Goal: Task Accomplishment & Management: Manage account settings

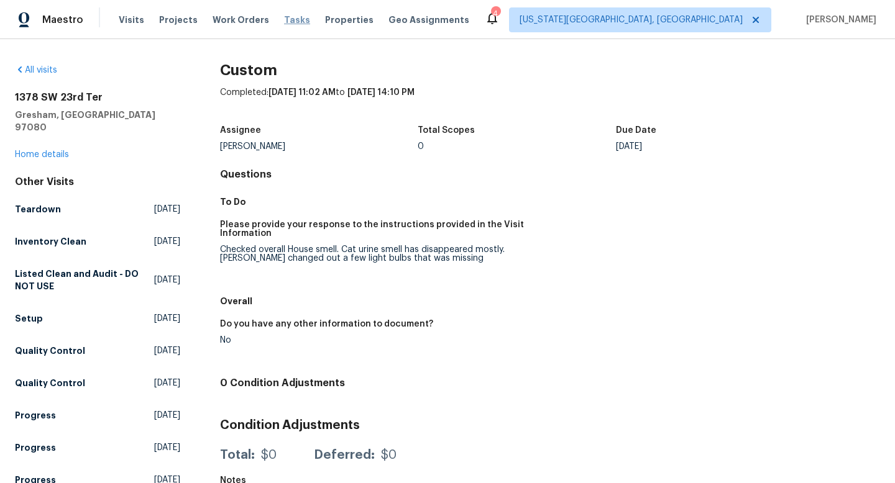
click at [292, 17] on span "Tasks" at bounding box center [297, 20] width 26 height 9
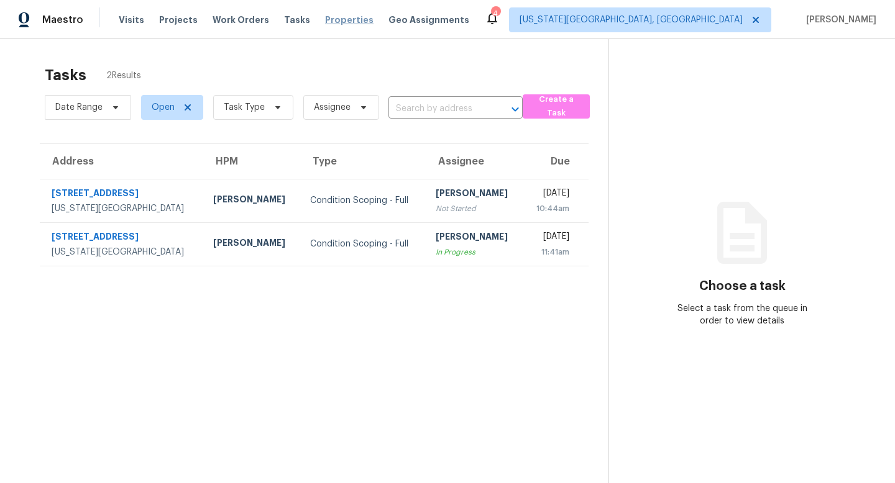
click at [341, 20] on span "Properties" at bounding box center [349, 20] width 48 height 12
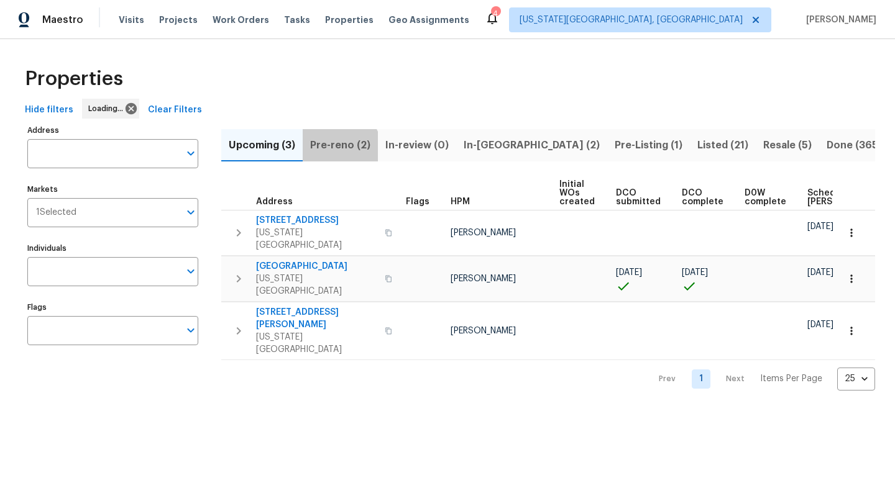
click at [326, 156] on button "Pre-reno (2)" at bounding box center [340, 145] width 75 height 32
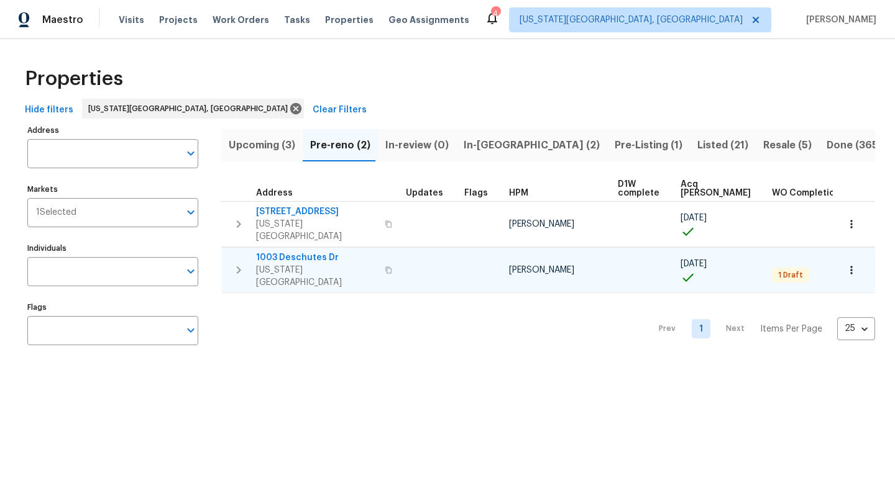
click at [293, 248] on td "1003 Deschutes Dr Colorado Springs, CO 80921" at bounding box center [311, 270] width 180 height 45
click at [291, 252] on span "1003 Deschutes Dr" at bounding box center [316, 258] width 121 height 12
click at [334, 140] on span "Pre-reno (2)" at bounding box center [340, 145] width 60 height 17
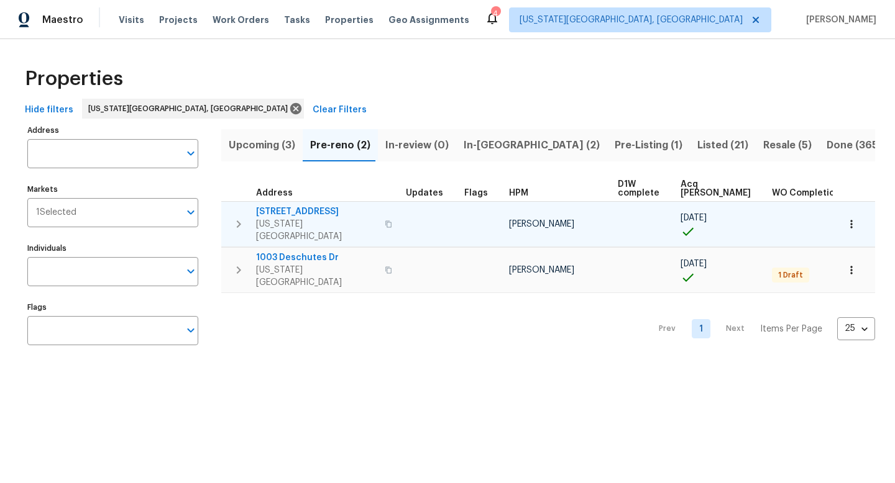
click at [301, 209] on span "[STREET_ADDRESS]" at bounding box center [316, 212] width 121 height 12
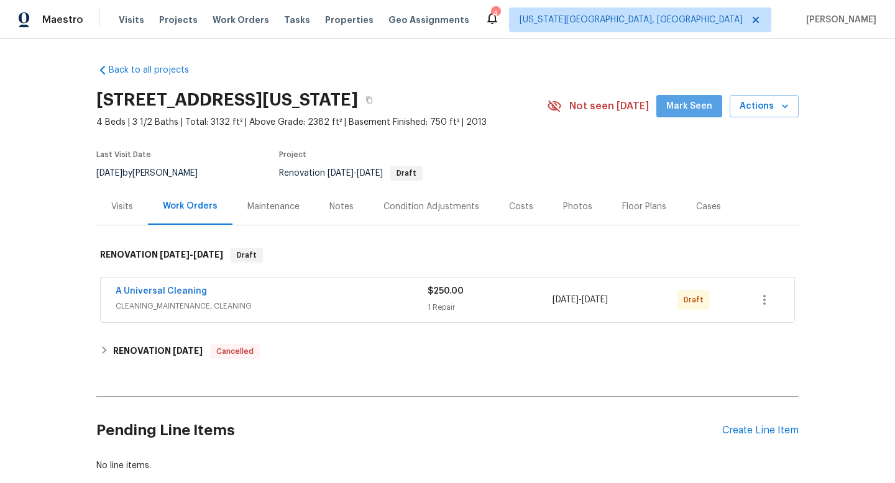
click at [694, 107] on span "Mark Seen" at bounding box center [689, 107] width 46 height 16
click at [771, 433] on div "Create Line Item" at bounding box center [760, 431] width 76 height 12
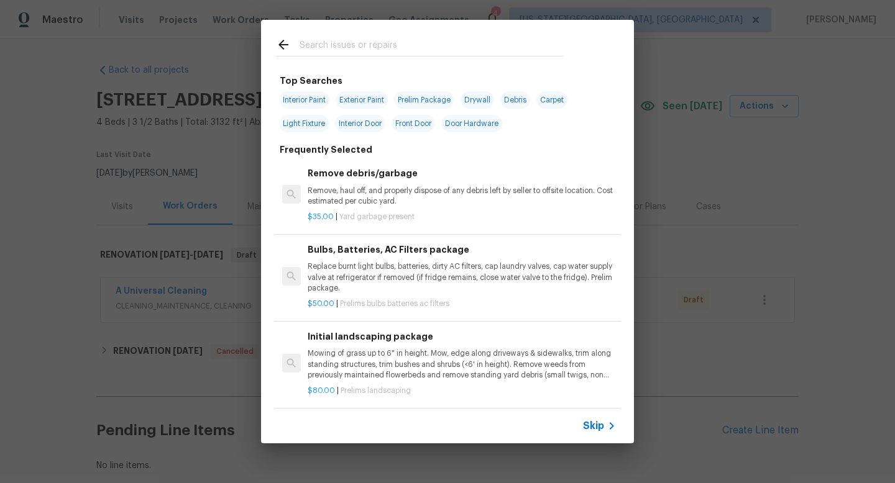
click at [348, 40] on input "text" at bounding box center [431, 46] width 263 height 19
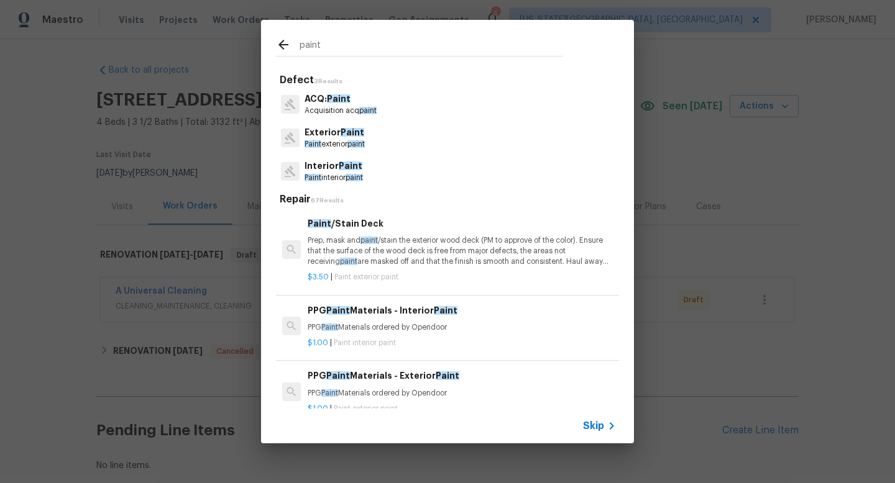
type input "paint"
click at [339, 174] on p "Paint interior paint" at bounding box center [333, 178] width 58 height 11
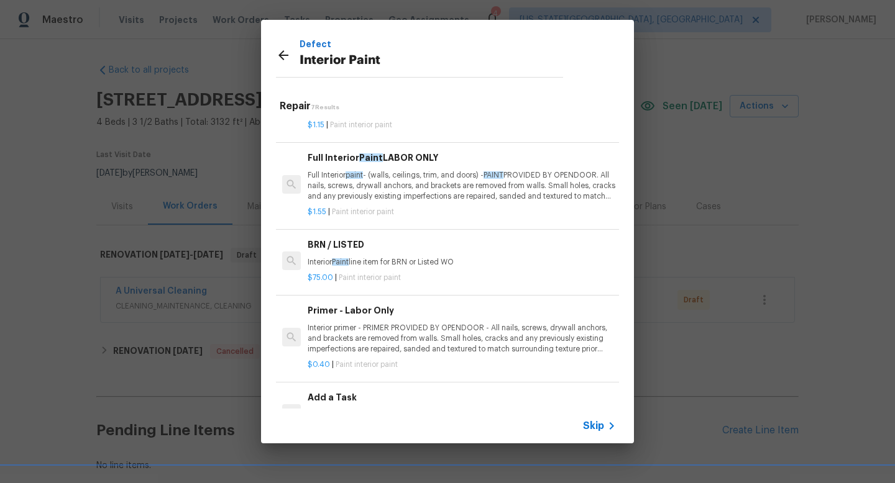
scroll to position [90, 0]
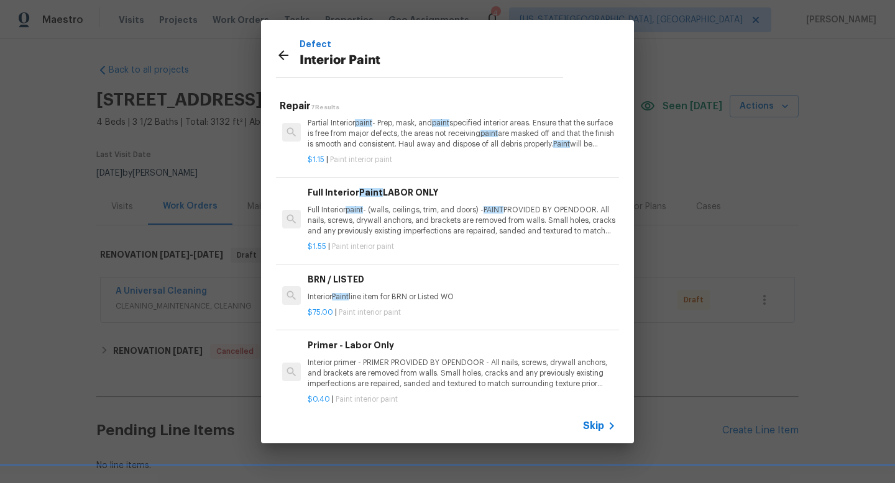
click at [374, 216] on p "Full Interior paint - (walls, ceilings, trim, and doors) - PAINT PROVIDED BY OP…" at bounding box center [462, 221] width 308 height 32
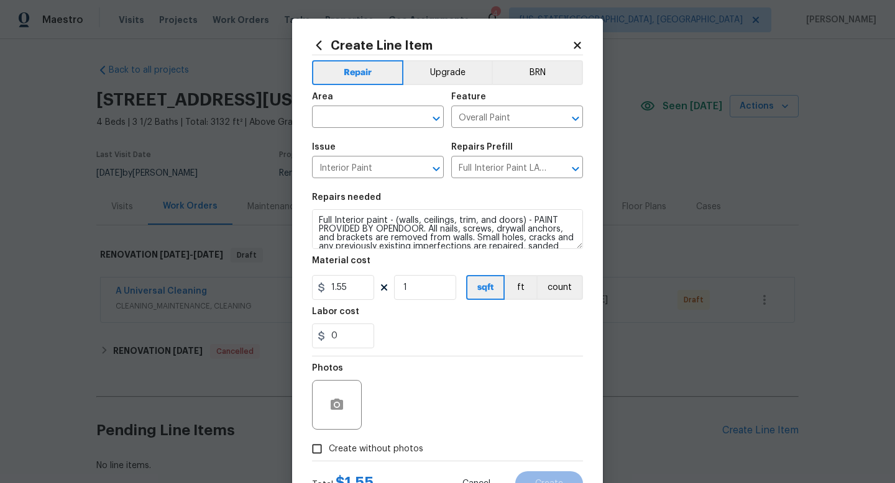
scroll to position [52, 0]
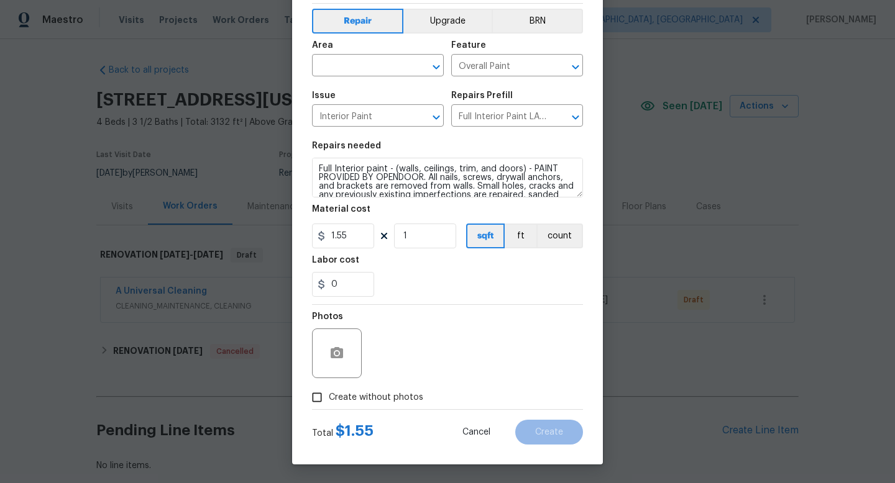
click at [354, 393] on span "Create without photos" at bounding box center [376, 397] width 94 height 13
click at [329, 393] on input "Create without photos" at bounding box center [317, 398] width 24 height 24
checkbox input "true"
click at [438, 324] on div "Reason*" at bounding box center [477, 321] width 211 height 16
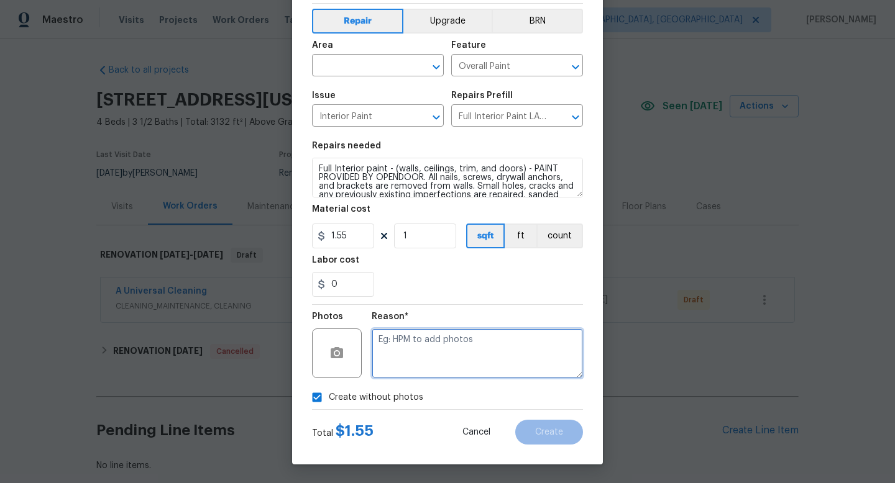
click at [433, 331] on textarea at bounding box center [477, 354] width 211 height 50
type textarea "na"
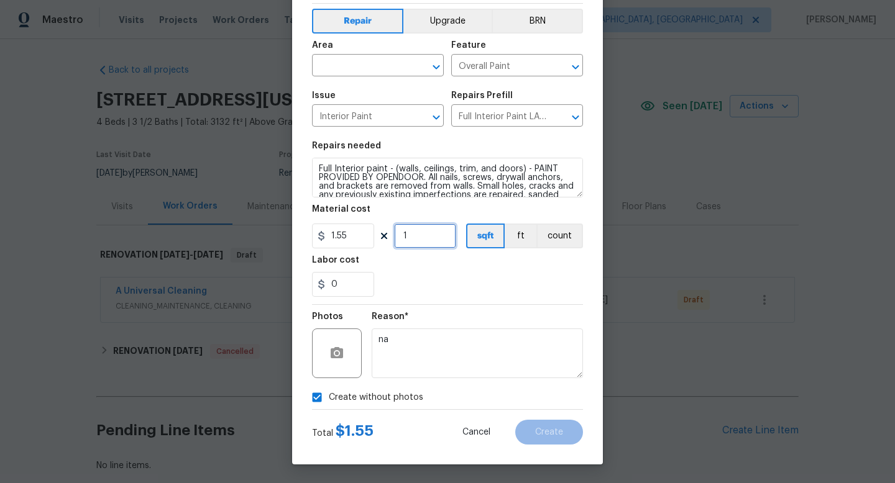
click at [426, 232] on input "1" at bounding box center [425, 236] width 62 height 25
click at [352, 65] on input "text" at bounding box center [360, 66] width 97 height 19
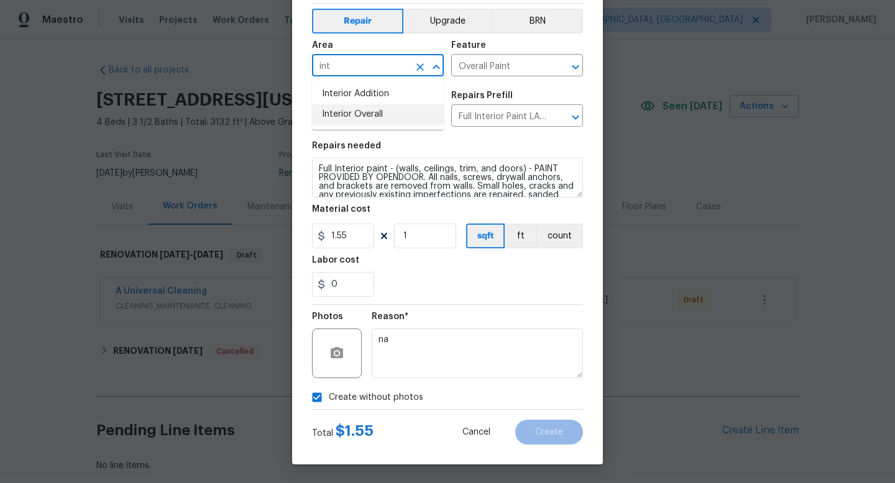
click at [355, 121] on li "Interior Overall" at bounding box center [378, 114] width 132 height 21
type input "Interior Overall"
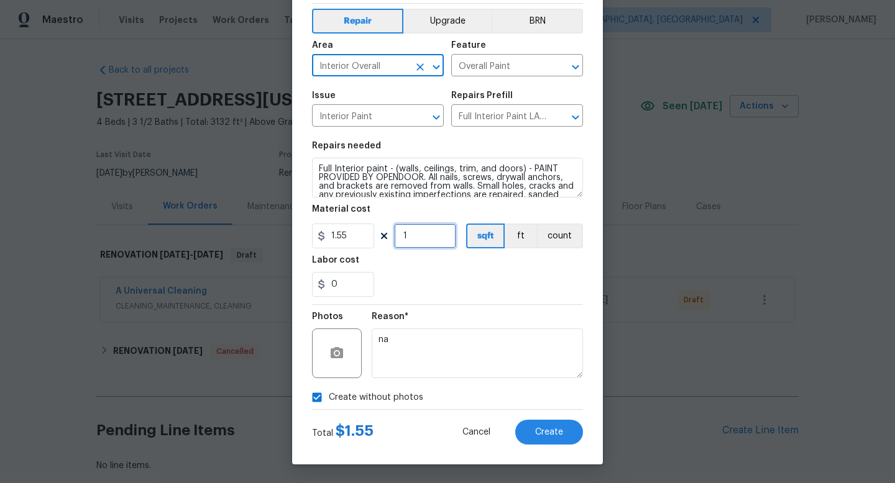
click at [434, 238] on input "1" at bounding box center [425, 236] width 62 height 25
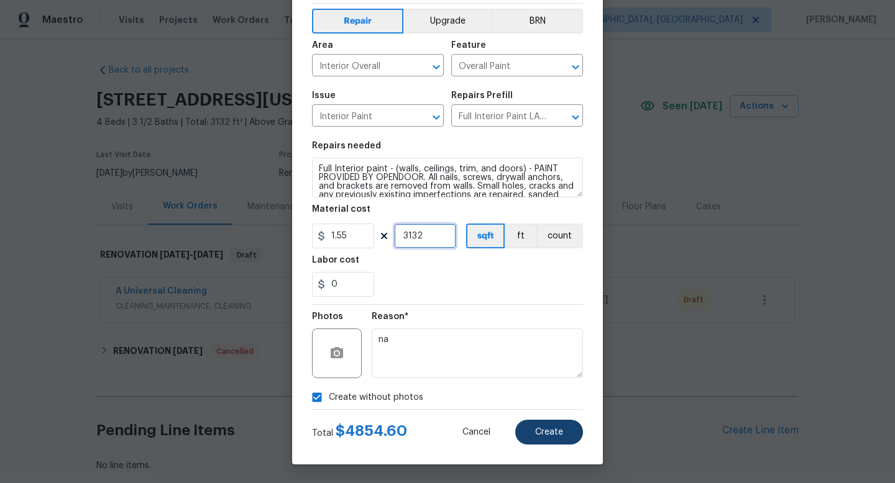
type input "3132"
click at [565, 434] on button "Create" at bounding box center [549, 432] width 68 height 25
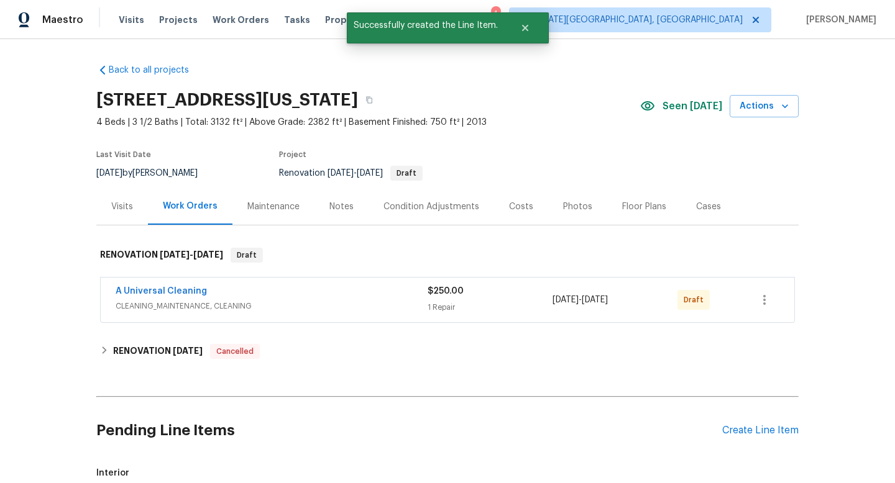
click at [414, 208] on div "Condition Adjustments" at bounding box center [431, 207] width 96 height 12
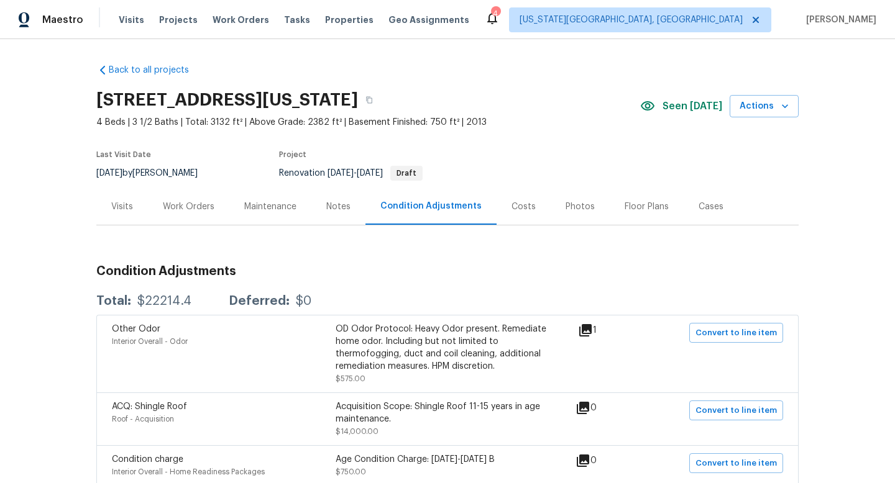
click at [520, 202] on div "Costs" at bounding box center [523, 207] width 24 height 12
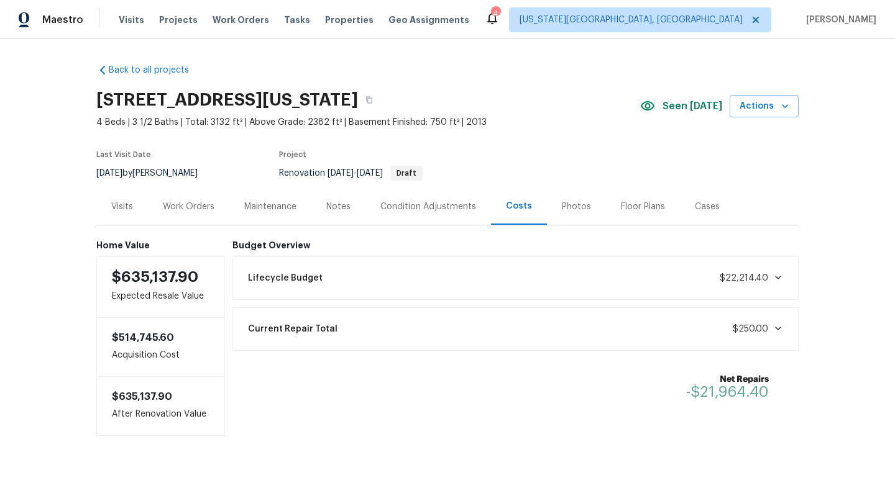
click at [199, 209] on div "Work Orders" at bounding box center [189, 207] width 52 height 12
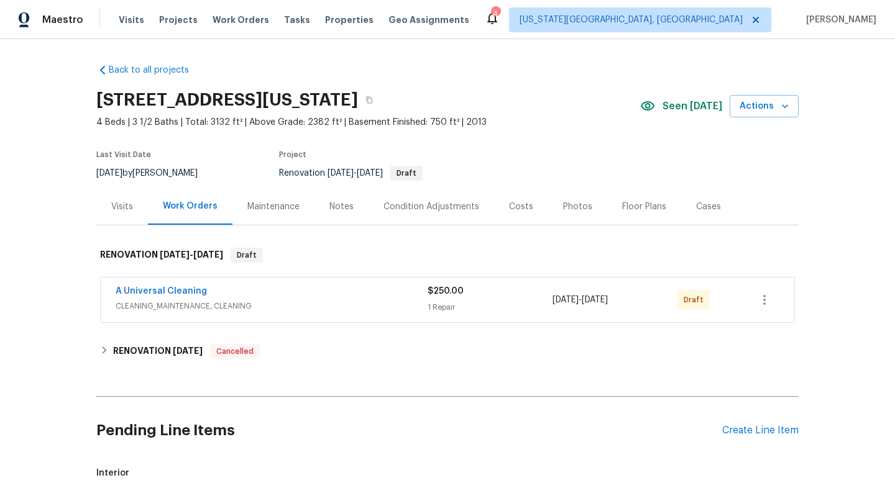
click at [420, 211] on div "Condition Adjustments" at bounding box center [431, 207] width 96 height 12
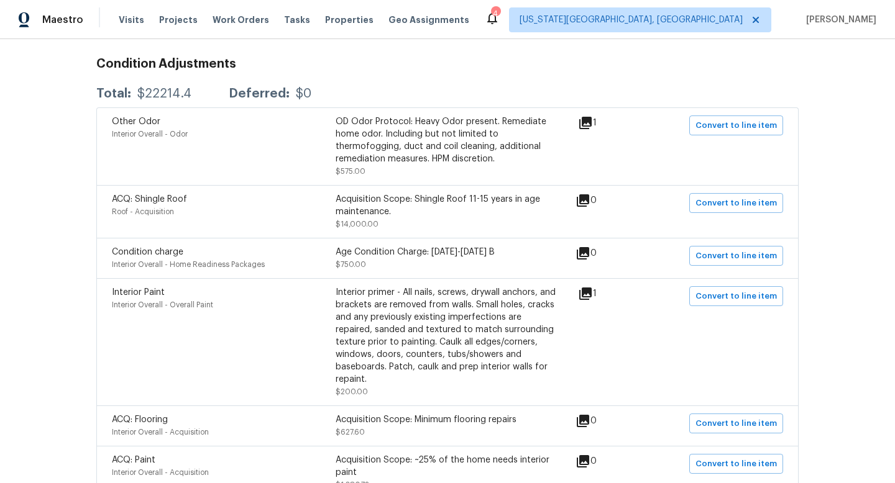
scroll to position [210, 0]
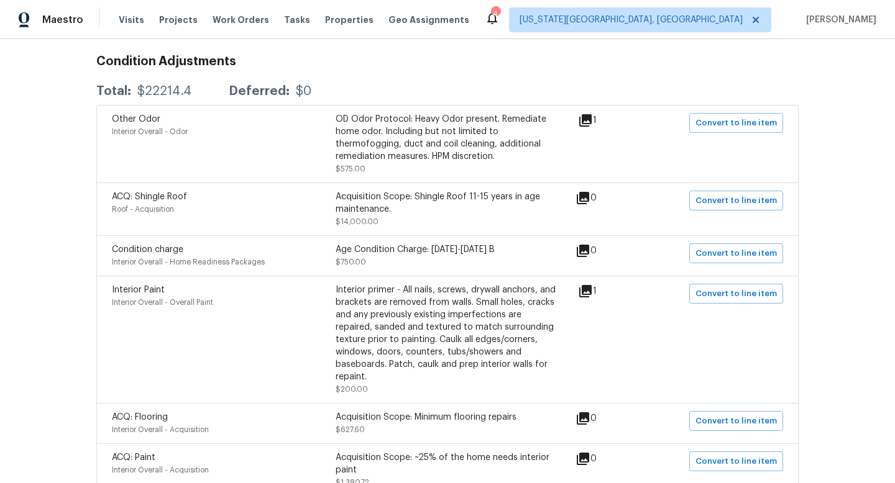
click at [589, 196] on icon at bounding box center [583, 198] width 12 height 12
click at [588, 121] on icon at bounding box center [585, 120] width 12 height 12
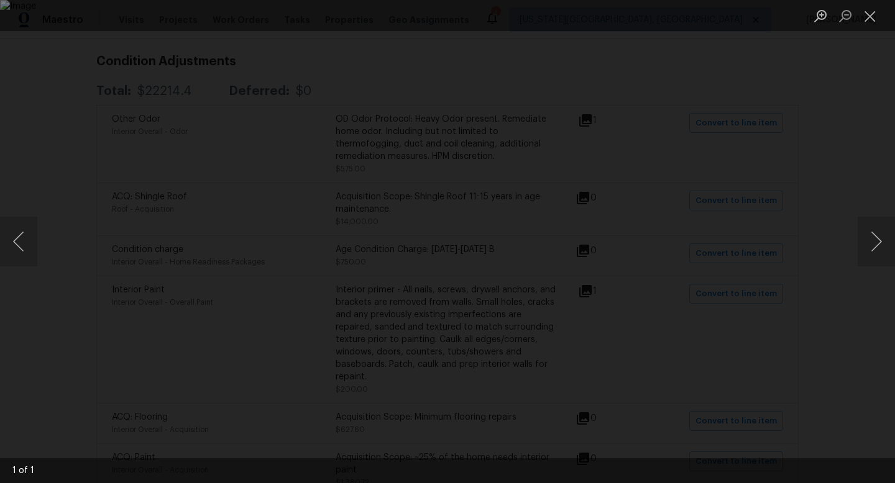
click at [797, 170] on div "Lightbox" at bounding box center [447, 241] width 895 height 483
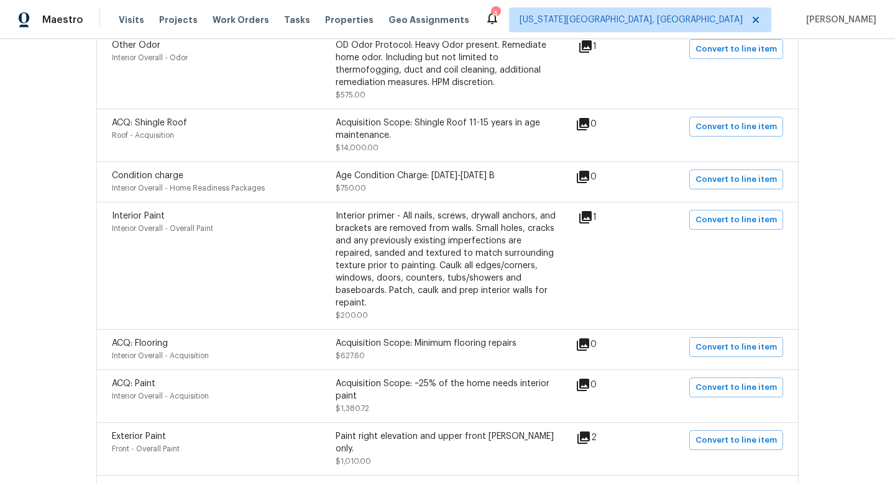
scroll to position [484, 0]
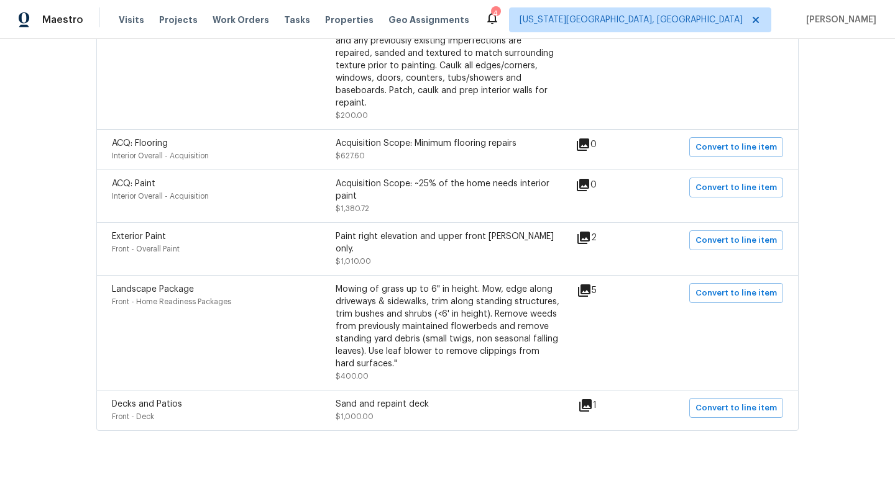
click at [588, 398] on div "1" at bounding box center [607, 410] width 58 height 25
click at [588, 400] on icon at bounding box center [585, 406] width 12 height 12
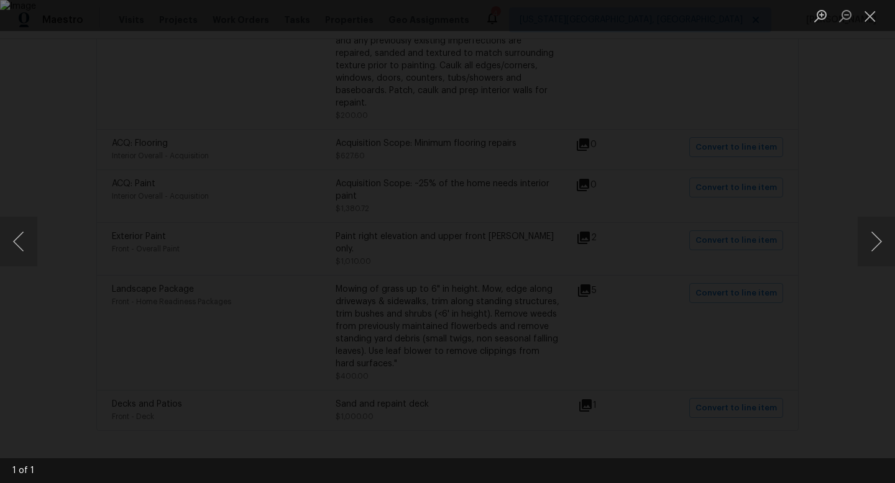
click at [846, 130] on div "Lightbox" at bounding box center [447, 241] width 895 height 483
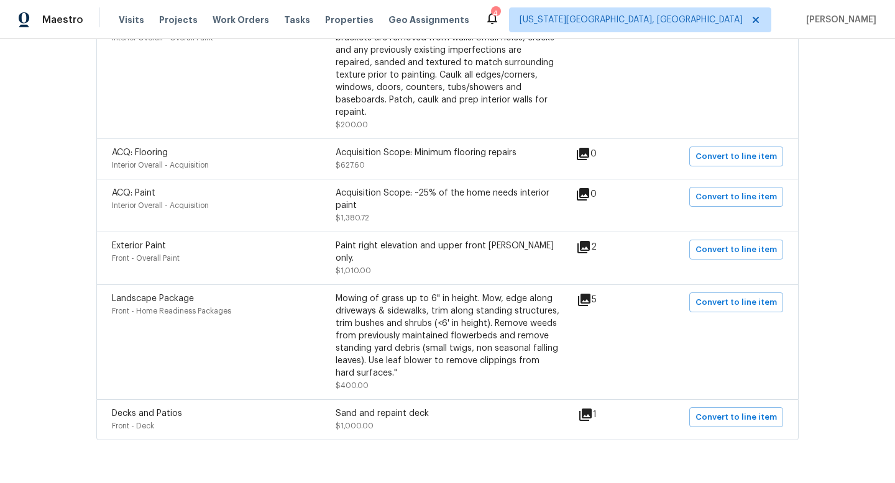
scroll to position [0, 0]
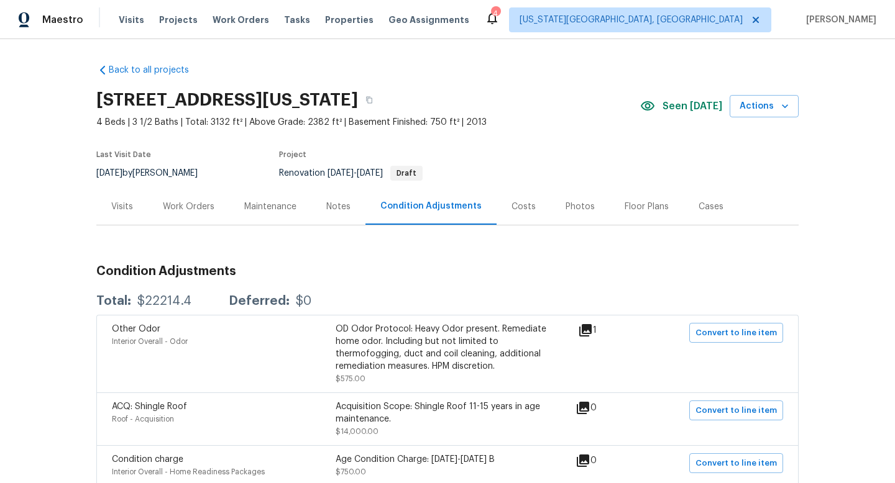
click at [187, 203] on div "Work Orders" at bounding box center [189, 207] width 52 height 12
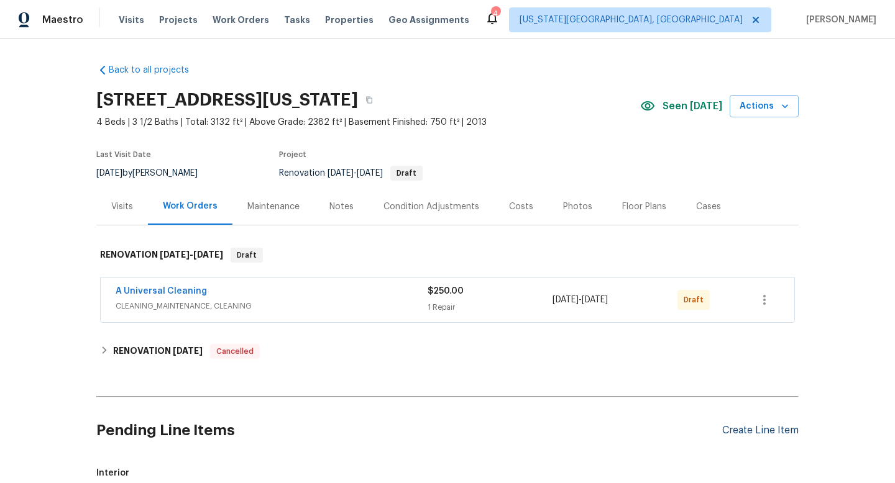
click at [758, 427] on div "Create Line Item" at bounding box center [760, 431] width 76 height 12
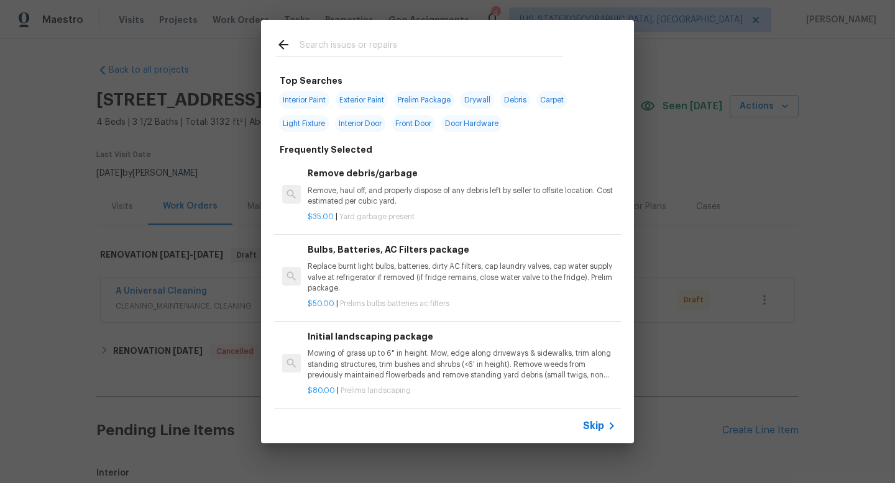
click at [322, 47] on input "text" at bounding box center [431, 46] width 263 height 19
type input "s"
type input "m"
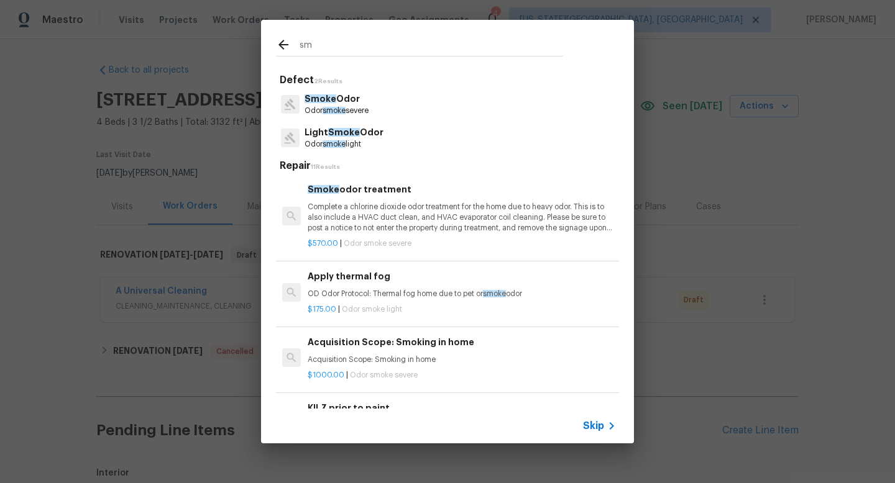
type input "s"
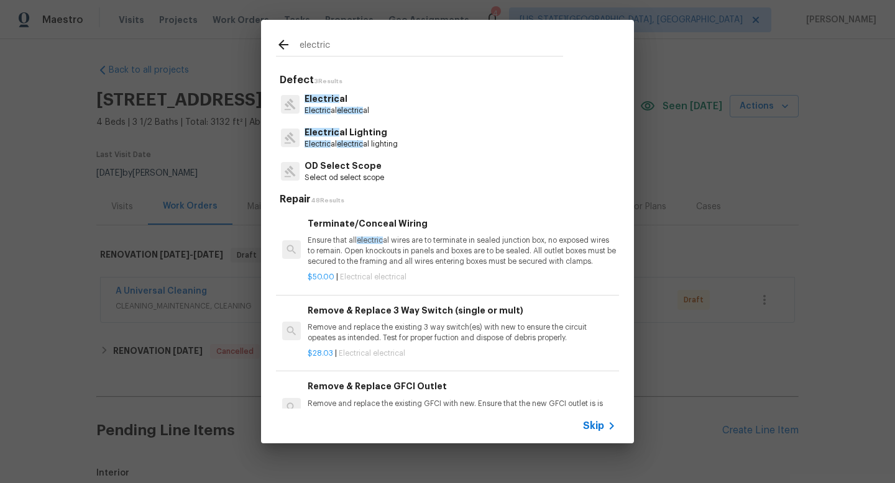
type input "electric"
click at [340, 142] on span "electric" at bounding box center [350, 143] width 26 height 7
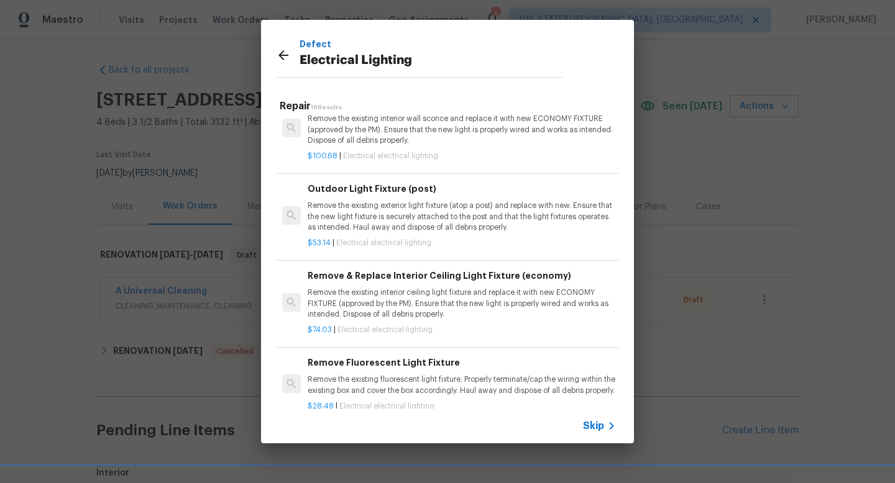
scroll to position [20, 0]
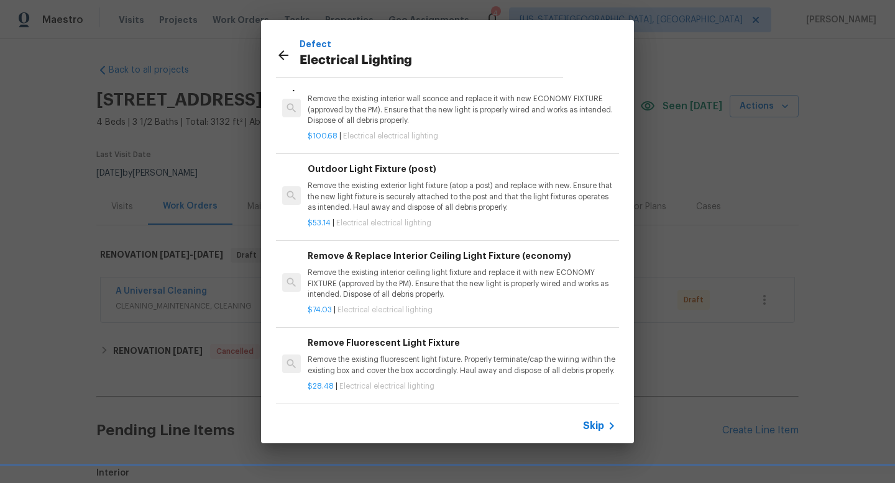
click at [284, 58] on icon at bounding box center [283, 55] width 15 height 15
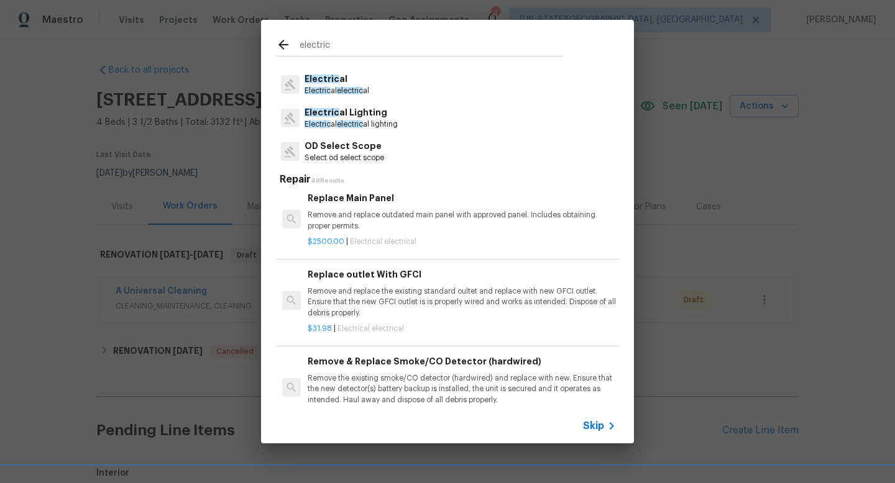
scroll to position [966, 0]
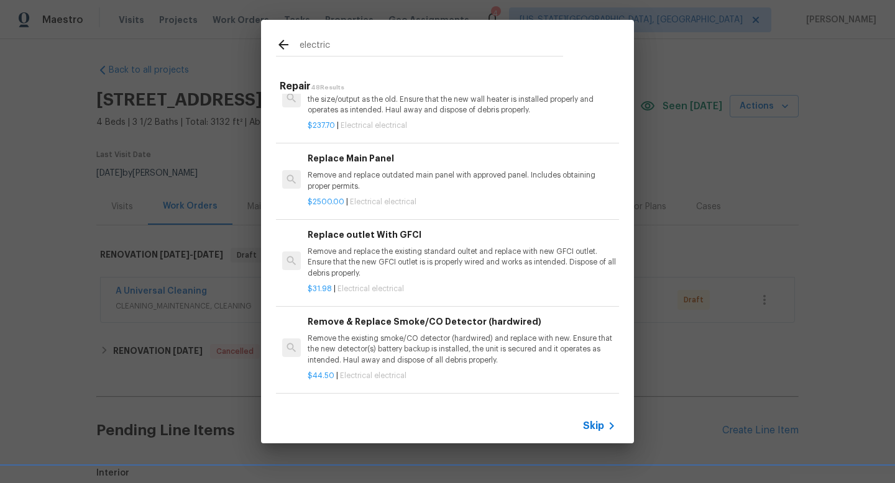
click at [284, 52] on div at bounding box center [288, 46] width 24 height 19
click at [333, 42] on input "electric" at bounding box center [431, 46] width 263 height 19
type input "e"
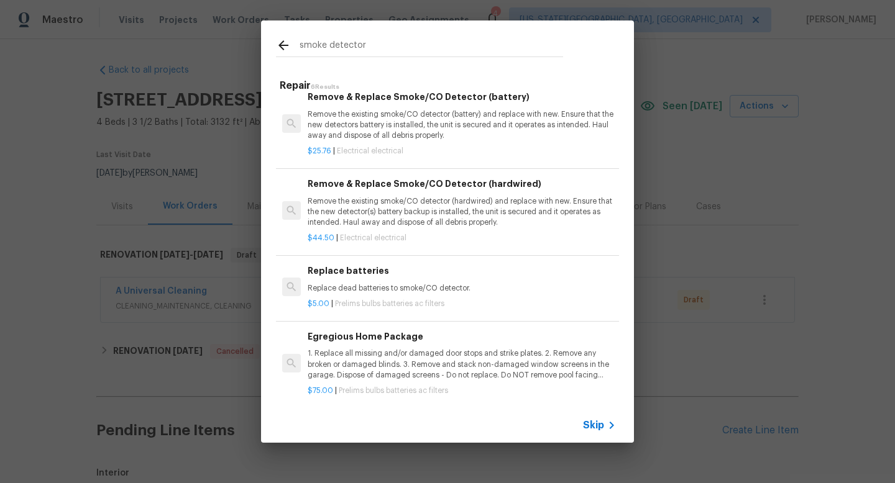
scroll to position [0, 0]
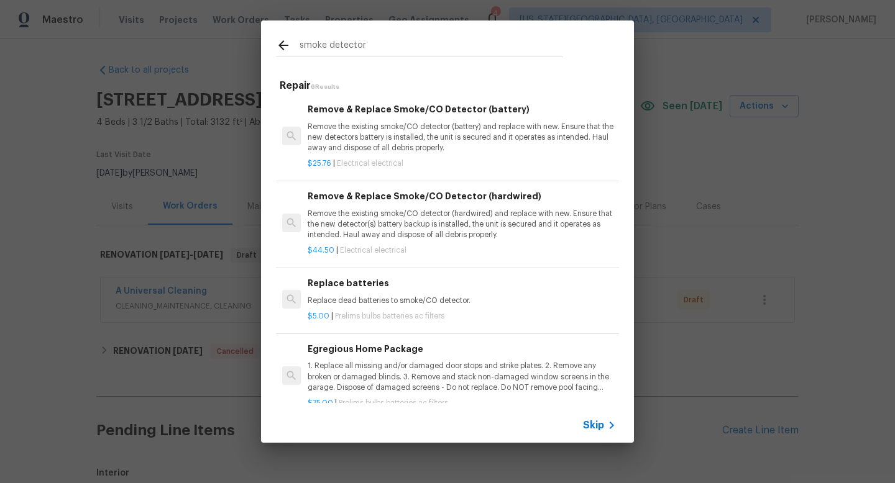
type input "smoke detector"
click at [416, 219] on p "Remove the existing smoke/CO detector (hardwired) and replace with new. Ensure …" at bounding box center [462, 225] width 308 height 32
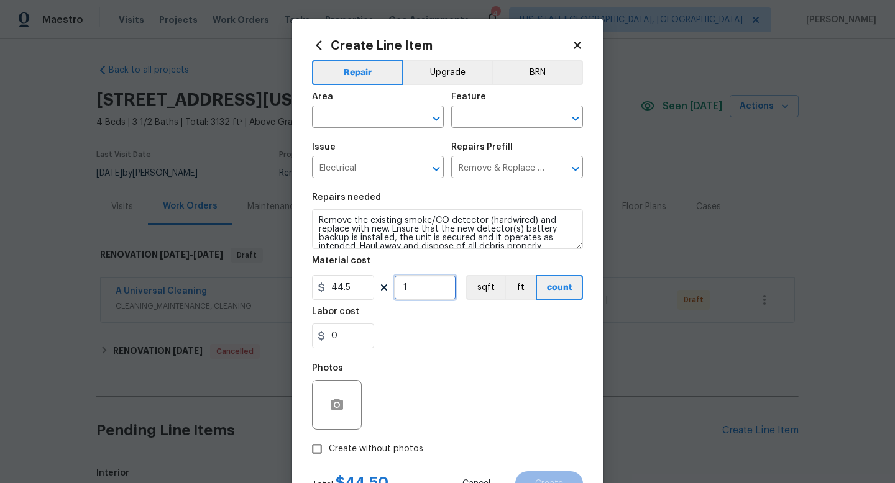
click at [411, 296] on input "1" at bounding box center [425, 287] width 62 height 25
type input "5"
click at [436, 341] on div "0" at bounding box center [447, 336] width 271 height 25
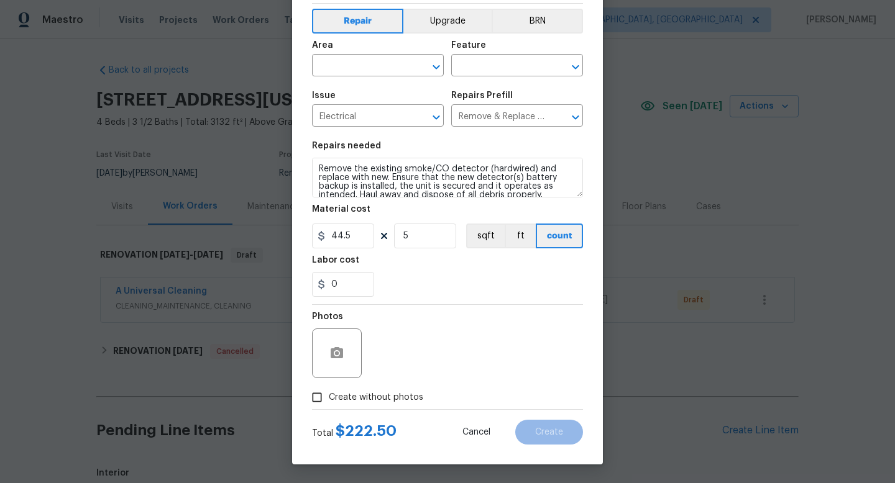
click at [387, 395] on span "Create without photos" at bounding box center [376, 397] width 94 height 13
click at [329, 395] on input "Create without photos" at bounding box center [317, 398] width 24 height 24
checkbox input "true"
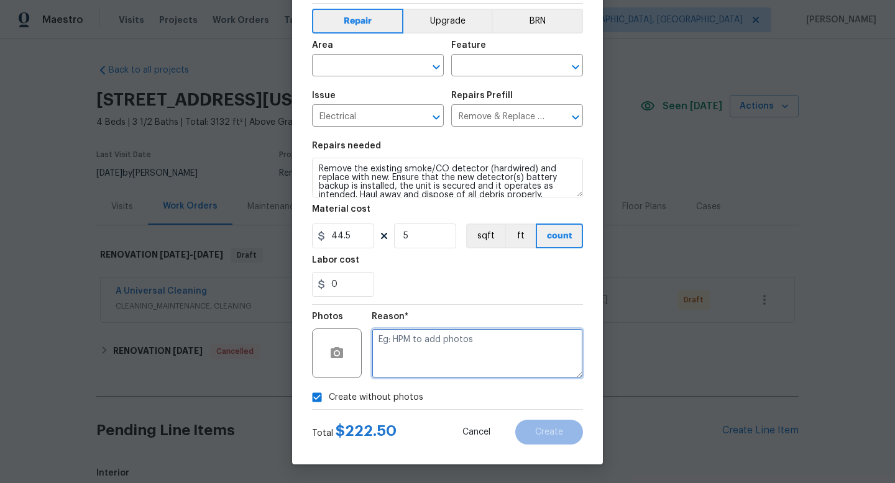
click at [408, 341] on textarea at bounding box center [477, 354] width 211 height 50
click at [373, 68] on input "text" at bounding box center [360, 66] width 97 height 19
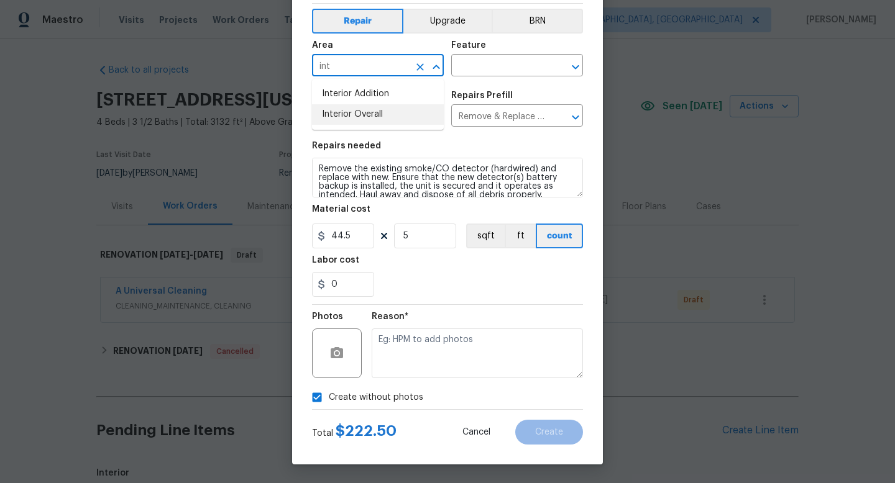
click at [350, 122] on li "Interior Overall" at bounding box center [378, 114] width 132 height 21
type input "Interior Overall"
click at [470, 67] on input "text" at bounding box center [499, 66] width 97 height 19
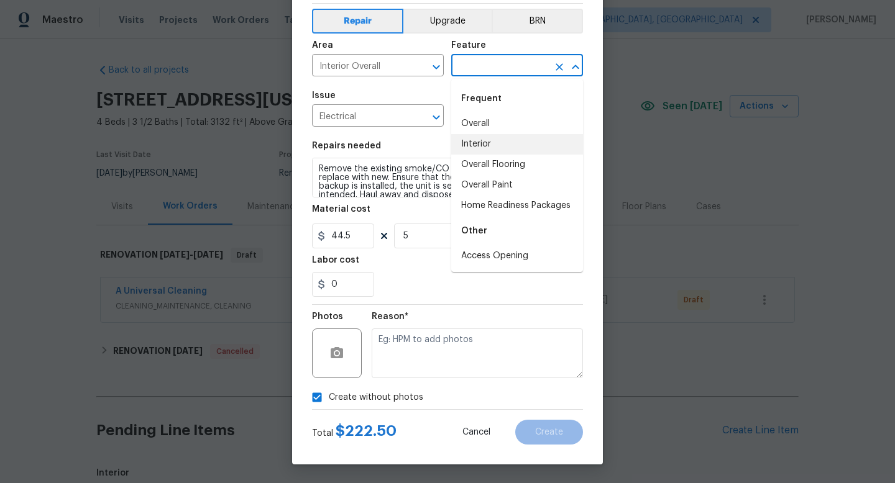
click at [476, 145] on li "Interior" at bounding box center [517, 144] width 132 height 21
type input "Interior"
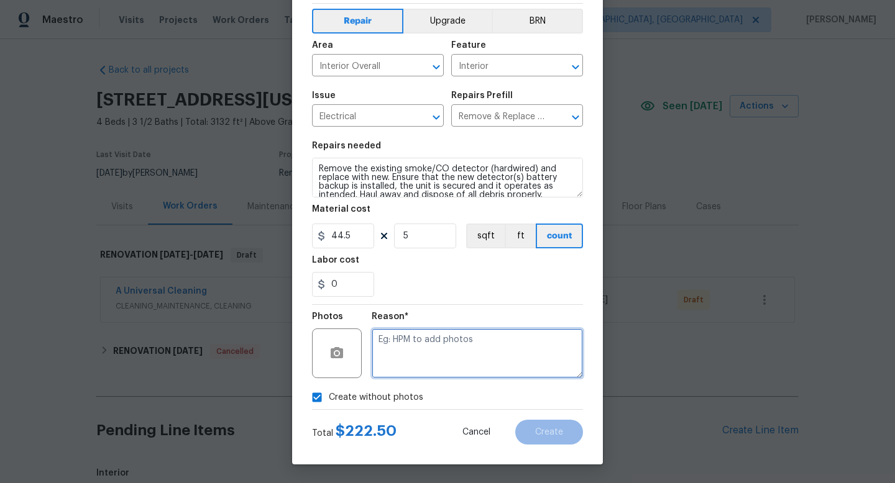
click at [418, 352] on textarea at bounding box center [477, 354] width 211 height 50
type textarea "na"
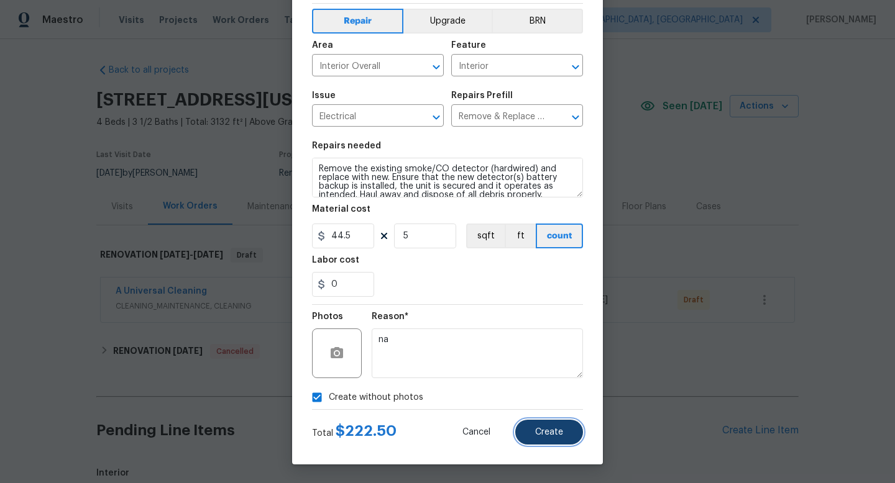
click at [547, 435] on span "Create" at bounding box center [549, 432] width 28 height 9
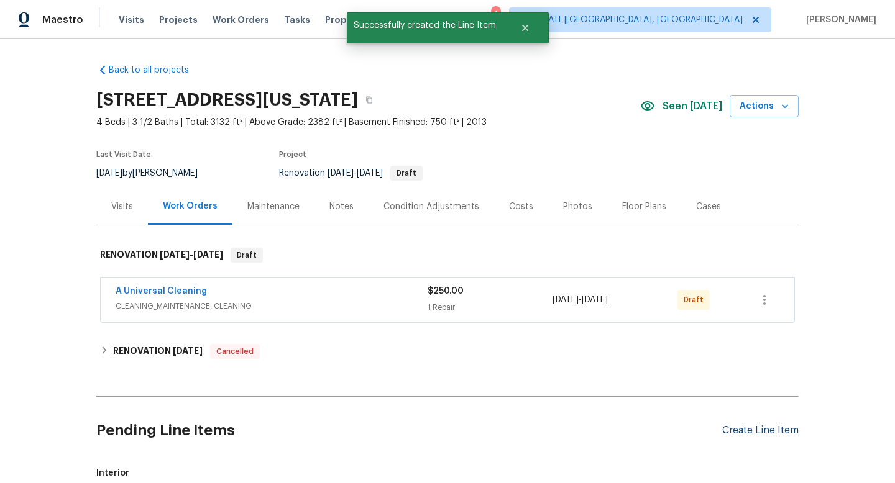
click at [746, 426] on div "Create Line Item" at bounding box center [760, 431] width 76 height 12
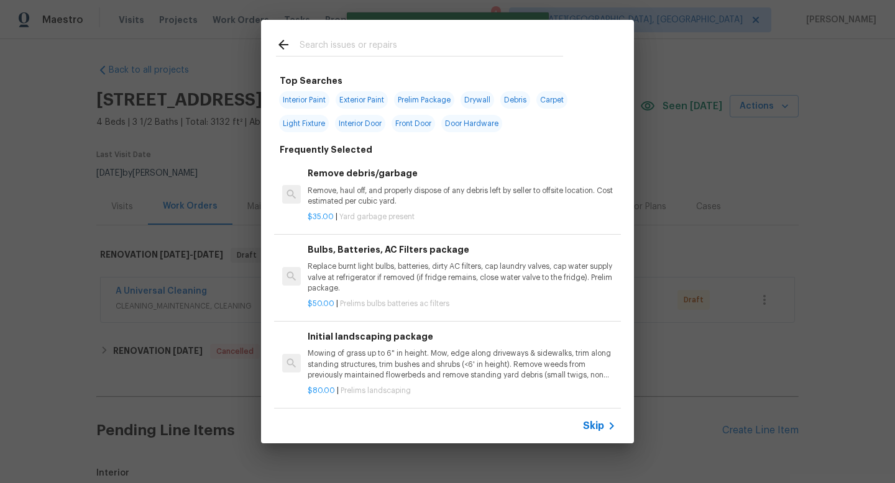
click at [332, 43] on input "text" at bounding box center [431, 46] width 263 height 19
type input "c"
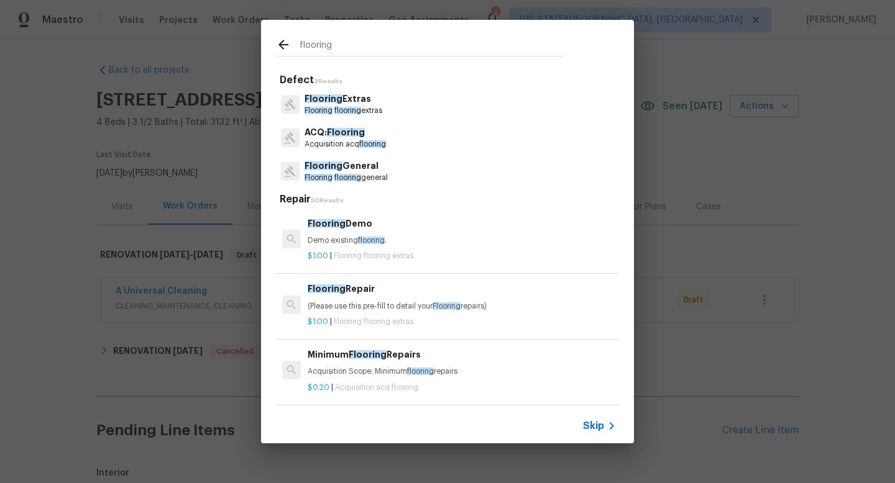
type input "flooring"
click at [345, 170] on p "Flooring General" at bounding box center [345, 166] width 83 height 13
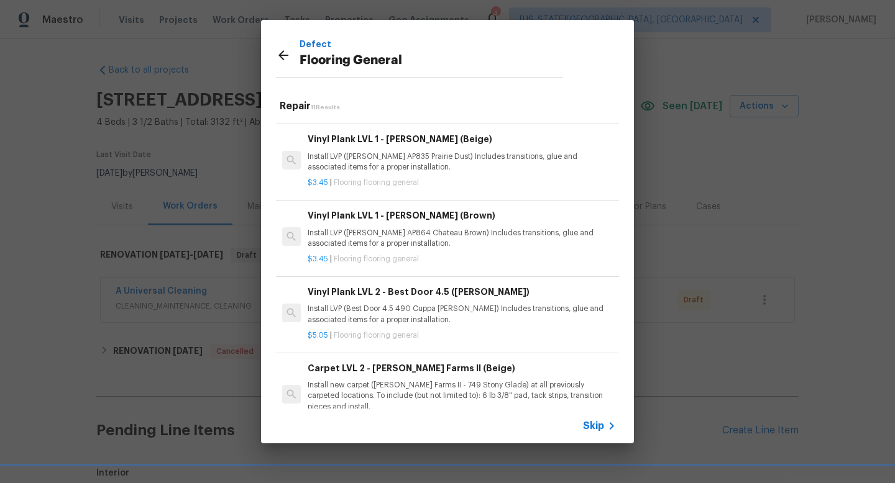
scroll to position [563, 0]
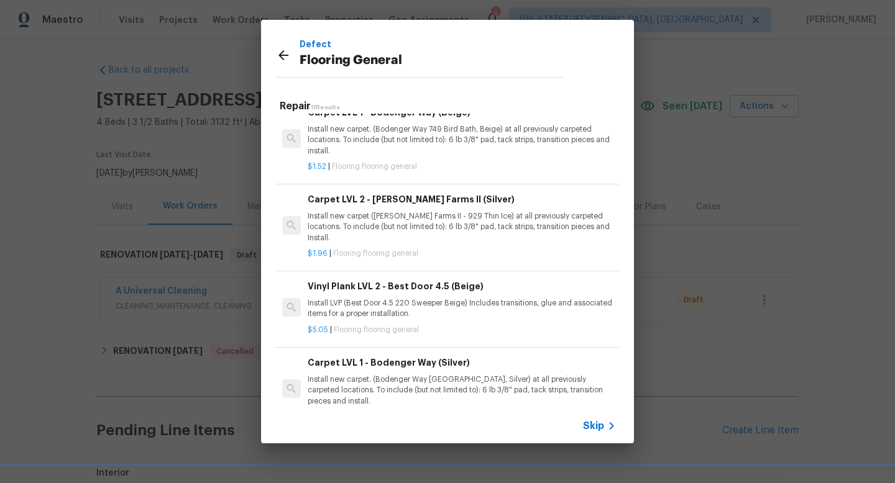
click at [390, 375] on p "Install new carpet. (Bodenger Way 945 Winter Ash, Silver) at all previously car…" at bounding box center [462, 391] width 308 height 32
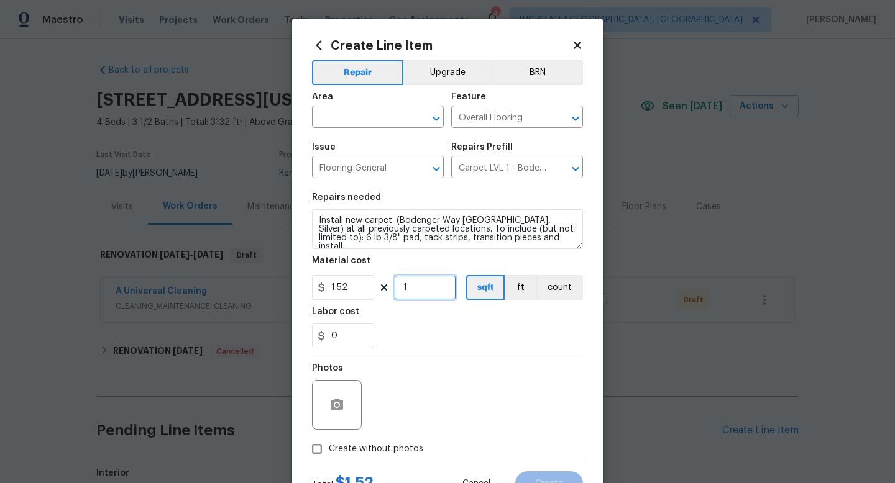
click at [424, 291] on input "1" at bounding box center [425, 287] width 62 height 25
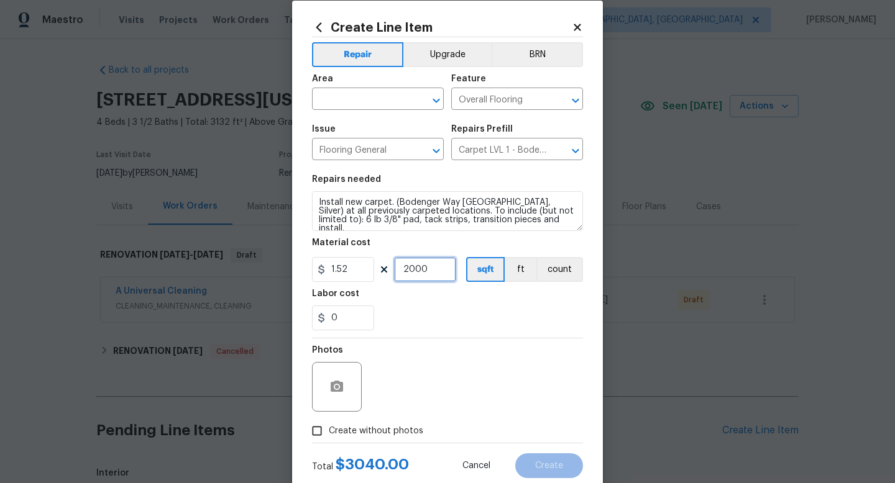
type input "2000"
click at [383, 436] on span "Create without photos" at bounding box center [376, 431] width 94 height 13
click at [329, 436] on input "Create without photos" at bounding box center [317, 431] width 24 height 24
checkbox input "true"
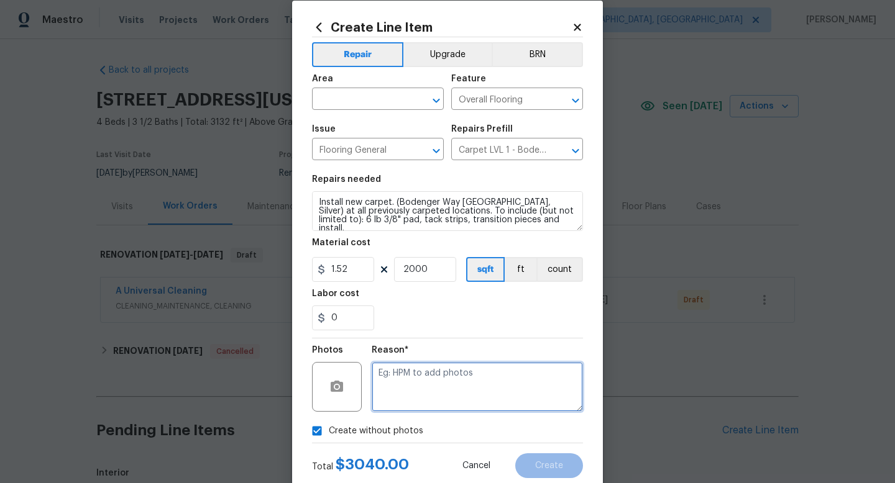
click at [396, 394] on textarea at bounding box center [477, 387] width 211 height 50
type textarea "na"
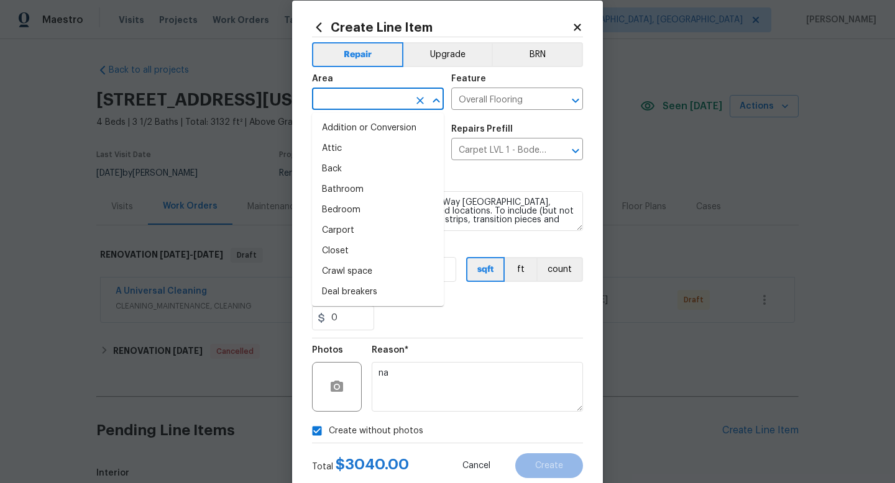
click at [346, 93] on input "text" at bounding box center [360, 100] width 97 height 19
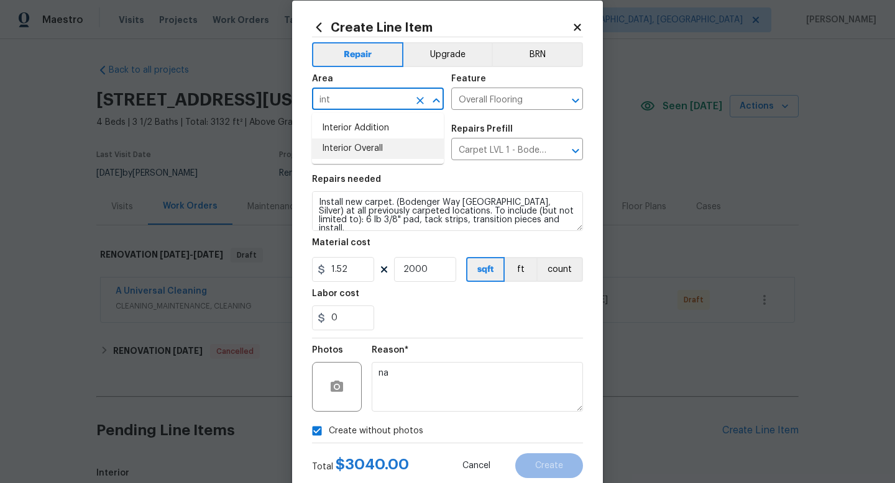
click at [342, 148] on li "Interior Overall" at bounding box center [378, 149] width 132 height 21
type input "Interior Overall"
click at [562, 467] on span "Create" at bounding box center [549, 466] width 28 height 9
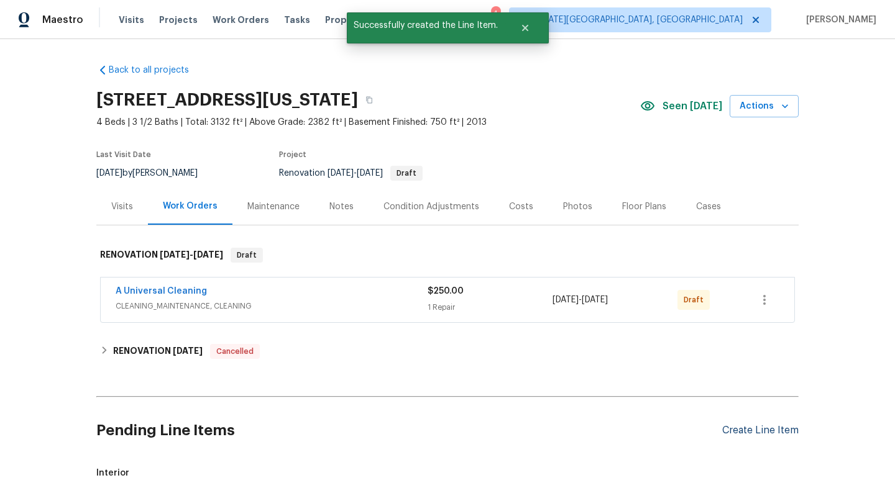
click at [748, 431] on div "Create Line Item" at bounding box center [760, 431] width 76 height 12
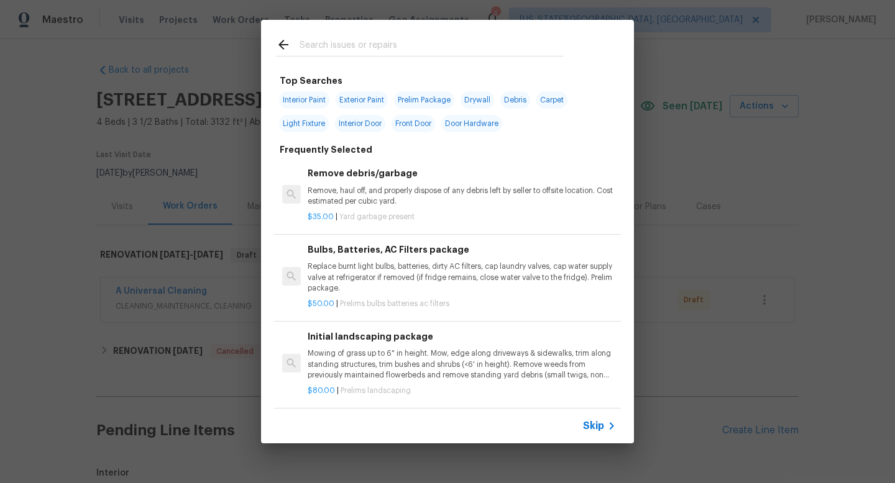
click at [383, 49] on input "text" at bounding box center [431, 46] width 263 height 19
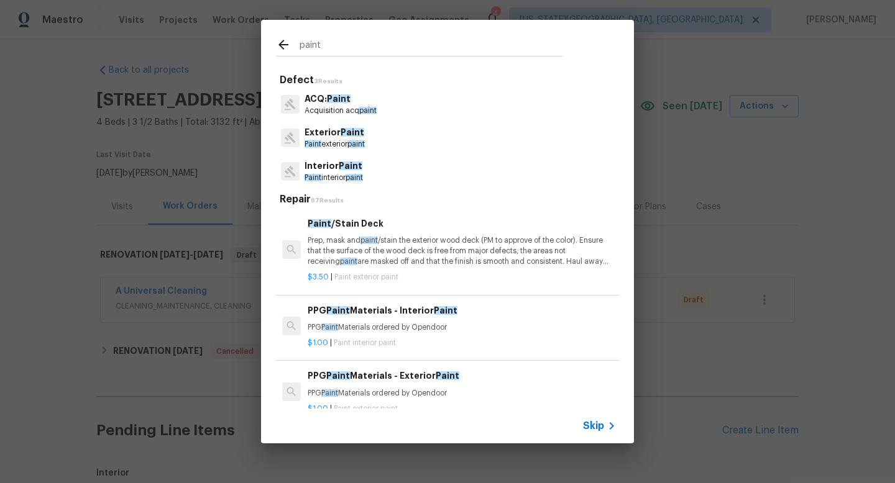
type input "paint"
click at [348, 143] on p "Paint exterior paint" at bounding box center [334, 144] width 60 height 11
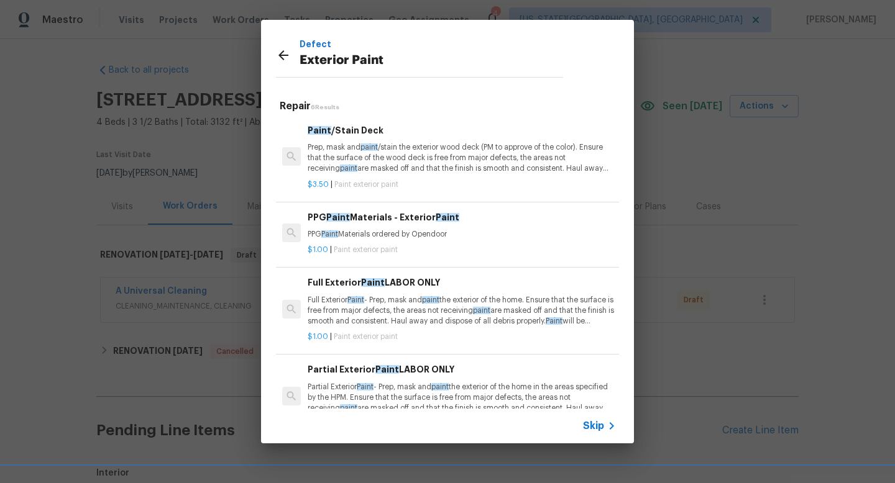
scroll to position [149, 0]
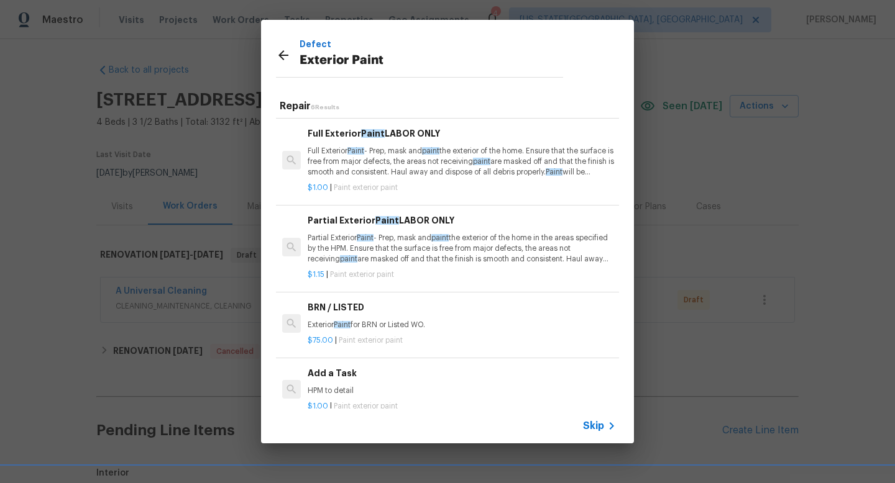
click at [338, 387] on p "HPM to detail" at bounding box center [462, 391] width 308 height 11
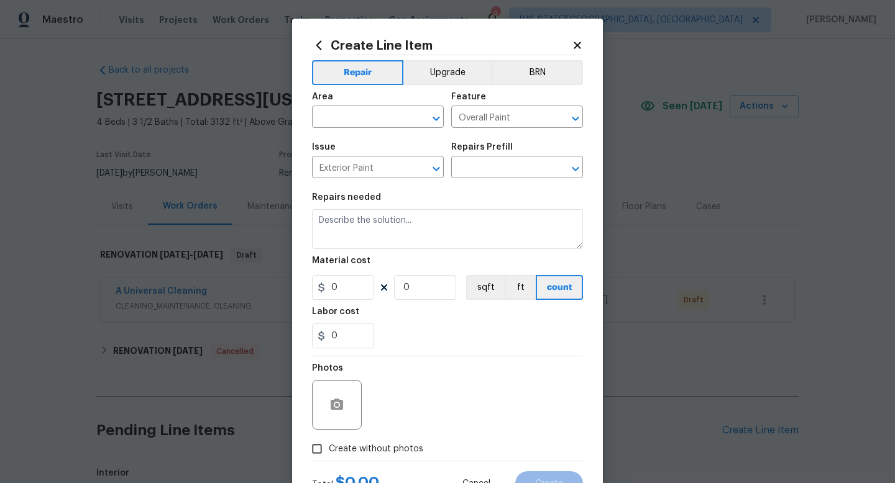
type input "Add a Task $1.00"
type textarea "HPM to detail"
type input "1"
click at [368, 119] on input "text" at bounding box center [360, 118] width 97 height 19
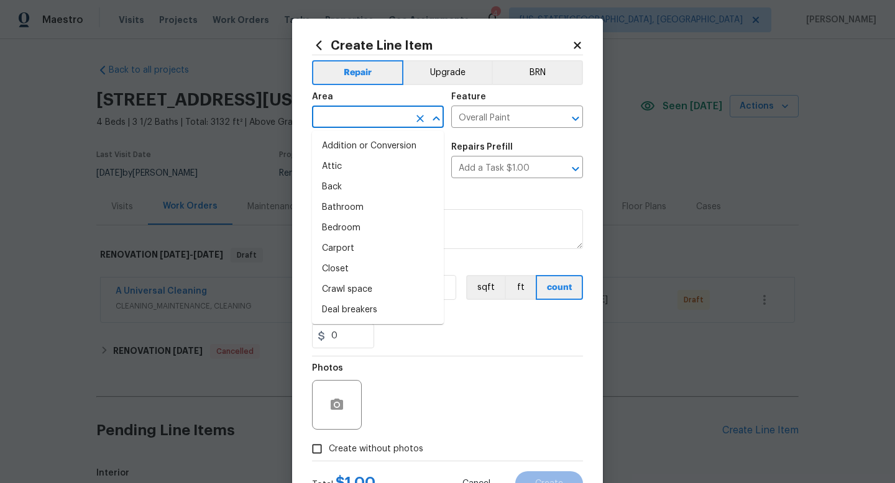
type input "P"
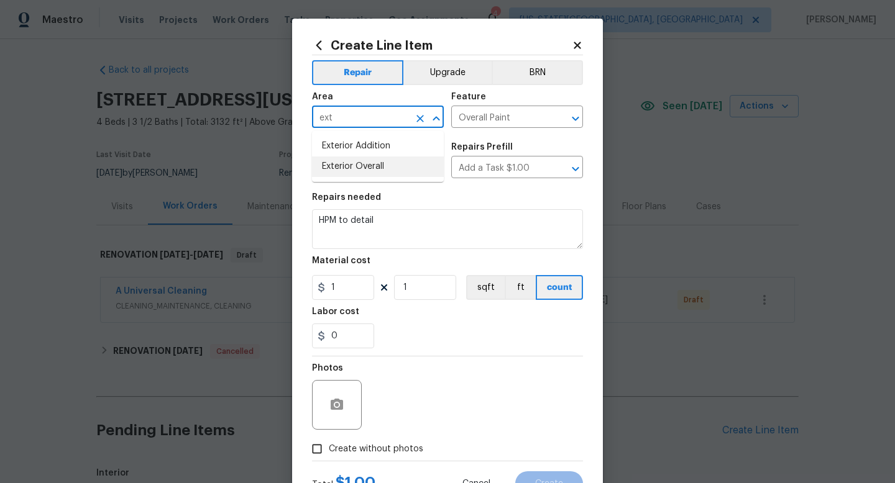
click at [362, 165] on li "Exterior Overall" at bounding box center [378, 167] width 132 height 21
type input "Exterior Overall"
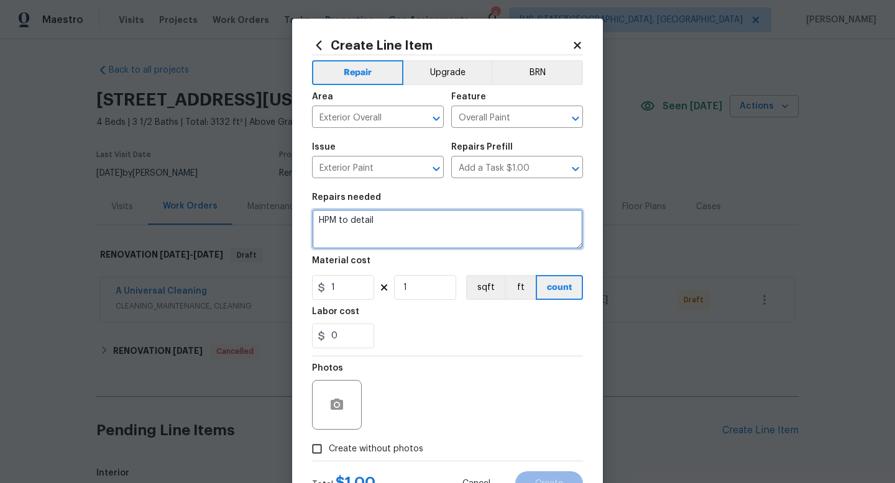
drag, startPoint x: 391, startPoint y: 227, endPoint x: 240, endPoint y: 204, distance: 152.6
click at [240, 208] on div "Create Line Item Repair Upgrade BRN Area Exterior Overall ​ Feature Overall Pai…" at bounding box center [447, 241] width 895 height 483
type textarea "Paint front garage door jambs and front gable ends. Paint right elevation."
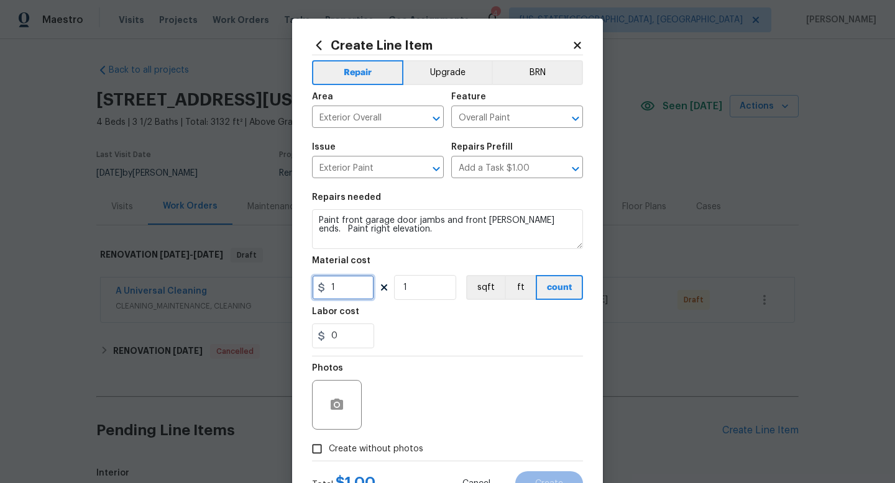
click at [345, 293] on input "1" at bounding box center [343, 287] width 62 height 25
drag, startPoint x: 365, startPoint y: 292, endPoint x: 308, endPoint y: 291, distance: 56.5
click at [308, 291] on div "Create Line Item Repair Upgrade BRN Area Exterior Overall ​ Feature Overall Pai…" at bounding box center [447, 268] width 311 height 498
type input "1.2"
click at [415, 285] on input "1" at bounding box center [425, 287] width 62 height 25
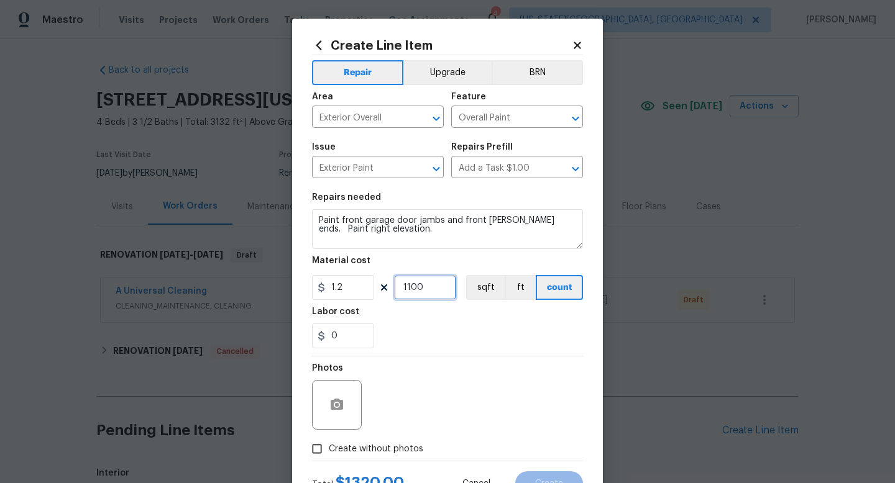
scroll to position [44, 0]
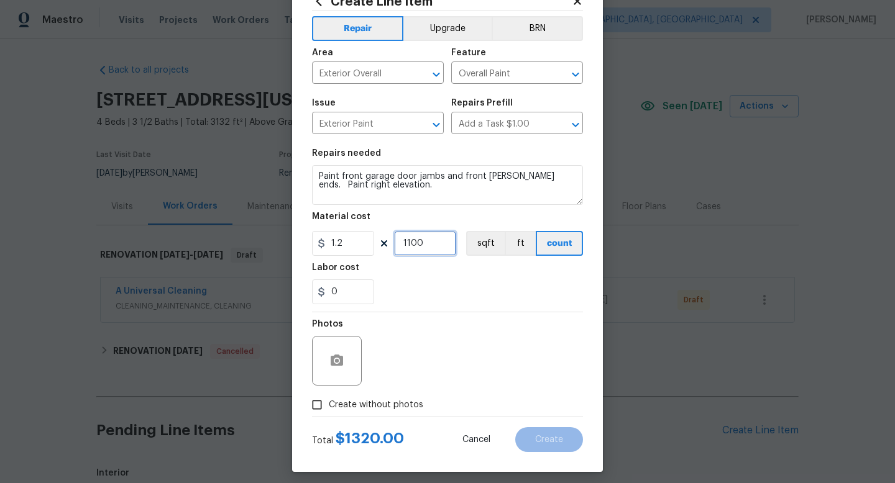
type input "1100"
click at [387, 398] on label "Create without photos" at bounding box center [364, 405] width 118 height 24
click at [329, 398] on input "Create without photos" at bounding box center [317, 405] width 24 height 24
checkbox input "true"
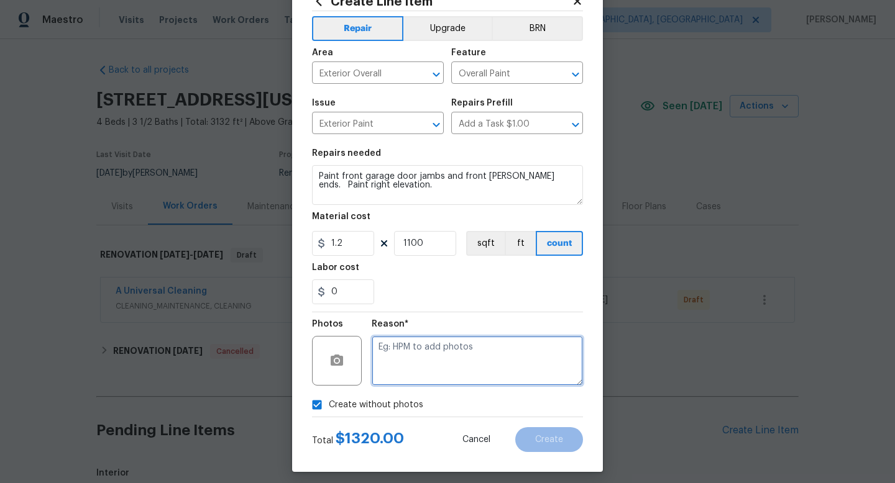
click at [409, 343] on textarea at bounding box center [477, 361] width 211 height 50
type textarea "na"
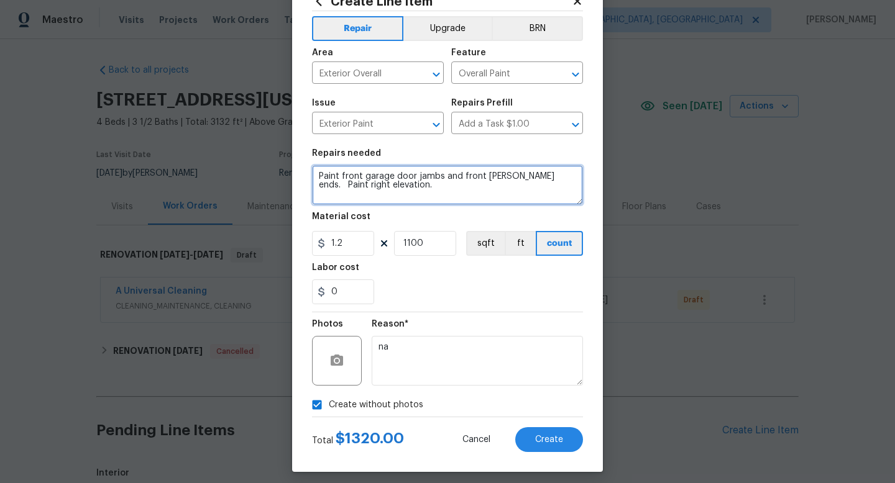
click at [442, 185] on textarea "Paint front garage door jambs and front gable ends. Paint right elevation." at bounding box center [447, 185] width 271 height 40
type textarea "Paint front garage door jambs and front gable ends. Paint right elevation. Same…"
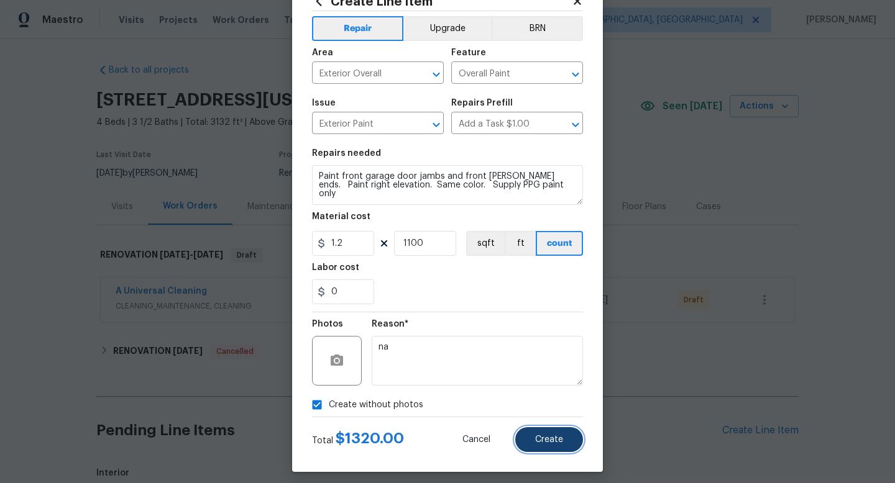
click at [554, 437] on span "Create" at bounding box center [549, 440] width 28 height 9
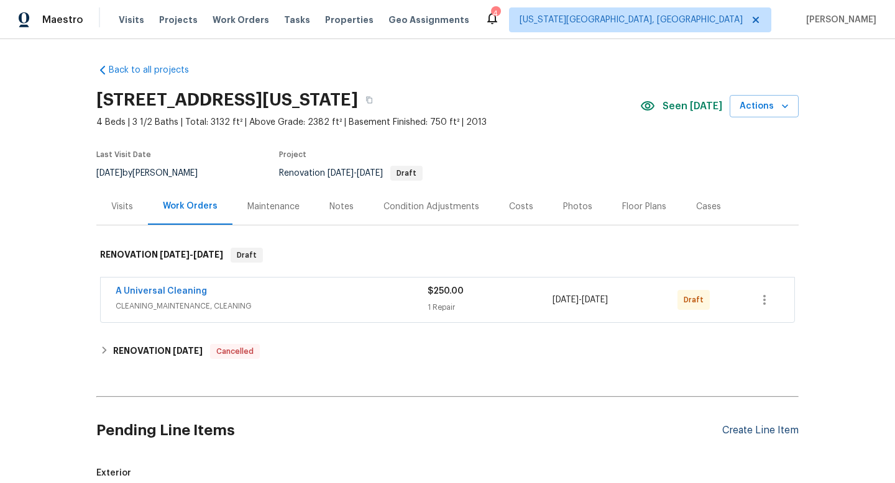
click at [744, 434] on div "Create Line Item" at bounding box center [760, 431] width 76 height 12
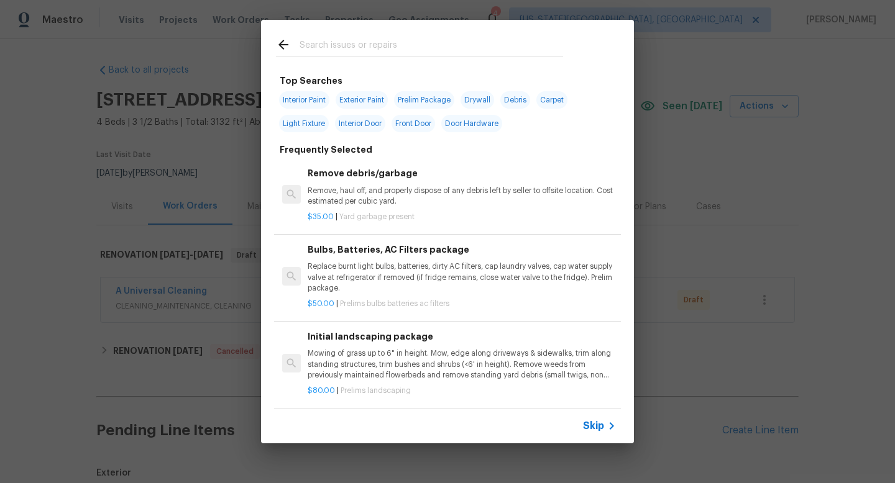
click at [330, 48] on input "text" at bounding box center [431, 46] width 263 height 19
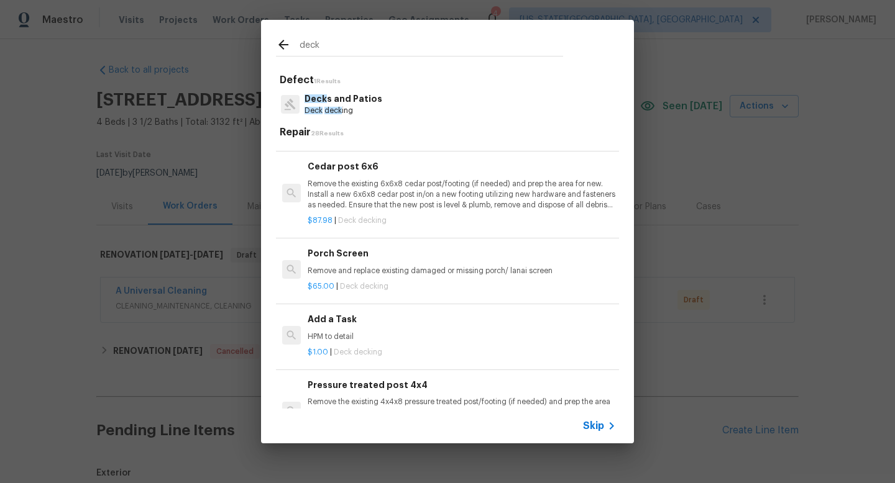
scroll to position [1120, 0]
type input "deck"
click at [357, 332] on p "HPM to detail" at bounding box center [462, 337] width 308 height 11
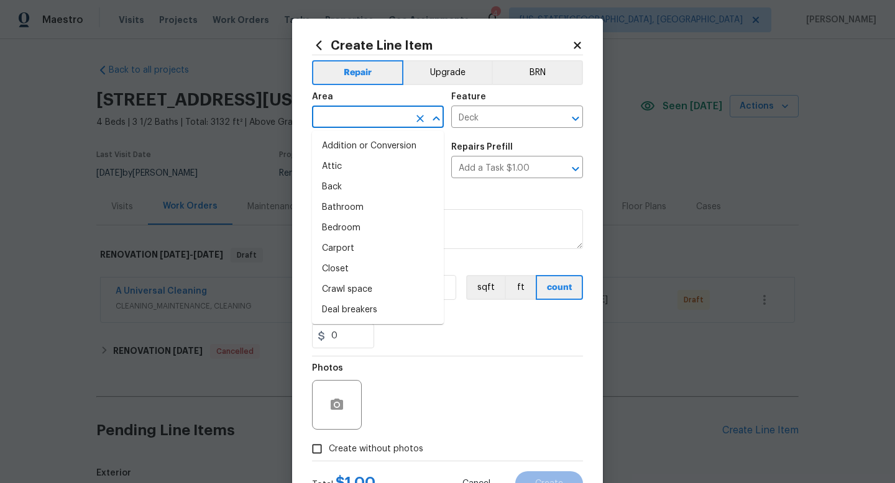
click at [361, 114] on input "text" at bounding box center [360, 118] width 97 height 19
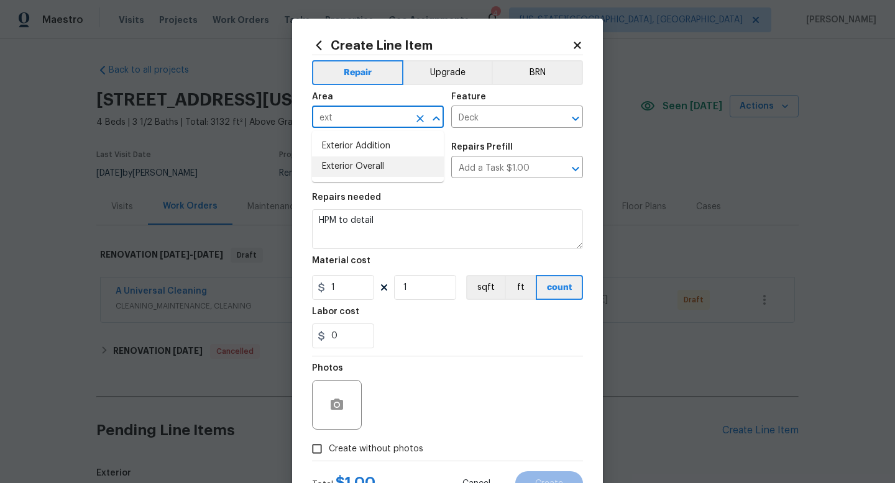
click at [354, 163] on li "Exterior Overall" at bounding box center [378, 167] width 132 height 21
type input "Exterior Overall"
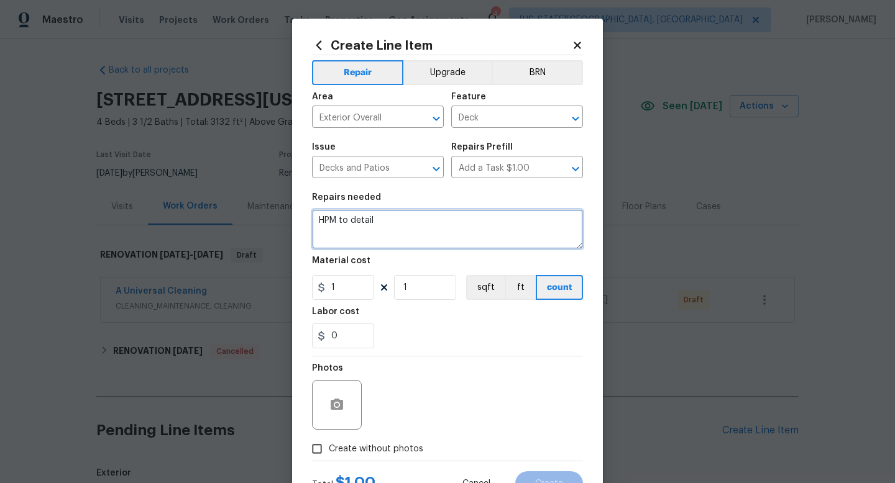
drag, startPoint x: 391, startPoint y: 226, endPoint x: 244, endPoint y: 219, distance: 147.5
click at [244, 219] on div "Create Line Item Repair Upgrade BRN Area Exterior Overall ​ Feature Deck ​ Issu…" at bounding box center [447, 241] width 895 height 483
type textarea "Paint deck same color."
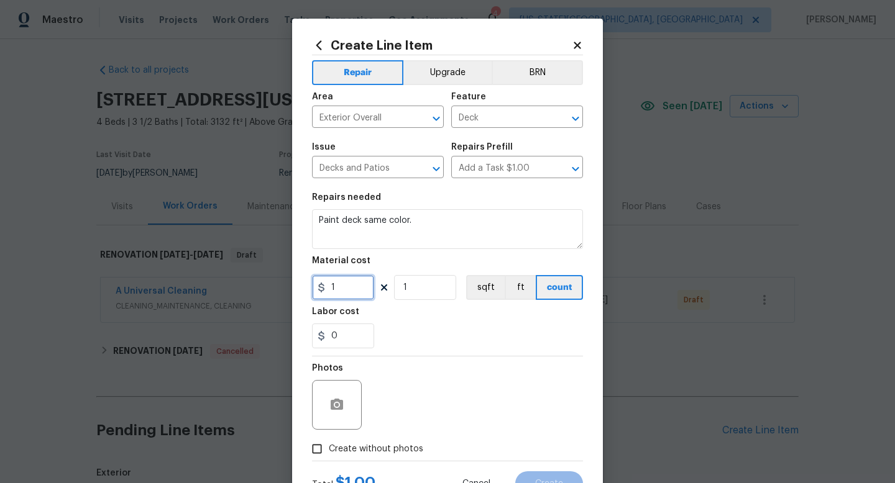
click at [357, 295] on input "1" at bounding box center [343, 287] width 62 height 25
type input "450"
click at [392, 454] on span "Create without photos" at bounding box center [376, 449] width 94 height 13
click at [329, 454] on input "Create without photos" at bounding box center [317, 449] width 24 height 24
checkbox input "true"
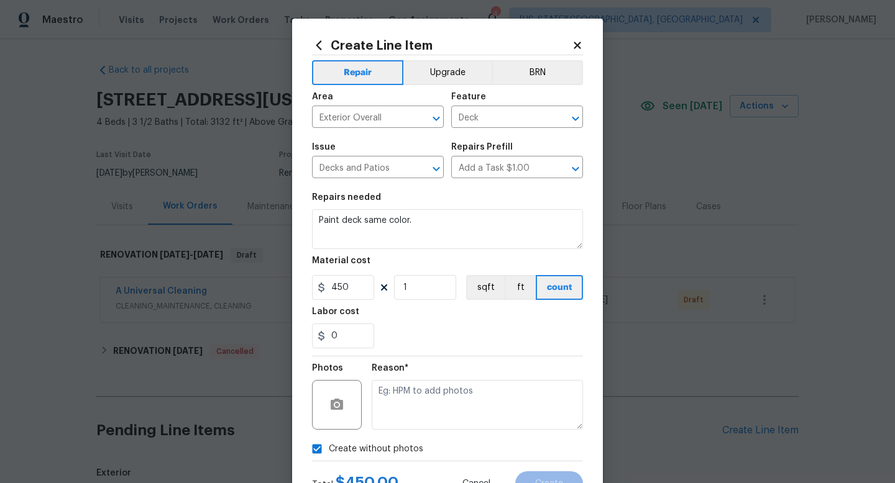
click at [397, 421] on textarea at bounding box center [477, 405] width 211 height 50
type textarea "na"
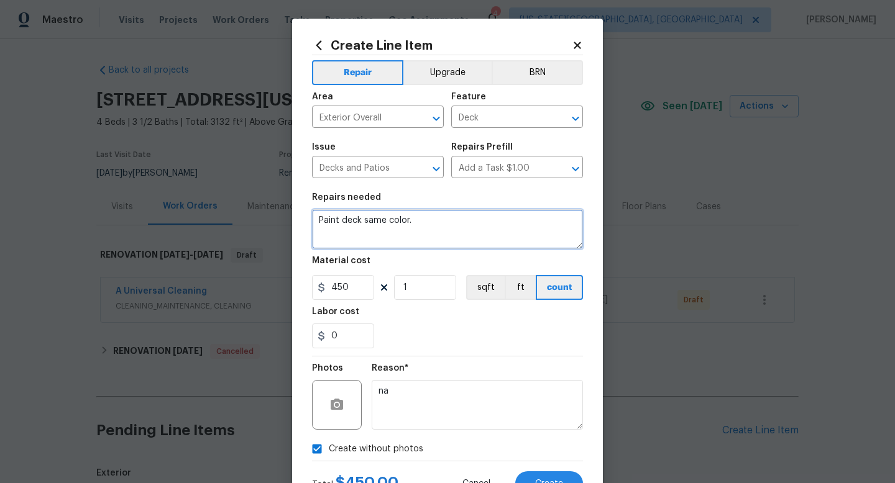
click at [362, 222] on textarea "Paint deck same color." at bounding box center [447, 229] width 271 height 40
type textarea "Paint deck and handrails same color."
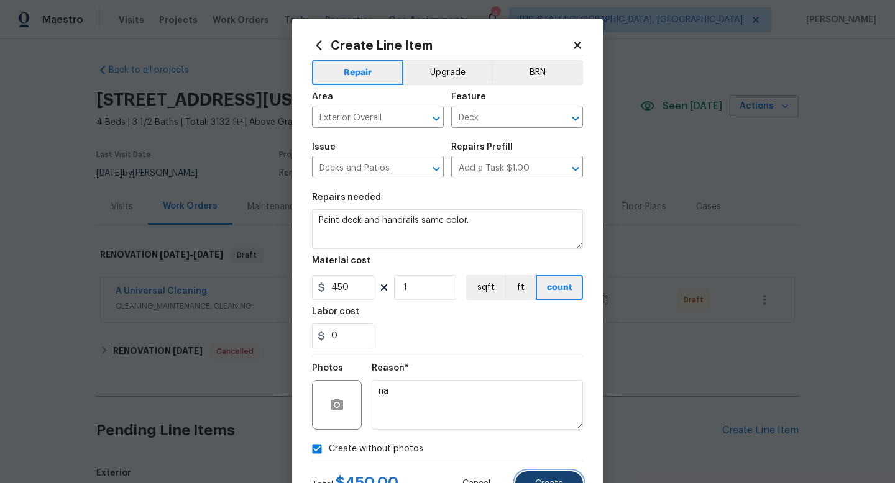
click at [556, 483] on span "Create" at bounding box center [549, 484] width 28 height 9
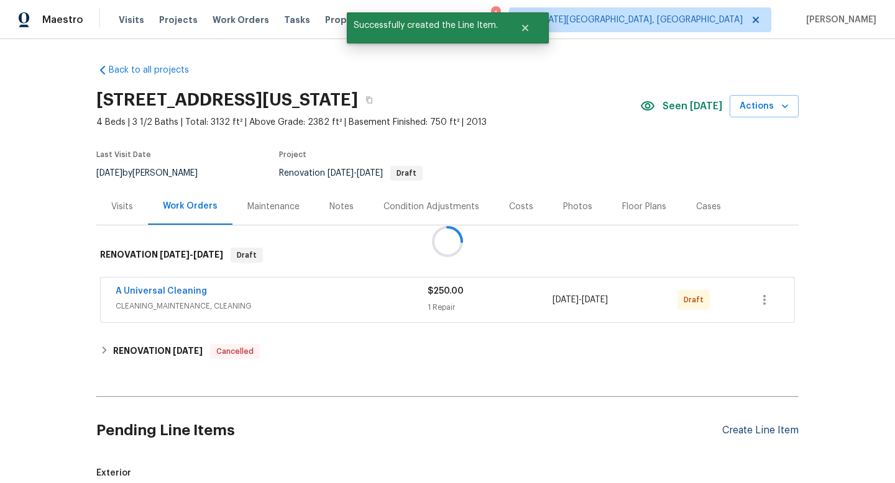
click at [742, 429] on div at bounding box center [447, 241] width 895 height 483
click at [746, 431] on div "Create Line Item" at bounding box center [760, 431] width 76 height 12
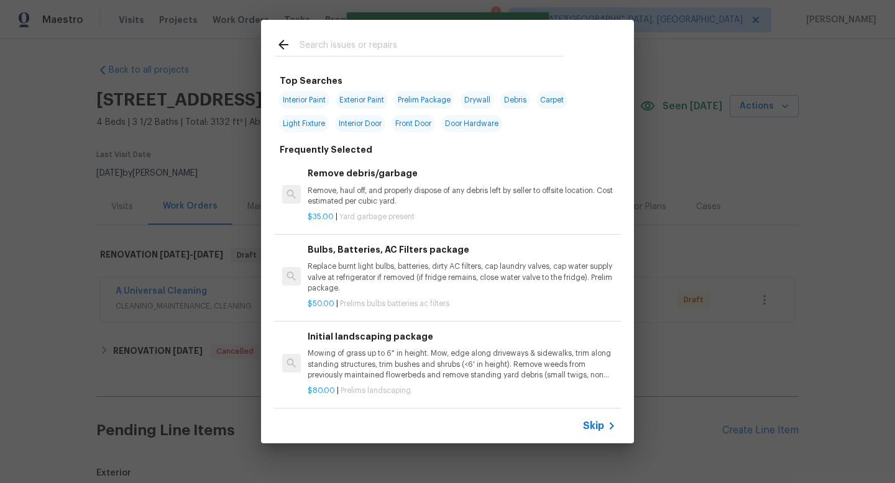
click at [351, 37] on input "text" at bounding box center [431, 46] width 263 height 19
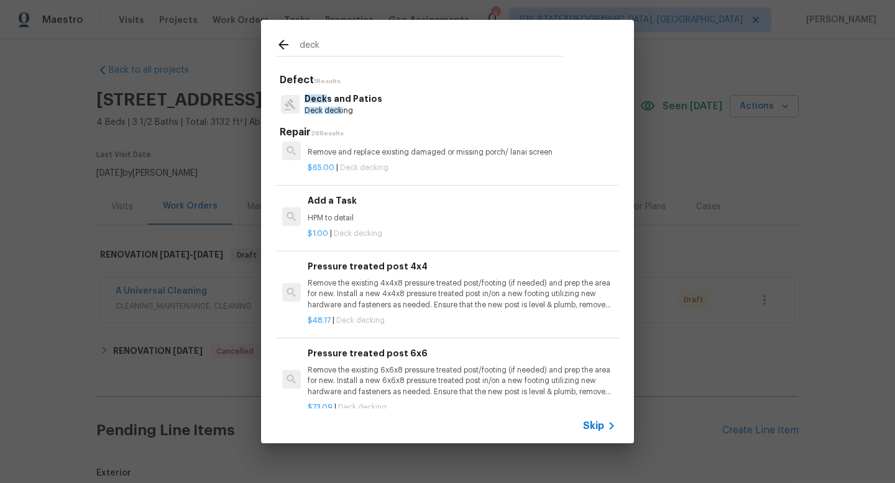
scroll to position [1148, 0]
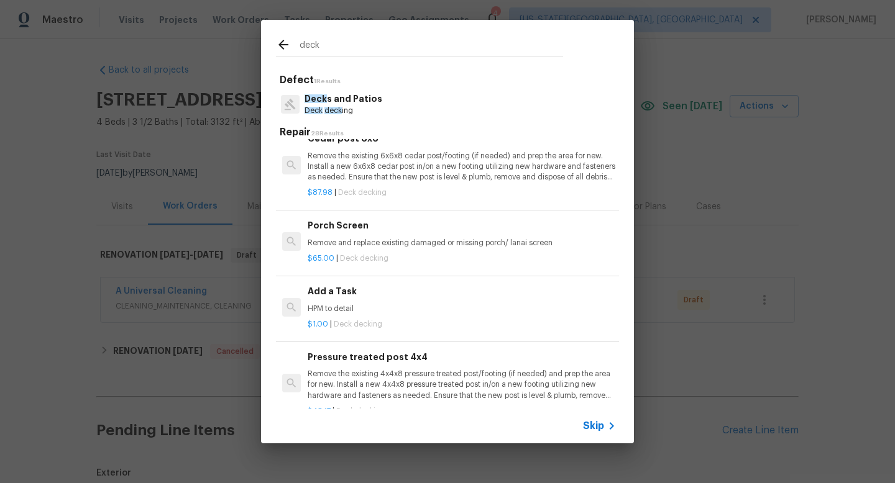
type input "deck"
click at [372, 308] on p "HPM to detail" at bounding box center [462, 309] width 308 height 11
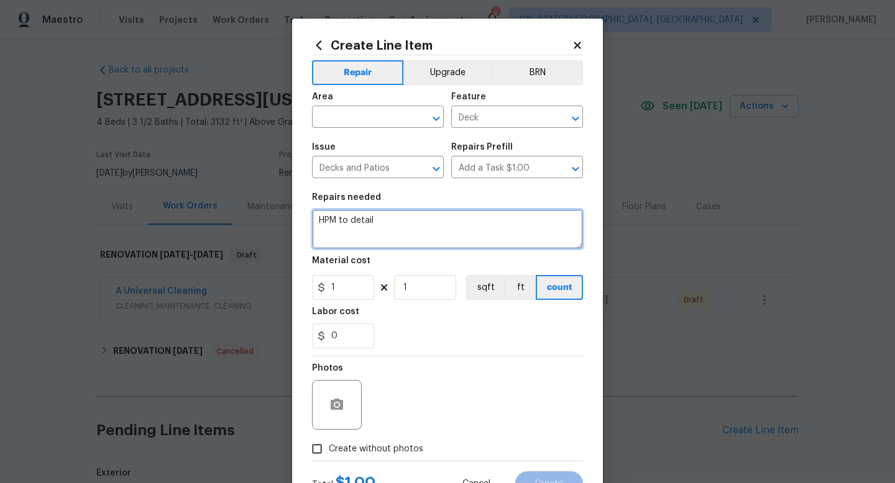
drag, startPoint x: 388, startPoint y: 225, endPoint x: 292, endPoint y: 224, distance: 96.3
click at [292, 225] on div "Create Line Item Repair Upgrade BRN Area ​ Feature Deck ​ Issue Decks and Patio…" at bounding box center [447, 268] width 311 height 498
type textarea "Add pickets at 4 in OC on both left and right of deck prior to paint."
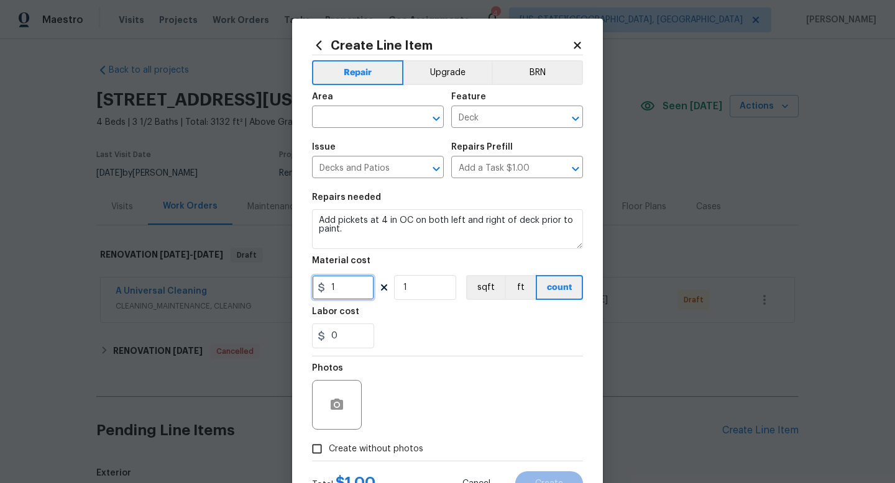
click at [334, 293] on input "1" at bounding box center [343, 287] width 62 height 25
type input "350"
click at [391, 442] on label "Create without photos" at bounding box center [364, 449] width 118 height 24
click at [329, 442] on input "Create without photos" at bounding box center [317, 449] width 24 height 24
checkbox input "true"
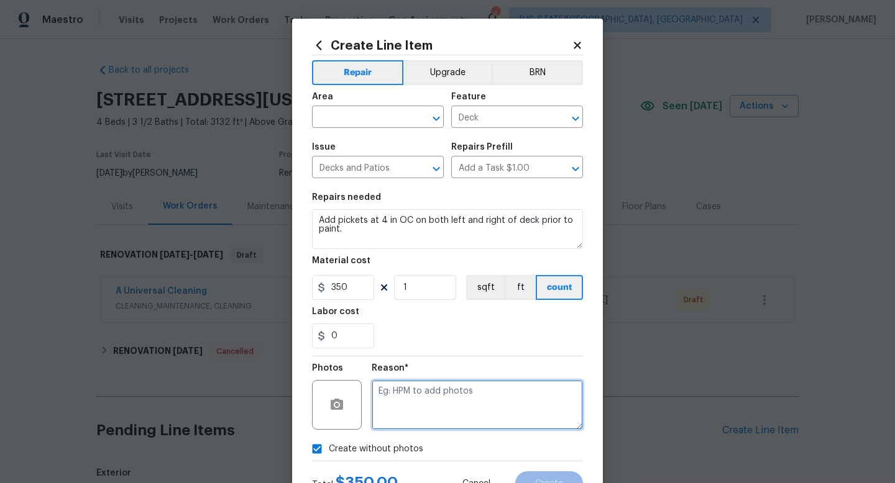
click at [415, 398] on textarea at bounding box center [477, 405] width 211 height 50
type textarea "na"
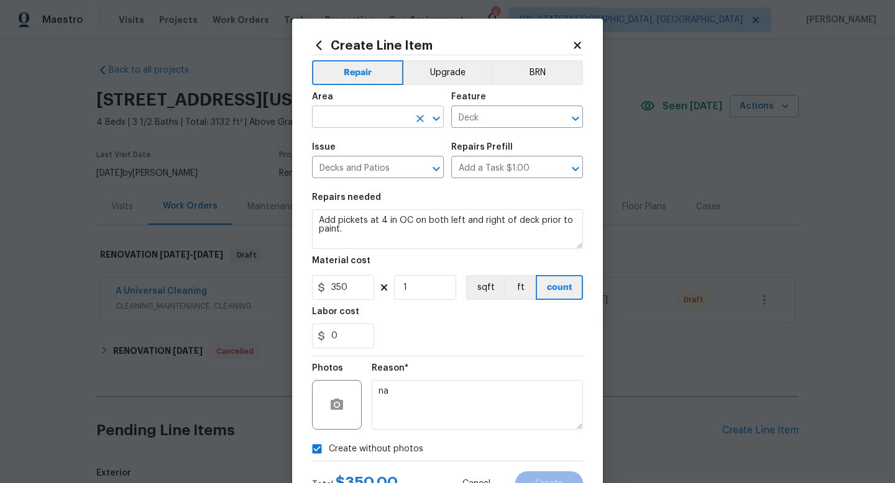
click at [344, 114] on input "text" at bounding box center [360, 118] width 97 height 19
click at [347, 173] on li "Exterior Overall" at bounding box center [378, 167] width 132 height 21
type input "Exterior Overall"
click at [569, 483] on button "Create" at bounding box center [549, 484] width 68 height 25
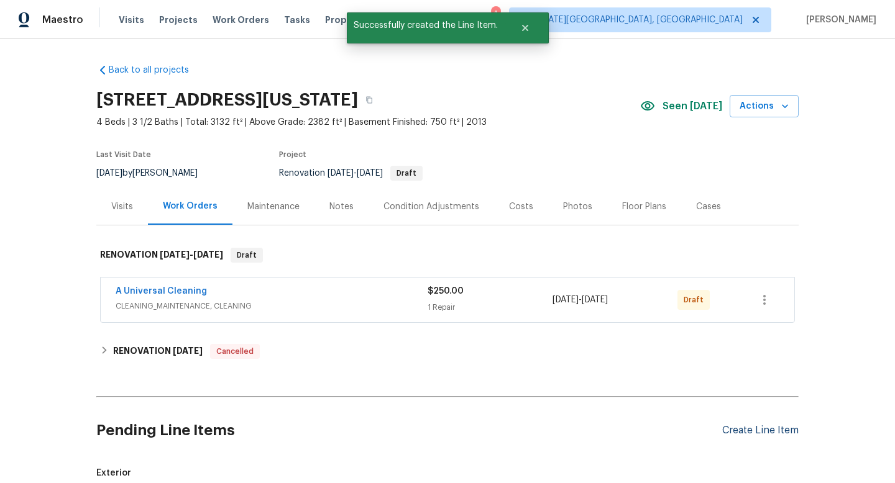
click at [752, 428] on div "Create Line Item" at bounding box center [760, 431] width 76 height 12
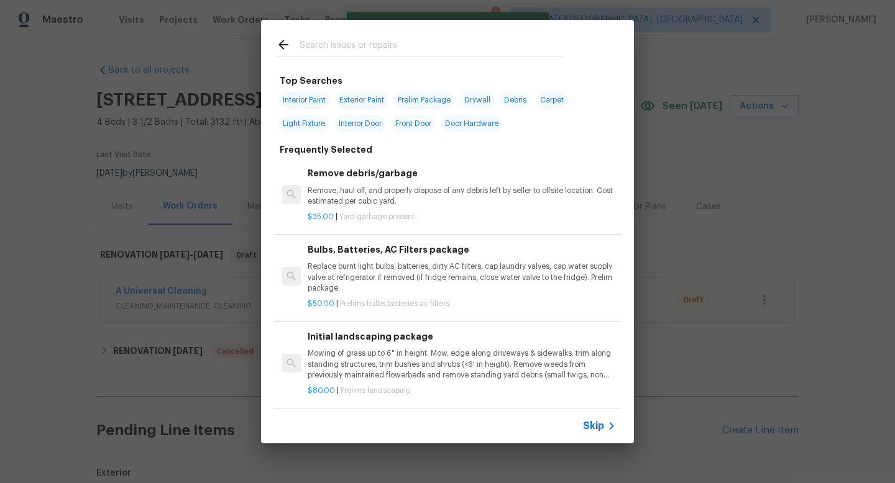
click at [345, 45] on input "text" at bounding box center [431, 46] width 263 height 19
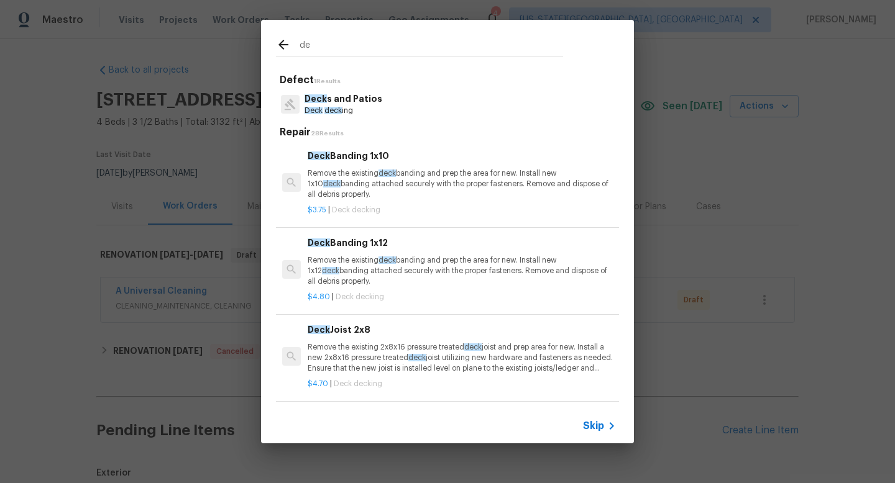
type input "d"
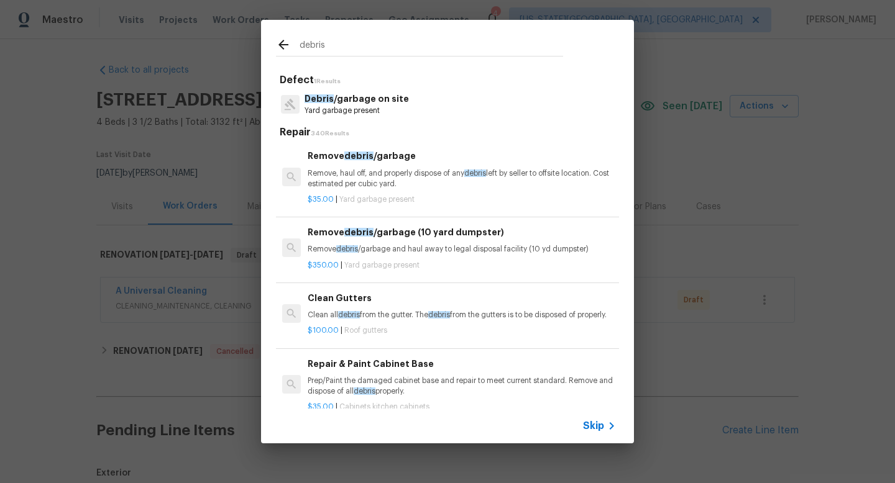
type input "debris"
click at [346, 111] on p "Yard garbage present" at bounding box center [356, 111] width 104 height 11
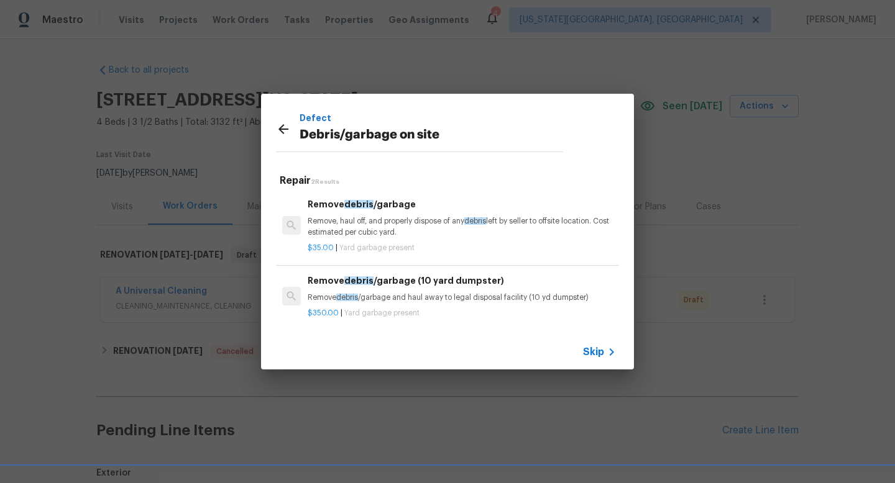
click at [380, 232] on p "Remove, haul off, and properly dispose of any debris left by seller to offsite …" at bounding box center [462, 226] width 308 height 21
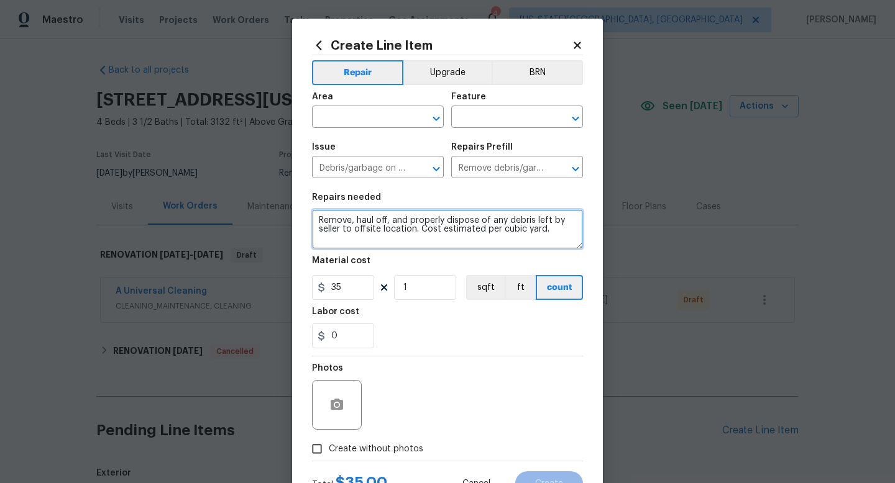
drag, startPoint x: 559, startPoint y: 230, endPoint x: 211, endPoint y: 188, distance: 351.1
click at [211, 188] on div "Create Line Item Repair Upgrade BRN Area ​ Feature ​ Issue Debris/garbage on si…" at bounding box center [447, 241] width 895 height 483
type textarea "Remove all carpet. Remove all blinds and curtains. Remove 2x4 at driveway. Remo…"
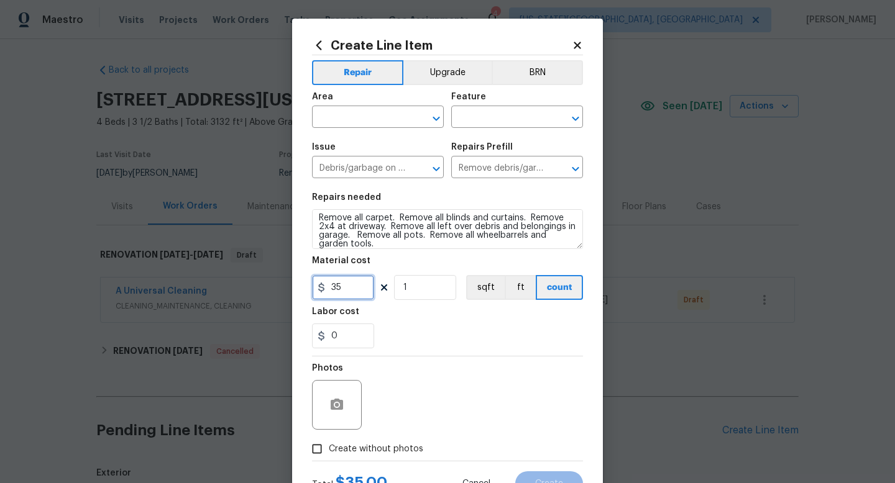
click at [347, 292] on input "35" at bounding box center [343, 287] width 62 height 25
type input "350"
click at [398, 449] on span "Create without photos" at bounding box center [376, 449] width 94 height 13
click at [329, 449] on input "Create without photos" at bounding box center [317, 449] width 24 height 24
checkbox input "true"
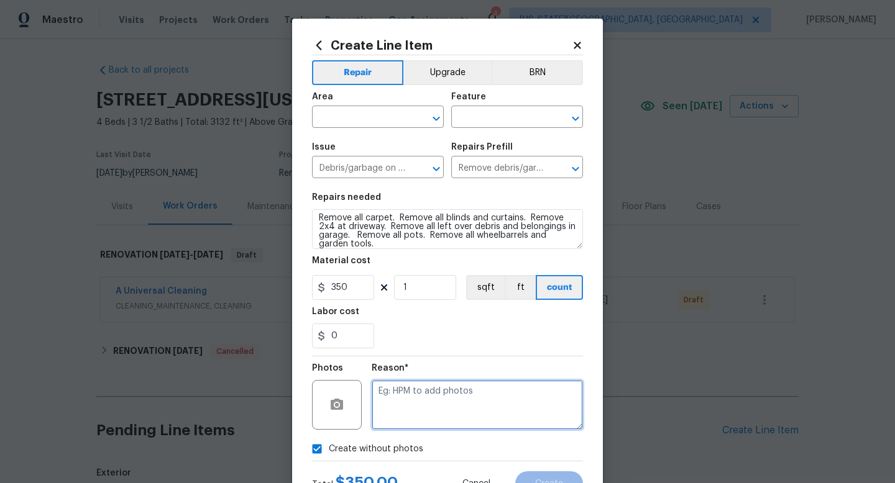
click at [403, 406] on textarea at bounding box center [477, 405] width 211 height 50
type textarea "na"
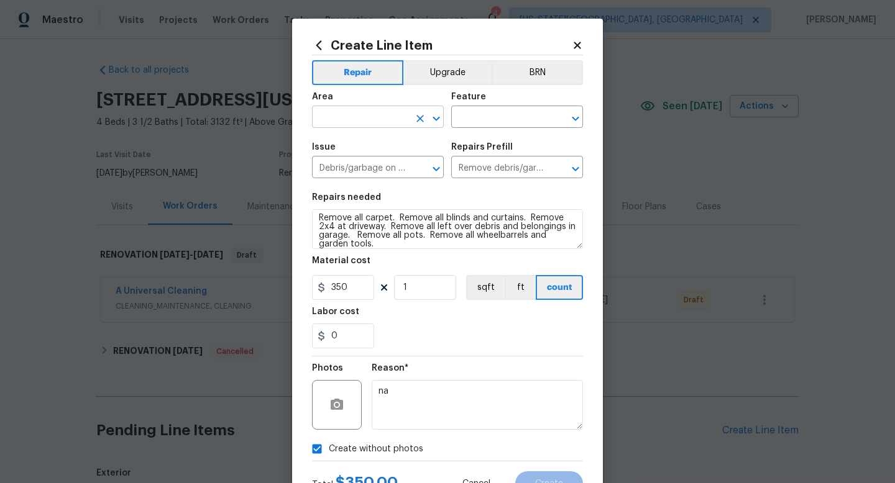
click at [344, 116] on input "text" at bounding box center [360, 118] width 97 height 19
click at [336, 165] on li "Interior Overall" at bounding box center [378, 167] width 132 height 21
type input "Interior Overall"
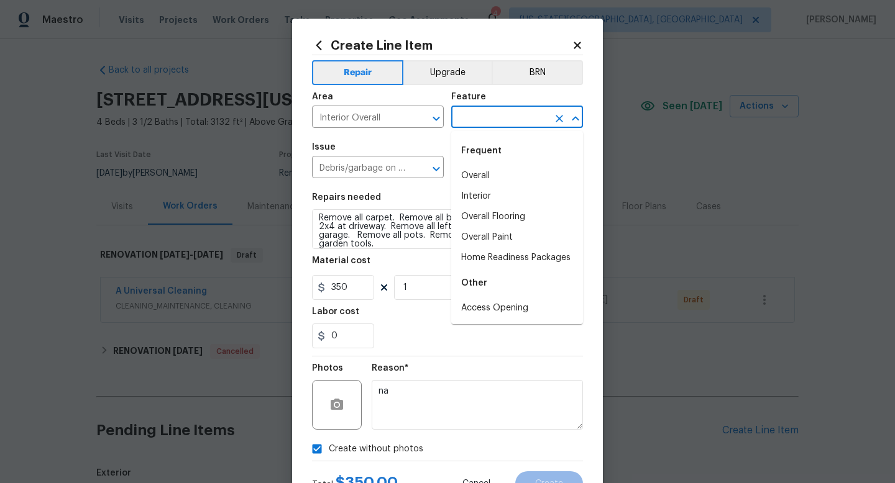
click at [462, 121] on input "text" at bounding box center [499, 118] width 97 height 19
click at [470, 198] on li "Interior" at bounding box center [517, 196] width 132 height 21
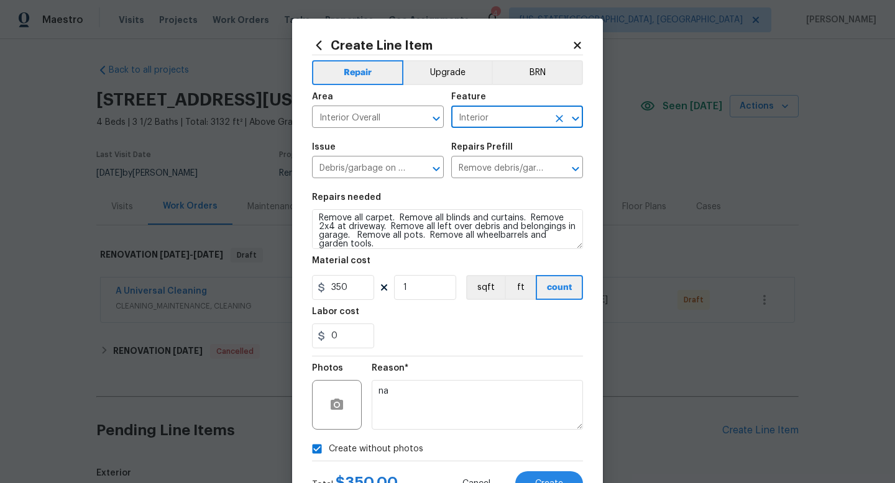
type input "Interior"
click at [578, 470] on div "Total $ 350.00 Cancel Create" at bounding box center [447, 479] width 271 height 35
click at [552, 483] on span "Create" at bounding box center [549, 484] width 28 height 9
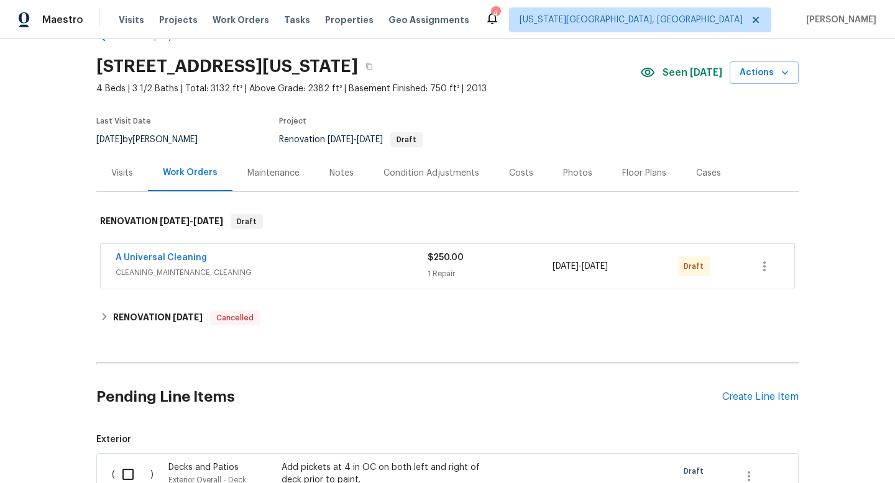
scroll to position [35, 0]
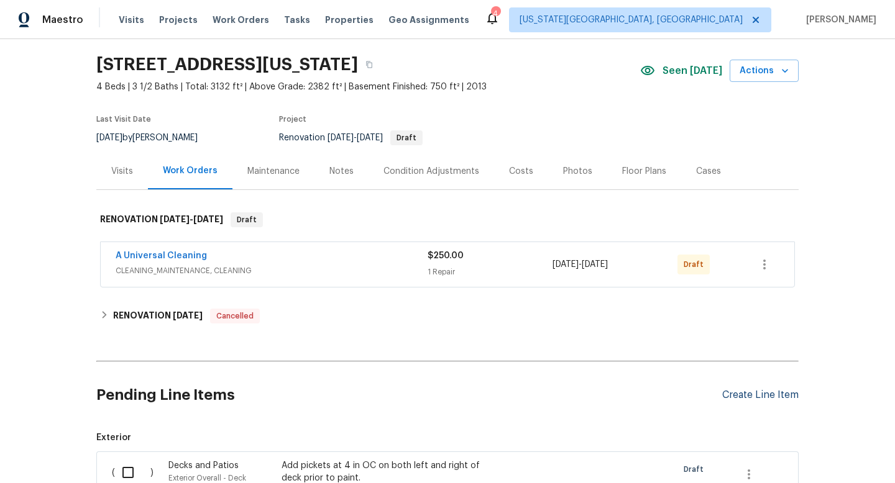
click at [753, 395] on div "Create Line Item" at bounding box center [760, 396] width 76 height 12
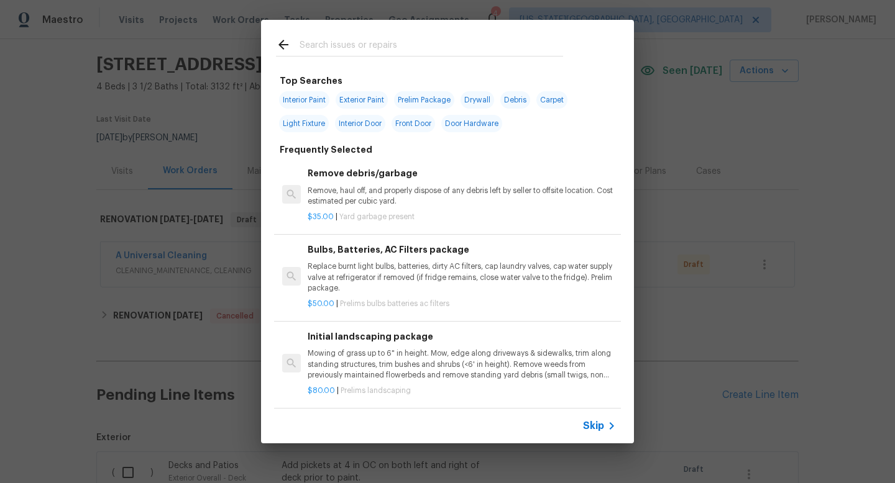
click at [327, 52] on input "text" at bounding box center [431, 46] width 263 height 19
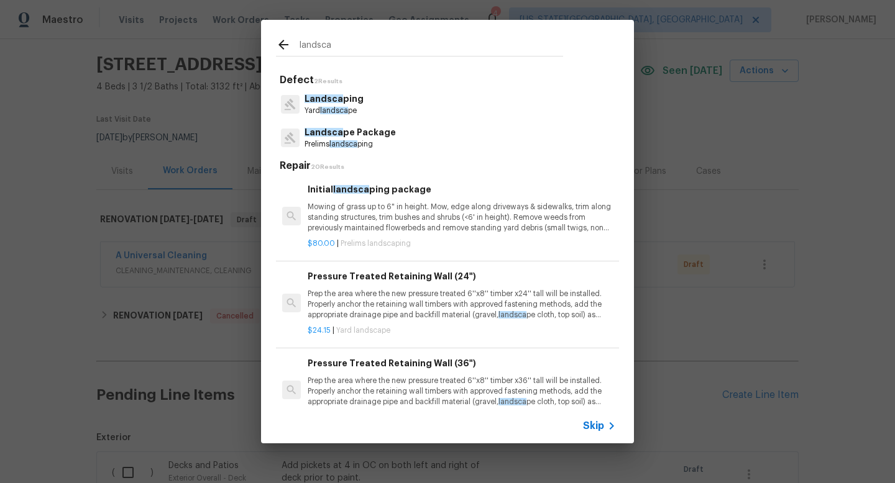
type input "landsca"
click at [324, 136] on span "Landsca" at bounding box center [323, 132] width 39 height 9
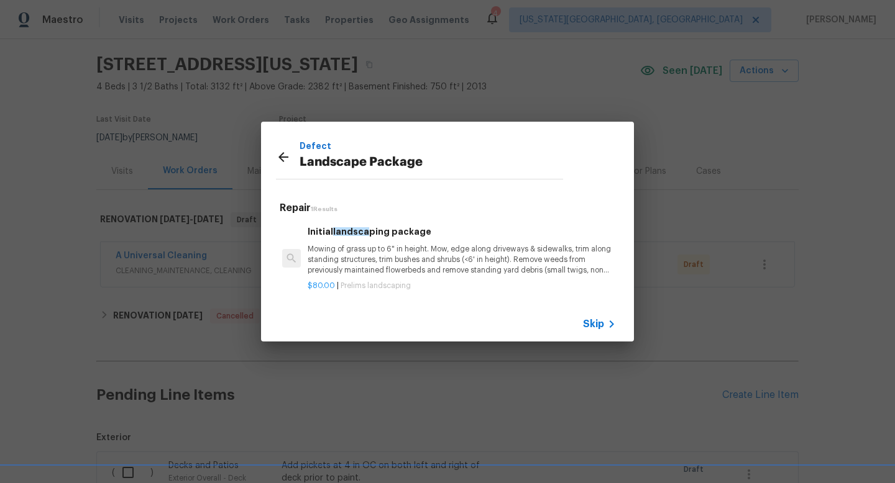
click at [384, 267] on p "Mowing of grass up to 6" in height. Mow, edge along driveways & sidewalks, trim…" at bounding box center [462, 260] width 308 height 32
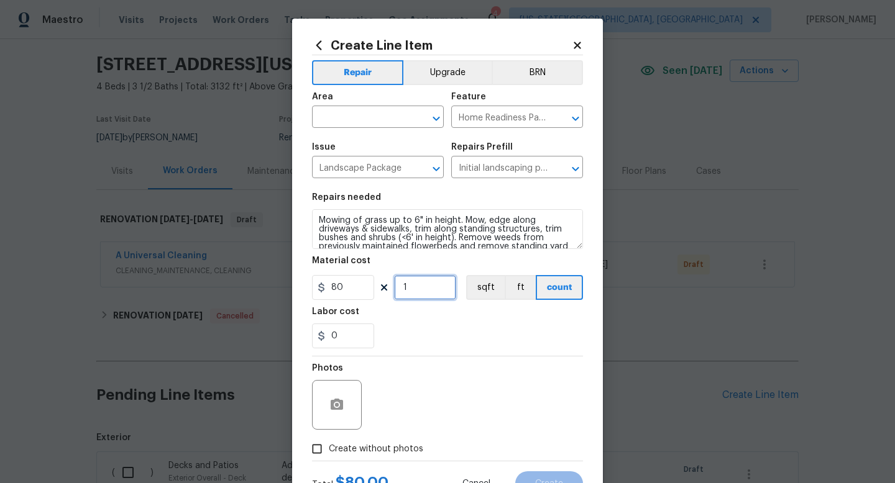
click at [436, 291] on input "1" at bounding box center [425, 287] width 62 height 25
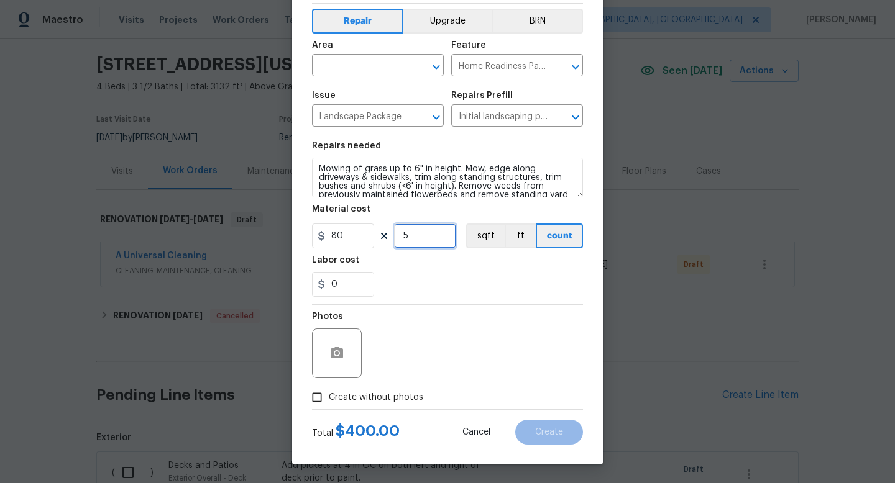
type input "5"
click at [393, 390] on label "Create without photos" at bounding box center [364, 398] width 118 height 24
click at [329, 390] on input "Create without photos" at bounding box center [317, 398] width 24 height 24
checkbox input "true"
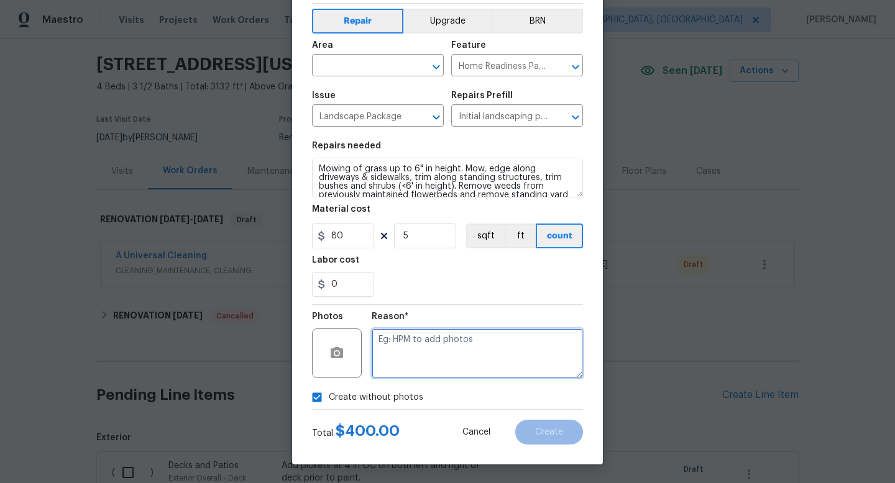
click at [416, 367] on textarea at bounding box center [477, 354] width 211 height 50
type textarea "na"
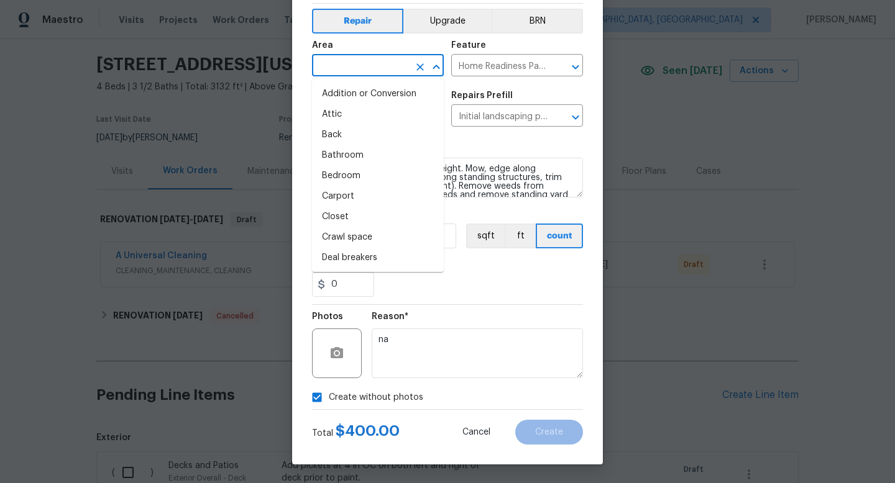
click at [354, 60] on input "text" at bounding box center [360, 66] width 97 height 19
type input "e"
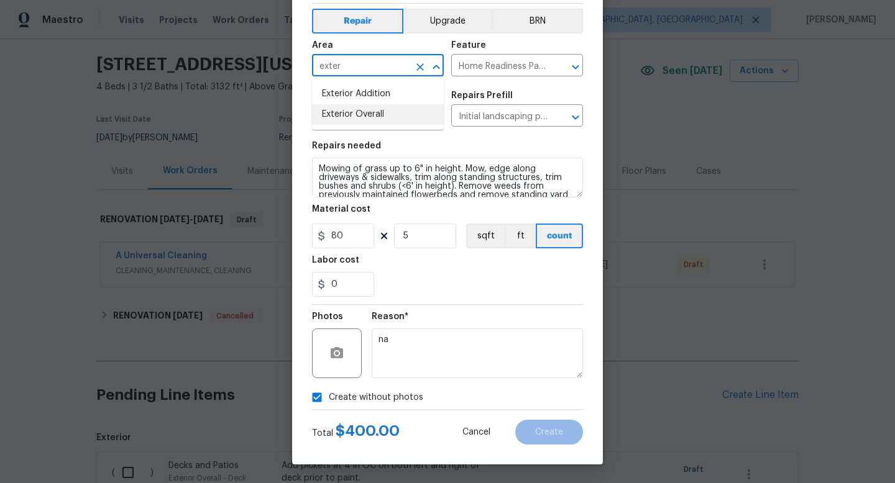
click at [351, 106] on li "Exterior Overall" at bounding box center [378, 114] width 132 height 21
type input "Exterior Overall"
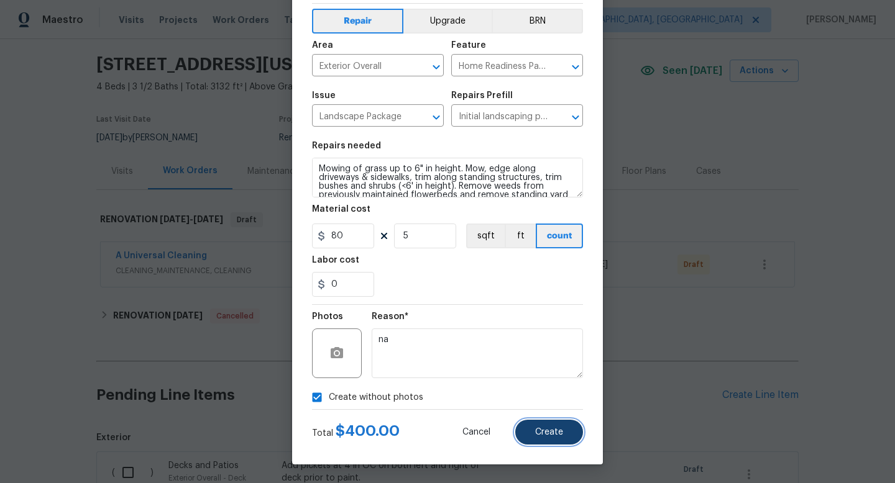
click at [546, 438] on button "Create" at bounding box center [549, 432] width 68 height 25
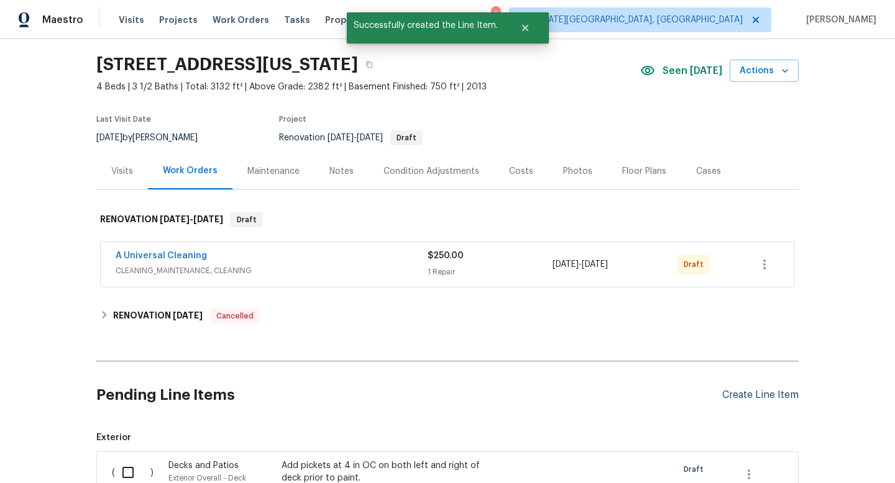
click at [749, 393] on div "Create Line Item" at bounding box center [760, 396] width 76 height 12
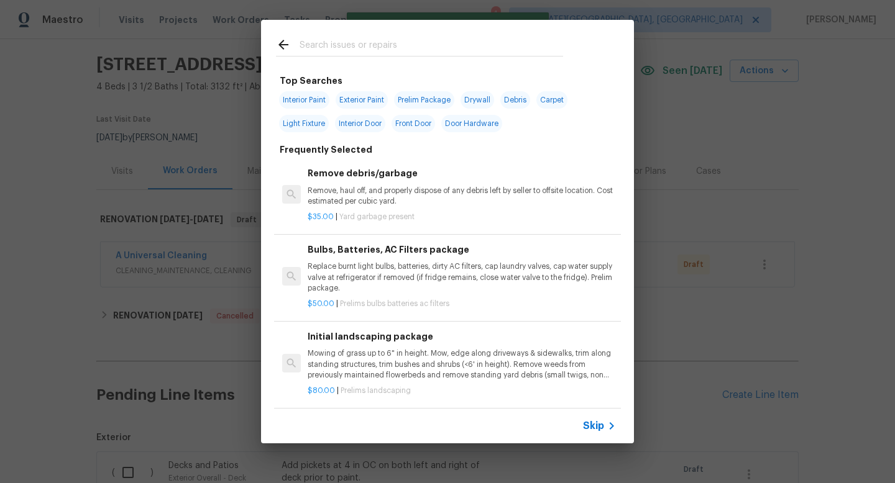
click at [298, 48] on div at bounding box center [288, 46] width 24 height 19
click at [322, 43] on input "text" at bounding box center [431, 46] width 263 height 19
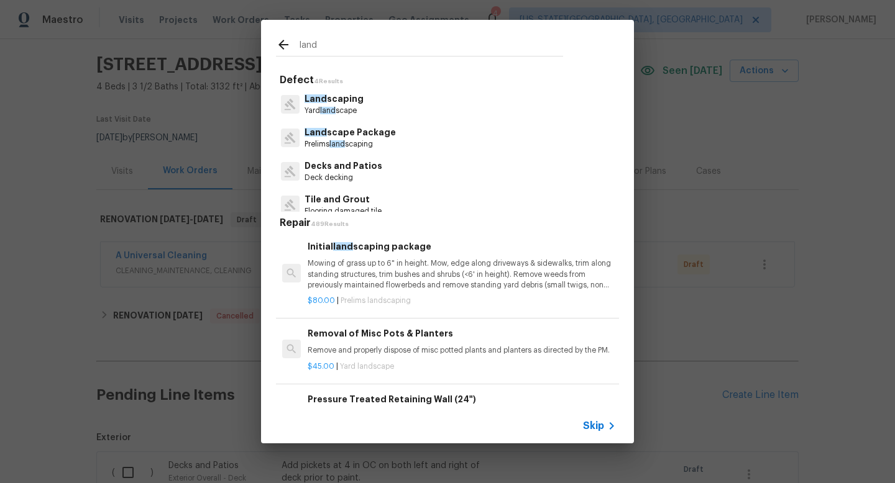
type input "land"
click at [337, 103] on p "Land scaping" at bounding box center [333, 99] width 59 height 13
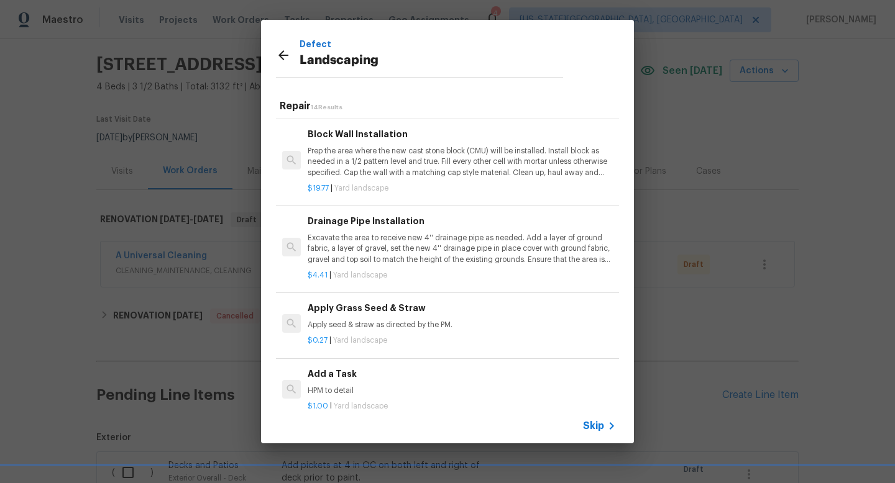
scroll to position [20, 0]
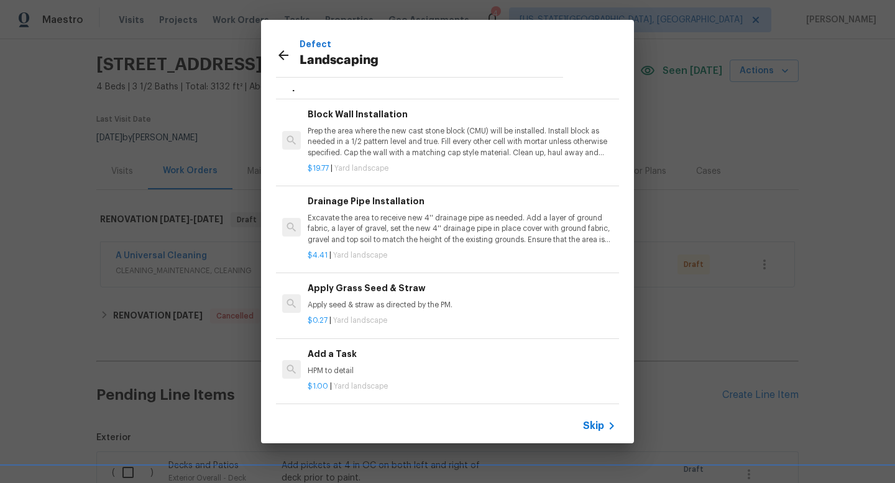
click at [359, 371] on p "HPM to detail" at bounding box center [462, 371] width 308 height 11
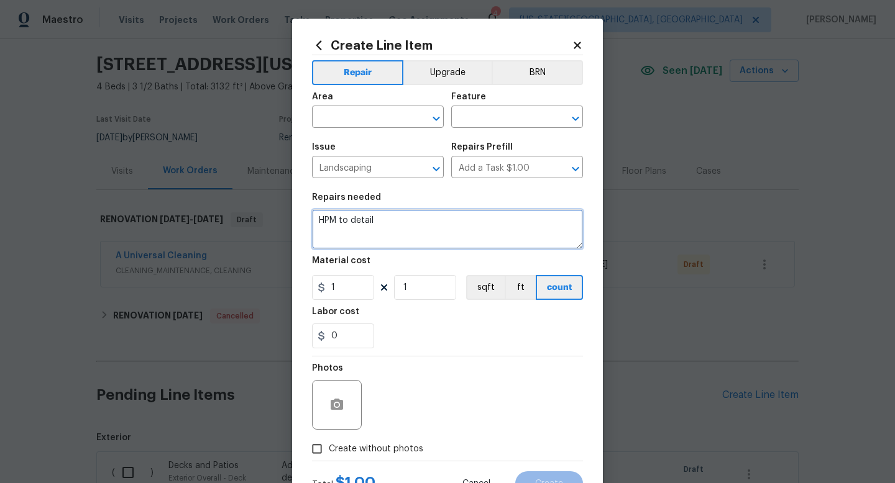
drag, startPoint x: 387, startPoint y: 220, endPoint x: 258, endPoint y: 207, distance: 128.7
click at [259, 212] on div "Create Line Item Repair Upgrade BRN Area ​ Feature ​ Issue Landscaping ​ Repair…" at bounding box center [447, 241] width 895 height 483
type textarea "Remove all weeds in front yard and all rock locations in yard. Spray weed kille…"
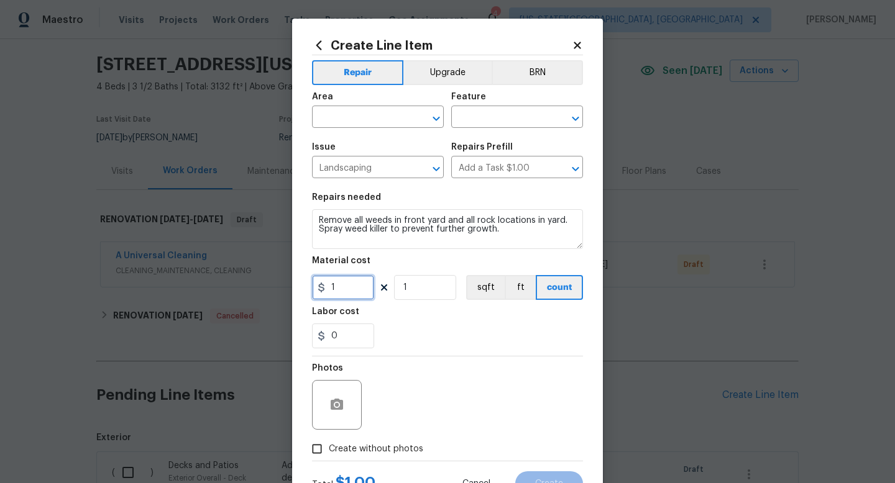
click at [349, 293] on input "1" at bounding box center [343, 287] width 62 height 25
type input "350"
click at [409, 451] on span "Create without photos" at bounding box center [376, 449] width 94 height 13
click at [329, 451] on input "Create without photos" at bounding box center [317, 449] width 24 height 24
checkbox input "true"
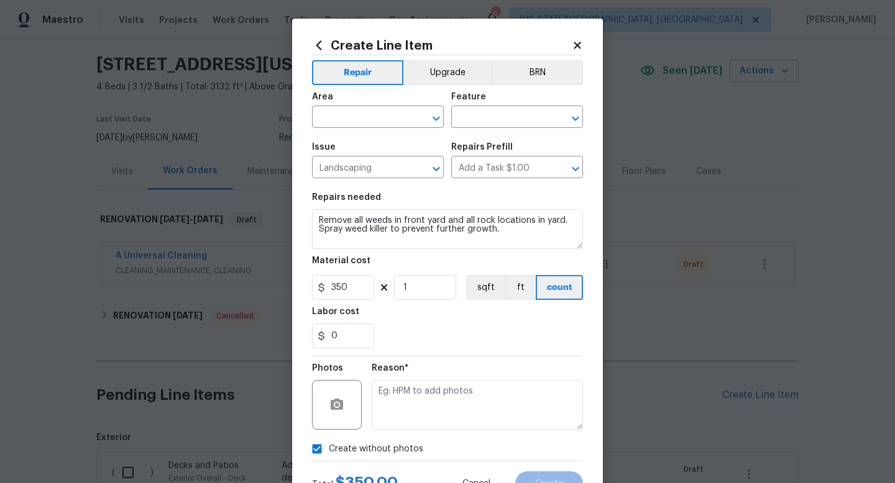
click at [411, 436] on div "Reason*" at bounding box center [477, 397] width 211 height 81
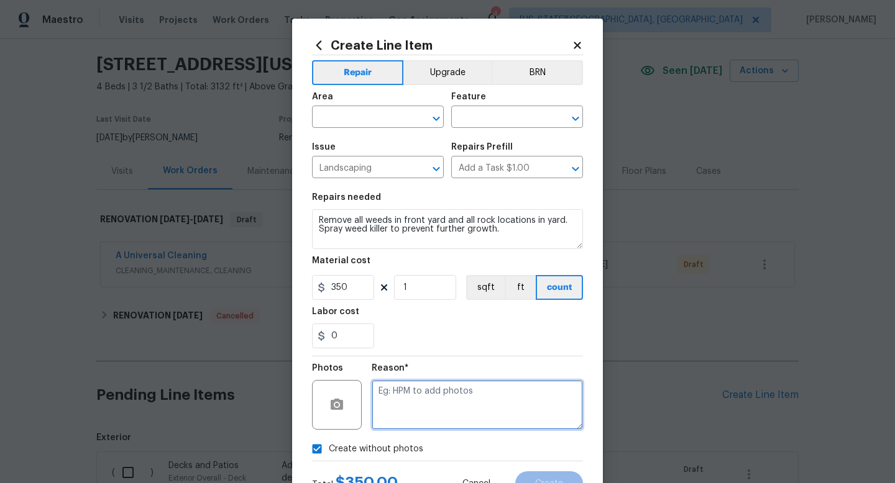
click at [411, 404] on textarea at bounding box center [477, 405] width 211 height 50
type textarea "na"
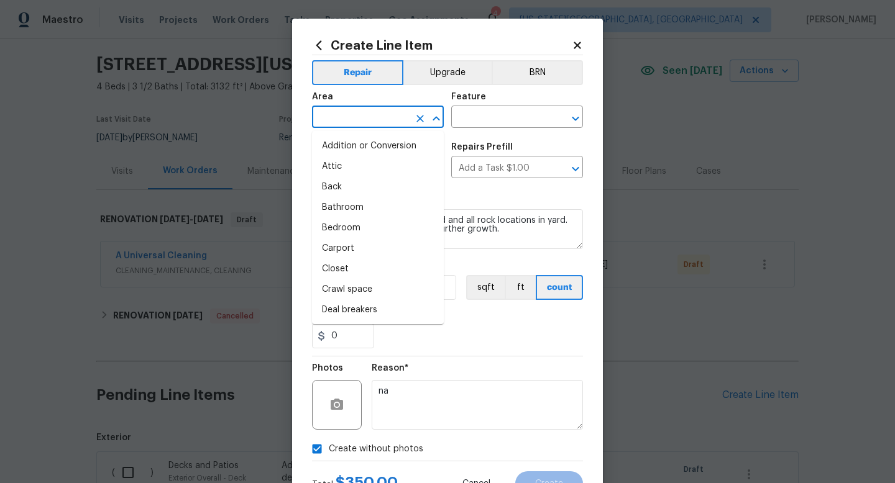
click at [354, 126] on input "text" at bounding box center [360, 118] width 97 height 19
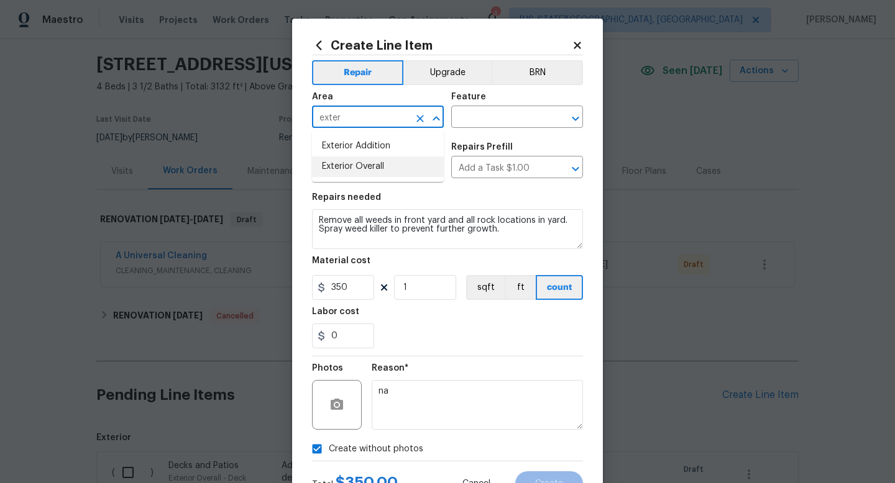
click at [357, 165] on li "Exterior Overall" at bounding box center [378, 167] width 132 height 21
type input "Exterior Overall"
click at [477, 101] on div "Feature" at bounding box center [517, 101] width 132 height 16
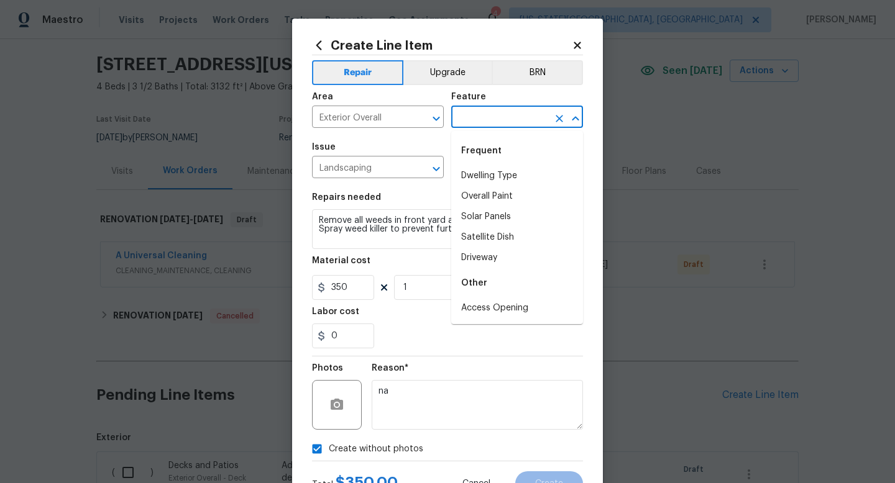
click at [475, 109] on input "text" at bounding box center [499, 118] width 97 height 19
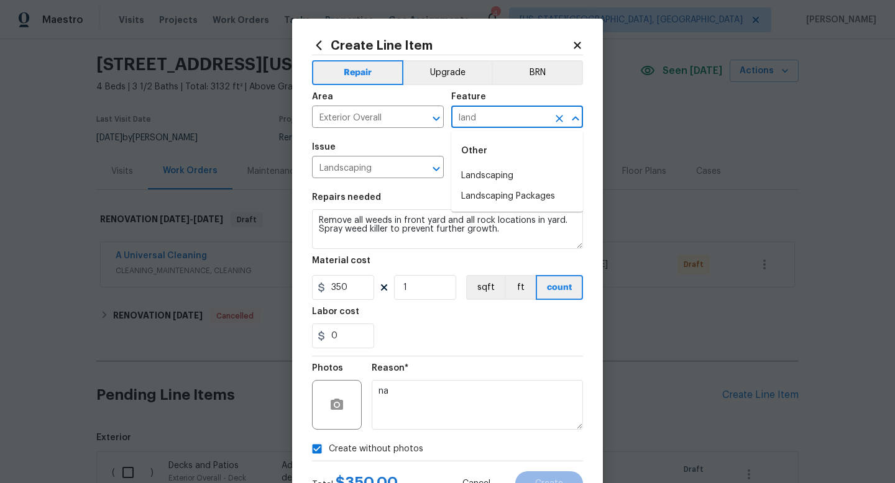
click at [473, 174] on li "Landscaping" at bounding box center [517, 176] width 132 height 21
type input "Landscaping"
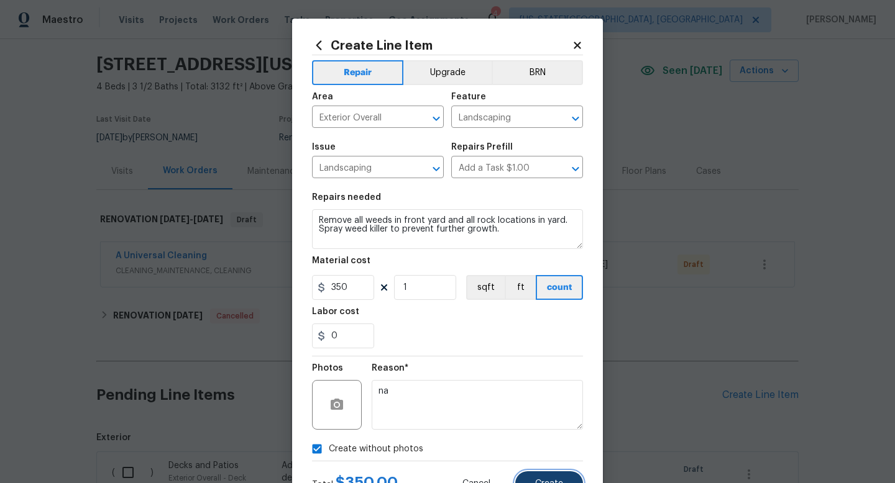
click at [536, 480] on span "Create" at bounding box center [549, 484] width 28 height 9
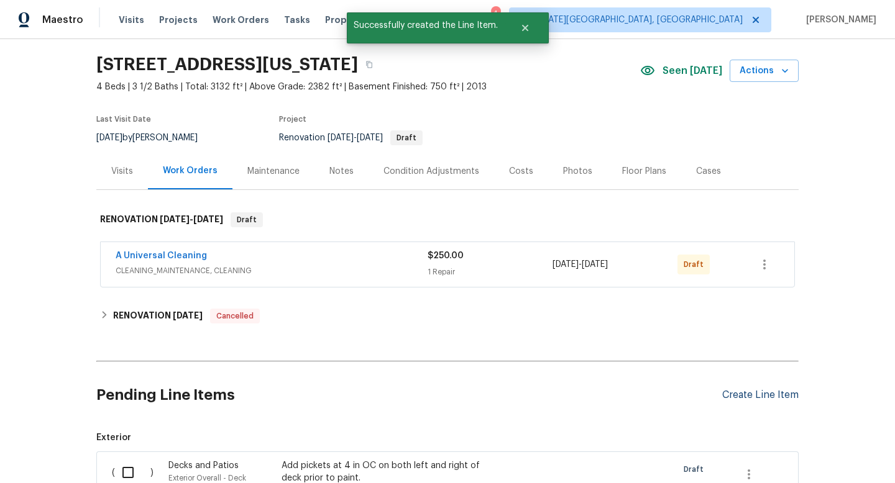
click at [753, 390] on div "Create Line Item" at bounding box center [760, 396] width 76 height 12
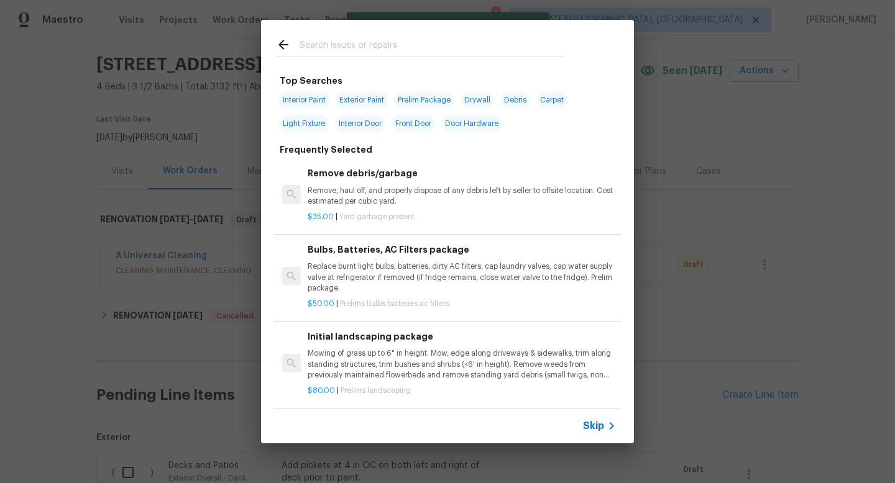
click at [357, 46] on input "text" at bounding box center [431, 46] width 263 height 19
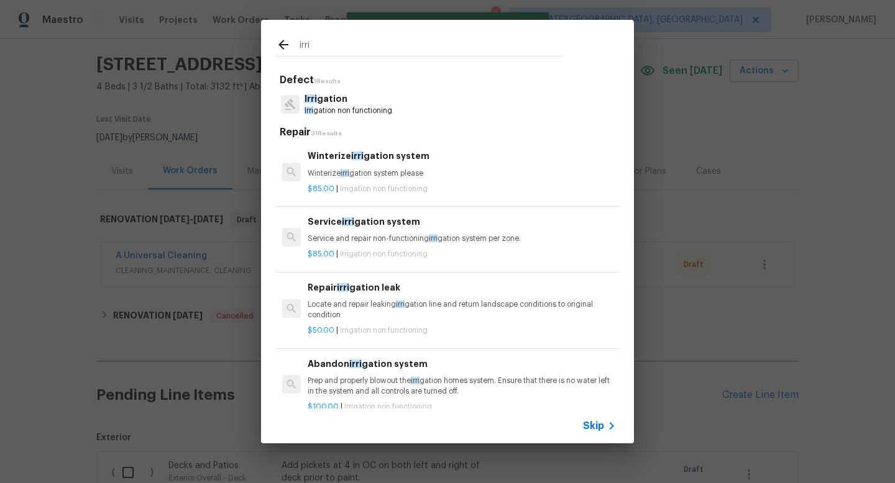
type input "irri"
click at [357, 100] on p "Irri gation" at bounding box center [348, 99] width 88 height 13
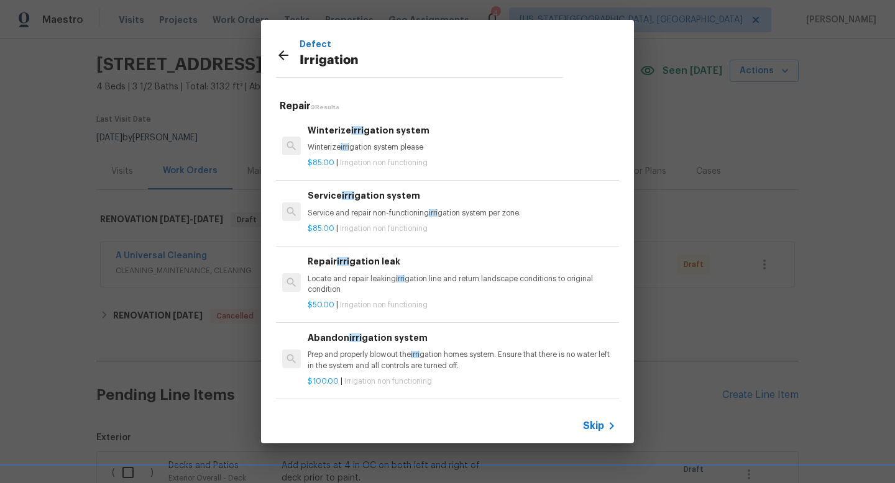
click at [357, 144] on p "Winterize irri gation system please" at bounding box center [462, 147] width 308 height 11
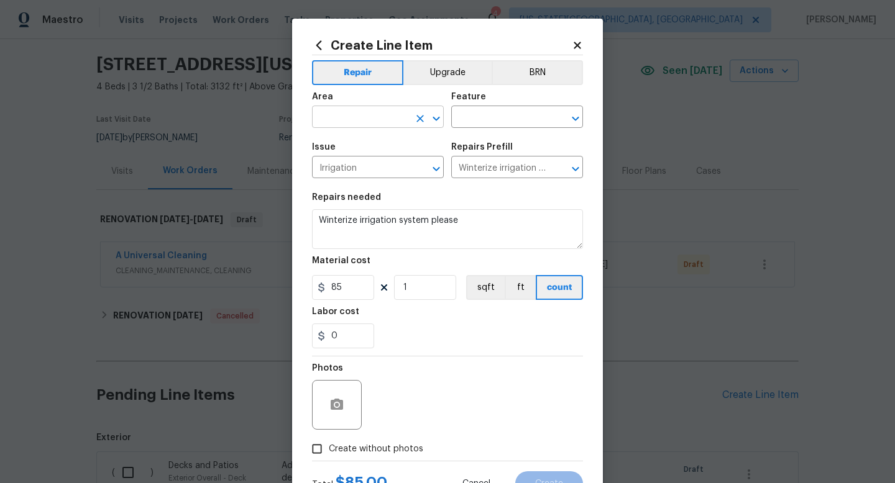
click at [354, 112] on input "text" at bounding box center [360, 118] width 97 height 19
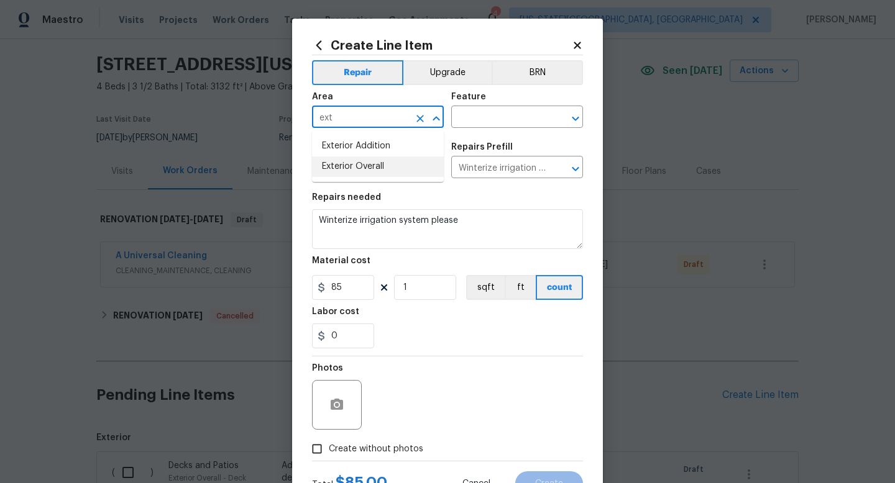
click at [350, 168] on li "Exterior Overall" at bounding box center [378, 167] width 132 height 21
type input "Exterior Overall"
click at [463, 124] on input "text" at bounding box center [499, 118] width 97 height 19
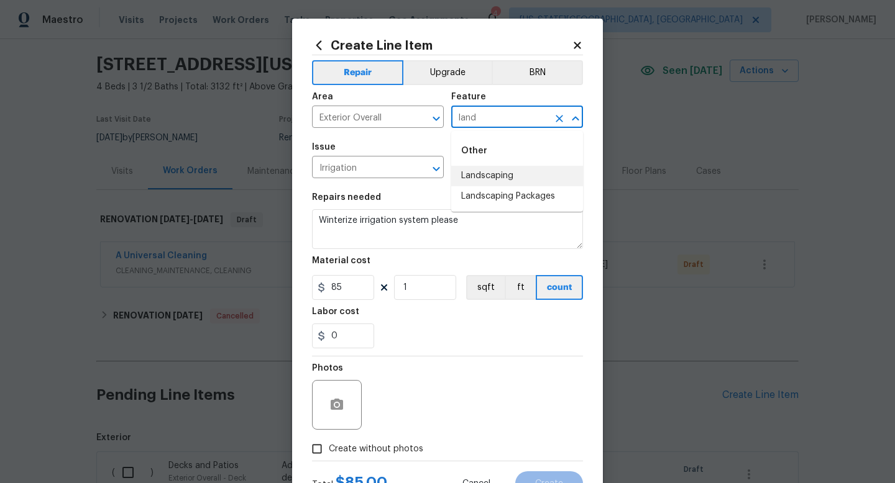
click at [480, 177] on li "Landscaping" at bounding box center [517, 176] width 132 height 21
type input "Landscaping"
click at [381, 447] on span "Create without photos" at bounding box center [376, 449] width 94 height 13
click at [329, 447] on input "Create without photos" at bounding box center [317, 449] width 24 height 24
checkbox input "true"
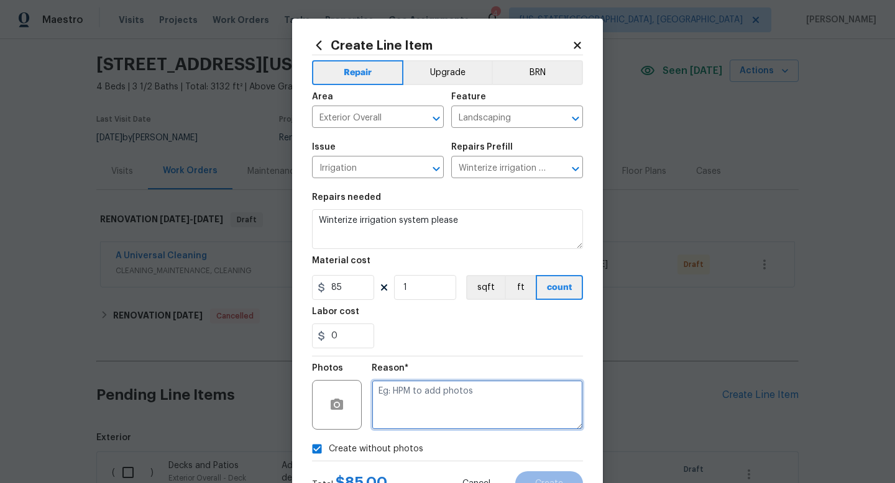
click at [418, 403] on textarea at bounding box center [477, 405] width 211 height 50
type textarea "na"
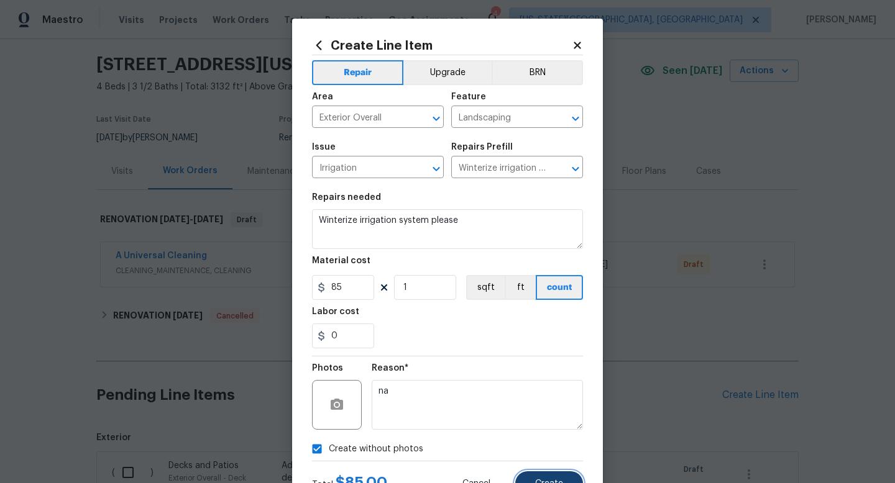
click at [542, 483] on span "Create" at bounding box center [549, 484] width 28 height 9
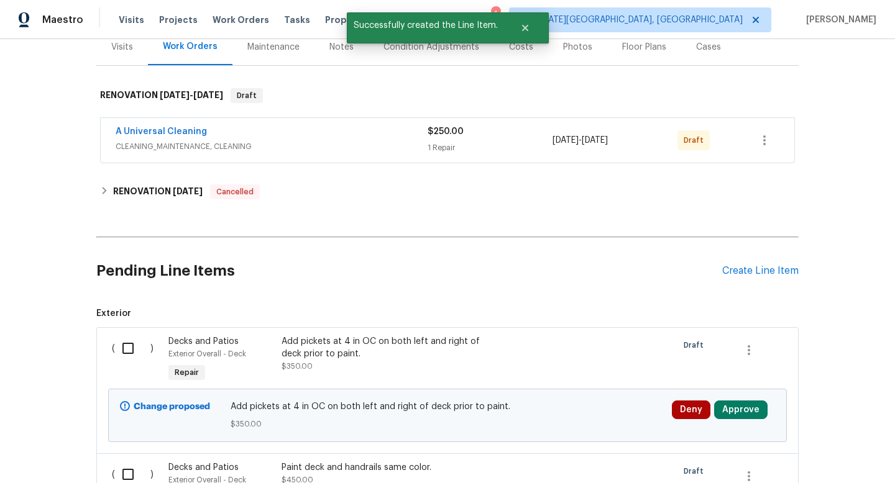
scroll to position [0, 0]
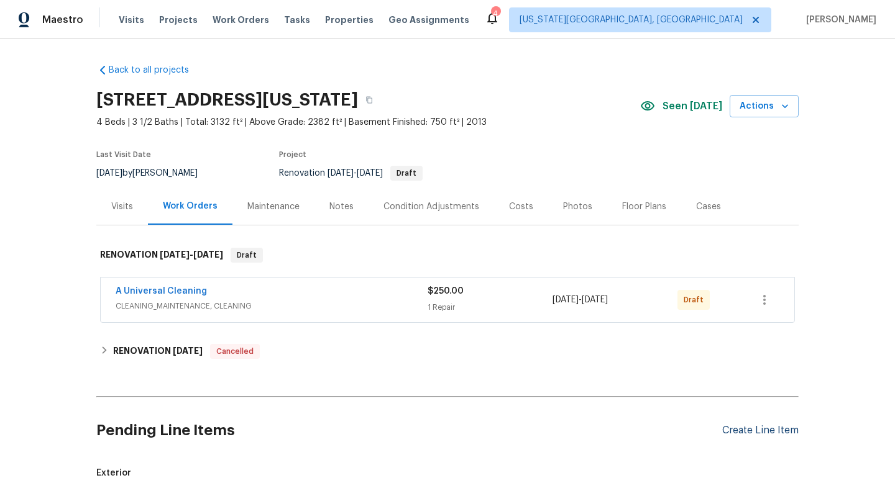
click at [734, 428] on div "Create Line Item" at bounding box center [760, 431] width 76 height 12
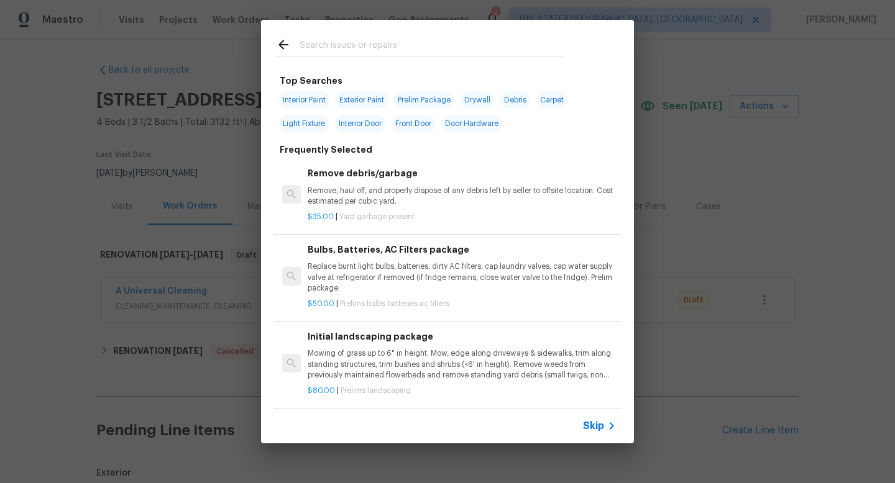
click at [332, 48] on input "text" at bounding box center [431, 46] width 263 height 19
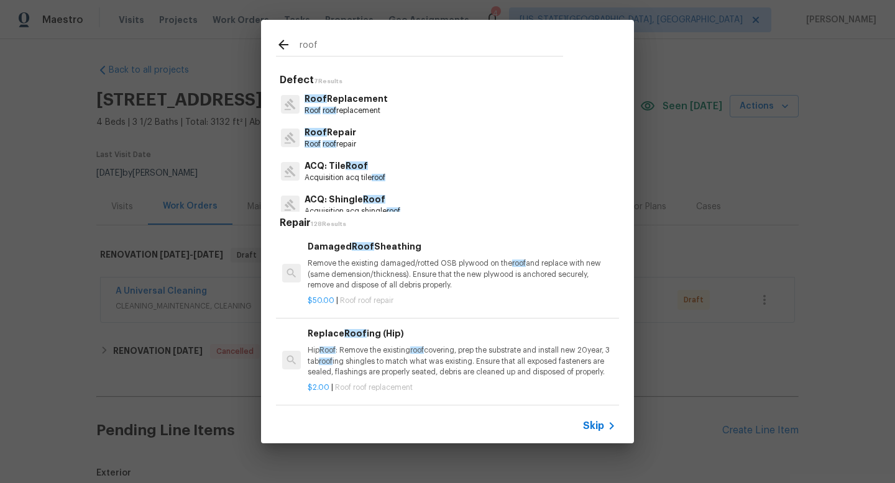
type input "roof"
click at [345, 99] on p "Roof Replacement" at bounding box center [345, 99] width 83 height 13
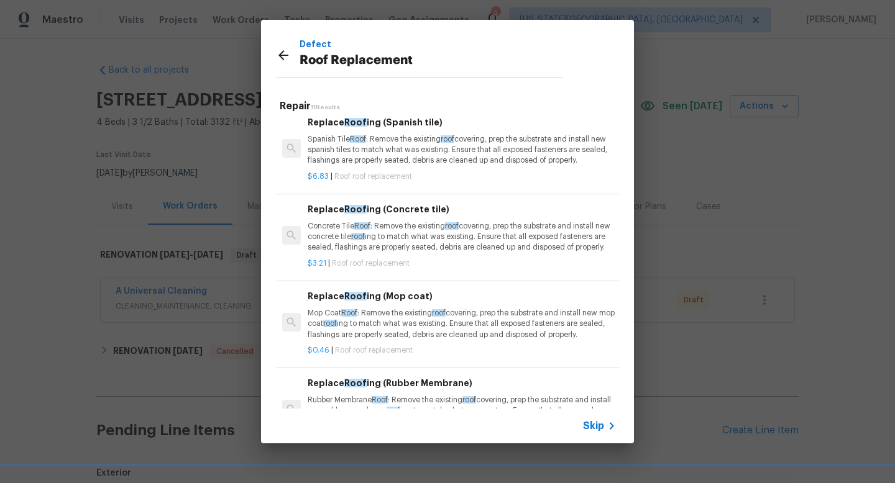
scroll to position [605, 0]
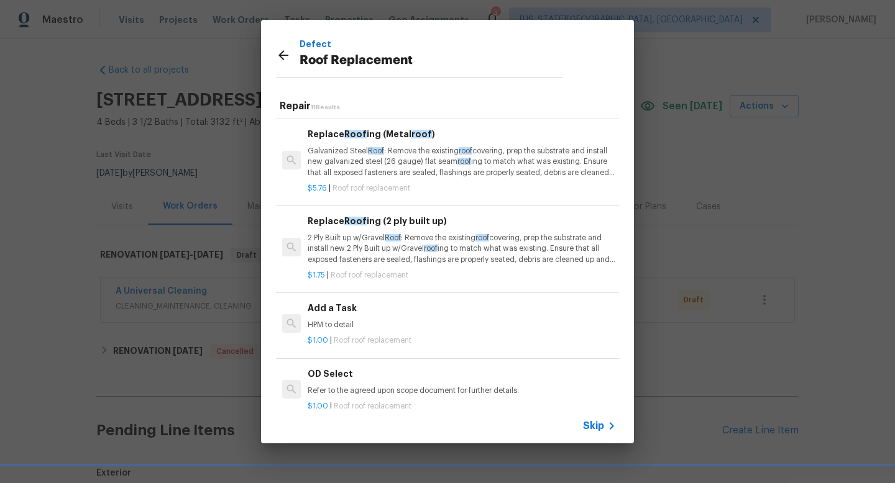
click at [366, 317] on div "Add a Task HPM to detail" at bounding box center [462, 316] width 308 height 30
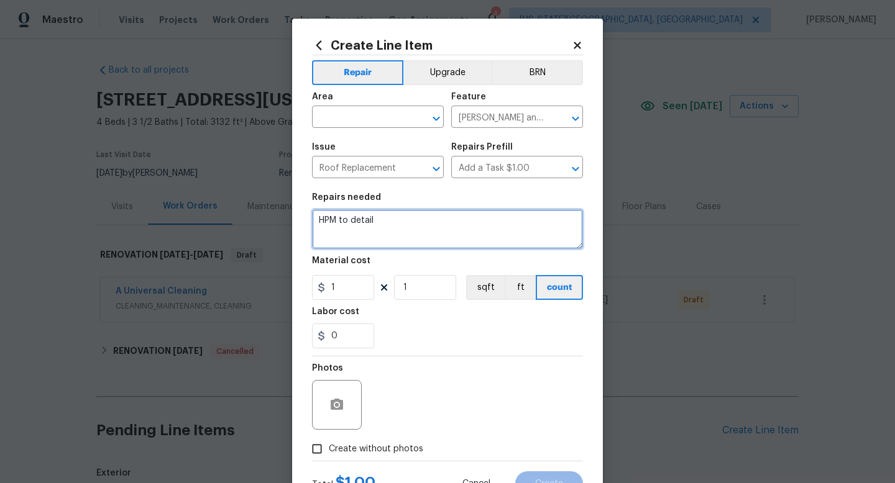
drag, startPoint x: 383, startPoint y: 226, endPoint x: 240, endPoint y: 191, distance: 146.5
click at [244, 194] on div "Create Line Item Repair Upgrade BRN Area ​ Feature Eaves and Trim ​ Issue Roof …" at bounding box center [447, 241] width 895 height 483
type textarea "R"
type textarea "Full roof replacement."
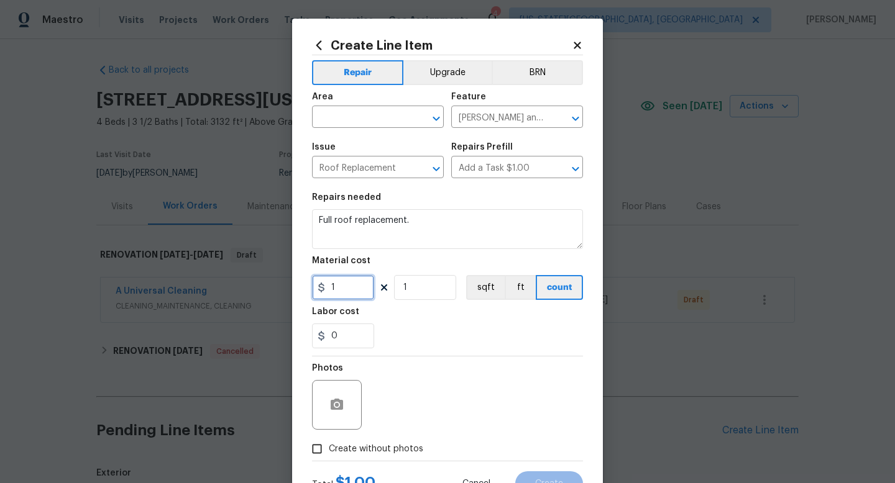
click at [362, 294] on input "1" at bounding box center [343, 287] width 62 height 25
type input "14000"
click at [387, 458] on label "Create without photos" at bounding box center [364, 449] width 118 height 24
click at [329, 458] on input "Create without photos" at bounding box center [317, 449] width 24 height 24
checkbox input "true"
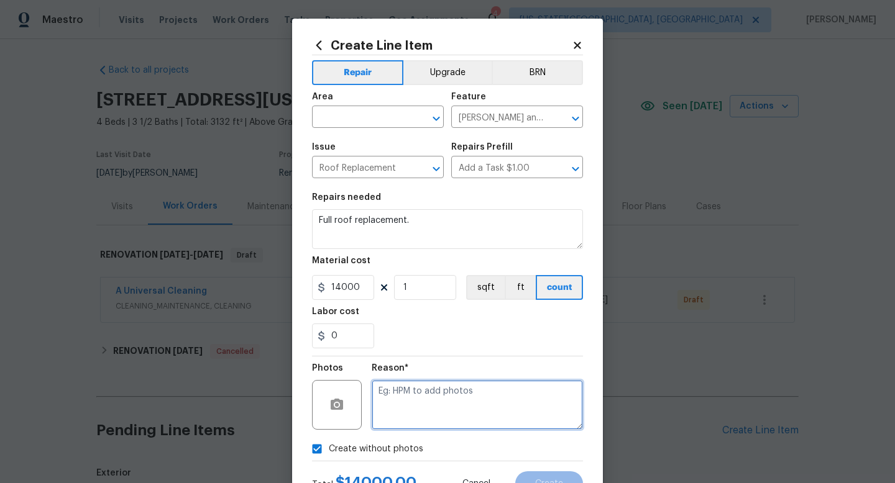
click at [397, 400] on textarea at bounding box center [477, 405] width 211 height 50
type textarea "a"
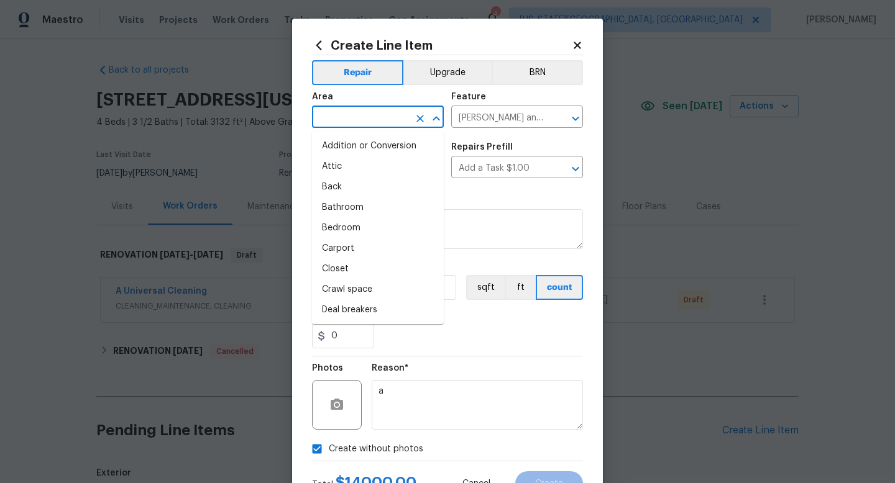
click at [355, 111] on input "text" at bounding box center [360, 118] width 97 height 19
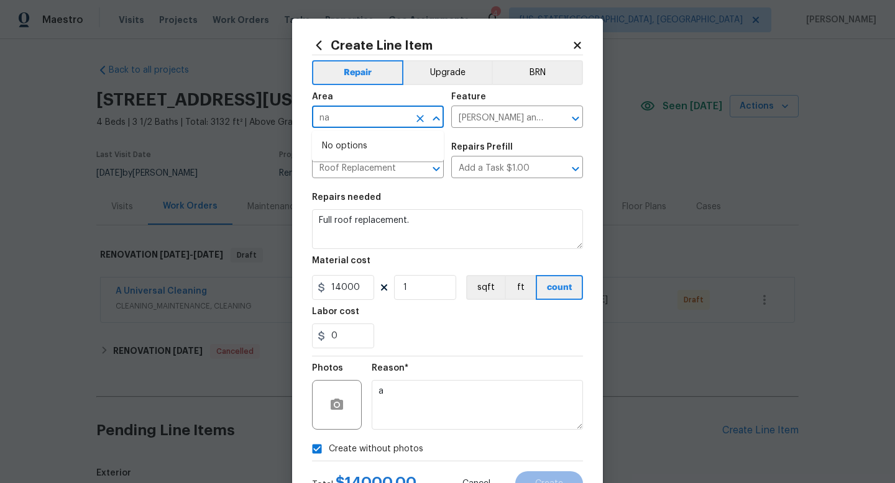
type input "n"
click at [338, 168] on li "Exterior Overall" at bounding box center [378, 167] width 132 height 21
type input "Exterior Overall"
click at [538, 483] on span "Create" at bounding box center [549, 484] width 28 height 9
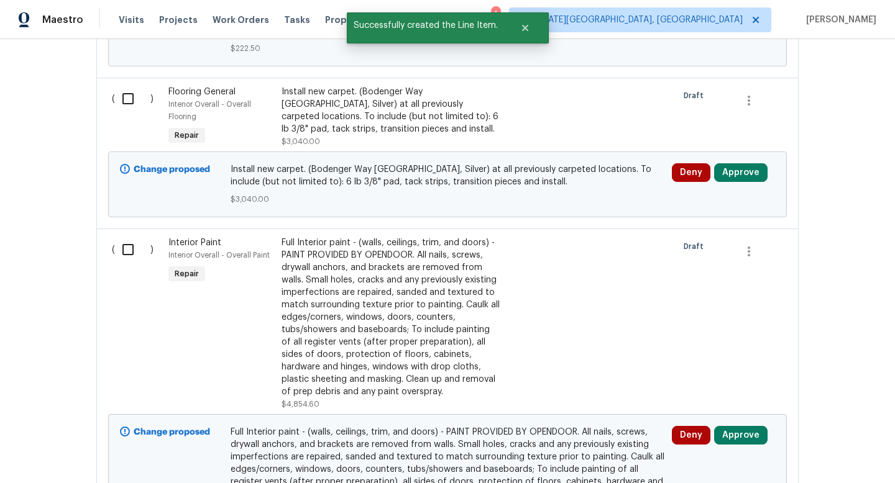
click at [119, 250] on input "checkbox" at bounding box center [132, 250] width 35 height 26
checkbox input "true"
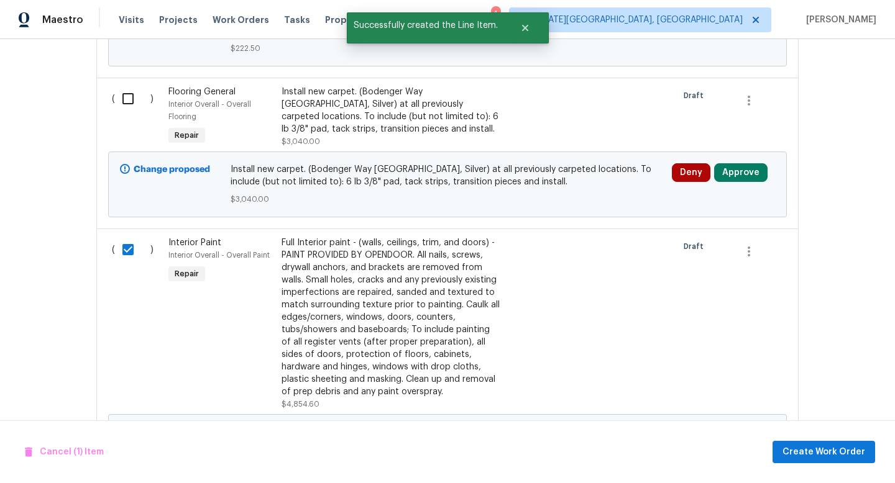
scroll to position [1622, 0]
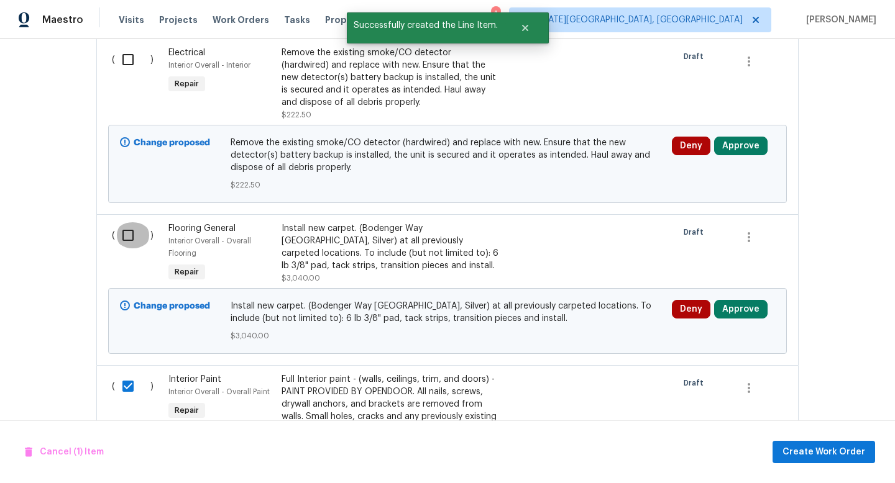
click at [121, 233] on input "checkbox" at bounding box center [132, 235] width 35 height 26
checkbox input "false"
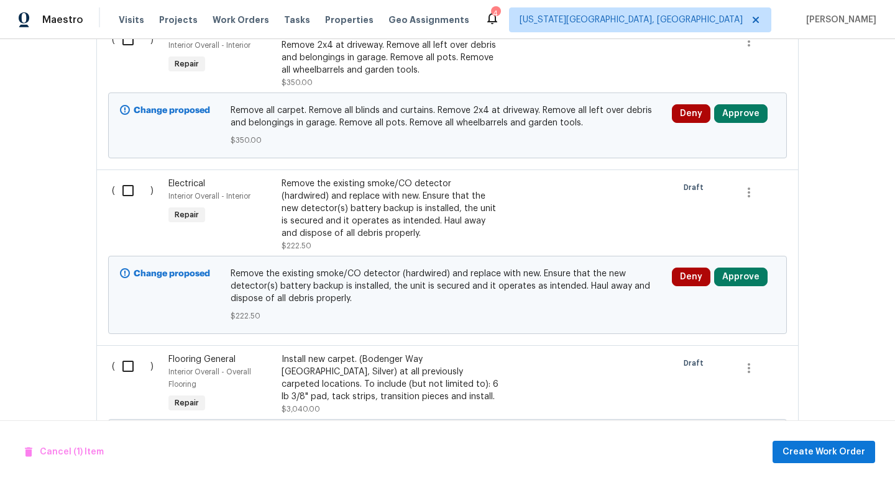
click at [125, 188] on input "checkbox" at bounding box center [132, 191] width 35 height 26
checkbox input "true"
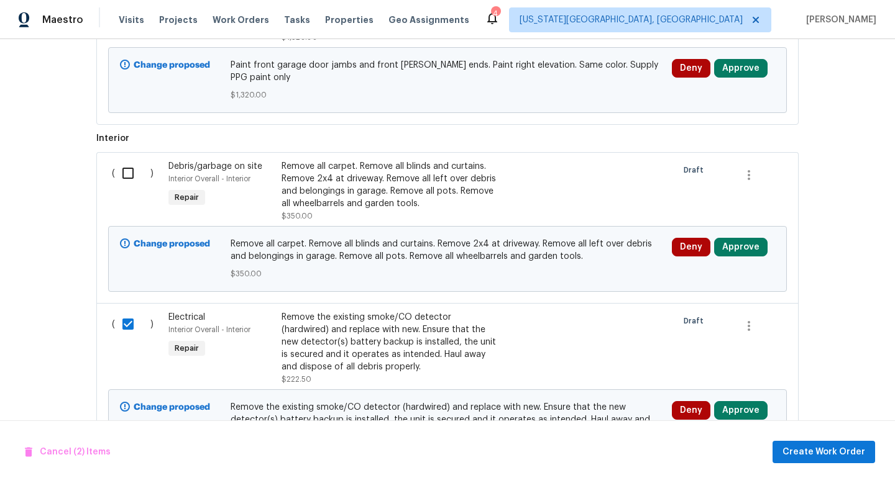
click at [125, 180] on input "checkbox" at bounding box center [132, 173] width 35 height 26
checkbox input "true"
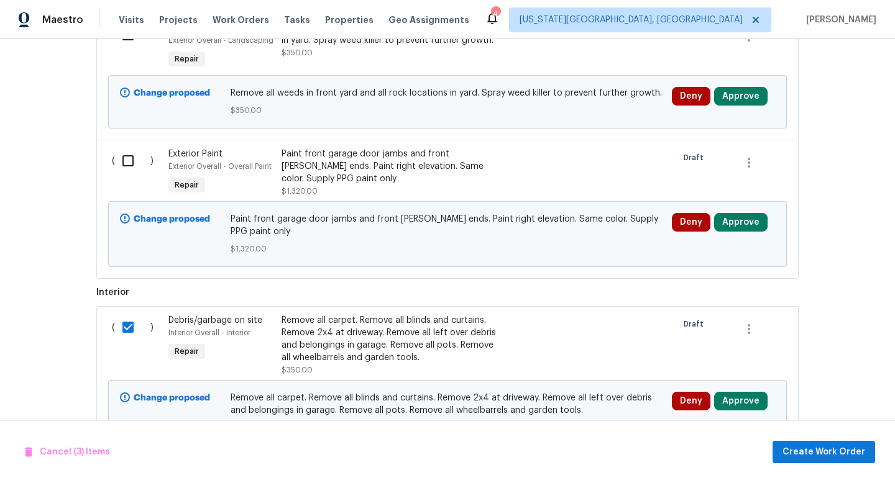
scroll to position [1187, 0]
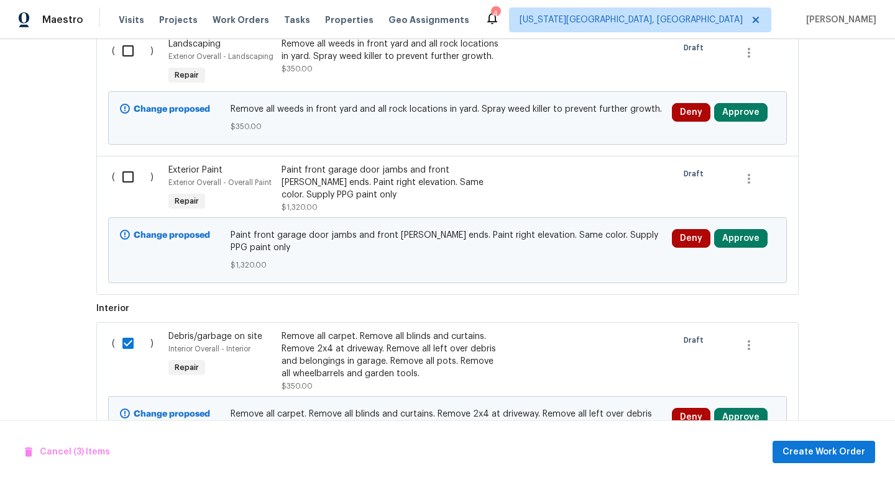
click at [125, 180] on input "checkbox" at bounding box center [132, 177] width 35 height 26
checkbox input "true"
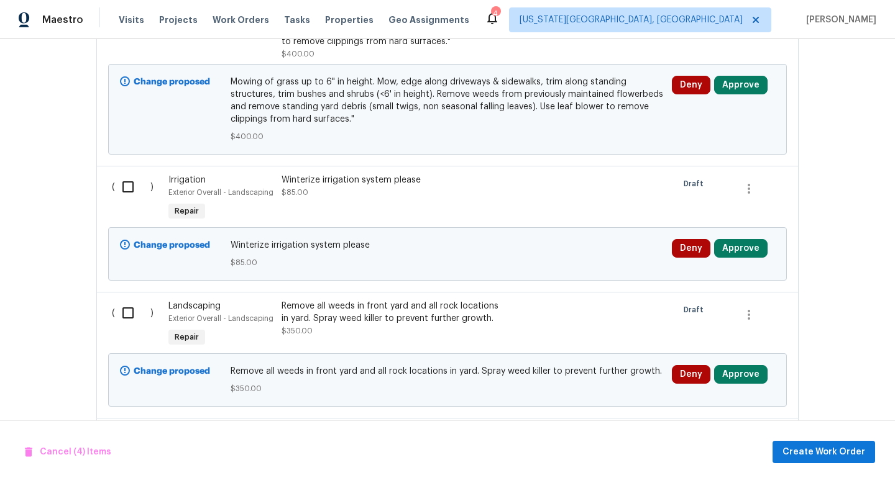
scroll to position [923, 0]
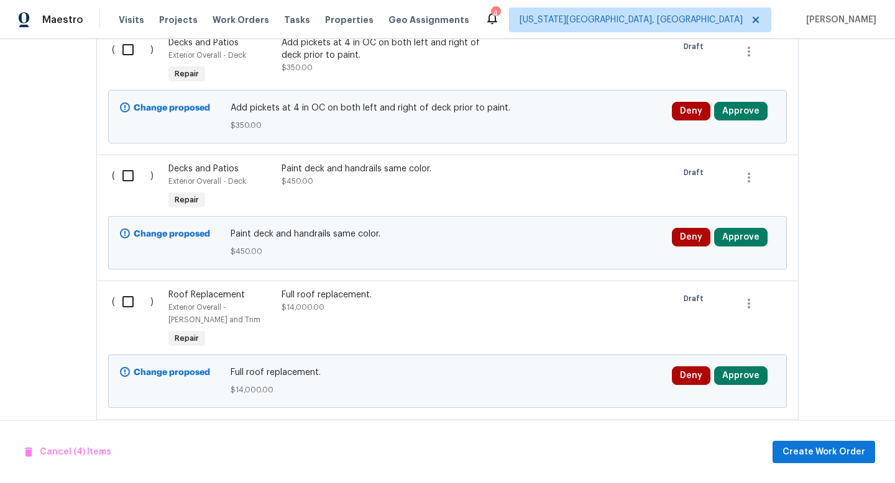
click at [128, 182] on input "checkbox" at bounding box center [132, 176] width 35 height 26
checkbox input "true"
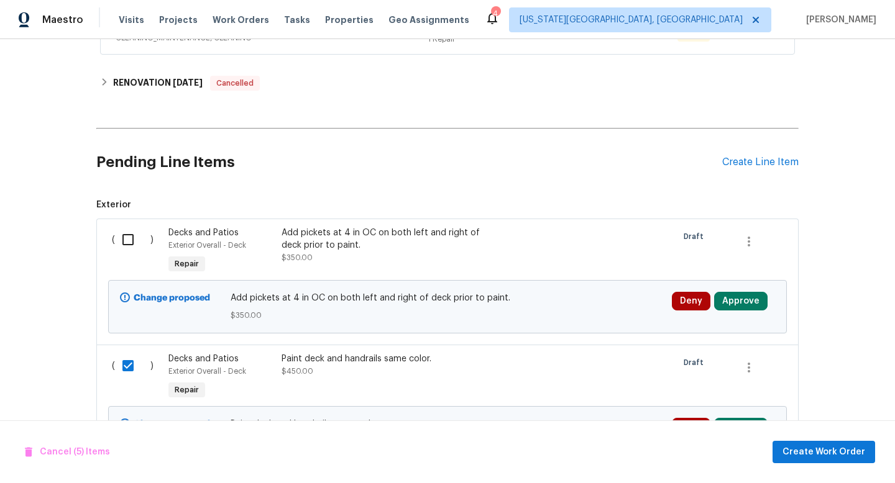
scroll to position [267, 0]
click at [126, 251] on input "checkbox" at bounding box center [132, 241] width 35 height 26
checkbox input "true"
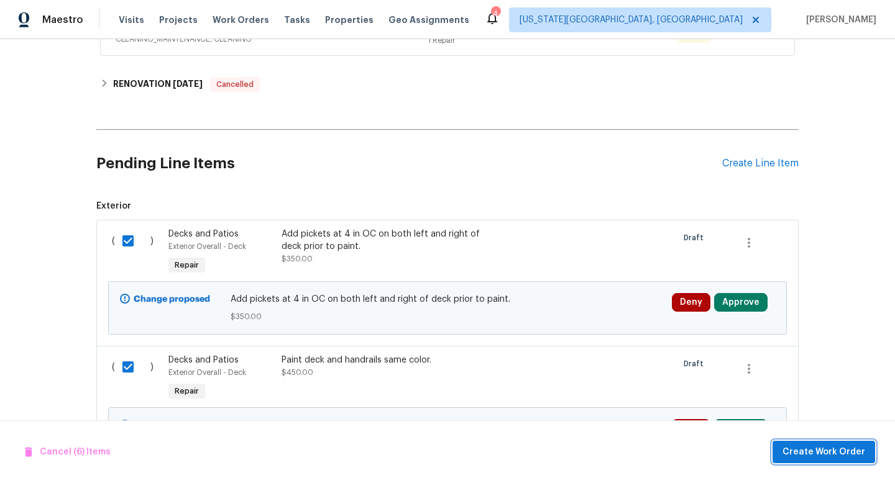
click at [821, 459] on span "Create Work Order" at bounding box center [823, 453] width 83 height 16
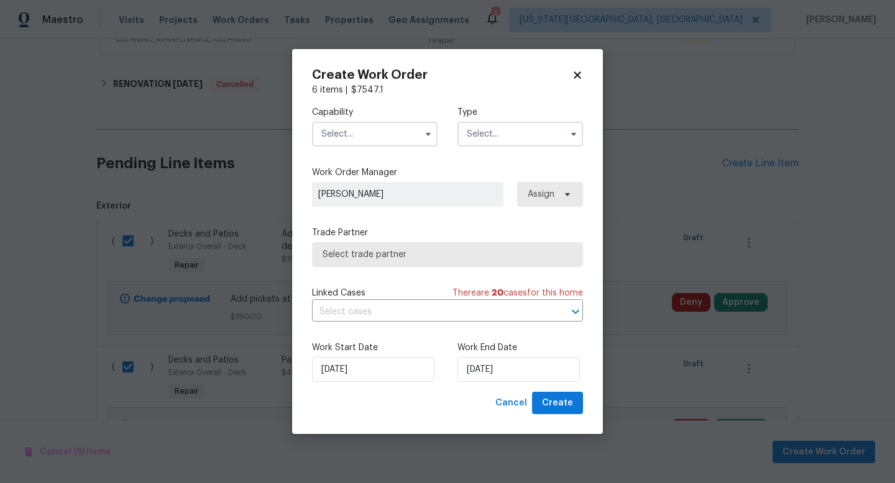
click at [341, 140] on input "text" at bounding box center [375, 134] width 126 height 25
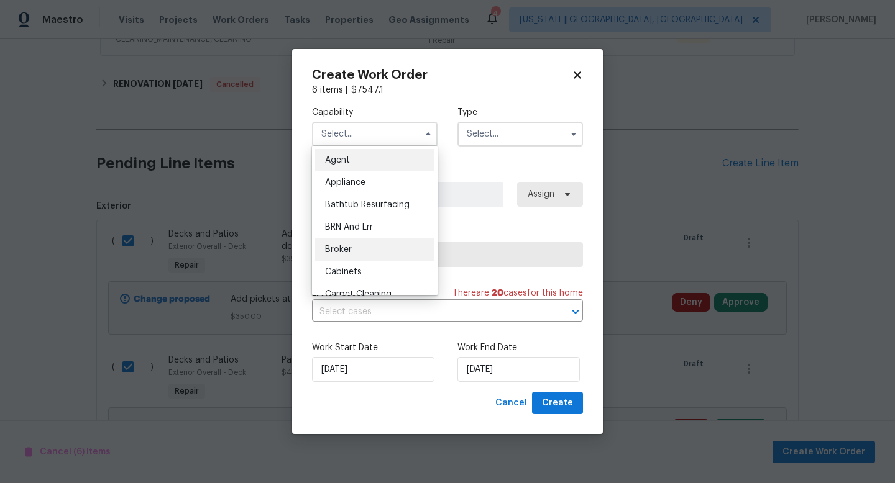
scroll to position [537, 0]
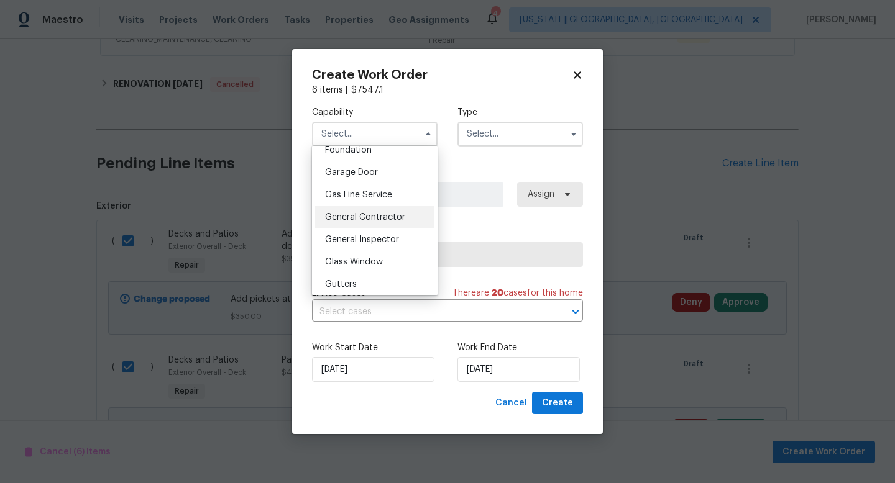
click at [343, 217] on span "General Contractor" at bounding box center [365, 217] width 80 height 9
type input "General Contractor"
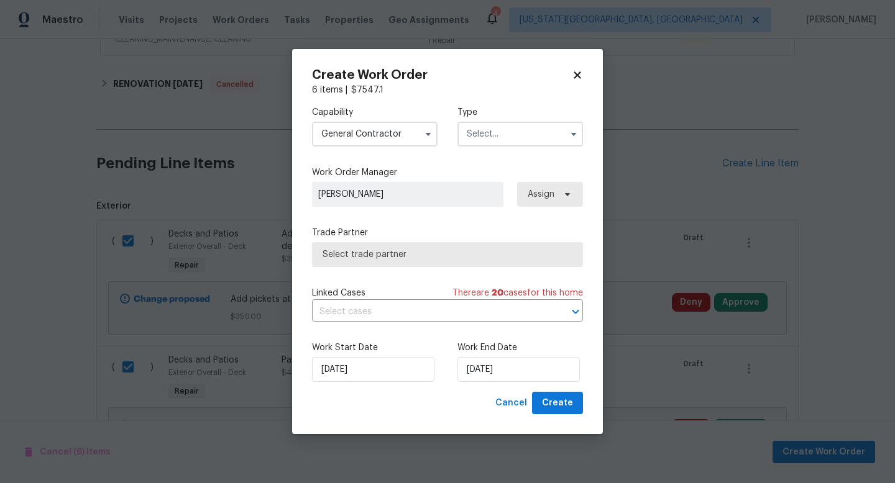
click at [517, 137] on input "text" at bounding box center [520, 134] width 126 height 25
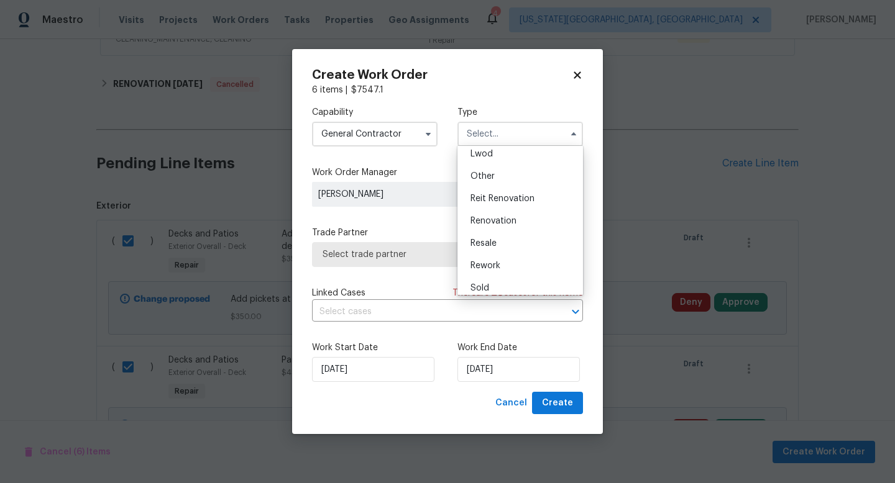
scroll to position [148, 0]
click at [495, 213] on span "Renovation" at bounding box center [493, 213] width 46 height 9
type input "Renovation"
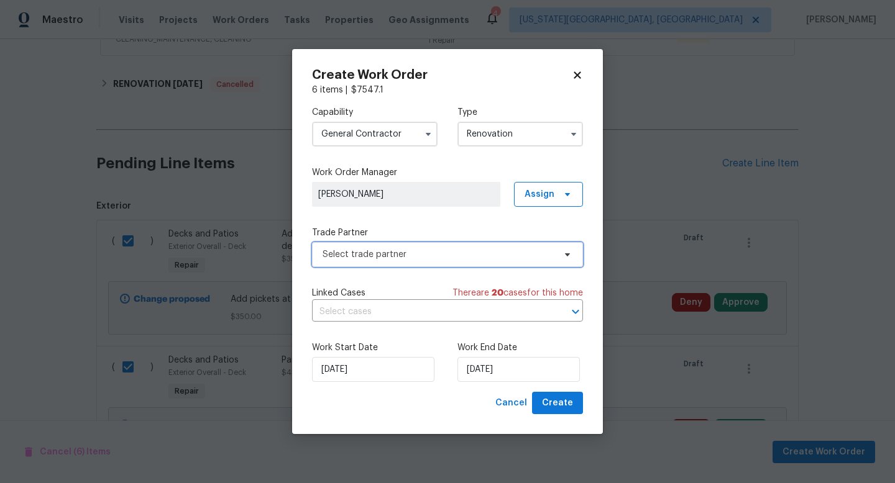
click at [406, 257] on span "Select trade partner" at bounding box center [438, 255] width 232 height 12
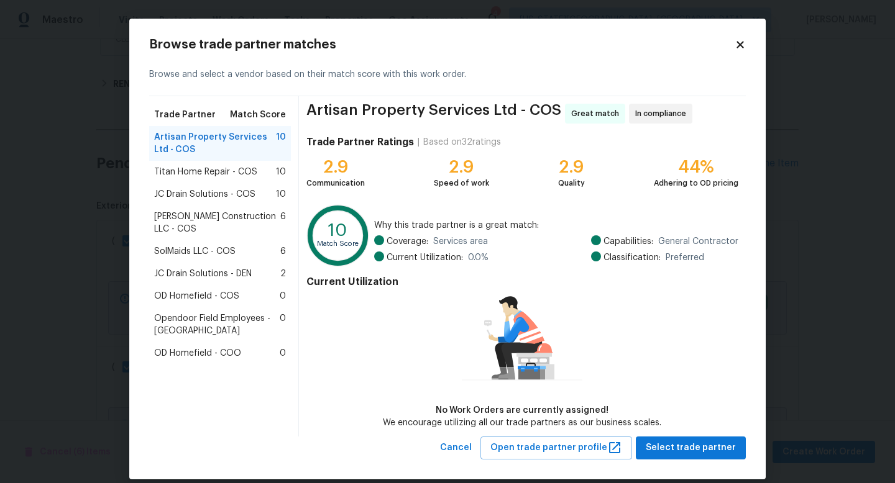
click at [193, 172] on span "Titan Home Repair - COS" at bounding box center [205, 172] width 103 height 12
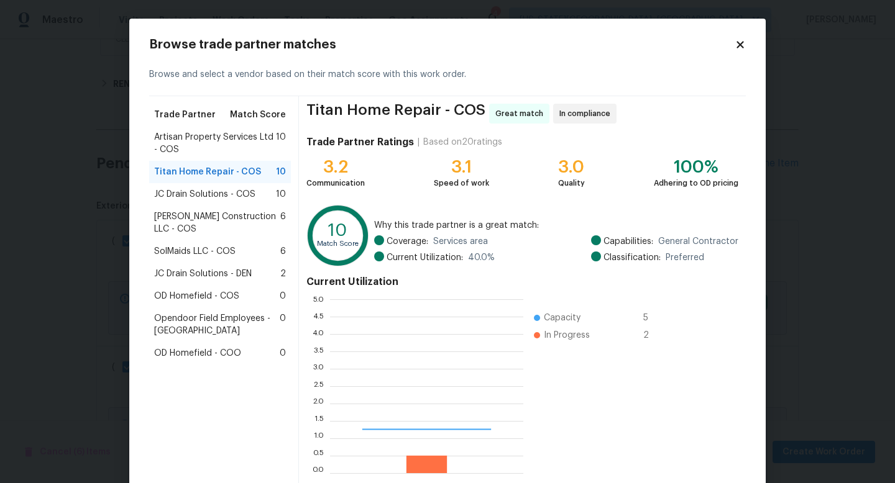
scroll to position [65, 0]
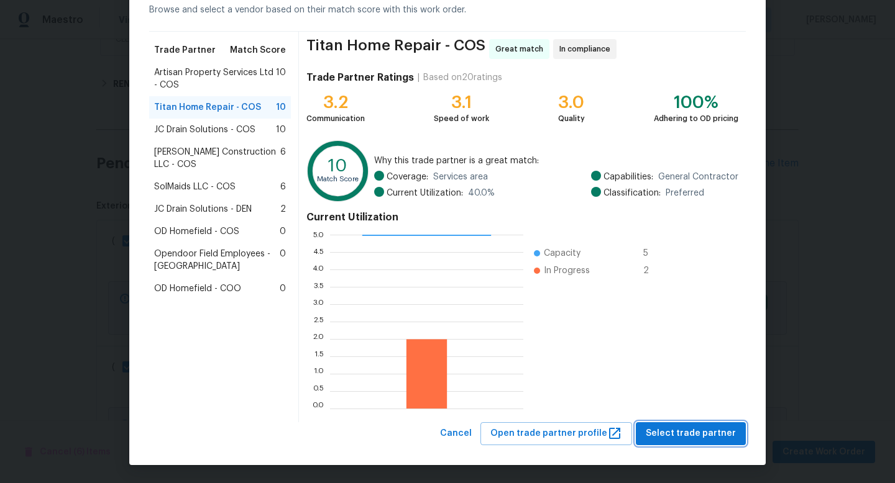
click at [705, 444] on button "Select trade partner" at bounding box center [691, 434] width 110 height 23
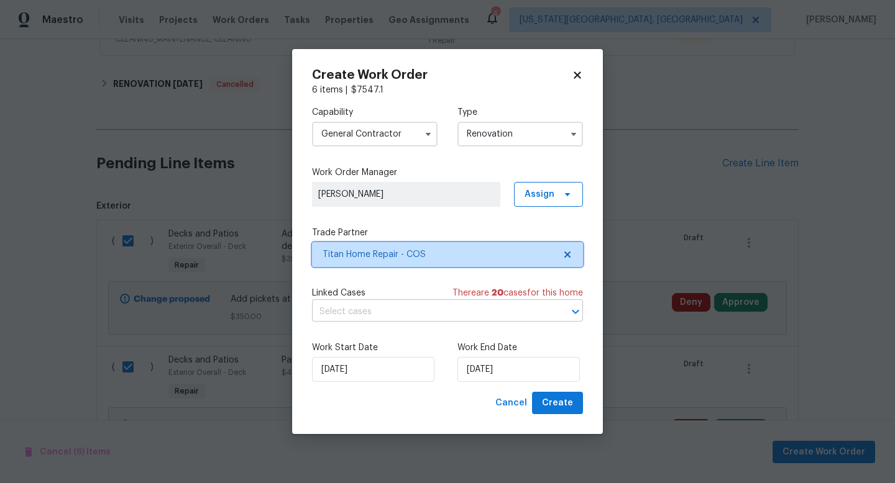
scroll to position [0, 0]
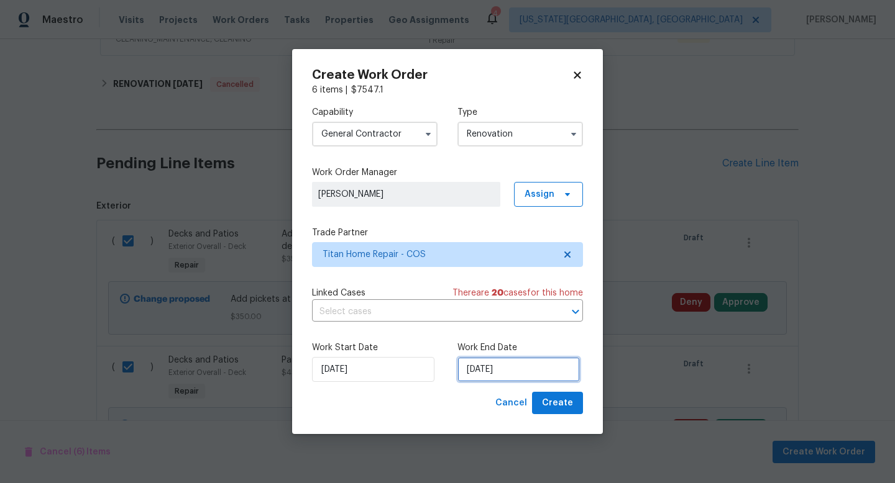
click at [495, 370] on input "10/8/2025" at bounding box center [518, 369] width 122 height 25
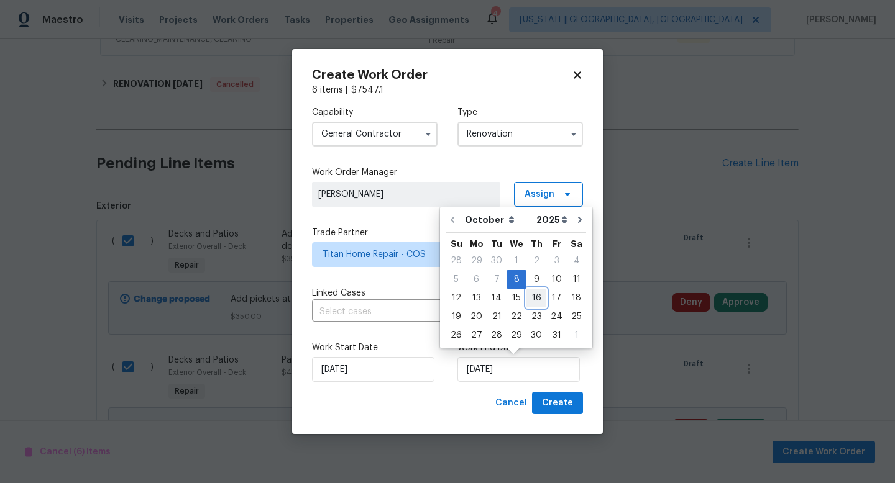
click at [537, 297] on div "16" at bounding box center [536, 298] width 20 height 17
type input "[DATE]"
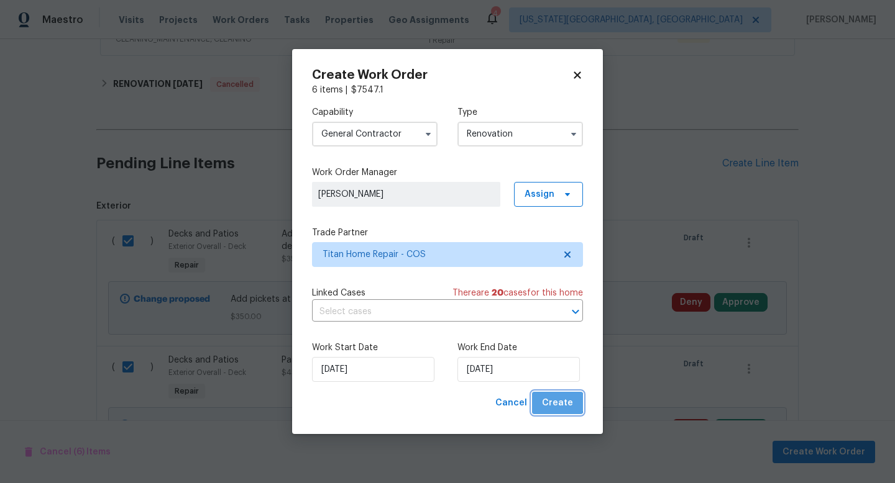
click at [559, 403] on span "Create" at bounding box center [557, 404] width 31 height 16
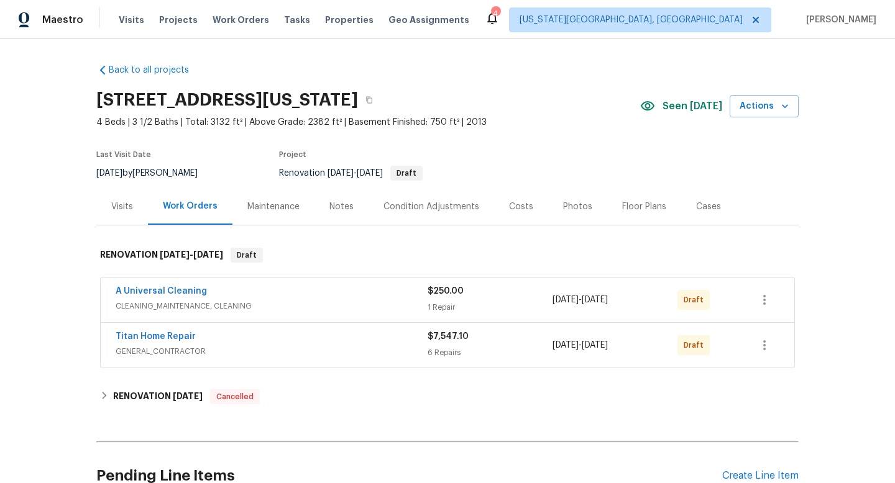
click at [501, 206] on div "Costs" at bounding box center [521, 206] width 54 height 37
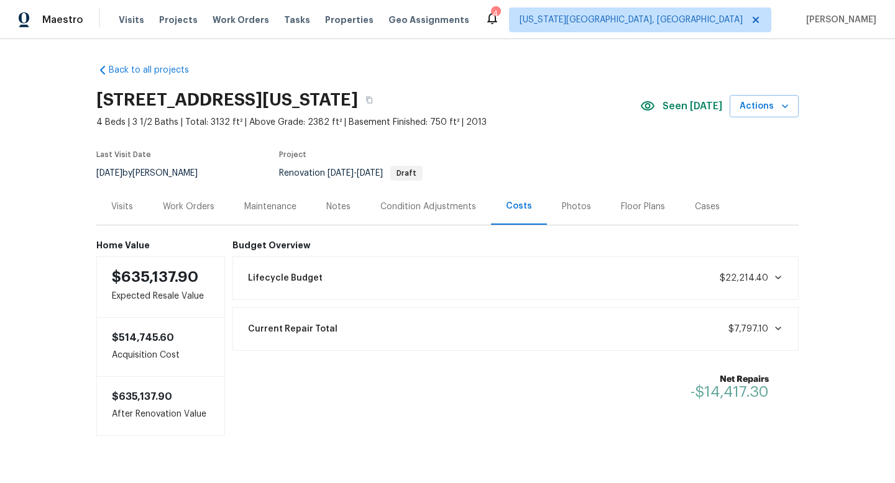
click at [174, 208] on div "Work Orders" at bounding box center [189, 207] width 52 height 12
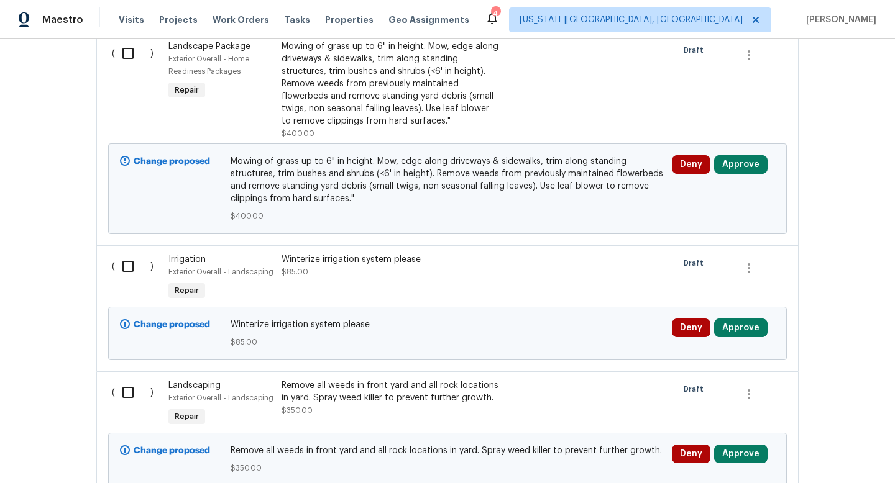
scroll to position [919, 0]
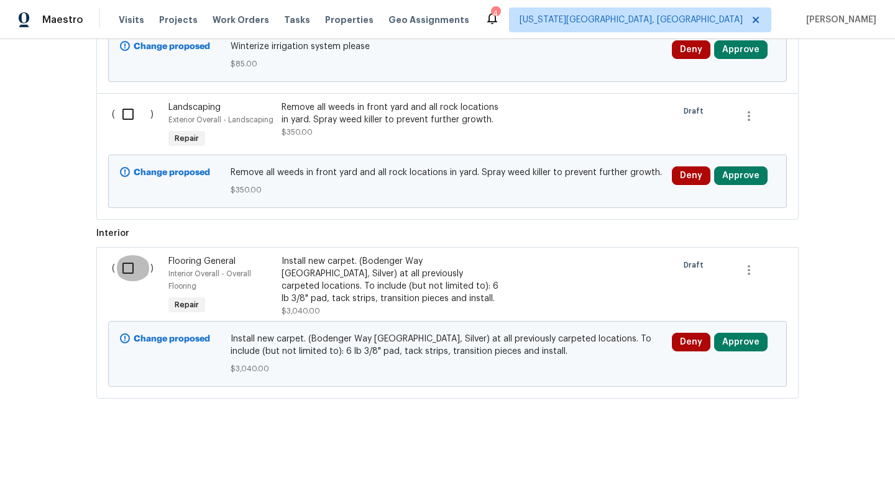
click at [125, 265] on input "checkbox" at bounding box center [132, 268] width 35 height 26
checkbox input "true"
click at [841, 457] on span "Create Work Order" at bounding box center [823, 453] width 83 height 16
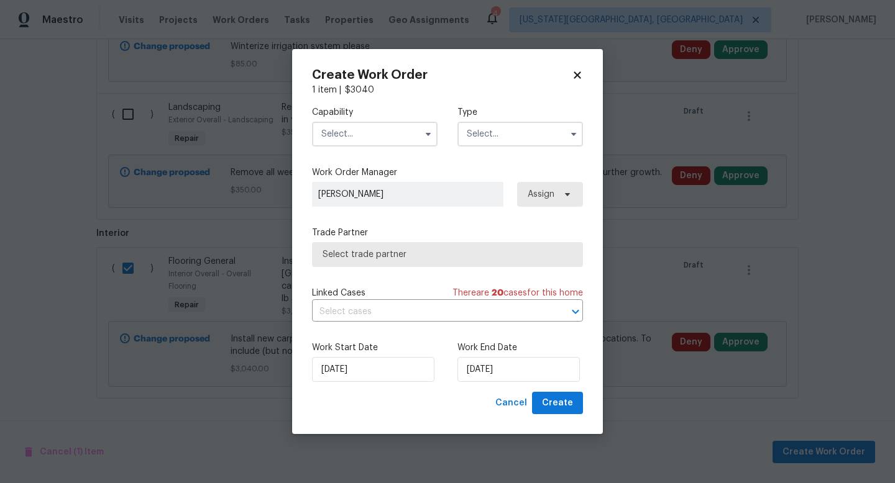
click at [368, 137] on input "text" at bounding box center [375, 134] width 126 height 25
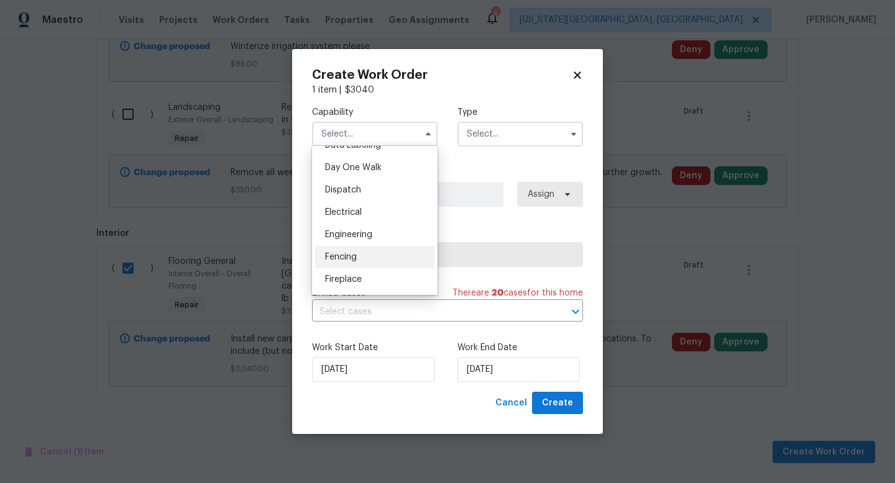
scroll to position [413, 0]
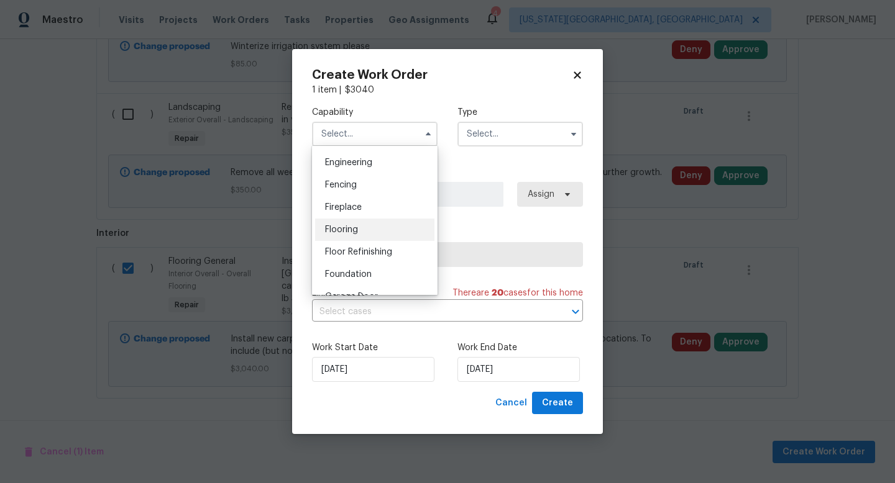
click at [347, 226] on span "Flooring" at bounding box center [341, 230] width 33 height 9
type input "Flooring"
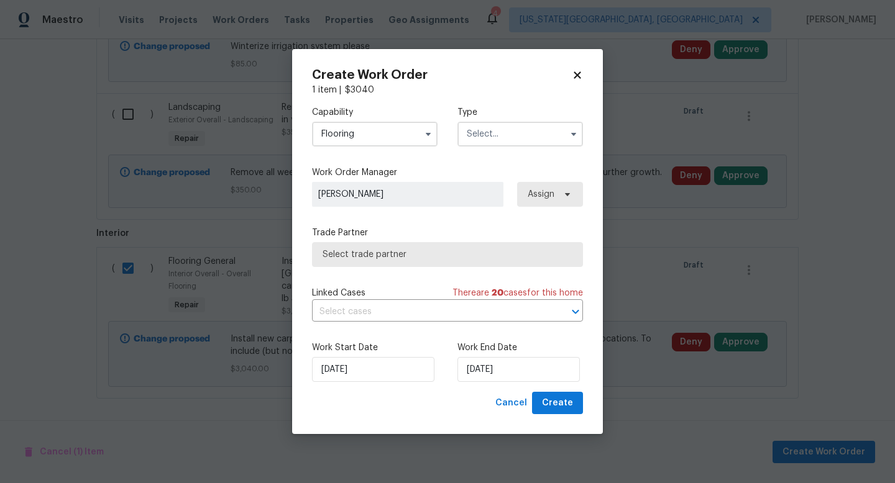
click at [519, 124] on input "text" at bounding box center [520, 134] width 126 height 25
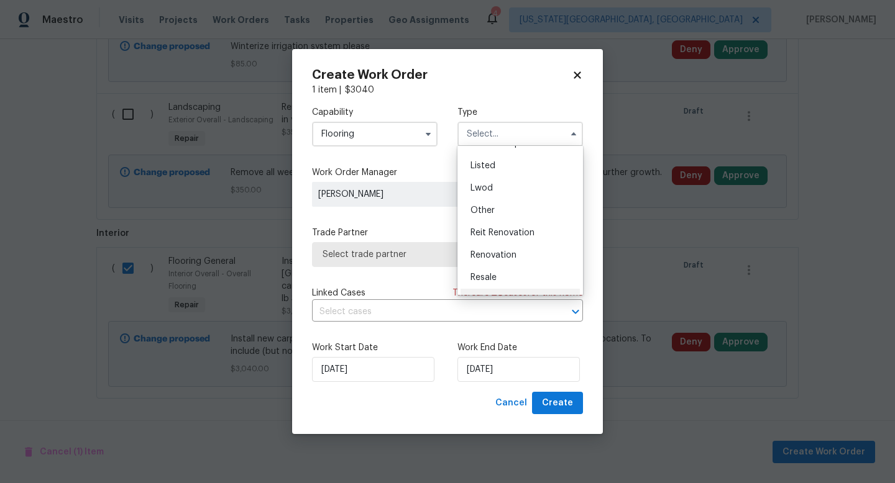
scroll to position [106, 0]
click at [487, 260] on span "Renovation" at bounding box center [493, 256] width 46 height 9
type input "Renovation"
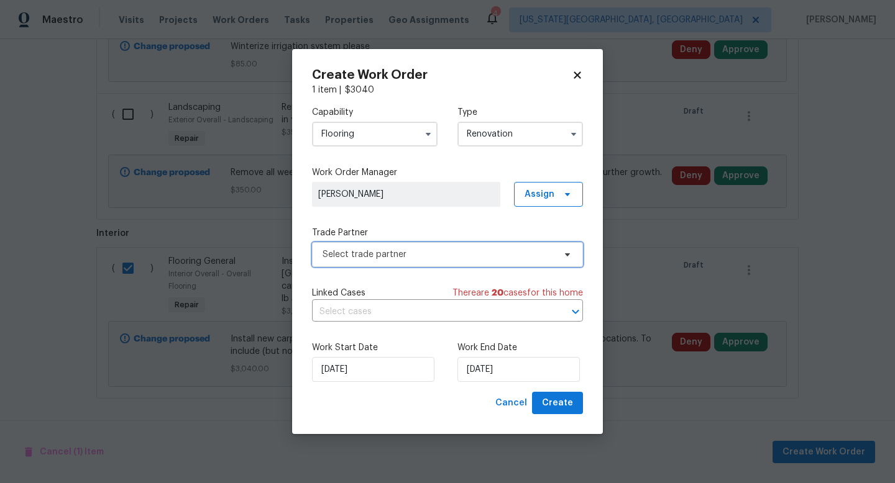
click at [417, 262] on span "Select trade partner" at bounding box center [447, 254] width 271 height 25
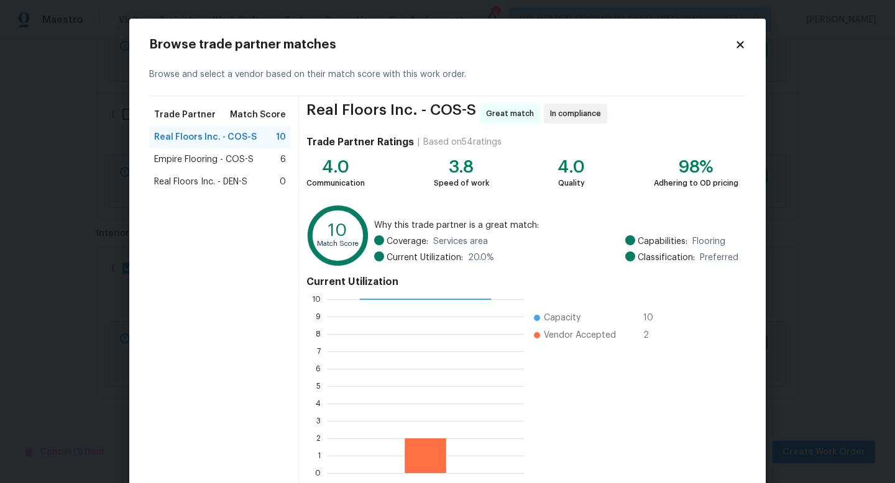
scroll to position [65, 0]
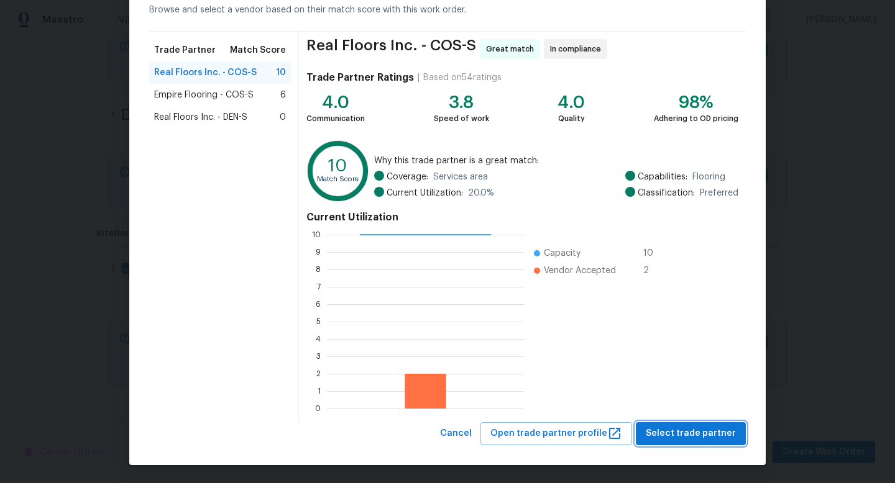
click at [708, 431] on span "Select trade partner" at bounding box center [691, 434] width 90 height 16
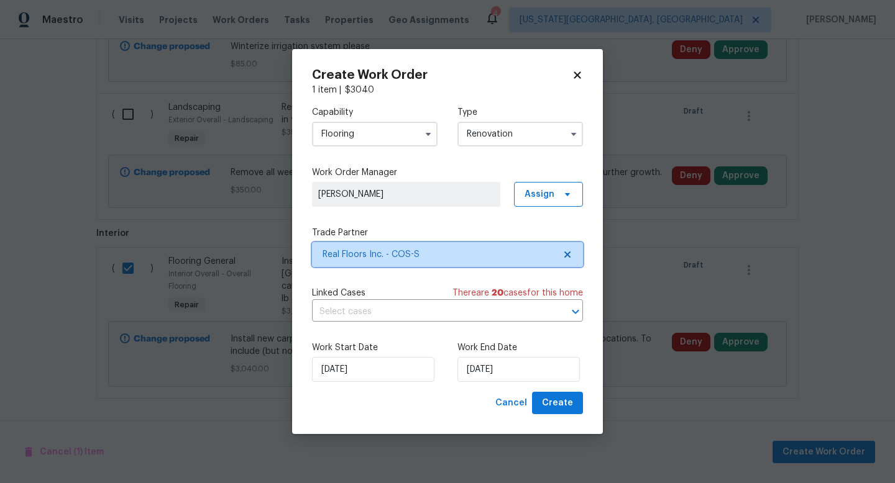
scroll to position [0, 0]
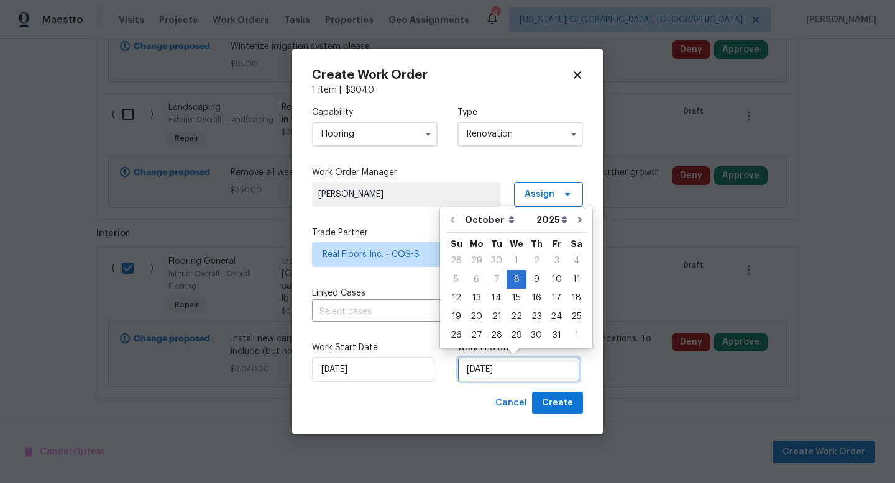
click at [551, 370] on input "10/8/2025" at bounding box center [518, 369] width 122 height 25
click at [555, 302] on div "17" at bounding box center [556, 298] width 21 height 17
type input "10/17/2025"
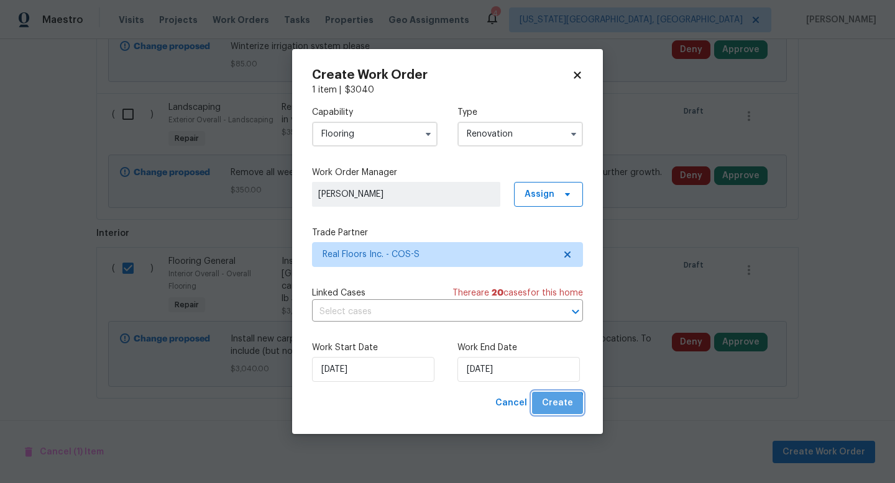
click at [554, 408] on span "Create" at bounding box center [557, 404] width 31 height 16
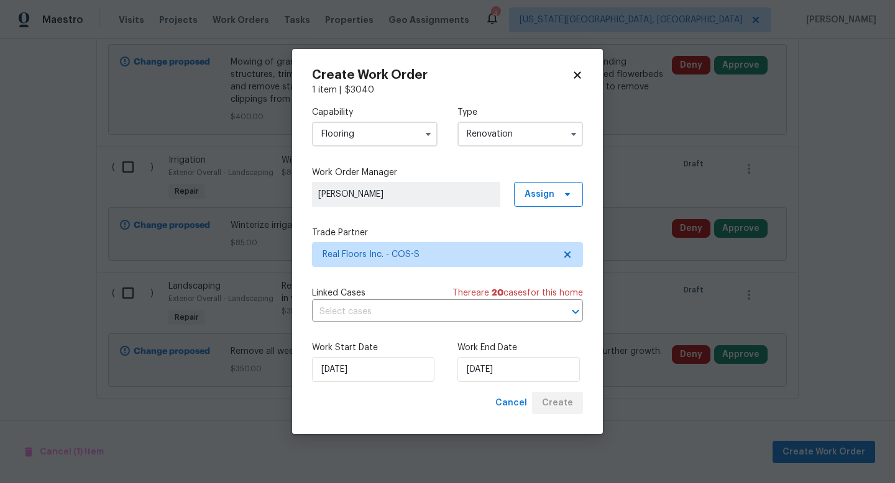
scroll to position [785, 0]
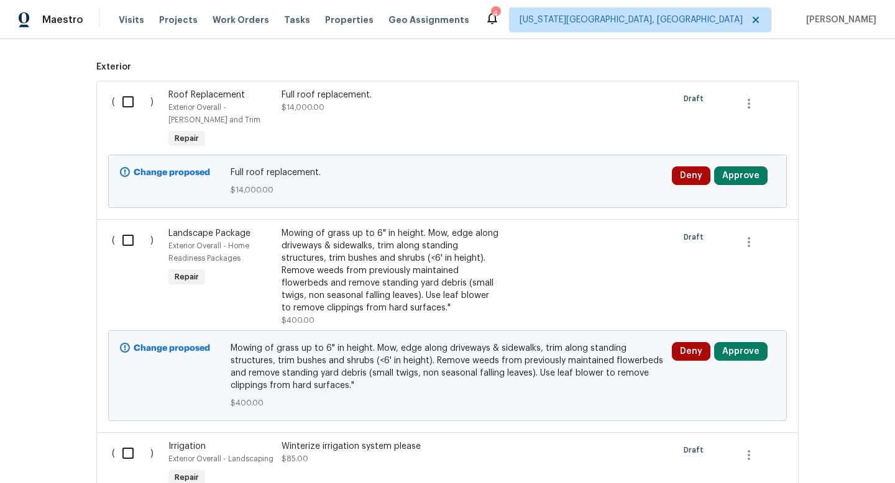
scroll to position [785, 0]
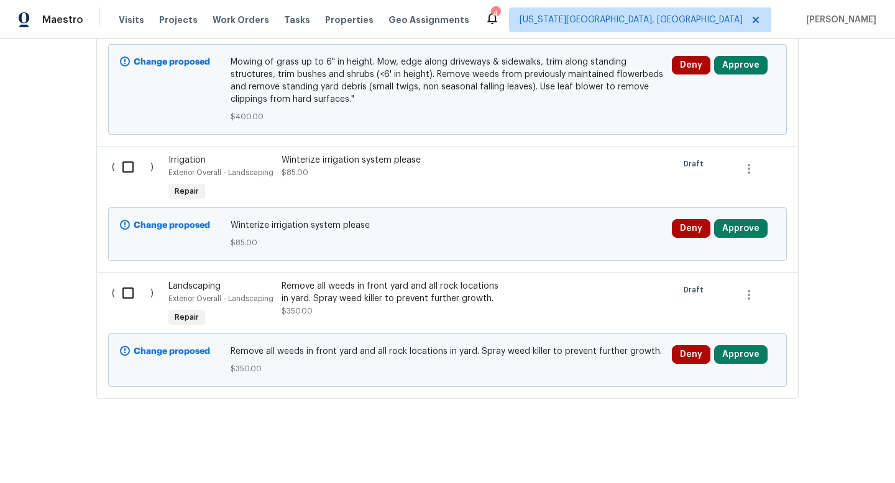
click at [124, 162] on input "checkbox" at bounding box center [132, 167] width 35 height 26
checkbox input "true"
click at [122, 293] on input "checkbox" at bounding box center [132, 293] width 35 height 26
checkbox input "true"
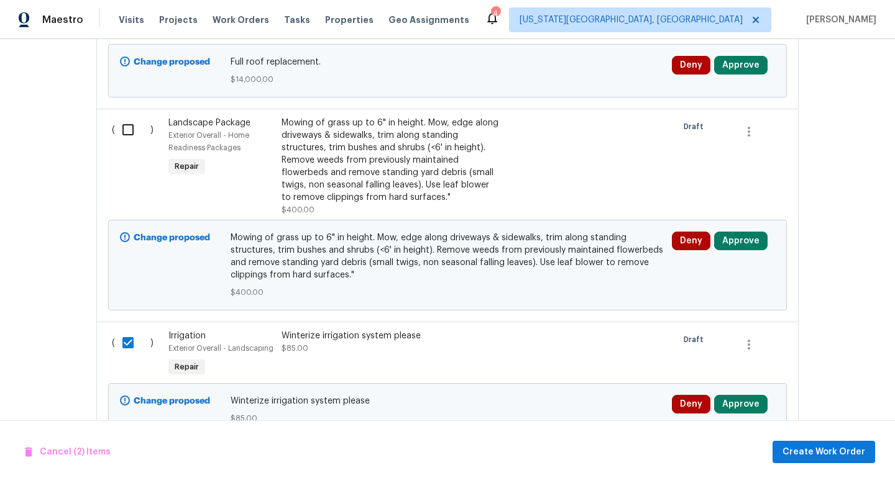
scroll to position [605, 0]
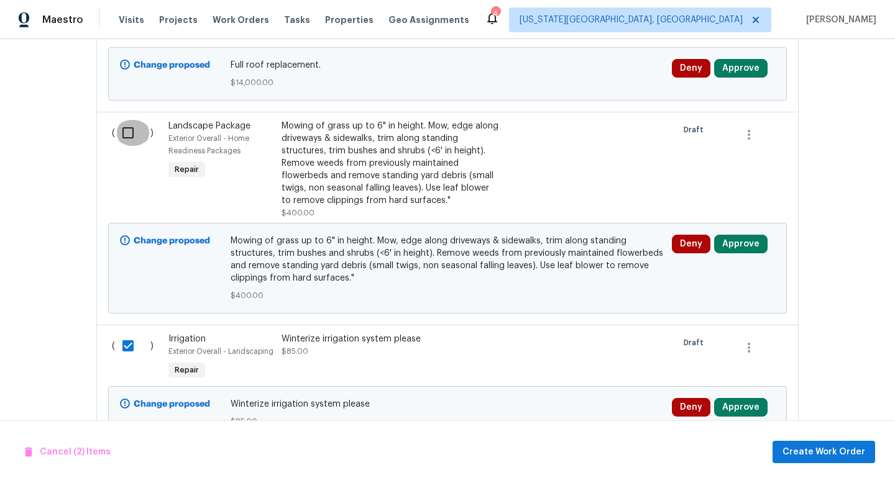
click at [129, 137] on input "checkbox" at bounding box center [132, 133] width 35 height 26
checkbox input "true"
click at [803, 454] on span "Create Work Order" at bounding box center [823, 453] width 83 height 16
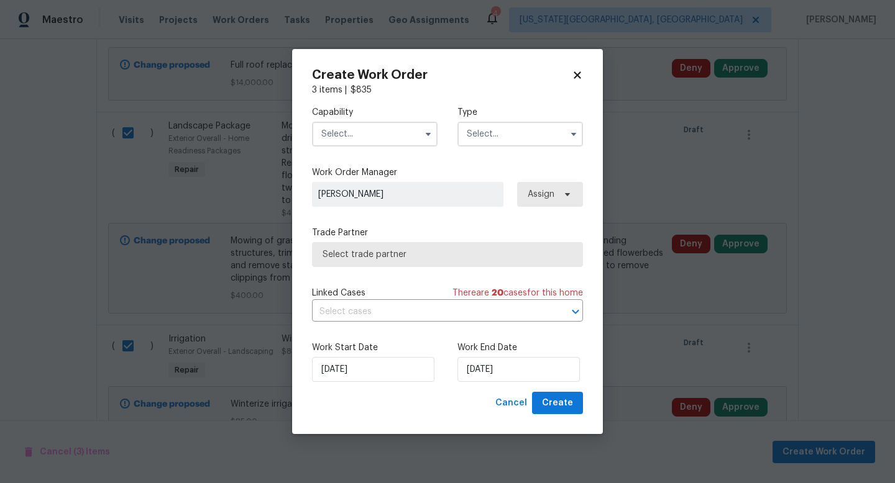
click at [358, 132] on input "text" at bounding box center [375, 134] width 126 height 25
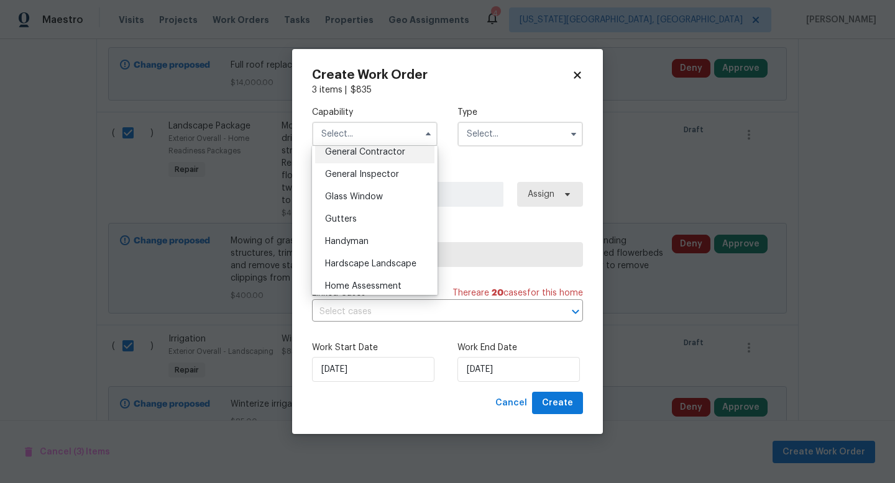
scroll to position [721, 0]
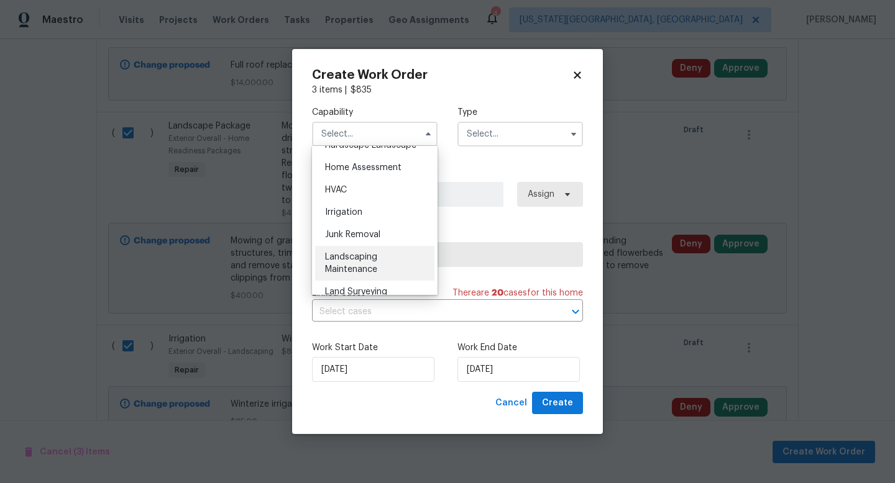
click at [355, 254] on span "Landscaping Maintenance" at bounding box center [351, 263] width 52 height 21
type input "Landscaping Maintenance"
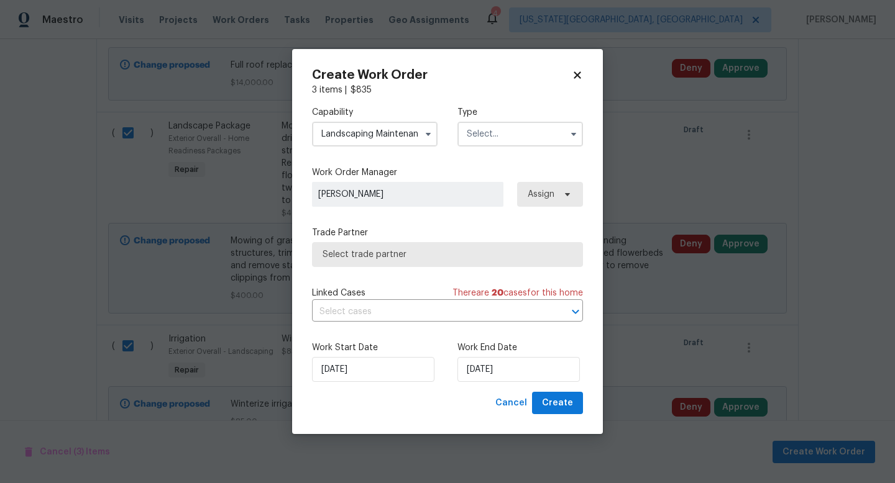
click at [505, 144] on input "text" at bounding box center [520, 134] width 126 height 25
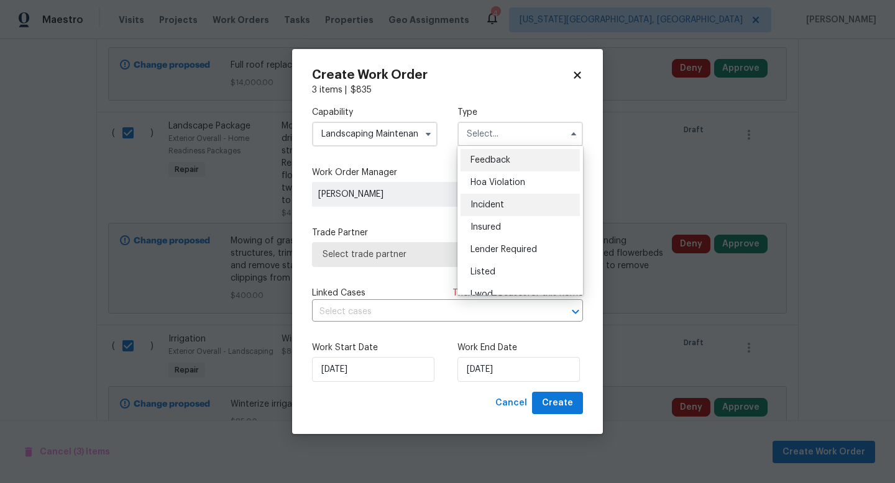
scroll to position [148, 0]
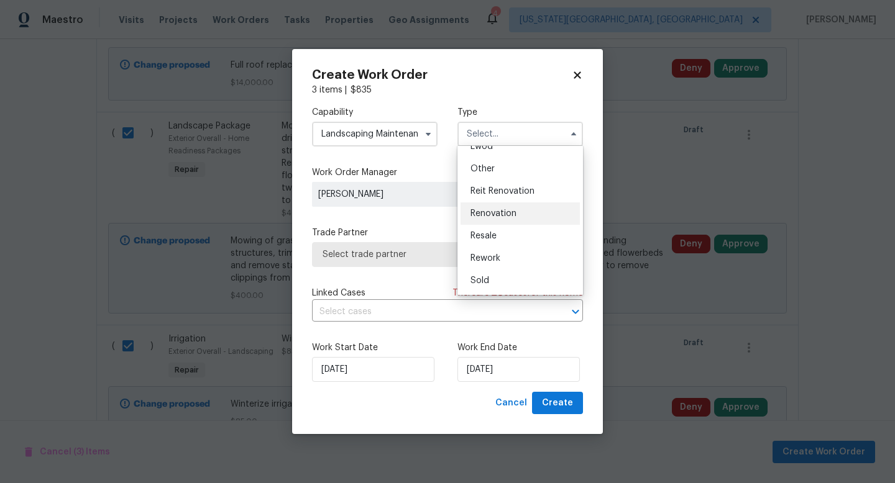
click at [487, 213] on span "Renovation" at bounding box center [493, 213] width 46 height 9
type input "Renovation"
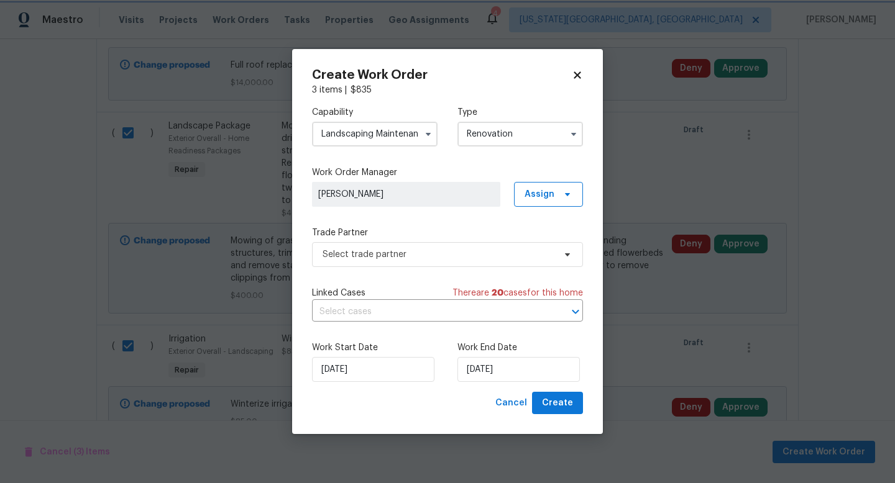
scroll to position [0, 0]
click at [440, 265] on span "Select trade partner" at bounding box center [447, 254] width 271 height 25
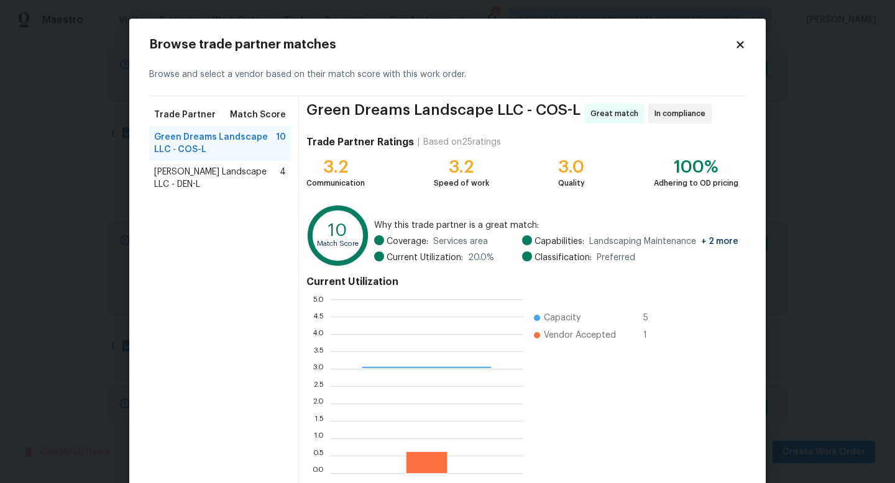
scroll to position [65, 0]
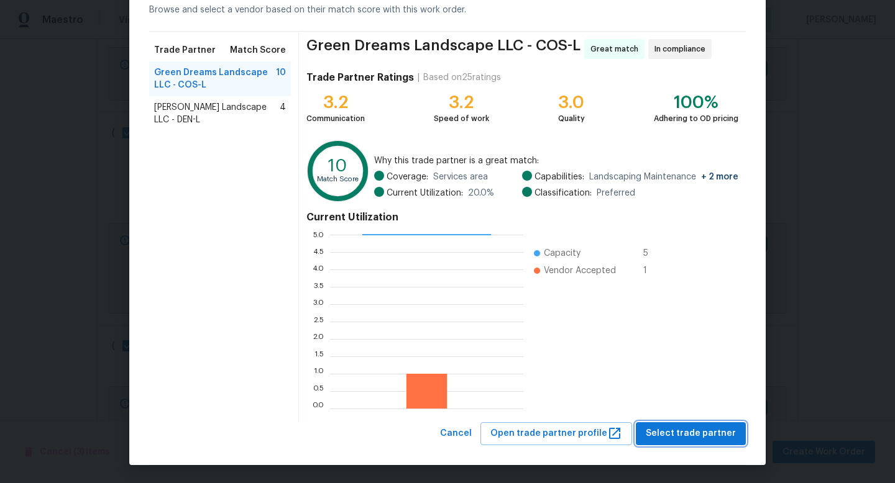
click at [662, 434] on span "Select trade partner" at bounding box center [691, 434] width 90 height 16
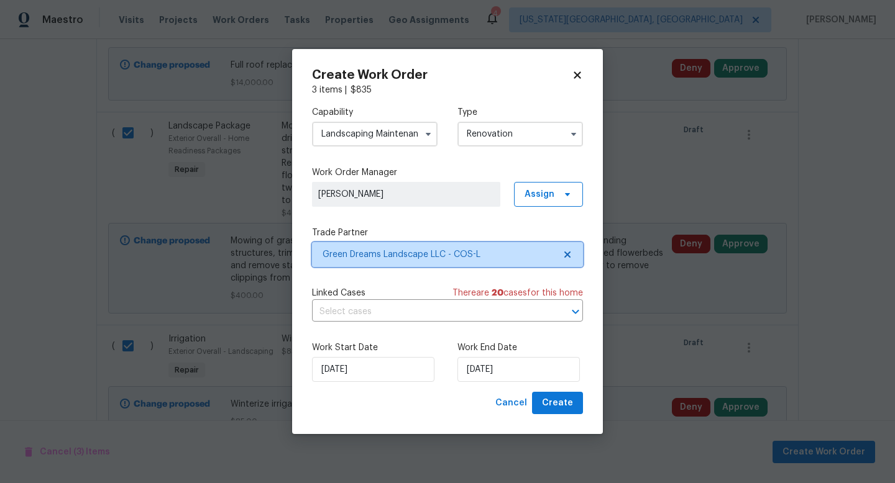
scroll to position [0, 0]
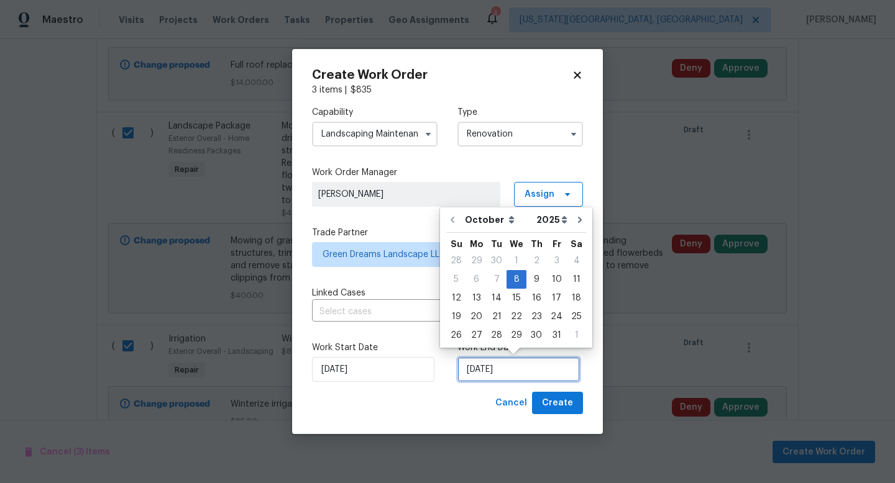
click at [469, 359] on input "[DATE]" at bounding box center [518, 369] width 122 height 25
click at [480, 299] on div "13" at bounding box center [476, 298] width 21 height 17
type input "[DATE]"
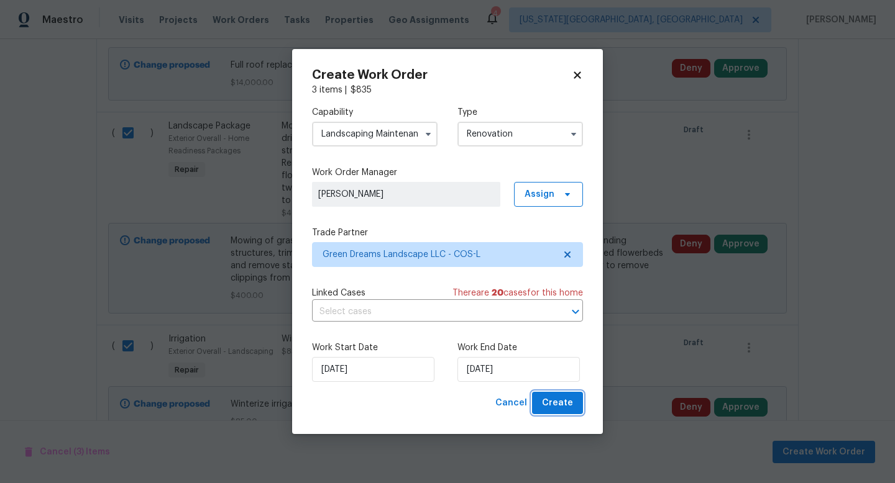
click at [567, 413] on button "Create" at bounding box center [557, 403] width 51 height 23
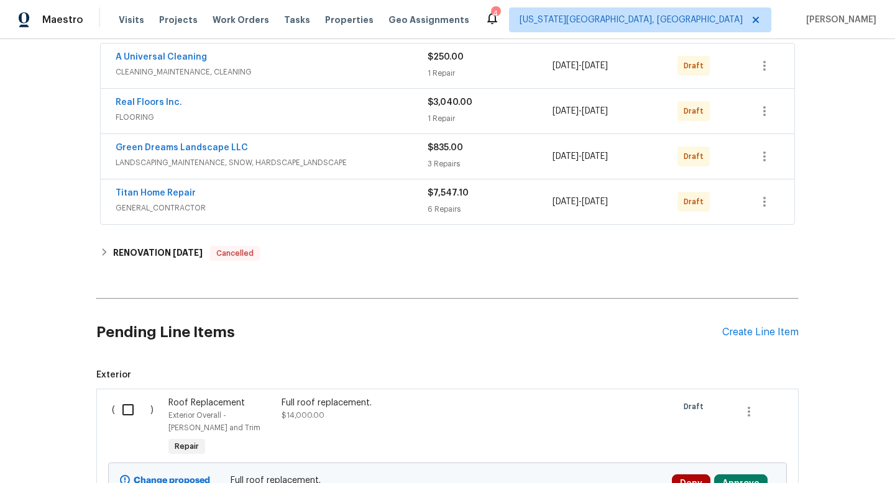
scroll to position [364, 0]
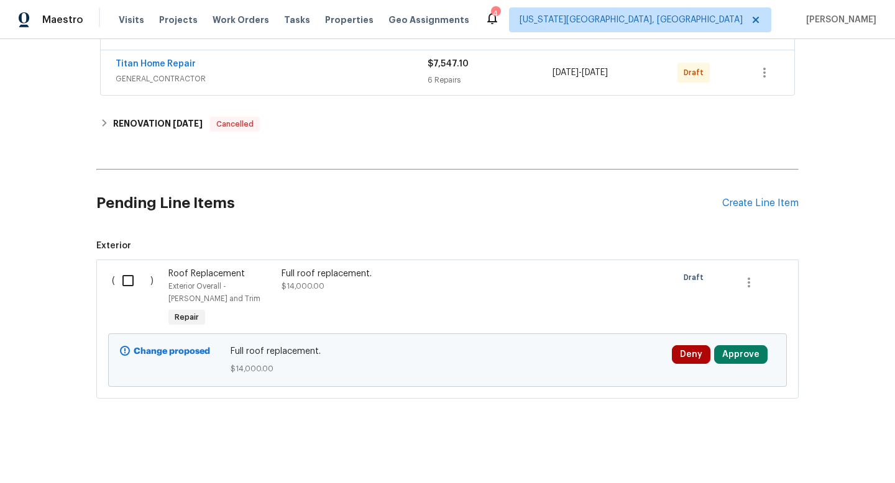
click at [124, 287] on input "checkbox" at bounding box center [132, 281] width 35 height 26
checkbox input "true"
click at [841, 457] on span "Create Work Order" at bounding box center [823, 453] width 83 height 16
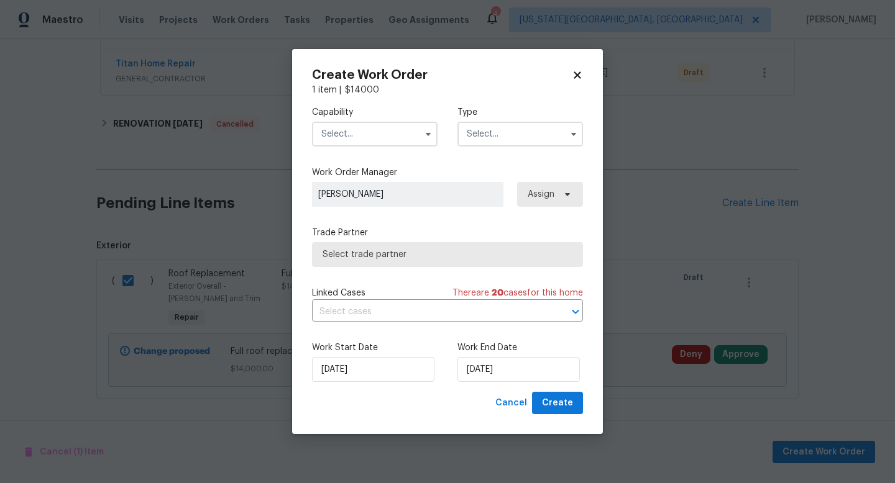
click at [379, 129] on input "text" at bounding box center [375, 134] width 126 height 25
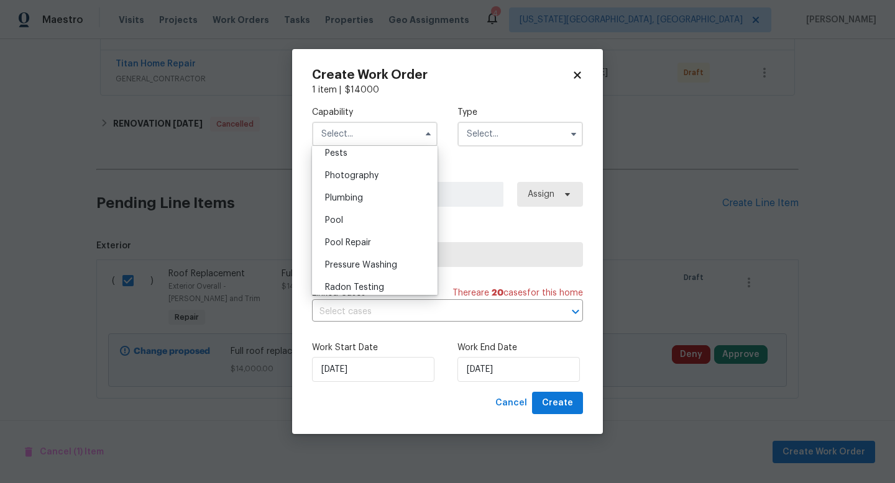
scroll to position [1313, 0]
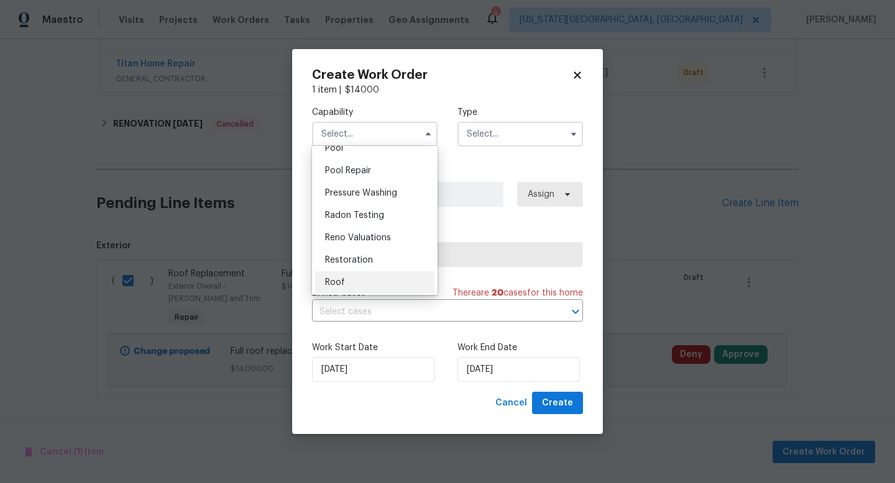
click at [337, 287] on div "Roof" at bounding box center [374, 283] width 119 height 22
type input "Roof"
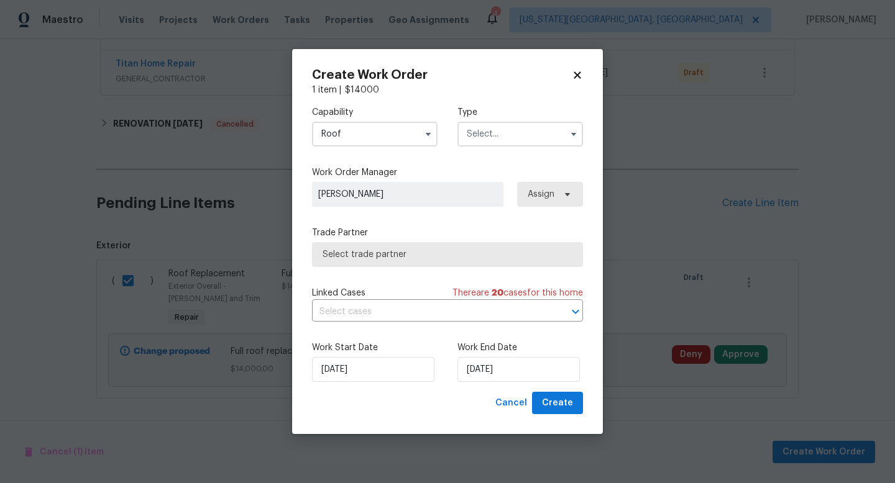
click at [511, 127] on input "text" at bounding box center [520, 134] width 126 height 25
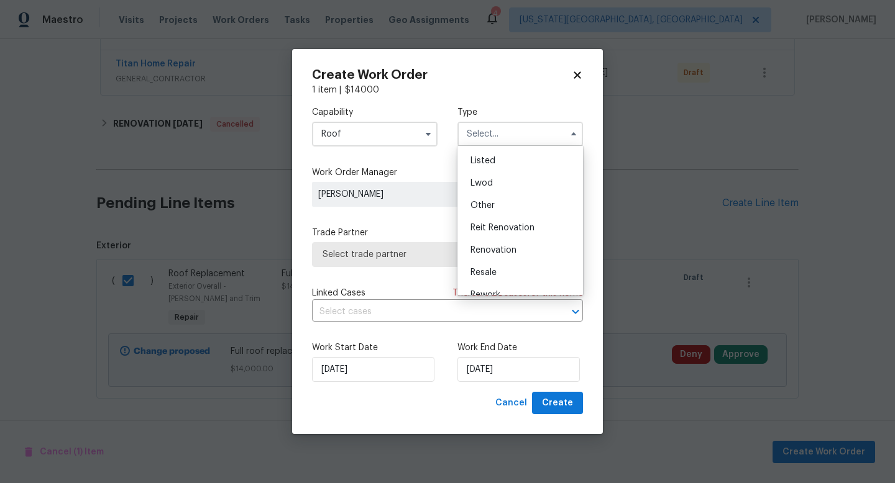
scroll to position [148, 0]
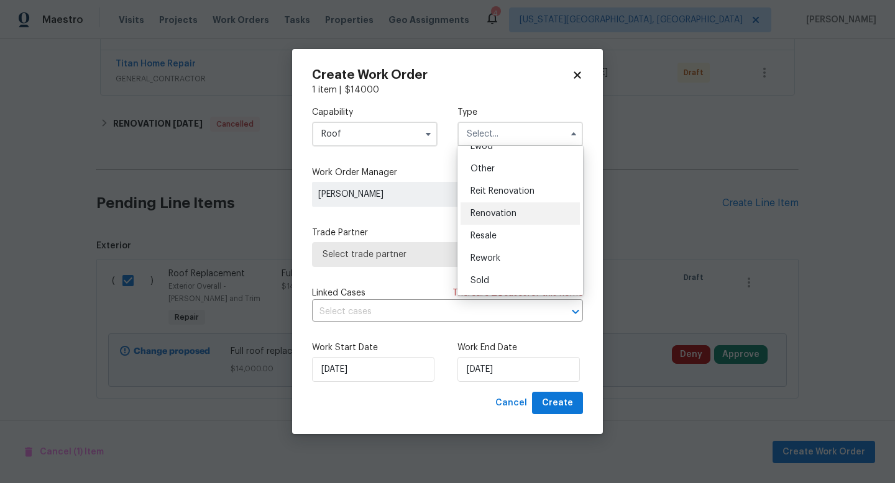
click at [488, 214] on span "Renovation" at bounding box center [493, 213] width 46 height 9
type input "Renovation"
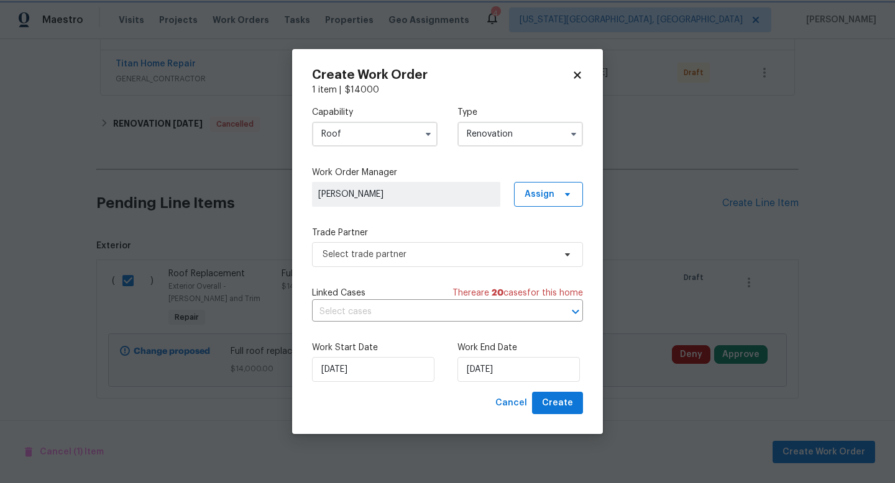
scroll to position [0, 0]
click at [402, 249] on span "Select trade partner" at bounding box center [438, 255] width 232 height 12
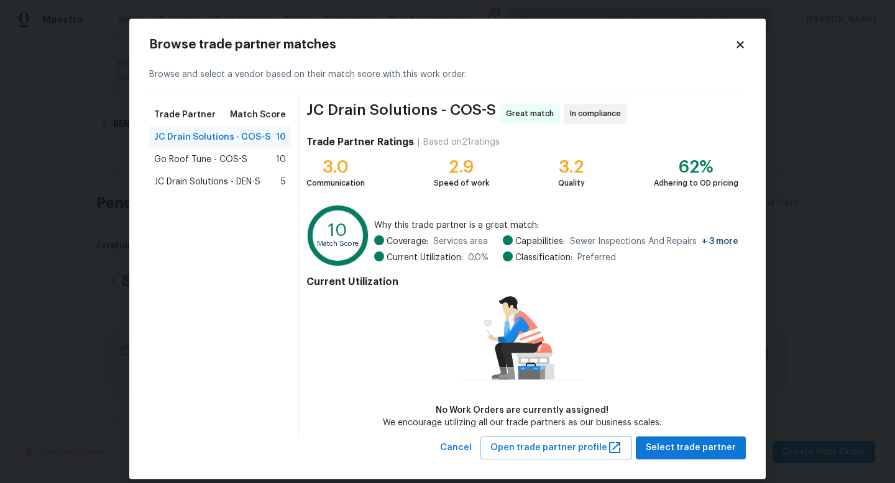
click at [219, 159] on span "Go Roof Tune - COS-S" at bounding box center [200, 159] width 93 height 12
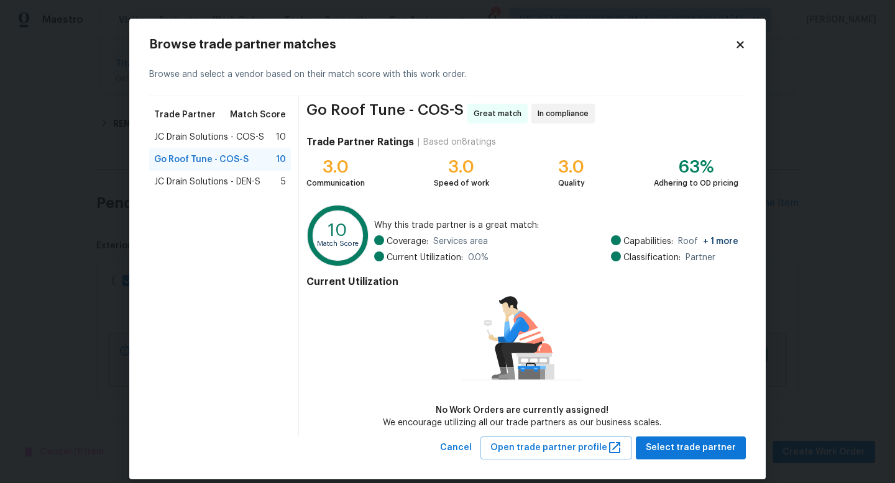
scroll to position [14, 0]
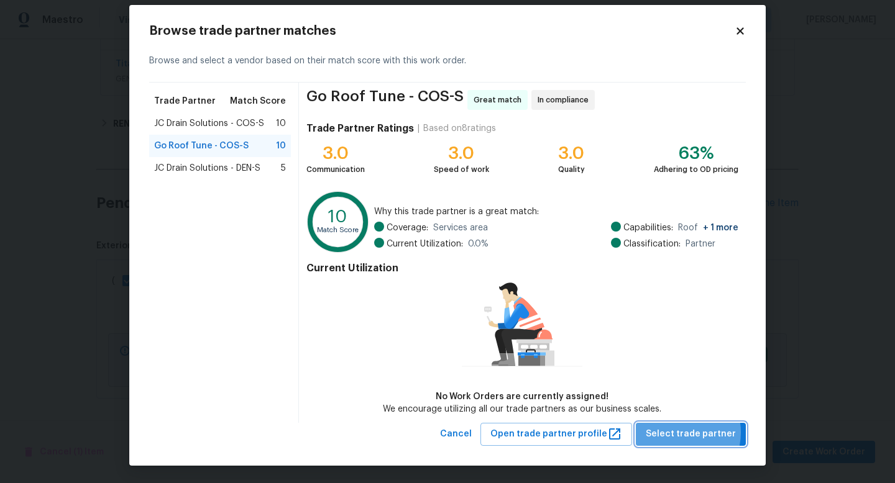
click at [681, 432] on span "Select trade partner" at bounding box center [691, 435] width 90 height 16
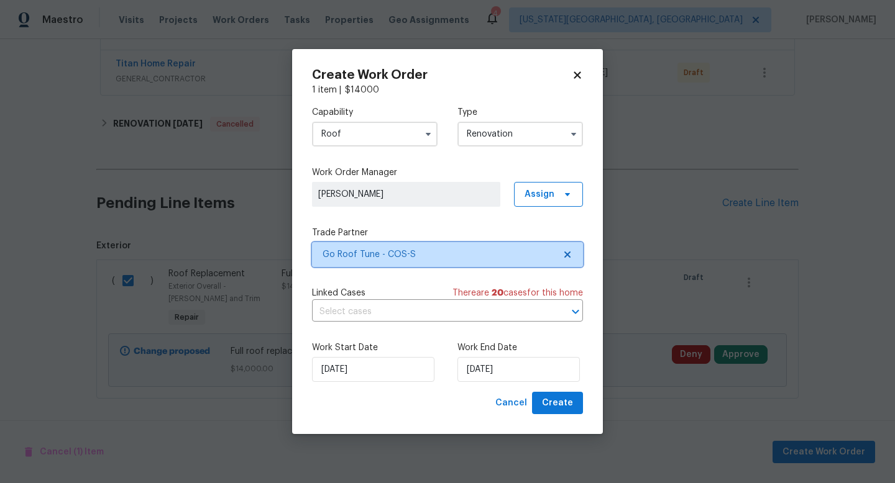
scroll to position [0, 0]
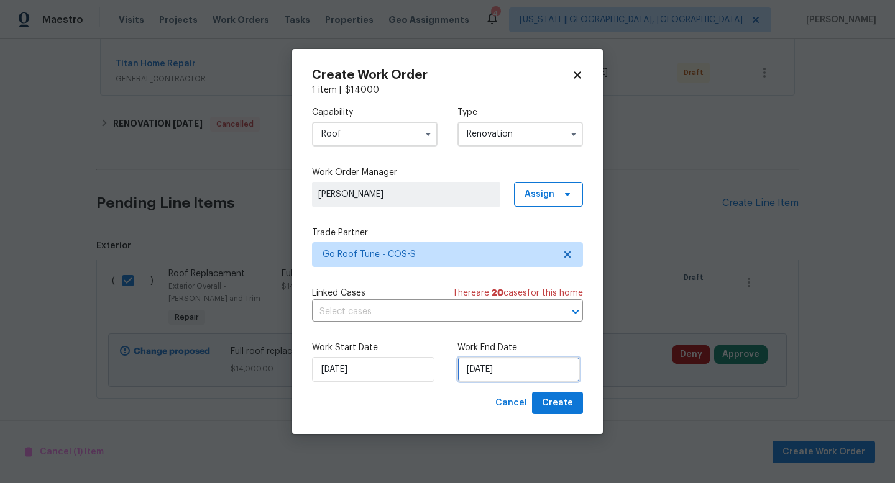
click at [536, 365] on input "[DATE]" at bounding box center [518, 369] width 122 height 25
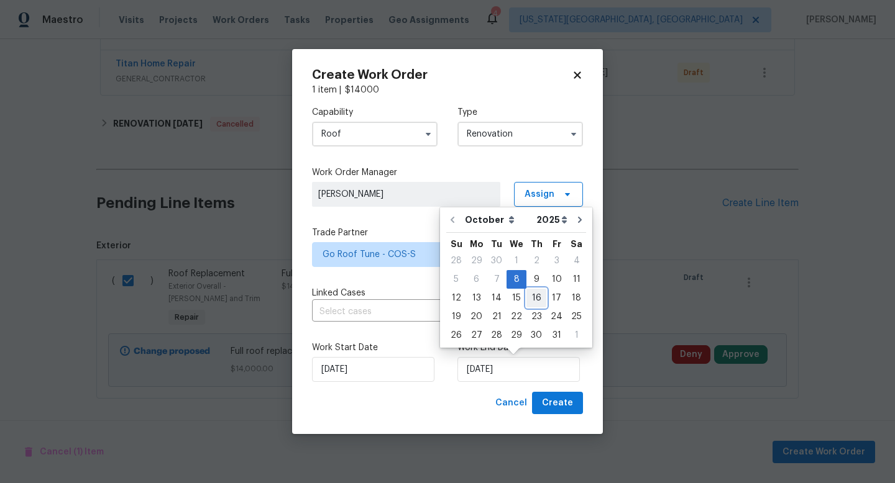
click at [531, 298] on div "16" at bounding box center [536, 298] width 20 height 17
type input "[DATE]"
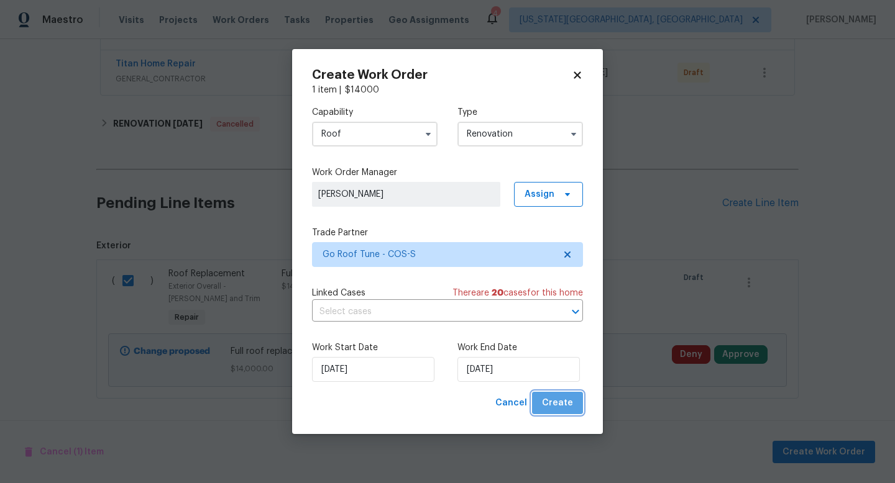
click at [565, 405] on span "Create" at bounding box center [557, 404] width 31 height 16
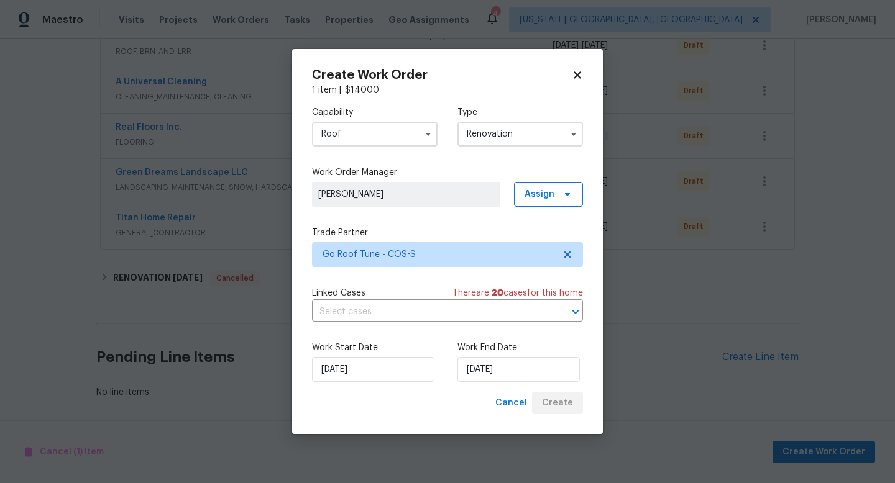
scroll to position [255, 0]
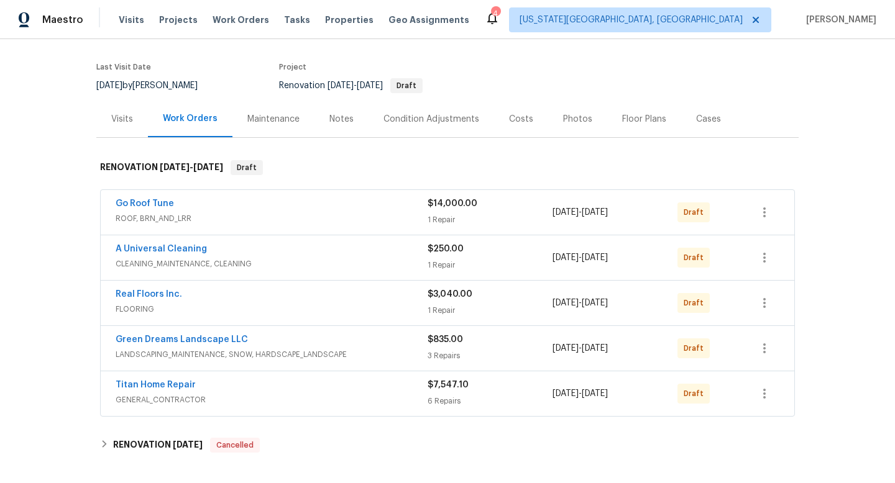
scroll to position [14, 0]
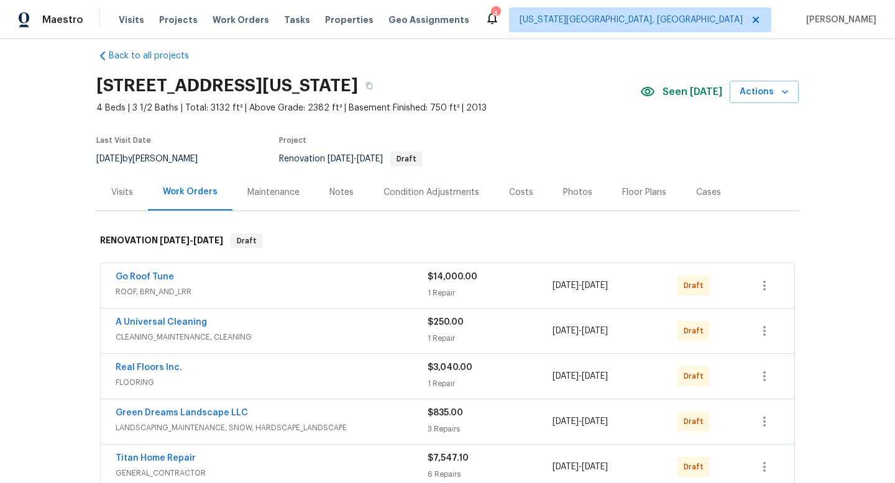
click at [516, 180] on div "Costs" at bounding box center [521, 192] width 54 height 37
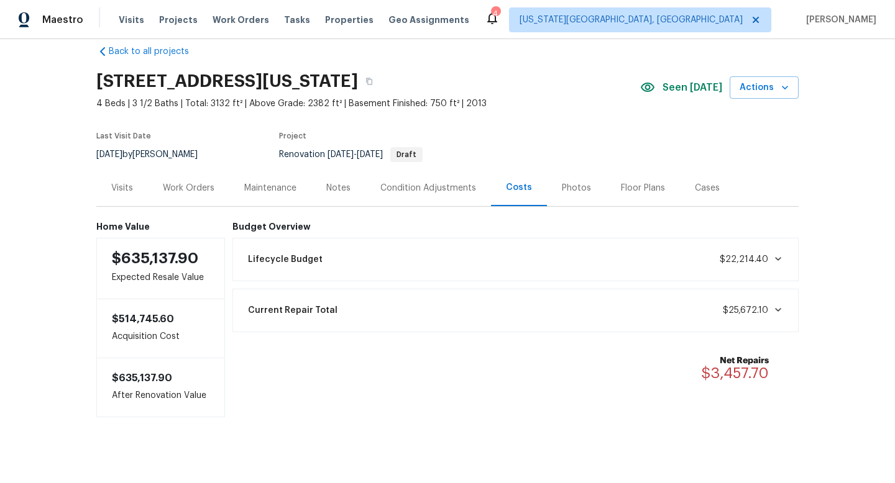
scroll to position [28, 0]
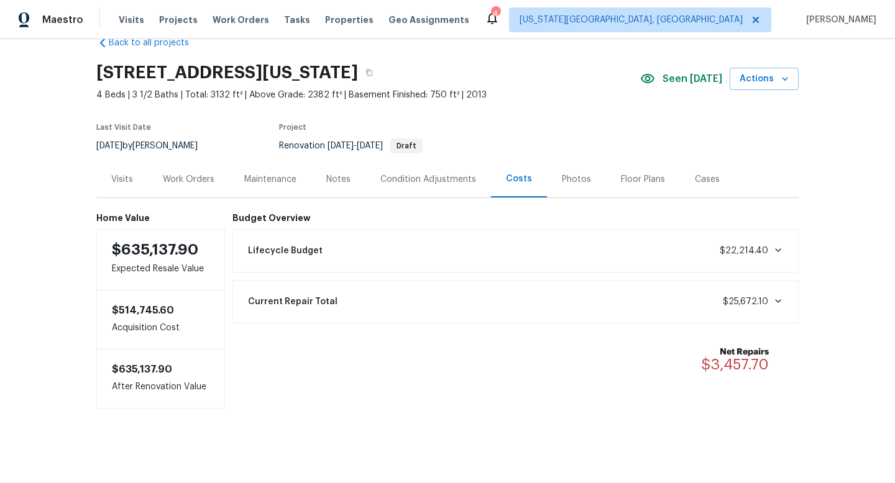
click at [335, 181] on div "Notes" at bounding box center [338, 179] width 24 height 12
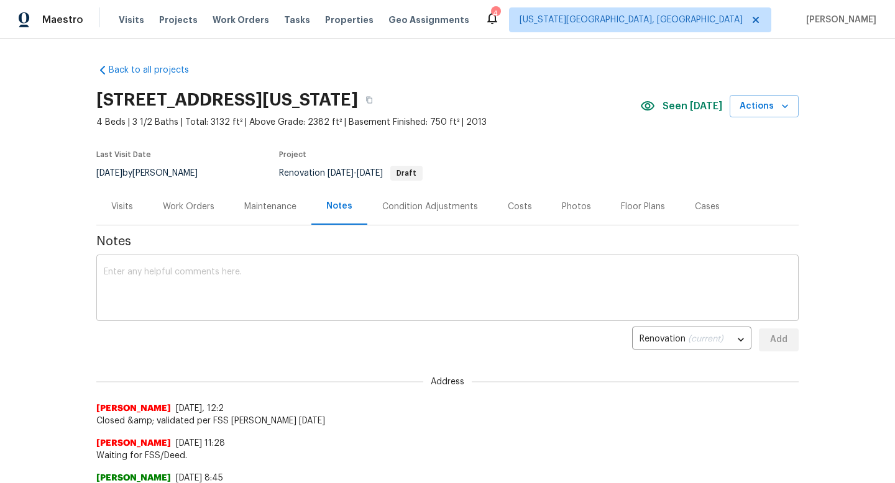
click at [215, 268] on textarea at bounding box center [447, 289] width 687 height 43
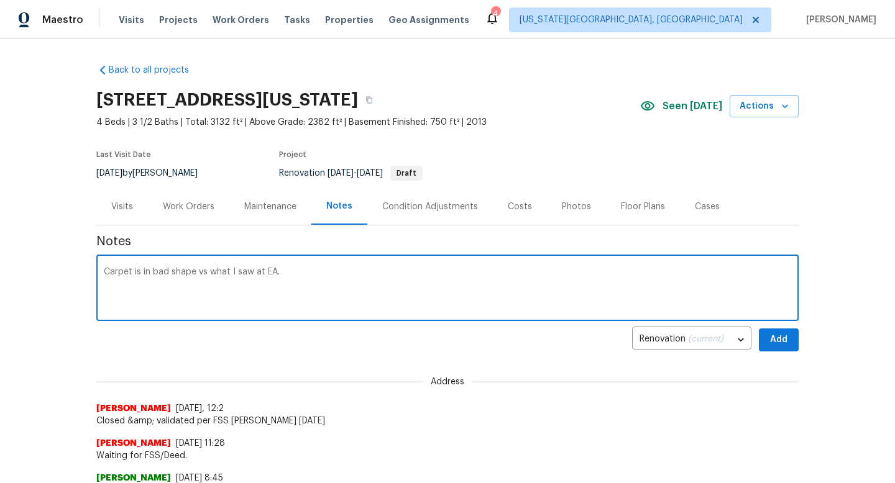
click at [167, 275] on textarea "Carpet is in bad shape vs what I saw at EA." at bounding box center [447, 289] width 687 height 43
click at [294, 273] on textarea "Carpet is in bad behind the furniture locations shape vs what I saw at EA." at bounding box center [447, 289] width 687 height 43
click at [378, 275] on textarea "Carpet is in bad behind the furniture locations and in closets shape vs what I …" at bounding box center [447, 289] width 687 height 43
click at [170, 276] on textarea "Carpet is in bad behind the furniture locations and in closets vs what I saw at…" at bounding box center [447, 289] width 687 height 43
click at [493, 277] on textarea "Carpet is in bad shape behind the furniture locations and in closets vs what I …" at bounding box center [447, 289] width 687 height 43
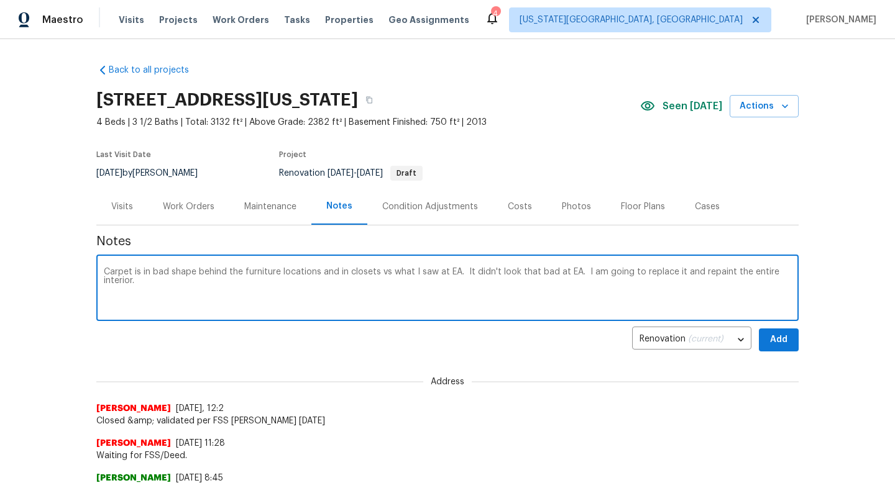
type textarea "Carpet is in bad shape behind the furniture locations and in closets vs what I …"
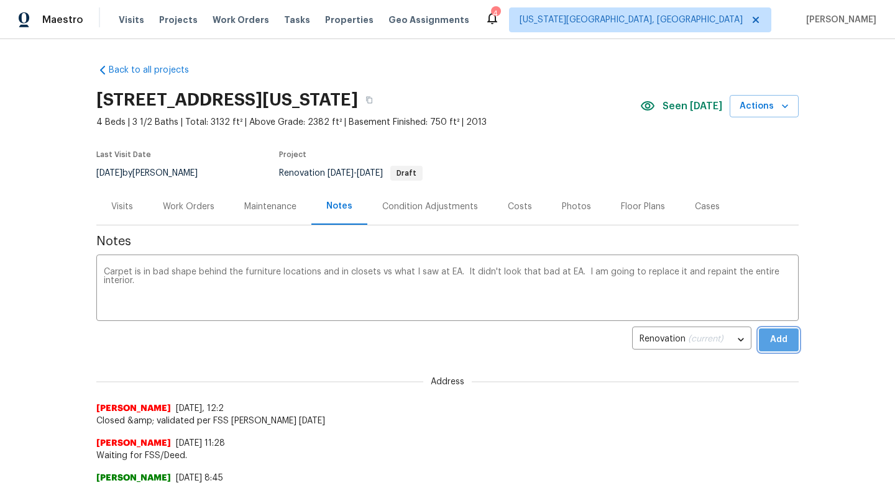
click at [773, 337] on span "Add" at bounding box center [779, 340] width 20 height 16
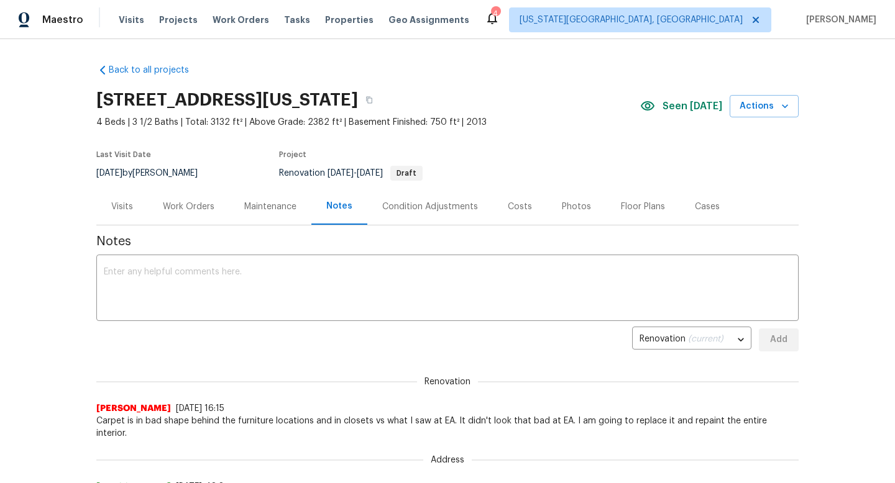
click at [406, 203] on div "Condition Adjustments" at bounding box center [430, 207] width 96 height 12
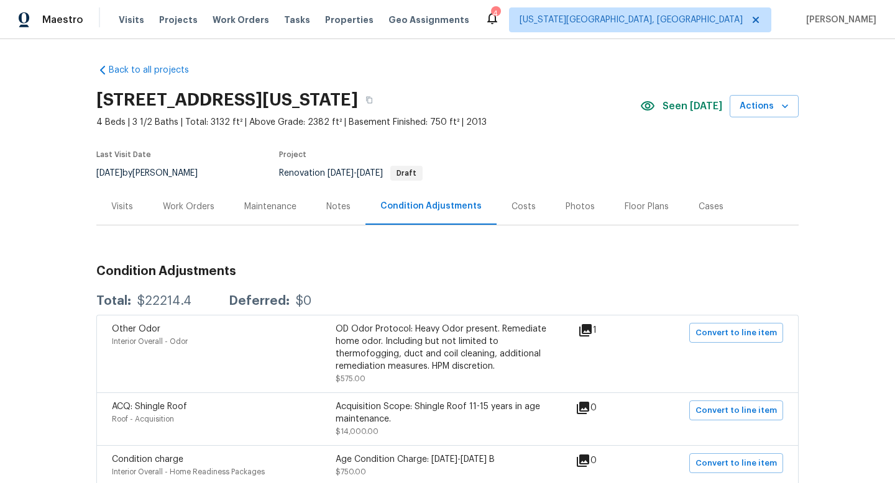
click at [196, 201] on div "Work Orders" at bounding box center [189, 207] width 52 height 12
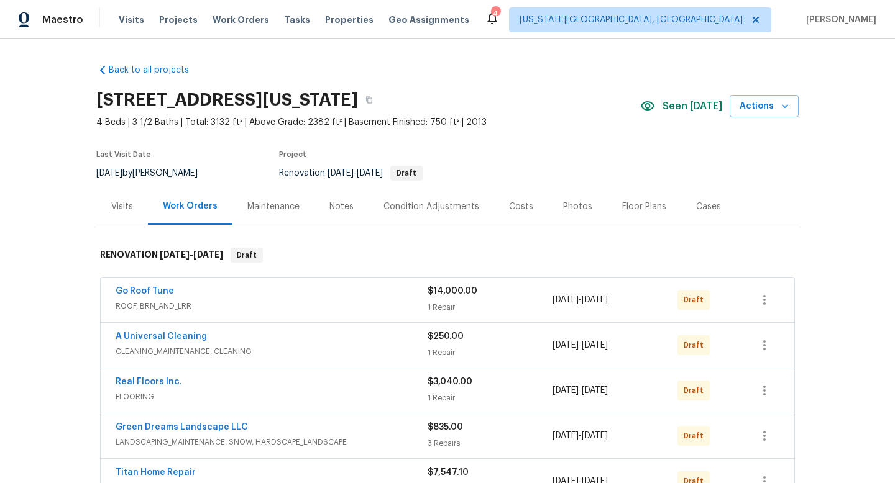
click at [343, 208] on div "Notes" at bounding box center [341, 207] width 24 height 12
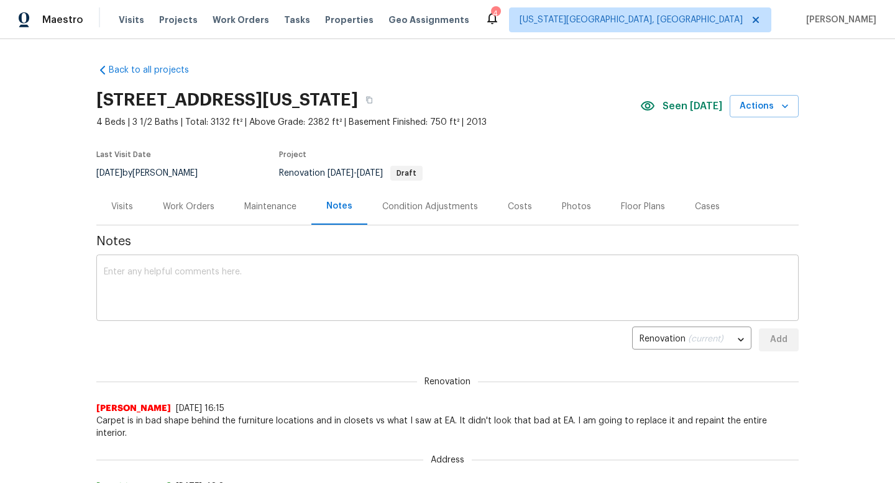
click at [267, 281] on textarea at bounding box center [447, 289] width 687 height 43
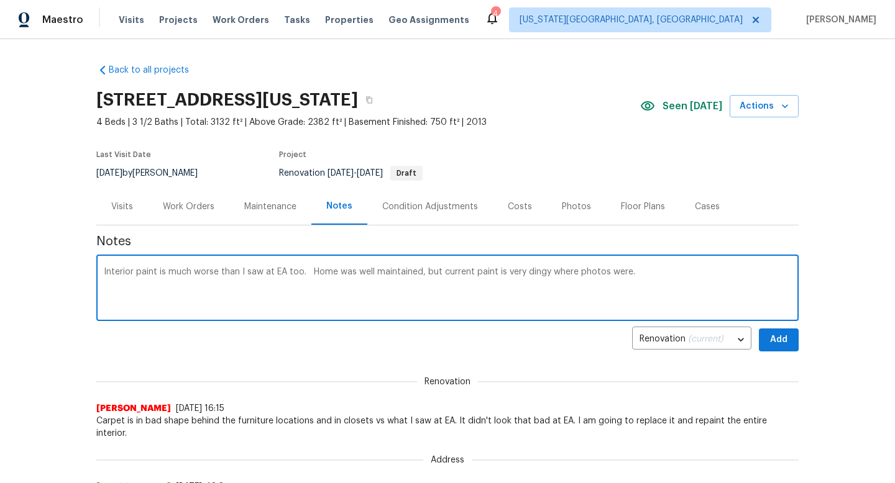
type textarea "Interior paint is much worse than I saw at EA too. Home was well maintained, bu…"
click at [788, 338] on span "Add" at bounding box center [779, 340] width 20 height 16
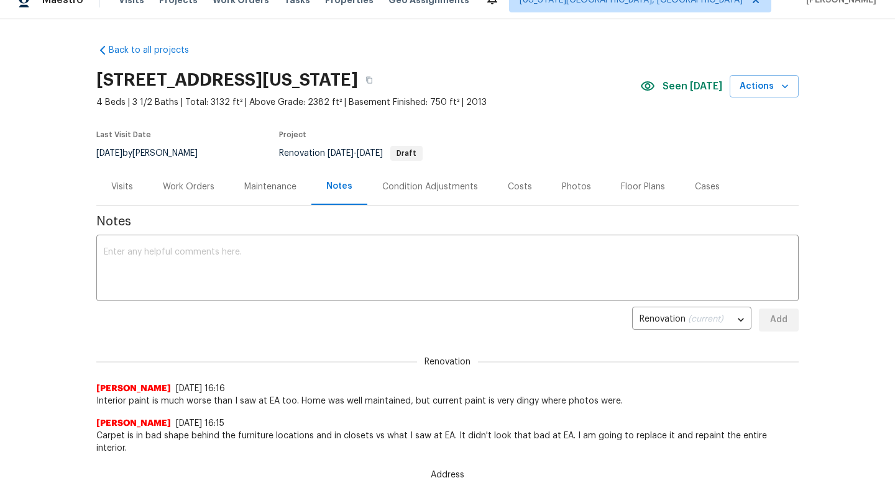
click at [110, 184] on div "Visits" at bounding box center [122, 186] width 52 height 37
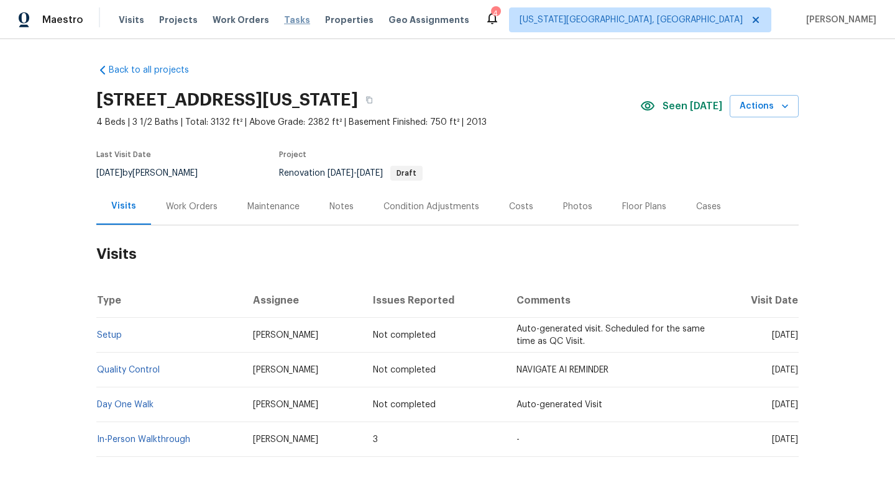
click at [292, 19] on span "Tasks" at bounding box center [297, 20] width 26 height 9
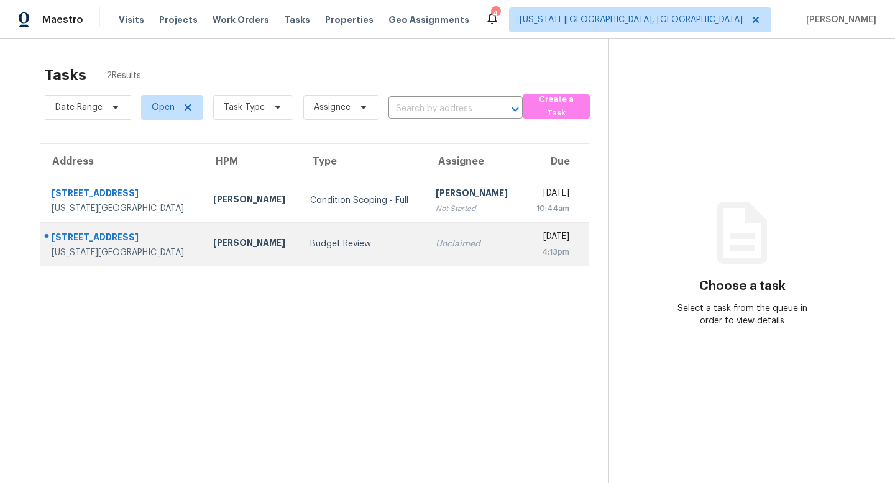
click at [110, 236] on div "[STREET_ADDRESS]" at bounding box center [123, 239] width 142 height 16
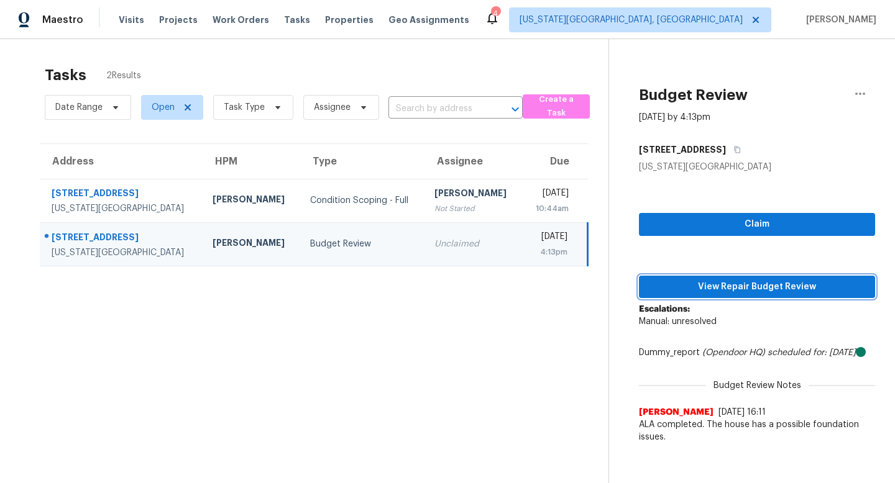
click at [715, 284] on span "View Repair Budget Review" at bounding box center [757, 288] width 216 height 16
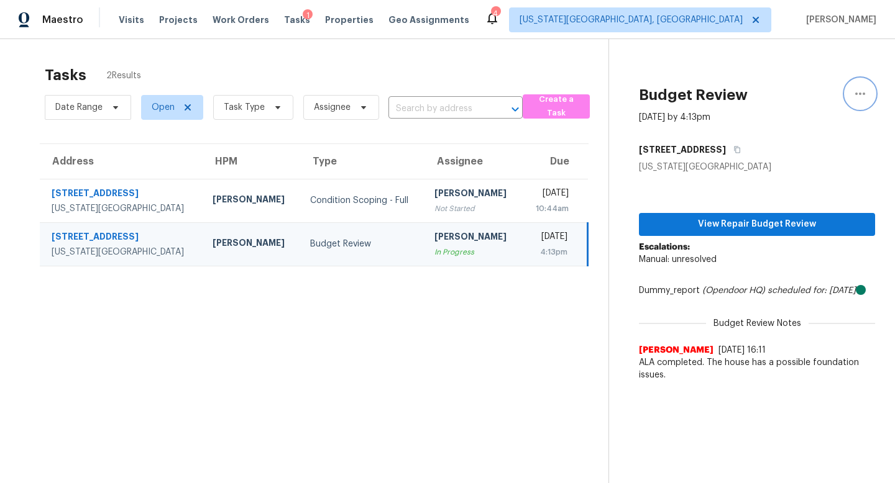
click at [859, 89] on icon "button" at bounding box center [860, 93] width 15 height 15
click at [774, 99] on div "Unclaim this task" at bounding box center [789, 96] width 97 height 12
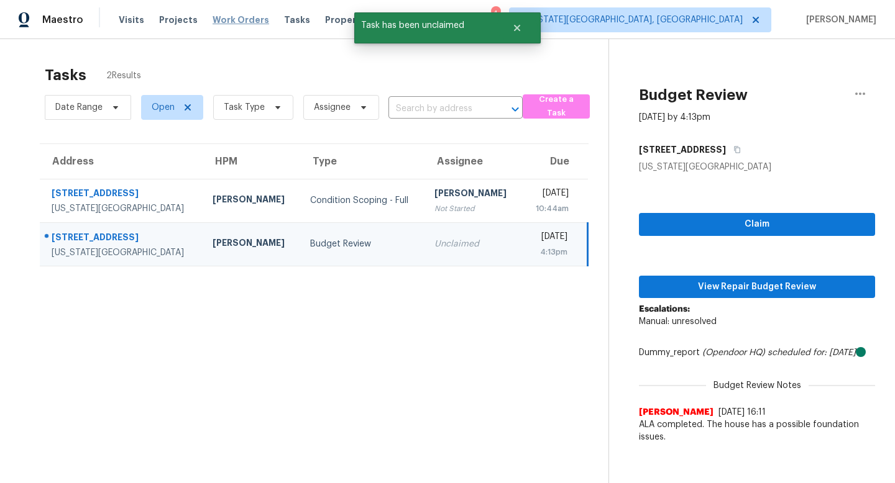
click at [231, 19] on span "Work Orders" at bounding box center [241, 20] width 57 height 12
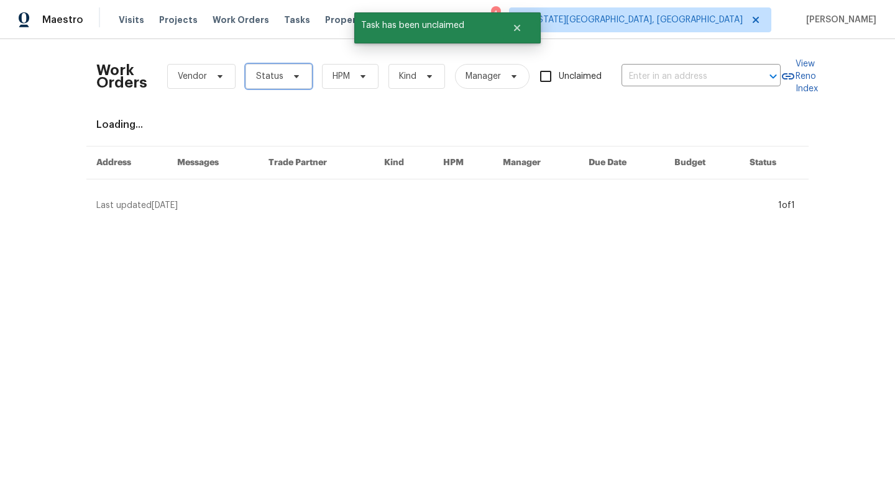
click at [256, 73] on span "Status" at bounding box center [269, 76] width 27 height 12
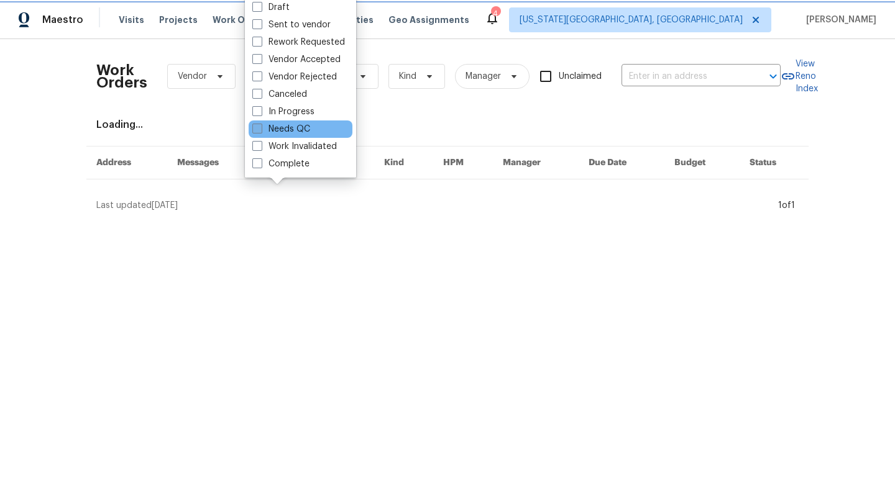
click at [262, 129] on span at bounding box center [257, 129] width 10 height 10
click at [260, 129] on input "Needs QC" at bounding box center [256, 127] width 8 height 8
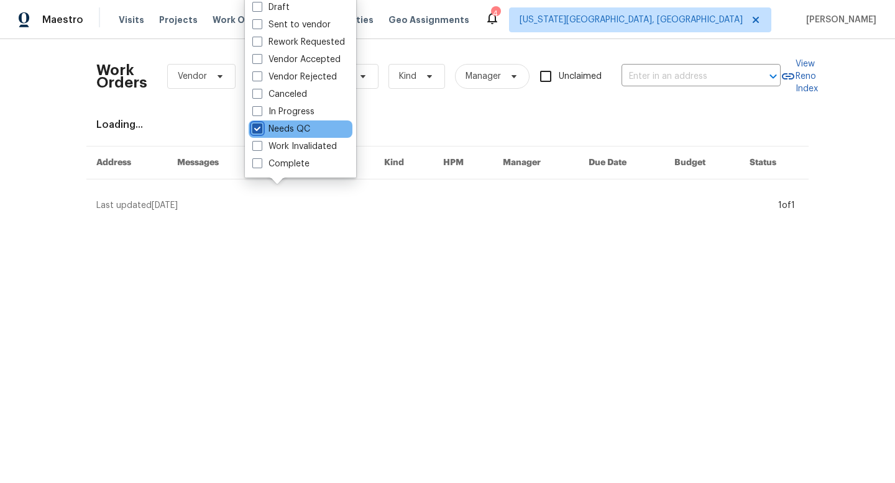
checkbox input "true"
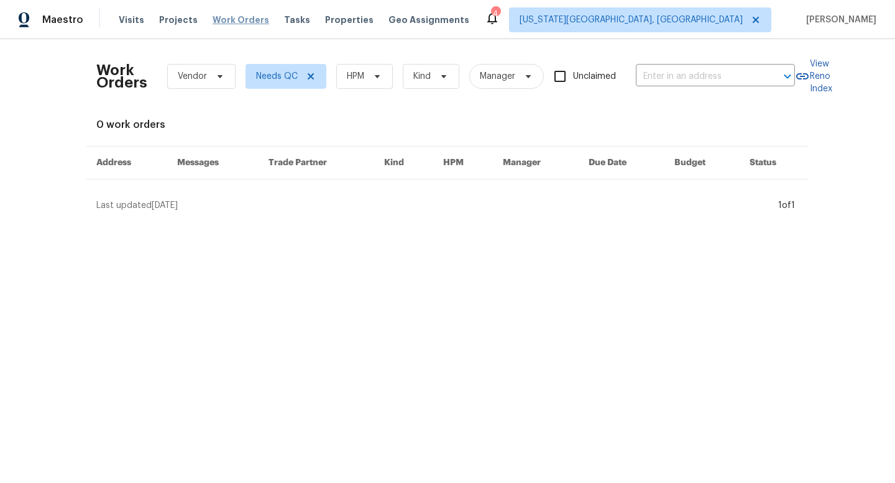
click at [244, 22] on span "Work Orders" at bounding box center [241, 20] width 57 height 12
click at [327, 26] on div "Visits Projects Work Orders Tasks Properties Geo Assignments" at bounding box center [301, 19] width 365 height 25
click at [327, 21] on span "Properties" at bounding box center [349, 20] width 48 height 12
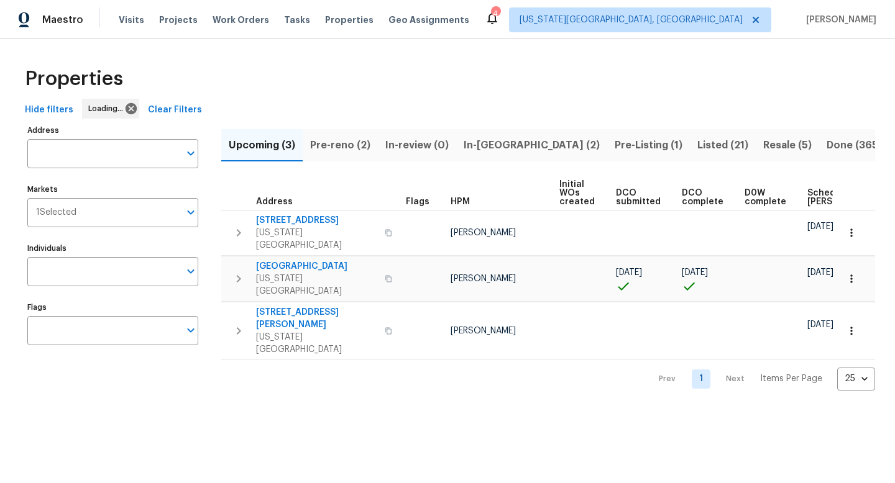
click at [479, 147] on span "In-[GEOGRAPHIC_DATA] (2)" at bounding box center [532, 145] width 136 height 17
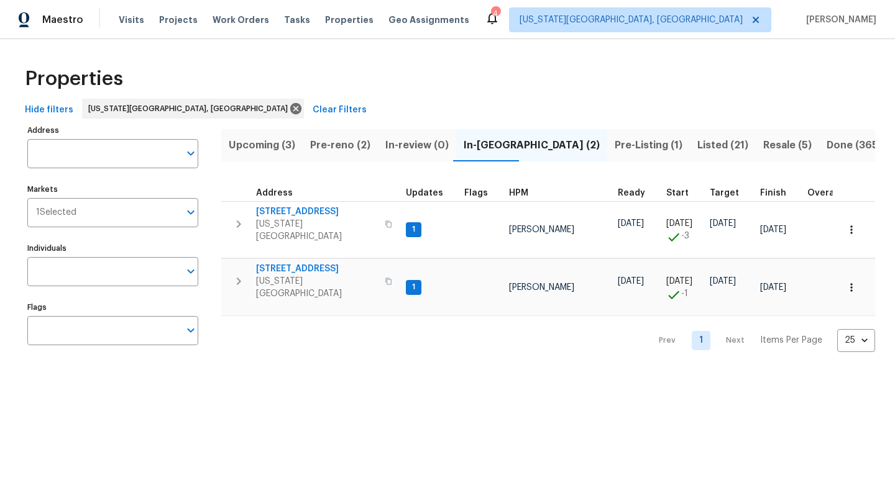
click at [334, 142] on span "Pre-reno (2)" at bounding box center [340, 145] width 60 height 17
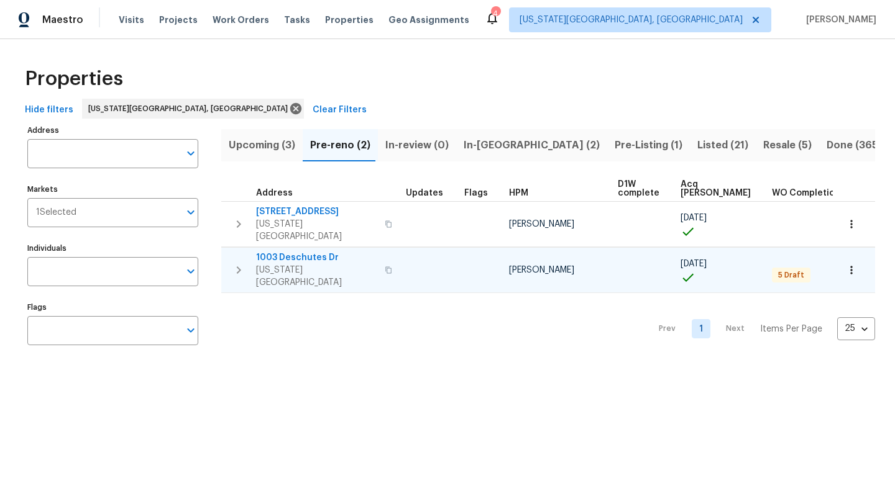
click at [311, 252] on span "1003 Deschutes Dr" at bounding box center [316, 258] width 121 height 12
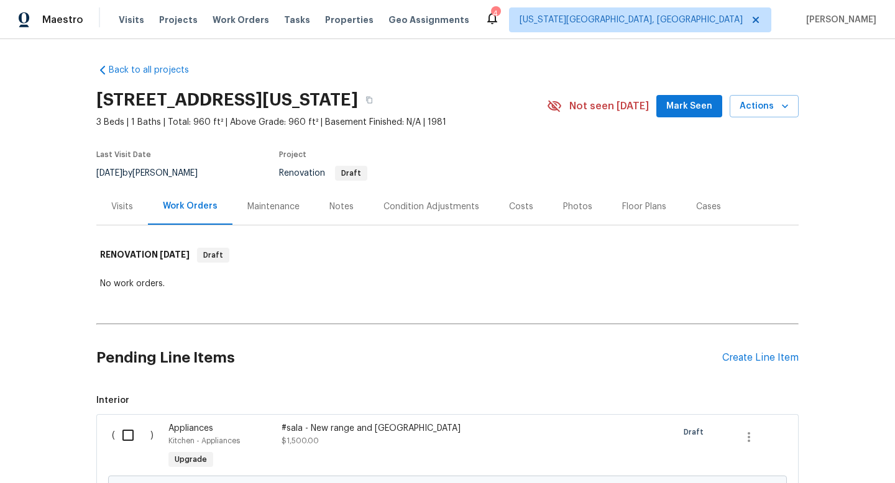
click at [515, 203] on div "Costs" at bounding box center [521, 207] width 24 height 12
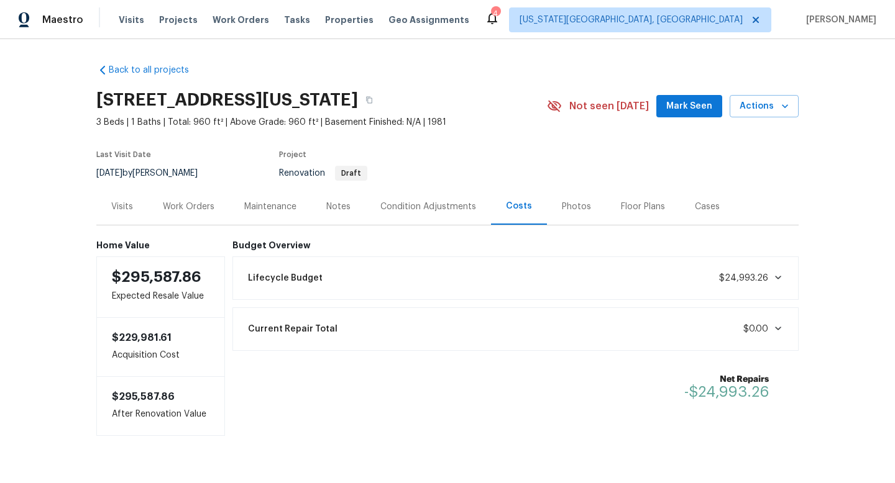
click at [425, 204] on div "Condition Adjustments" at bounding box center [428, 207] width 96 height 12
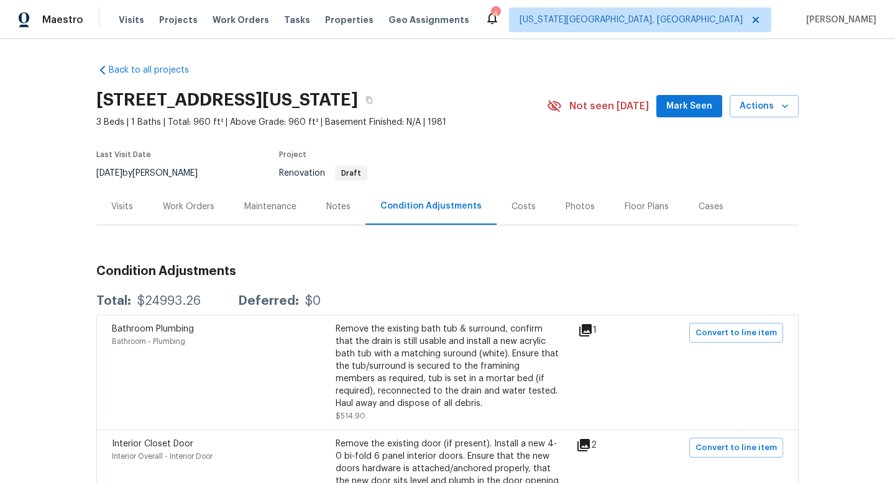
click at [201, 210] on div "Work Orders" at bounding box center [189, 207] width 52 height 12
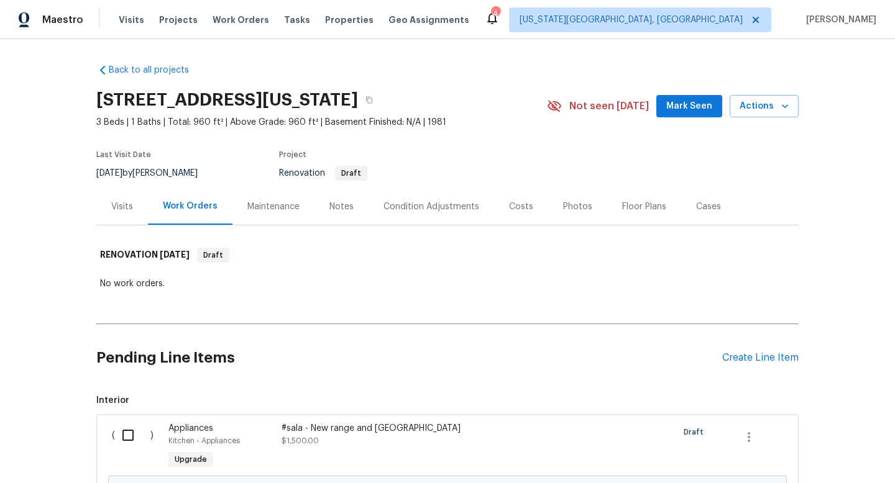
scroll to position [457, 0]
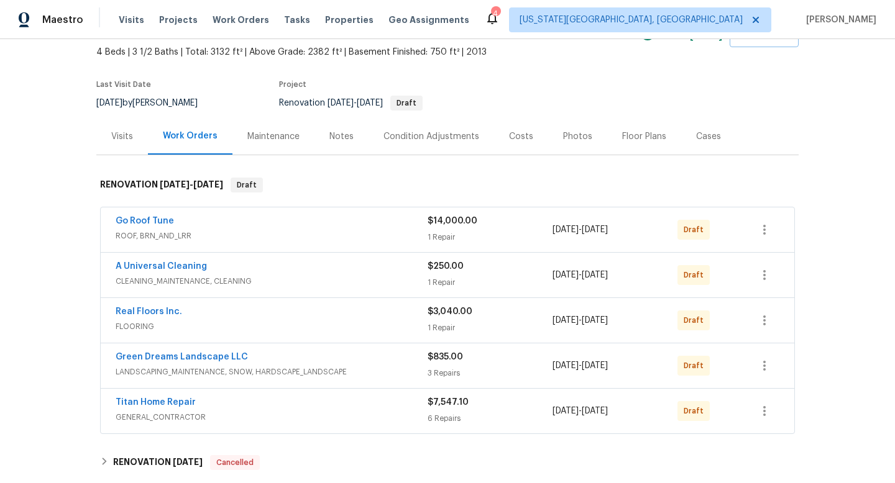
scroll to position [69, 0]
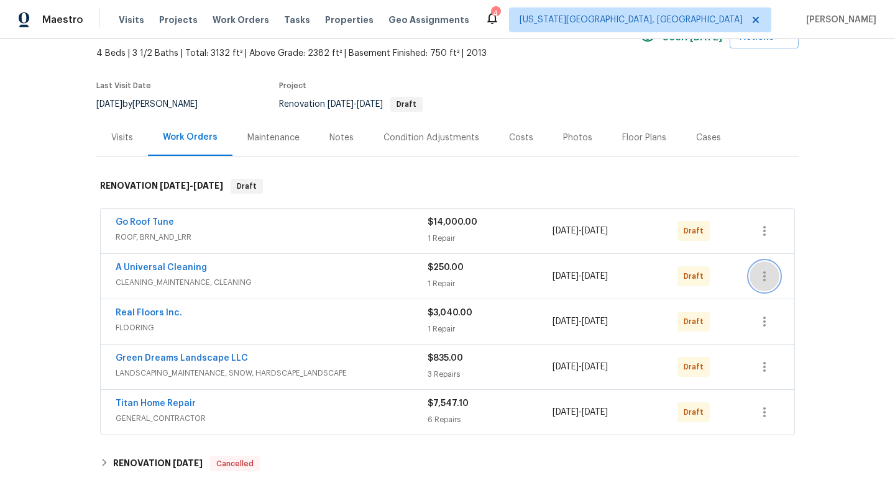
click at [765, 277] on icon "button" at bounding box center [764, 277] width 2 height 10
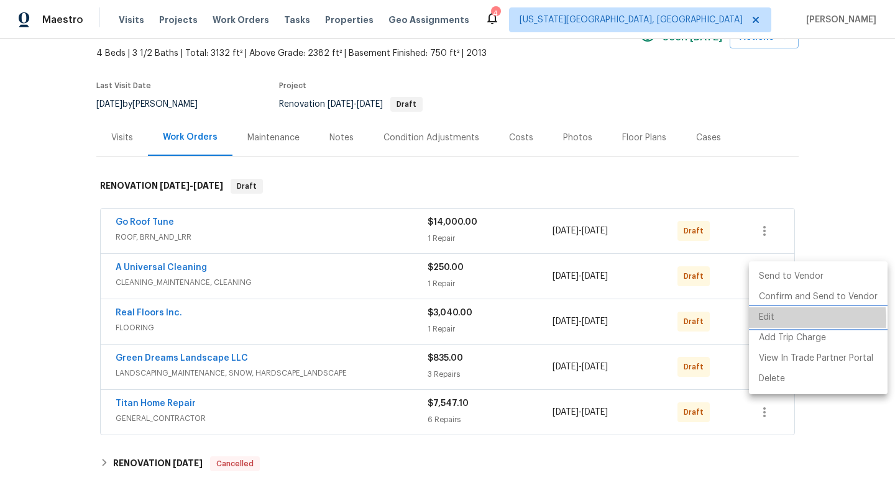
click at [767, 321] on li "Edit" at bounding box center [818, 318] width 139 height 21
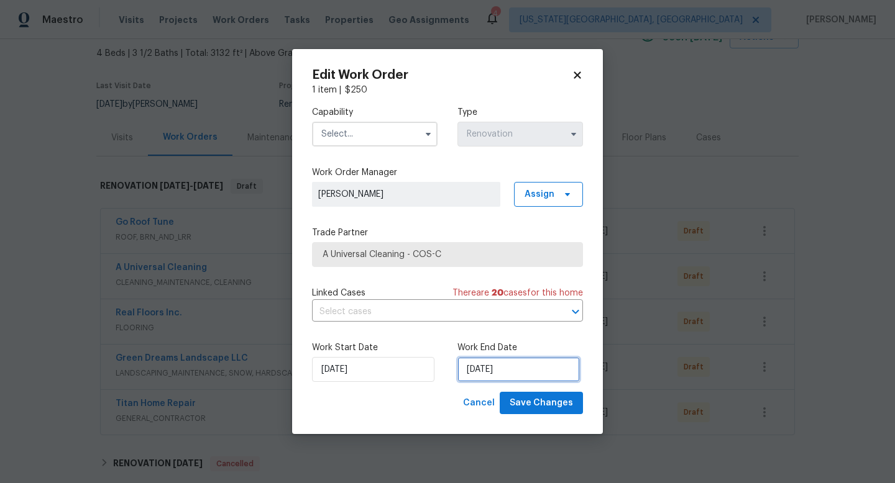
click at [515, 372] on input "10/29/2025" at bounding box center [518, 369] width 122 height 25
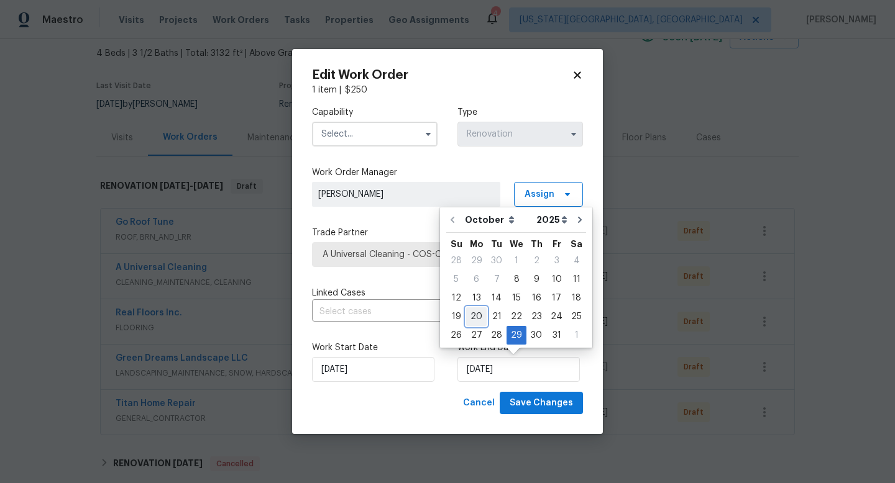
click at [479, 314] on div "20" at bounding box center [476, 316] width 21 height 17
type input "[DATE]"
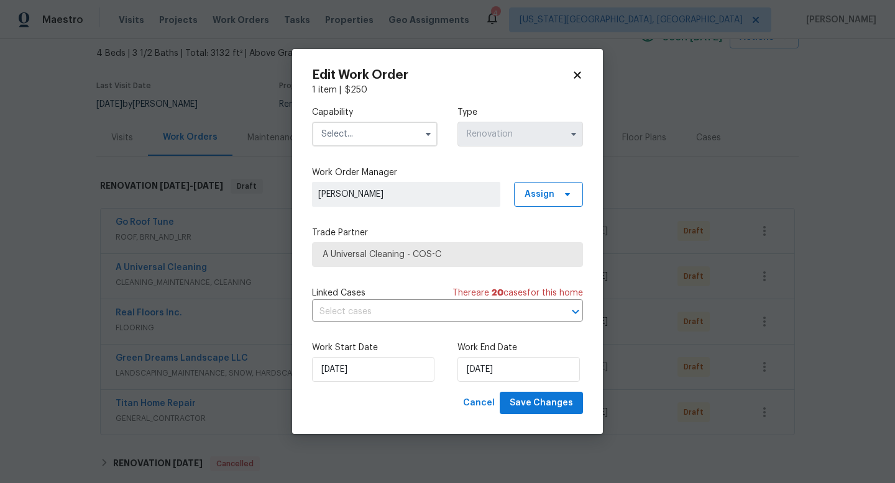
click at [365, 136] on input "text" at bounding box center [375, 134] width 126 height 25
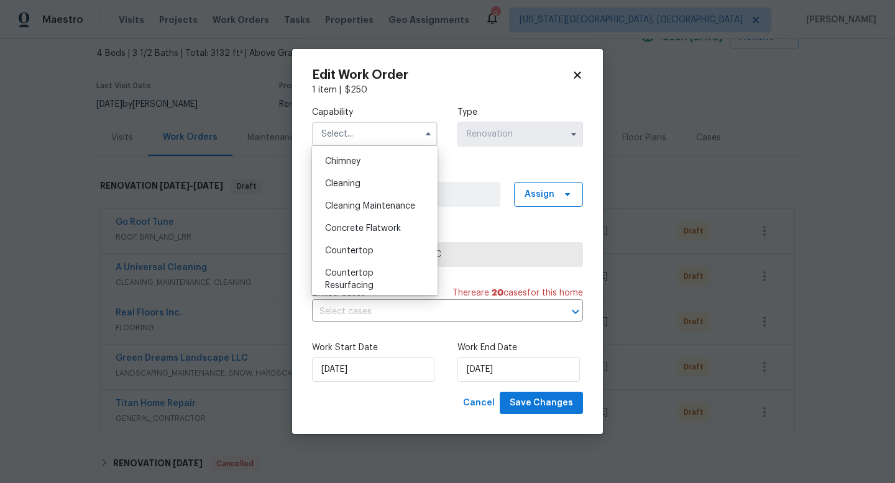
scroll to position [155, 0]
click at [349, 183] on span "Cleaning" at bounding box center [342, 184] width 35 height 9
type input "Cleaning"
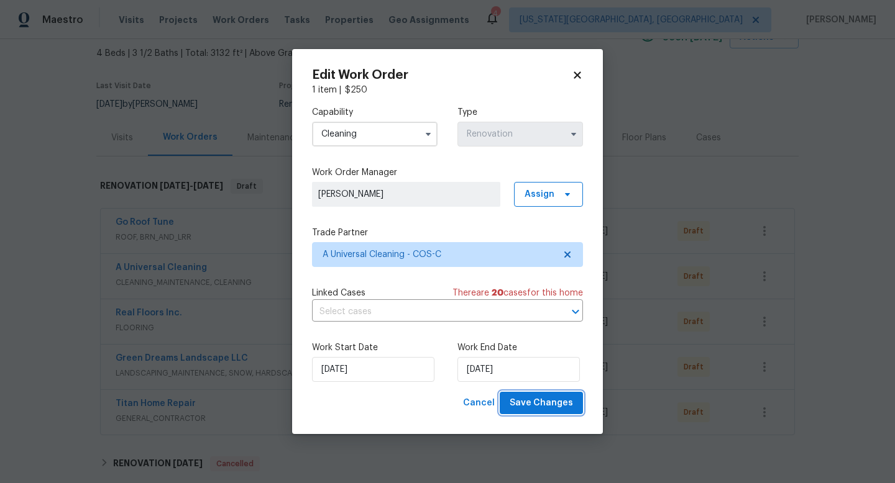
click at [518, 414] on button "Save Changes" at bounding box center [541, 403] width 83 height 23
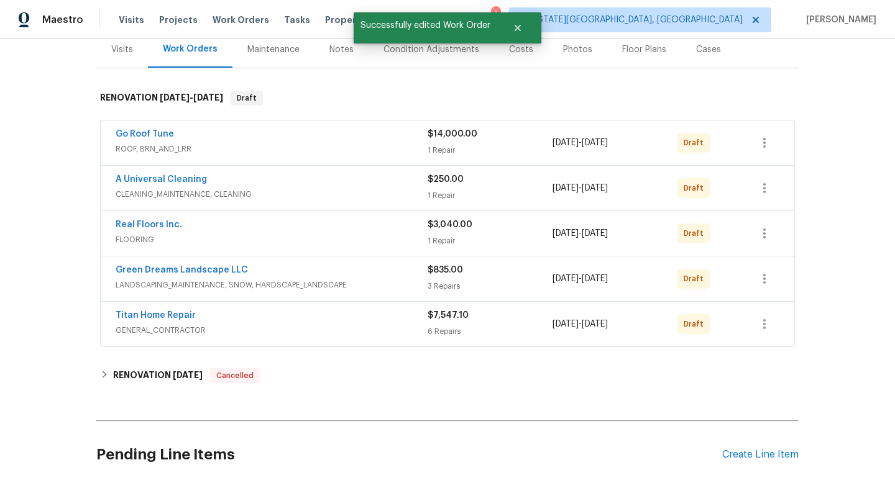
scroll to position [0, 0]
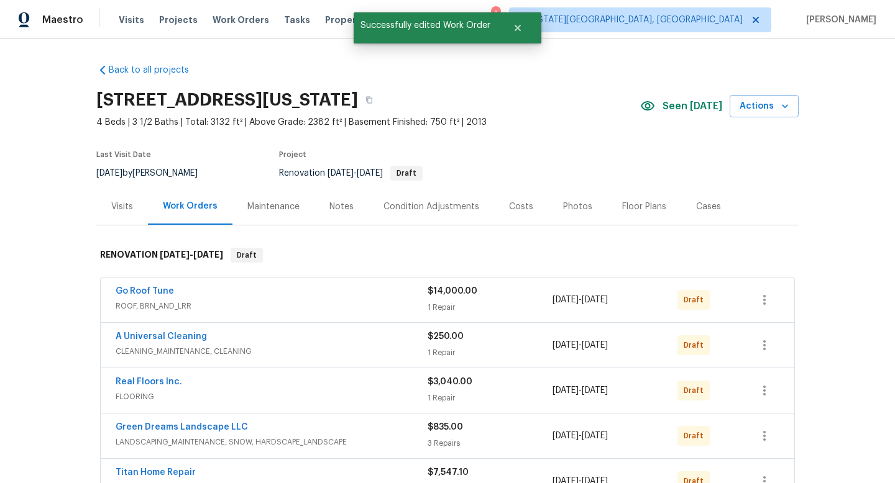
click at [516, 204] on div "Costs" at bounding box center [521, 207] width 24 height 12
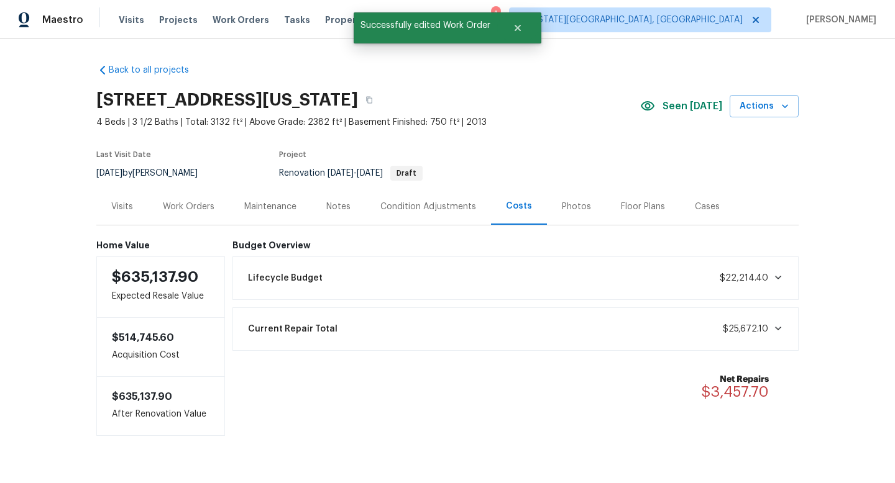
scroll to position [28, 0]
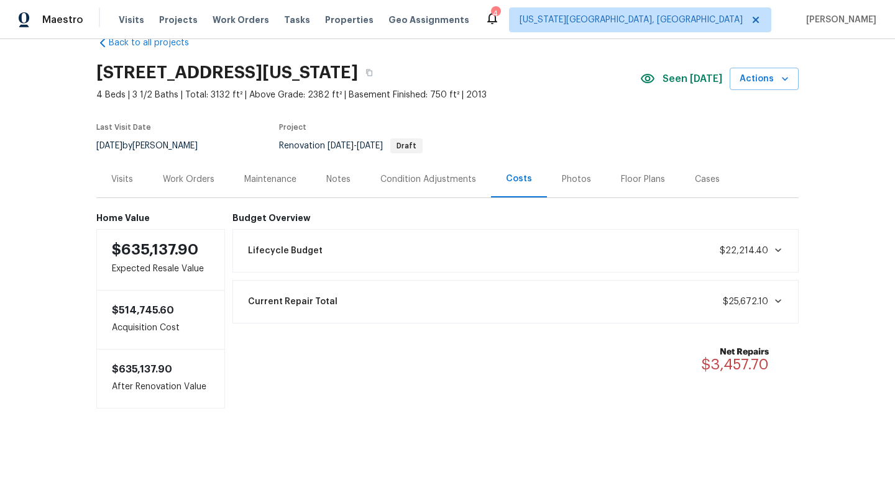
click at [192, 173] on div "Work Orders" at bounding box center [189, 179] width 52 height 12
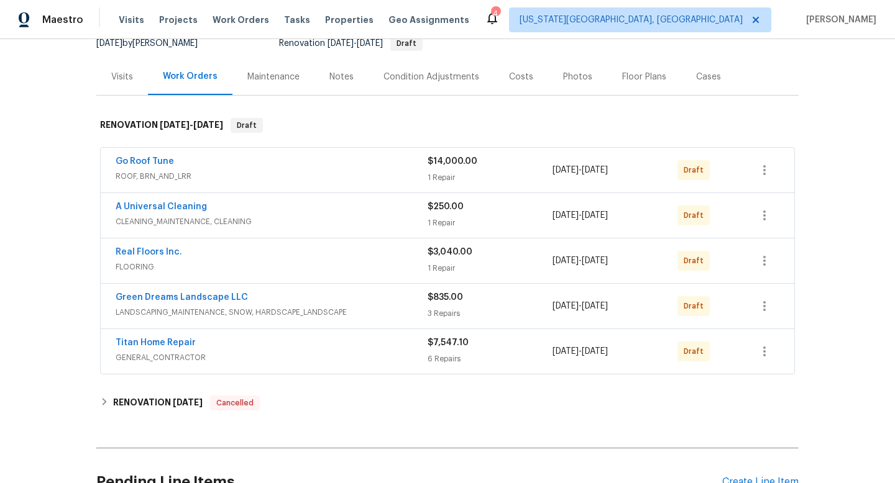
scroll to position [138, 0]
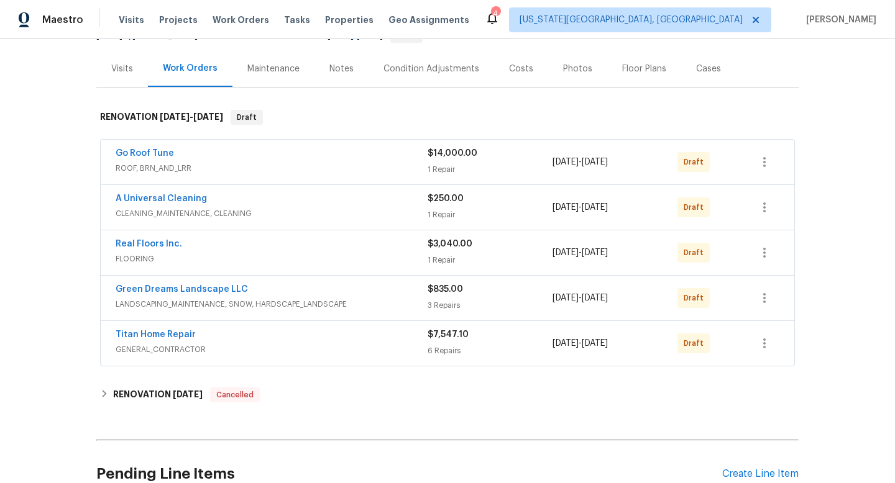
click at [434, 66] on div "Condition Adjustments" at bounding box center [431, 69] width 96 height 12
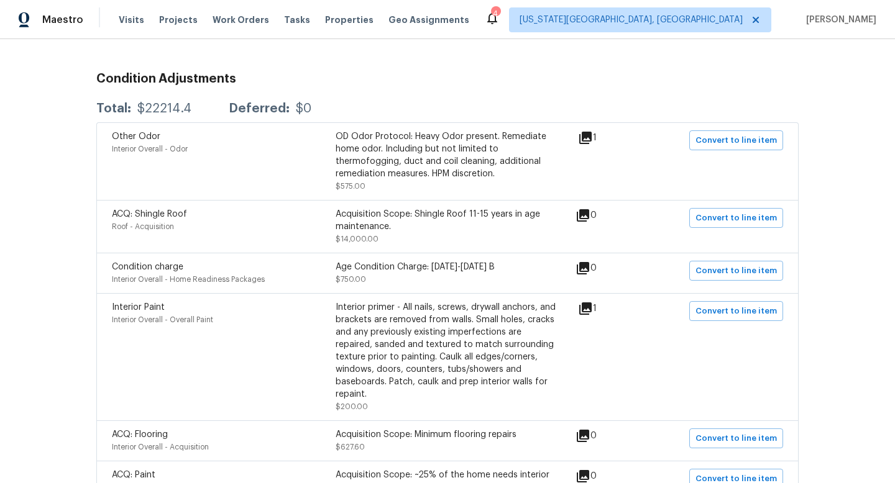
scroll to position [191, 0]
click at [170, 14] on span "Projects" at bounding box center [178, 20] width 39 height 12
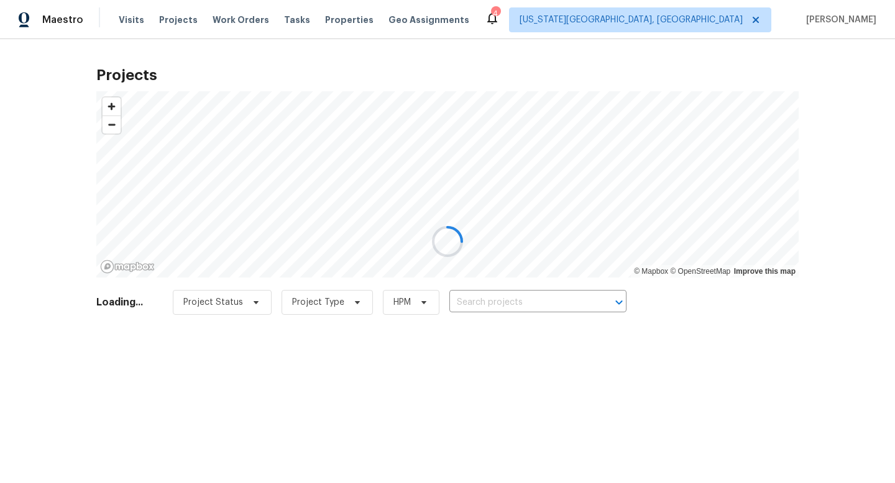
click at [217, 25] on div at bounding box center [447, 241] width 895 height 483
click at [327, 24] on div at bounding box center [447, 241] width 895 height 483
click at [327, 19] on div at bounding box center [447, 241] width 895 height 483
click at [324, 19] on div at bounding box center [447, 241] width 895 height 483
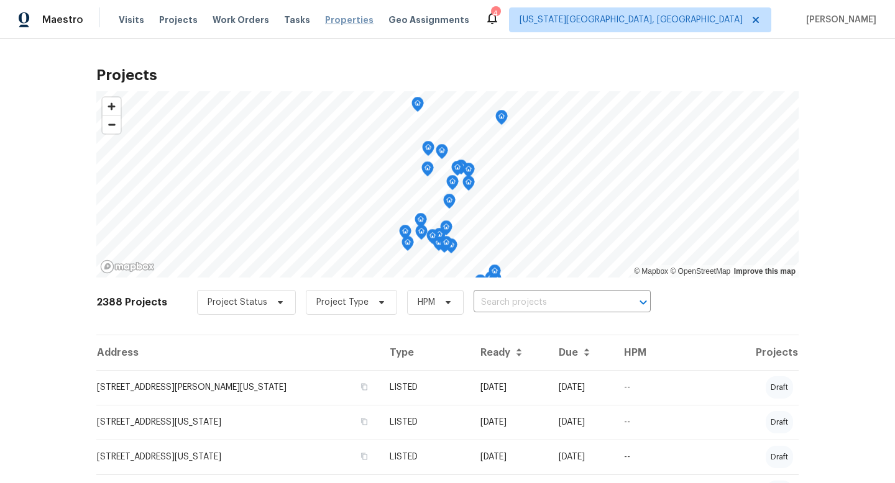
click at [325, 22] on span "Properties" at bounding box center [349, 20] width 48 height 12
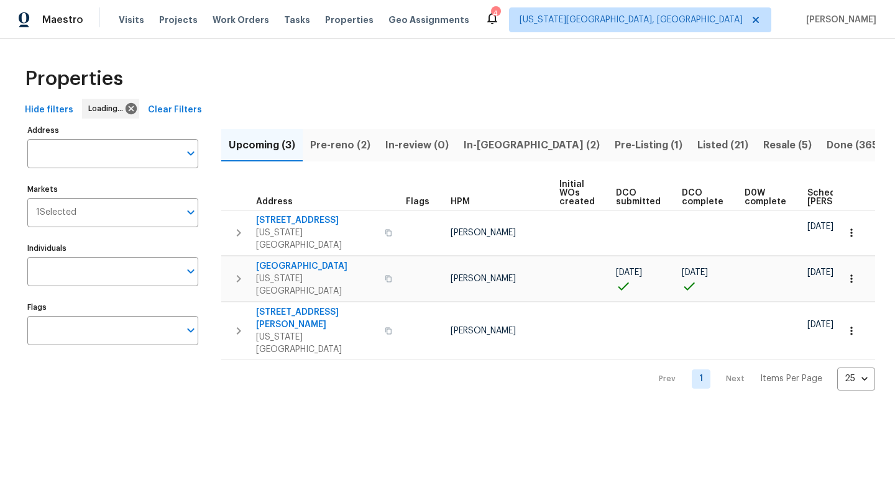
click at [353, 144] on span "Pre-reno (2)" at bounding box center [340, 145] width 60 height 17
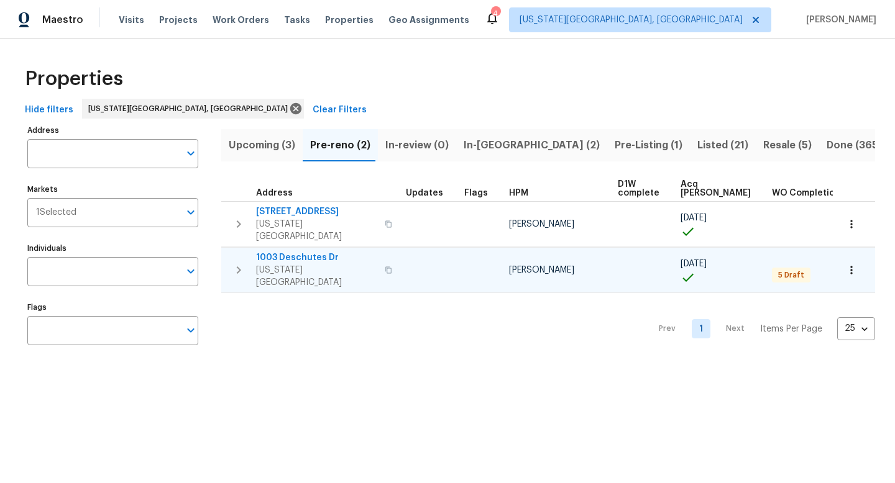
click at [291, 252] on span "1003 Deschutes Dr" at bounding box center [316, 258] width 121 height 12
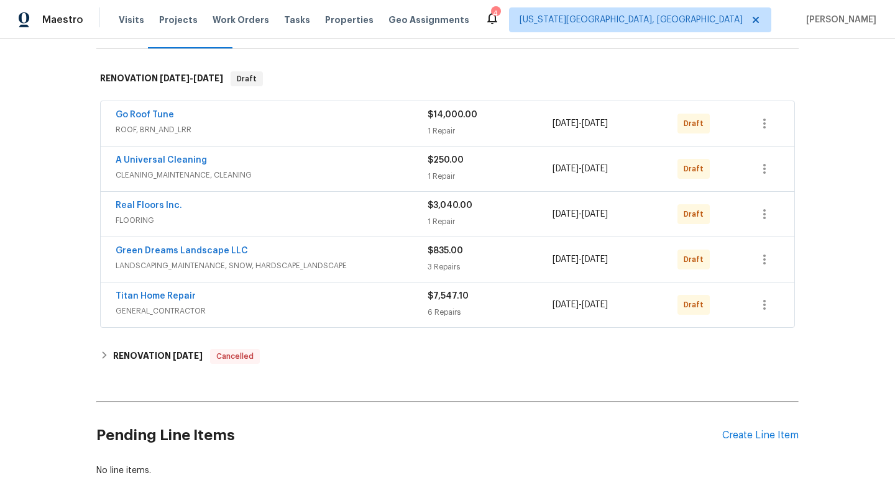
scroll to position [176, 0]
click at [762, 306] on icon "button" at bounding box center [764, 305] width 15 height 15
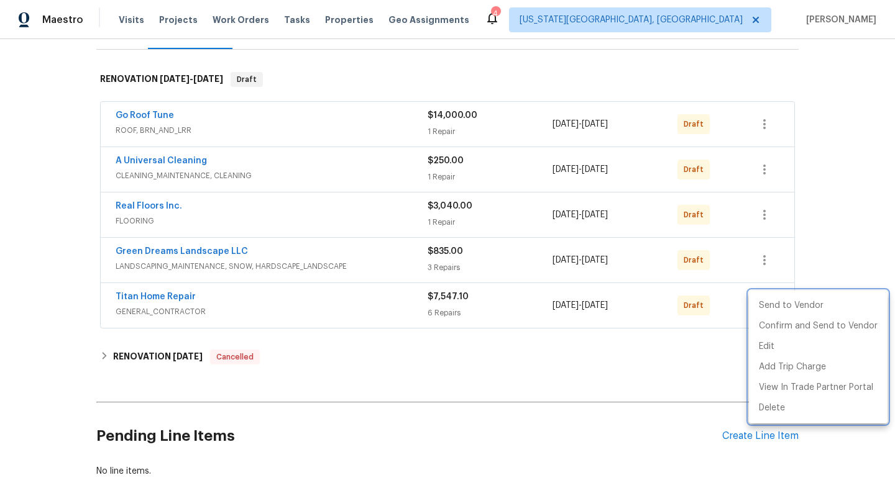
click at [305, 308] on div at bounding box center [447, 241] width 895 height 483
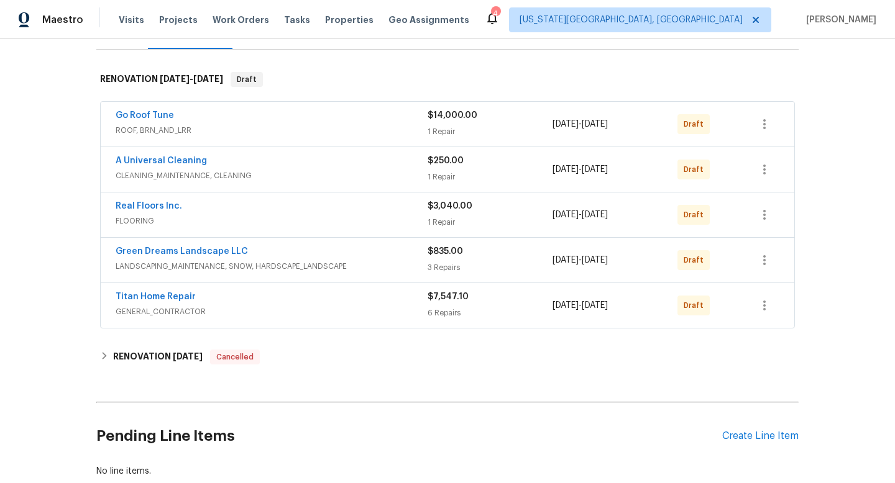
click at [305, 308] on span "GENERAL_CONTRACTOR" at bounding box center [272, 312] width 312 height 12
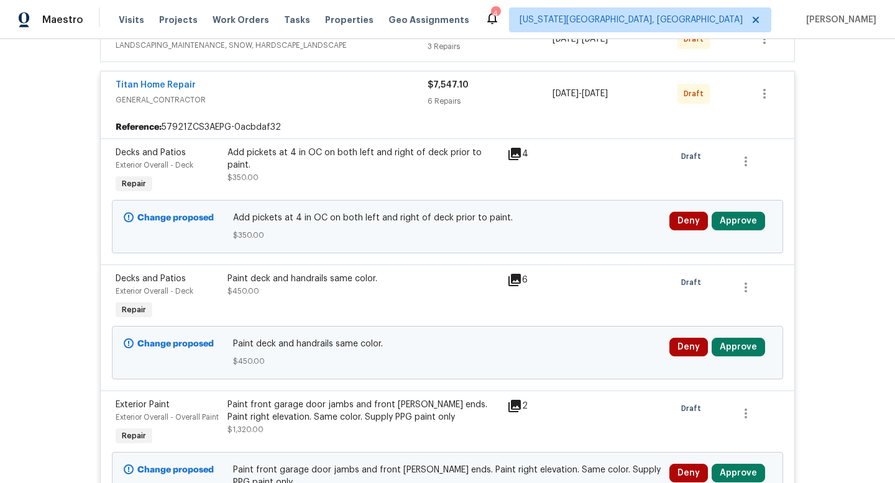
scroll to position [428, 0]
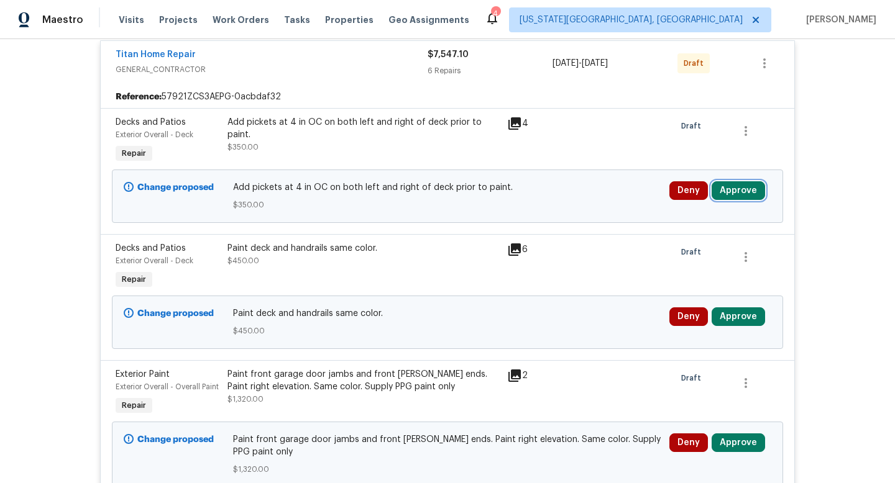
click at [744, 191] on button "Approve" at bounding box center [737, 190] width 53 height 19
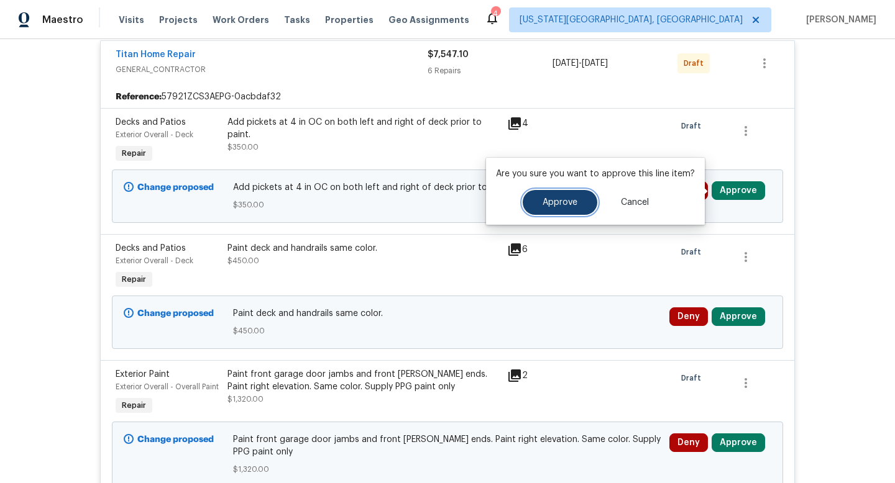
click at [557, 203] on span "Approve" at bounding box center [559, 202] width 35 height 9
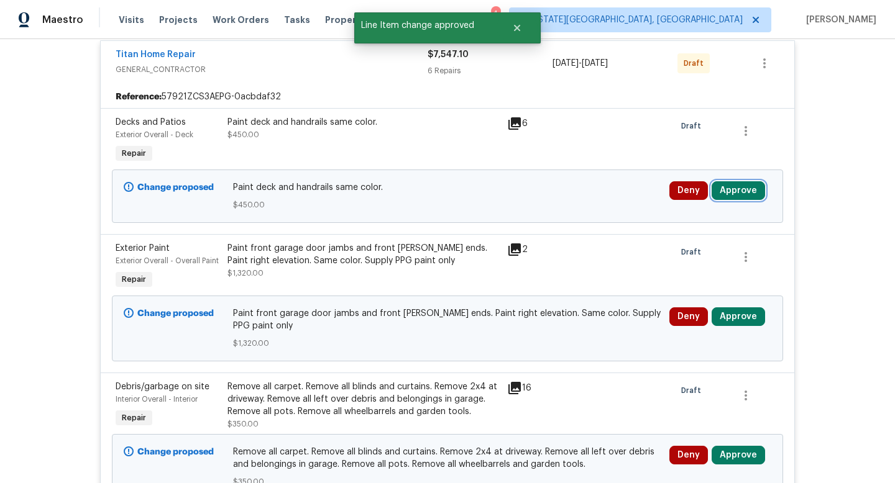
click at [738, 200] on button "Approve" at bounding box center [737, 190] width 53 height 19
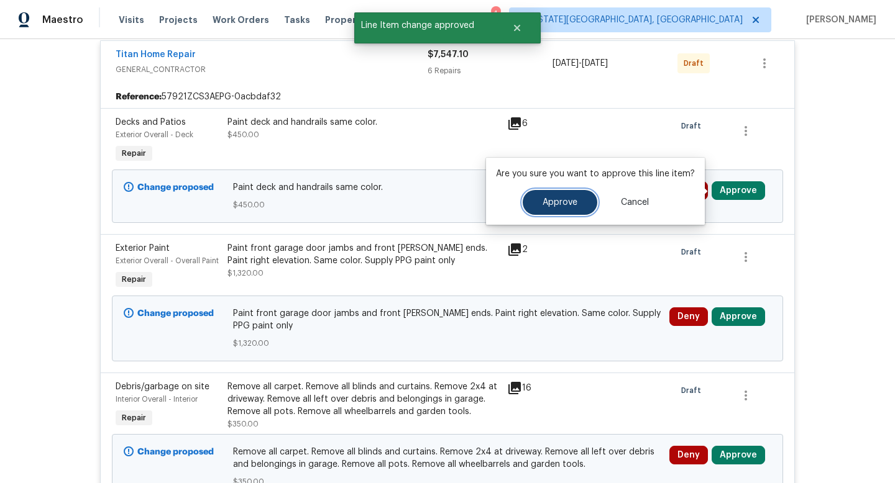
click at [571, 209] on button "Approve" at bounding box center [560, 202] width 75 height 25
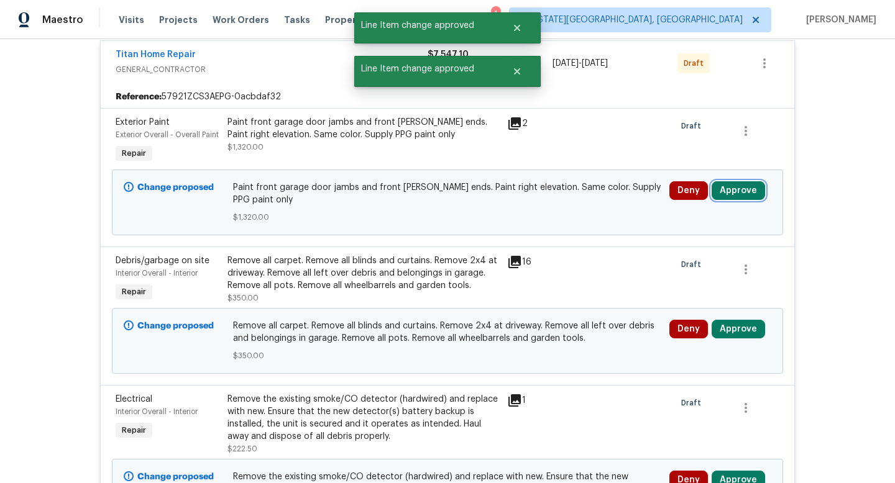
click at [723, 193] on button "Approve" at bounding box center [737, 190] width 53 height 19
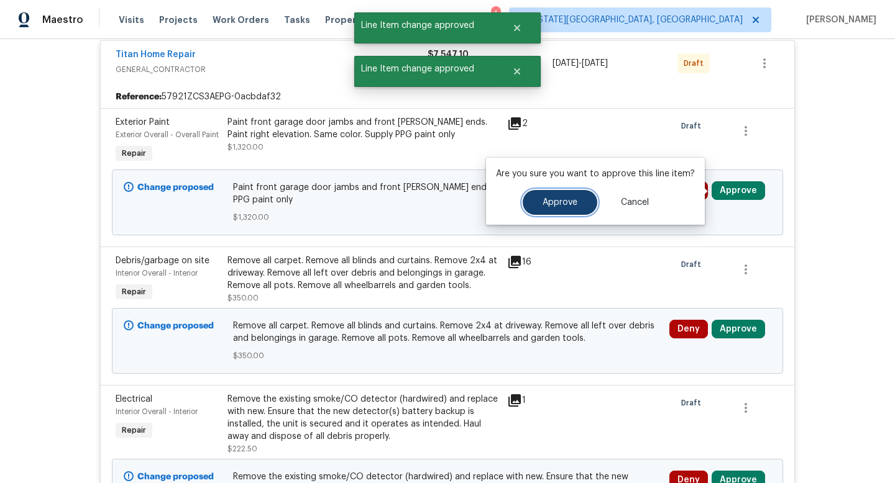
click at [571, 203] on span "Approve" at bounding box center [559, 202] width 35 height 9
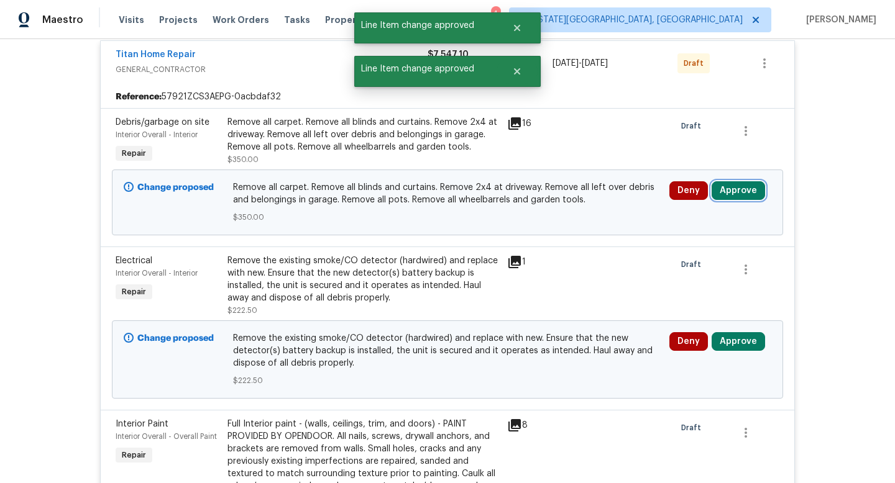
click at [733, 193] on button "Approve" at bounding box center [737, 190] width 53 height 19
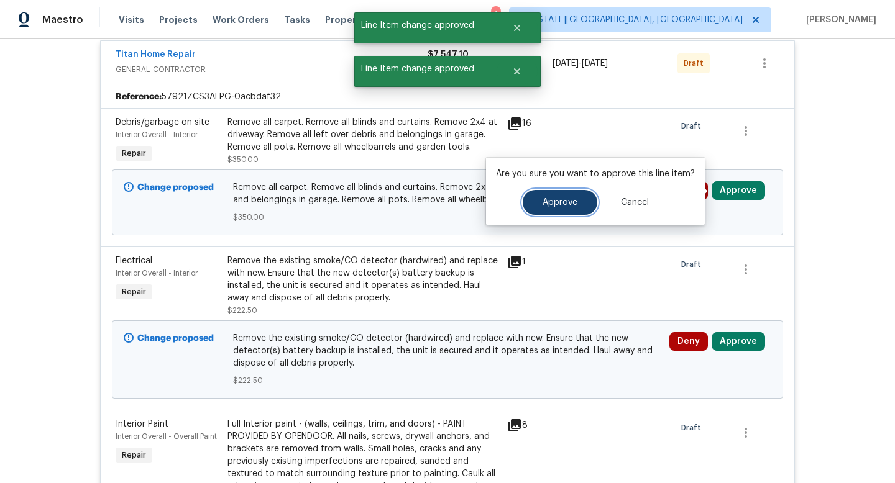
click at [560, 196] on button "Approve" at bounding box center [560, 202] width 75 height 25
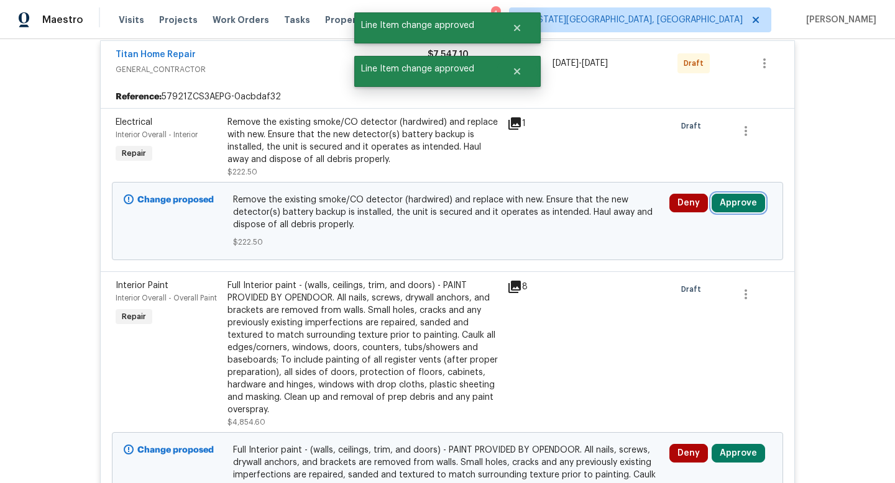
click at [743, 208] on button "Approve" at bounding box center [737, 203] width 53 height 19
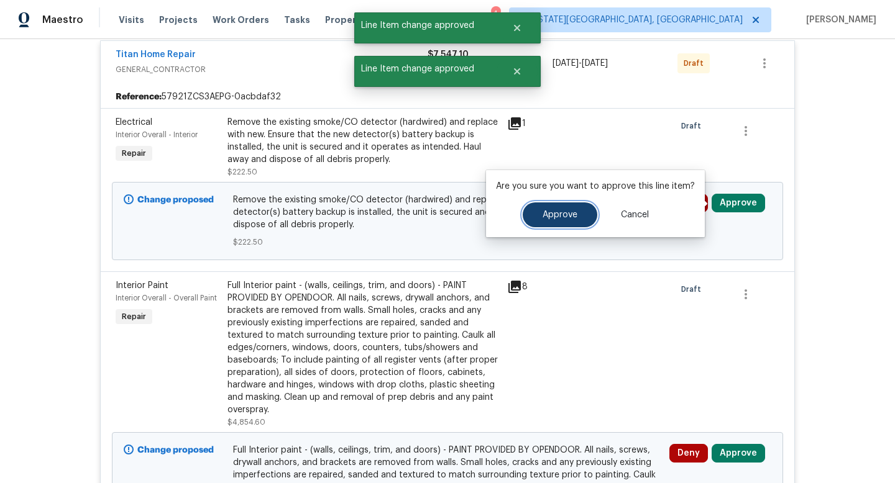
click at [557, 222] on button "Approve" at bounding box center [560, 215] width 75 height 25
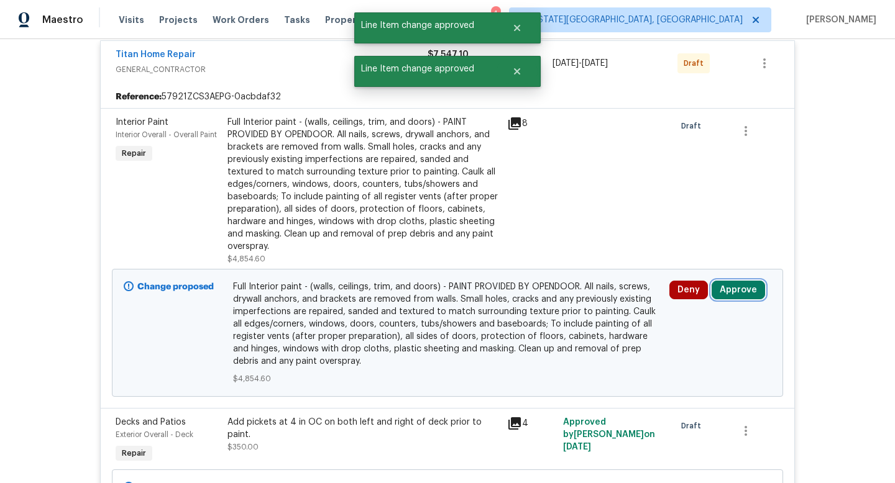
click at [743, 297] on button "Approve" at bounding box center [737, 290] width 53 height 19
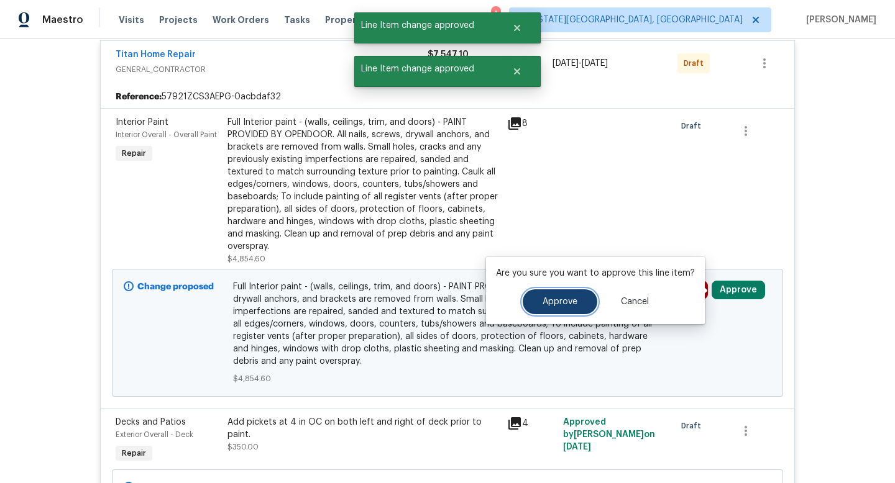
click at [561, 310] on button "Approve" at bounding box center [560, 302] width 75 height 25
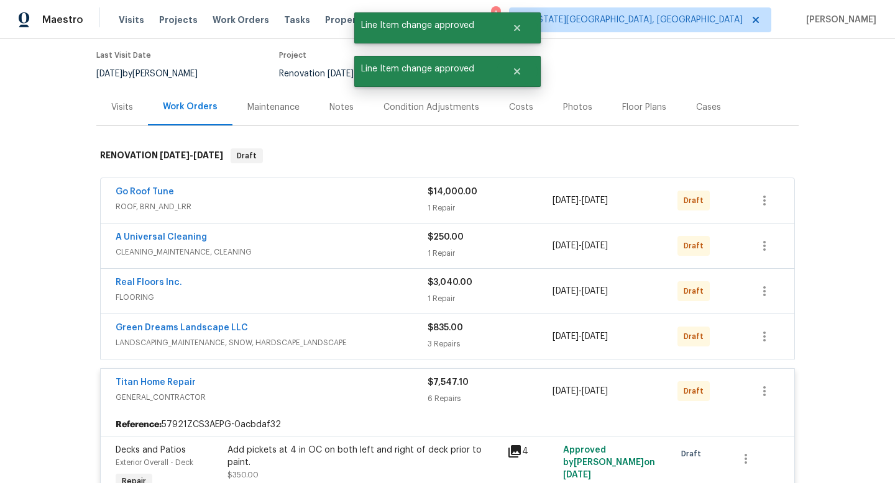
scroll to position [0, 0]
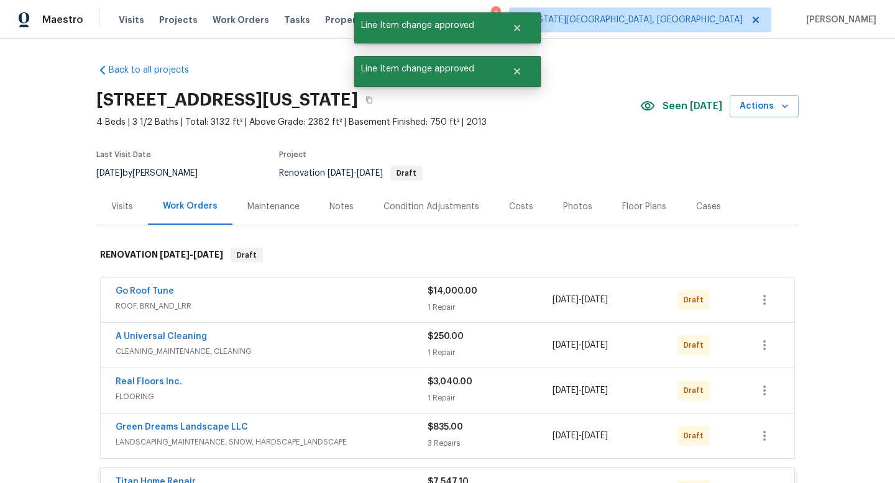
click at [352, 296] on div "Go Roof Tune" at bounding box center [272, 292] width 312 height 15
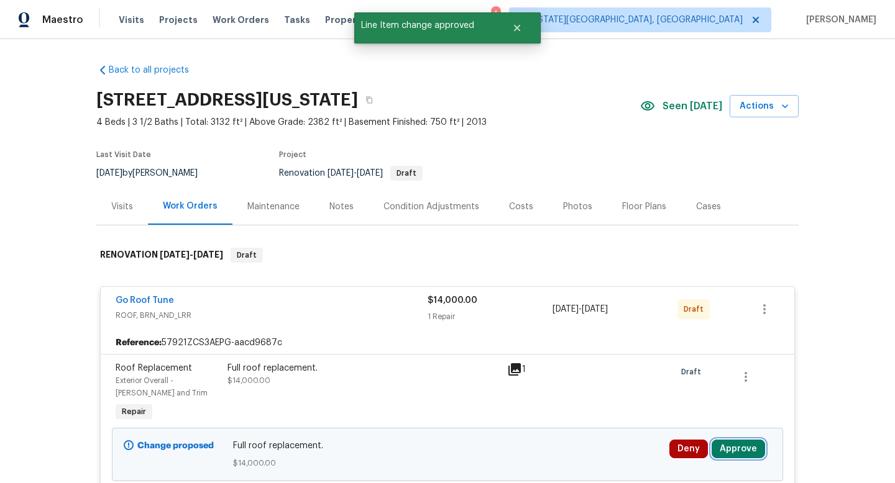
click at [729, 450] on button "Approve" at bounding box center [737, 449] width 53 height 19
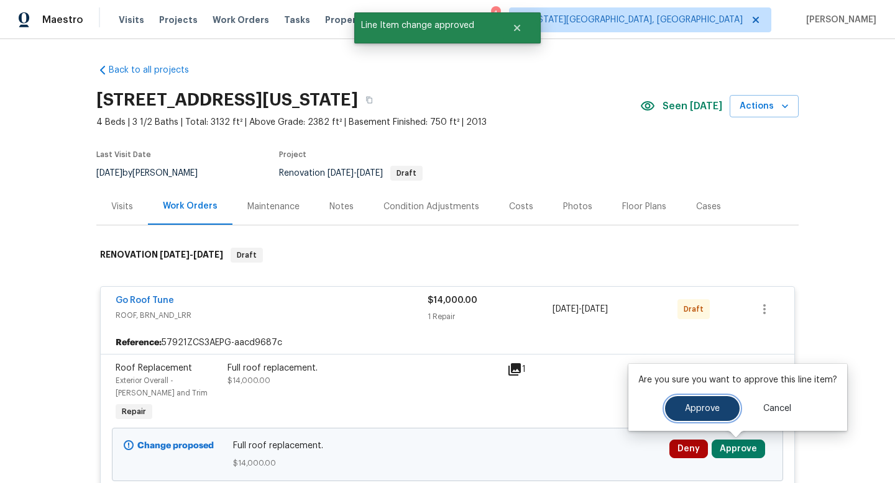
click at [685, 411] on span "Approve" at bounding box center [702, 409] width 35 height 9
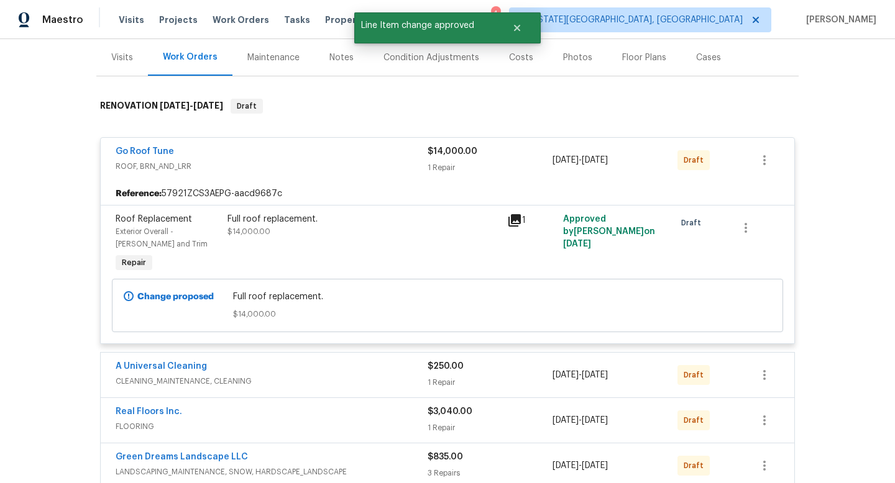
scroll to position [156, 0]
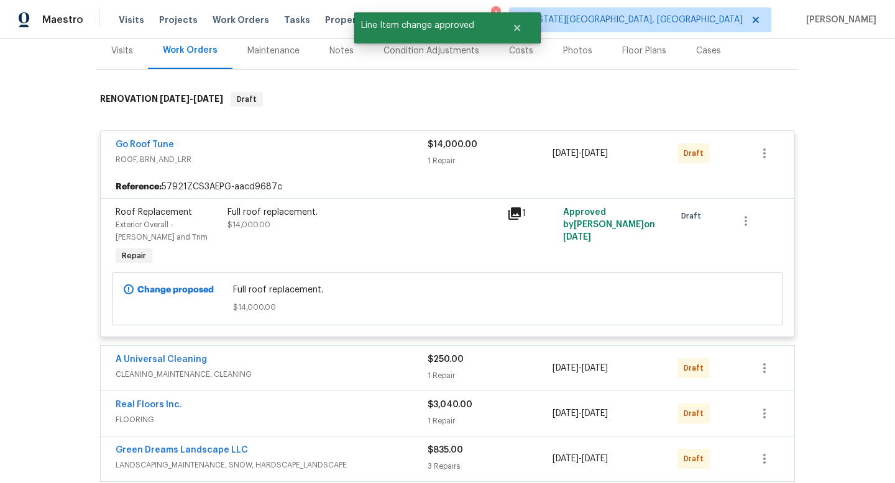
click at [394, 375] on span "CLEANING_MAINTENANCE, CLEANING" at bounding box center [272, 374] width 312 height 12
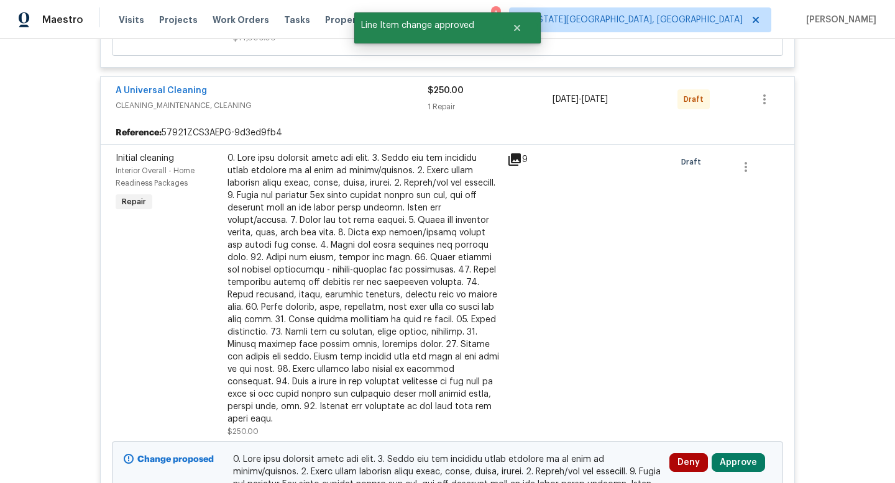
scroll to position [457, 0]
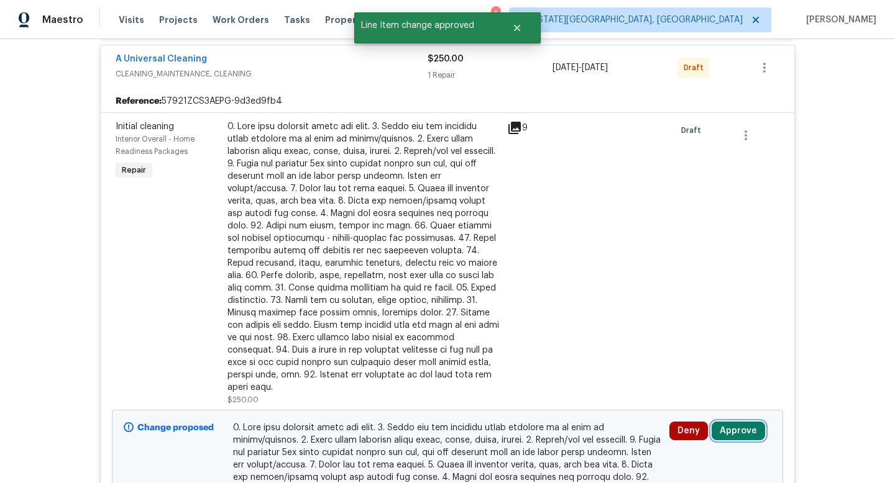
click at [751, 422] on button "Approve" at bounding box center [737, 431] width 53 height 19
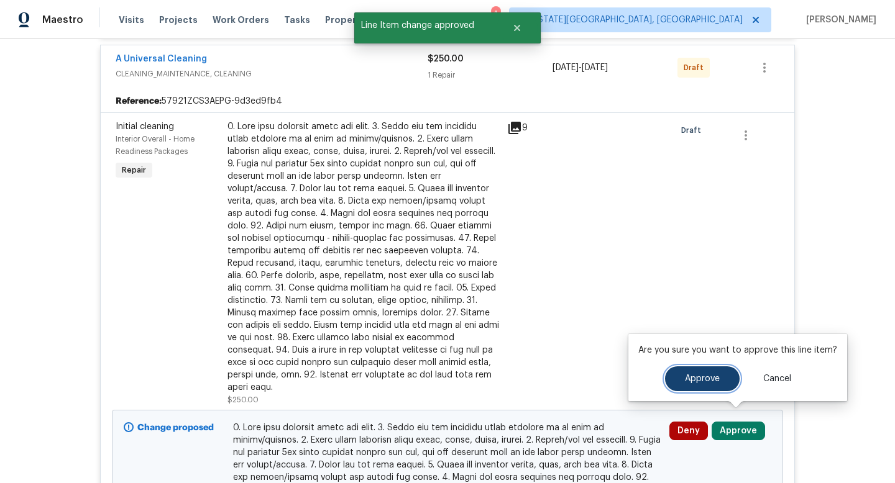
click at [682, 372] on button "Approve" at bounding box center [702, 379] width 75 height 25
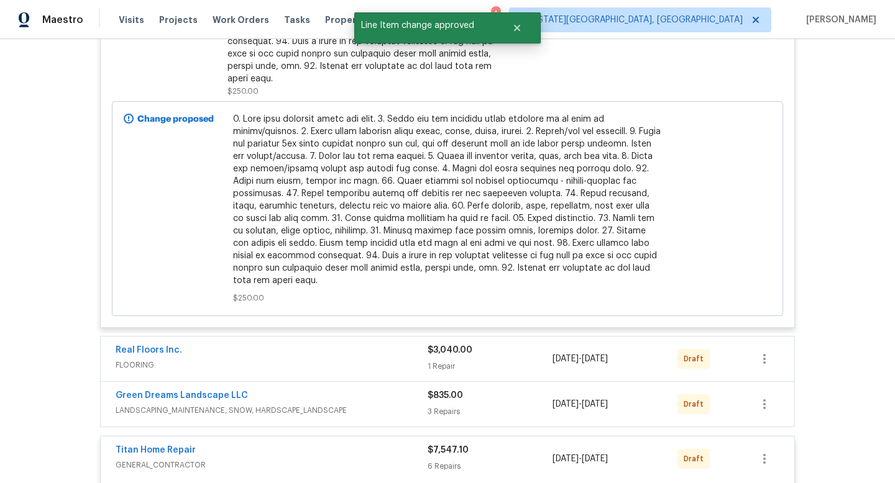
scroll to position [885, 0]
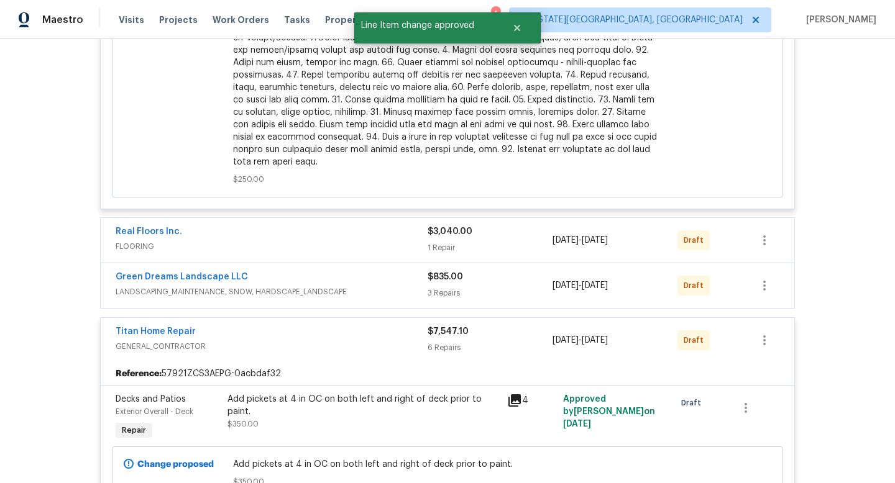
click at [368, 227] on div "Real Floors Inc." at bounding box center [272, 233] width 312 height 15
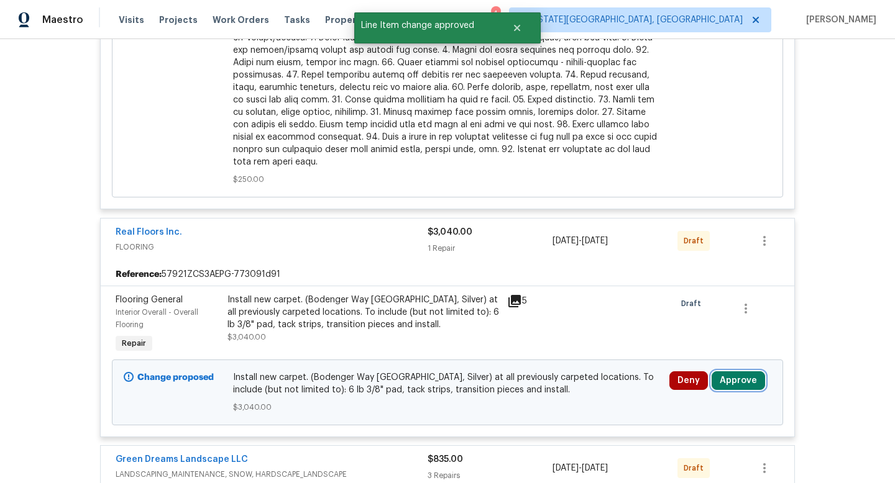
click at [749, 372] on button "Approve" at bounding box center [737, 381] width 53 height 19
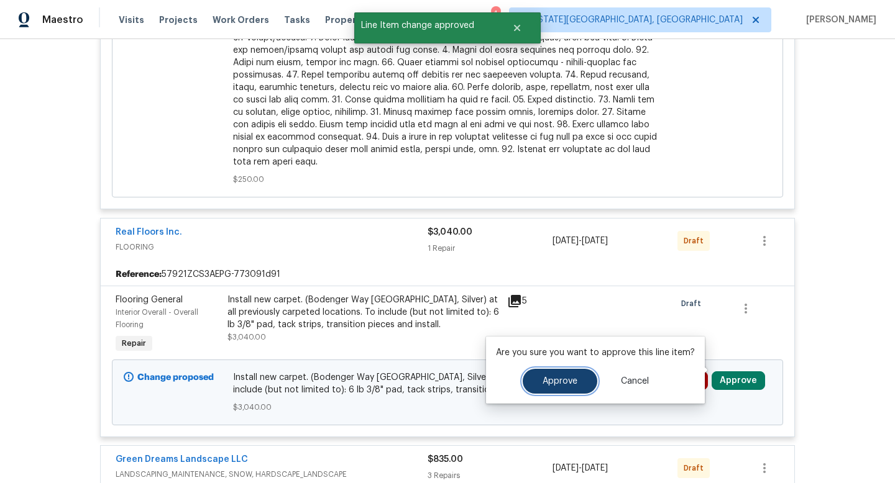
click at [553, 370] on button "Approve" at bounding box center [560, 381] width 75 height 25
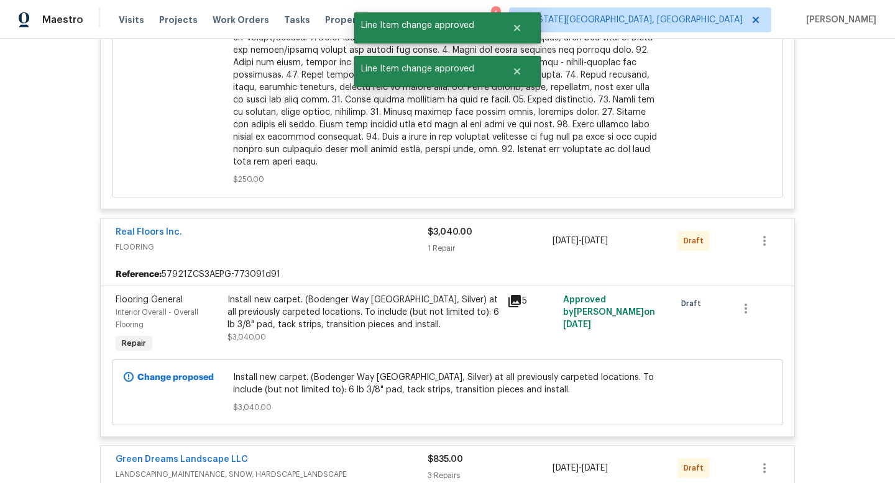
click at [349, 295] on div "Install new carpet. (Bodenger Way [GEOGRAPHIC_DATA], Silver) at all previously …" at bounding box center [363, 312] width 272 height 37
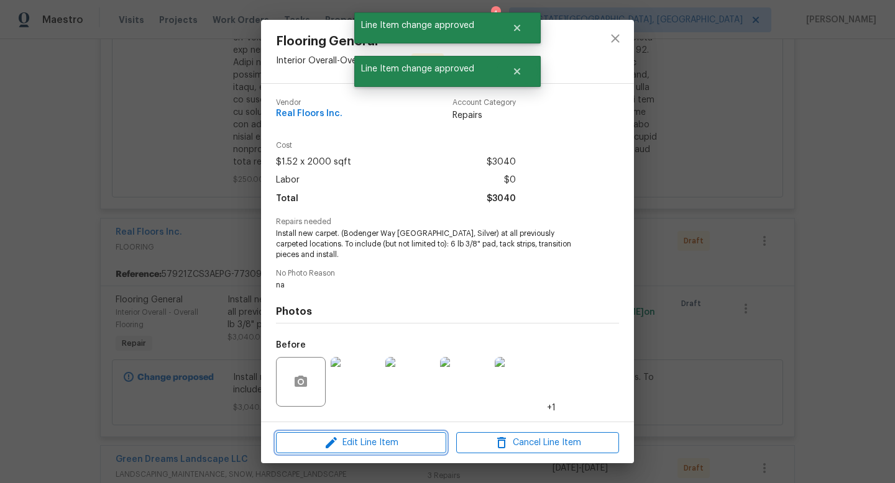
click at [373, 451] on button "Edit Line Item" at bounding box center [361, 443] width 170 height 22
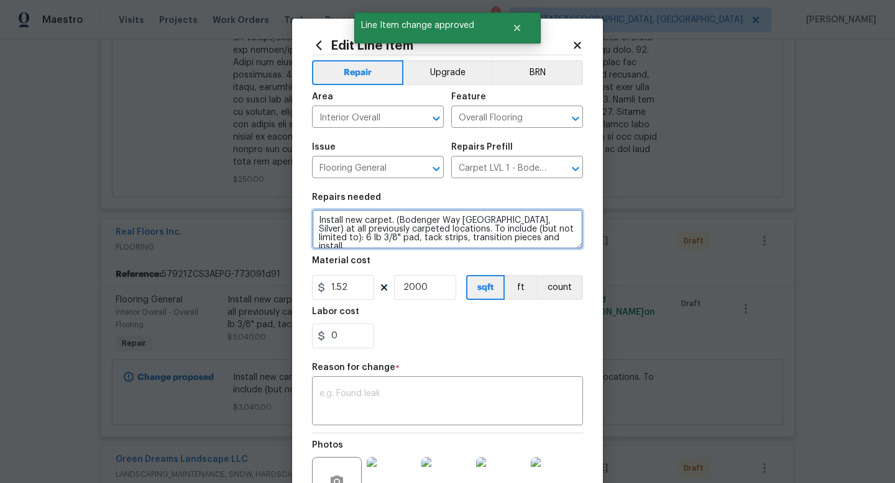
click at [556, 240] on textarea "Install new carpet. (Bodenger Way [GEOGRAPHIC_DATA], Silver) at all previously …" at bounding box center [447, 229] width 271 height 40
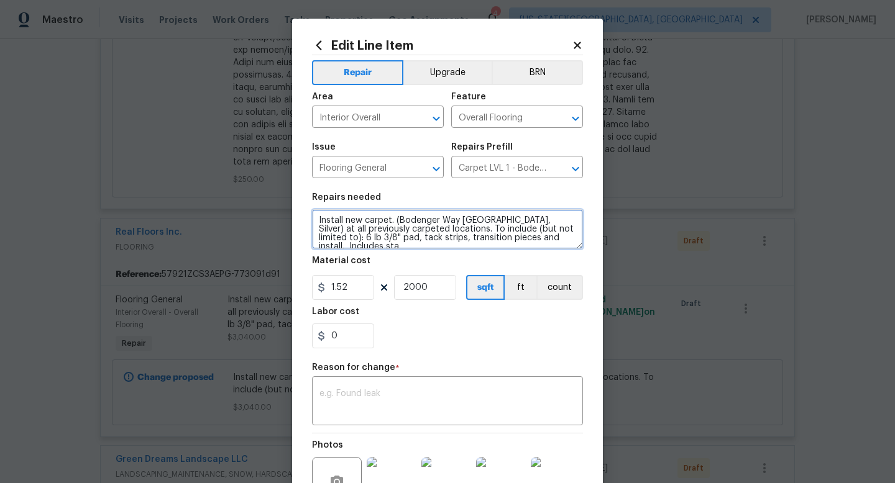
scroll to position [2, 0]
type textarea "Install new carpet. (Bodenger Way 945 Winter Ash, Silver) at all previously car…"
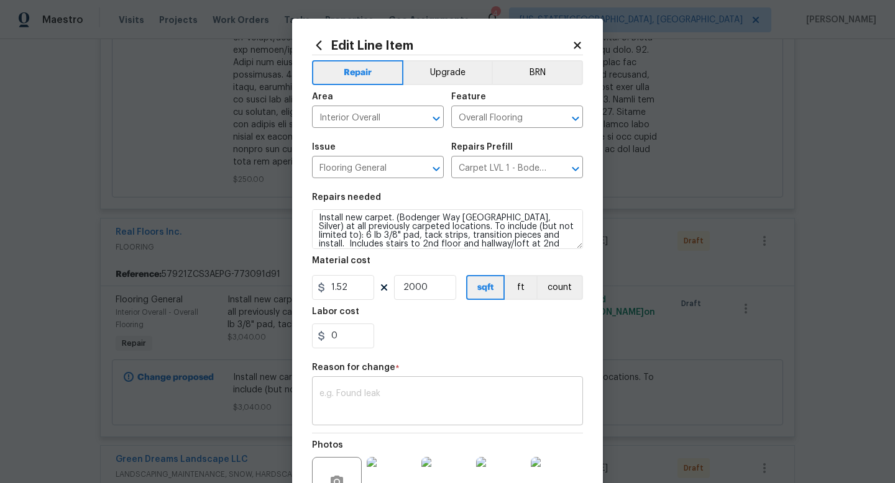
click at [443, 386] on div "x ​" at bounding box center [447, 403] width 271 height 46
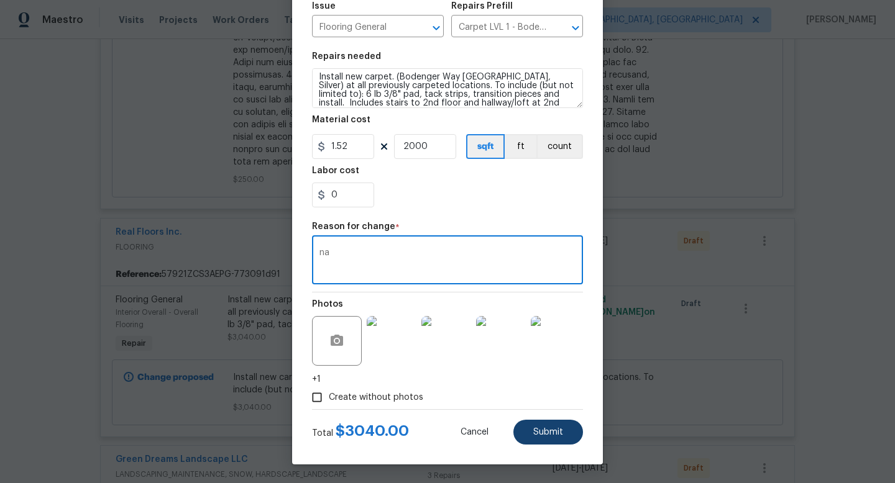
type textarea "na"
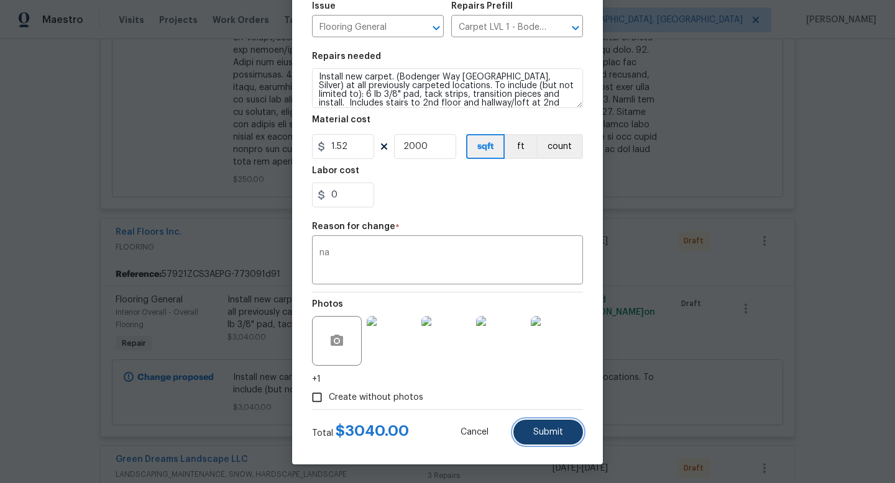
click at [562, 436] on span "Submit" at bounding box center [548, 432] width 30 height 9
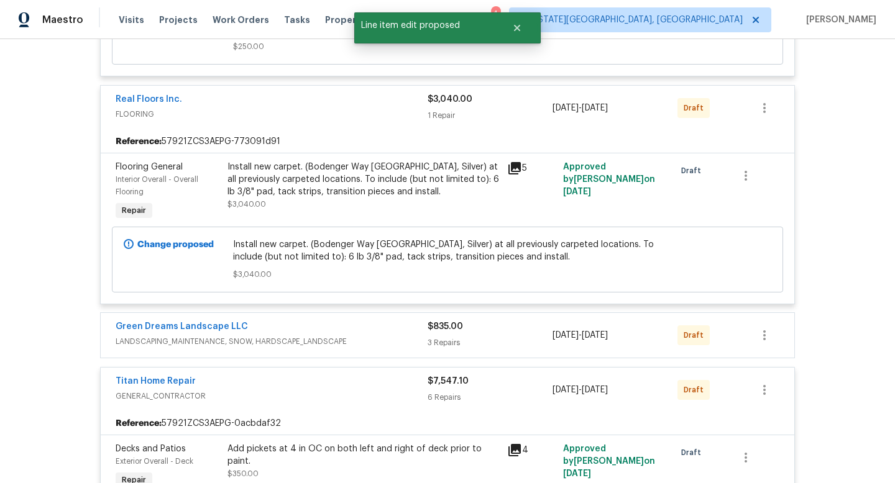
scroll to position [1231, 0]
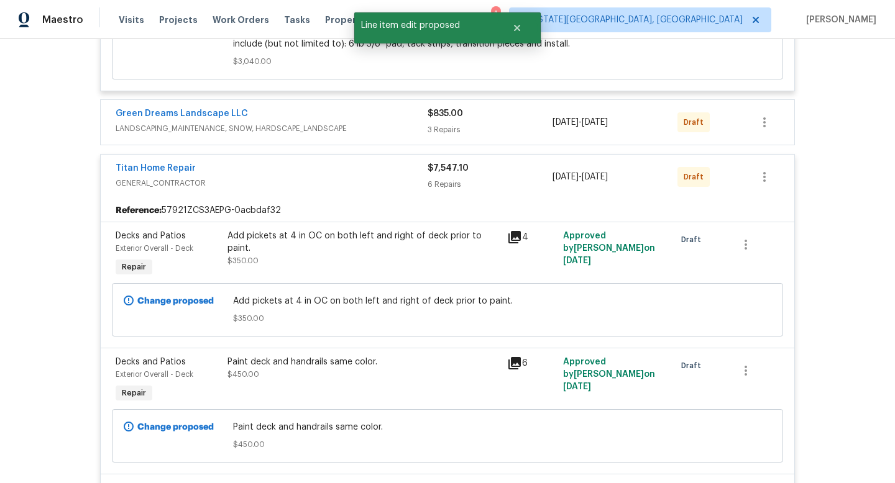
click at [348, 122] on span "LANDSCAPING_MAINTENANCE, SNOW, HARDSCAPE_LANDSCAPE" at bounding box center [272, 128] width 312 height 12
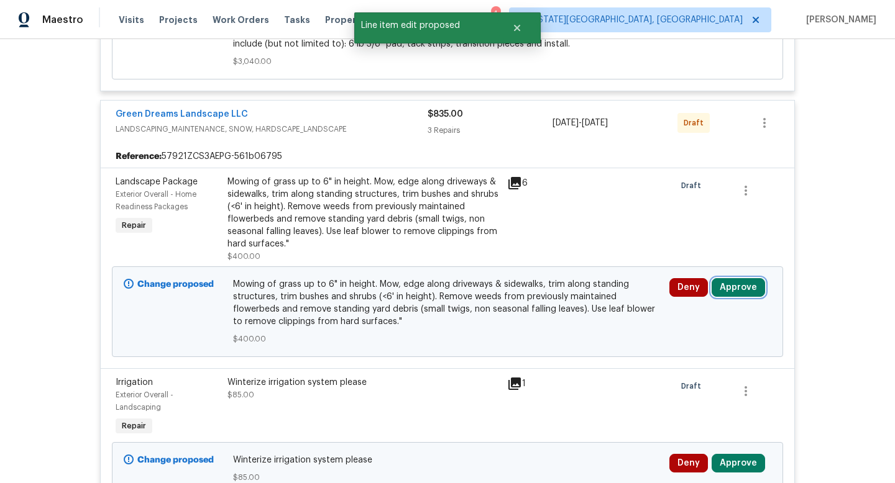
click at [730, 283] on button "Approve" at bounding box center [737, 287] width 53 height 19
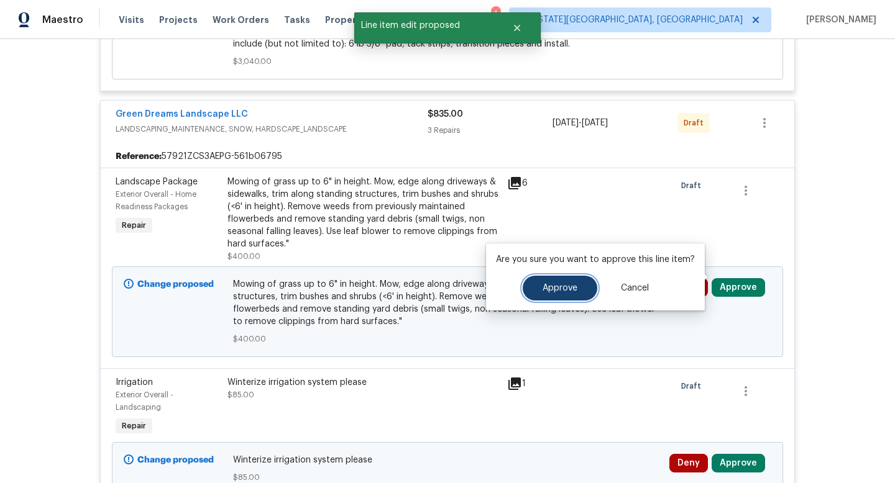
click at [565, 286] on span "Approve" at bounding box center [559, 288] width 35 height 9
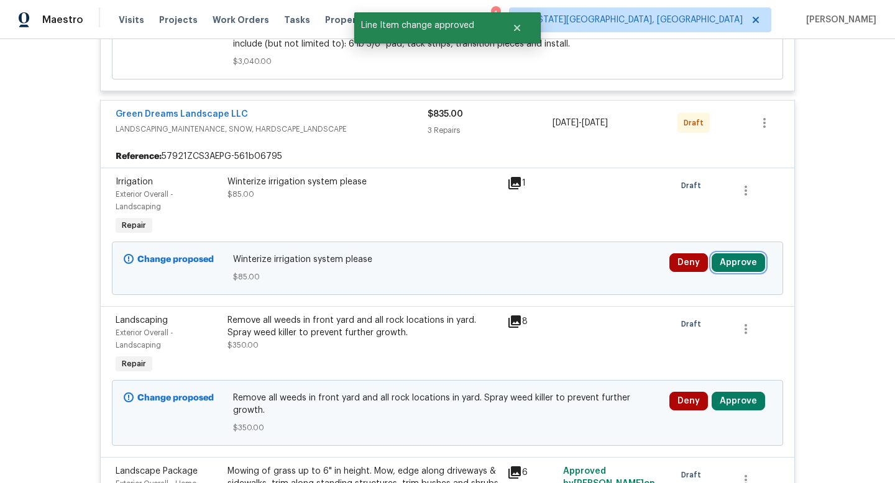
click at [729, 254] on button "Approve" at bounding box center [737, 263] width 53 height 19
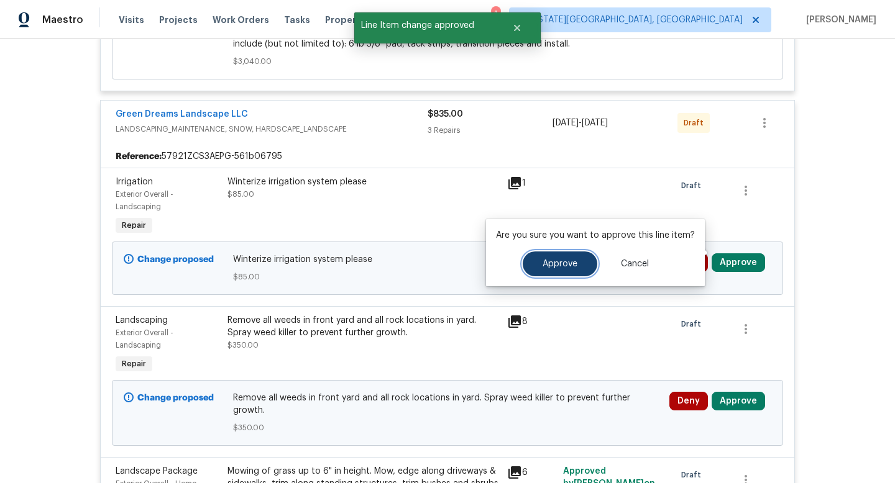
click at [570, 270] on button "Approve" at bounding box center [560, 264] width 75 height 25
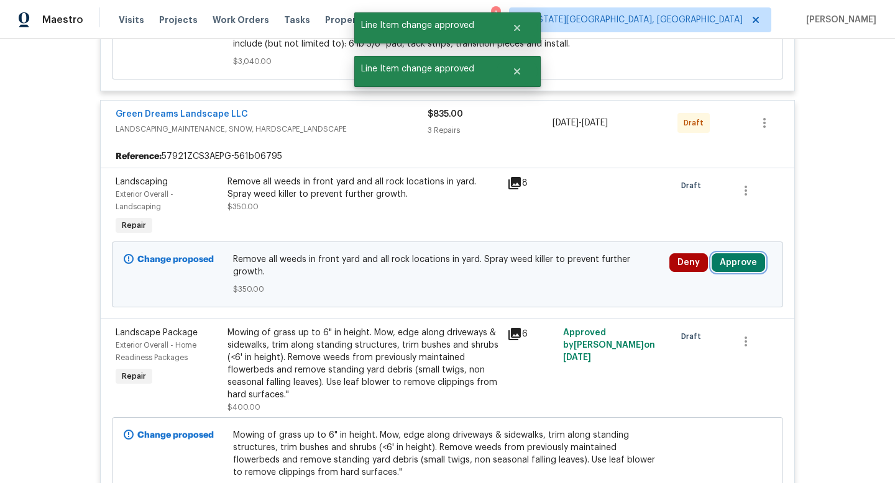
click at [743, 254] on button "Approve" at bounding box center [737, 263] width 53 height 19
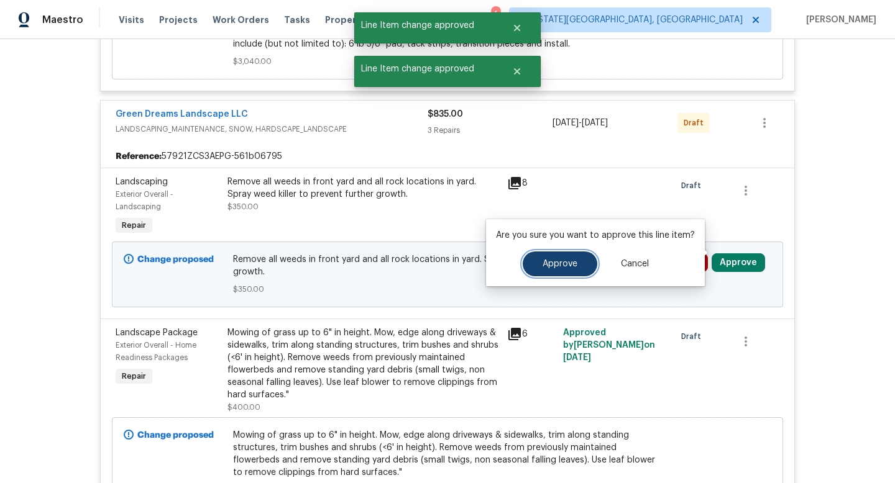
click at [559, 267] on span "Approve" at bounding box center [559, 264] width 35 height 9
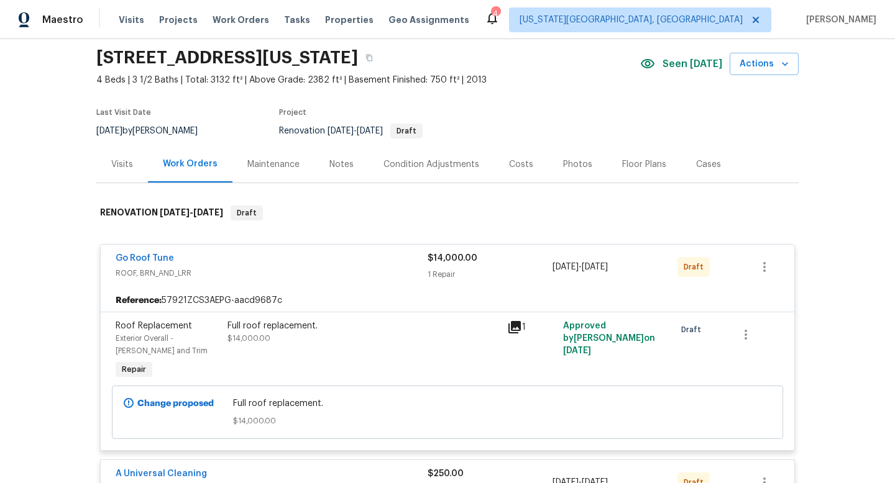
scroll to position [0, 0]
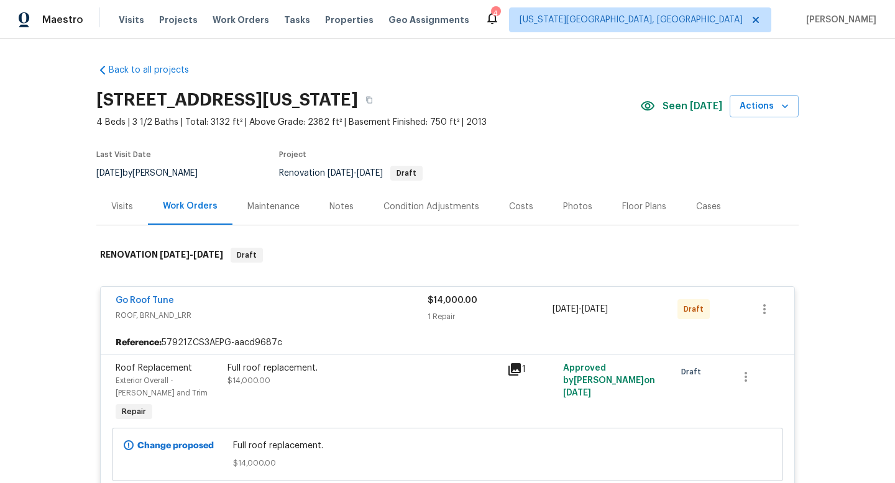
click at [123, 204] on div "Visits" at bounding box center [122, 207] width 22 height 12
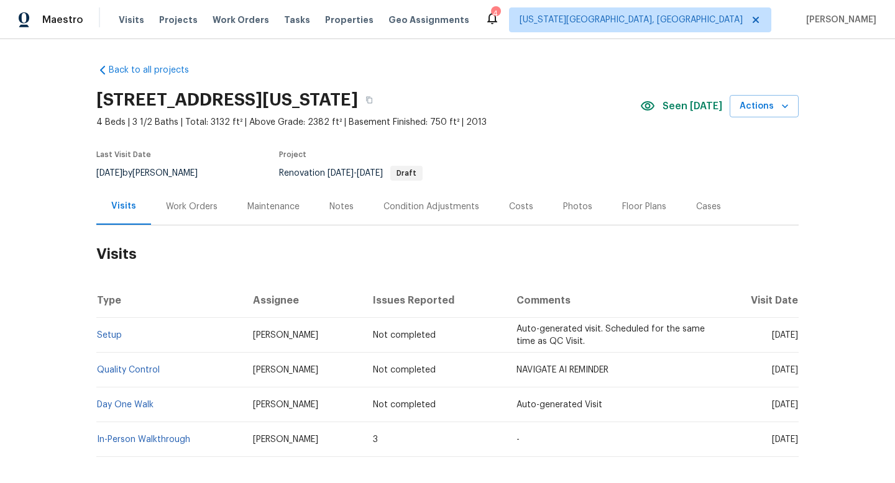
click at [193, 203] on div "Work Orders" at bounding box center [192, 207] width 52 height 12
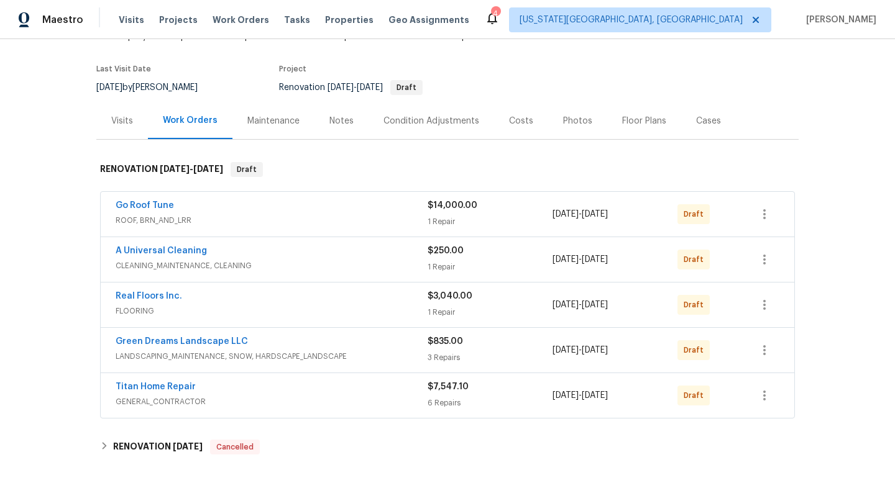
scroll to position [241, 0]
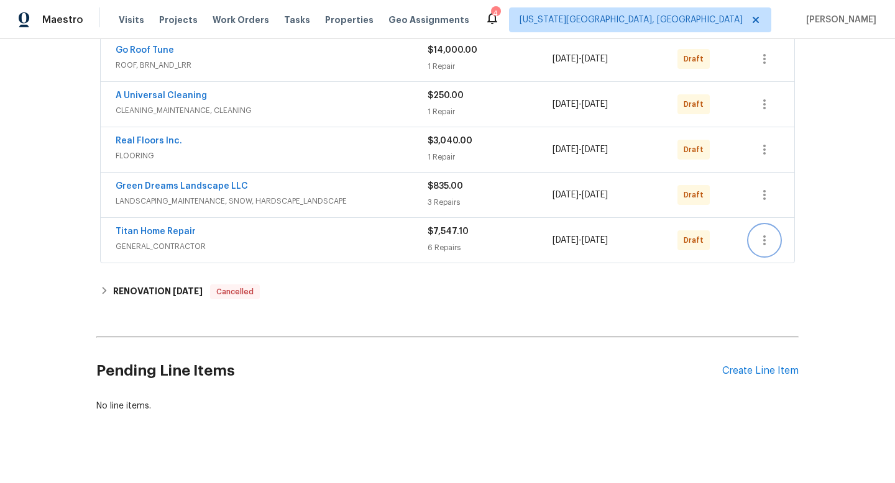
click at [775, 239] on button "button" at bounding box center [764, 241] width 30 height 30
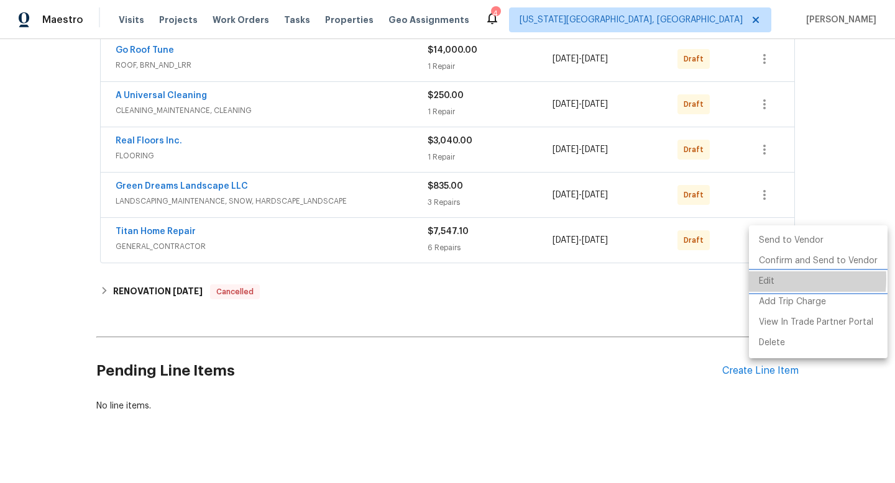
click at [767, 279] on li "Edit" at bounding box center [818, 282] width 139 height 21
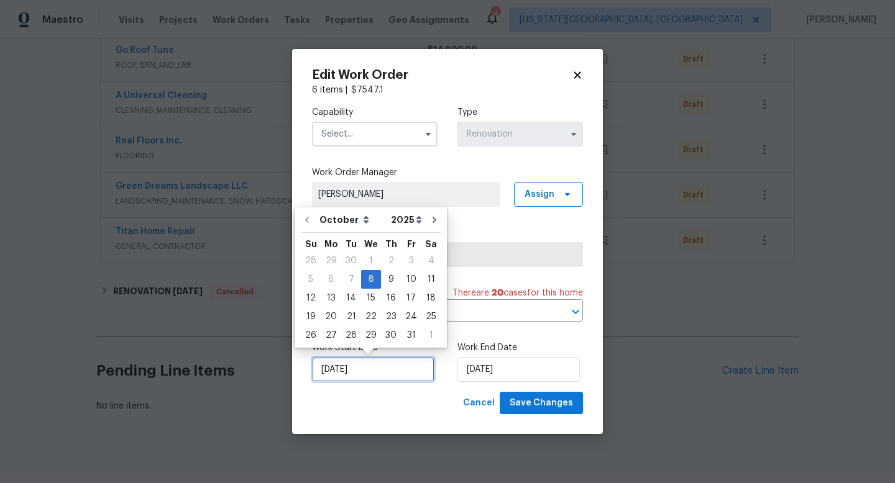
click at [355, 368] on input "10/8/2025" at bounding box center [373, 369] width 122 height 25
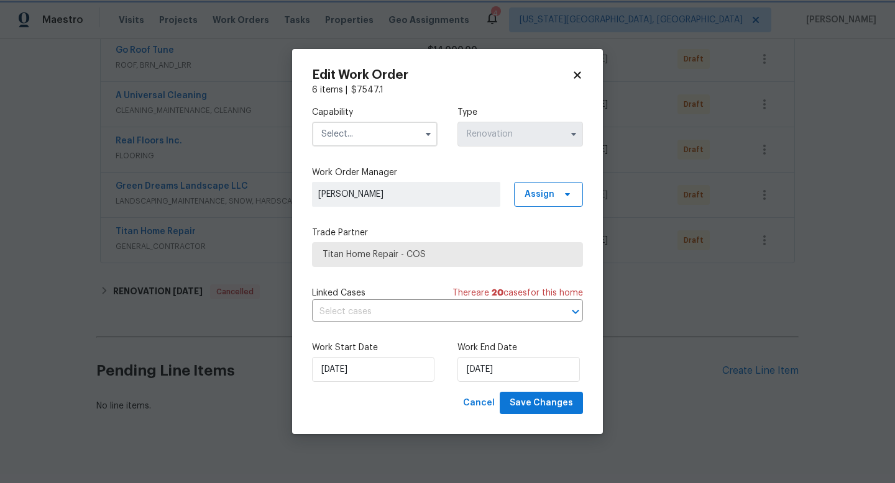
click at [577, 73] on icon at bounding box center [577, 74] width 7 height 7
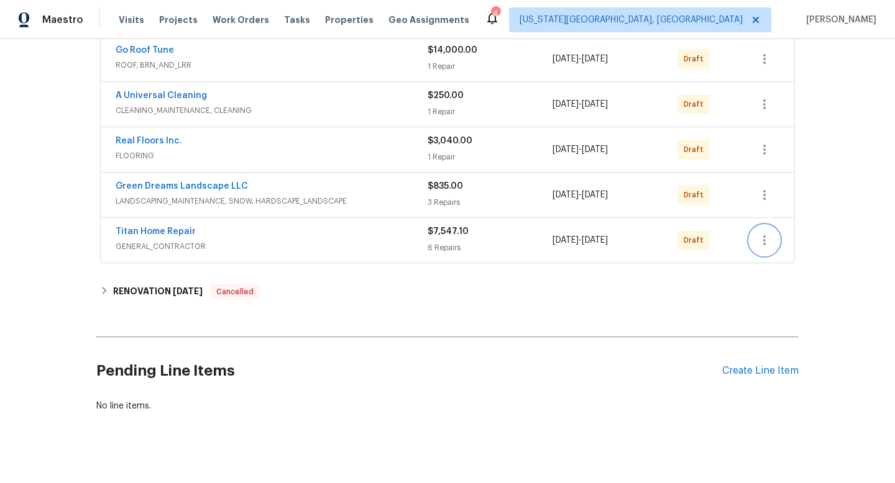
click at [766, 243] on icon "button" at bounding box center [764, 240] width 15 height 15
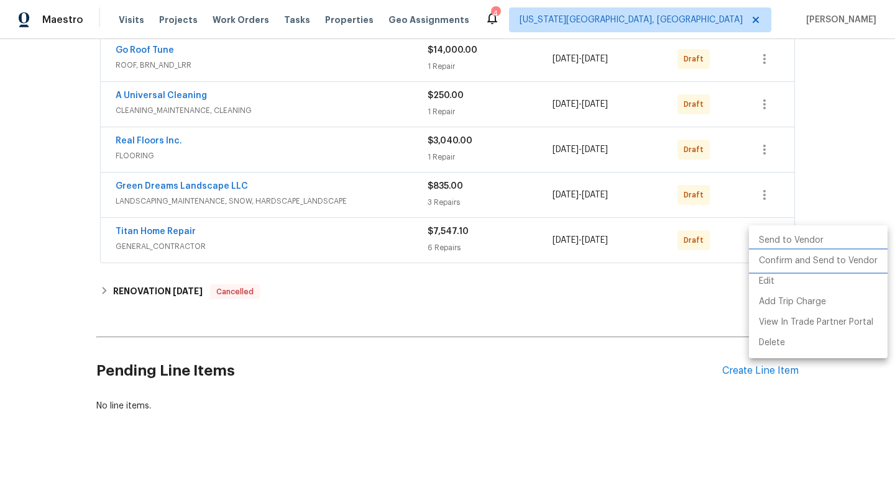
click at [766, 263] on li "Confirm and Send to Vendor" at bounding box center [818, 261] width 139 height 21
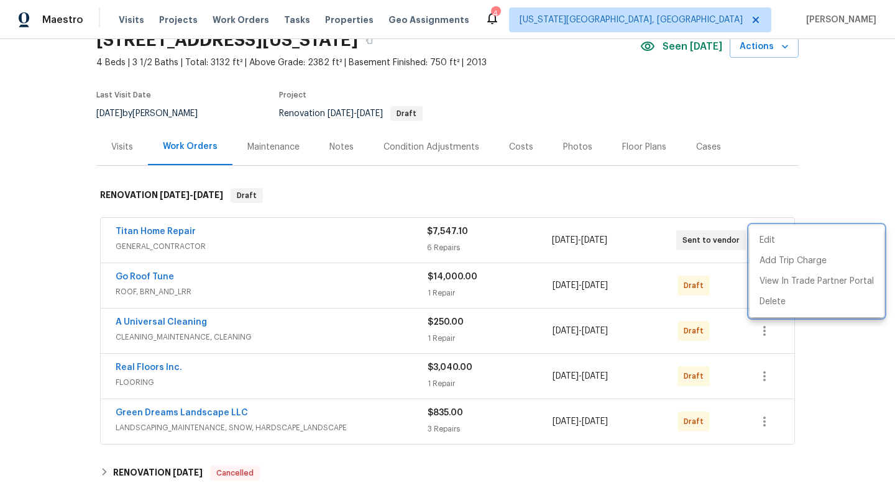
click at [710, 286] on div at bounding box center [447, 241] width 895 height 483
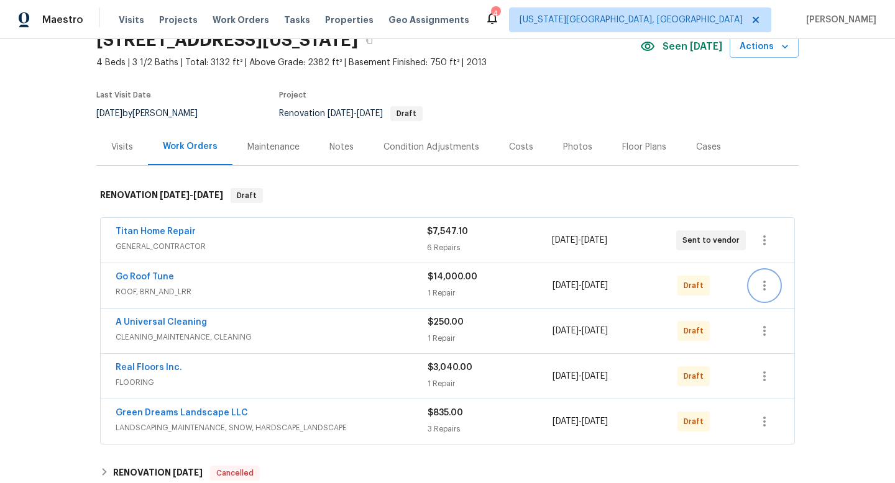
click at [763, 286] on icon "button" at bounding box center [764, 286] width 2 height 10
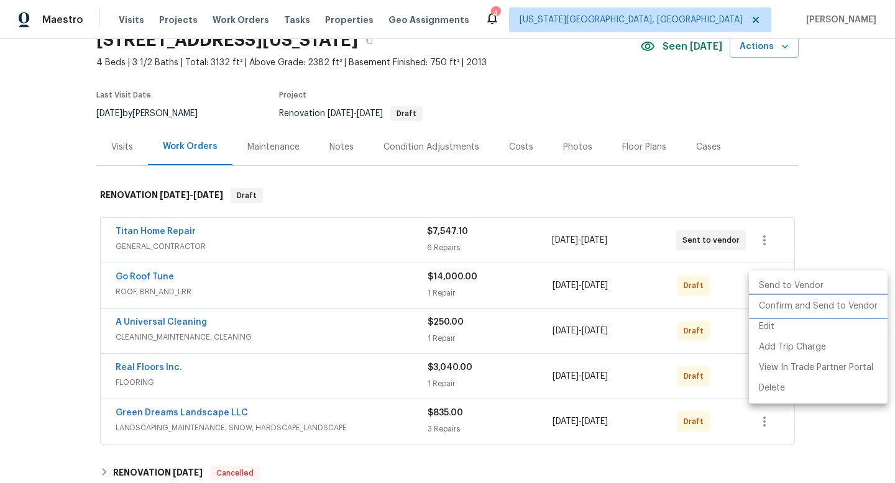
click at [779, 306] on li "Confirm and Send to Vendor" at bounding box center [818, 306] width 139 height 21
click at [703, 322] on div at bounding box center [447, 241] width 895 height 483
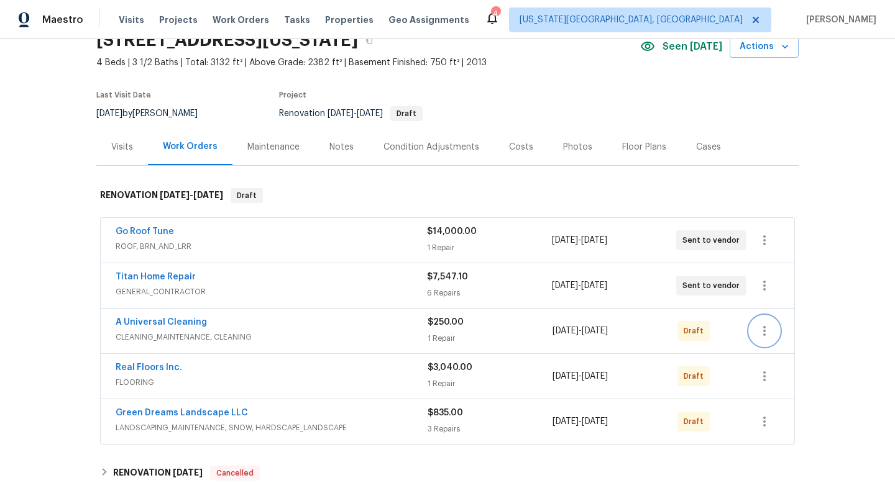
click at [767, 327] on icon "button" at bounding box center [764, 331] width 15 height 15
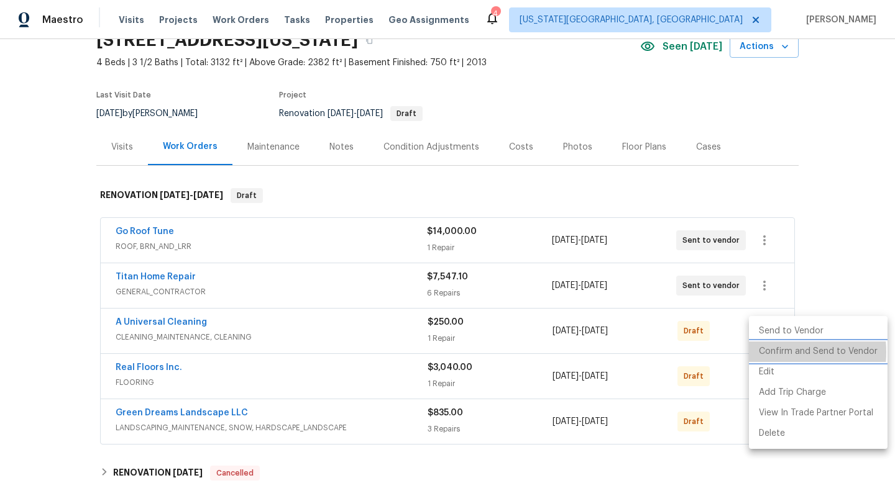
click at [769, 352] on li "Confirm and Send to Vendor" at bounding box center [818, 352] width 139 height 21
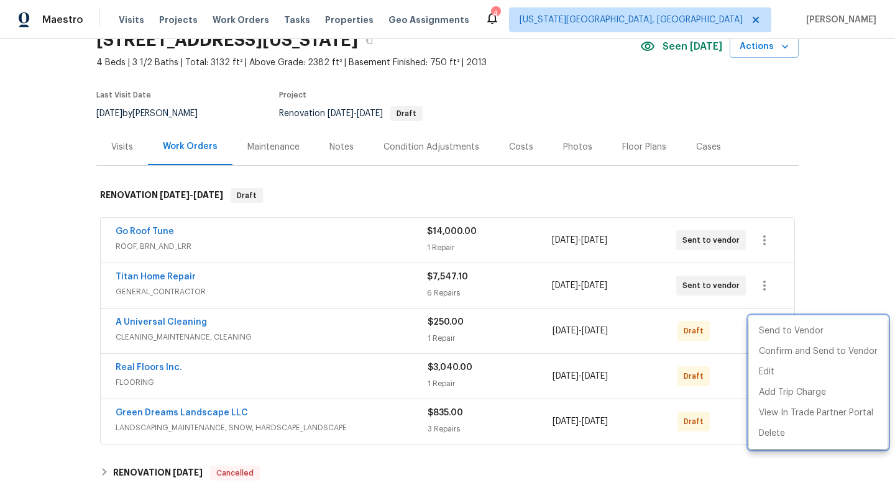
click at [715, 373] on div at bounding box center [447, 241] width 895 height 483
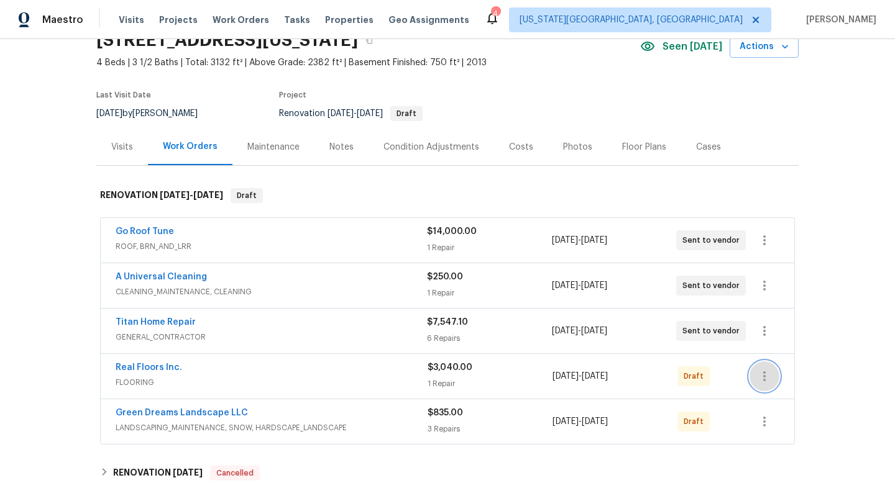
click at [767, 377] on icon "button" at bounding box center [764, 376] width 15 height 15
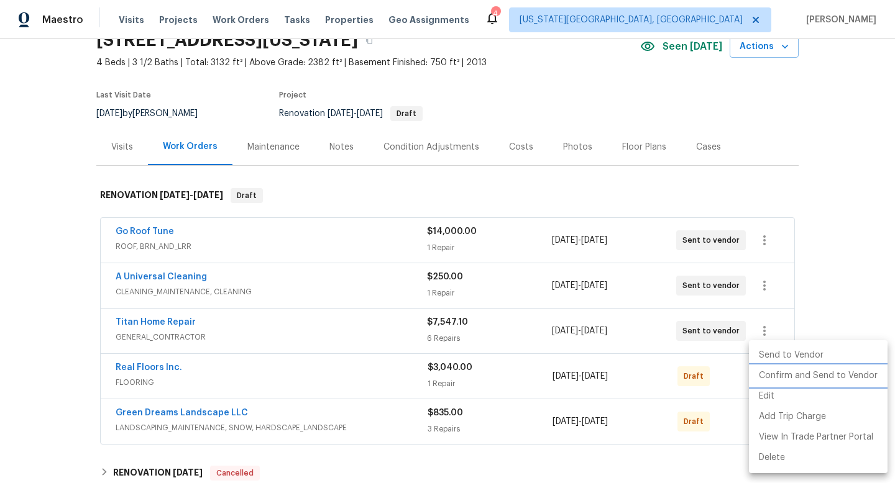
click at [768, 378] on li "Confirm and Send to Vendor" at bounding box center [818, 376] width 139 height 21
click at [702, 407] on div at bounding box center [447, 241] width 895 height 483
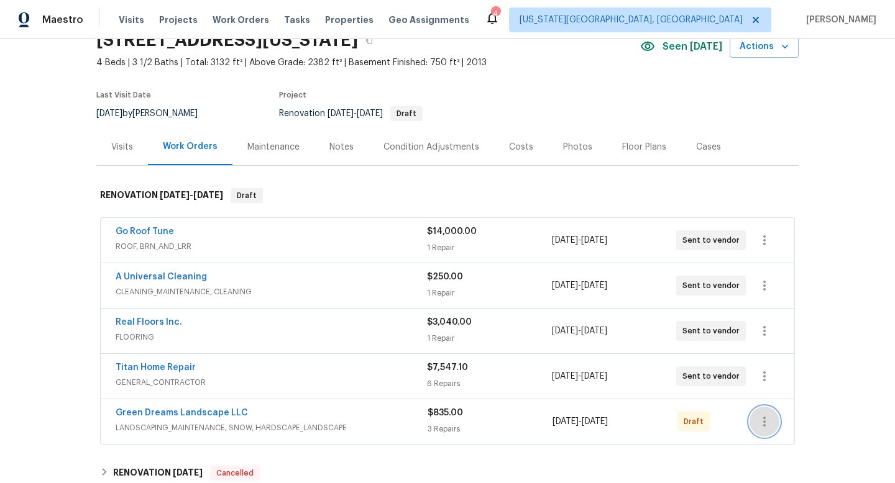
click at [771, 430] on button "button" at bounding box center [764, 422] width 30 height 30
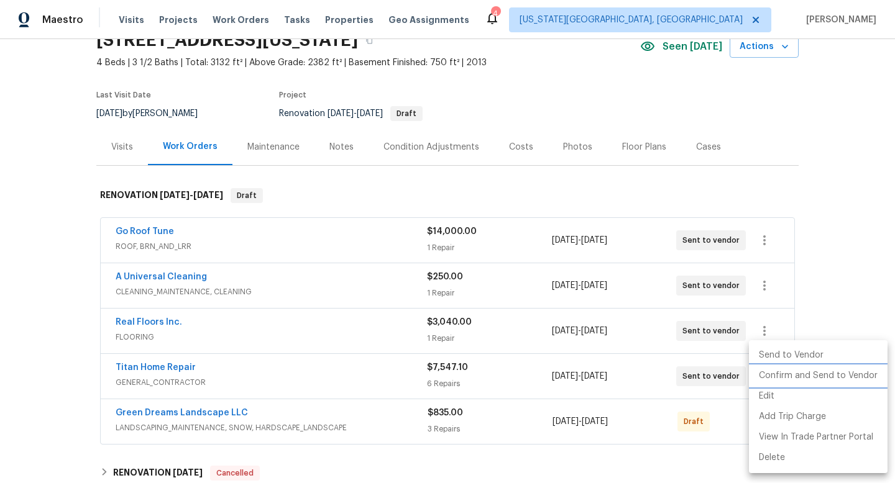
click at [786, 377] on li "Confirm and Send to Vendor" at bounding box center [818, 376] width 139 height 21
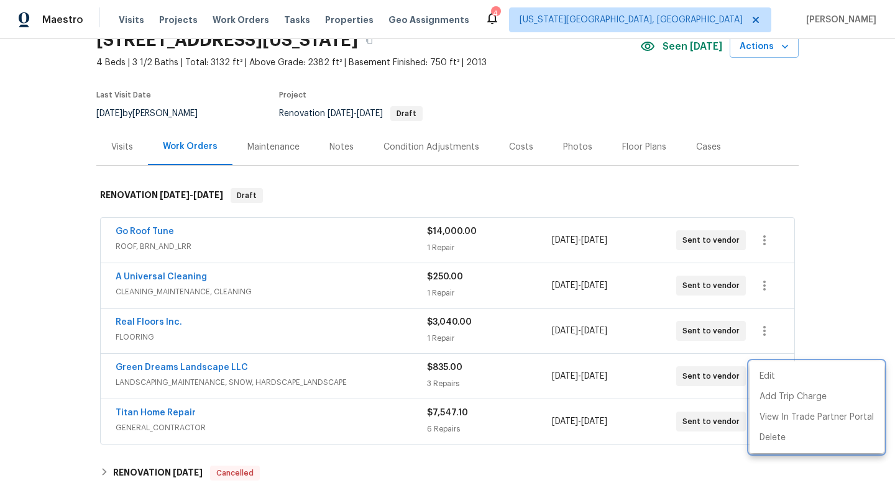
click at [468, 145] on div at bounding box center [447, 241] width 895 height 483
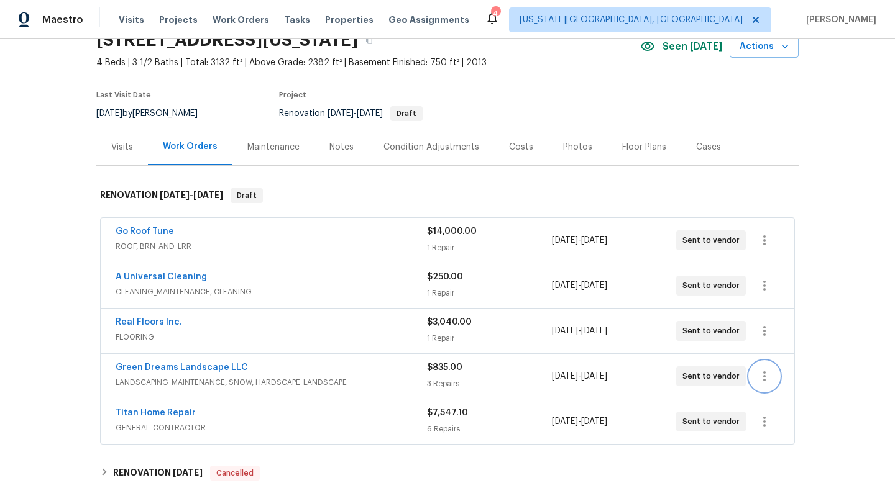
scroll to position [0, 0]
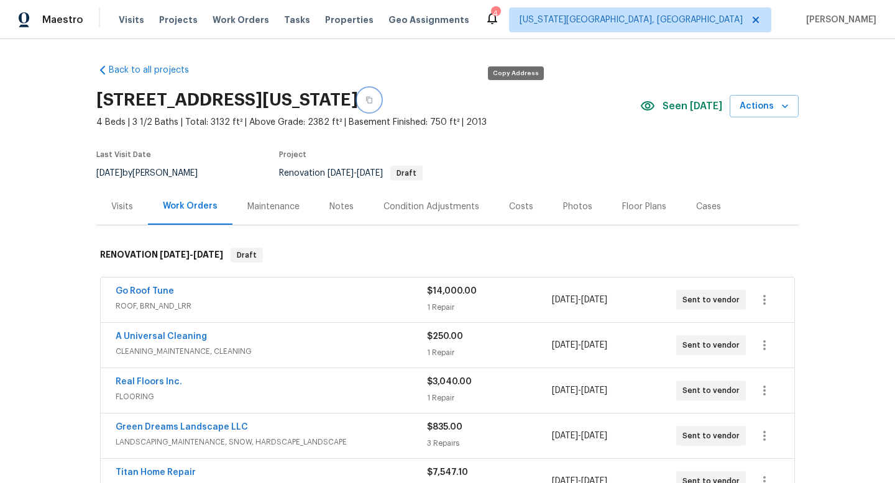
click at [373, 99] on icon "button" at bounding box center [368, 99] width 7 height 7
click at [332, 213] on div "Notes" at bounding box center [341, 206] width 54 height 37
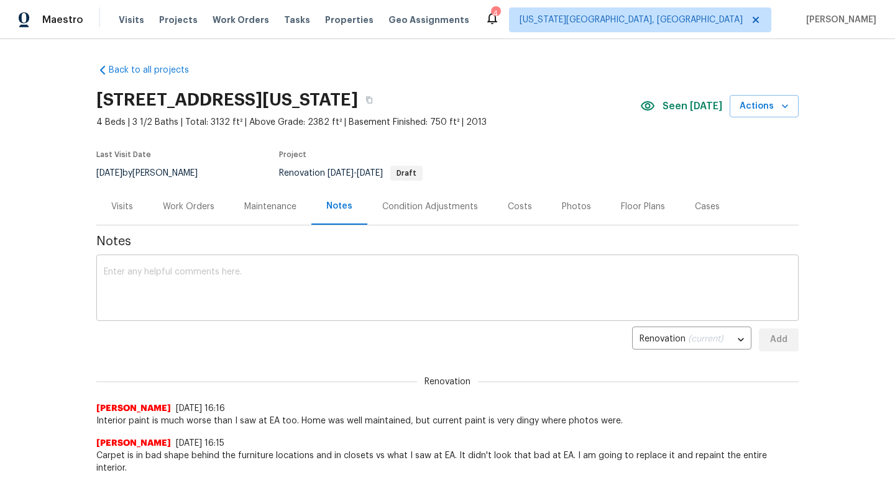
click at [185, 273] on textarea at bounding box center [447, 289] width 687 height 43
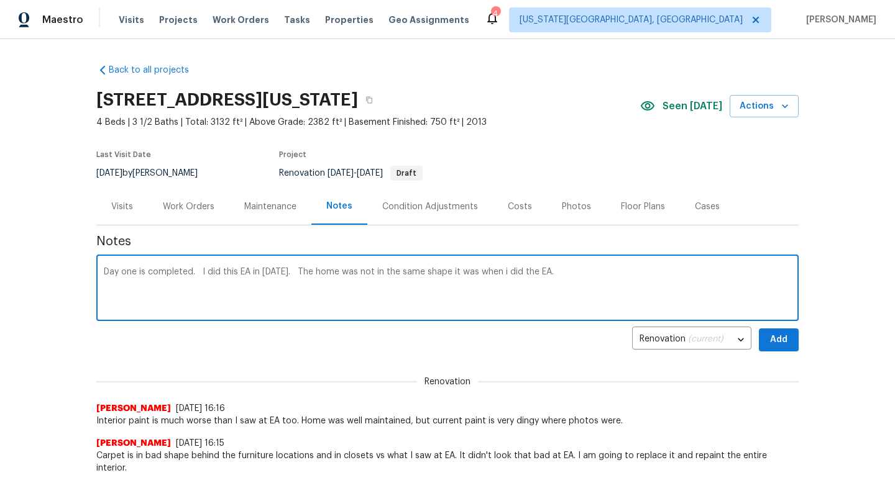
click at [606, 275] on textarea "Day one is completed. I did this EA in Feb of 2025. The home was not in the sam…" at bounding box center [447, 289] width 687 height 43
type textarea "Day one is completed. I did this EA in Feb of 2025. The home was not in the sam…"
click at [789, 347] on button "Add" at bounding box center [779, 340] width 40 height 23
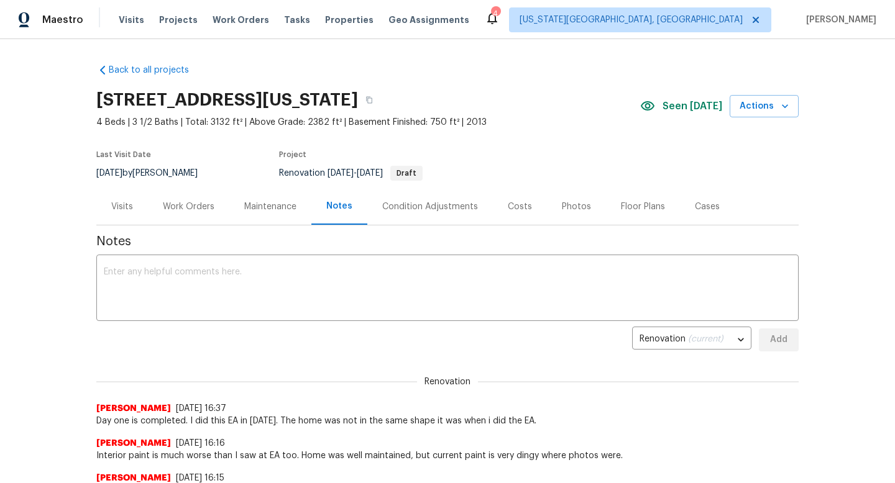
click at [516, 208] on div "Costs" at bounding box center [520, 207] width 24 height 12
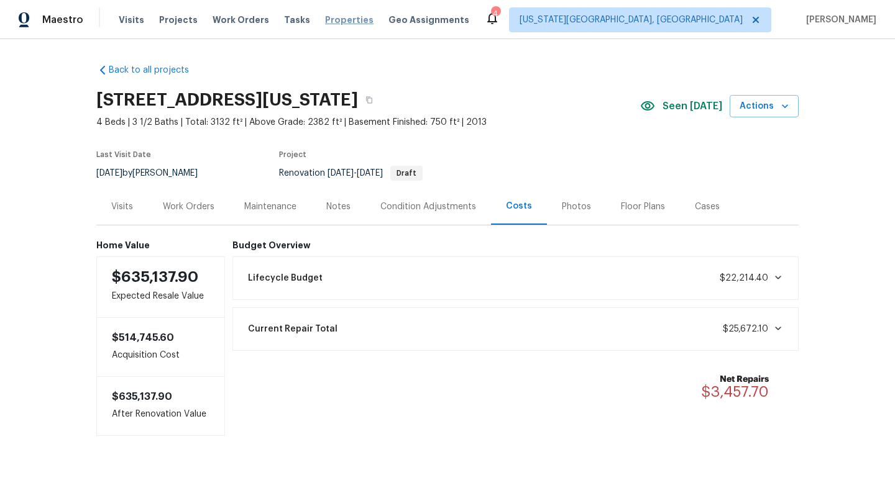
click at [338, 24] on span "Properties" at bounding box center [349, 20] width 48 height 12
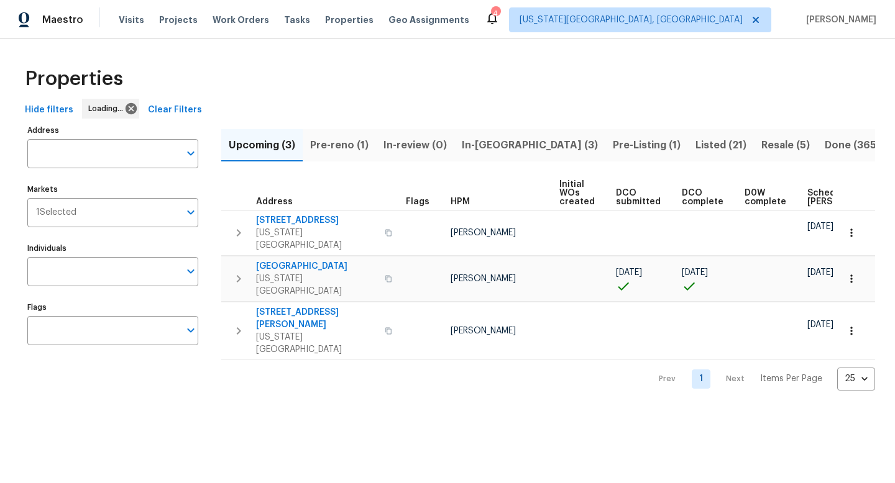
click at [344, 140] on span "Pre-reno (1)" at bounding box center [339, 145] width 58 height 17
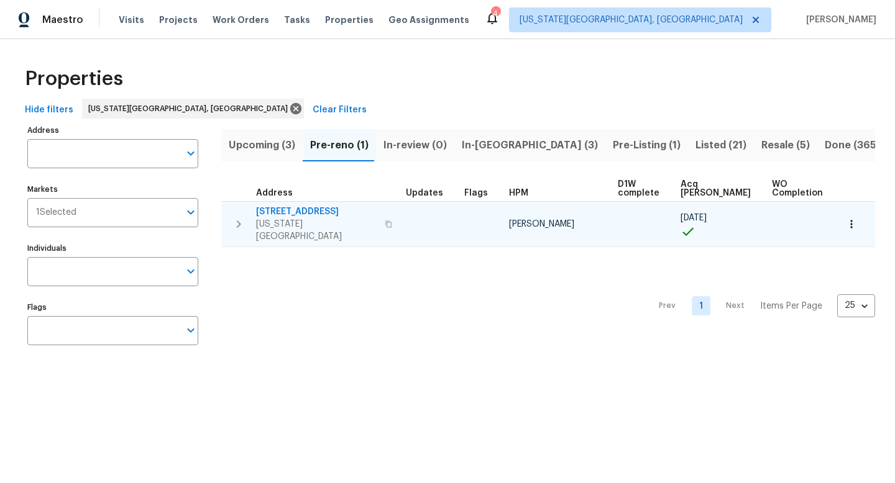
click at [291, 211] on span "4243 Moonbeam Dr" at bounding box center [316, 212] width 121 height 12
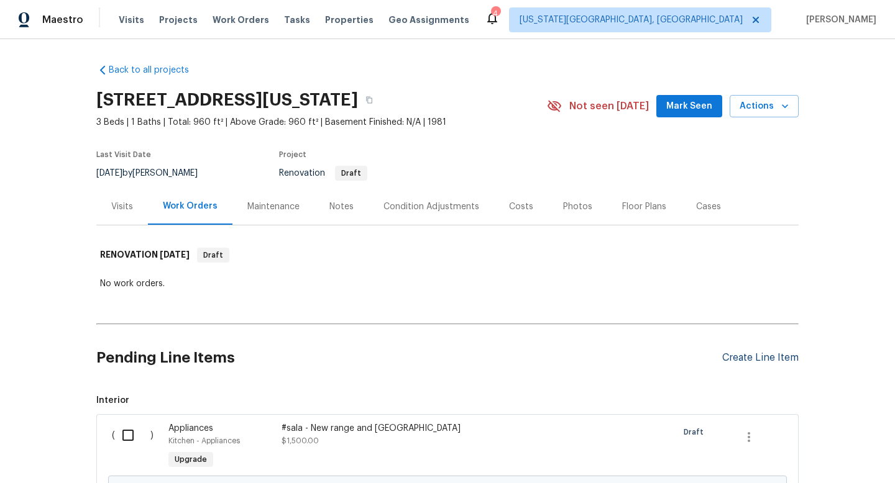
click at [780, 359] on div "Create Line Item" at bounding box center [760, 358] width 76 height 12
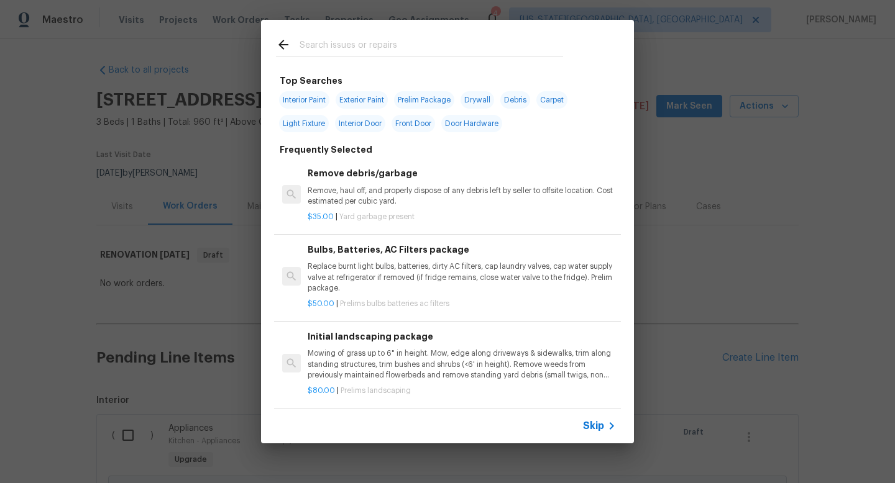
click at [374, 46] on input "text" at bounding box center [431, 46] width 263 height 19
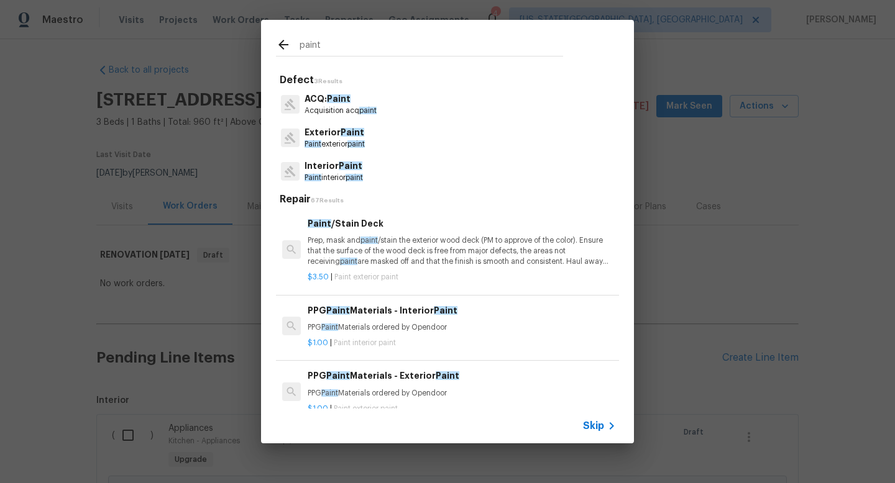
type input "paint"
click at [347, 174] on p "Paint interior paint" at bounding box center [333, 178] width 58 height 11
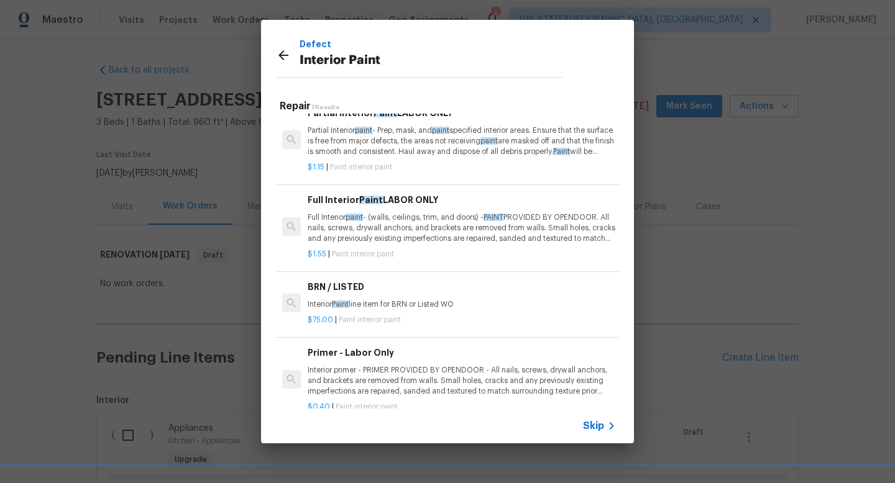
scroll to position [80, 0]
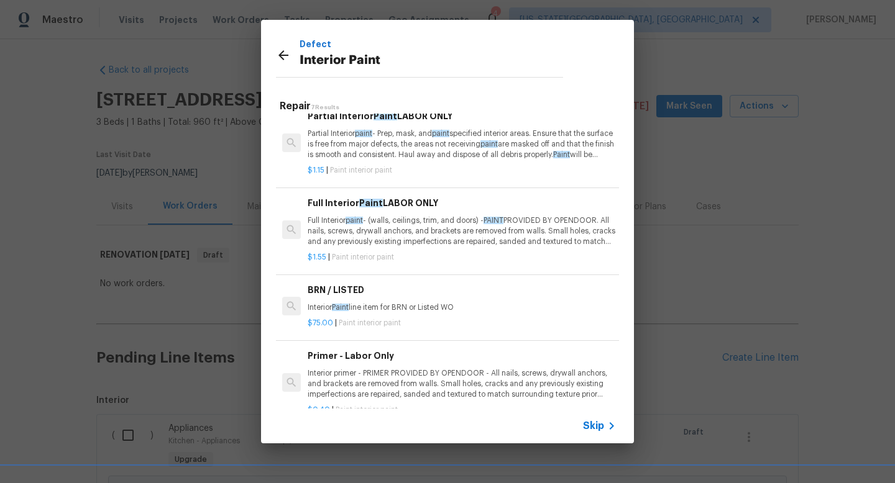
click at [403, 226] on p "Full Interior paint - (walls, ceilings, trim, and doors) - PAINT PROVIDED BY OP…" at bounding box center [462, 232] width 308 height 32
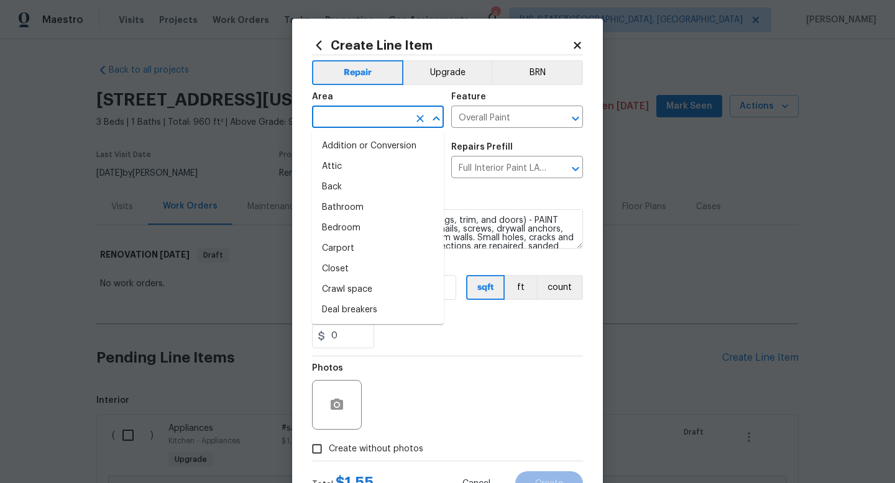
click at [347, 117] on input "text" at bounding box center [360, 118] width 97 height 19
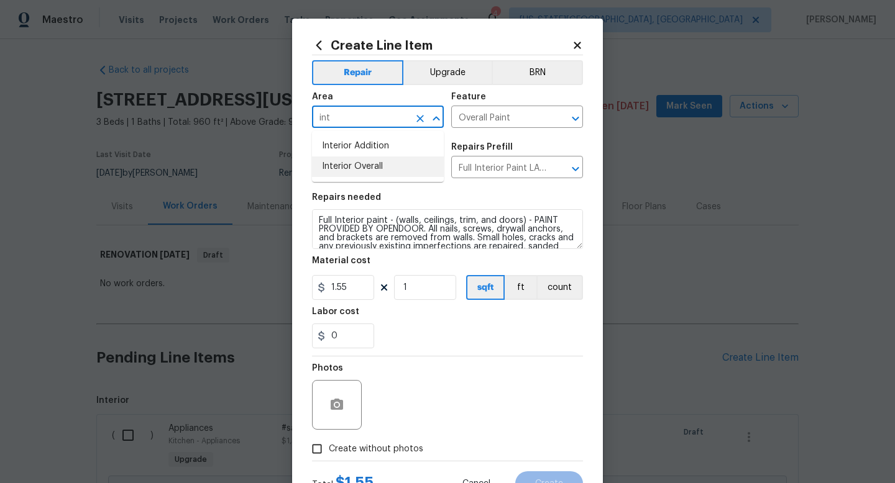
click at [335, 168] on li "Interior Overall" at bounding box center [378, 167] width 132 height 21
type input "Interior Overall"
click at [355, 295] on input "1.55" at bounding box center [343, 287] width 62 height 25
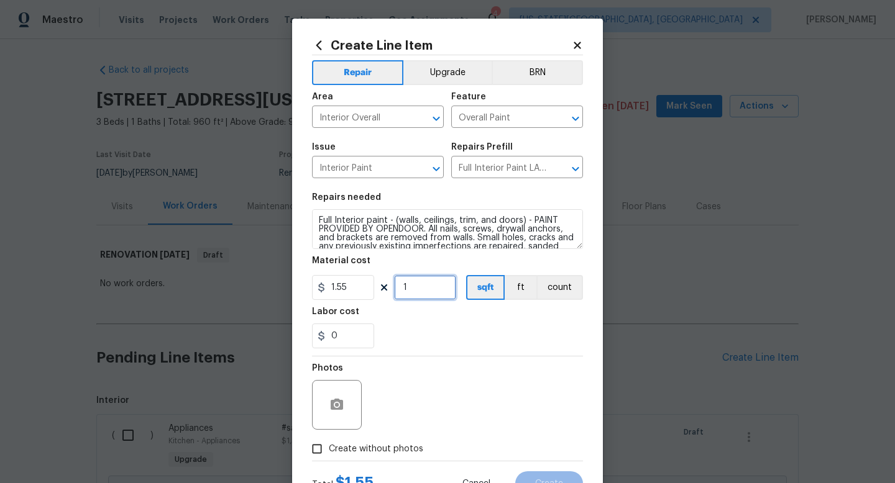
click at [430, 288] on input "1" at bounding box center [425, 287] width 62 height 25
type input "960"
click at [390, 438] on label "Create without photos" at bounding box center [364, 449] width 118 height 24
click at [329, 438] on input "Create without photos" at bounding box center [317, 449] width 24 height 24
checkbox input "true"
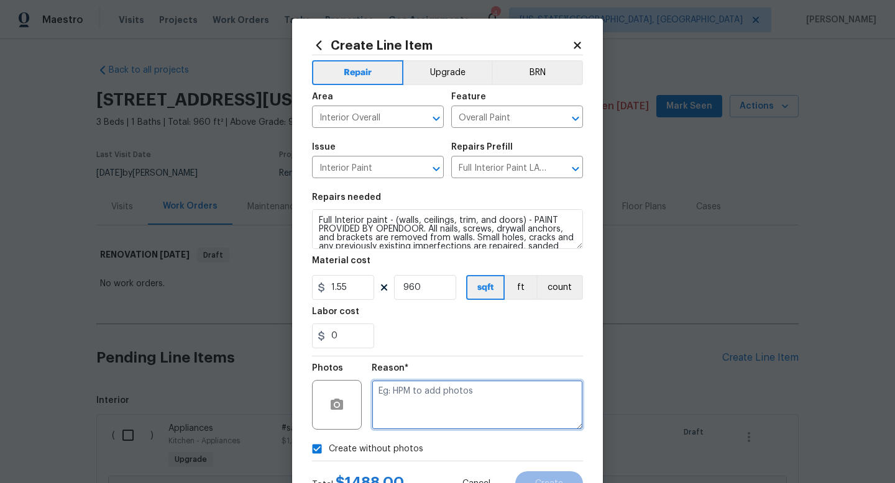
click at [398, 408] on textarea at bounding box center [477, 405] width 211 height 50
type textarea "na"
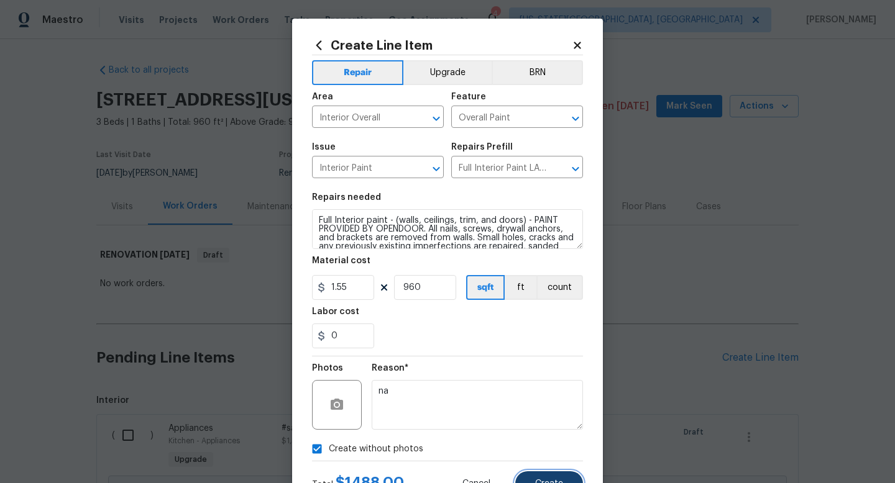
click at [547, 475] on button "Create" at bounding box center [549, 484] width 68 height 25
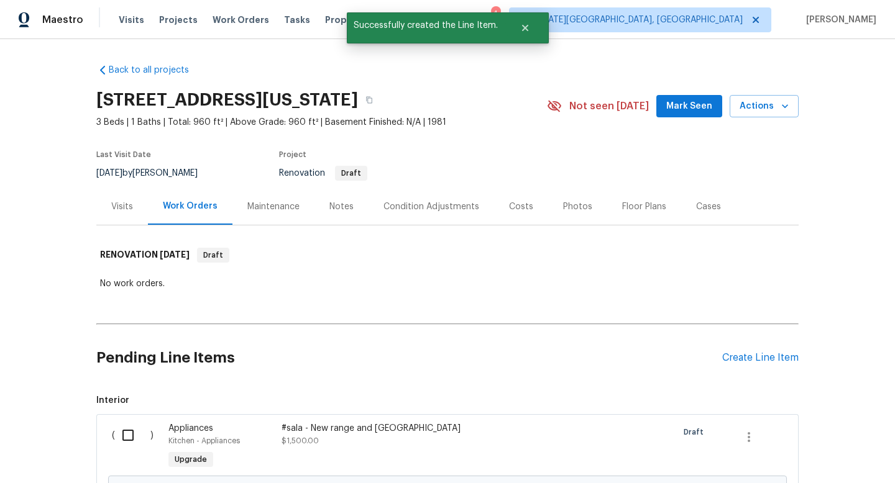
click at [766, 359] on div "Create Line Item" at bounding box center [760, 358] width 76 height 12
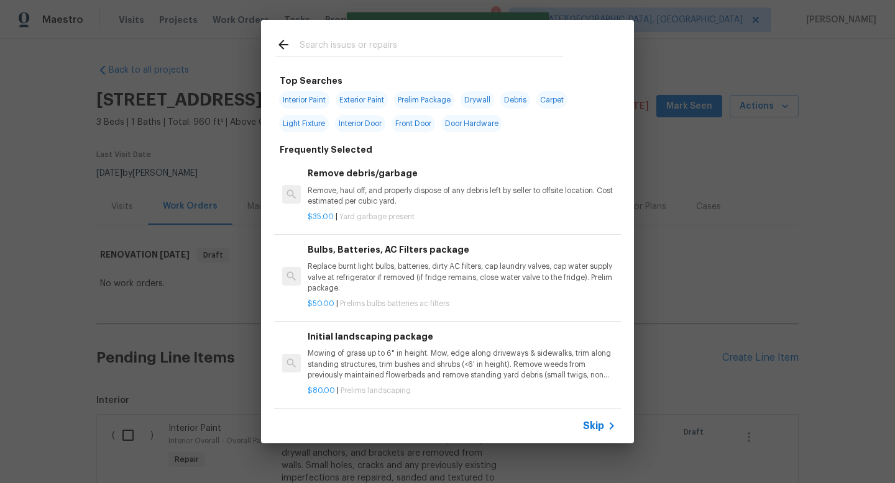
click at [353, 41] on input "text" at bounding box center [431, 46] width 263 height 19
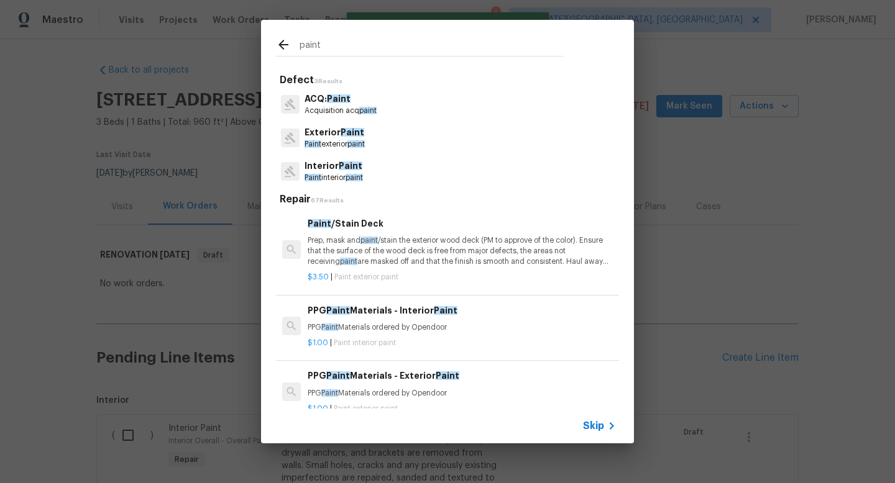
type input "paint"
click at [345, 173] on p "Paint interior paint" at bounding box center [333, 178] width 58 height 11
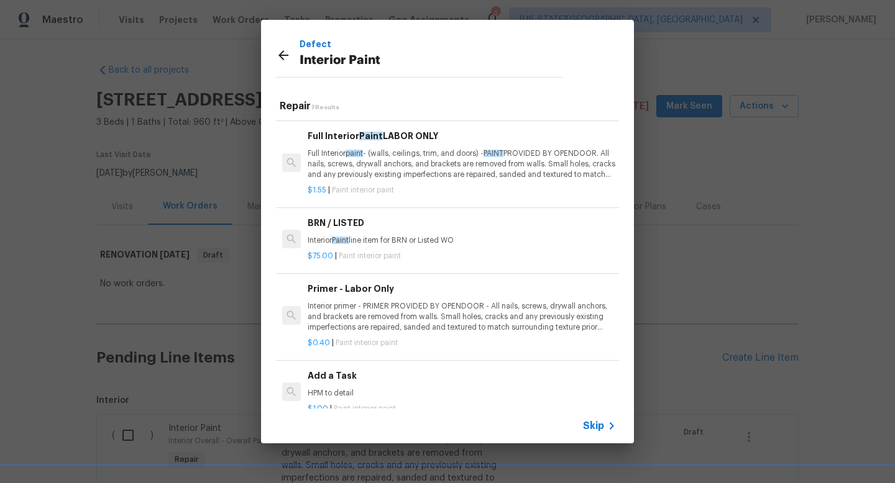
scroll to position [215, 0]
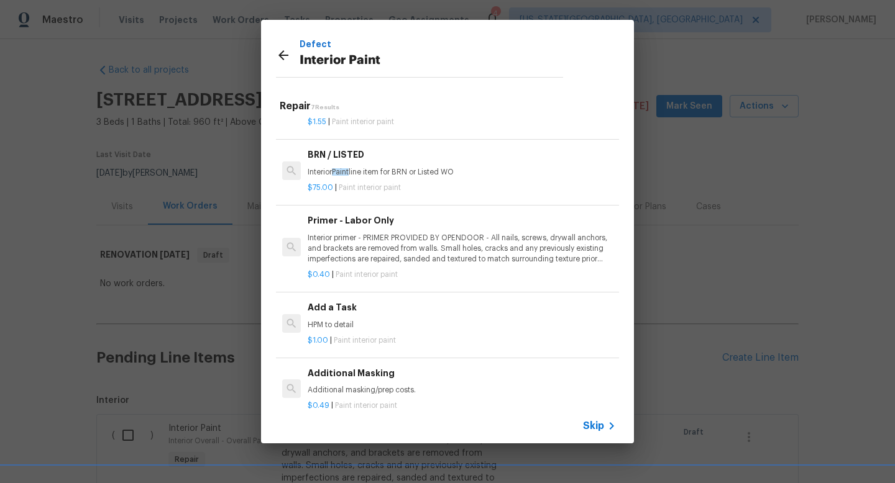
click at [386, 232] on div "Primer - Labor Only Interior primer - PRIMER PROVIDED BY OPENDOOR - All nails, …" at bounding box center [462, 239] width 308 height 51
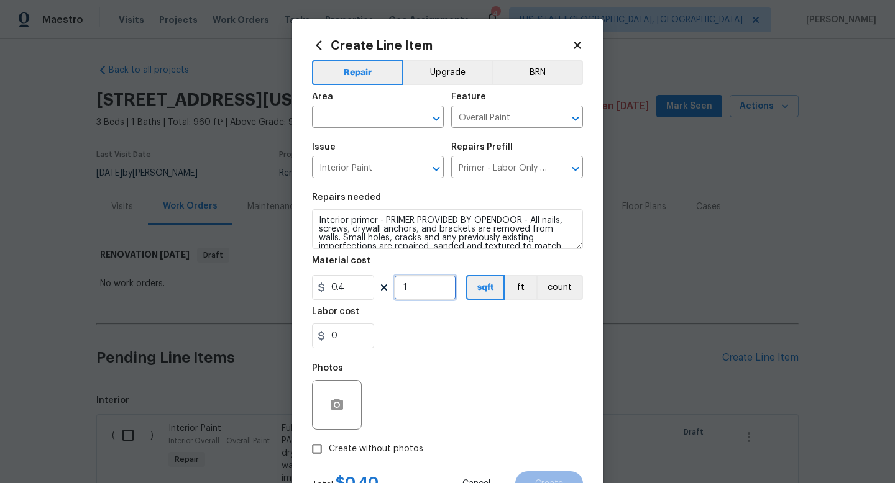
click at [425, 290] on input "1" at bounding box center [425, 287] width 62 height 25
type input "960"
click at [387, 451] on span "Create without photos" at bounding box center [376, 449] width 94 height 13
click at [329, 451] on input "Create without photos" at bounding box center [317, 449] width 24 height 24
checkbox input "true"
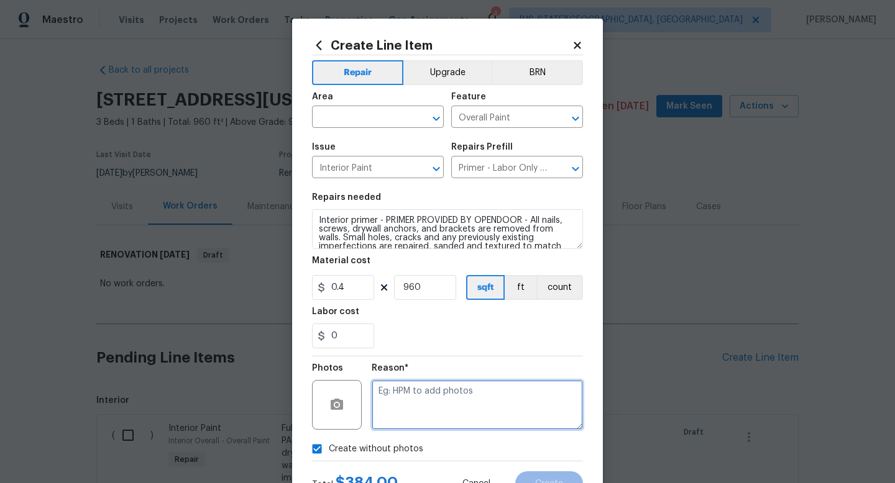
click at [404, 407] on textarea at bounding box center [477, 405] width 211 height 50
type textarea "na"
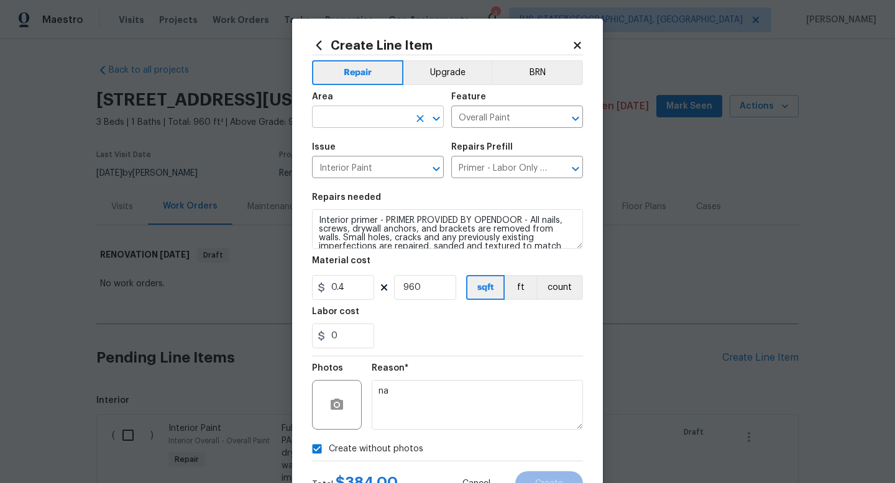
click at [345, 114] on input "text" at bounding box center [360, 118] width 97 height 19
click at [335, 165] on li "Interior Overall" at bounding box center [378, 167] width 132 height 21
type input "Interior Overall"
click at [555, 483] on span "Create" at bounding box center [549, 484] width 28 height 9
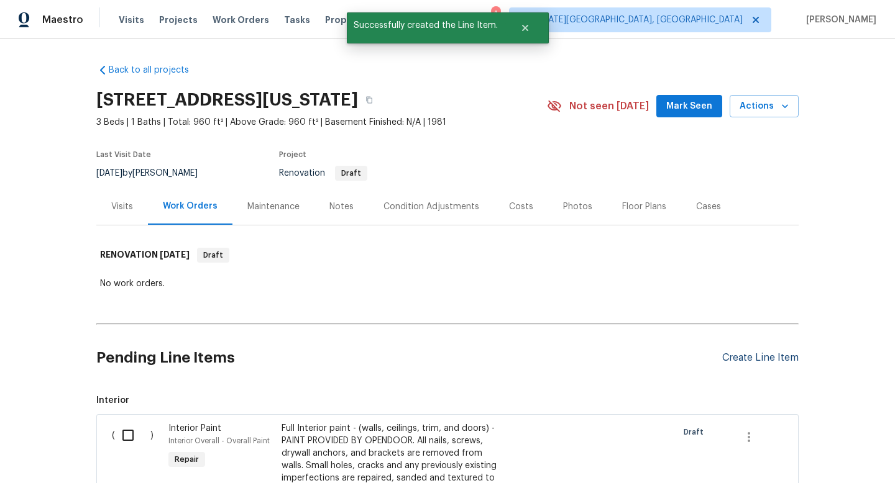
click at [756, 357] on div "Create Line Item" at bounding box center [760, 358] width 76 height 12
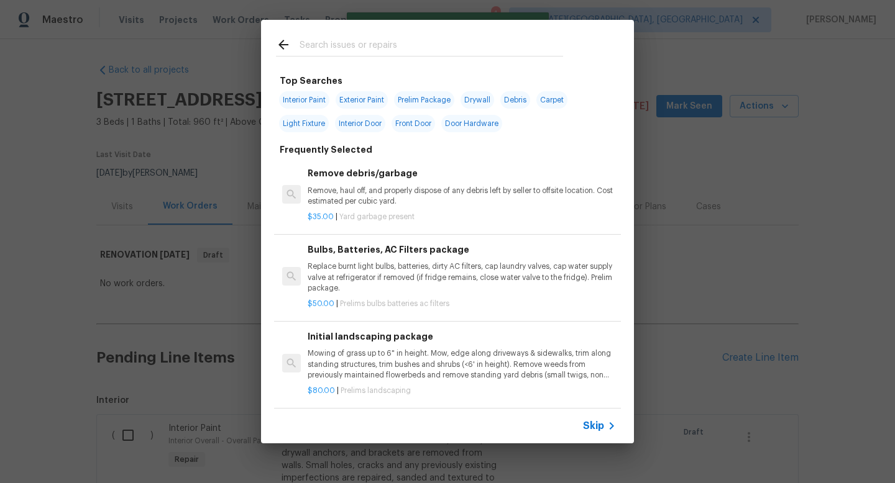
click at [322, 39] on input "text" at bounding box center [431, 46] width 263 height 19
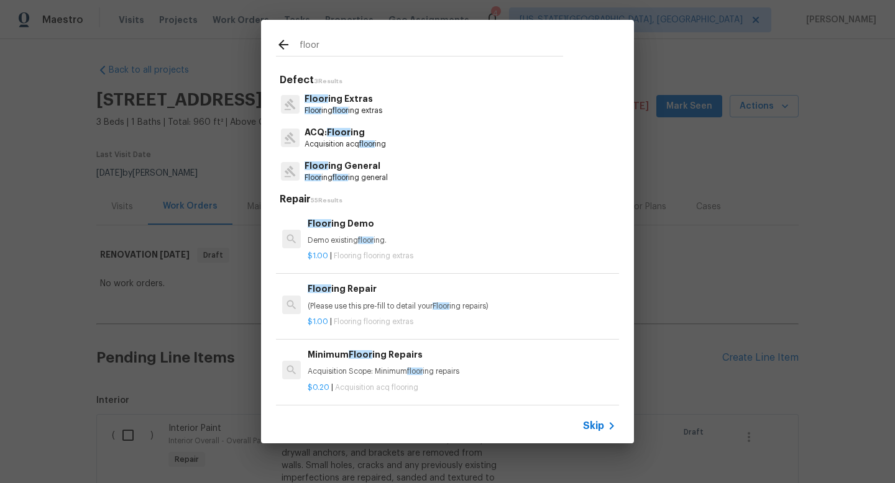
type input "floor"
click at [331, 176] on p "Floor ing floor ing general" at bounding box center [345, 178] width 83 height 11
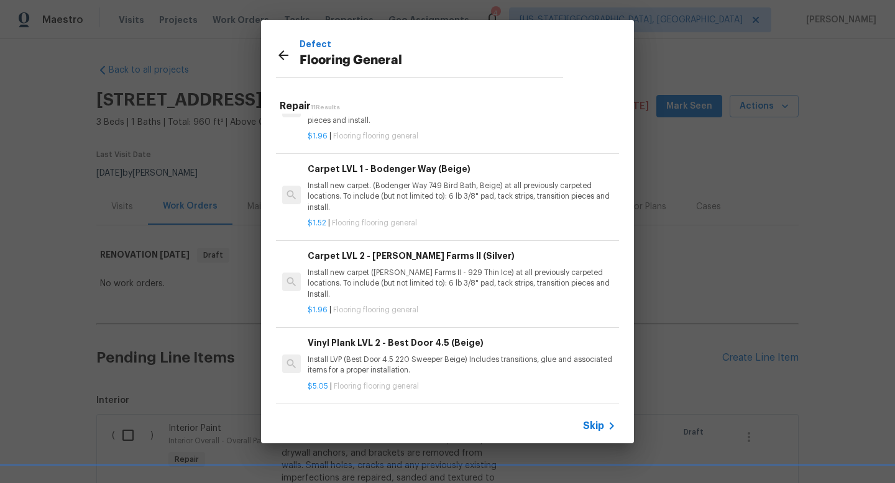
scroll to position [563, 0]
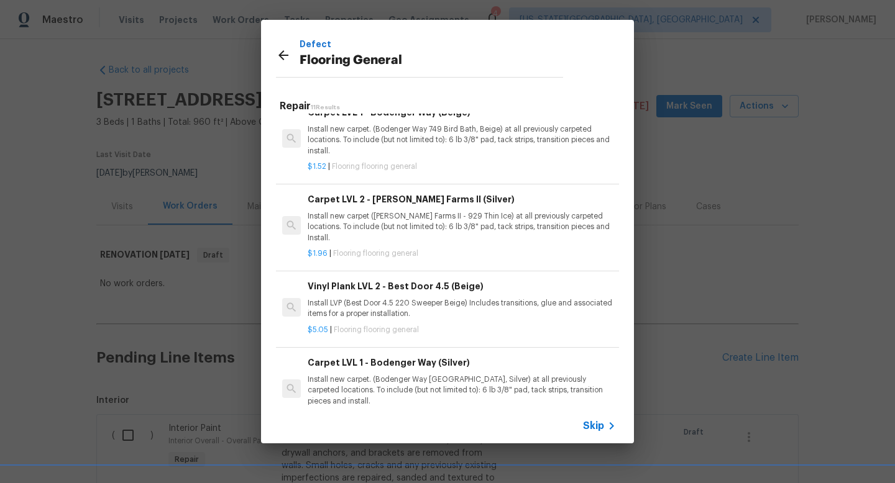
click at [406, 375] on p "Install new carpet. (Bodenger Way [GEOGRAPHIC_DATA], Silver) at all previously …" at bounding box center [462, 391] width 308 height 32
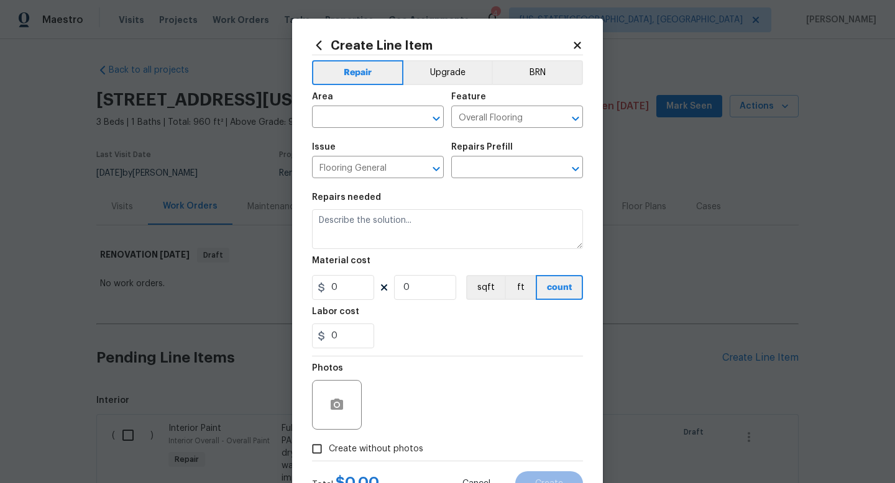
type input "Carpet LVL 1 - Bodenger Way (Silver) $1.52"
type textarea "Install new carpet. (Bodenger Way [GEOGRAPHIC_DATA], Silver) at all previously …"
type input "1.52"
type input "1"
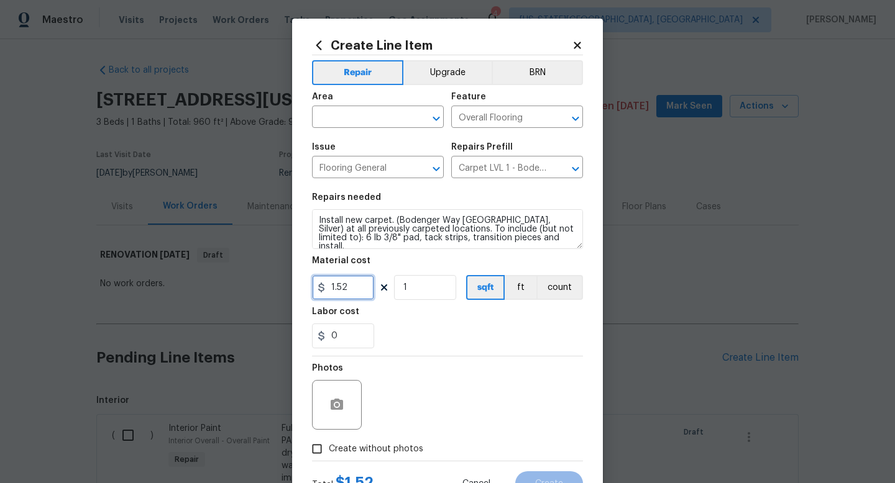
click at [354, 289] on input "1.52" at bounding box center [343, 287] width 62 height 25
type input "1.6"
click at [428, 293] on input "1" at bounding box center [425, 287] width 62 height 25
type input "1000"
click at [357, 444] on span "Create without photos" at bounding box center [376, 449] width 94 height 13
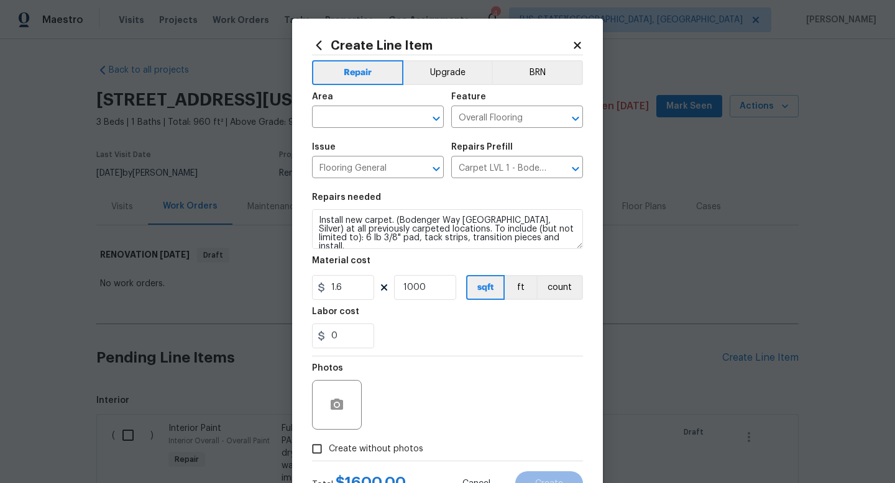
click at [329, 444] on input "Create without photos" at bounding box center [317, 449] width 24 height 24
checkbox input "true"
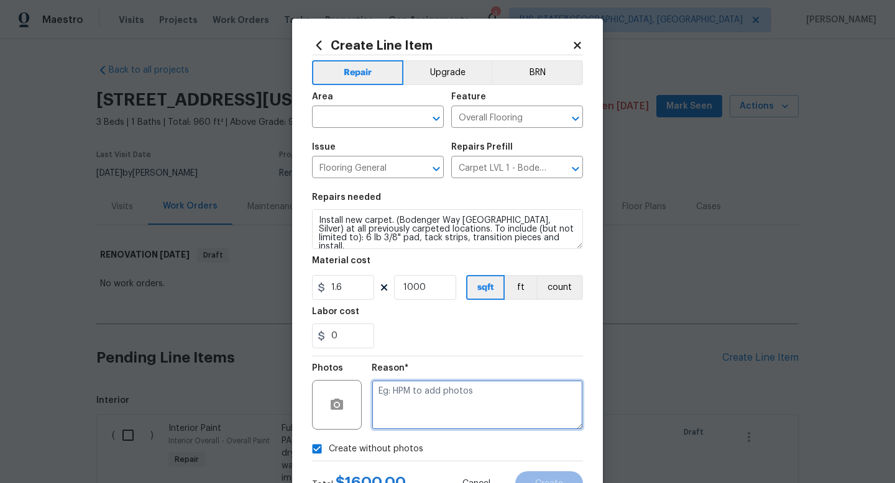
click at [402, 391] on textarea at bounding box center [477, 405] width 211 height 50
type textarea "na"
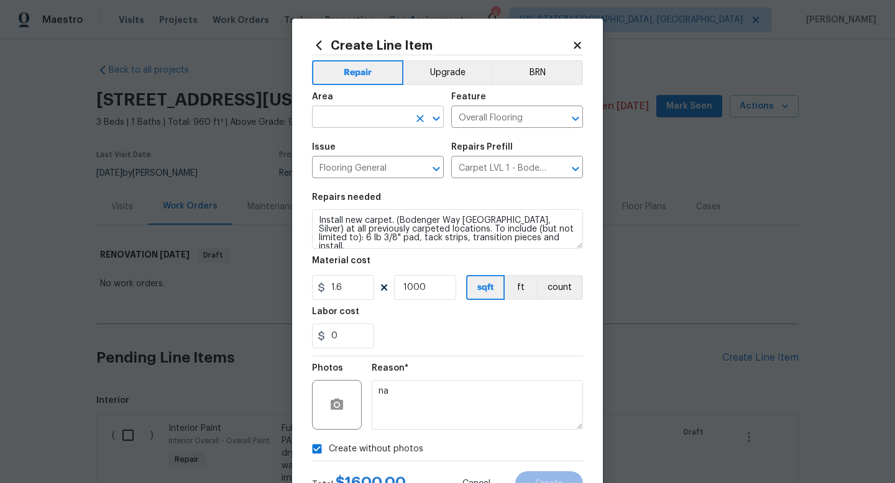
click at [359, 121] on input "text" at bounding box center [360, 118] width 97 height 19
click at [337, 166] on li "Interior Overall" at bounding box center [378, 167] width 132 height 21
type input "Interior Overall"
click at [540, 469] on div "Total $ 1600.00 Cancel Create" at bounding box center [447, 479] width 271 height 35
click at [538, 478] on button "Create" at bounding box center [549, 484] width 68 height 25
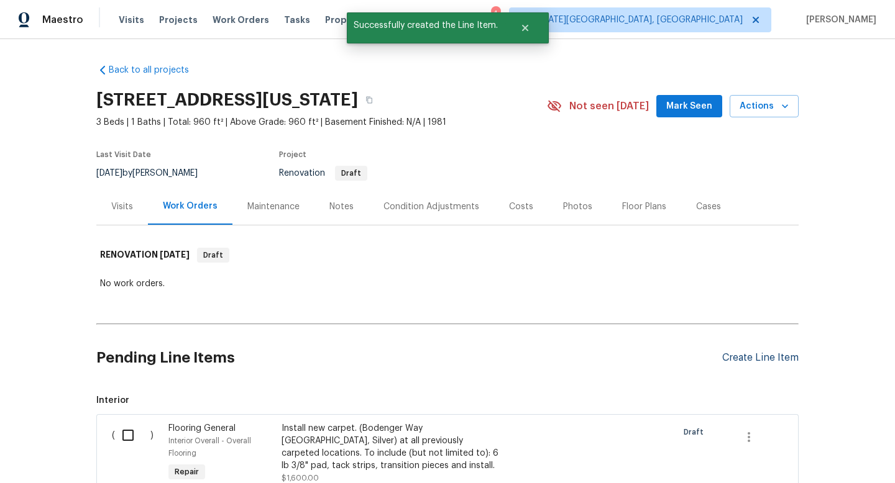
click at [753, 361] on div "Create Line Item" at bounding box center [760, 358] width 76 height 12
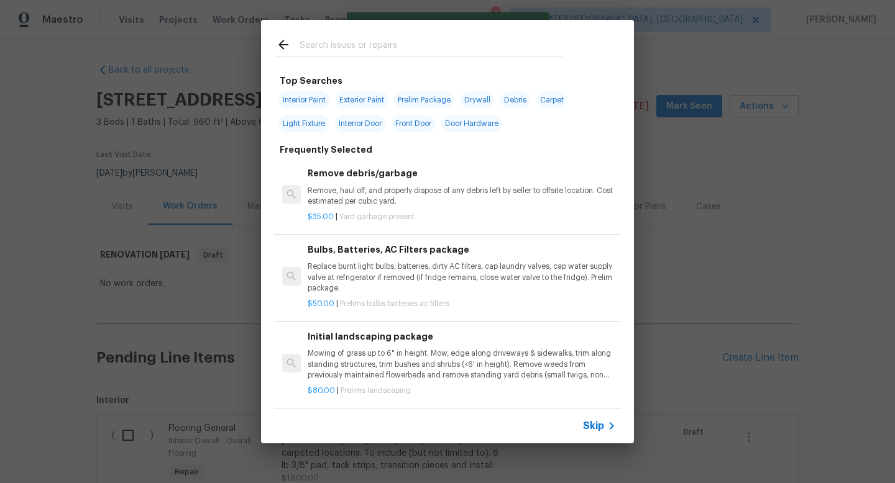
click at [334, 52] on input "text" at bounding box center [431, 46] width 263 height 19
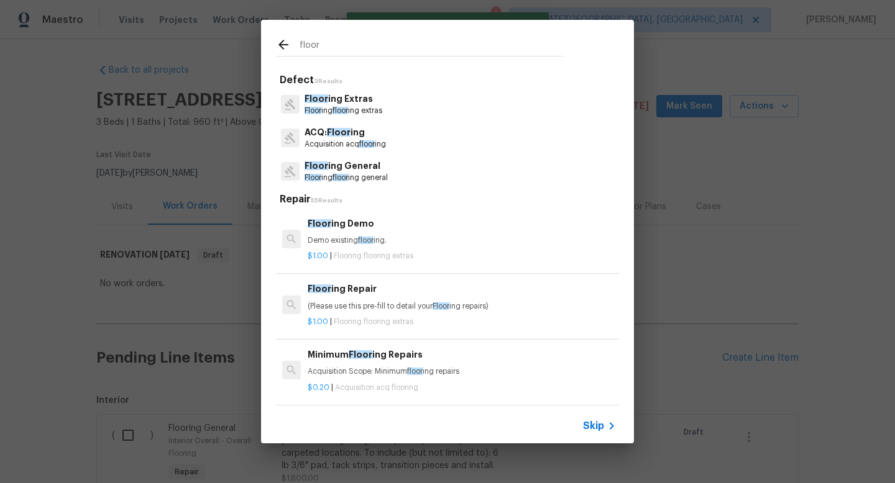
type input "floor"
click at [343, 175] on span "floor" at bounding box center [340, 177] width 16 height 7
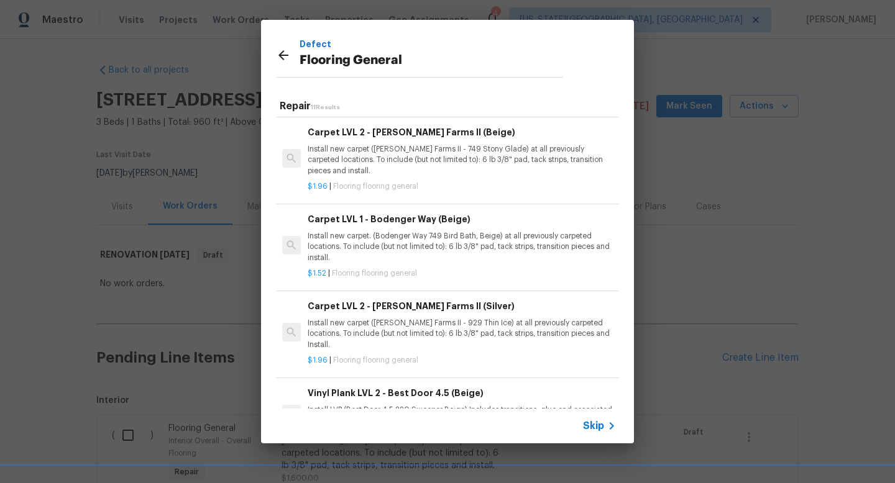
scroll to position [309, 0]
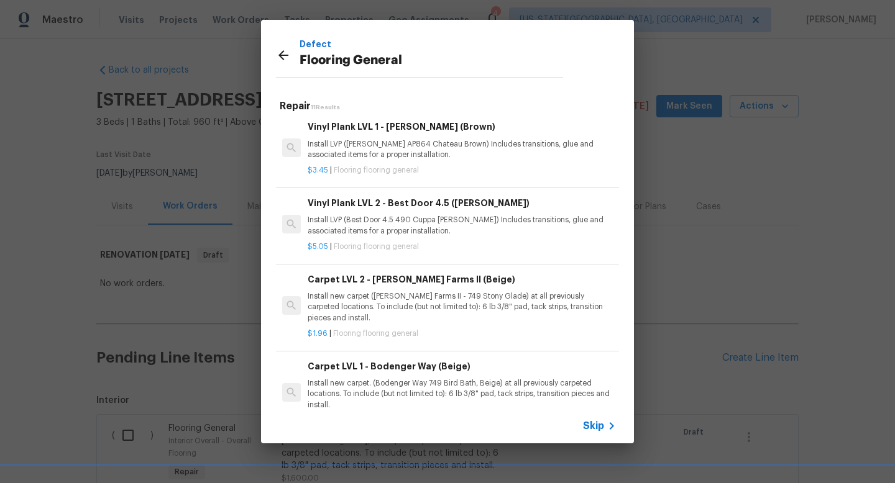
click at [387, 220] on p "Install LVP (Best Door 4.5 490 Cuppa Joe) Includes transitions, glue and associ…" at bounding box center [462, 225] width 308 height 21
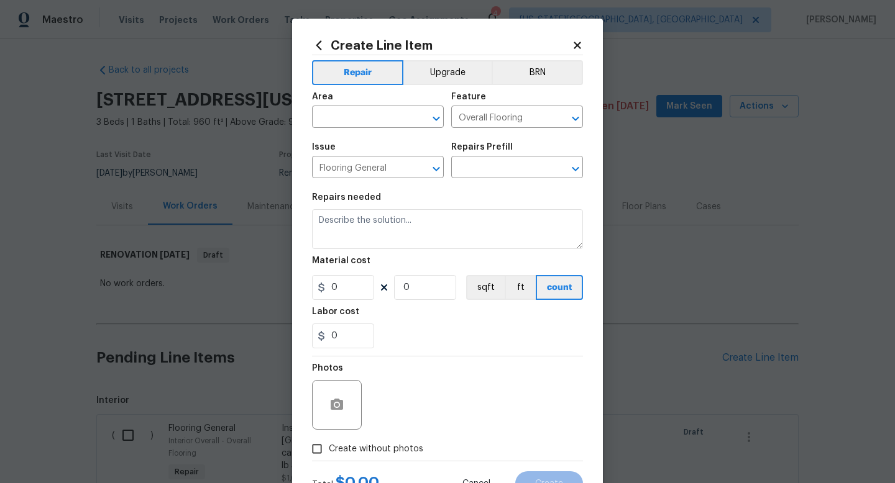
type input "Vinyl Plank LVL 2 - Best Door 4.5 (Brown) $5.05"
type textarea "Install LVP (Best Door 4.5 490 Cuppa Joe) Includes transitions, glue and associ…"
type input "5.05"
type input "1"
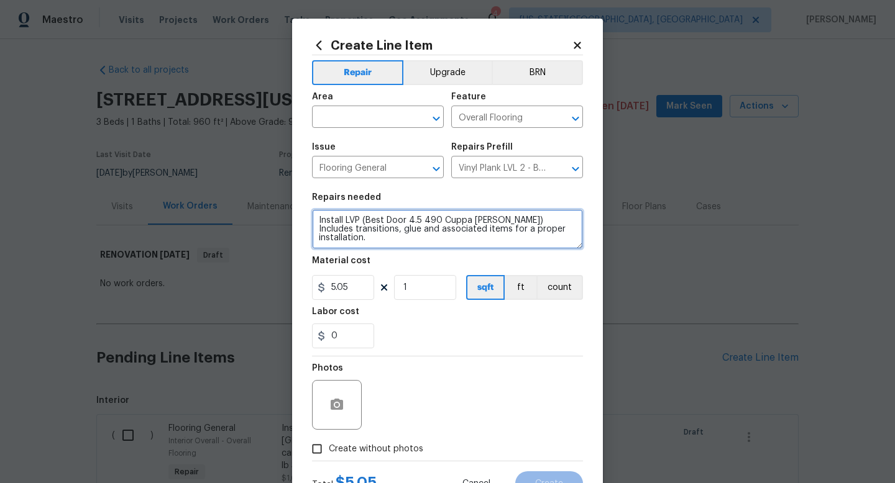
click at [547, 234] on textarea "Install LVP (Best Door 4.5 490 Cuppa Joe) Includes transitions, glue and associ…" at bounding box center [447, 229] width 271 height 40
type textarea "Install LVP (Best Door 4.5 490 Cuppa [PERSON_NAME]) Includes transitions, glue …"
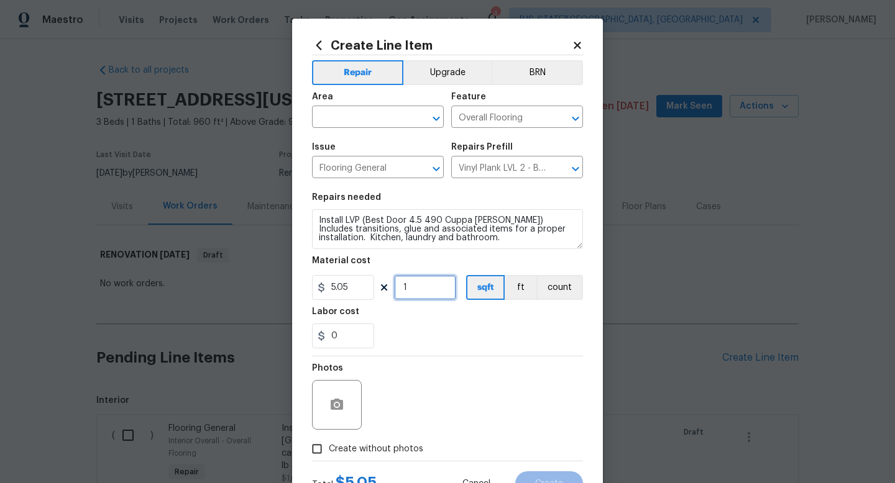
click at [428, 286] on input "1" at bounding box center [425, 287] width 62 height 25
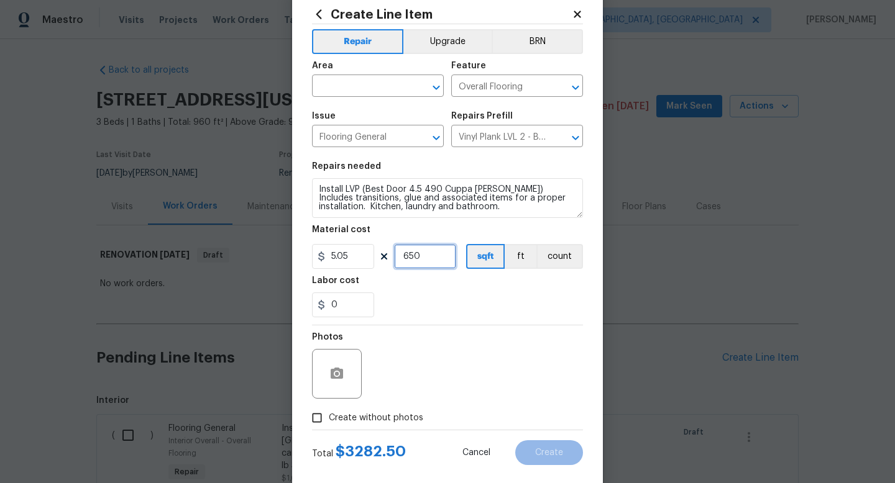
scroll to position [30, 0]
type input "400"
click at [380, 418] on span "Create without photos" at bounding box center [376, 419] width 94 height 13
click at [329, 418] on input "Create without photos" at bounding box center [317, 419] width 24 height 24
checkbox input "true"
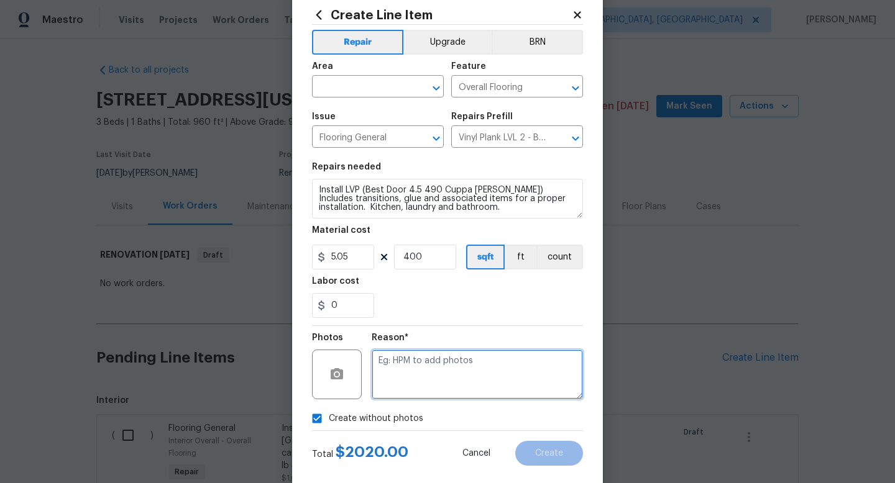
click at [397, 365] on textarea at bounding box center [477, 375] width 211 height 50
type textarea "na"
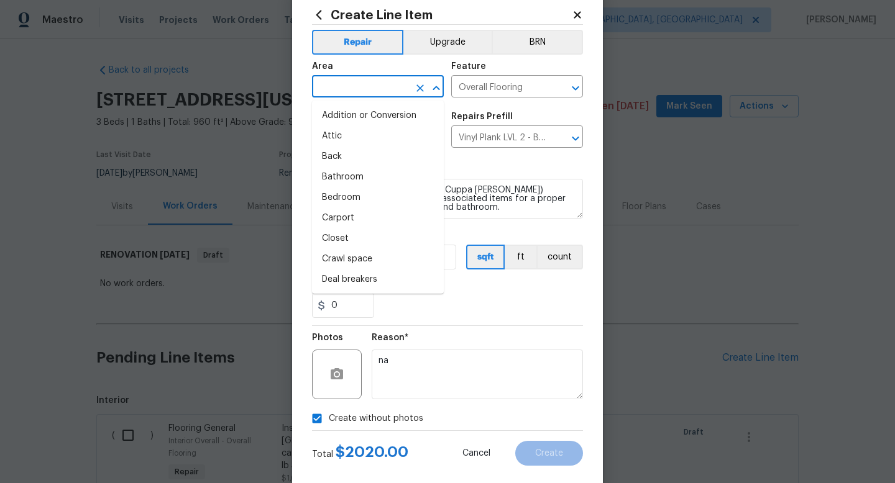
click at [340, 90] on input "text" at bounding box center [360, 87] width 97 height 19
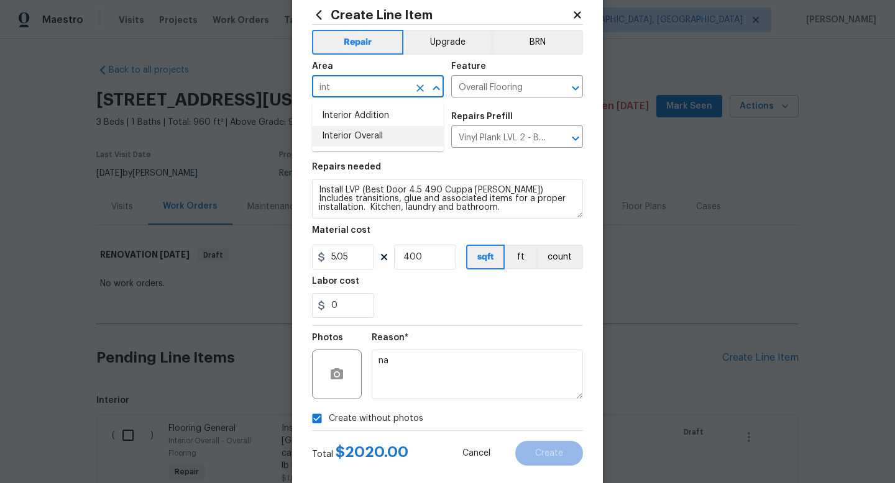
click at [332, 139] on li "Interior Overall" at bounding box center [378, 136] width 132 height 21
type input "Interior Overall"
click at [549, 456] on span "Create" at bounding box center [549, 453] width 28 height 9
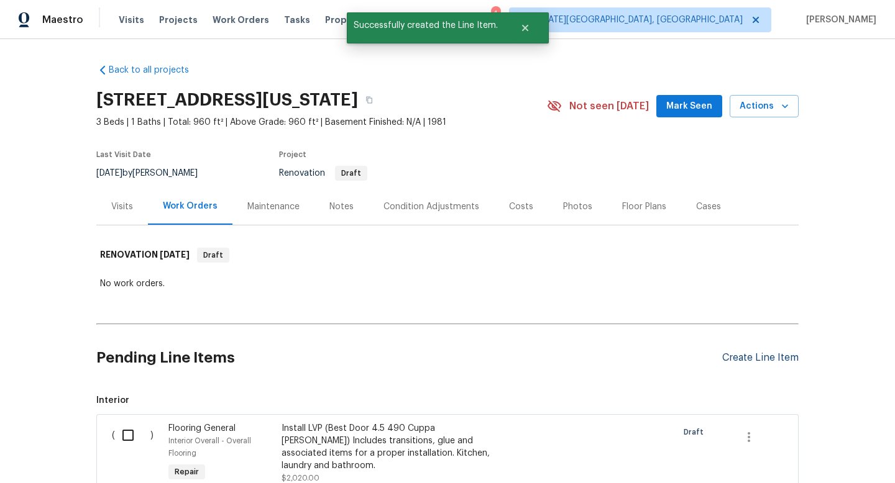
click at [772, 353] on div "Create Line Item" at bounding box center [760, 358] width 76 height 12
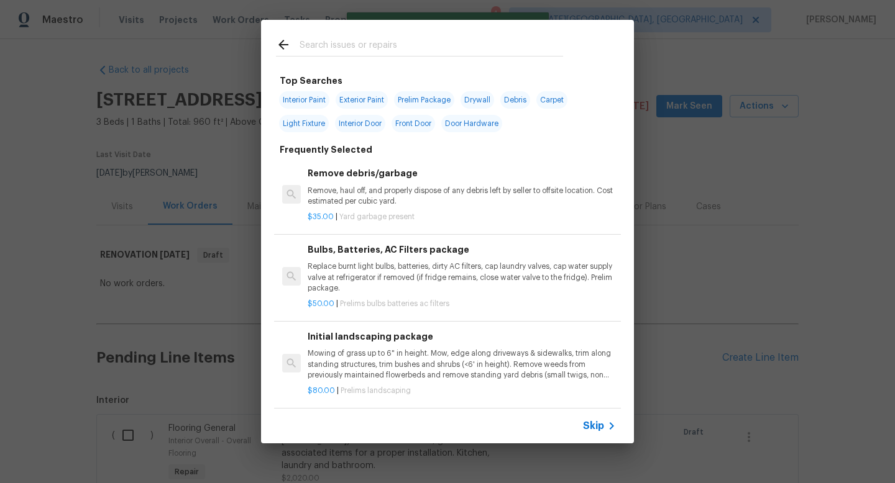
click at [324, 50] on input "text" at bounding box center [431, 46] width 263 height 19
type input "e"
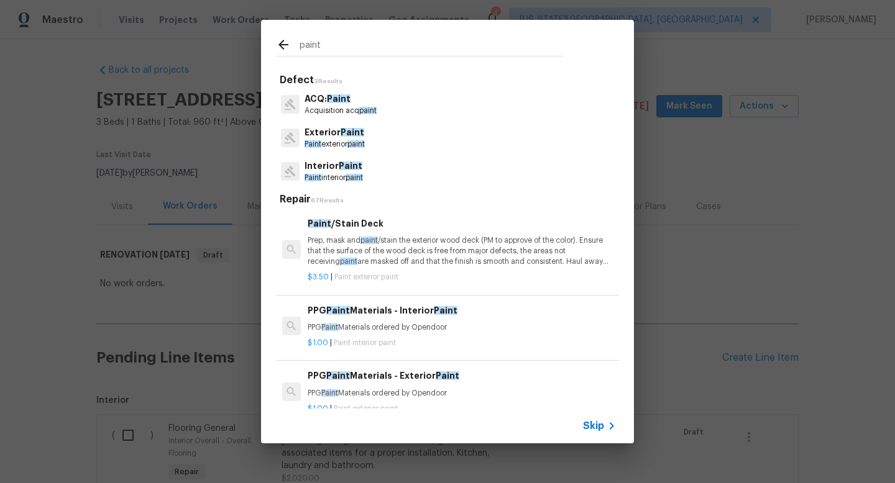
type input "paint"
click at [331, 140] on p "Paint exterior paint" at bounding box center [334, 144] width 60 height 11
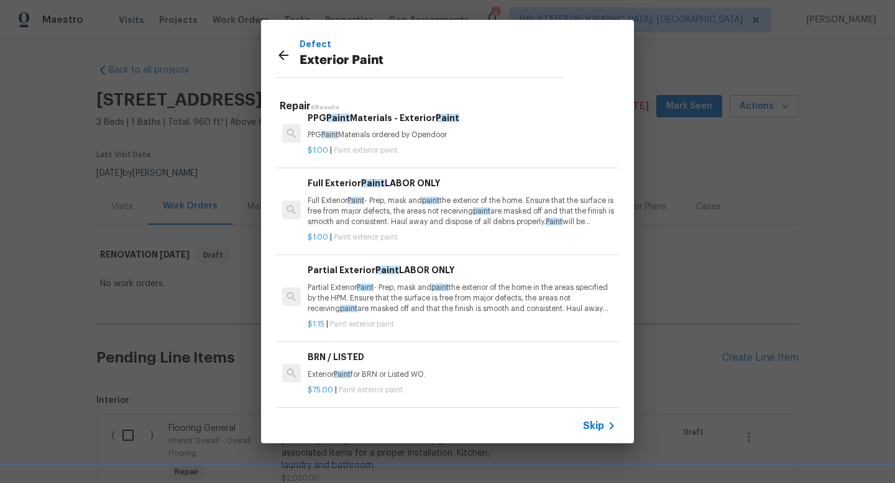
scroll to position [94, 0]
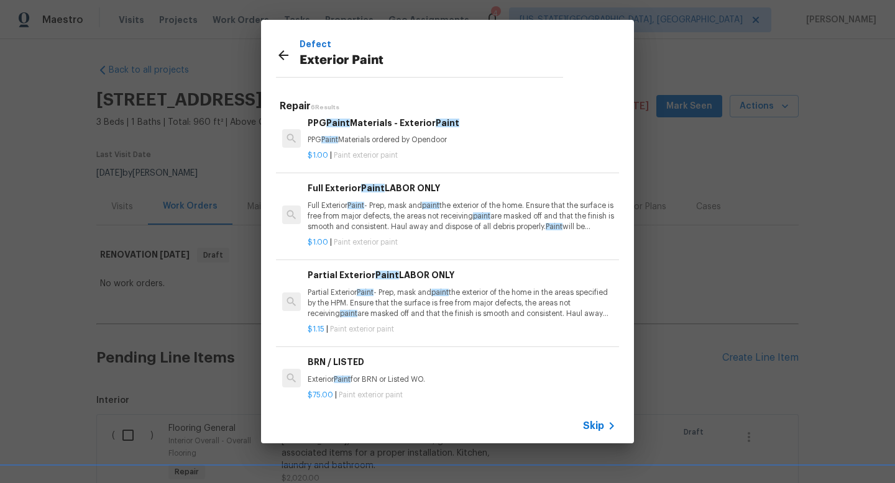
click at [380, 206] on p "Full Exterior Paint - Prep, mask and paint the exterior of the home. Ensure tha…" at bounding box center [462, 217] width 308 height 32
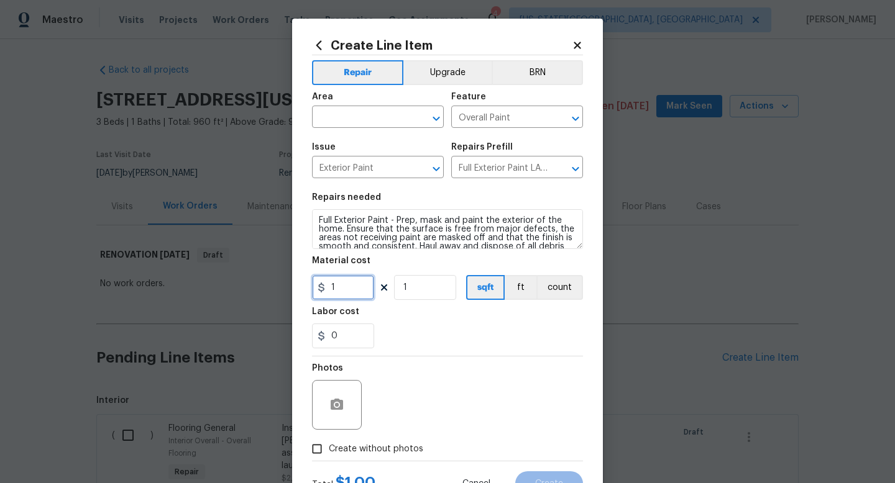
click at [347, 286] on input "1" at bounding box center [343, 287] width 62 height 25
type input "1"
click at [428, 283] on input "1" at bounding box center [425, 287] width 62 height 25
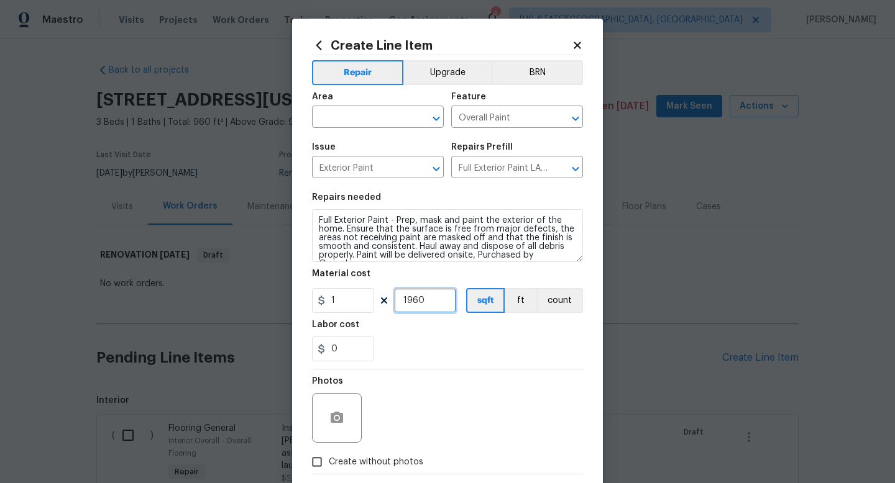
drag, startPoint x: 575, startPoint y: 241, endPoint x: 588, endPoint y: 293, distance: 53.7
click at [588, 293] on div "Create Line Item Repair Upgrade BRN Area ​ Feature Overall Paint ​ Issue Exteri…" at bounding box center [447, 274] width 311 height 511
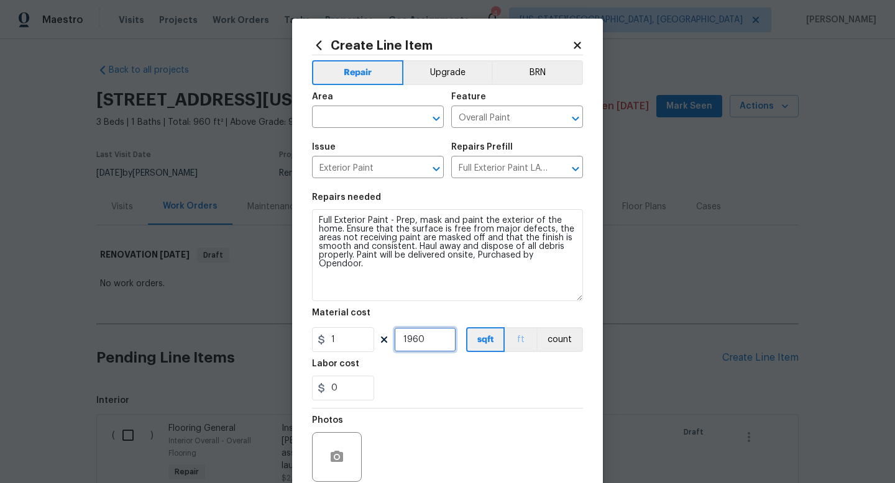
scroll to position [104, 0]
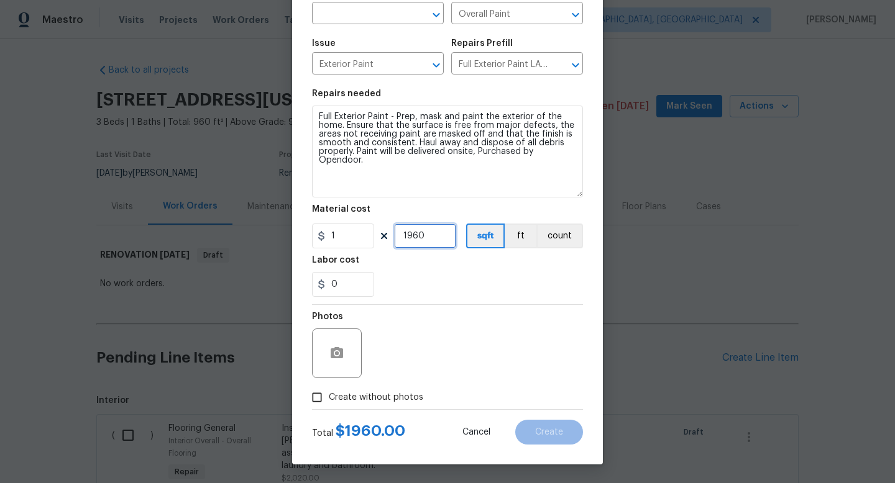
type input "1960"
click at [370, 396] on span "Create without photos" at bounding box center [376, 397] width 94 height 13
click at [329, 396] on input "Create without photos" at bounding box center [317, 398] width 24 height 24
checkbox input "true"
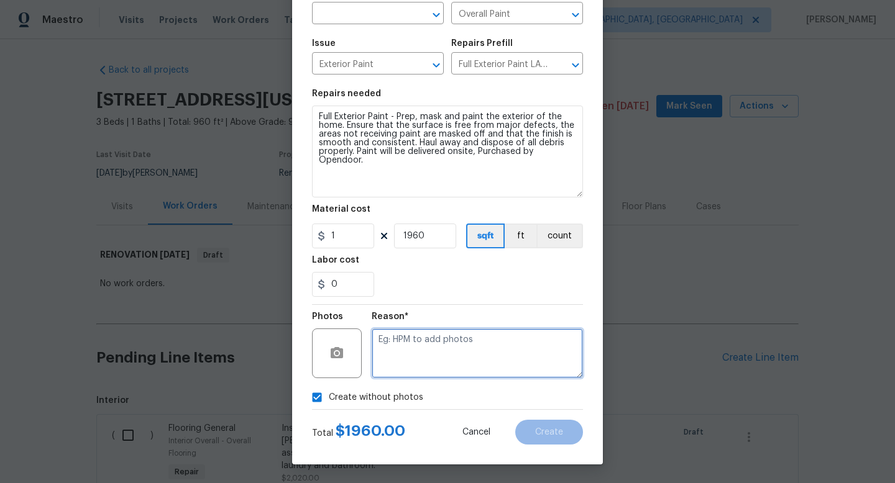
click at [402, 354] on textarea at bounding box center [477, 354] width 211 height 50
type textarea "na"
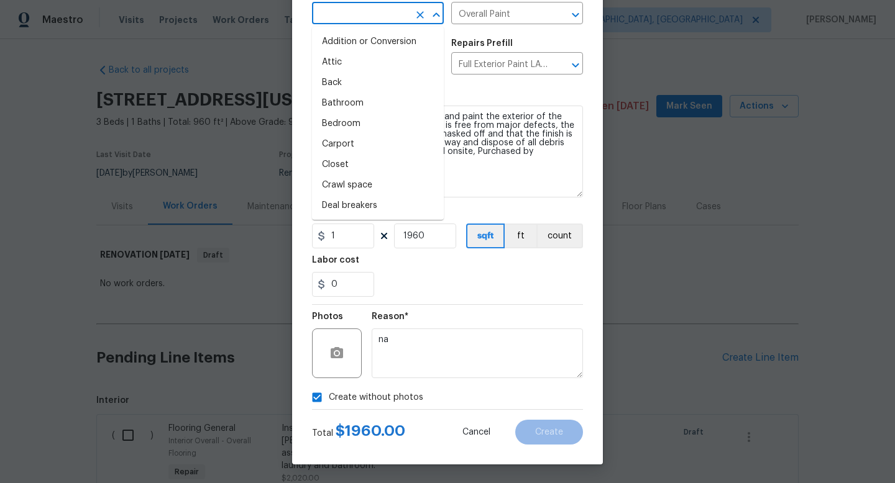
click at [360, 17] on input "text" at bounding box center [360, 14] width 97 height 19
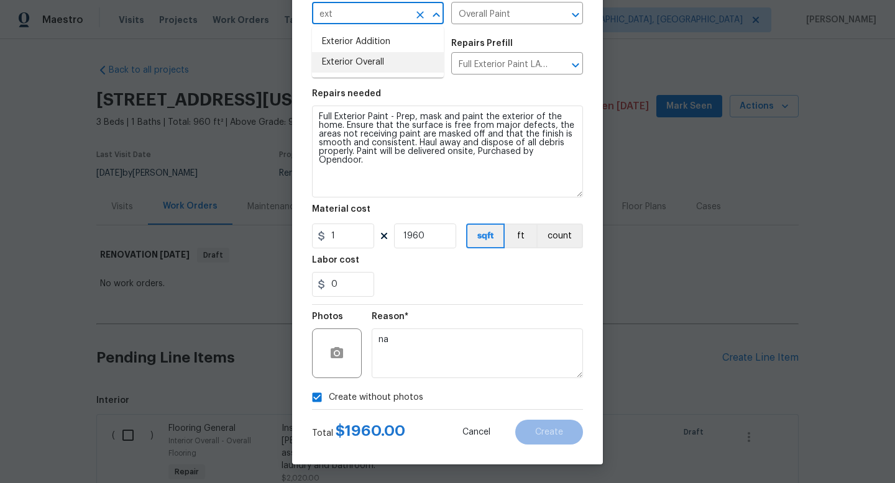
click at [355, 54] on li "Exterior Overall" at bounding box center [378, 62] width 132 height 21
type input "Exterior Overall"
click at [546, 420] on button "Create" at bounding box center [549, 432] width 68 height 25
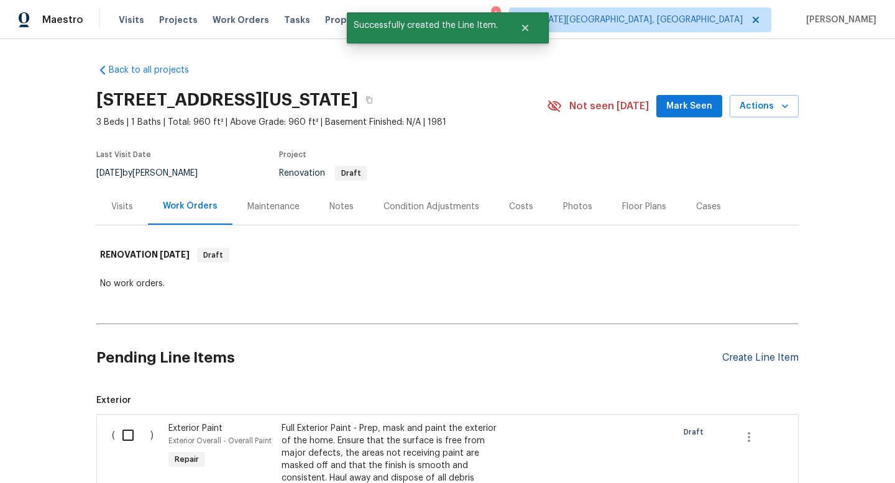
click at [773, 359] on div "Create Line Item" at bounding box center [760, 358] width 76 height 12
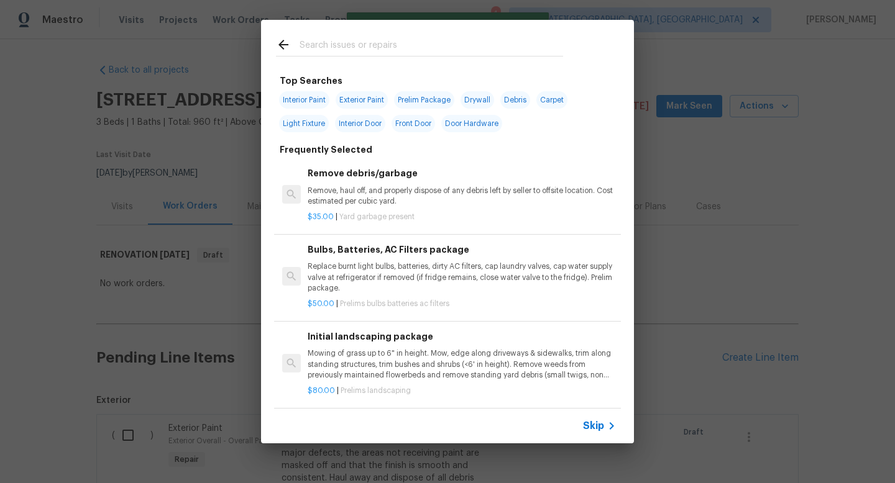
click at [329, 41] on input "text" at bounding box center [431, 46] width 263 height 19
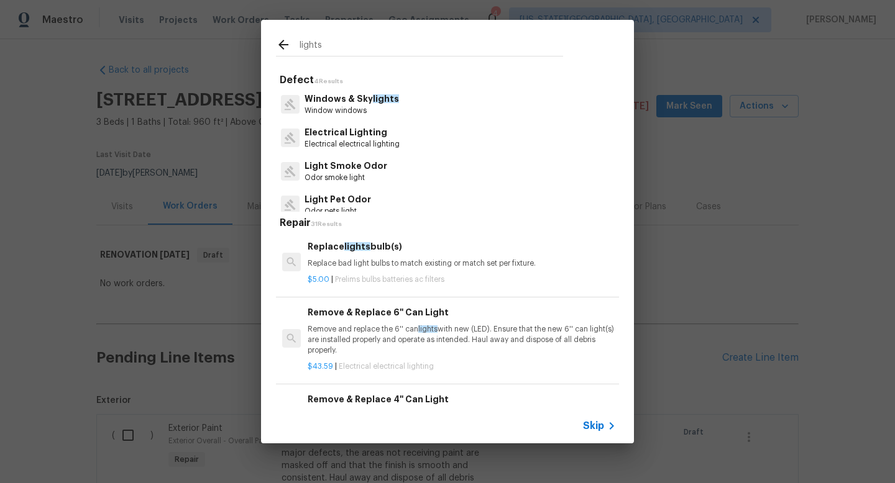
type input "lights"
click at [334, 138] on p "Electrical Lighting" at bounding box center [351, 132] width 95 height 13
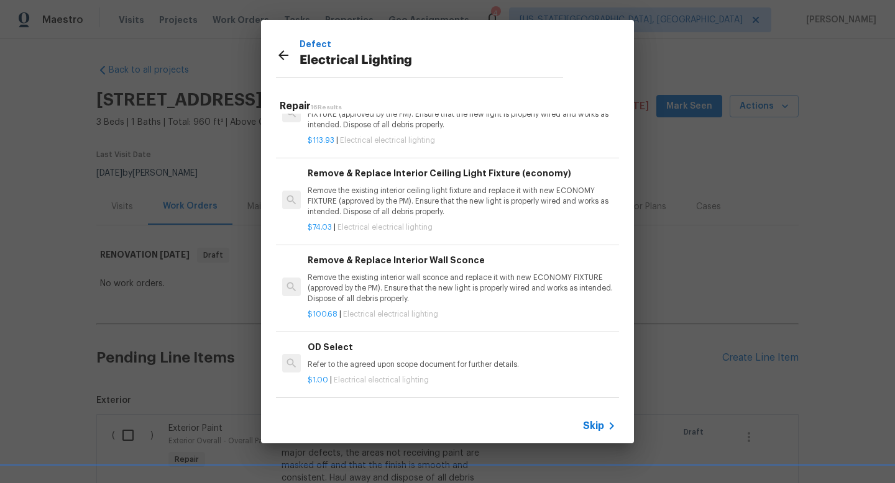
scroll to position [1019, 0]
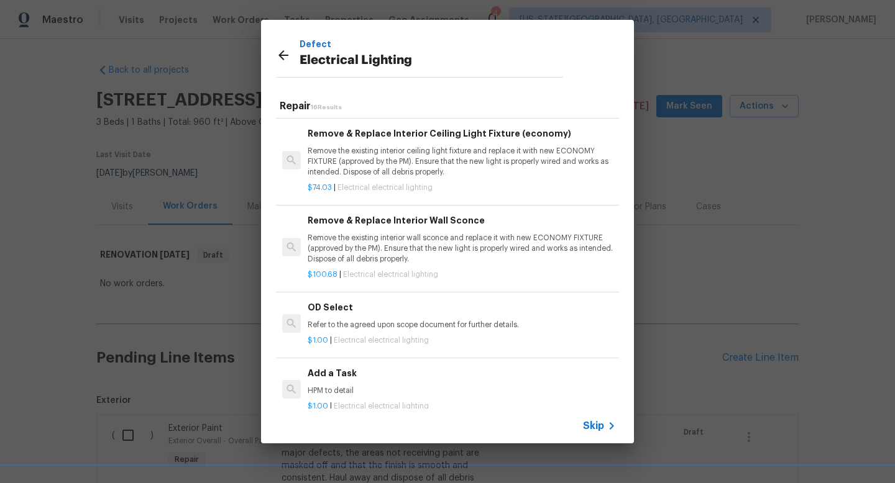
click at [367, 398] on div "$1.00 | Electrical electrical lighting" at bounding box center [462, 404] width 308 height 16
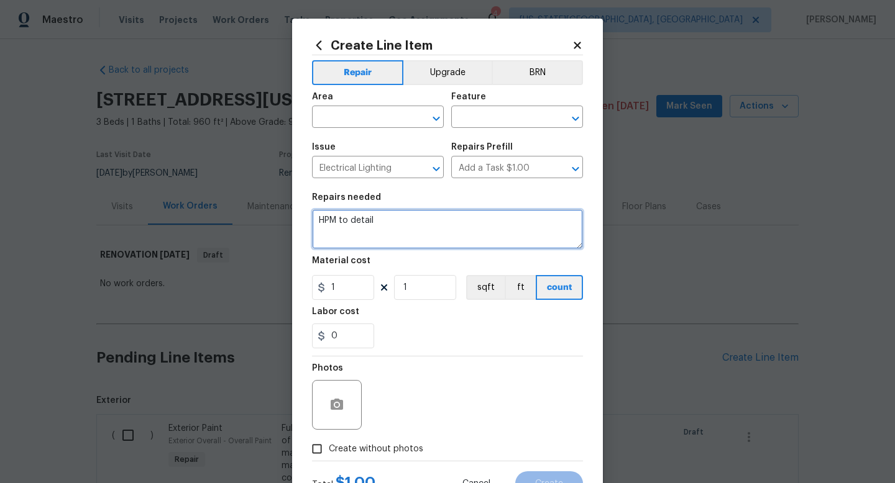
drag, startPoint x: 393, startPoint y: 224, endPoint x: 227, endPoint y: 221, distance: 166.6
click at [227, 221] on div "Create Line Item Repair Upgrade BRN Area ​ Feature ​ Issue Electrical Lighting …" at bounding box center [447, 241] width 895 height 483
type textarea "Replace light in kitchen."
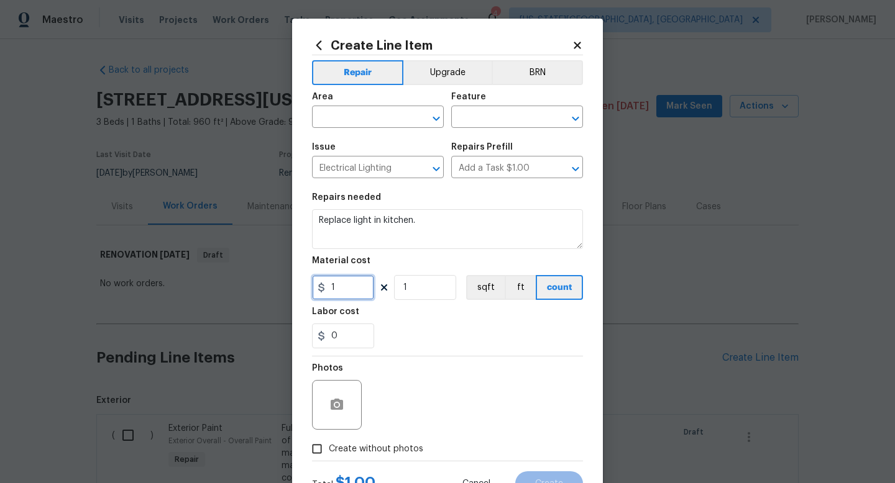
drag, startPoint x: 359, startPoint y: 293, endPoint x: 268, endPoint y: 293, distance: 90.7
click at [268, 293] on div "Create Line Item Repair Upgrade BRN Area ​ Feature ​ Issue Electrical Lighting …" at bounding box center [447, 241] width 895 height 483
type input "45"
click at [369, 450] on span "Create without photos" at bounding box center [376, 449] width 94 height 13
click at [329, 450] on input "Create without photos" at bounding box center [317, 449] width 24 height 24
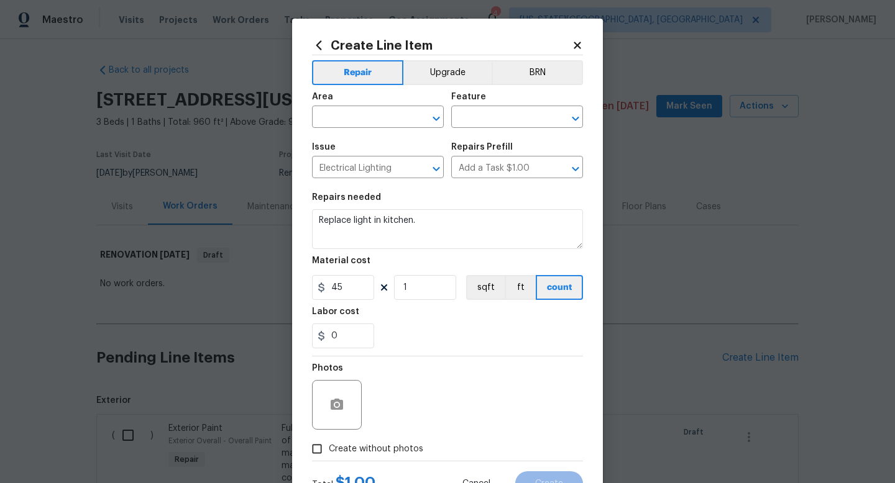
checkbox input "true"
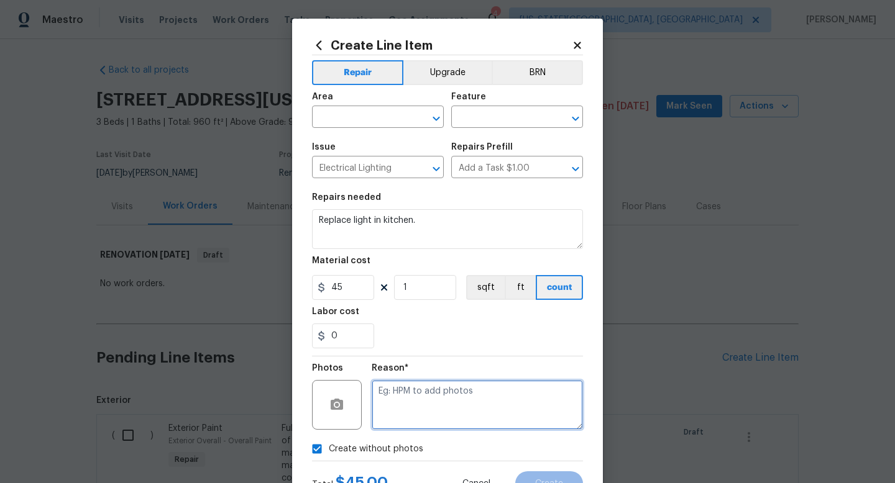
click at [393, 389] on textarea at bounding box center [477, 405] width 211 height 50
type textarea "na"
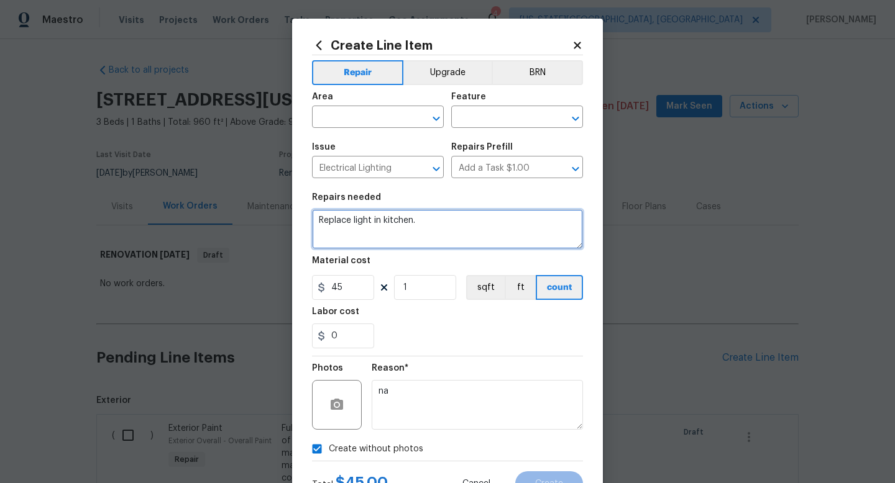
click at [451, 224] on textarea "Replace light in kitchen." at bounding box center [447, 229] width 271 height 40
click at [529, 222] on textarea "Replace light in kitchen. Flush mounted brush nickle." at bounding box center [447, 229] width 271 height 40
click at [536, 223] on textarea "Replace light in kitchen. Flush mounted brush nickee." at bounding box center [447, 229] width 271 height 40
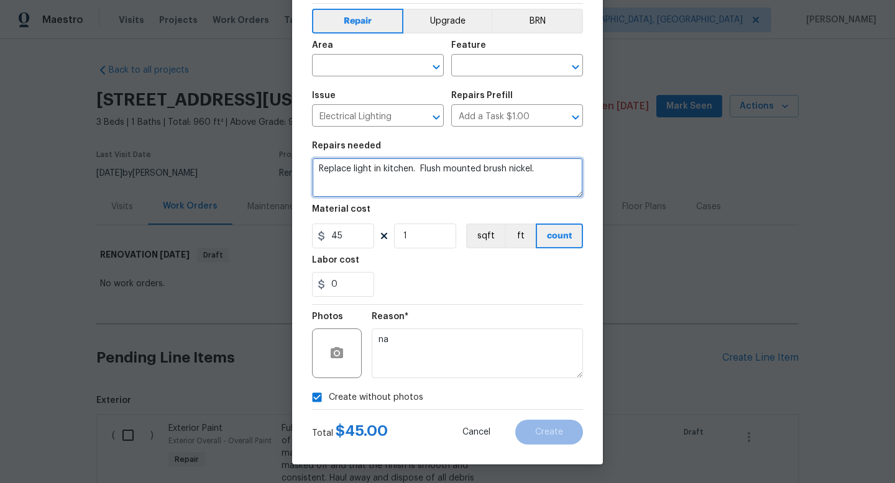
type textarea "Replace light in kitchen. Flush mounted brush nickel."
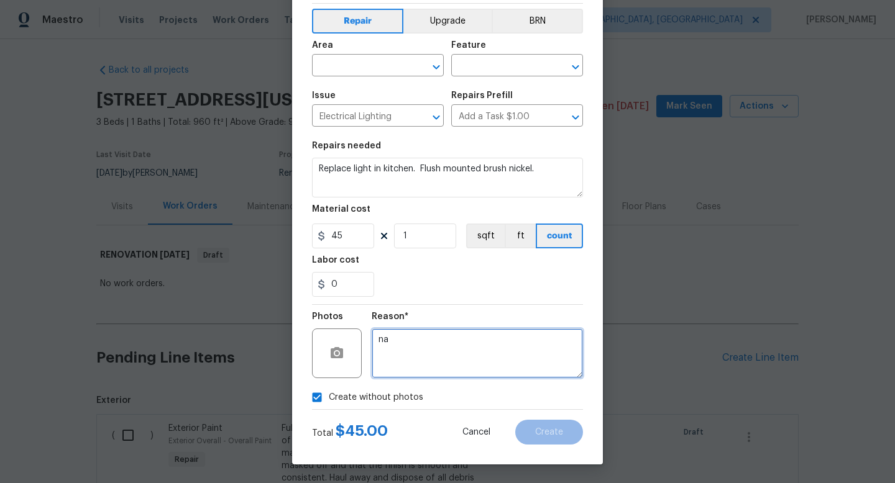
click at [446, 339] on textarea "na" at bounding box center [477, 354] width 211 height 50
click at [342, 76] on span "Area ​" at bounding box center [378, 59] width 132 height 50
click at [342, 75] on input "text" at bounding box center [360, 66] width 97 height 19
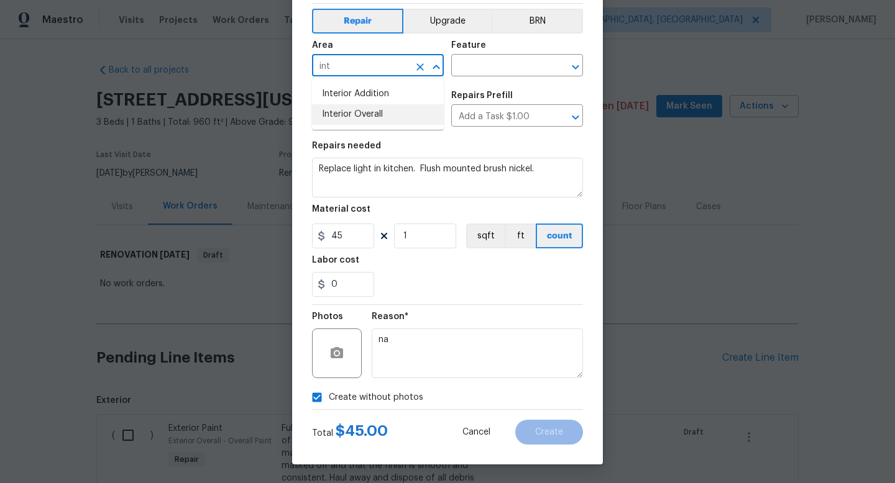
click at [341, 117] on li "Interior Overall" at bounding box center [378, 114] width 132 height 21
type input "Interior Overall"
click at [503, 62] on input "text" at bounding box center [499, 66] width 97 height 19
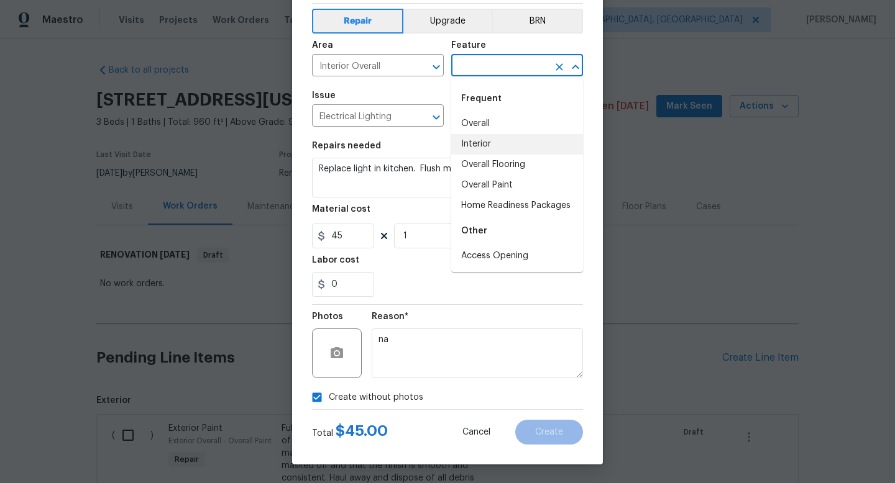
click at [482, 143] on li "Interior" at bounding box center [517, 144] width 132 height 21
type input "Interior"
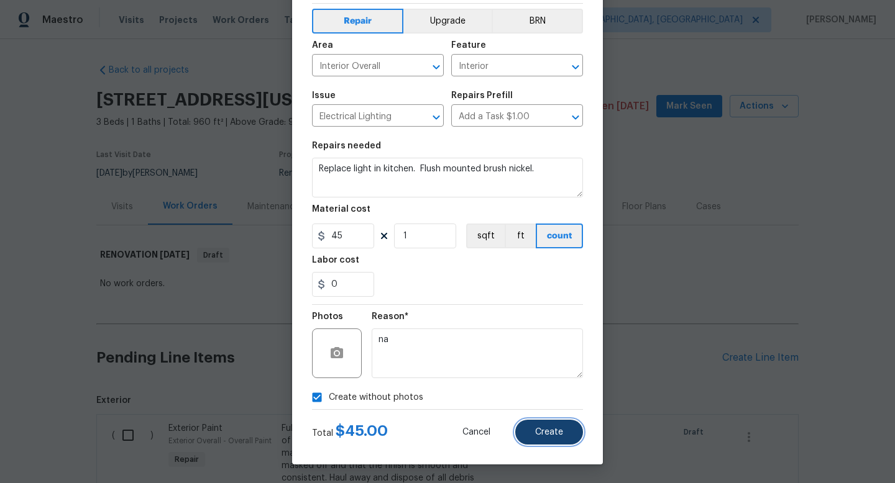
click at [552, 426] on button "Create" at bounding box center [549, 432] width 68 height 25
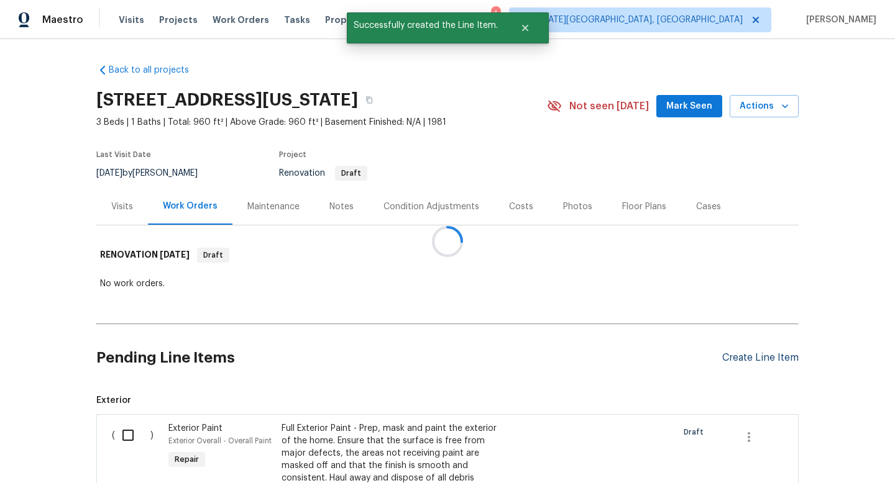
click at [750, 358] on div at bounding box center [447, 241] width 895 height 483
click at [774, 355] on div "Create Line Item" at bounding box center [760, 358] width 76 height 12
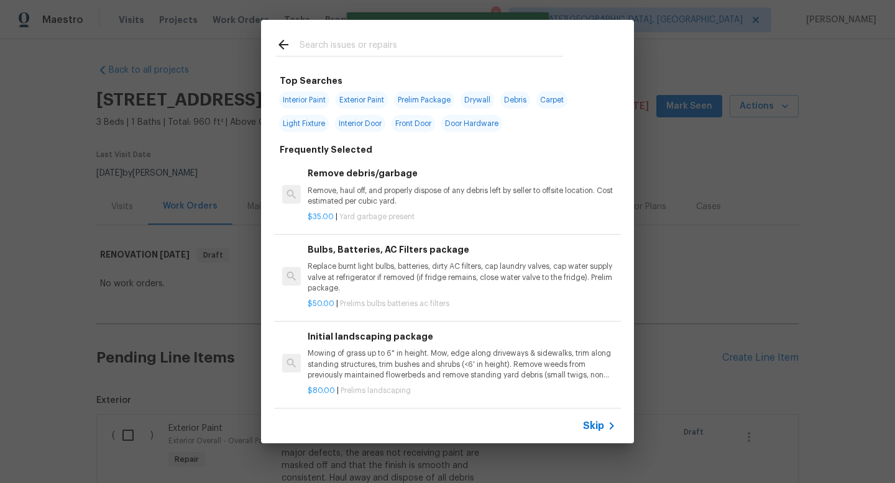
click at [356, 39] on input "text" at bounding box center [431, 46] width 263 height 19
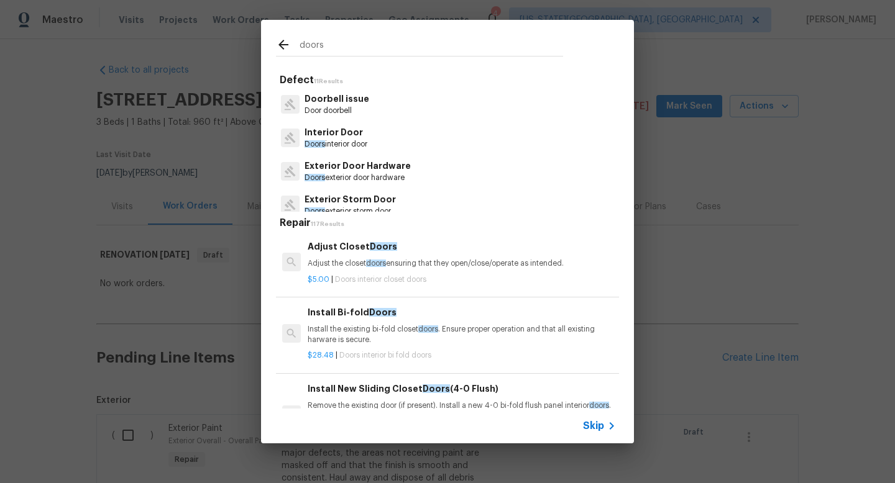
type input "doors"
click at [347, 145] on p "Doors interior door" at bounding box center [335, 144] width 63 height 11
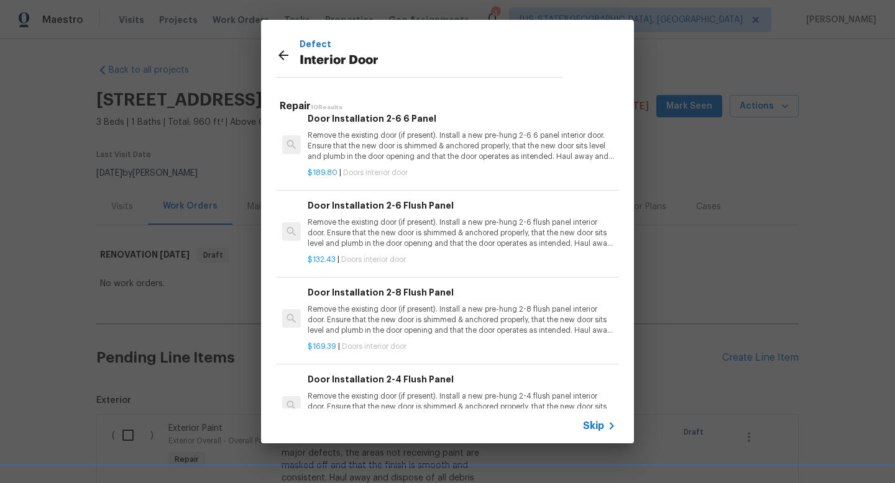
scroll to position [508, 0]
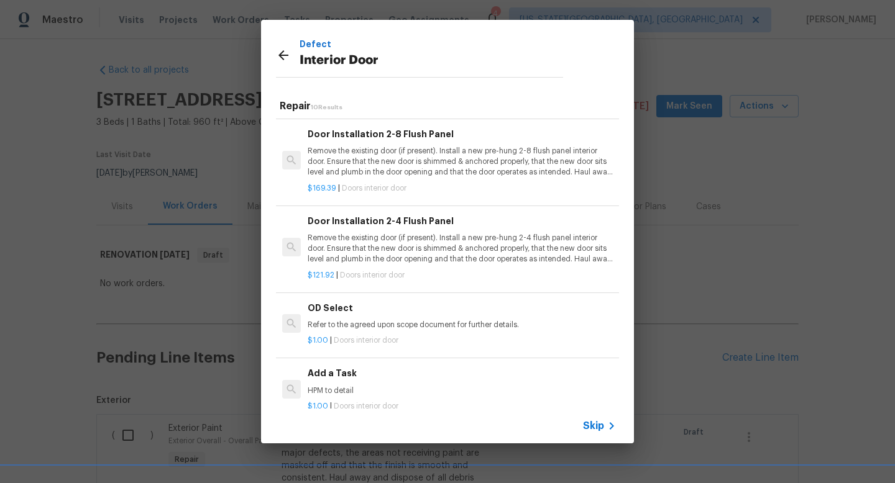
click at [353, 391] on p "HPM to detail" at bounding box center [462, 391] width 308 height 11
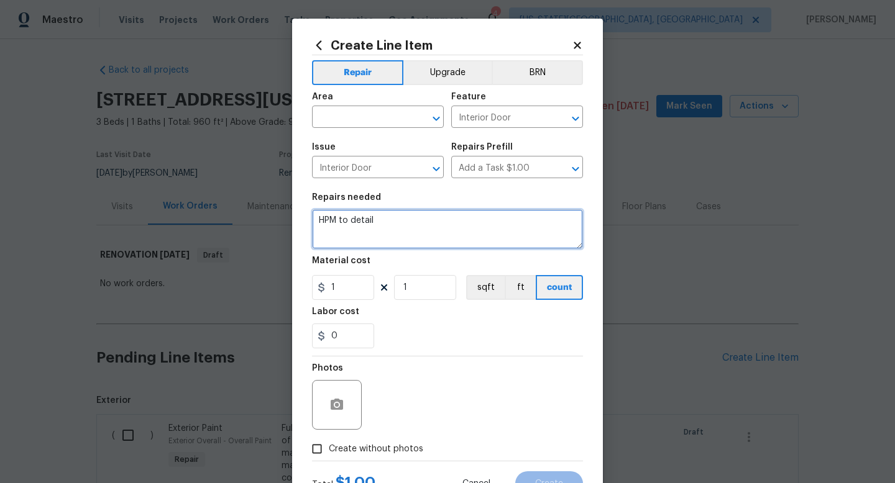
drag, startPoint x: 384, startPoint y: 230, endPoint x: 232, endPoint y: 209, distance: 153.6
click at [232, 209] on div "Create Line Item Repair Upgrade BRN Area ​ Feature Interior Door ​ Issue Interi…" at bounding box center [447, 241] width 895 height 483
type textarea "Replace all closet doors."
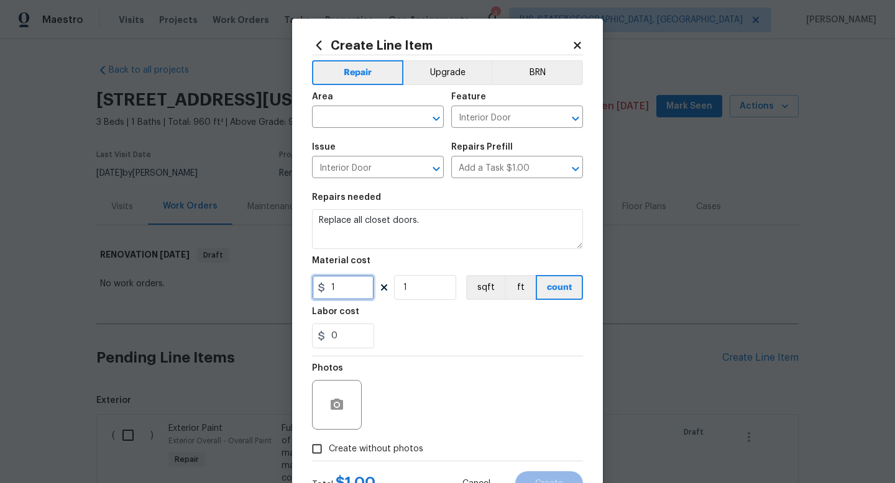
click at [339, 290] on input "1" at bounding box center [343, 287] width 62 height 25
type input "200"
click at [423, 289] on input "1" at bounding box center [425, 287] width 62 height 25
type input "4"
click at [394, 454] on span "Create without photos" at bounding box center [376, 449] width 94 height 13
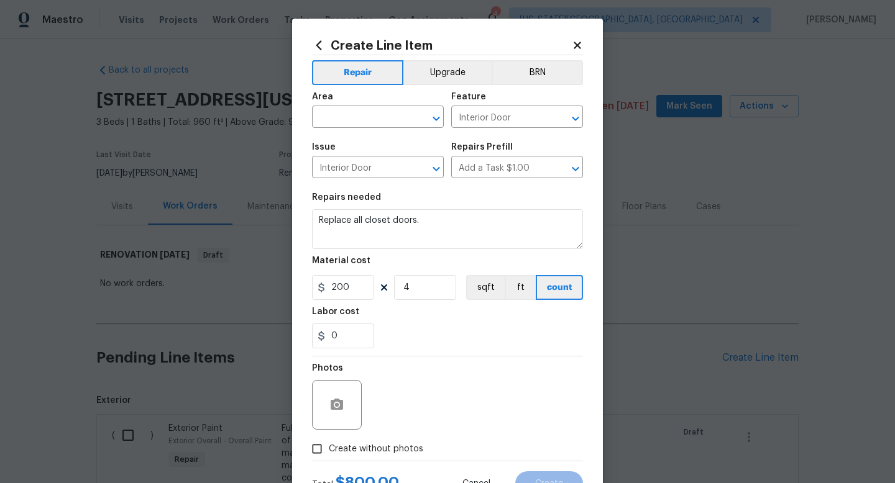
click at [329, 454] on input "Create without photos" at bounding box center [317, 449] width 24 height 24
checkbox input "true"
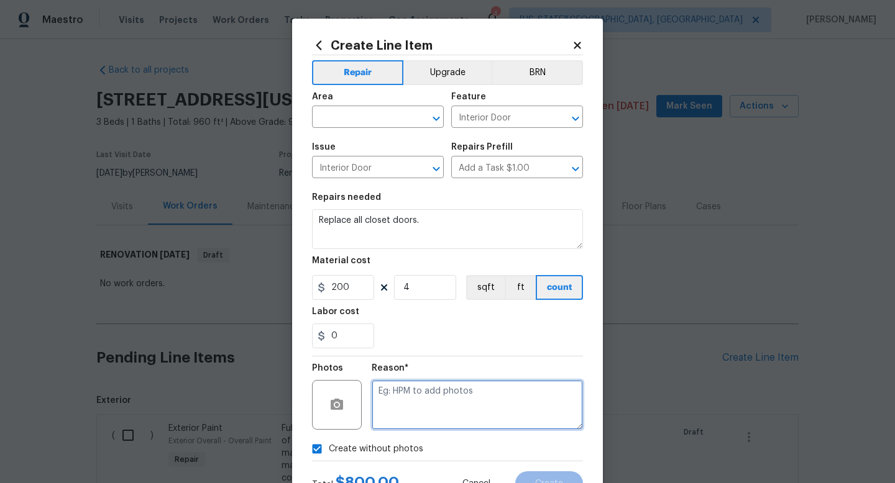
click at [414, 420] on textarea at bounding box center [477, 405] width 211 height 50
type textarea "na"
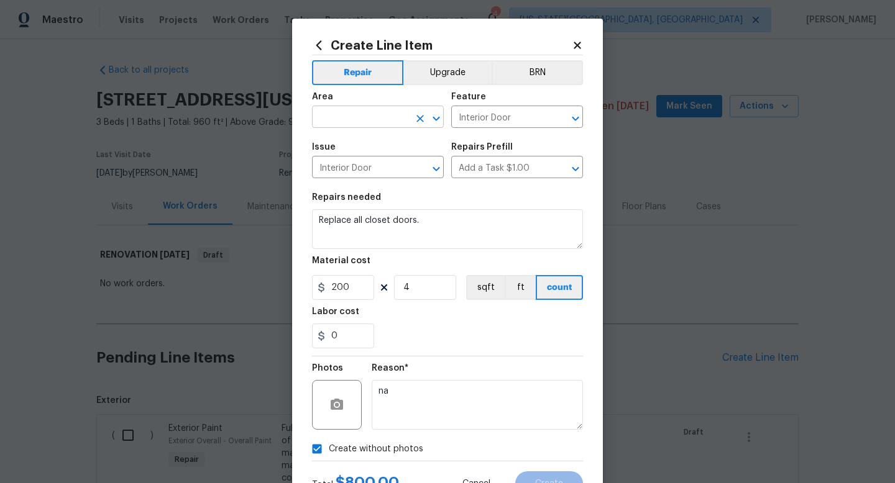
click at [355, 119] on input "text" at bounding box center [360, 118] width 97 height 19
click at [348, 178] on ul "Interior Addition Interior Overall" at bounding box center [378, 156] width 132 height 51
click at [349, 165] on li "Interior Overall" at bounding box center [378, 167] width 132 height 21
type input "Interior Overall"
click at [547, 472] on button "Create" at bounding box center [549, 484] width 68 height 25
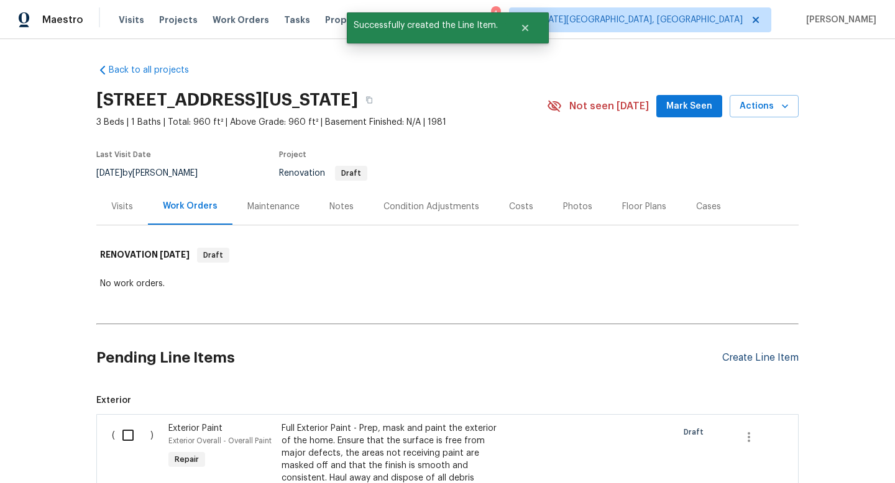
click at [750, 356] on div "Create Line Item" at bounding box center [760, 358] width 76 height 12
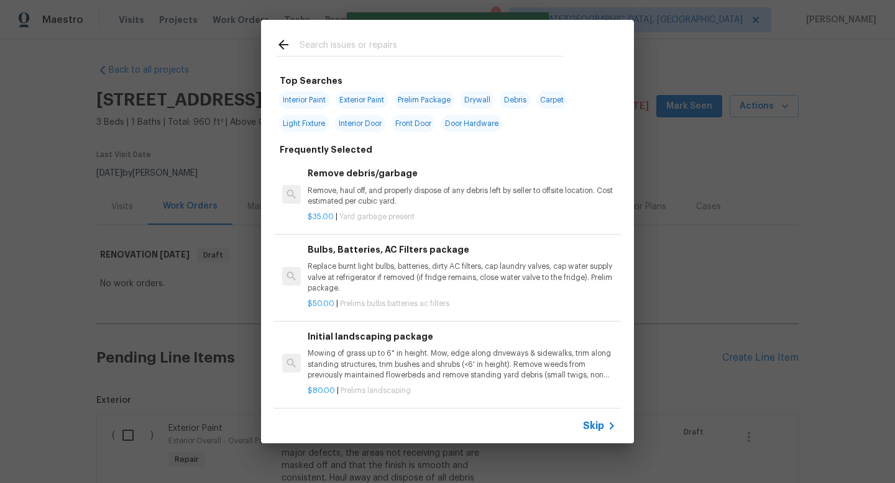
click at [351, 48] on input "text" at bounding box center [431, 46] width 263 height 19
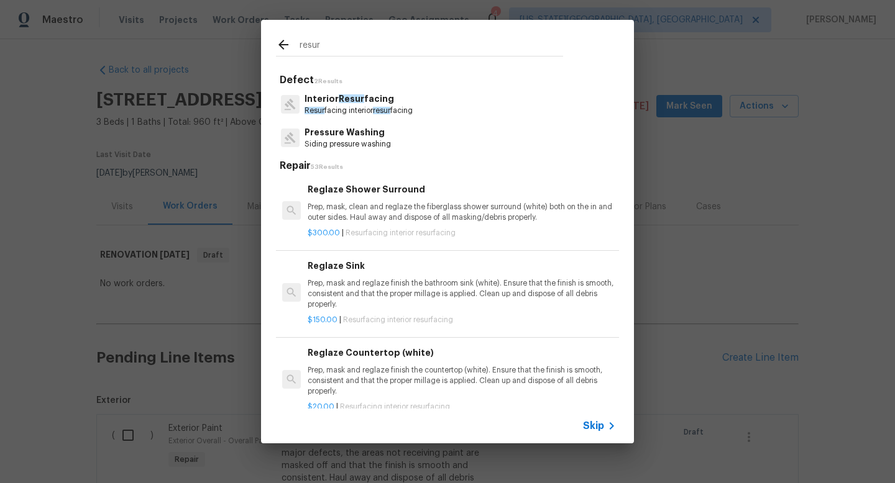
type input "resur"
click at [344, 103] on span "Resur" at bounding box center [351, 98] width 25 height 9
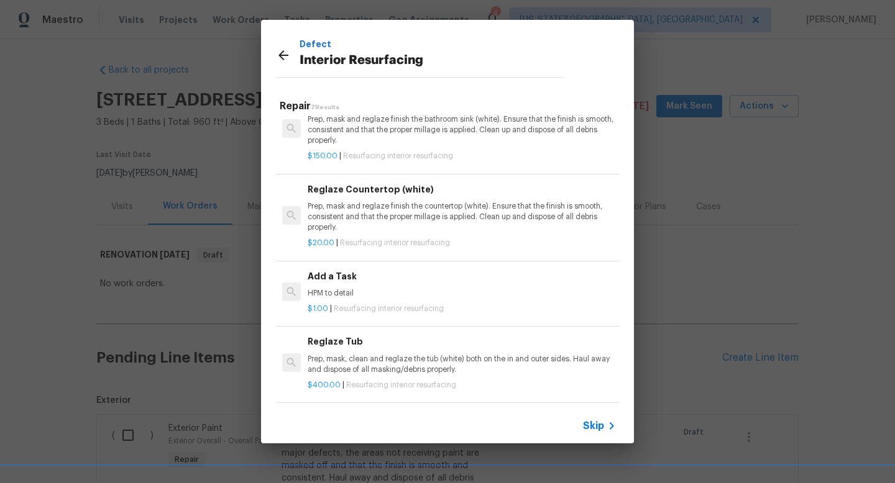
scroll to position [215, 0]
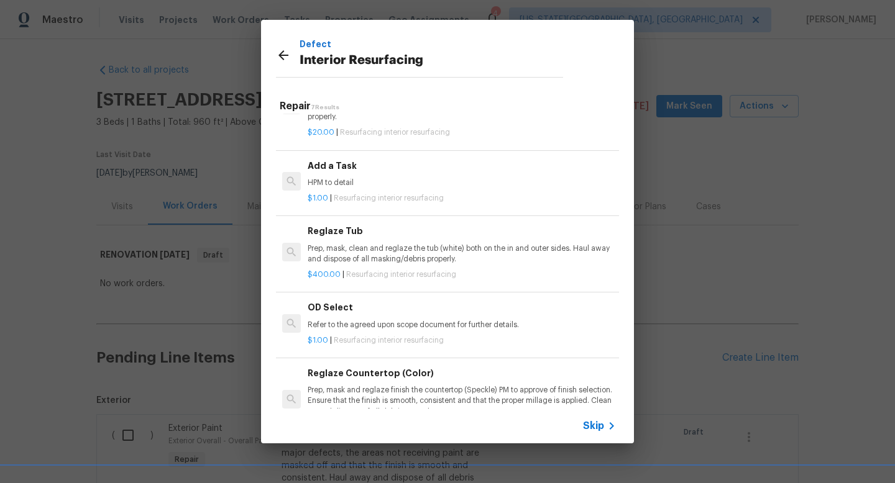
click at [362, 171] on h6 "Add a Task" at bounding box center [462, 166] width 308 height 14
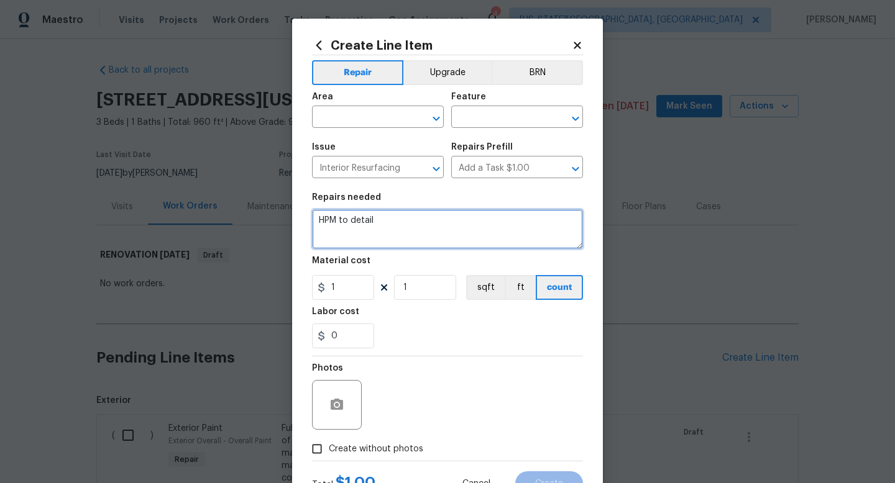
drag, startPoint x: 369, startPoint y: 220, endPoint x: 186, endPoint y: 201, distance: 183.7
click at [188, 208] on div "Create Line Item Repair Upgrade BRN Area ​ Feature ​ Issue Interior Resurfacing…" at bounding box center [447, 241] width 895 height 483
type textarea "Resurface kitchen top and splash. WHITE GRANITE> Resurface master bathtub and t…"
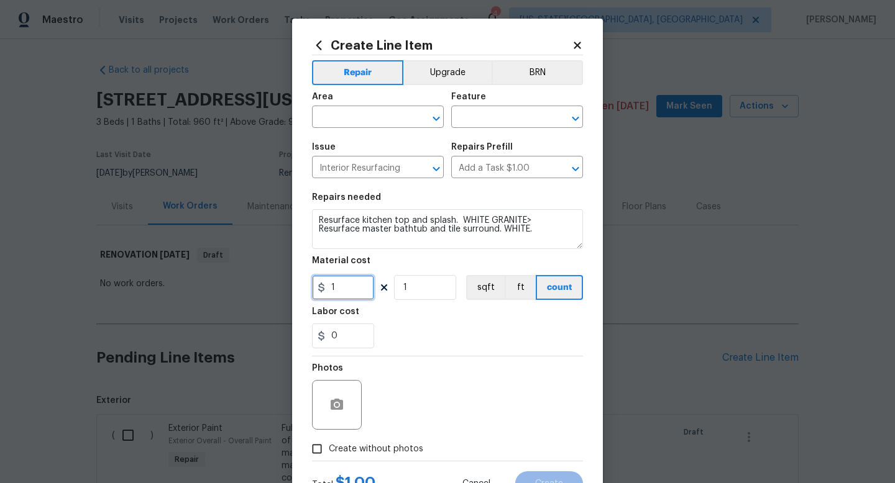
click at [349, 289] on input "1" at bounding box center [343, 287] width 62 height 25
type input "750"
click at [377, 452] on span "Create without photos" at bounding box center [376, 449] width 94 height 13
click at [329, 452] on input "Create without photos" at bounding box center [317, 449] width 24 height 24
checkbox input "true"
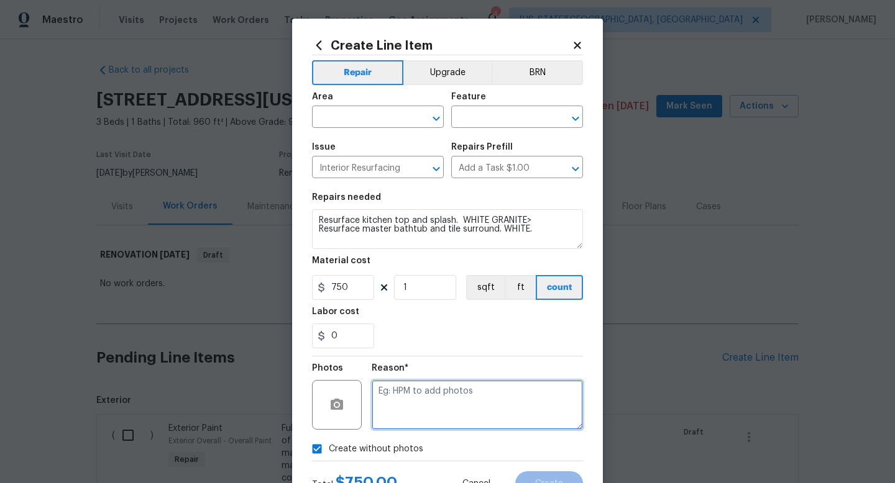
click at [387, 407] on textarea at bounding box center [477, 405] width 211 height 50
type textarea "na"
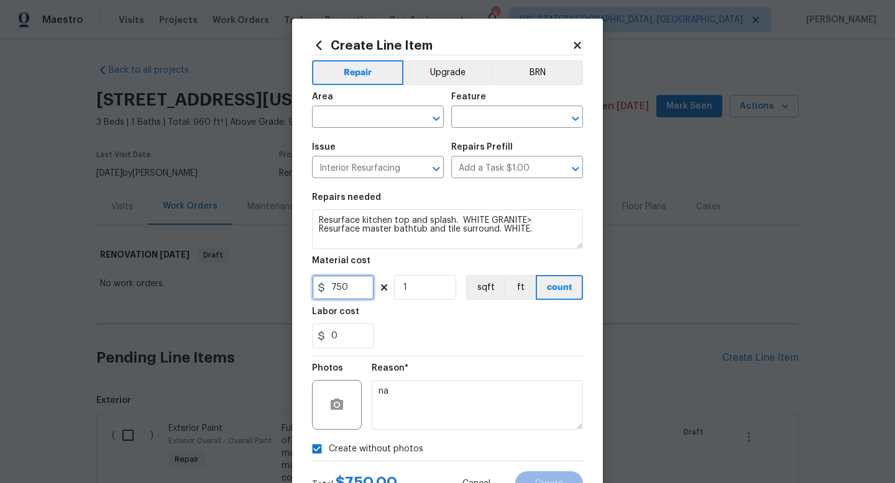
click at [352, 289] on input "750" at bounding box center [343, 287] width 62 height 25
type input "350"
click at [432, 289] on input "1" at bounding box center [425, 287] width 62 height 25
type input "2"
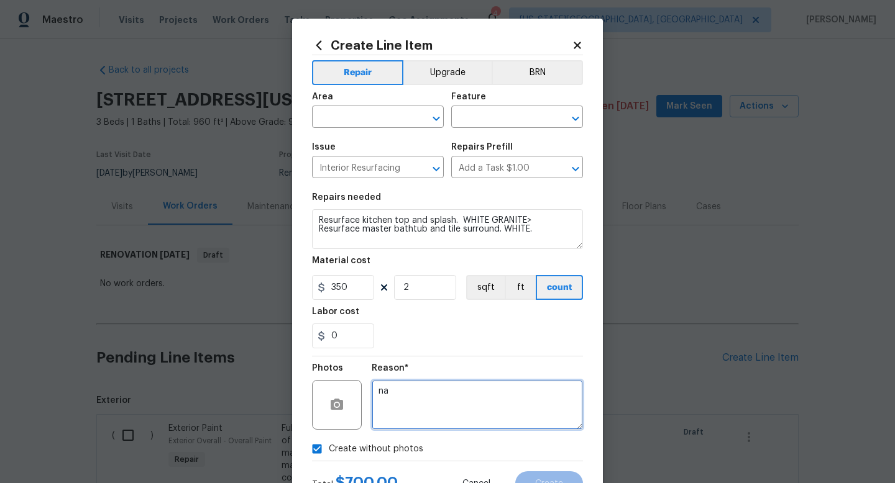
click at [395, 388] on textarea "na" at bounding box center [477, 405] width 211 height 50
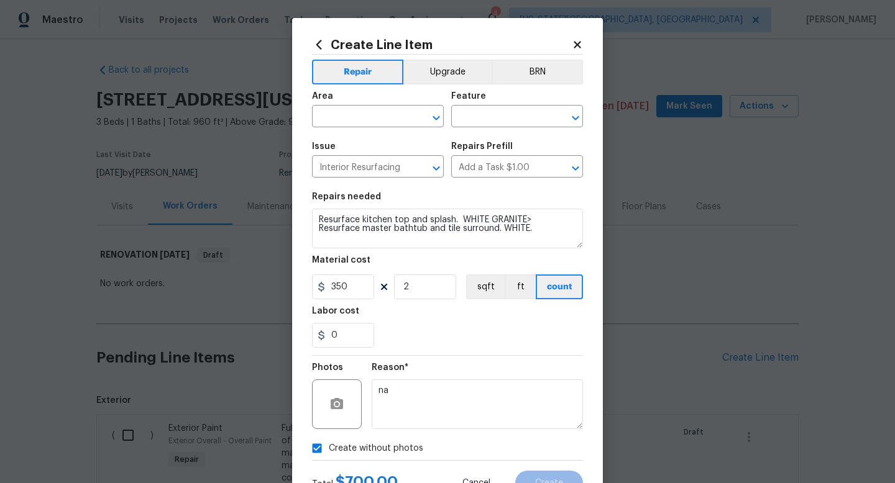
click at [363, 106] on div "Area" at bounding box center [378, 100] width 132 height 16
click at [358, 125] on input "text" at bounding box center [360, 117] width 97 height 19
click at [350, 165] on li "Interior Overall" at bounding box center [378, 166] width 132 height 21
type input "Interior Overall"
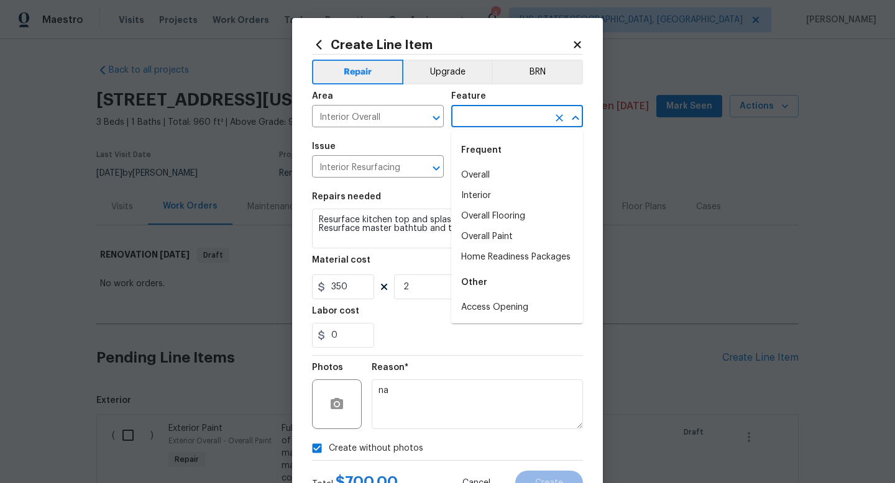
click at [486, 111] on input "text" at bounding box center [499, 117] width 97 height 19
click at [479, 198] on li "Interior" at bounding box center [517, 196] width 132 height 21
type input "Interior"
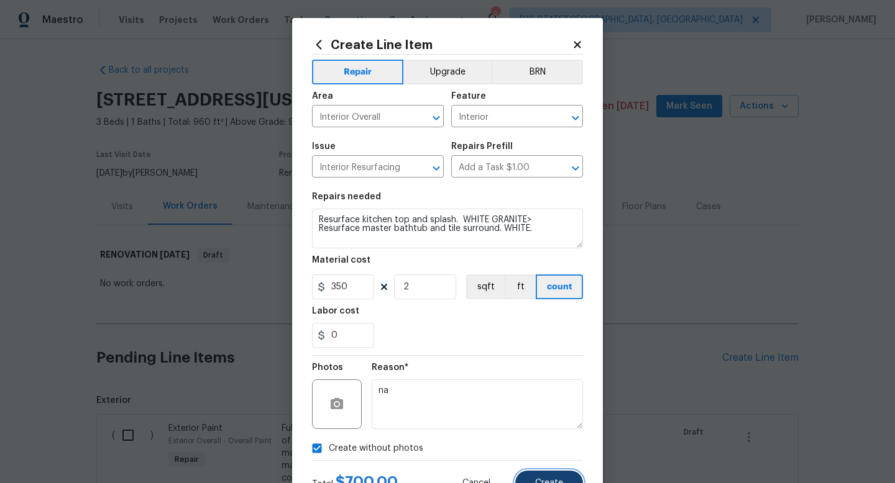
click at [531, 483] on button "Create" at bounding box center [549, 483] width 68 height 25
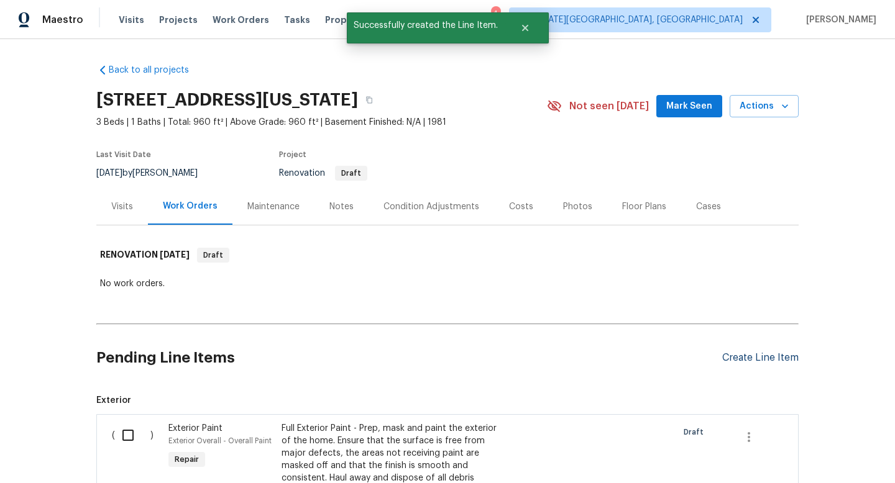
click at [746, 357] on div "Create Line Item" at bounding box center [760, 358] width 76 height 12
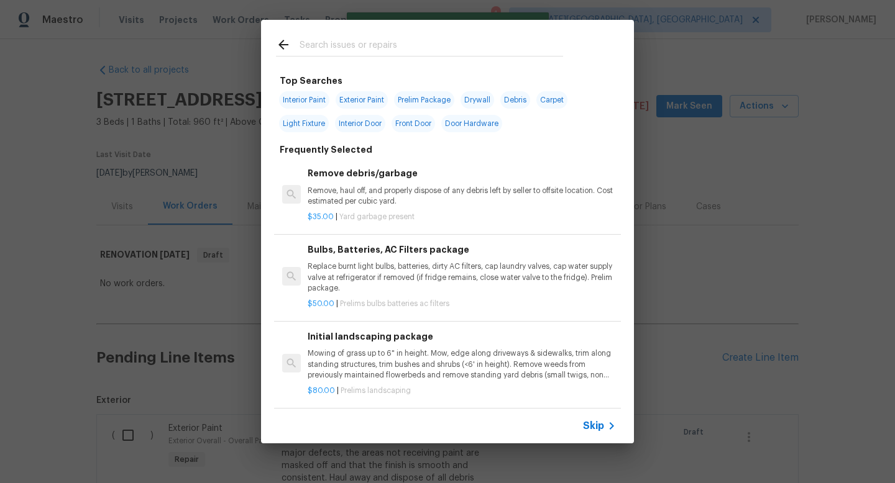
click at [333, 44] on input "text" at bounding box center [431, 46] width 263 height 19
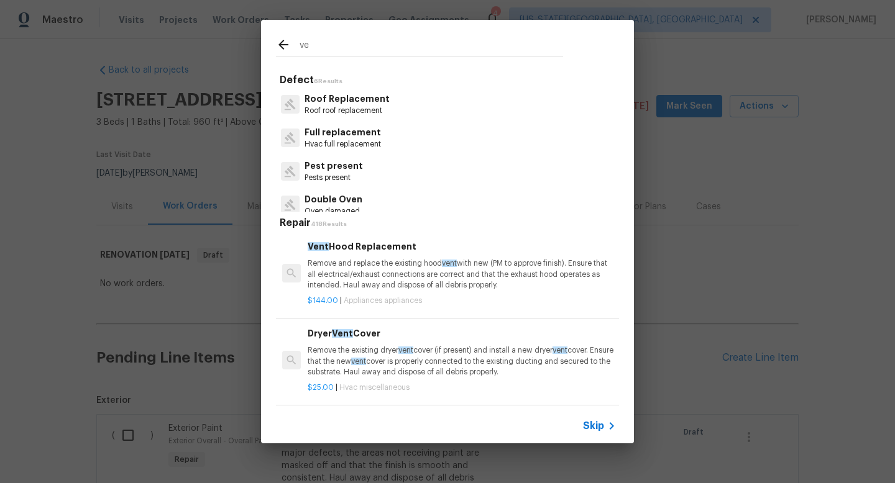
type input "v"
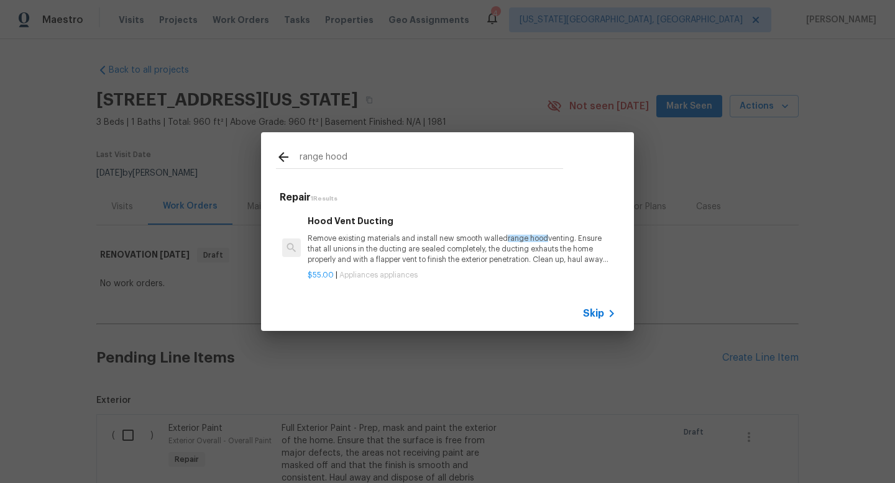
type input "range hood"
click at [730, 217] on div "range hood Repair 1 Results Hood Vent Ducting Remove existing materials and ins…" at bounding box center [447, 232] width 895 height 464
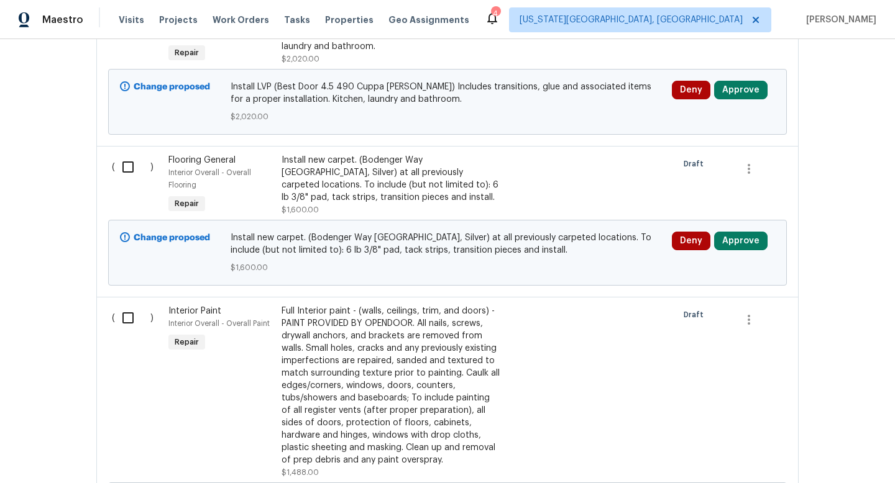
scroll to position [1908, 0]
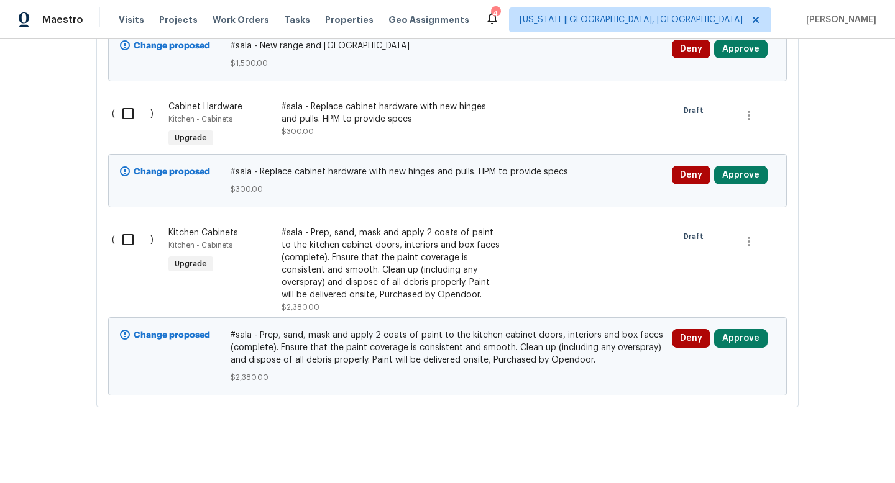
click at [382, 236] on div "#sala - Prep, sand, mask and apply 2 coats of paint to the kitchen cabinet door…" at bounding box center [390, 264] width 219 height 75
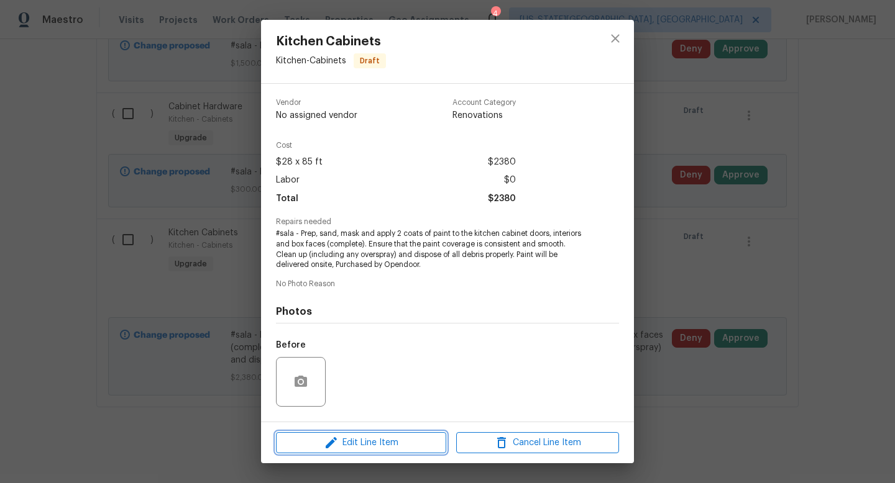
click at [380, 446] on span "Edit Line Item" at bounding box center [361, 444] width 163 height 16
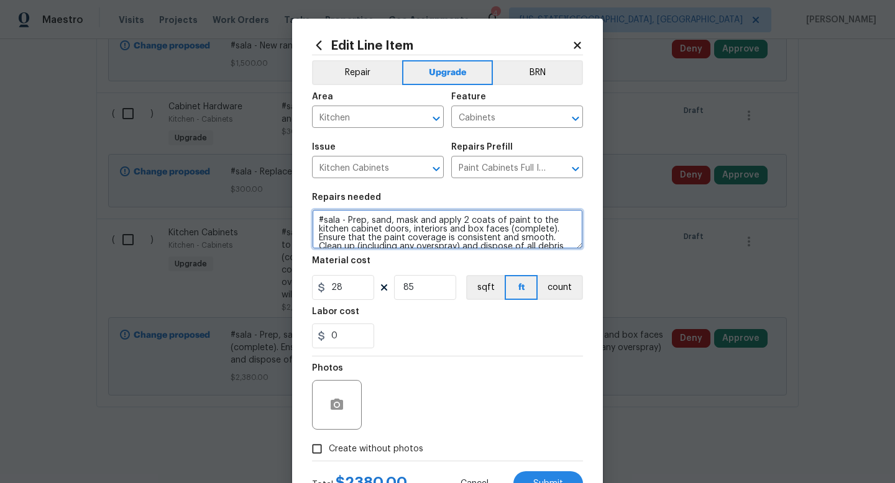
click at [347, 222] on textarea "#sala - Prep, sand, mask and apply 2 coats of paint to the kitchen cabinet door…" at bounding box center [447, 229] width 271 height 40
type textarea "#sala - ALL Cabinets Prep, sand, mask and apply 2 coats of paint to the kitchen…"
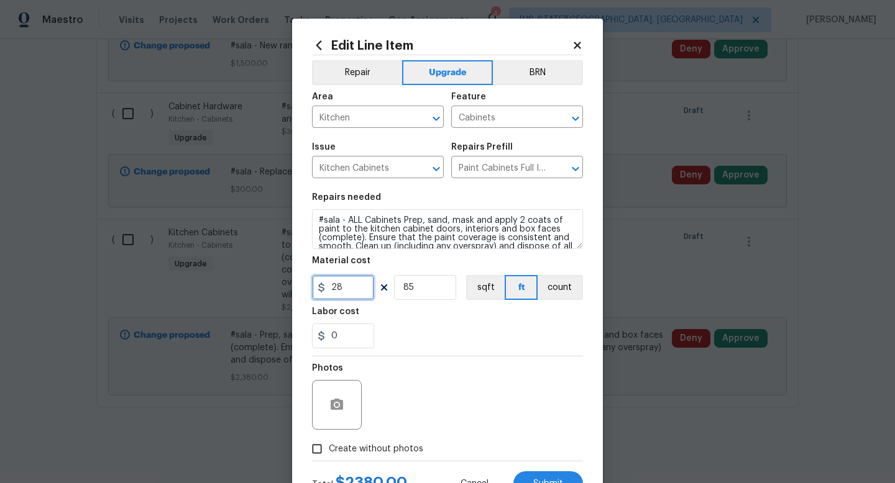
drag, startPoint x: 362, startPoint y: 291, endPoint x: 239, endPoint y: 271, distance: 124.1
click at [239, 275] on div "Edit Line Item Repair Upgrade BRN Area Kitchen ​ Feature Cabinets ​ Issue Kitch…" at bounding box center [447, 241] width 895 height 483
type input "1000"
click at [411, 291] on input "85" at bounding box center [425, 287] width 62 height 25
click at [419, 291] on input "85" at bounding box center [425, 287] width 62 height 25
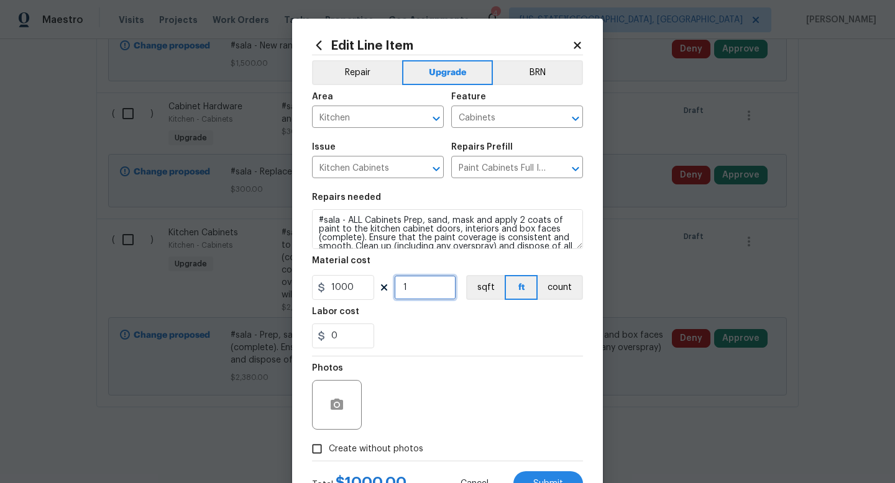
type input "1"
click at [423, 336] on div "0" at bounding box center [447, 336] width 271 height 25
click at [574, 42] on icon at bounding box center [577, 45] width 7 height 7
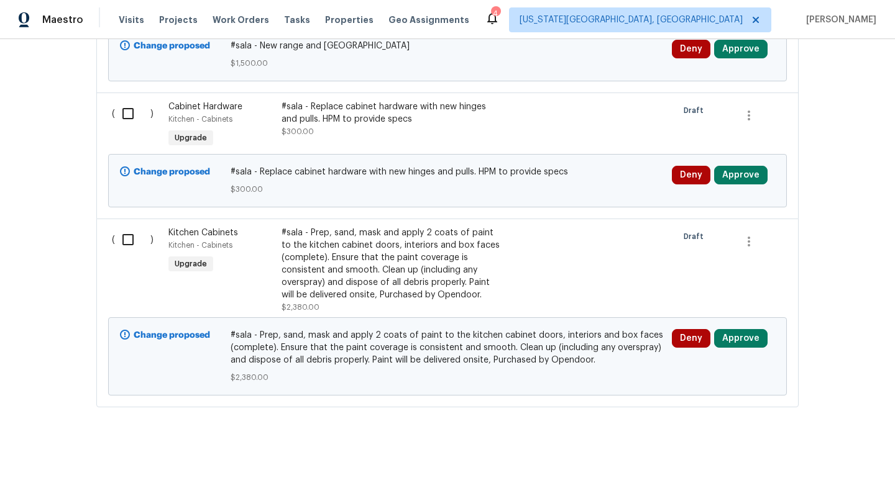
click at [366, 252] on div "#sala - Prep, sand, mask and apply 2 coats of paint to the kitchen cabinet door…" at bounding box center [390, 264] width 219 height 75
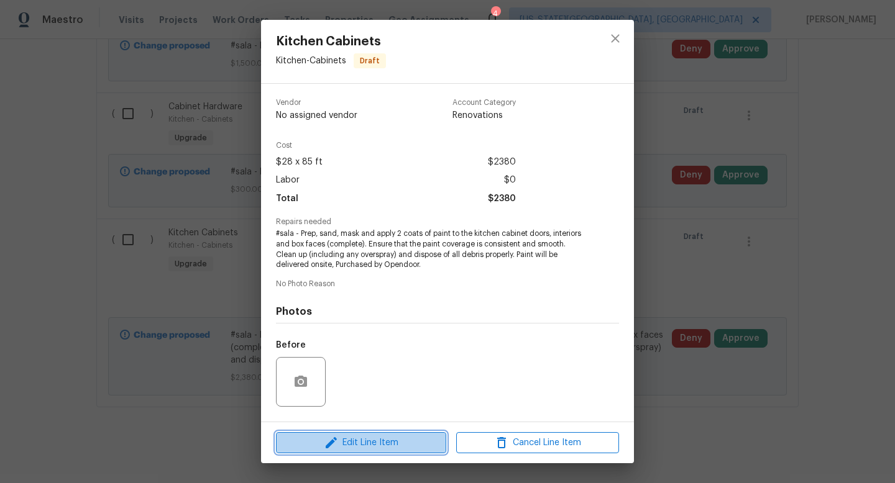
click at [352, 434] on button "Edit Line Item" at bounding box center [361, 443] width 170 height 22
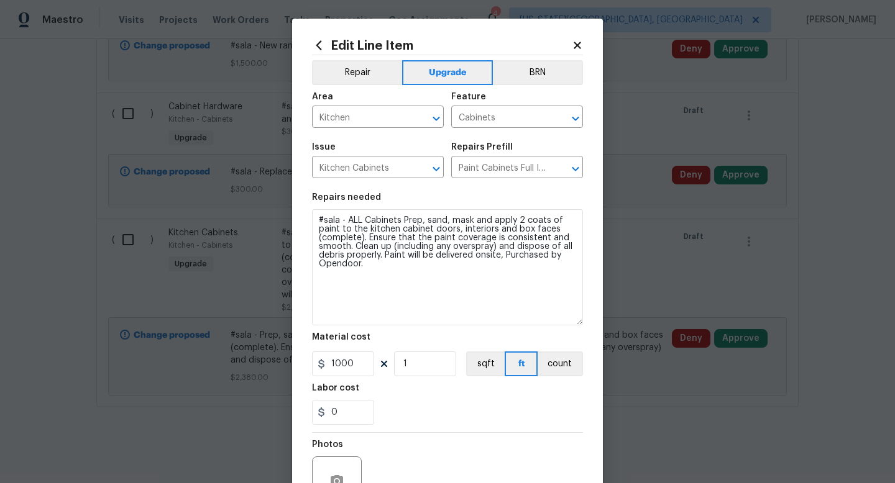
drag, startPoint x: 580, startPoint y: 246, endPoint x: 593, endPoint y: 322, distance: 77.5
click at [593, 322] on div "Edit Line Item Repair Upgrade BRN Area Kitchen ​ Feature Cabinets ​ Issue Kitch…" at bounding box center [447, 306] width 311 height 574
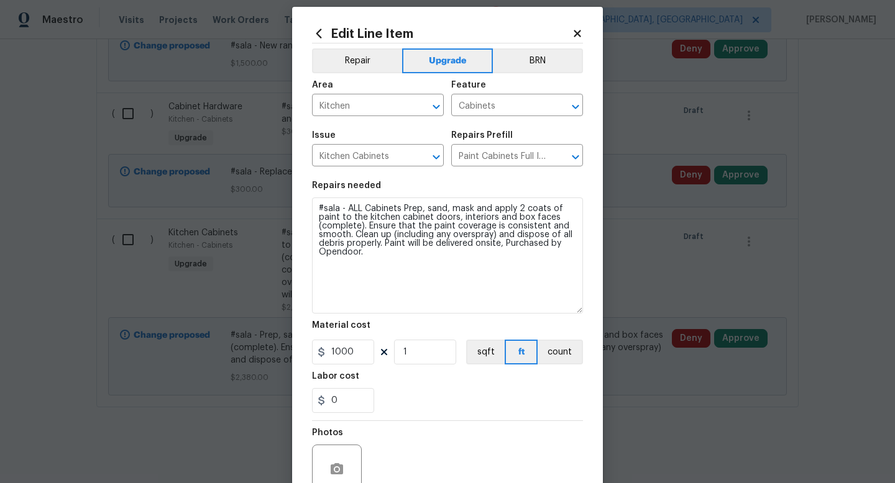
scroll to position [129, 0]
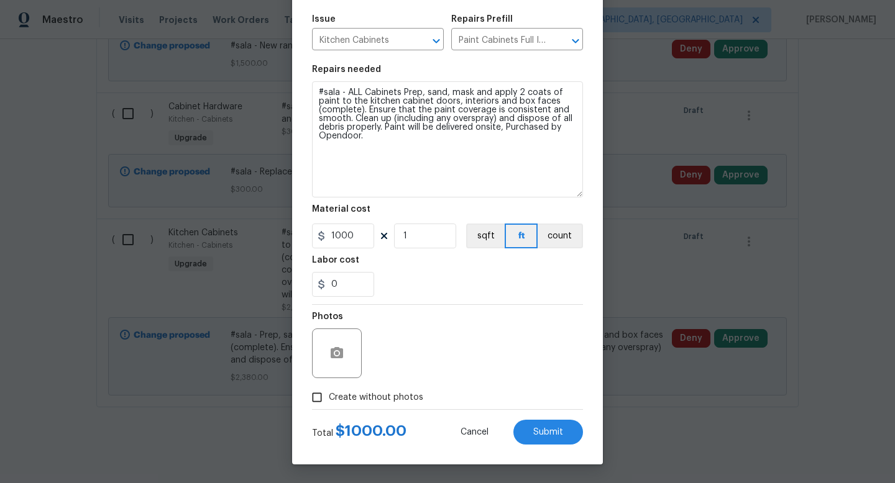
click at [396, 399] on span "Create without photos" at bounding box center [376, 397] width 94 height 13
click at [329, 399] on input "Create without photos" at bounding box center [317, 398] width 24 height 24
checkbox input "true"
click at [420, 345] on textarea at bounding box center [477, 354] width 211 height 50
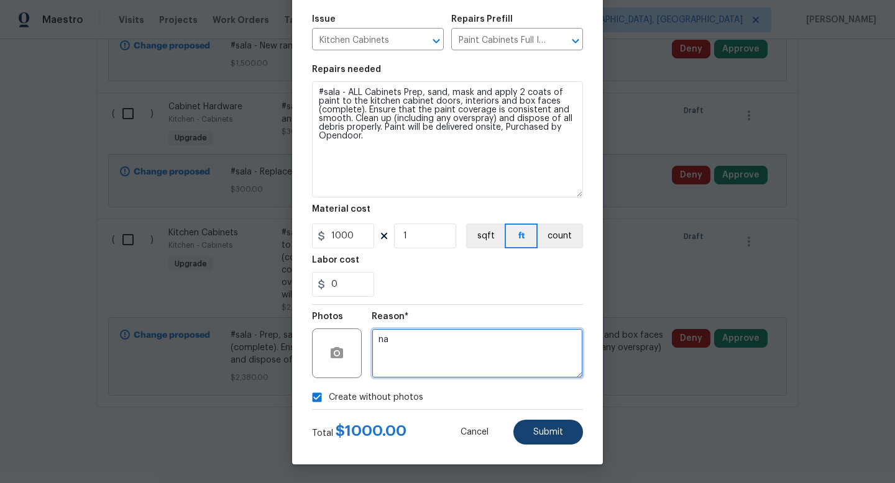
type textarea "na"
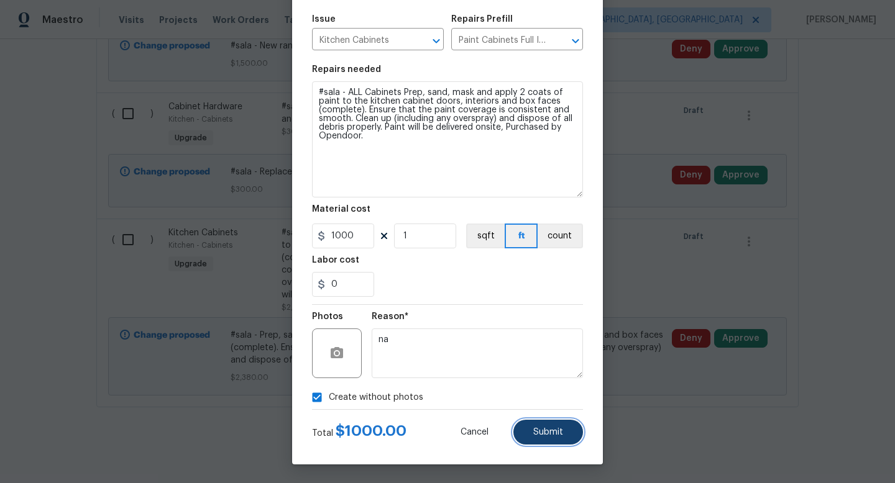
click at [567, 440] on button "Submit" at bounding box center [548, 432] width 70 height 25
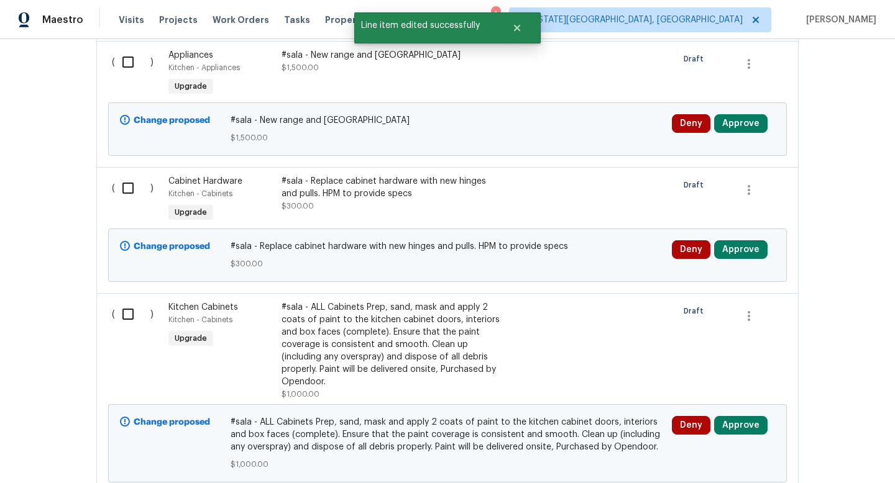
scroll to position [1832, 0]
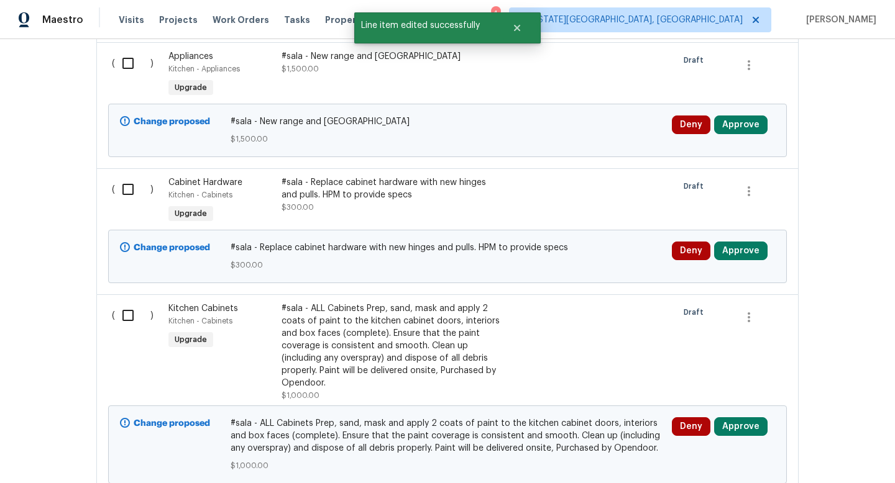
click at [365, 176] on div "#sala - Replace cabinet hardware with new hinges and pulls. HPM to provide specs" at bounding box center [390, 188] width 219 height 25
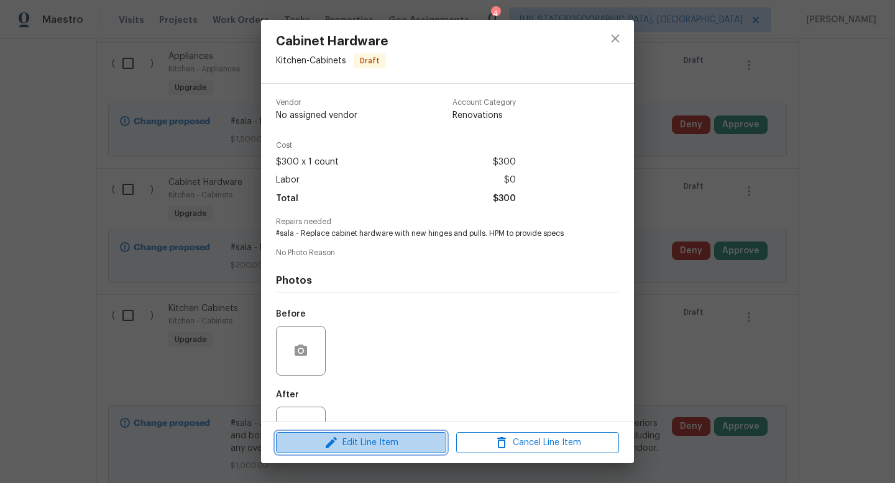
click at [362, 441] on span "Edit Line Item" at bounding box center [361, 444] width 163 height 16
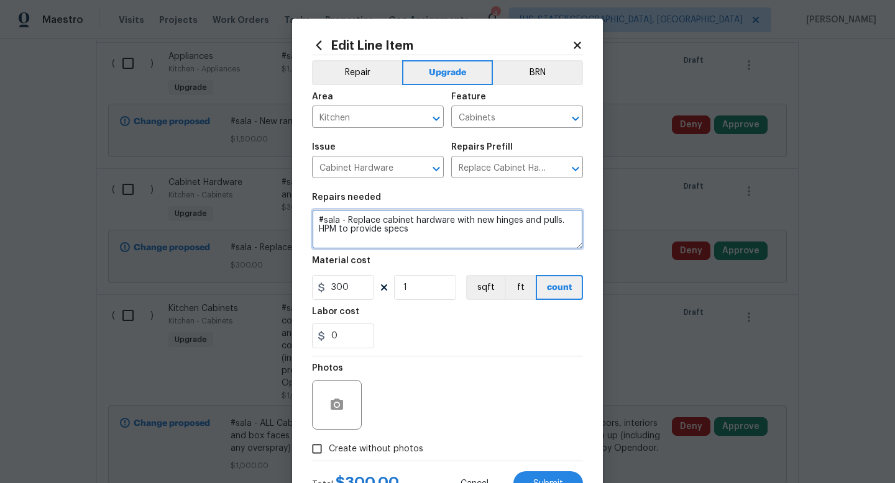
click at [434, 237] on textarea "#sala - Replace cabinet hardware with new hinges and pulls. HPM to provide specs" at bounding box center [447, 229] width 271 height 40
click at [347, 222] on textarea "#sala - Replace cabinet hardware with new hinges and pulls. HPM to provide spec…" at bounding box center [447, 229] width 271 height 40
type textarea "#sala - Kitchen/bathroom. Replace cabinet hardware with new hinges and pulls. H…"
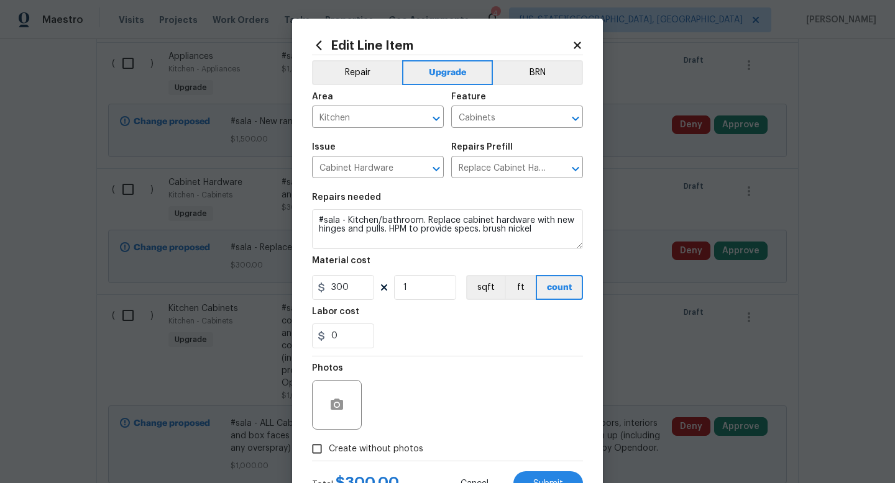
click at [388, 446] on span "Create without photos" at bounding box center [376, 449] width 94 height 13
click at [329, 446] on input "Create without photos" at bounding box center [317, 449] width 24 height 24
checkbox input "true"
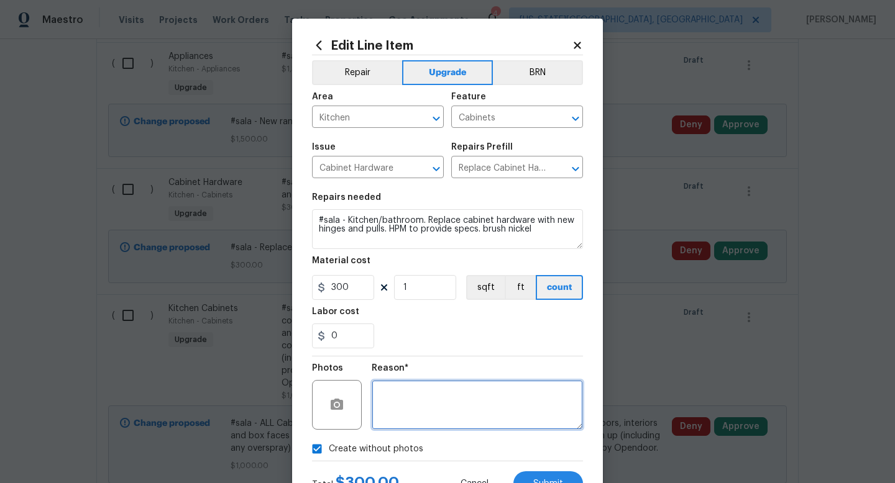
click at [403, 390] on textarea at bounding box center [477, 405] width 211 height 50
type textarea "na"
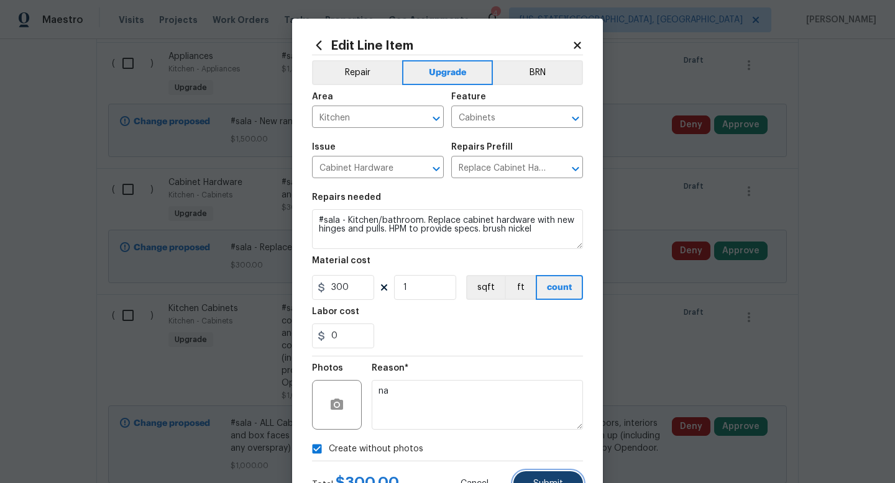
click at [579, 483] on button "Submit" at bounding box center [548, 484] width 70 height 25
type textarea "#sala - Kitchen/bathroom. Replace cabinet hardware with new hinges and pulls. H…"
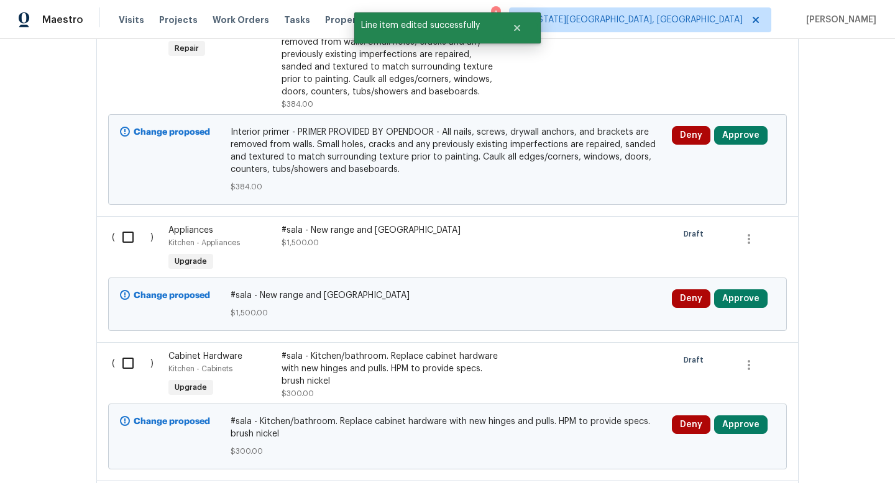
scroll to position [1657, 0]
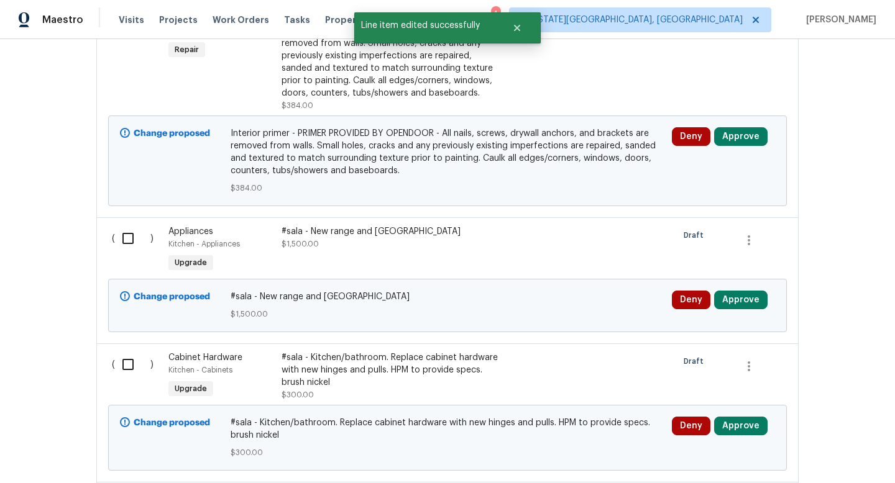
click at [341, 229] on div "#sala - New range and Venthood $1,500.00" at bounding box center [390, 238] width 219 height 25
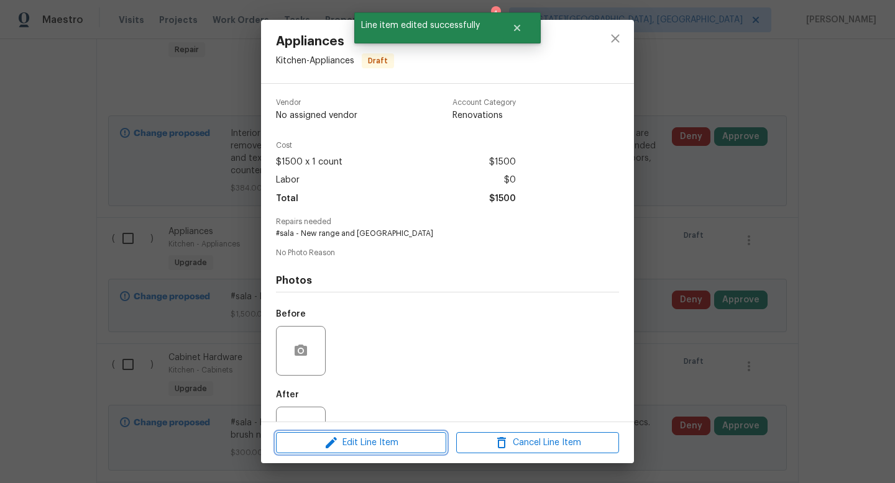
click at [345, 447] on span "Edit Line Item" at bounding box center [361, 444] width 163 height 16
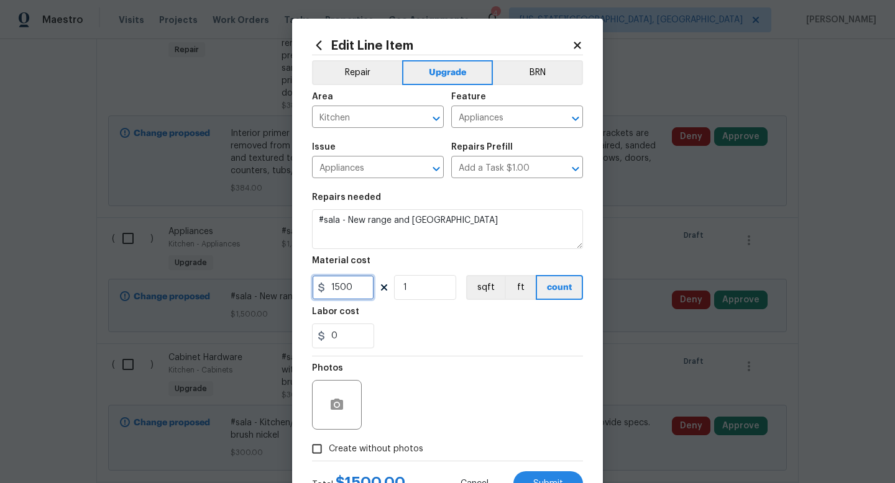
drag, startPoint x: 353, startPoint y: 293, endPoint x: 260, endPoint y: 280, distance: 93.4
click at [260, 282] on div "Edit Line Item Repair Upgrade BRN Area Kitchen ​ Feature Appliances ​ Issue App…" at bounding box center [447, 241] width 895 height 483
click at [576, 39] on div "Edit Line Item" at bounding box center [447, 46] width 271 height 14
click at [577, 45] on icon at bounding box center [577, 45] width 7 height 7
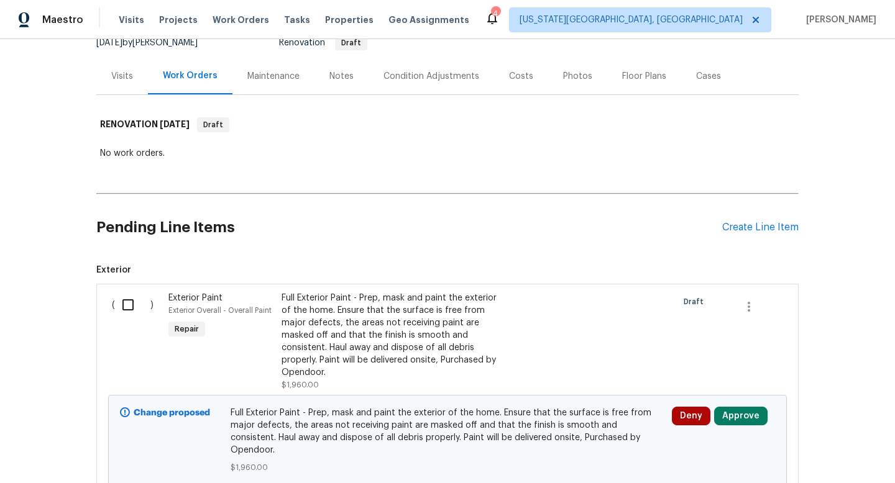
scroll to position [0, 0]
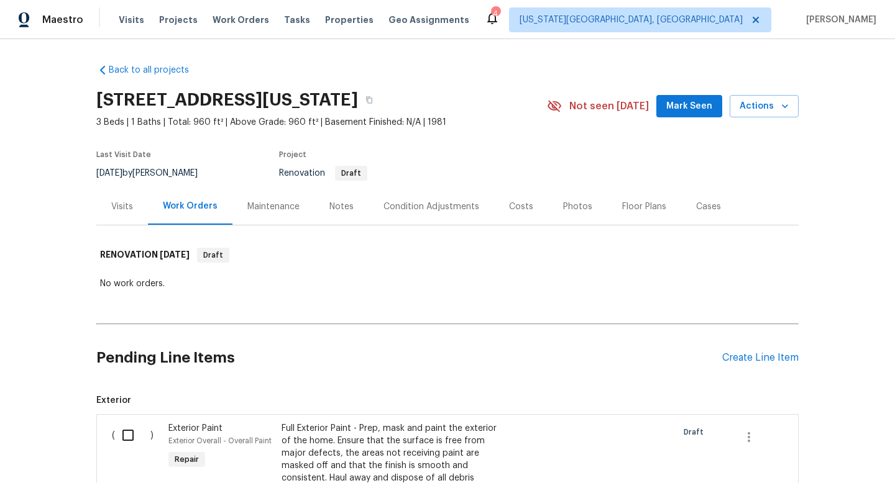
click at [526, 208] on div "Costs" at bounding box center [521, 207] width 24 height 12
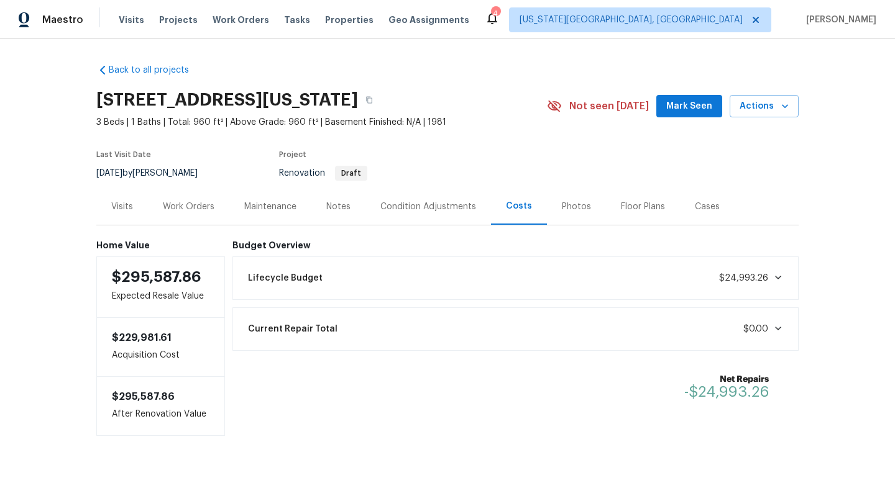
click at [421, 205] on div "Condition Adjustments" at bounding box center [428, 207] width 96 height 12
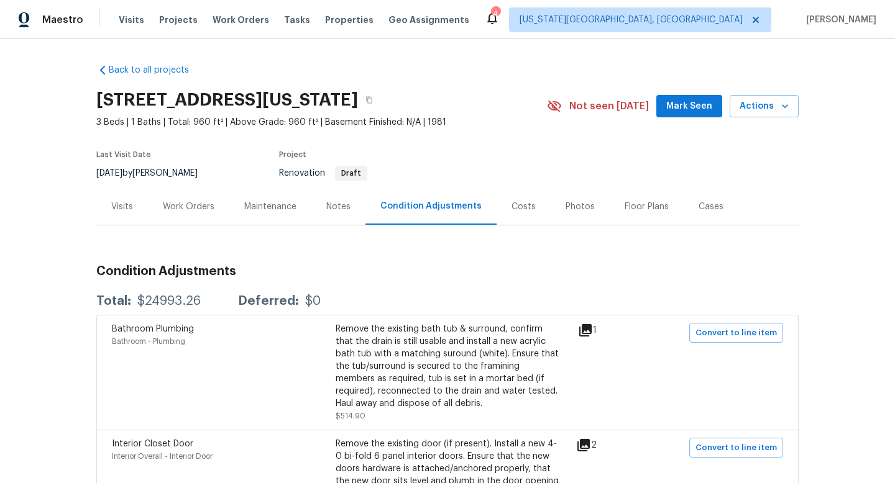
click at [184, 210] on div "Work Orders" at bounding box center [189, 207] width 52 height 12
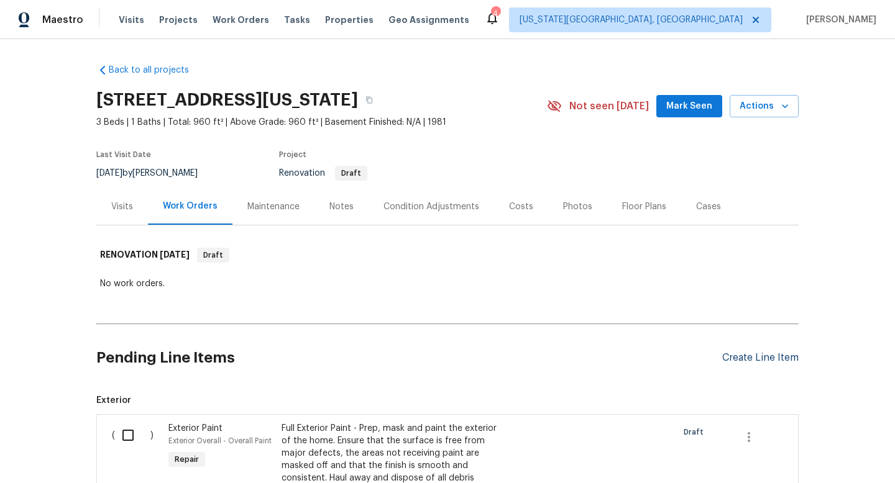
click at [760, 357] on div "Create Line Item" at bounding box center [760, 358] width 76 height 12
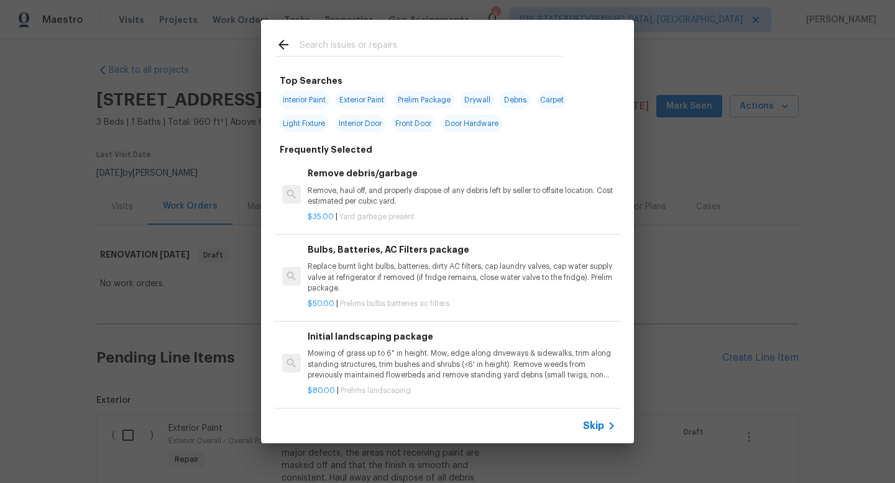
click at [349, 32] on div at bounding box center [419, 44] width 317 height 49
click at [348, 48] on input "text" at bounding box center [431, 46] width 263 height 19
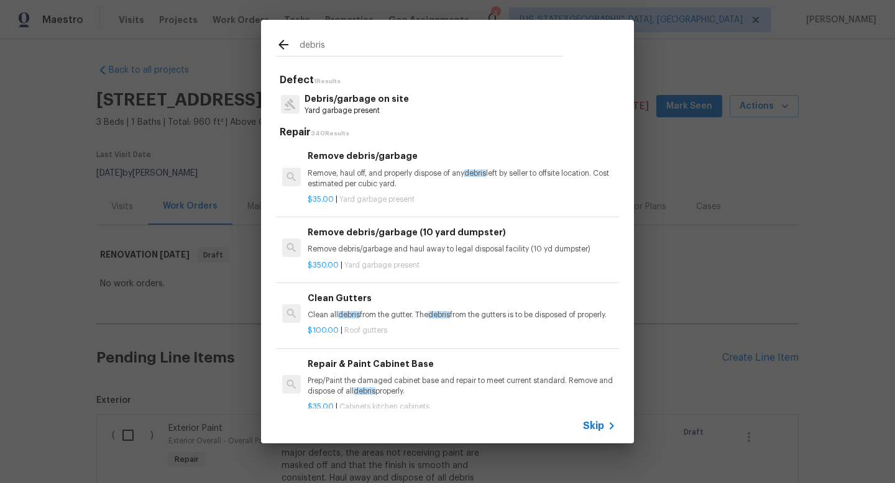
type input "debris"
click at [362, 175] on p "Remove, haul off, and properly dispose of any debris left by seller to offsite …" at bounding box center [462, 178] width 308 height 21
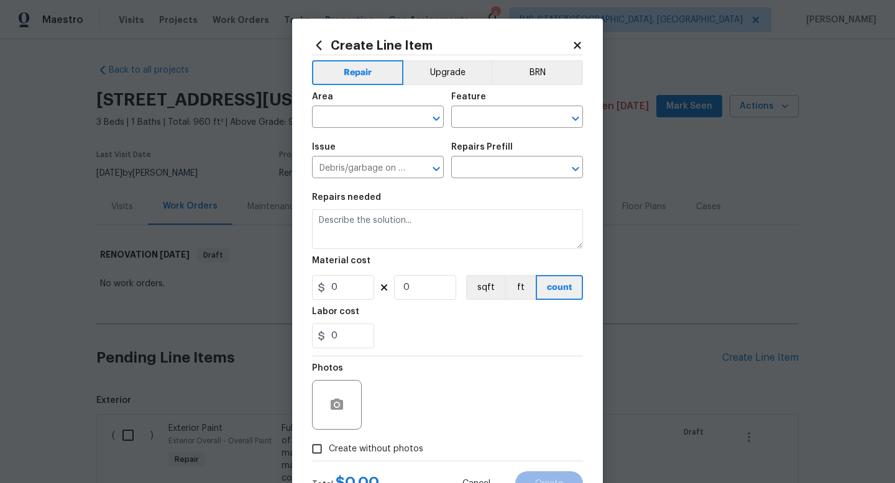
type input "Remove debris/garbage $35.00"
type textarea "Remove, haul off, and properly dispose of any debris left by seller to offsite …"
type input "35"
type input "1"
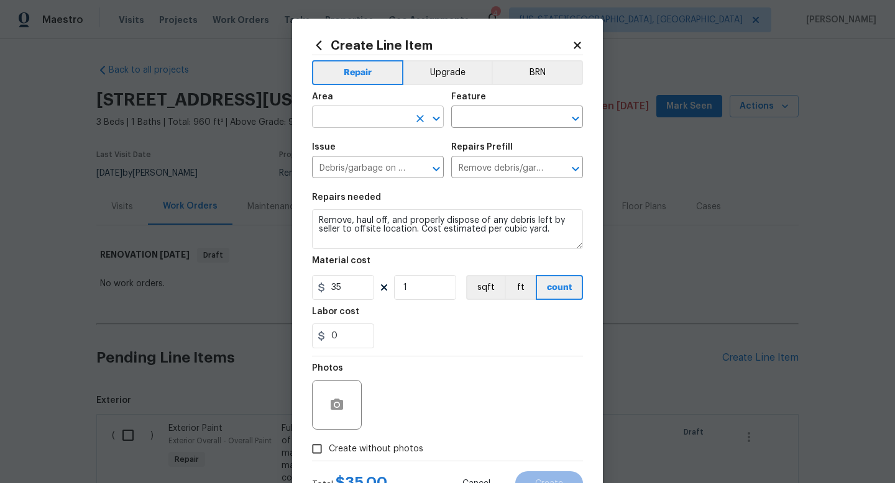
click at [350, 121] on input "text" at bounding box center [360, 118] width 97 height 19
click at [341, 177] on ul "Interior Addition Interior Overall" at bounding box center [378, 156] width 132 height 51
click at [344, 167] on li "Interior Overall" at bounding box center [378, 167] width 132 height 21
type input "Interior Overall"
click at [473, 117] on input "text" at bounding box center [499, 118] width 97 height 19
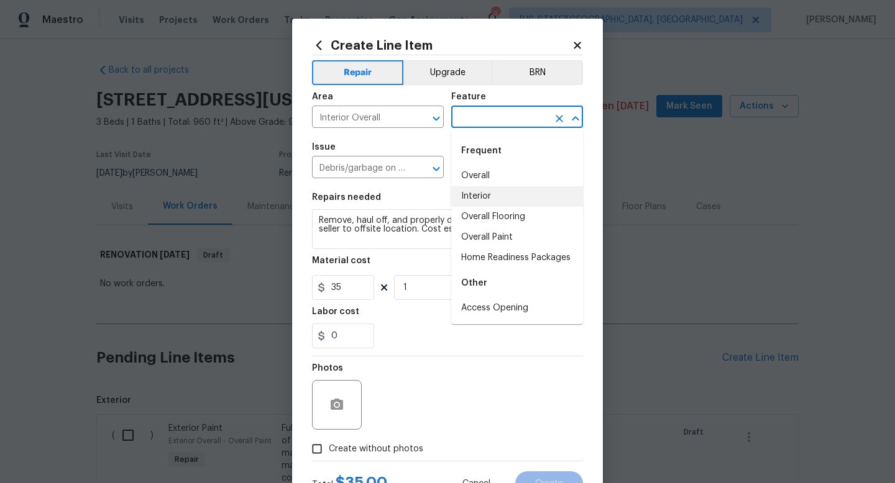
click at [484, 198] on li "Interior" at bounding box center [517, 196] width 132 height 21
type input "Interior"
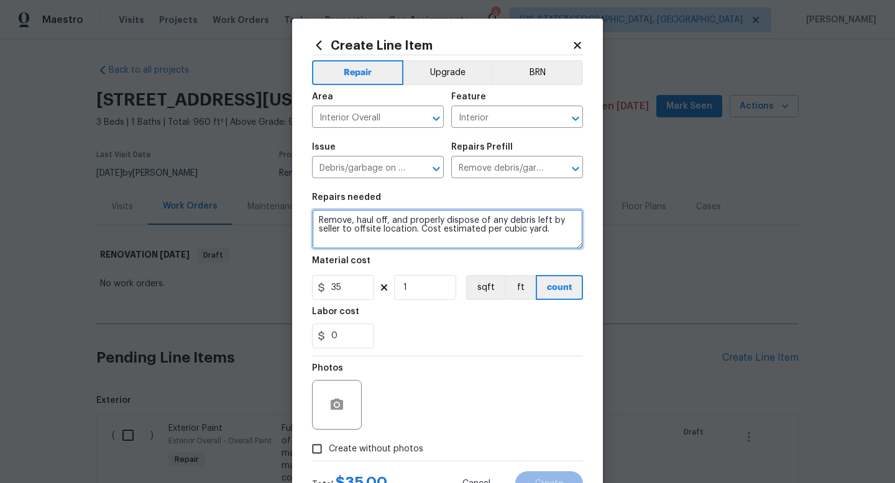
drag, startPoint x: 565, startPoint y: 231, endPoint x: 257, endPoint y: 188, distance: 311.3
click at [257, 188] on div "Create Line Item Repair Upgrade BRN Area Interior Overall ​ Feature Interior ​ …" at bounding box center [447, 241] width 895 height 483
click at [384, 247] on textarea "Remove all carpet. Remove all blinds and curtains. Remove all junk inside drawe…" at bounding box center [447, 229] width 271 height 40
click at [530, 245] on textarea "Remove all carpet. Remove all blinds and curtains. Remove all junk inside drawe…" at bounding box center [447, 229] width 271 height 40
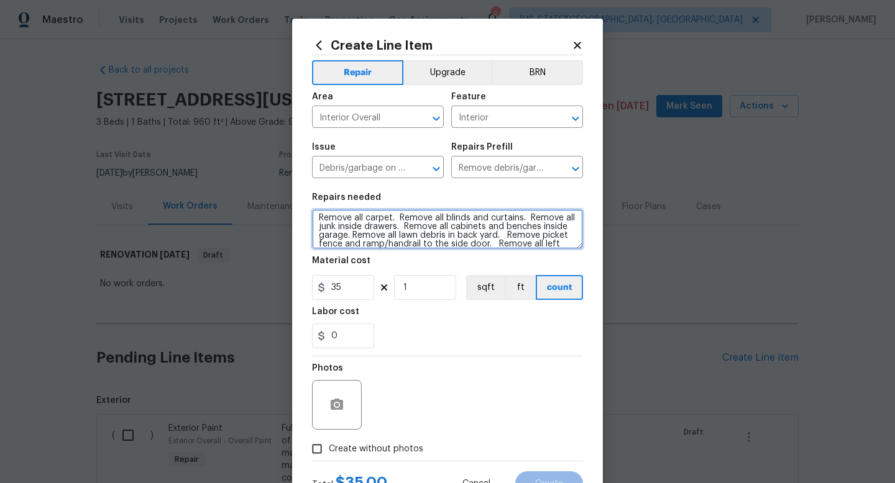
scroll to position [11, 0]
type textarea "Remove all carpet. Remove all blinds and curtains. Remove all junk inside drawe…"
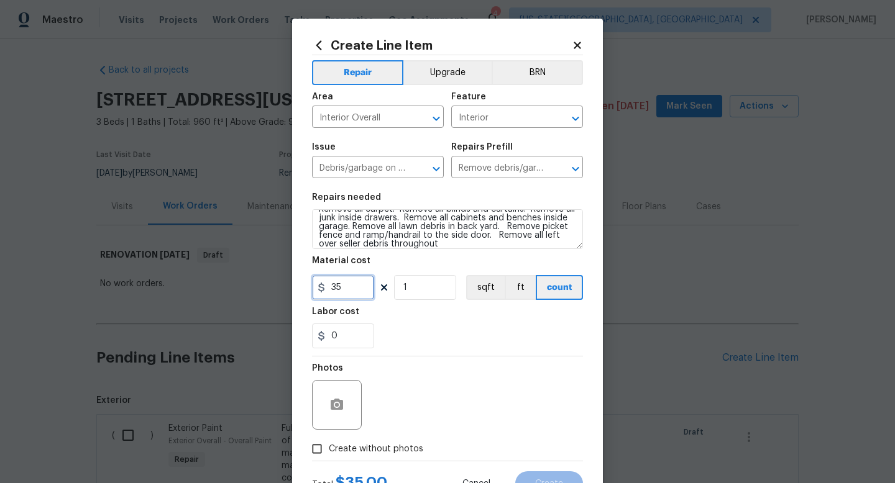
drag, startPoint x: 357, startPoint y: 286, endPoint x: 255, endPoint y: 278, distance: 102.3
click at [255, 278] on div "Create Line Item Repair Upgrade BRN Area Interior Overall ​ Feature Interior ​ …" at bounding box center [447, 241] width 895 height 483
type input "650"
click at [362, 442] on label "Create without photos" at bounding box center [364, 449] width 118 height 24
click at [329, 442] on input "Create without photos" at bounding box center [317, 449] width 24 height 24
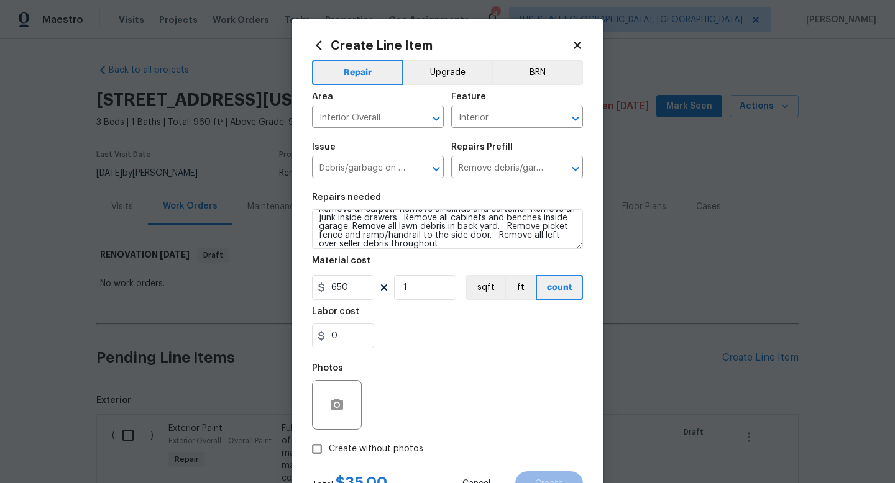
checkbox input "true"
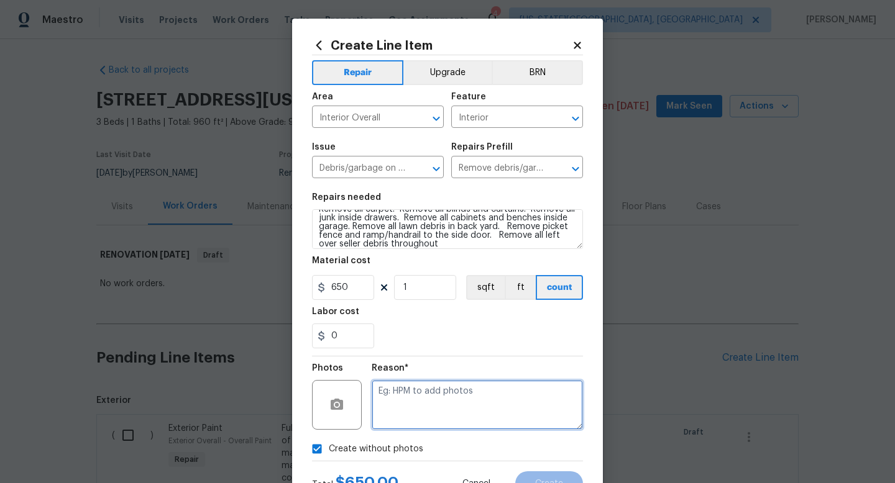
click at [406, 405] on textarea at bounding box center [477, 405] width 211 height 50
type textarea "na"
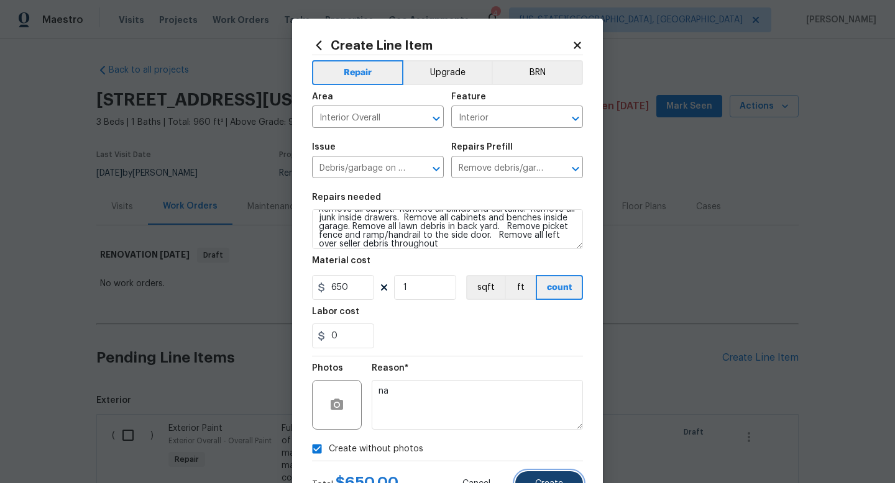
click at [557, 483] on span "Create" at bounding box center [549, 484] width 28 height 9
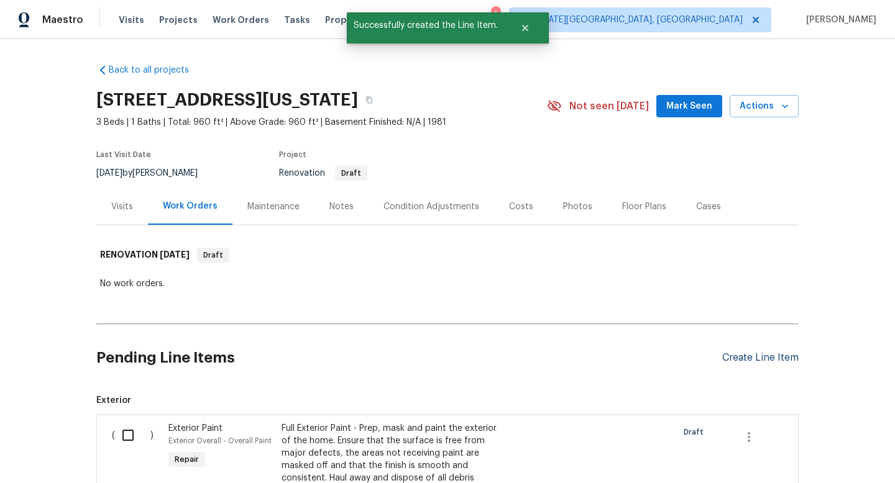
click at [755, 356] on div "Create Line Item" at bounding box center [760, 358] width 76 height 12
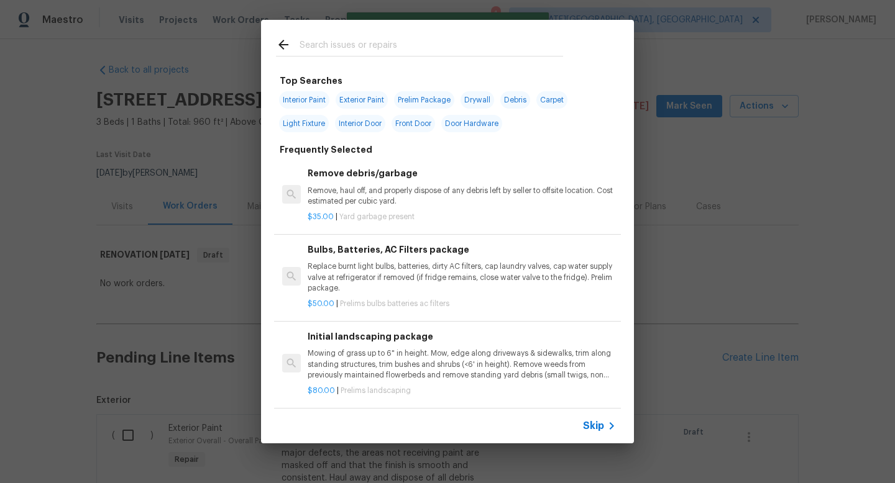
click at [334, 46] on input "text" at bounding box center [431, 46] width 263 height 19
click at [360, 43] on input "text" at bounding box center [431, 46] width 263 height 19
click at [383, 263] on p "Replace burnt light bulbs, batteries, dirty AC filters, cap laundry valves, cap…" at bounding box center [462, 278] width 308 height 32
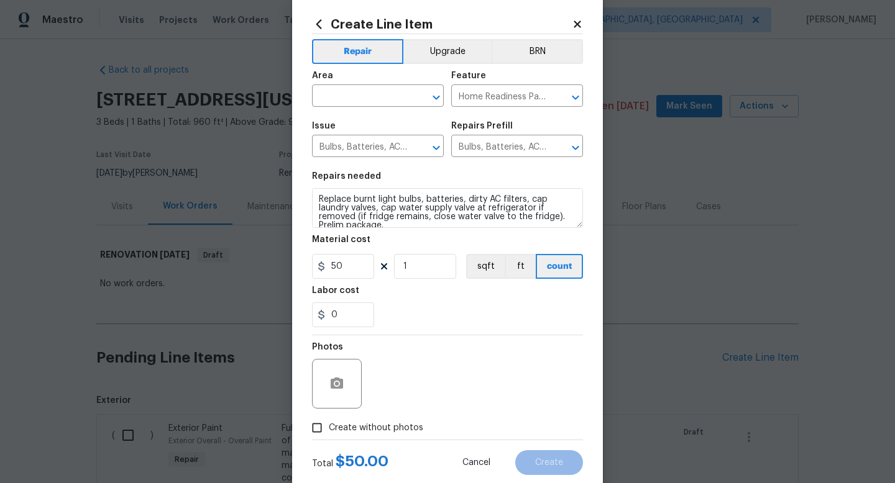
scroll to position [30, 0]
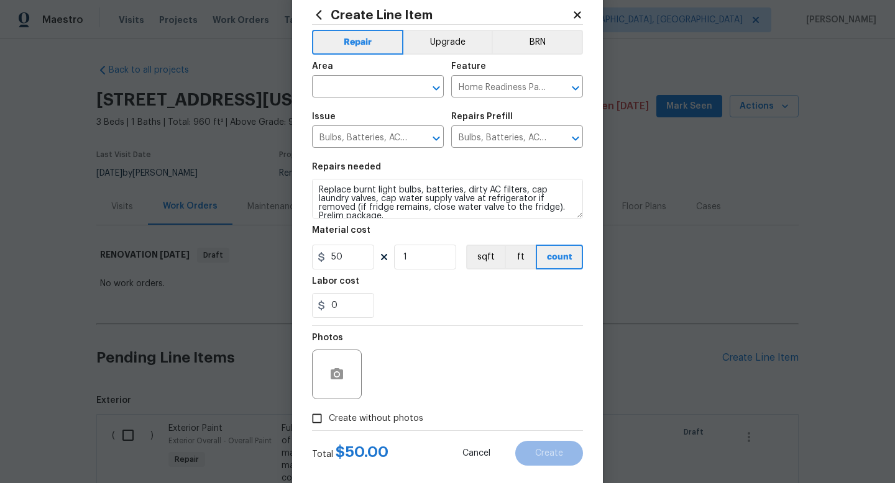
click at [385, 418] on span "Create without photos" at bounding box center [376, 419] width 94 height 13
click at [329, 418] on input "Create without photos" at bounding box center [317, 419] width 24 height 24
checkbox input "true"
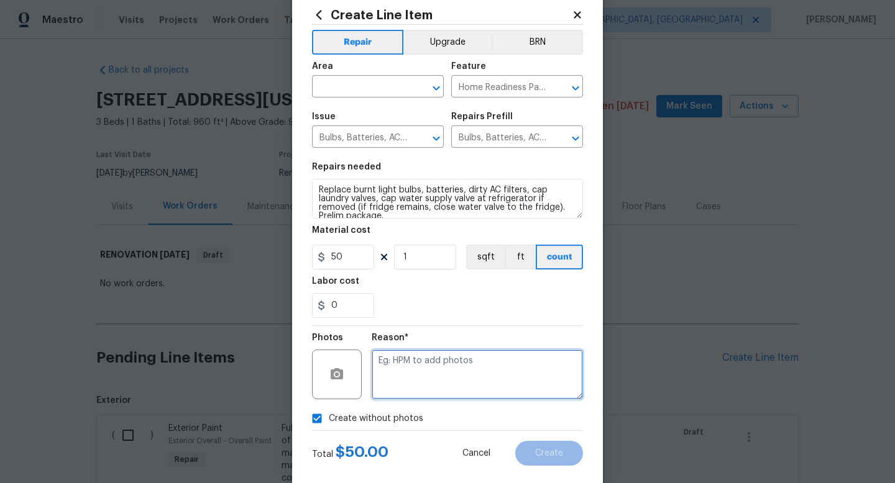
click at [398, 375] on textarea at bounding box center [477, 375] width 211 height 50
type textarea "na"
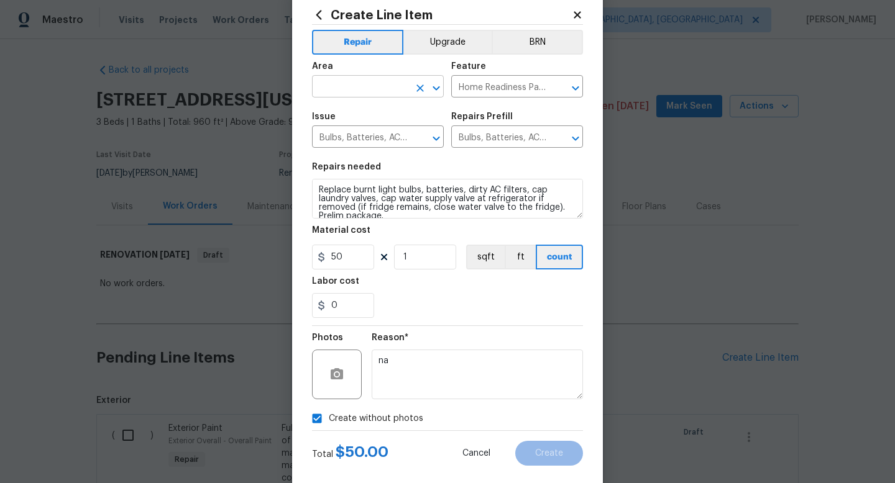
click at [364, 91] on input "text" at bounding box center [360, 87] width 97 height 19
click at [354, 136] on li "Interior Overall" at bounding box center [378, 136] width 132 height 21
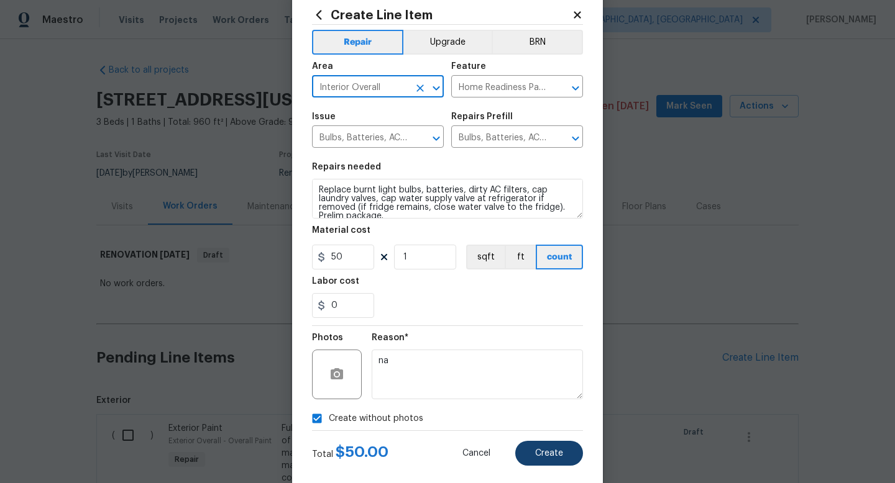
type input "Interior Overall"
click at [553, 466] on button "Create" at bounding box center [549, 453] width 68 height 25
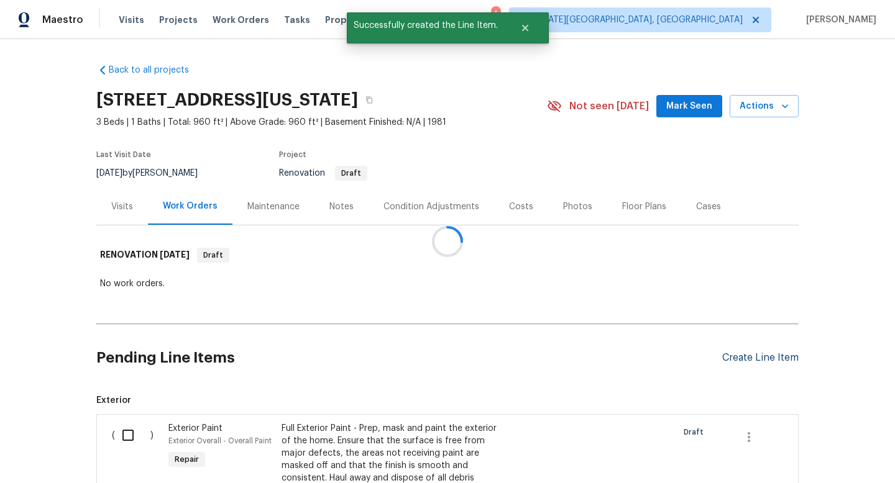
click at [752, 355] on div at bounding box center [447, 241] width 895 height 483
click at [747, 354] on div "Create Line Item" at bounding box center [760, 358] width 76 height 12
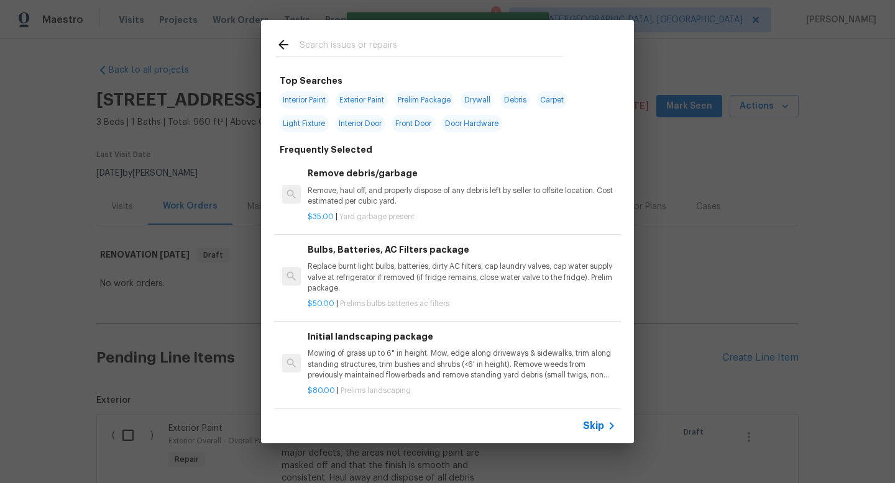
click at [317, 48] on input "text" at bounding box center [431, 46] width 263 height 19
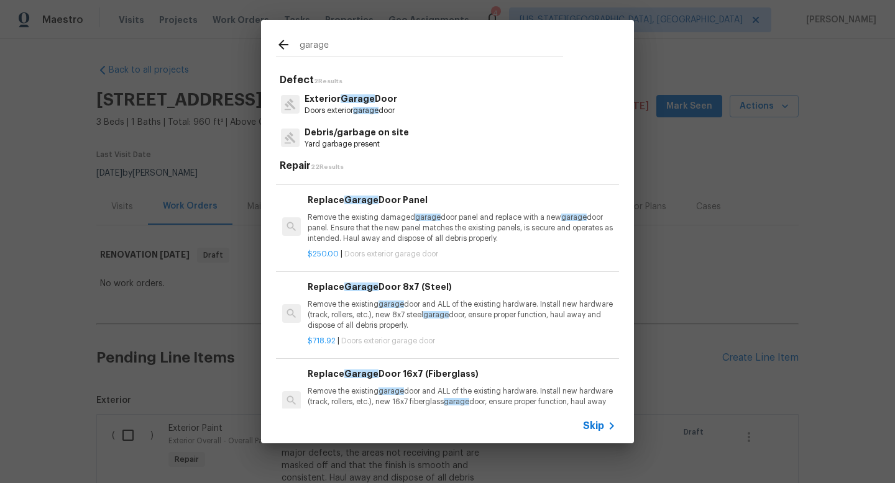
scroll to position [57, 0]
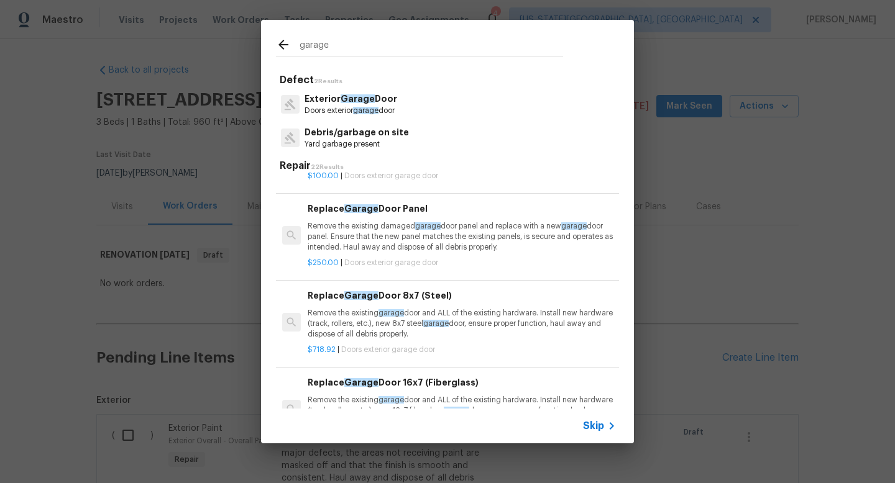
type input "garage"
click at [405, 319] on p "Remove the existing garage door and ALL of the existing hardware. Install new h…" at bounding box center [462, 324] width 308 height 32
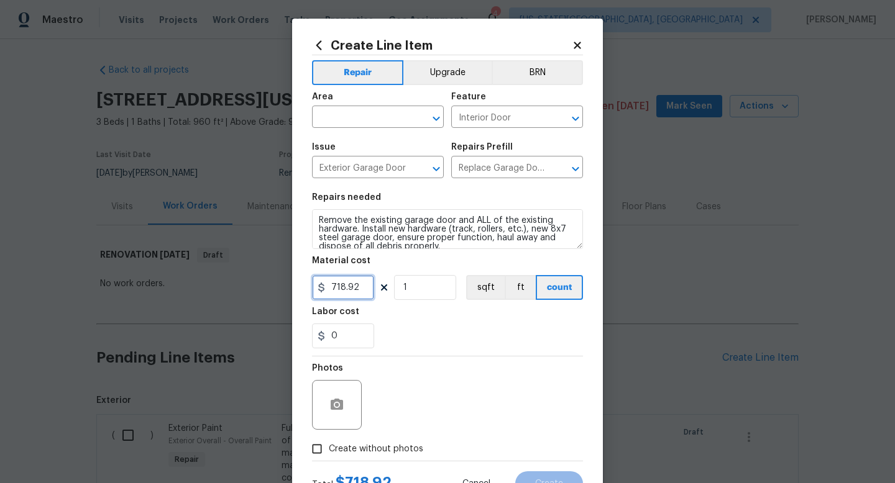
drag, startPoint x: 367, startPoint y: 293, endPoint x: 230, endPoint y: 277, distance: 138.3
click at [233, 284] on div "Create Line Item Repair Upgrade BRN Area ​ Feature Interior Door ​ Issue Exteri…" at bounding box center [447, 241] width 895 height 483
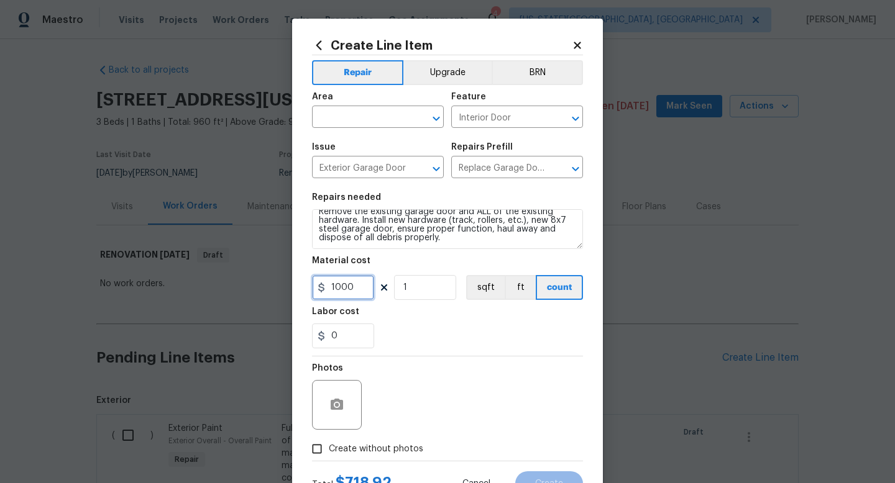
type input "1000"
click at [379, 450] on span "Create without photos" at bounding box center [376, 449] width 94 height 13
click at [329, 450] on input "Create without photos" at bounding box center [317, 449] width 24 height 24
checkbox input "true"
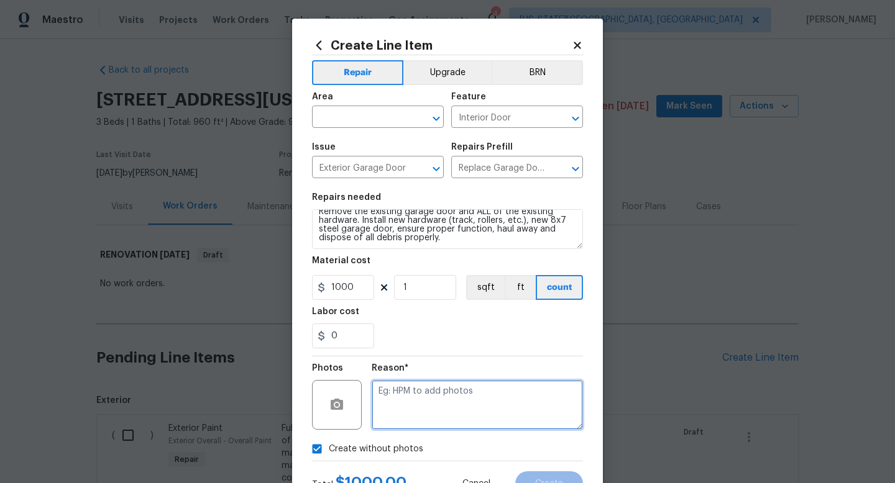
click at [409, 399] on textarea at bounding box center [477, 405] width 211 height 50
type textarea "na"
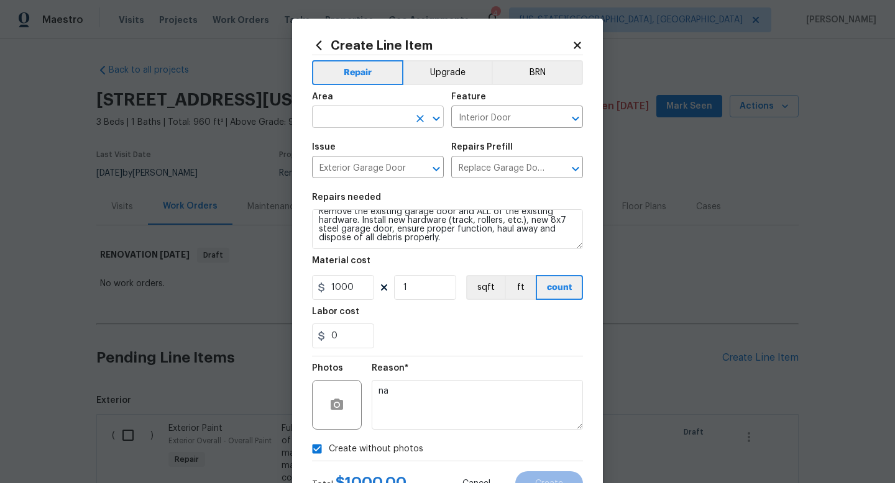
click at [380, 112] on input "text" at bounding box center [360, 118] width 97 height 19
click at [367, 162] on li "Exterior Overall" at bounding box center [378, 167] width 132 height 21
type input "Exterior Overall"
click at [541, 483] on span "Create" at bounding box center [549, 484] width 28 height 9
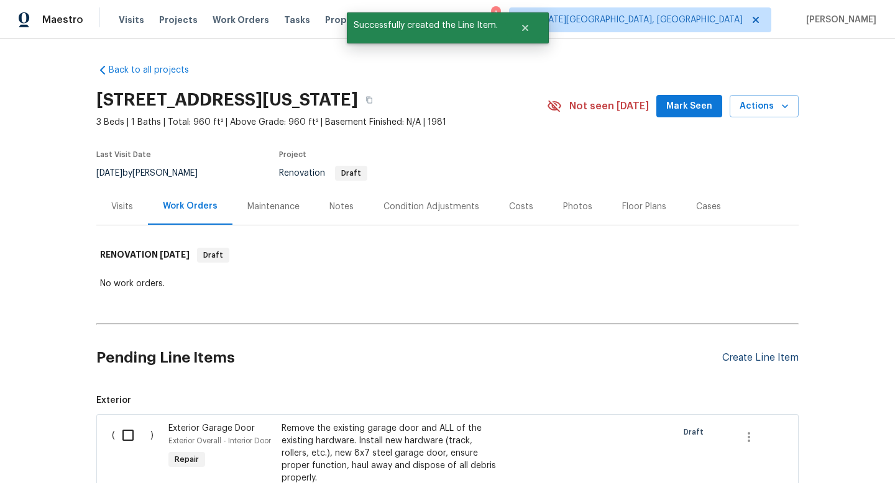
click at [759, 357] on div "Create Line Item" at bounding box center [760, 358] width 76 height 12
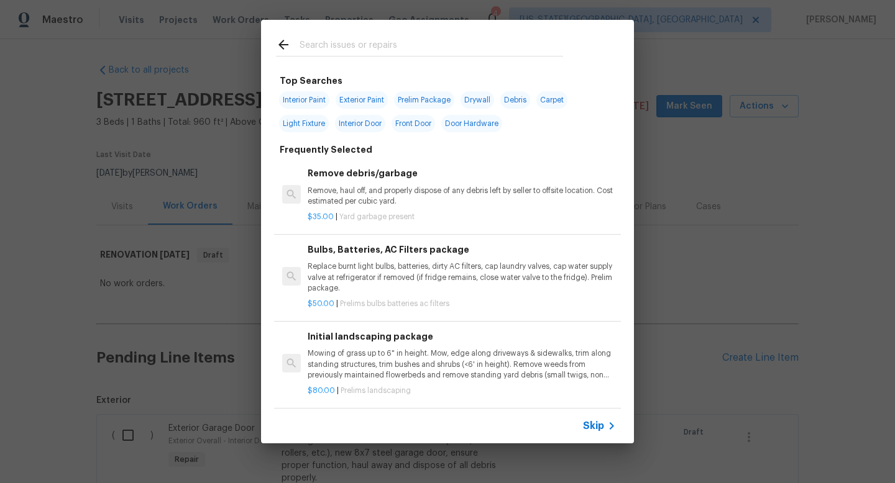
click at [347, 55] on input "text" at bounding box center [431, 46] width 263 height 19
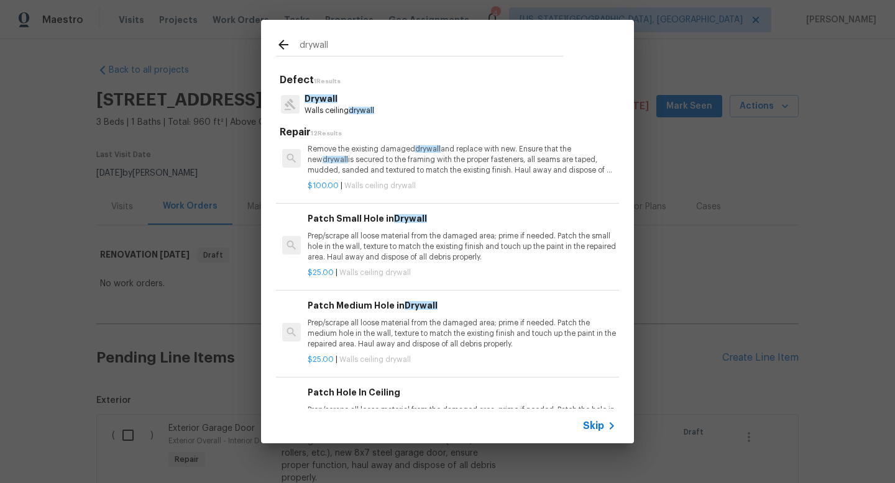
scroll to position [0, 0]
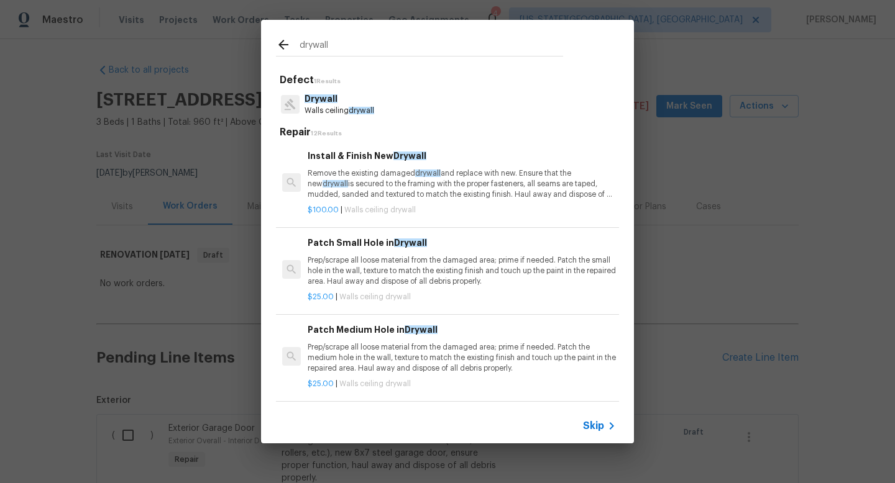
type input "drywall"
click at [396, 267] on p "Prep/scrape all loose material from the damaged area; prime if needed. Patch th…" at bounding box center [462, 271] width 308 height 32
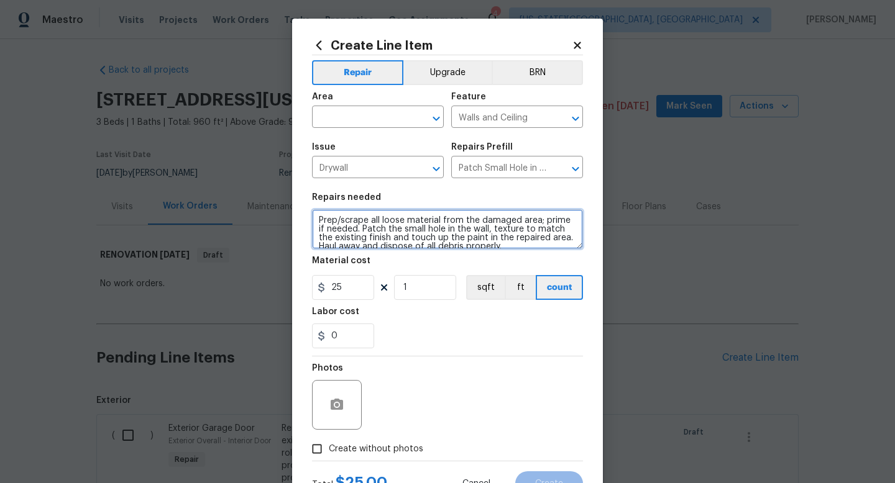
click at [319, 221] on textarea "Prep/scrape all loose material from the damaged area; prime if needed. Patch th…" at bounding box center [447, 229] width 271 height 40
type textarea "MULTIPLE HOLES IN WALLS PRIOR TOP PAINT. Prep/scrape all loose material from th…"
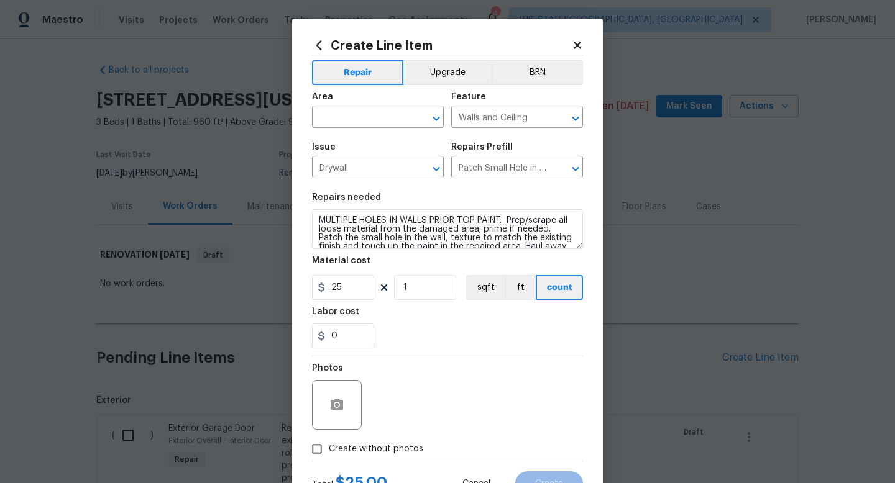
click at [365, 449] on span "Create without photos" at bounding box center [376, 449] width 94 height 13
click at [329, 449] on input "Create without photos" at bounding box center [317, 449] width 24 height 24
checkbox input "true"
click at [400, 374] on div "Reason*" at bounding box center [477, 372] width 211 height 16
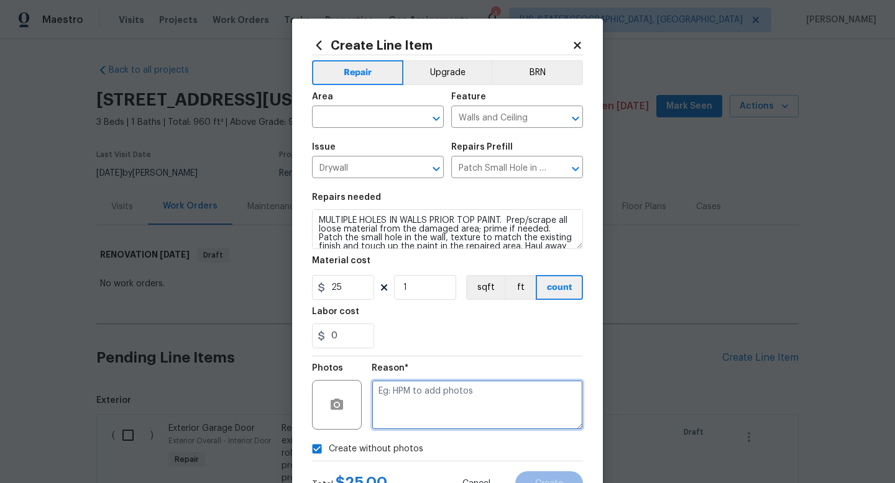
click at [395, 406] on textarea at bounding box center [477, 405] width 211 height 50
type textarea "NA"
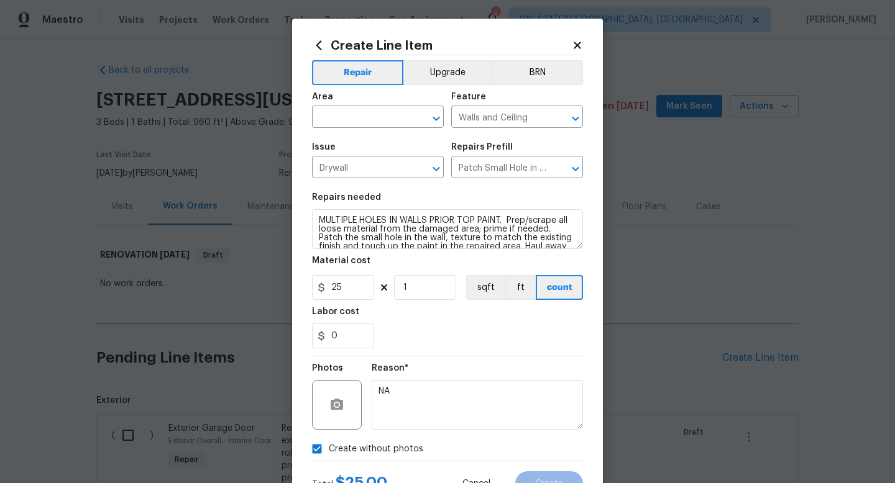
click at [353, 103] on div "Area" at bounding box center [378, 101] width 132 height 16
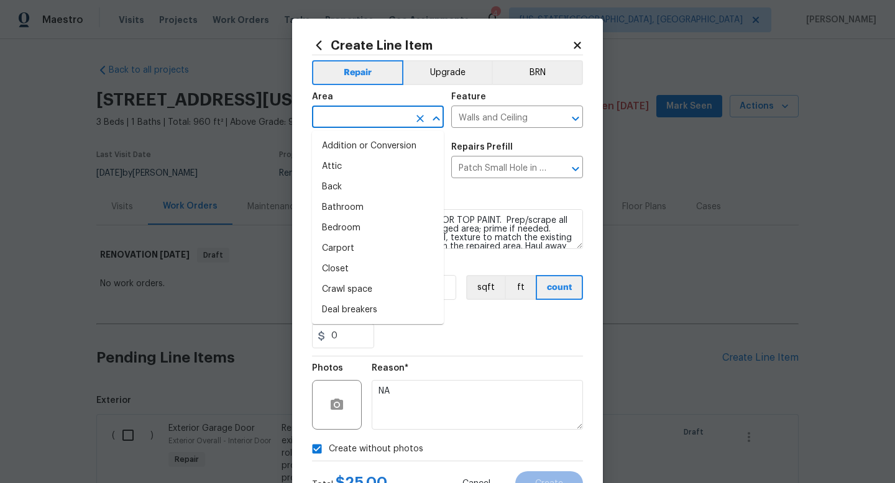
click at [350, 116] on input "text" at bounding box center [360, 118] width 97 height 19
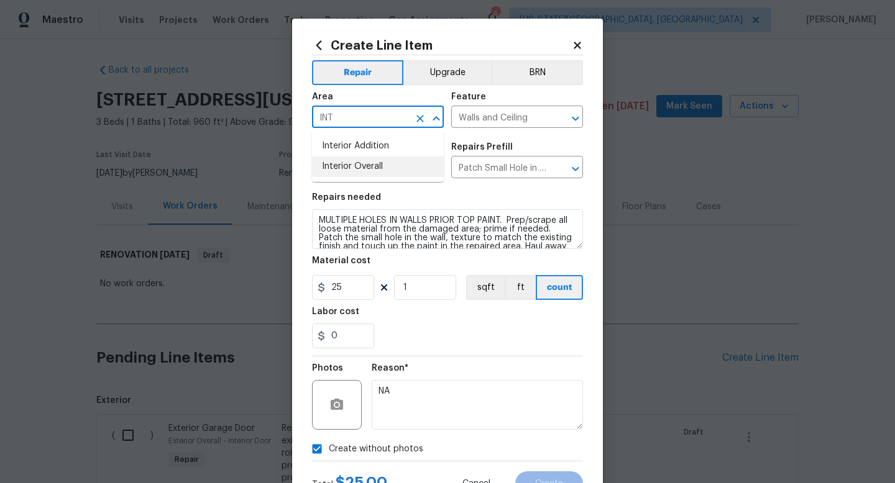
click at [344, 168] on li "Interior Overall" at bounding box center [378, 167] width 132 height 21
type input "Interior Overall"
click at [546, 483] on span "Create" at bounding box center [549, 484] width 28 height 9
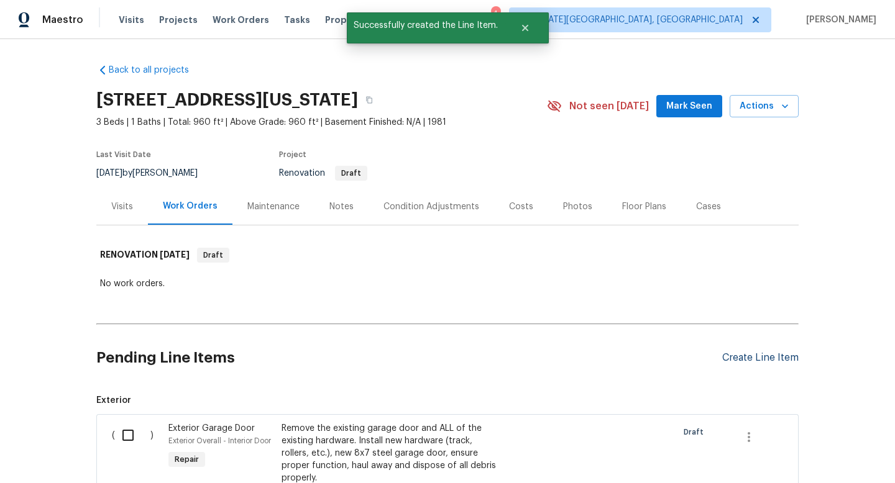
click at [754, 356] on div "Create Line Item" at bounding box center [760, 358] width 76 height 12
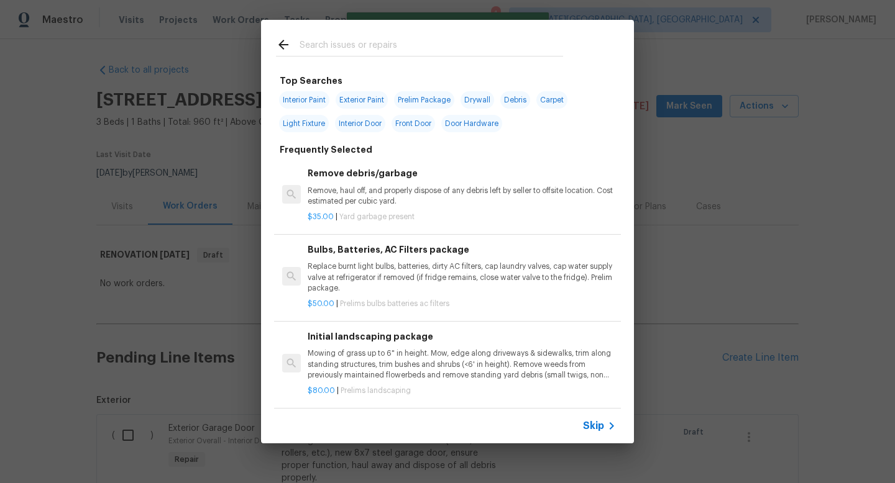
click at [327, 45] on input "text" at bounding box center [431, 46] width 263 height 19
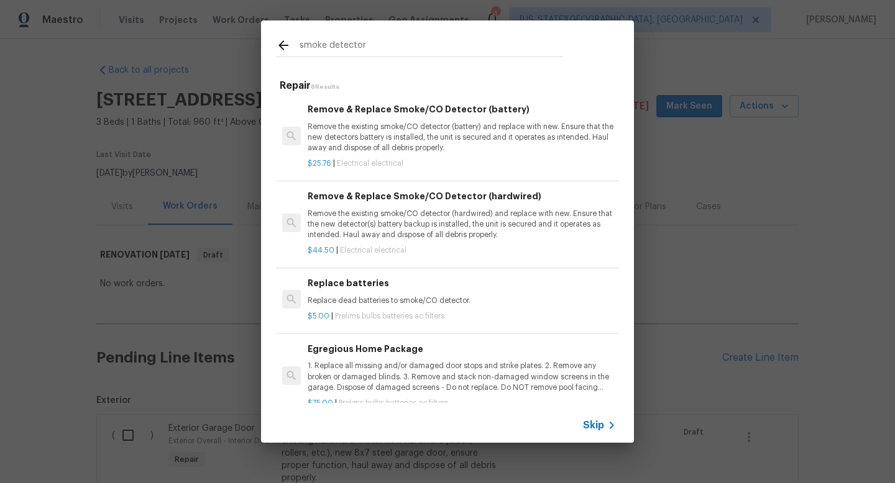
type input "smoke detector"
click at [399, 128] on p "Remove the existing smoke/CO detector (battery) and replace with new. Ensure th…" at bounding box center [462, 138] width 308 height 32
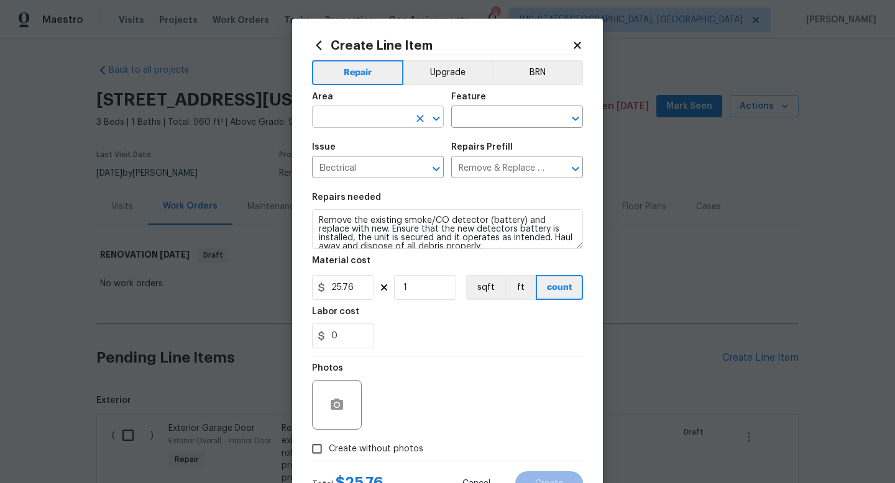
click at [332, 122] on input "text" at bounding box center [360, 118] width 97 height 19
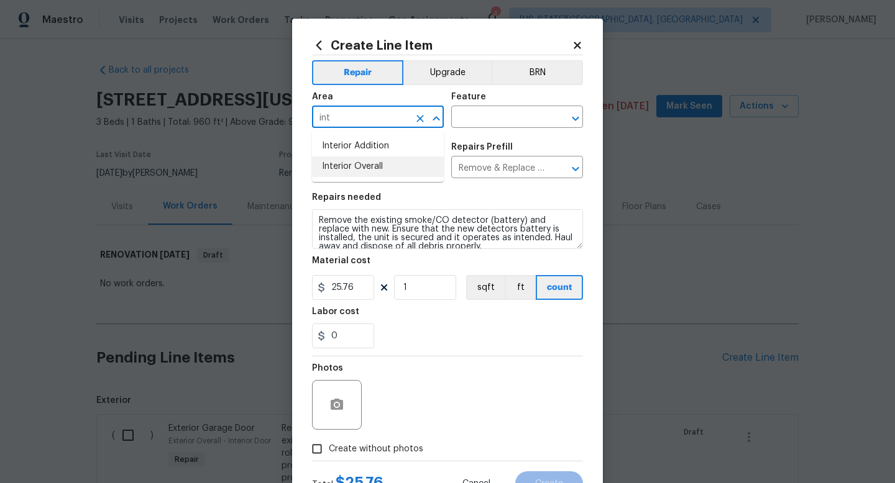
click at [326, 169] on li "Interior Overall" at bounding box center [378, 167] width 132 height 21
type input "Interior Overall"
click at [430, 292] on input "1" at bounding box center [425, 287] width 62 height 25
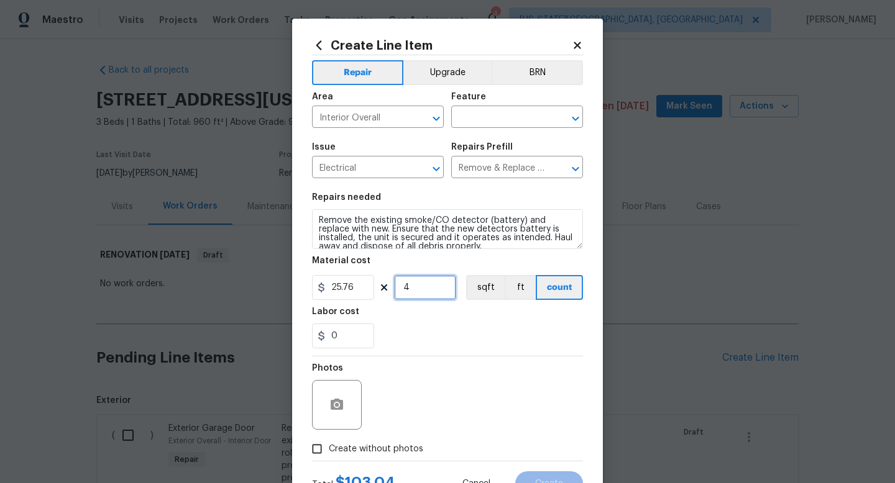
type input "4"
click at [391, 457] on label "Create without photos" at bounding box center [364, 449] width 118 height 24
click at [329, 457] on input "Create without photos" at bounding box center [317, 449] width 24 height 24
checkbox input "true"
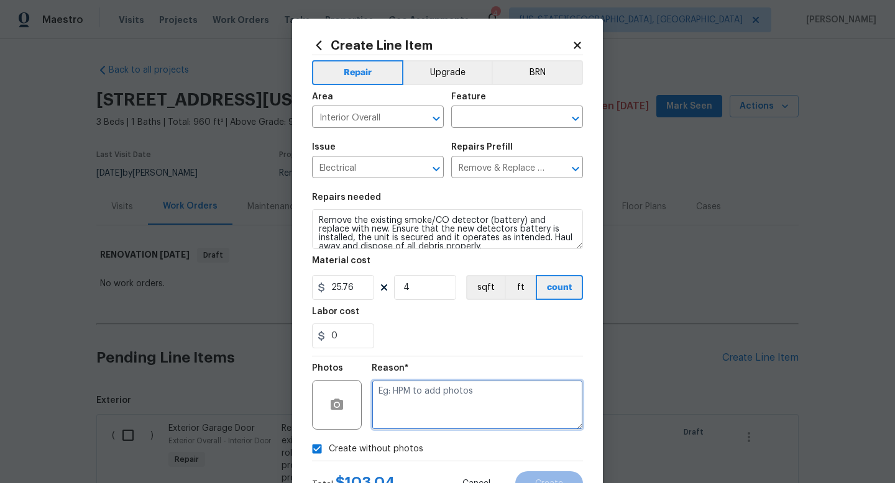
click at [400, 398] on textarea at bounding box center [477, 405] width 211 height 50
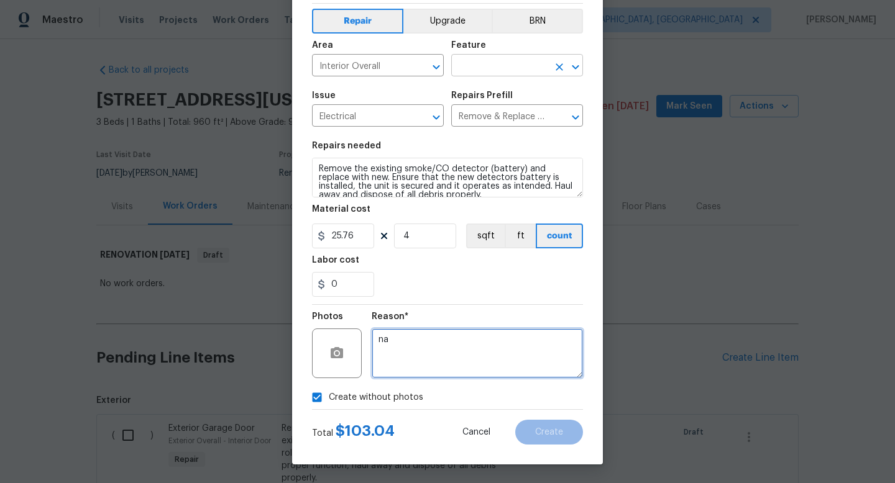
type textarea "na"
click at [477, 58] on input "text" at bounding box center [499, 66] width 97 height 19
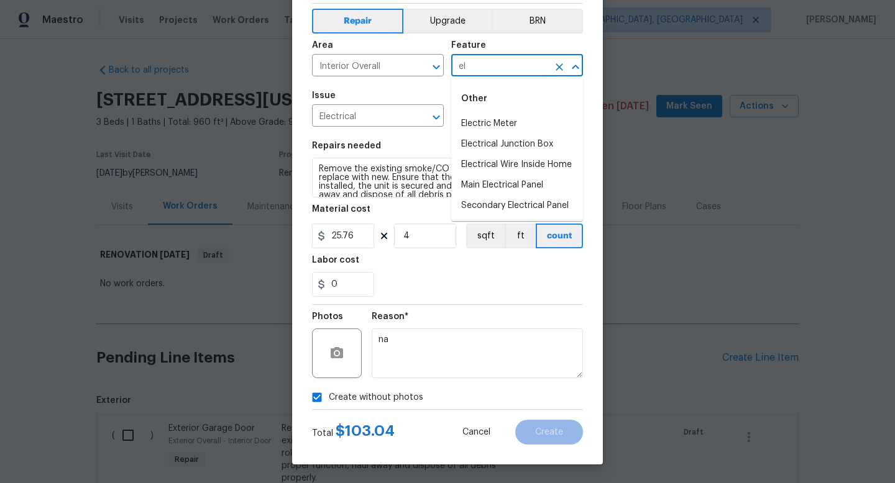
type input "e"
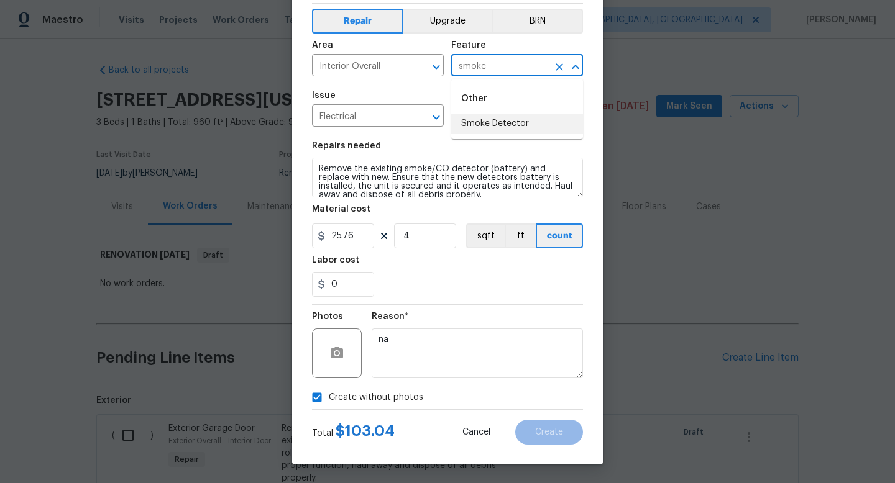
click at [498, 118] on li "Smoke Detector" at bounding box center [517, 124] width 132 height 21
type input "Smoke Detector"
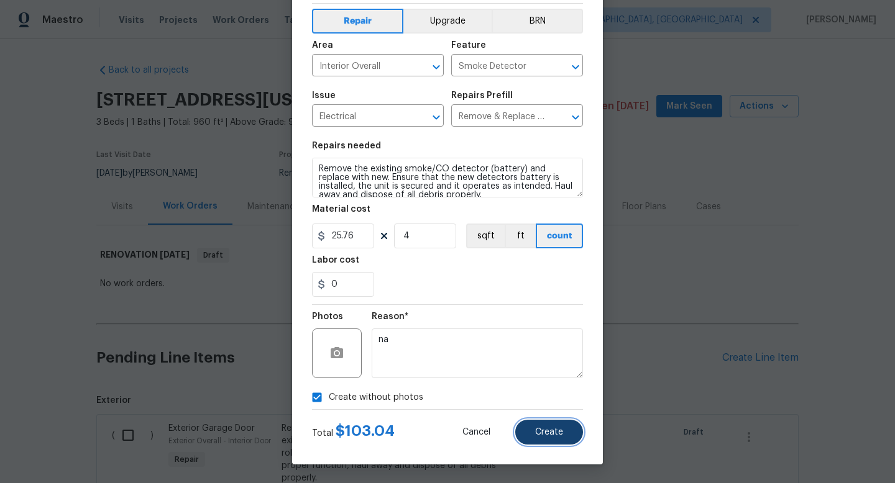
click at [551, 437] on span "Create" at bounding box center [549, 432] width 28 height 9
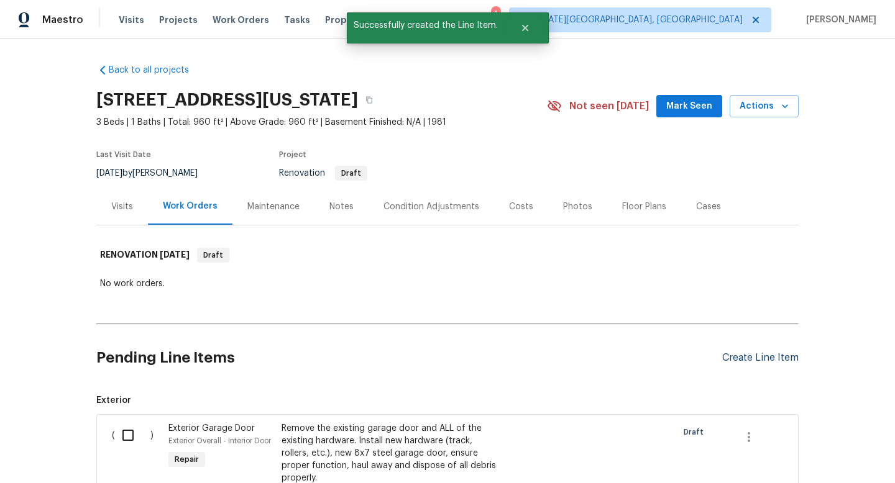
click at [752, 359] on div "Create Line Item" at bounding box center [760, 358] width 76 height 12
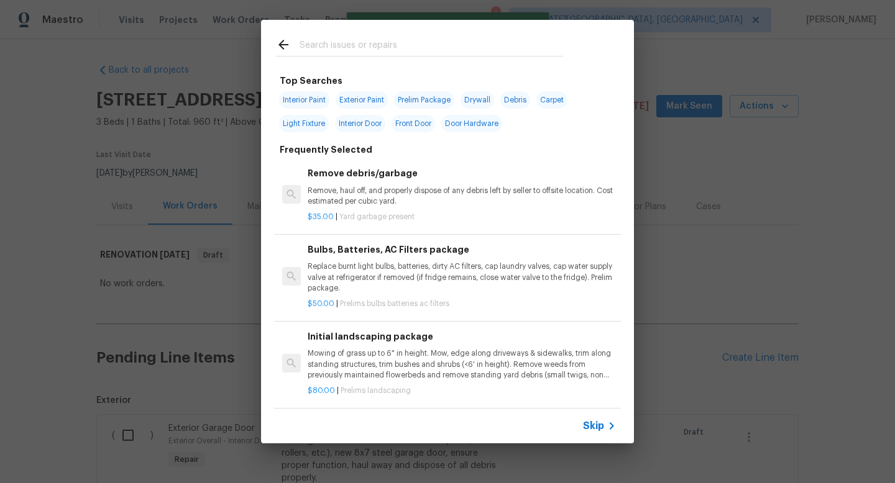
click at [324, 47] on input "text" at bounding box center [431, 46] width 263 height 19
drag, startPoint x: 268, startPoint y: 27, endPoint x: 521, endPoint y: 153, distance: 282.3
click at [521, 153] on div "Top Searches Interior Paint Exterior Paint Prelim Package Drywall Debris Carpet…" at bounding box center [447, 232] width 373 height 424
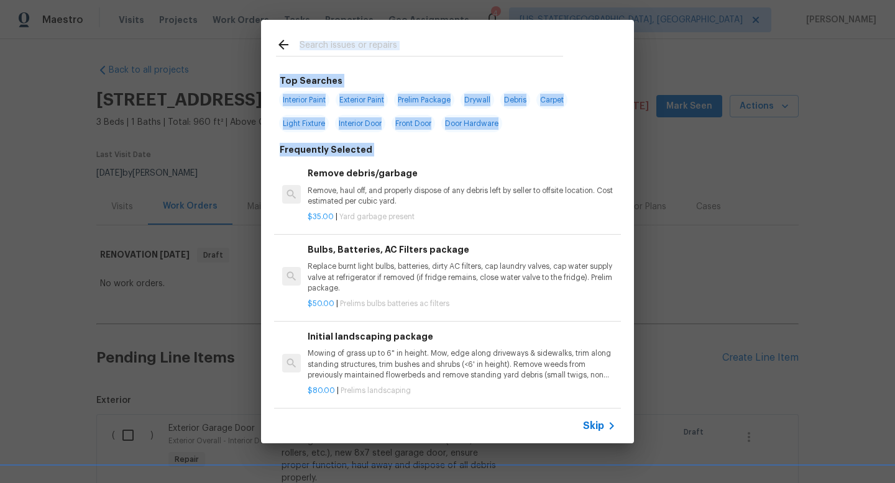
click at [399, 47] on input "text" at bounding box center [431, 46] width 263 height 19
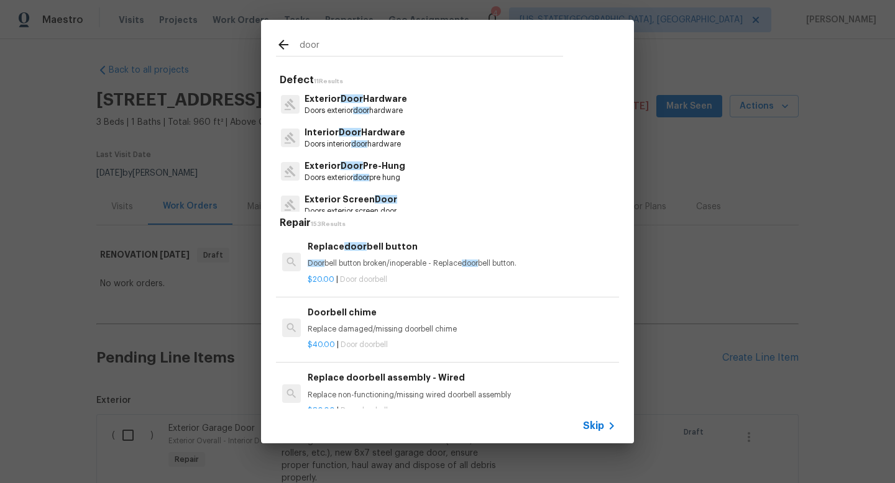
type input "door"
click at [363, 138] on p "Interior Door Hardware" at bounding box center [354, 132] width 101 height 13
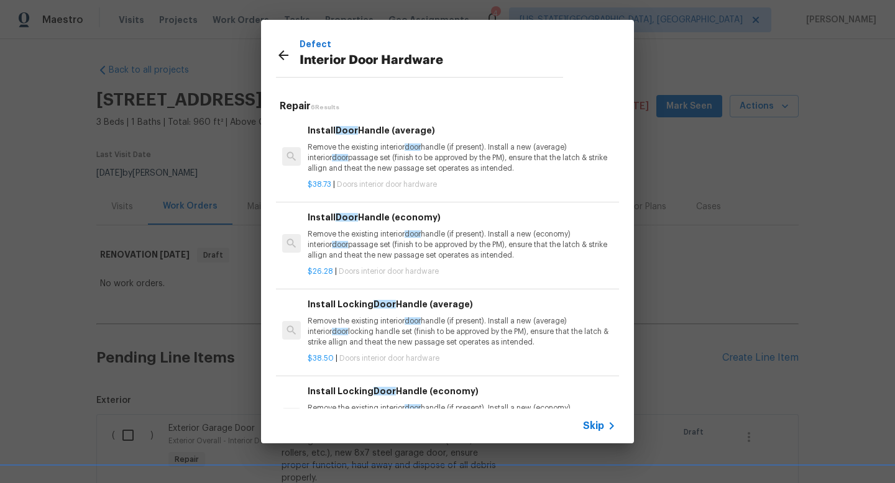
click at [285, 59] on icon at bounding box center [283, 55] width 15 height 15
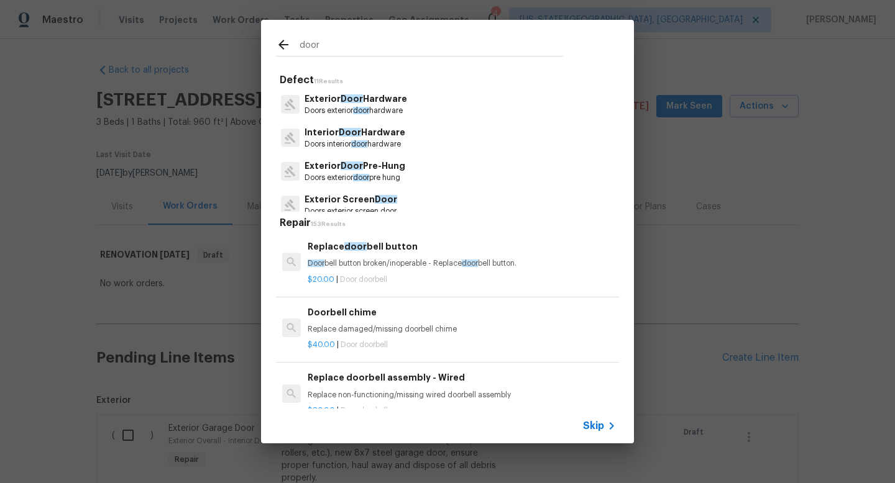
click at [329, 48] on input "door" at bounding box center [431, 46] width 263 height 19
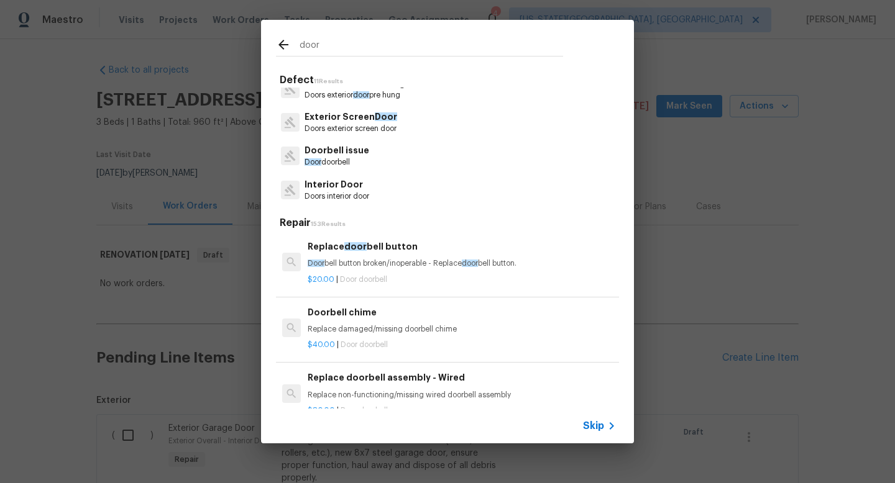
scroll to position [84, 0]
click at [327, 191] on p "Doors interior door" at bounding box center [336, 195] width 65 height 11
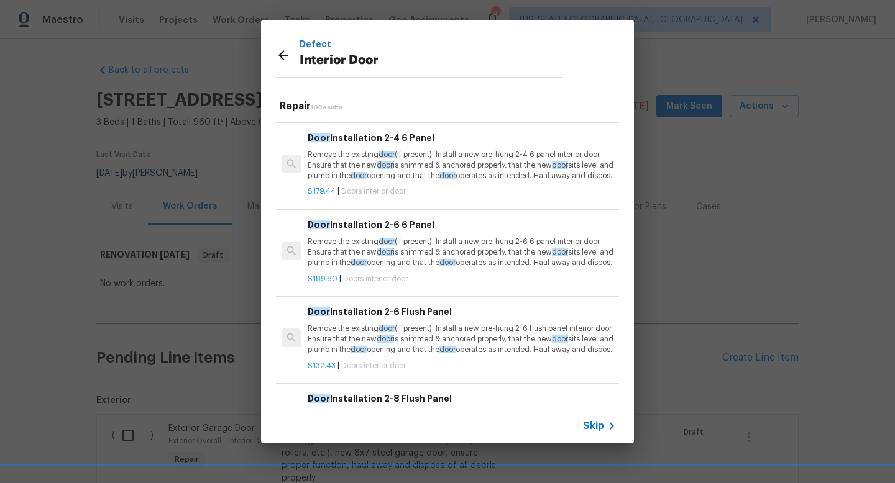
scroll to position [508, 0]
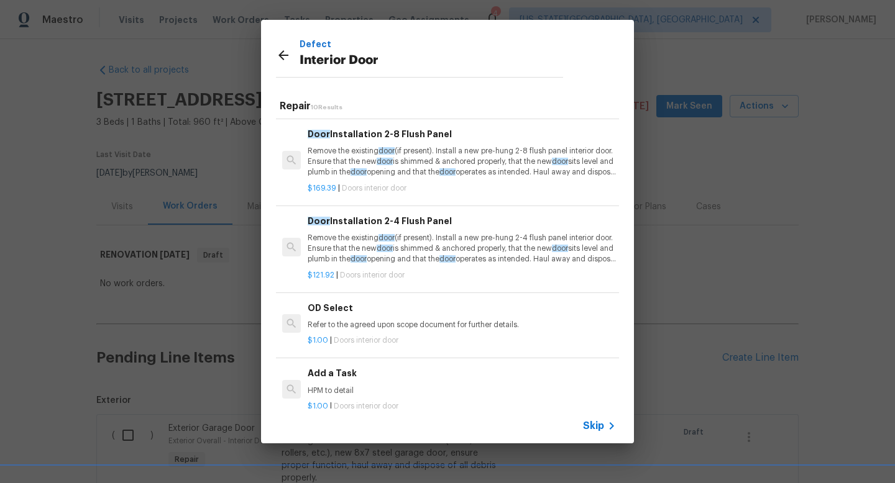
click at [351, 388] on p "HPM to detail" at bounding box center [462, 391] width 308 height 11
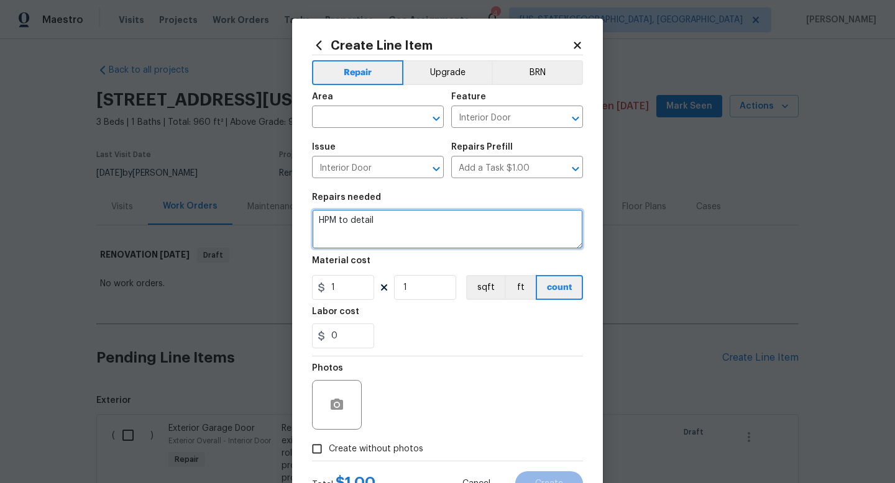
drag, startPoint x: 390, startPoint y: 225, endPoint x: 298, endPoint y: 218, distance: 92.2
click at [298, 218] on div "Create Line Item Repair Upgrade BRN Area ​ Feature Interior Door ​ Issue Interi…" at bounding box center [447, 268] width 311 height 498
type textarea "Replace master door due to crack prior to paint."
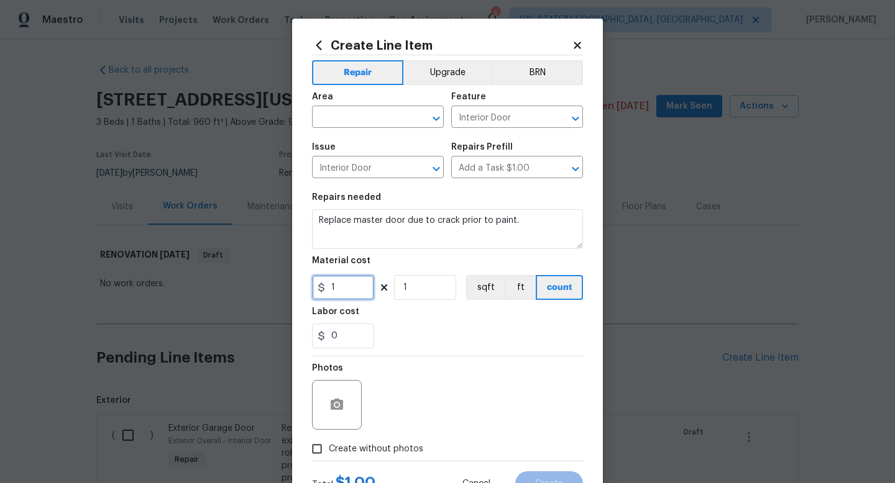
click at [349, 291] on input "1" at bounding box center [343, 287] width 62 height 25
type input "160"
click at [379, 445] on span "Create without photos" at bounding box center [376, 449] width 94 height 13
click at [329, 445] on input "Create without photos" at bounding box center [317, 449] width 24 height 24
checkbox input "true"
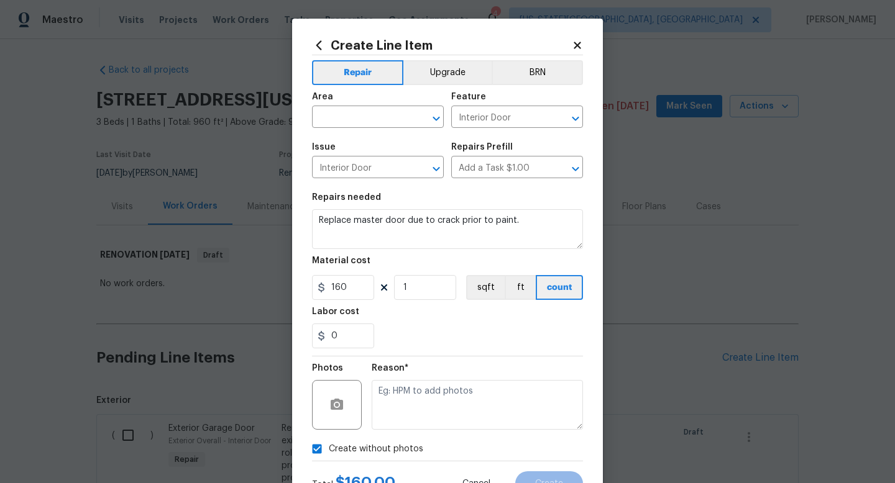
click at [395, 368] on h5 "Reason*" at bounding box center [390, 368] width 37 height 9
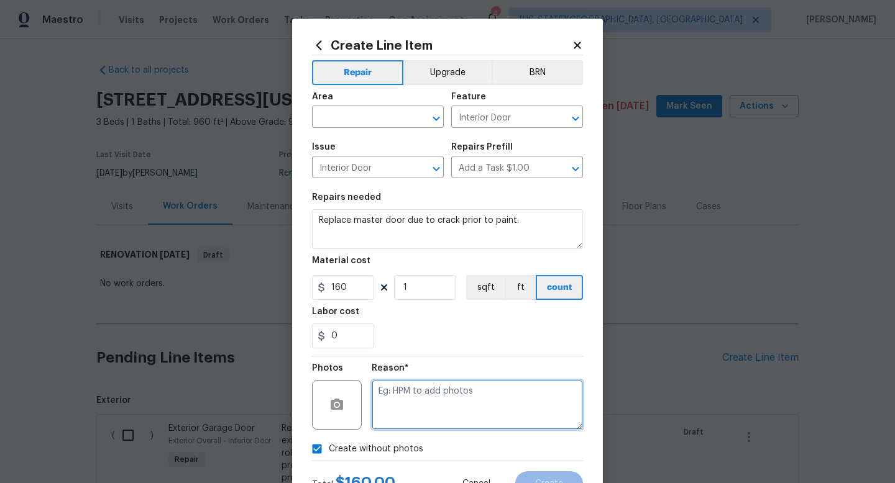
click at [388, 408] on textarea at bounding box center [477, 405] width 211 height 50
type textarea "na"
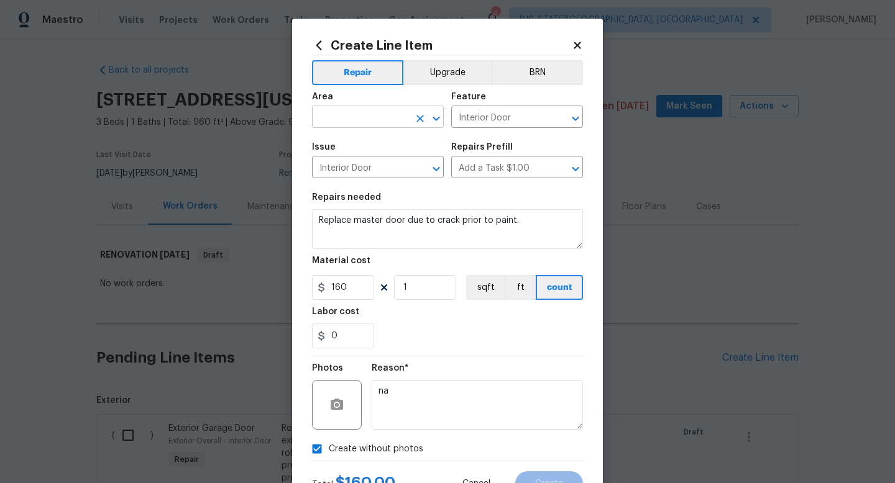
click at [342, 118] on input "text" at bounding box center [360, 118] width 97 height 19
click at [339, 167] on li "Interior Overall" at bounding box center [378, 167] width 132 height 21
type input "Interior Overall"
click at [548, 471] on div "Total $ 160.00 Cancel Create" at bounding box center [447, 479] width 271 height 35
click at [547, 483] on span "Create" at bounding box center [549, 484] width 28 height 9
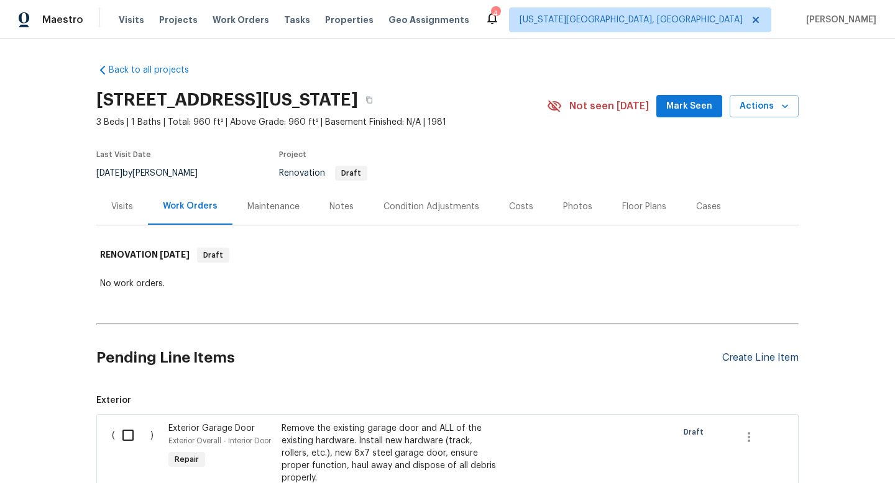
click at [784, 362] on div "Create Line Item" at bounding box center [760, 358] width 76 height 12
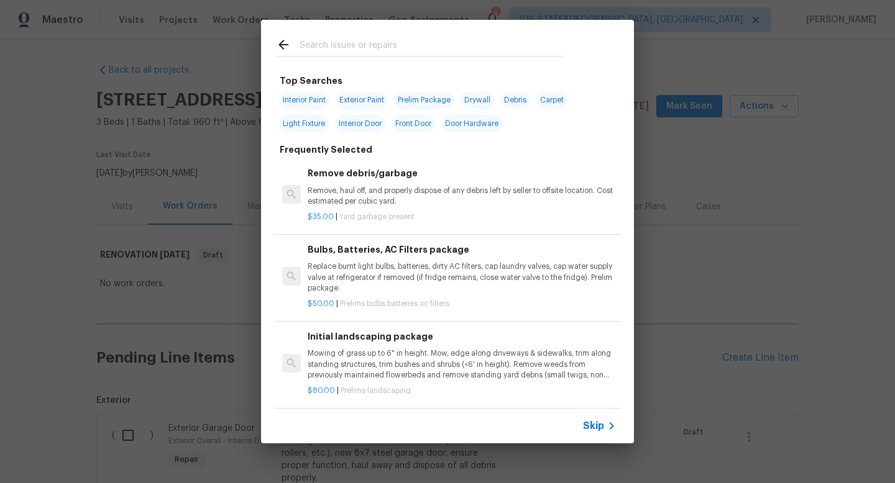
scroll to position [25, 0]
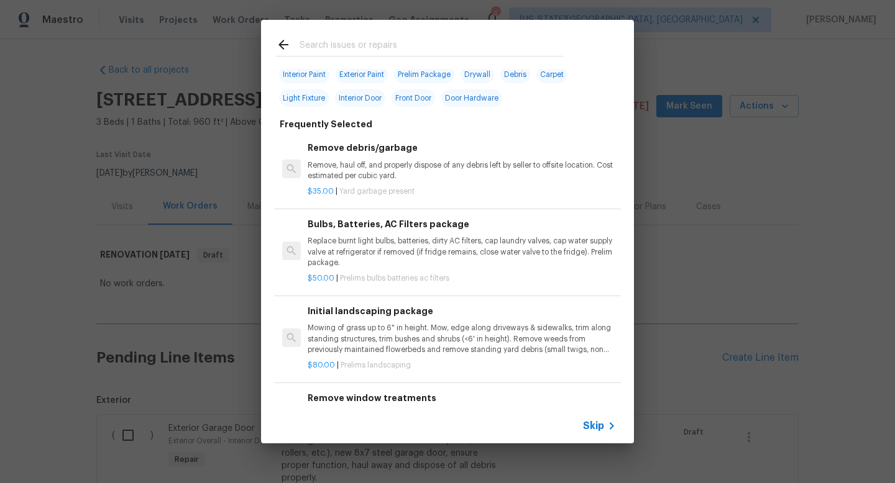
click at [365, 41] on input "text" at bounding box center [431, 46] width 263 height 19
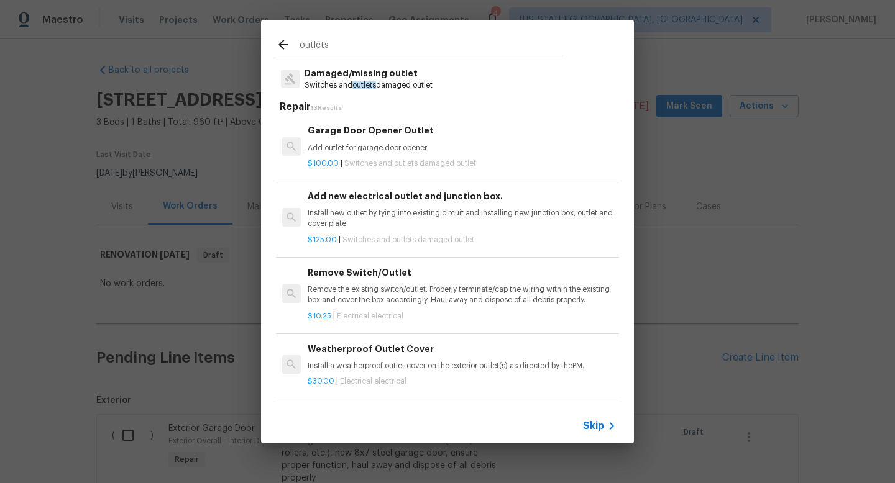
type input "outlets"
click at [364, 76] on p "Damaged/missing outlet" at bounding box center [368, 73] width 128 height 13
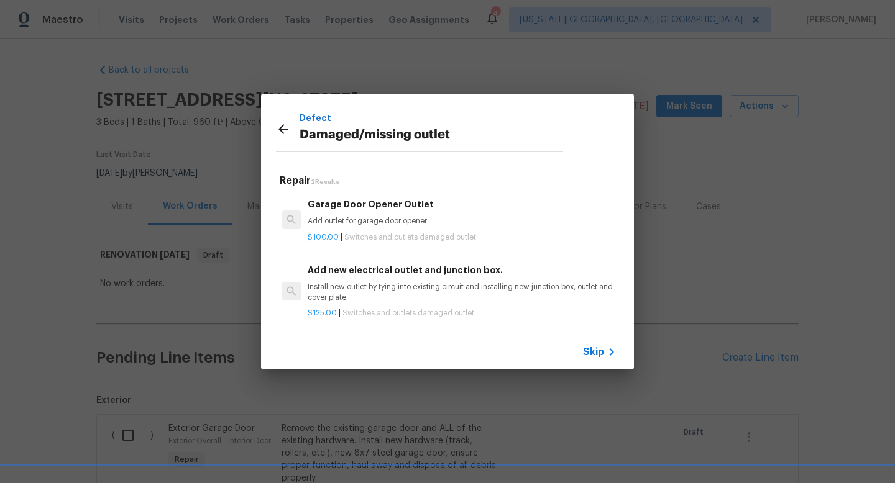
click at [281, 129] on icon at bounding box center [283, 129] width 10 height 10
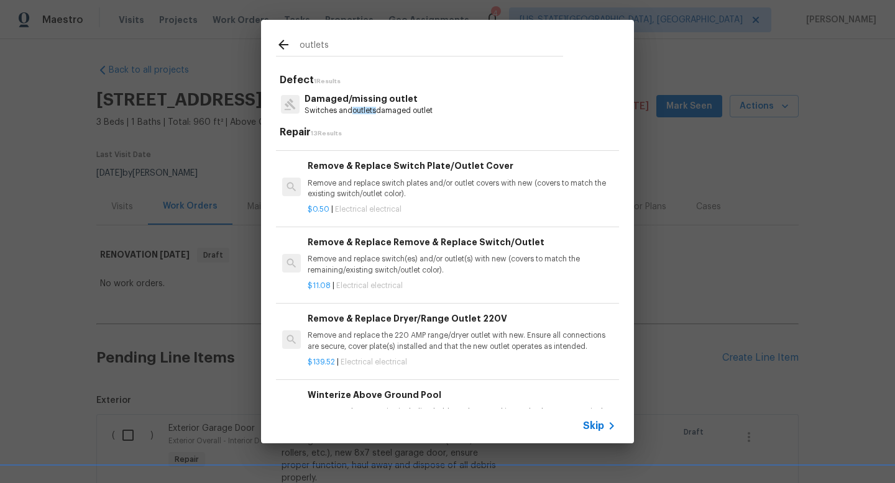
scroll to position [400, 0]
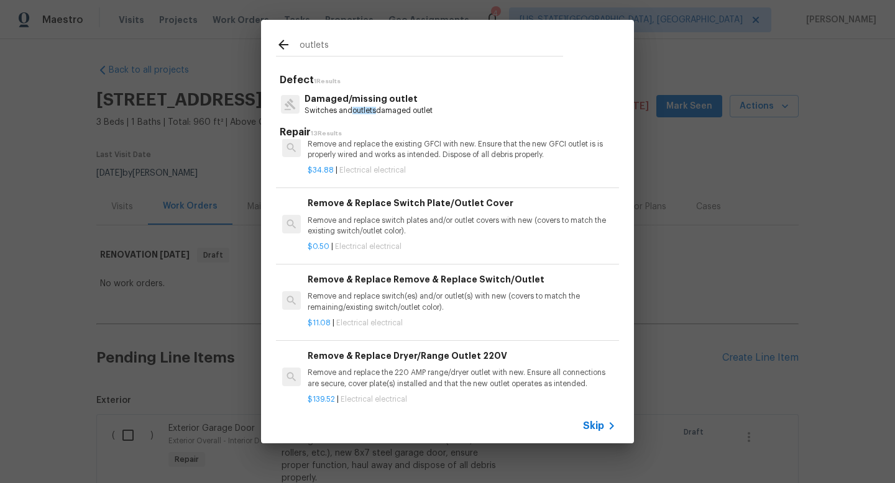
click at [344, 53] on input "outlets" at bounding box center [431, 46] width 263 height 19
type input "o"
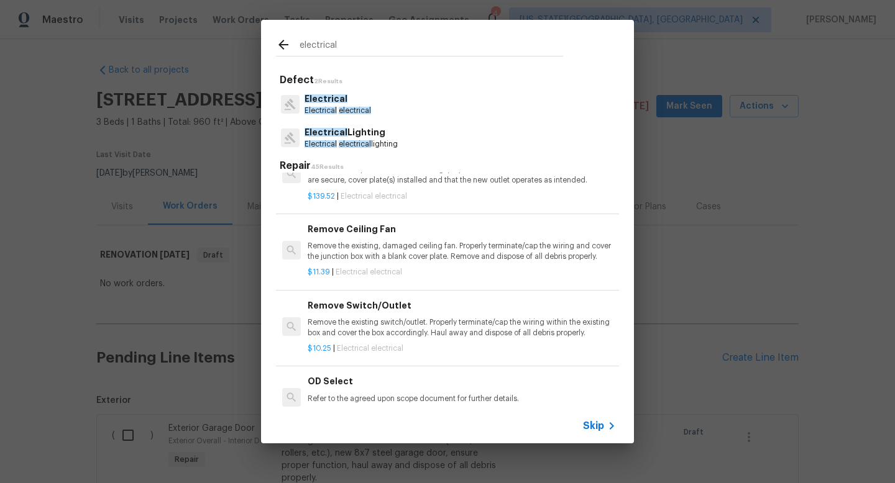
scroll to position [439, 0]
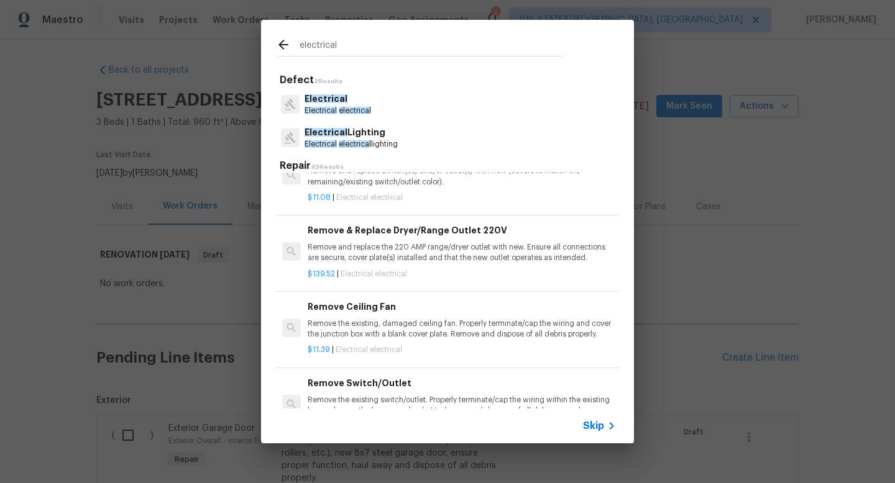
type input "electrical"
click at [354, 105] on p "Electrical" at bounding box center [337, 99] width 66 height 13
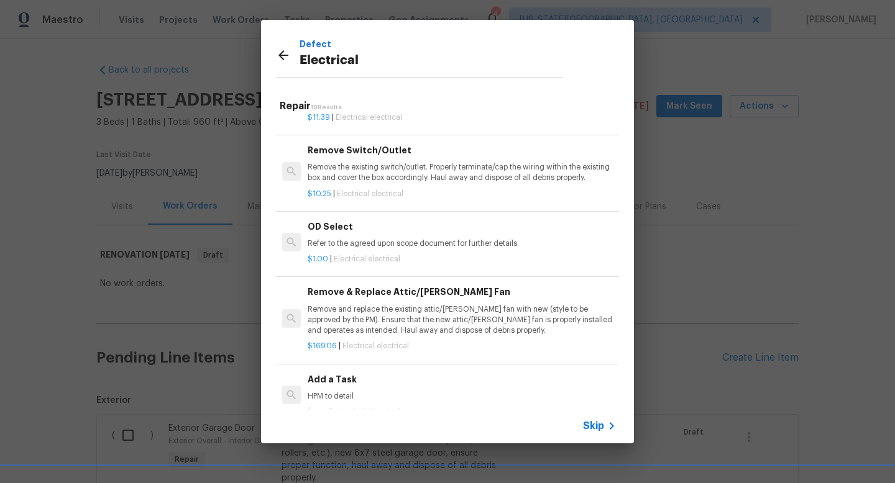
scroll to position [831, 0]
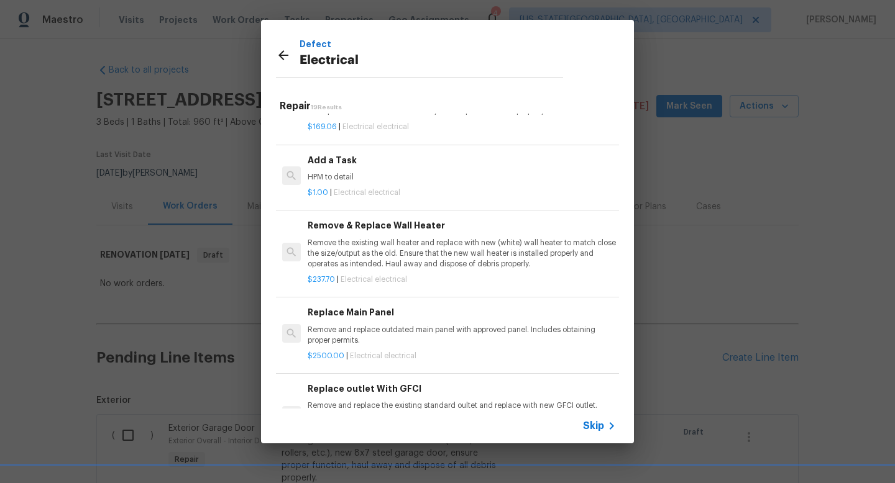
click at [365, 177] on p "HPM to detail" at bounding box center [462, 177] width 308 height 11
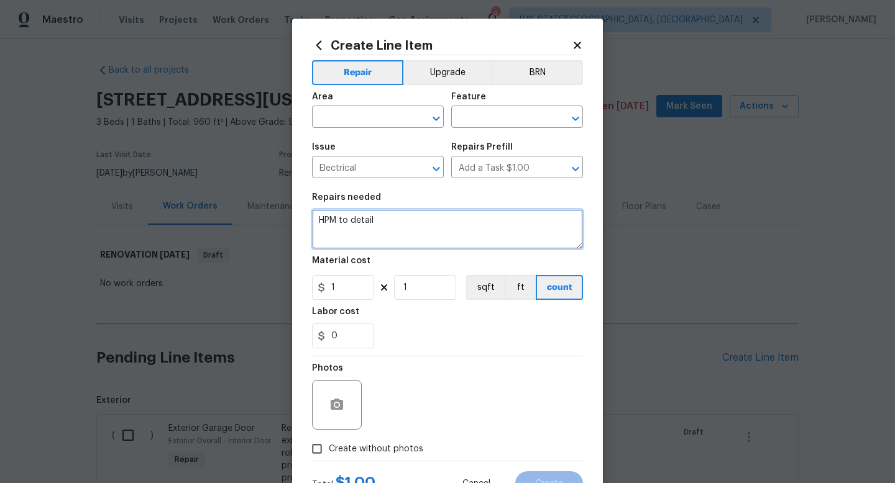
drag, startPoint x: 387, startPoint y: 227, endPoint x: 268, endPoint y: 201, distance: 122.1
click at [268, 204] on div "Create Line Item Repair Upgrade BRN Area ​ Feature ​ Issue Electrical ​ Repairs…" at bounding box center [447, 241] width 895 height 483
type textarea "Replace outet cover at fridge."
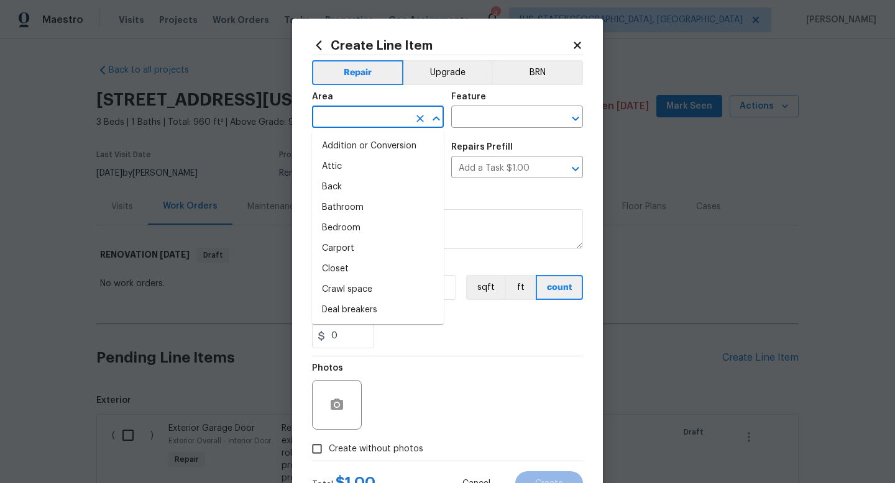
click at [330, 116] on input "text" at bounding box center [360, 118] width 97 height 19
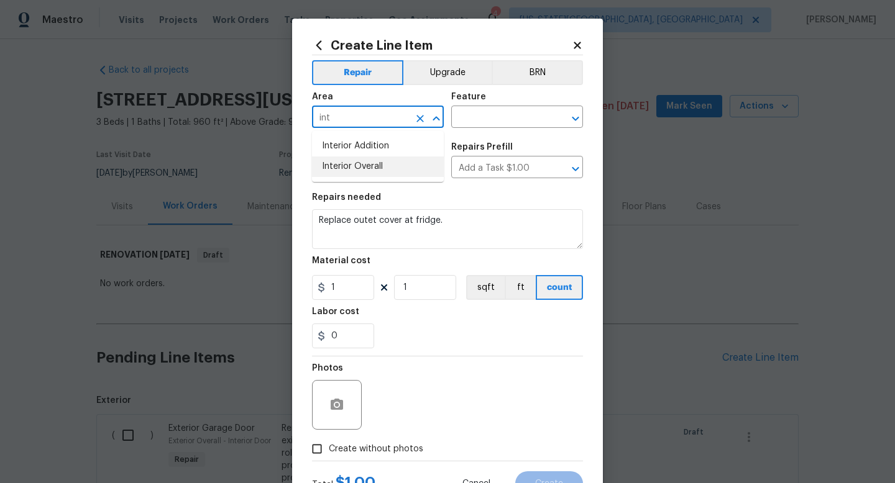
click at [336, 165] on li "Interior Overall" at bounding box center [378, 167] width 132 height 21
type input "Interior Overall"
click at [478, 122] on input "text" at bounding box center [499, 118] width 97 height 19
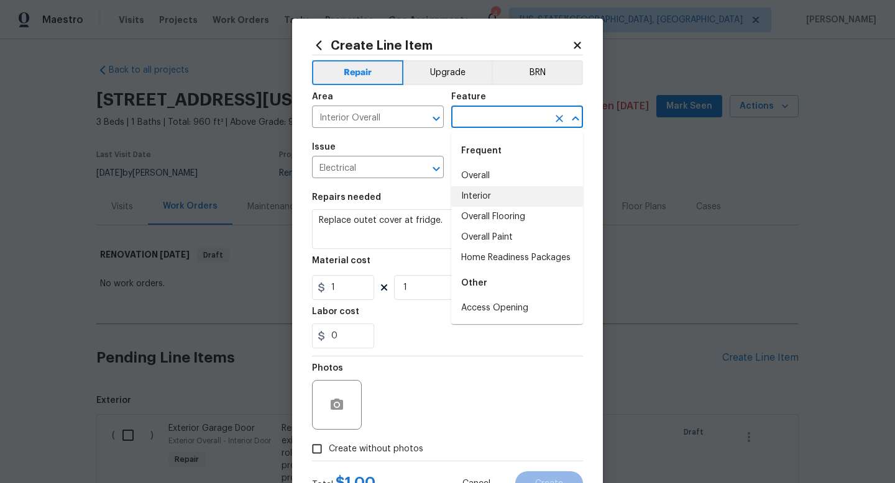
click at [472, 196] on li "Interior" at bounding box center [517, 196] width 132 height 21
type input "Interior"
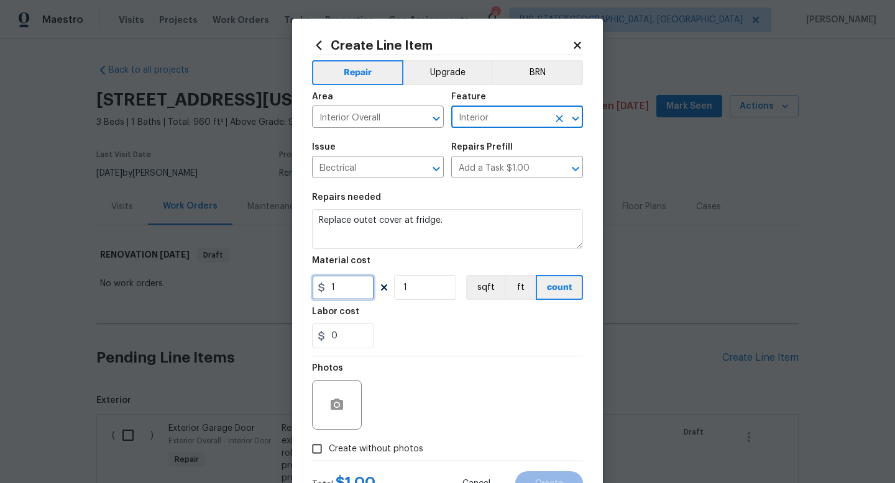
click at [345, 289] on input "1" at bounding box center [343, 287] width 62 height 25
type input "10"
click at [409, 354] on section "Repairs needed Replace outet cover at fridge. Material cost 10 1 sqft ft count …" at bounding box center [447, 271] width 271 height 170
click at [387, 442] on label "Create without photos" at bounding box center [364, 449] width 118 height 24
click at [329, 442] on input "Create without photos" at bounding box center [317, 449] width 24 height 24
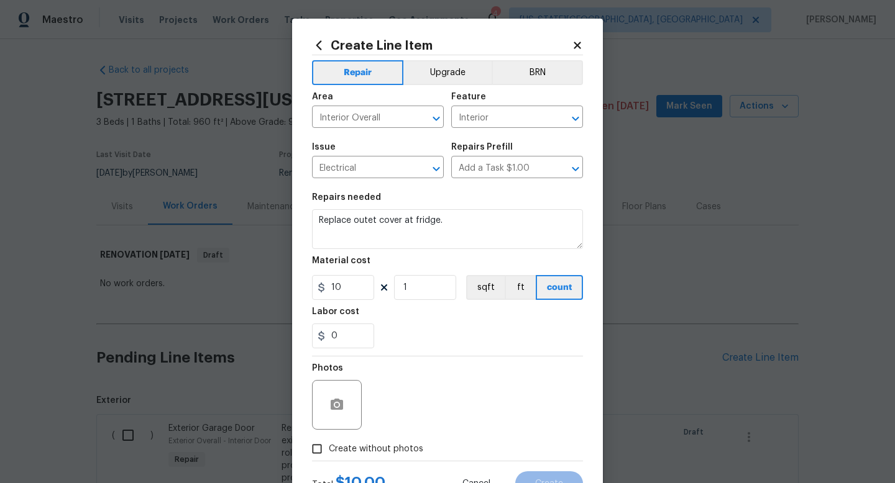
checkbox input "true"
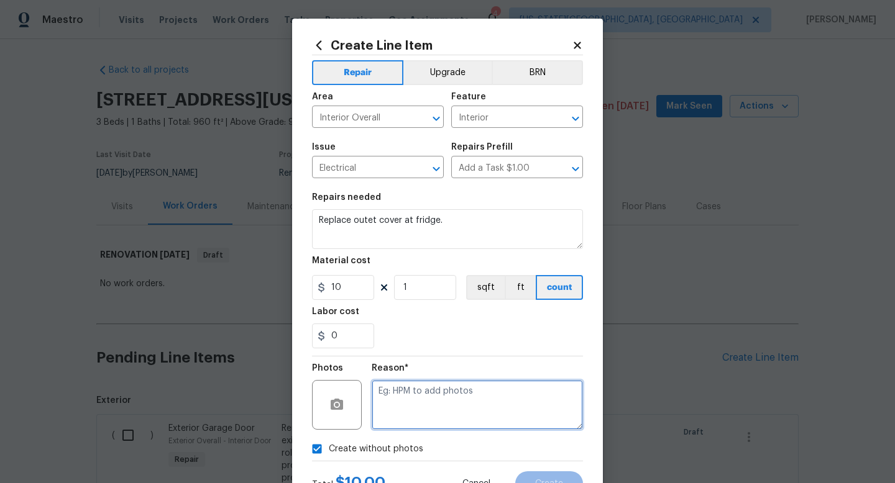
click at [405, 398] on textarea at bounding box center [477, 405] width 211 height 50
type textarea "na"
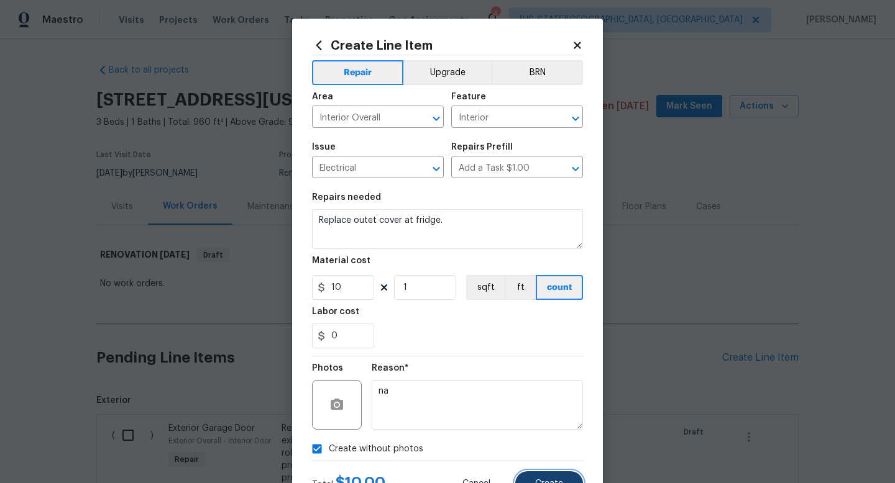
click at [534, 482] on button "Create" at bounding box center [549, 484] width 68 height 25
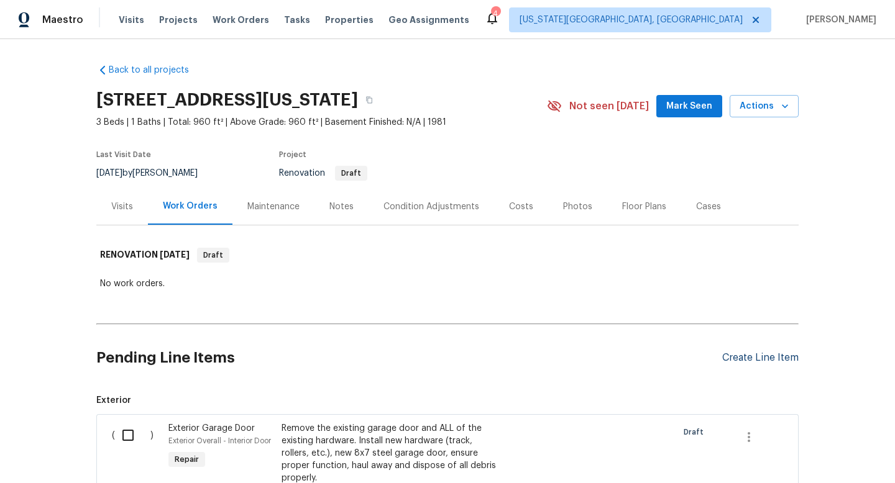
click at [762, 355] on div "Create Line Item" at bounding box center [760, 358] width 76 height 12
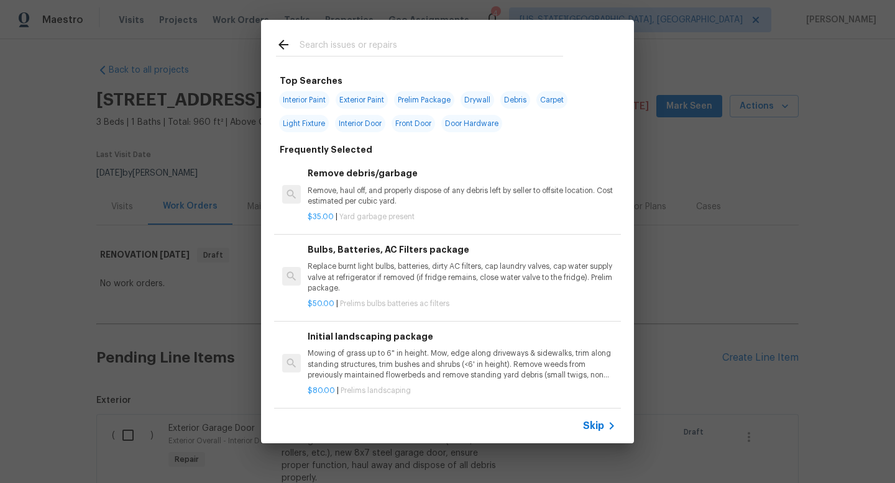
click at [345, 43] on input "text" at bounding box center [431, 46] width 263 height 19
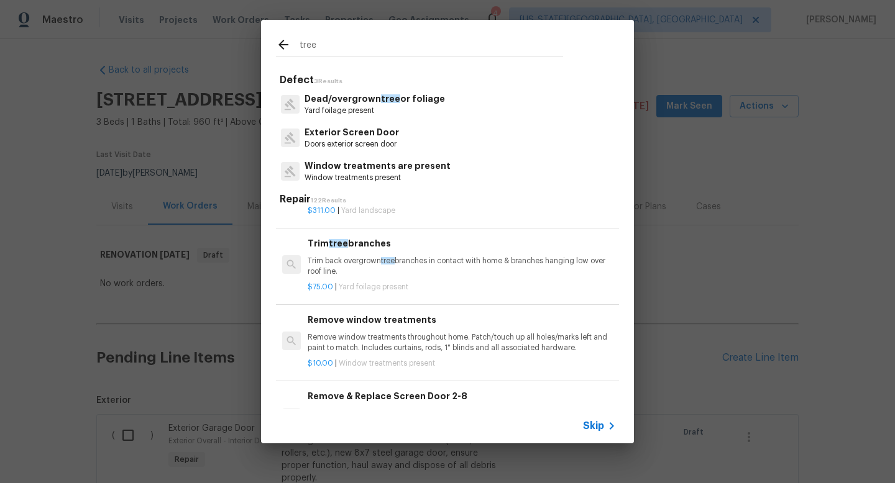
scroll to position [49, 0]
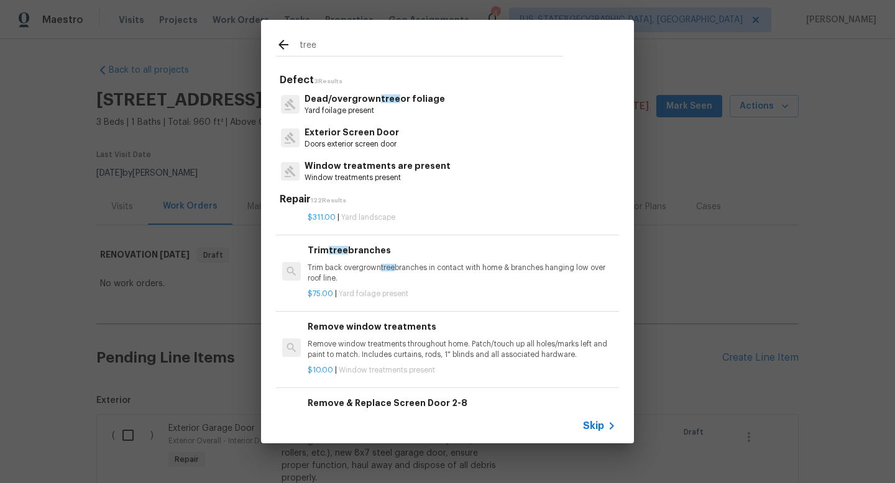
type input "tree"
click at [364, 273] on p "Trim back overgrown tree branches in contact with home & branches hanging low o…" at bounding box center [462, 273] width 308 height 21
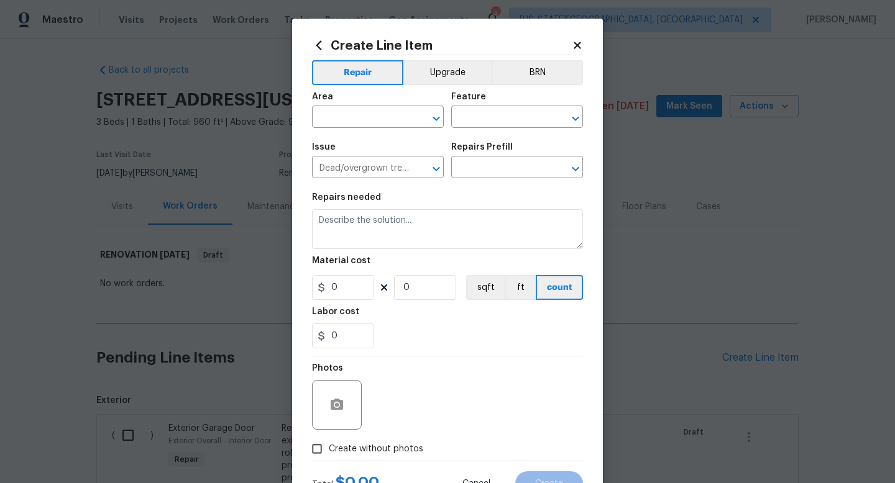
type input "Trim tree branches $75.00"
type textarea "Trim back overgrown tree branches in contact with home & branches hanging low o…"
type input "75"
type input "1"
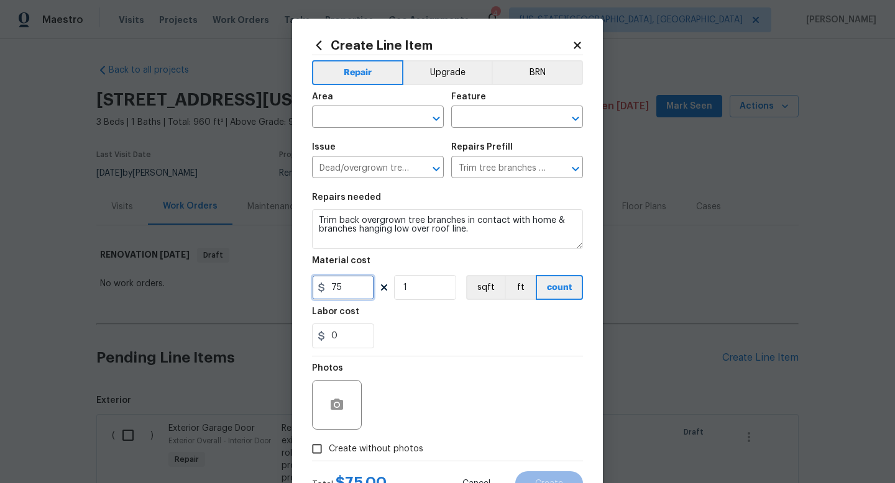
click at [349, 291] on input "75" at bounding box center [343, 287] width 62 height 25
type input "700"
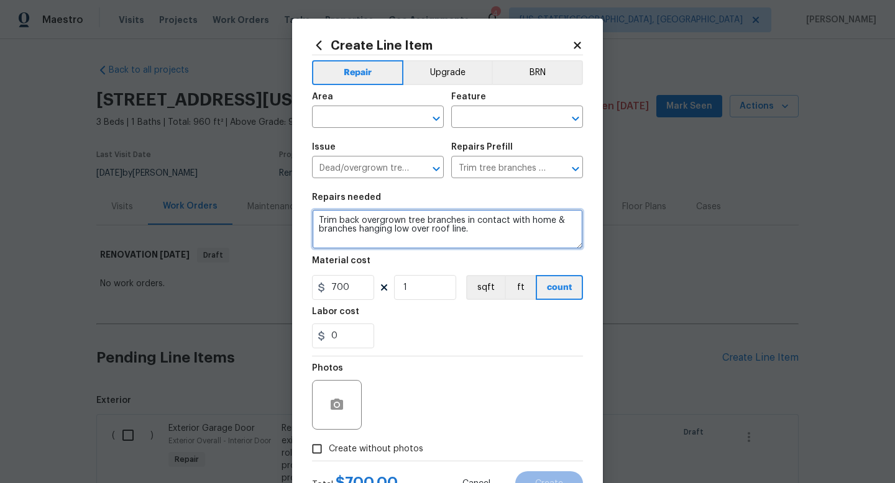
click at [478, 227] on textarea "Trim back overgrown tree branches in contact with home & branches hanging low o…" at bounding box center [447, 229] width 271 height 40
type textarea "Trim back overgrown tree branches in contact with home & branches hanging low o…"
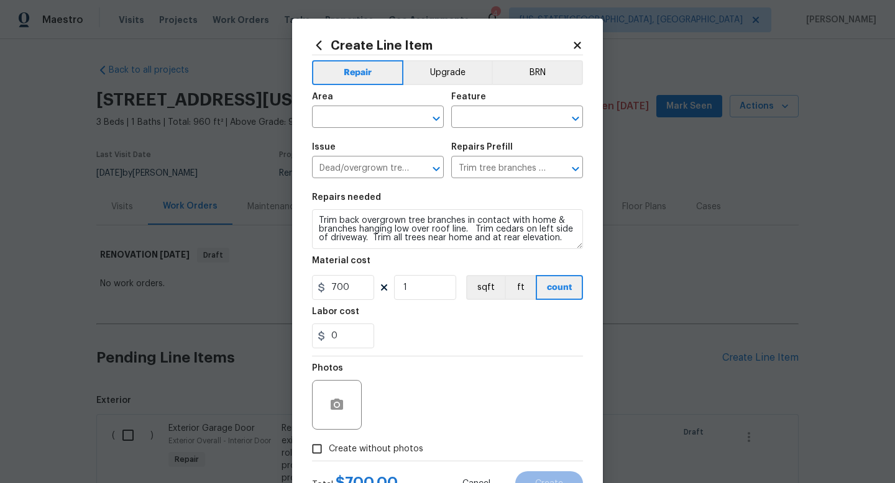
click at [399, 445] on span "Create without photos" at bounding box center [376, 449] width 94 height 13
click at [329, 445] on input "Create without photos" at bounding box center [317, 449] width 24 height 24
checkbox input "true"
click at [403, 413] on textarea at bounding box center [477, 405] width 211 height 50
type textarea "na"
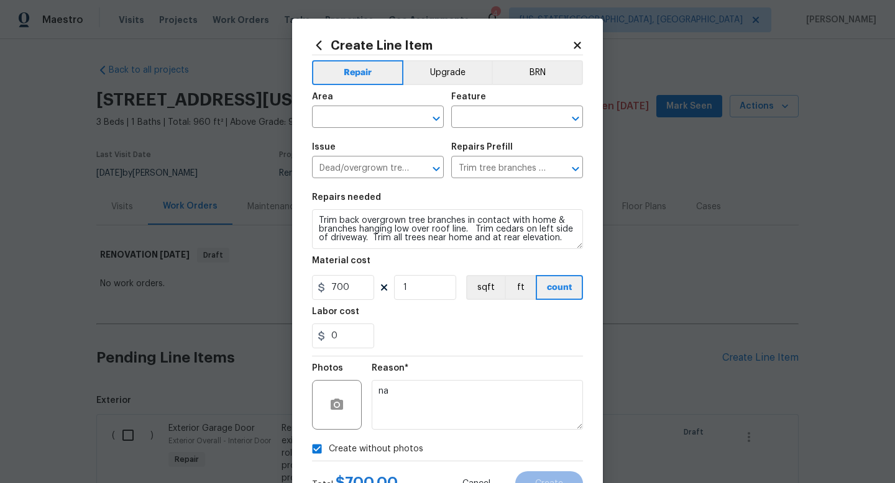
click at [378, 129] on span "Area ​" at bounding box center [378, 110] width 132 height 50
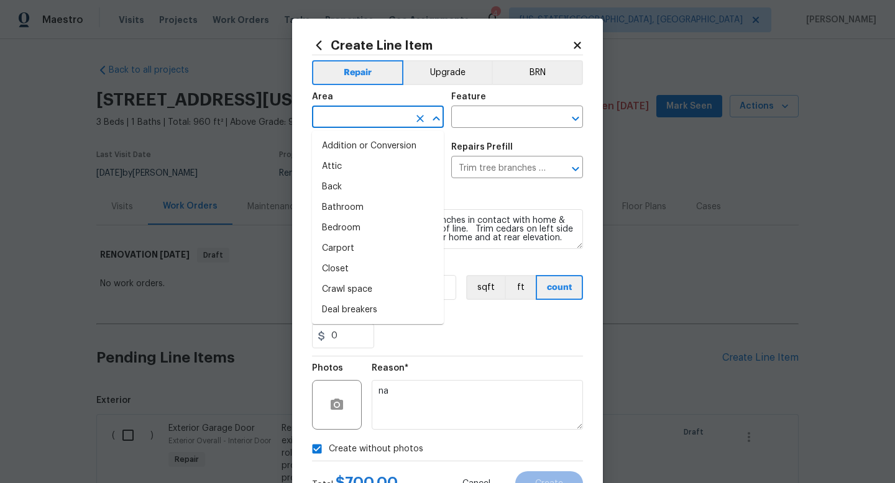
click at [377, 121] on input "text" at bounding box center [360, 118] width 97 height 19
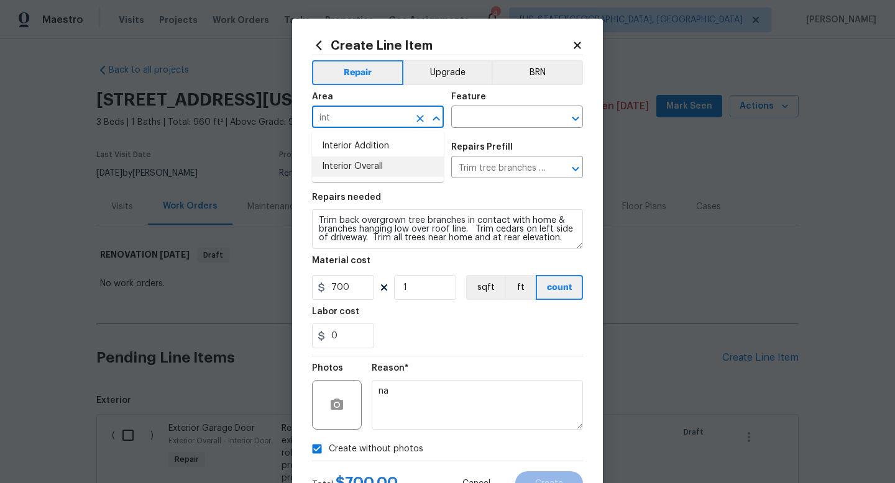
click at [359, 169] on li "Interior Overall" at bounding box center [378, 167] width 132 height 21
type input "Interior Overall"
click at [474, 116] on input "text" at bounding box center [499, 118] width 97 height 19
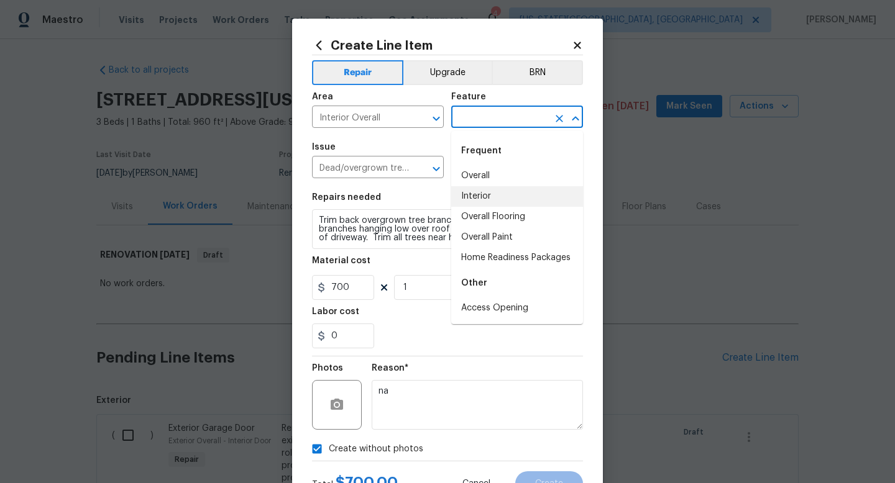
click at [473, 202] on li "Interior" at bounding box center [517, 196] width 132 height 21
type input "Interior"
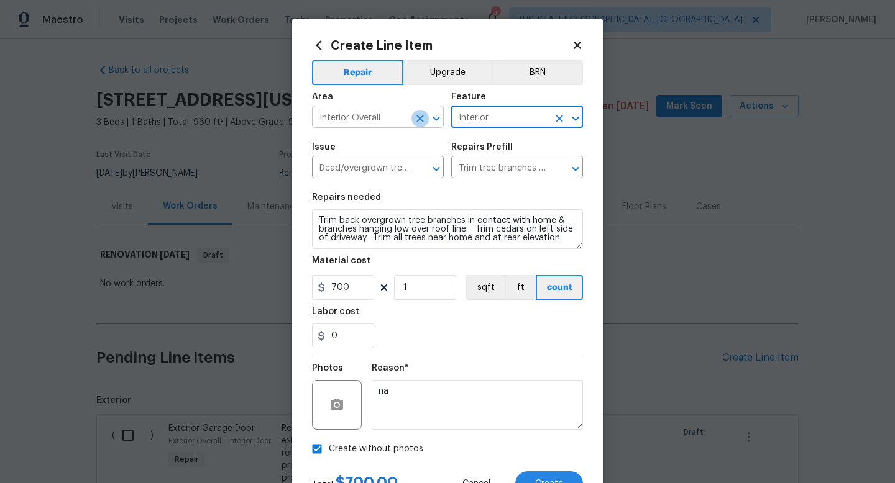
click at [413, 118] on button "Clear" at bounding box center [419, 118] width 17 height 17
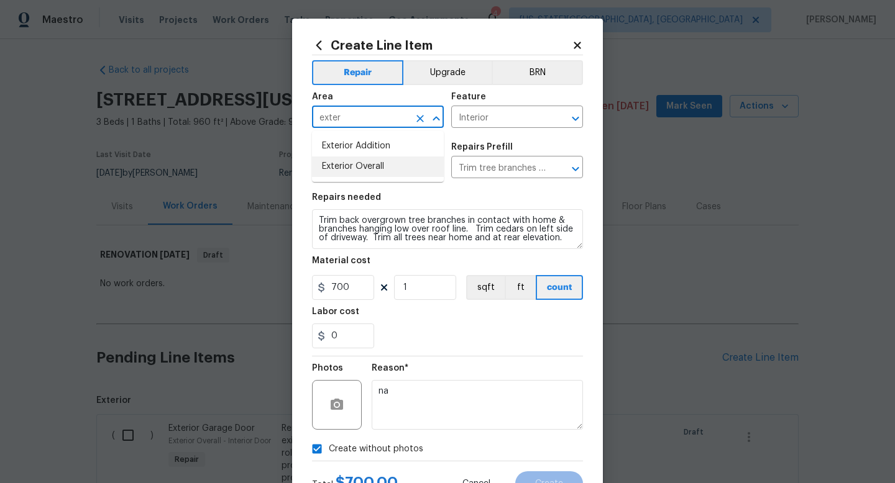
click at [385, 168] on li "Exterior Overall" at bounding box center [378, 167] width 132 height 21
type input "Exterior Overall"
click at [560, 483] on span "Create" at bounding box center [549, 484] width 28 height 9
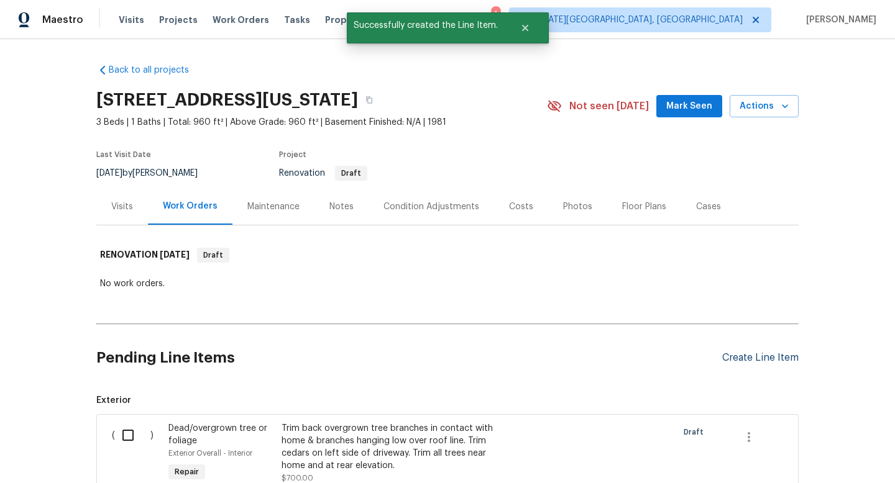
click at [750, 360] on div "Create Line Item" at bounding box center [760, 358] width 76 height 12
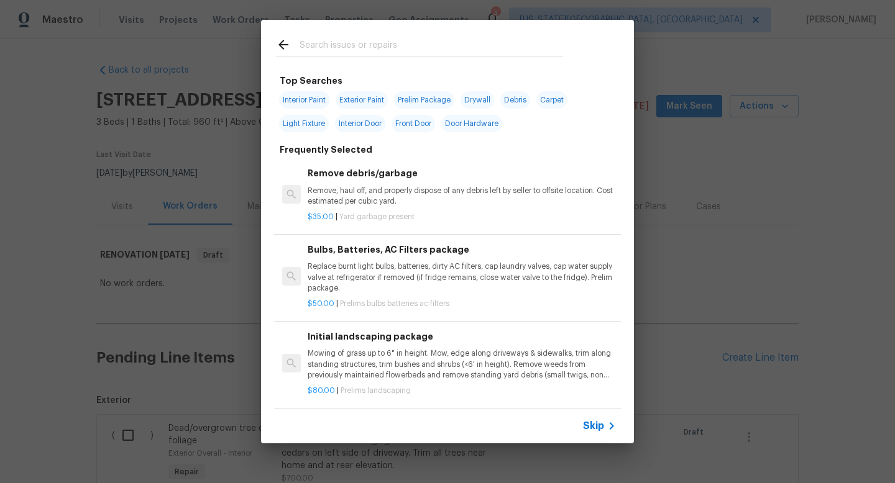
click at [341, 50] on input "text" at bounding box center [431, 46] width 263 height 19
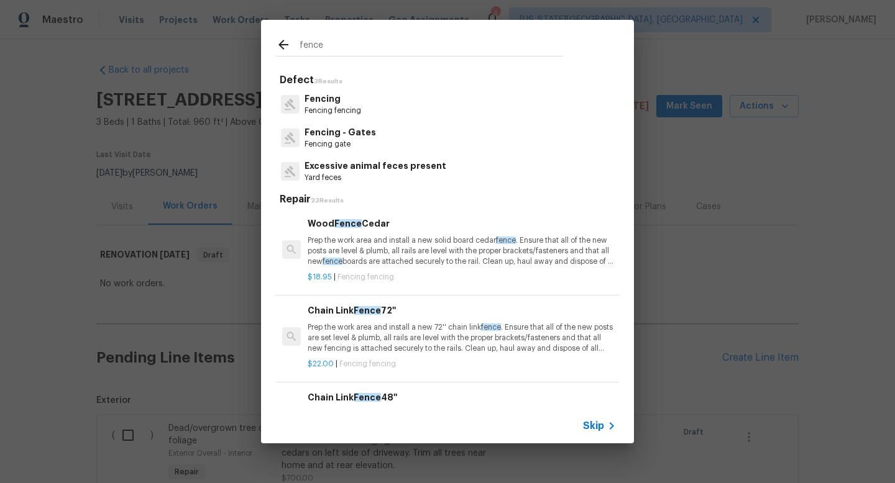
type input "fence"
click at [347, 106] on p "Fencing fencing" at bounding box center [332, 111] width 57 height 11
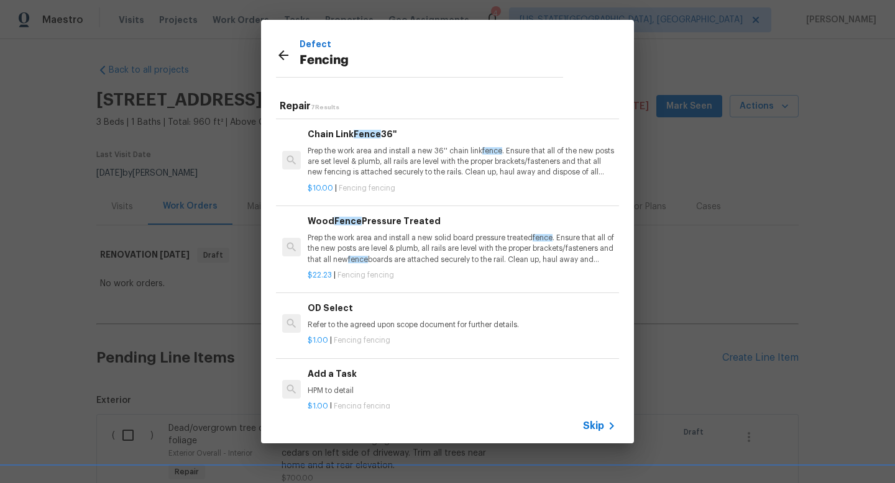
scroll to position [20, 0]
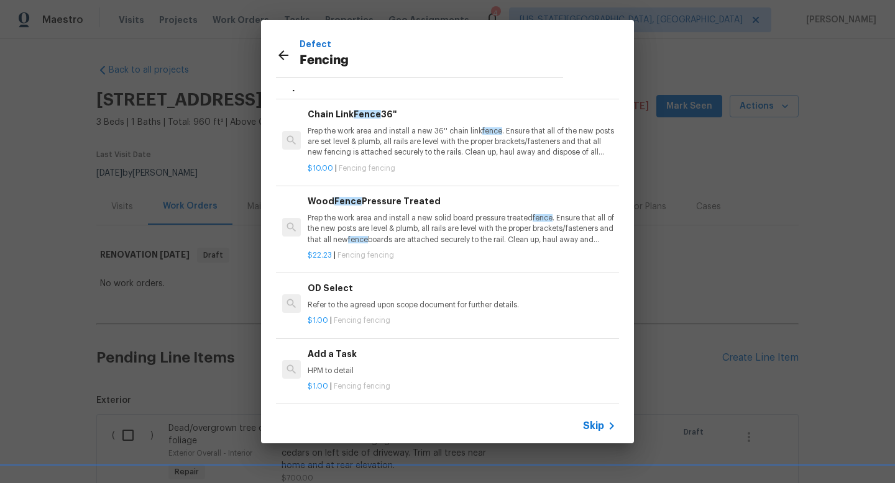
click at [360, 367] on p "HPM to detail" at bounding box center [462, 371] width 308 height 11
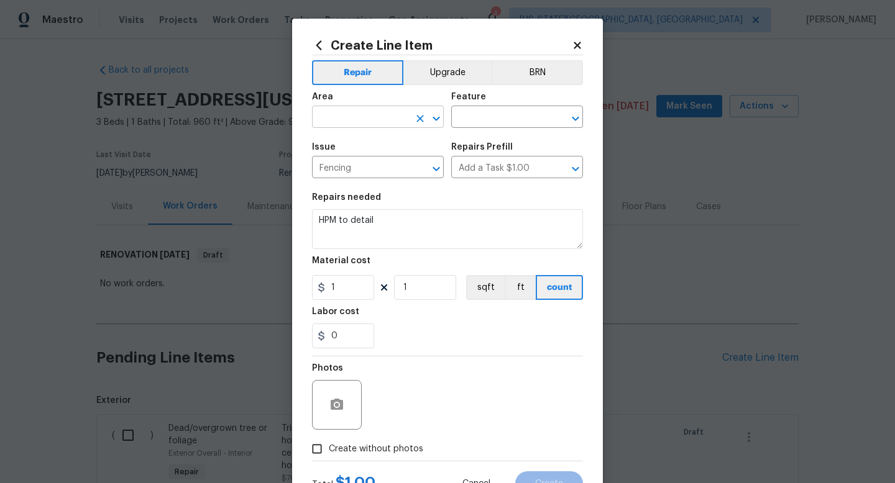
click at [373, 117] on input "text" at bounding box center [360, 118] width 97 height 19
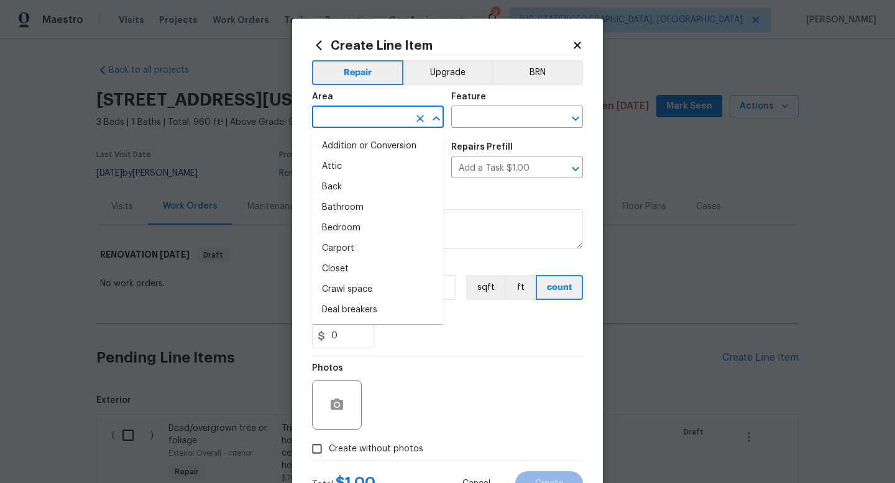
type input "x"
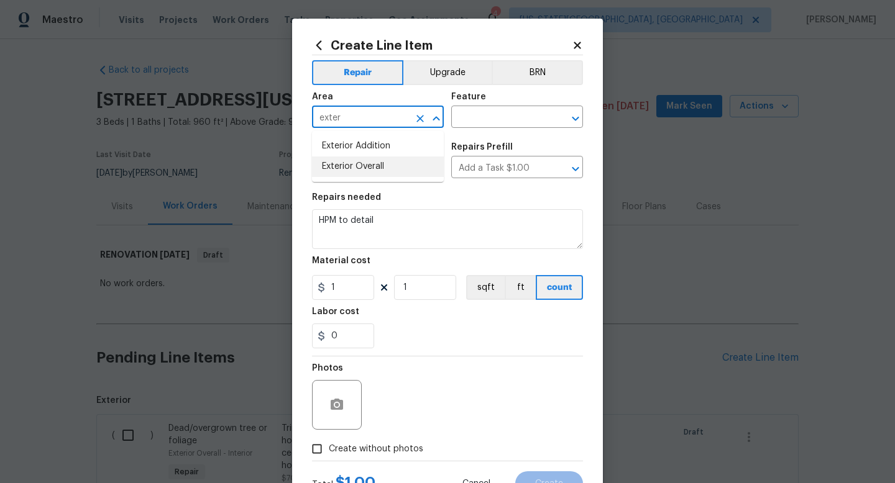
click at [353, 169] on li "Exterior Overall" at bounding box center [378, 167] width 132 height 21
type input "Exterior Overall"
click at [477, 116] on input "text" at bounding box center [499, 118] width 97 height 19
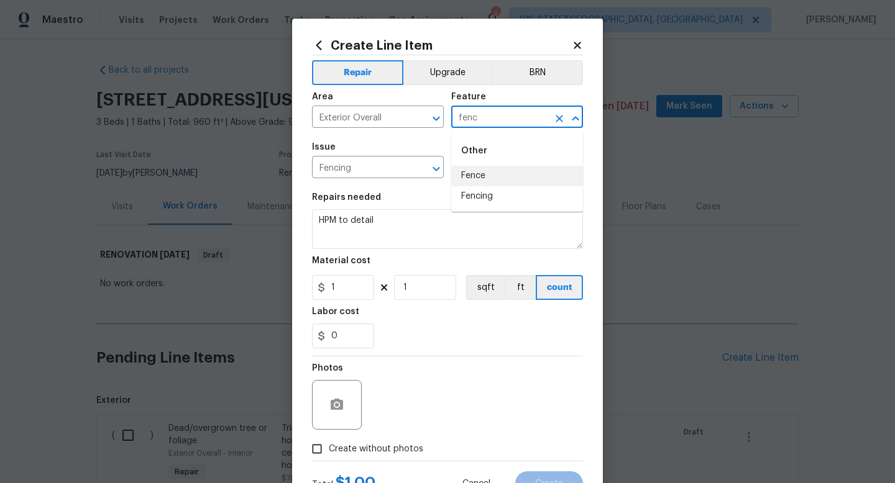
click at [473, 183] on li "Fence" at bounding box center [517, 176] width 132 height 21
type input "Fence"
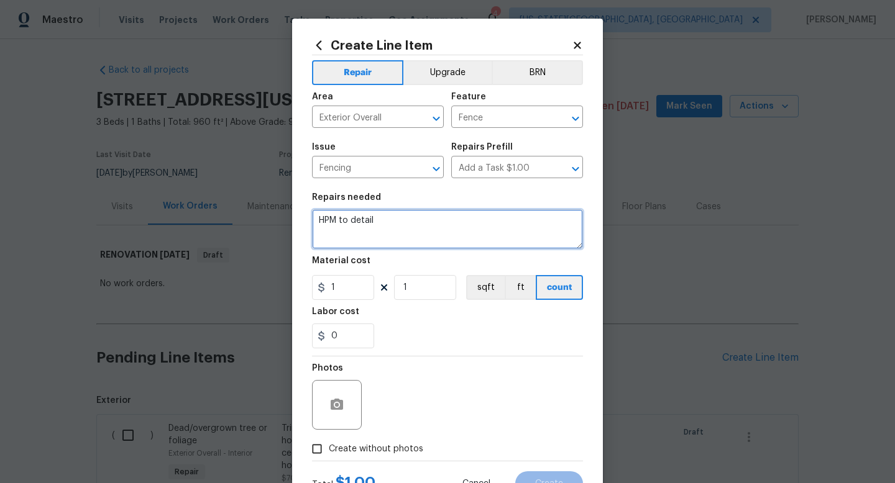
drag, startPoint x: 380, startPoint y: 221, endPoint x: 267, endPoint y: 201, distance: 114.3
click at [267, 201] on div "Create Line Item Repair Upgrade BRN Area Exterior Overall ​ Feature Fence ​ Iss…" at bounding box center [447, 241] width 895 height 483
type textarea "Replace section of fencing on right elevation. Fix leaning fences throughout."
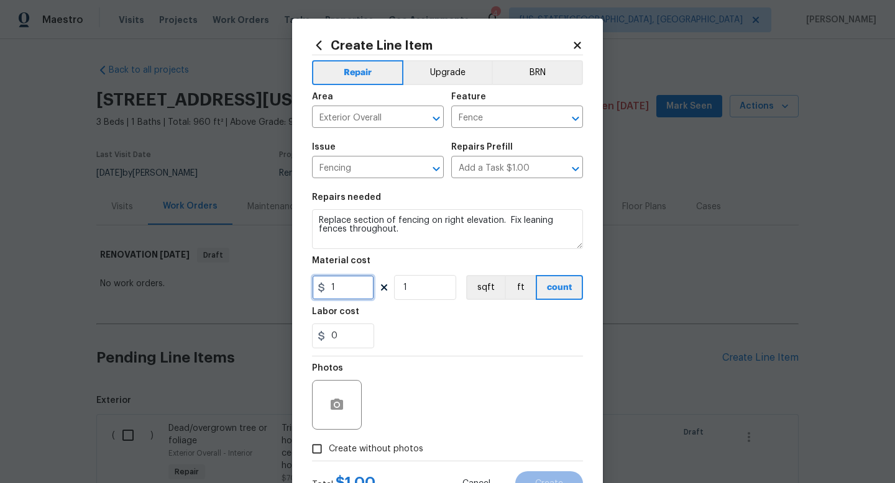
click at [350, 298] on input "1" at bounding box center [343, 287] width 62 height 25
type input "450"
click at [388, 444] on span "Create without photos" at bounding box center [376, 449] width 94 height 13
click at [329, 444] on input "Create without photos" at bounding box center [317, 449] width 24 height 24
checkbox input "true"
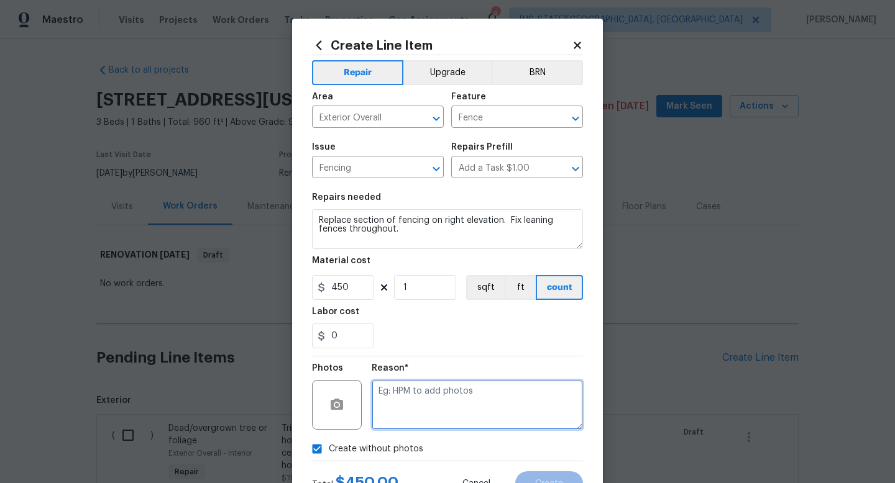
click at [403, 397] on textarea at bounding box center [477, 405] width 211 height 50
type textarea "na"
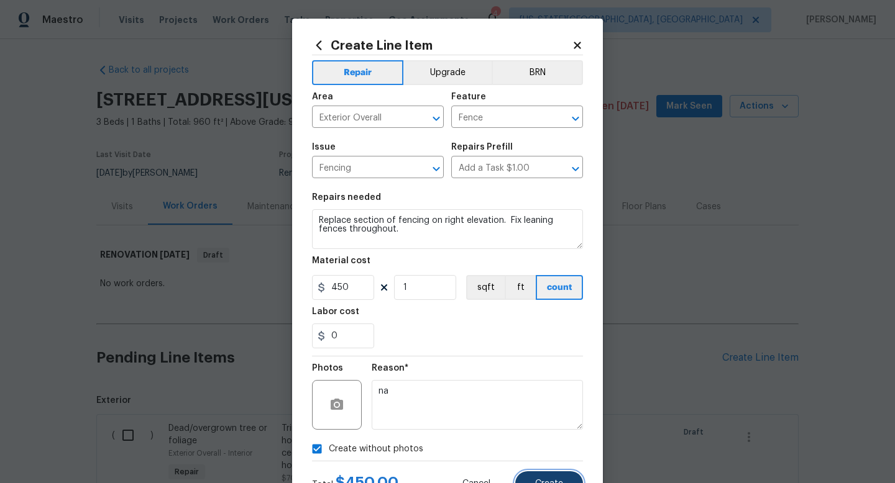
click at [537, 483] on span "Create" at bounding box center [549, 484] width 28 height 9
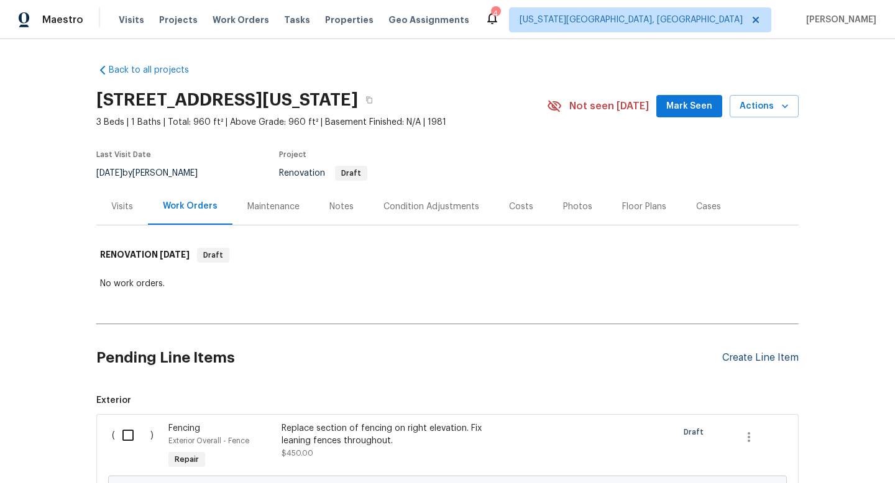
click at [748, 360] on div "Create Line Item" at bounding box center [760, 358] width 76 height 12
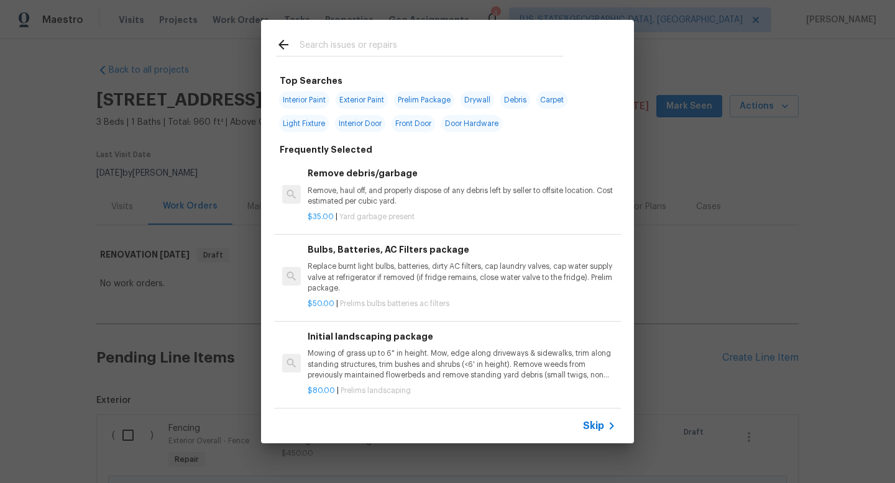
click at [312, 45] on input "text" at bounding box center [431, 46] width 263 height 19
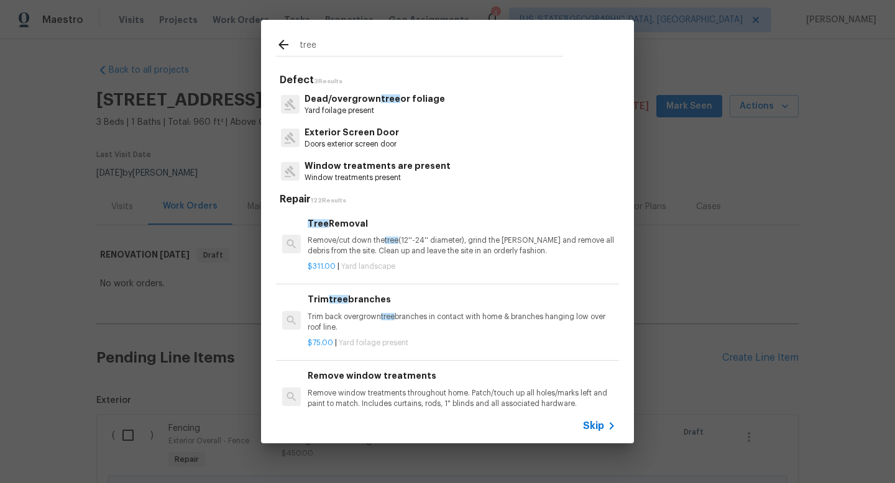
type input "tree"
click at [364, 244] on p "Remove/cut down the tree (12''-24'' diameter), grind the stump and remove all d…" at bounding box center [462, 246] width 308 height 21
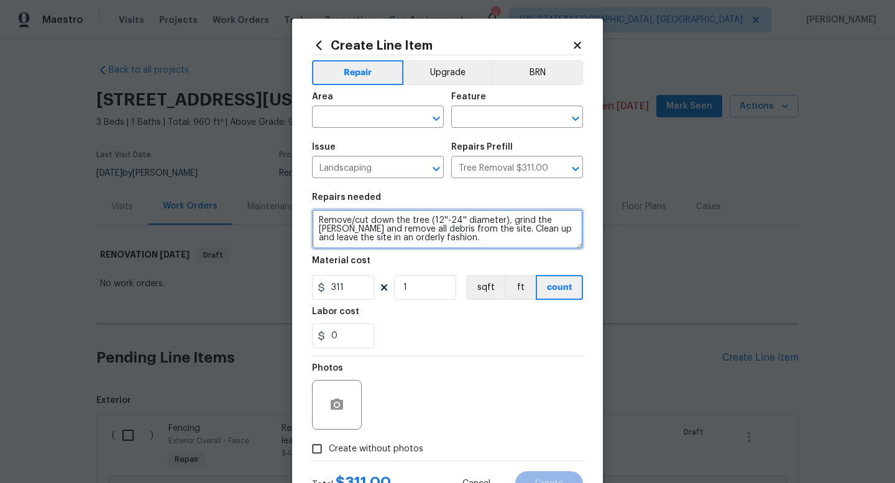
drag, startPoint x: 441, startPoint y: 242, endPoint x: 242, endPoint y: 167, distance: 213.2
click at [242, 170] on div "Create Line Item Repair Upgrade BRN Area ​ Feature ​ Issue Landscaping ​ Repair…" at bounding box center [447, 241] width 895 height 483
type textarea "Remove small tree directly at rear elevation next to house."
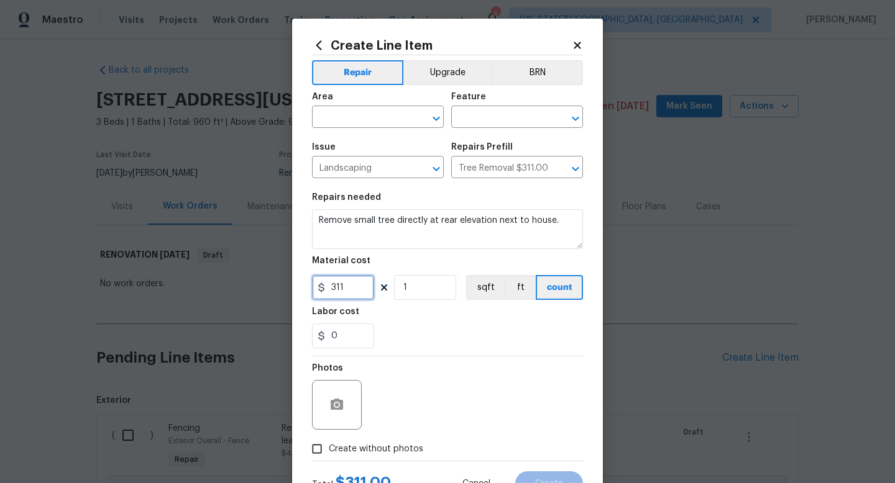
drag, startPoint x: 353, startPoint y: 291, endPoint x: 245, endPoint y: 282, distance: 108.5
click at [245, 284] on div "Create Line Item Repair Upgrade BRN Area ​ Feature ​ Issue Landscaping ​ Repair…" at bounding box center [447, 241] width 895 height 483
type input "100"
click at [391, 452] on span "Create without photos" at bounding box center [376, 449] width 94 height 13
click at [329, 452] on input "Create without photos" at bounding box center [317, 449] width 24 height 24
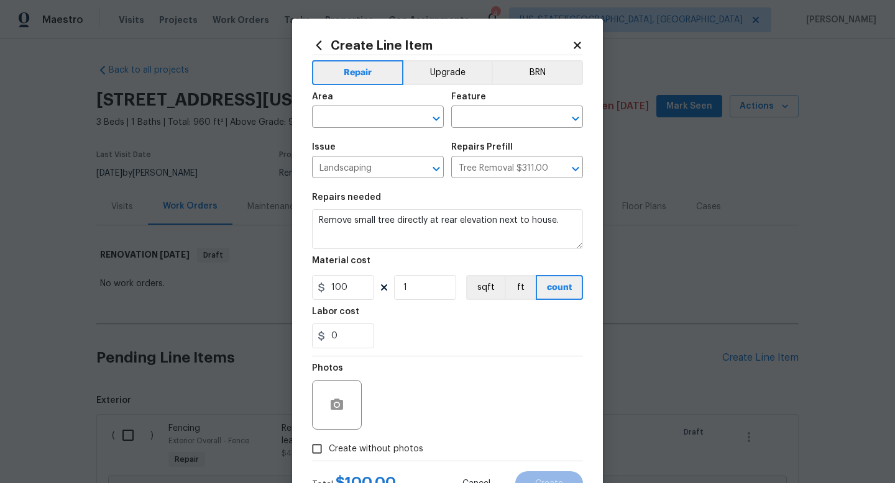
checkbox input "true"
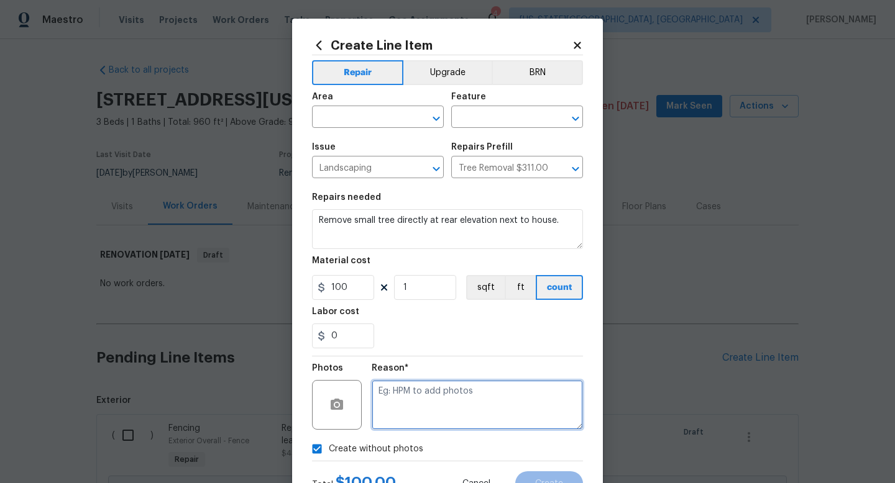
click at [408, 409] on textarea at bounding box center [477, 405] width 211 height 50
type textarea "na"
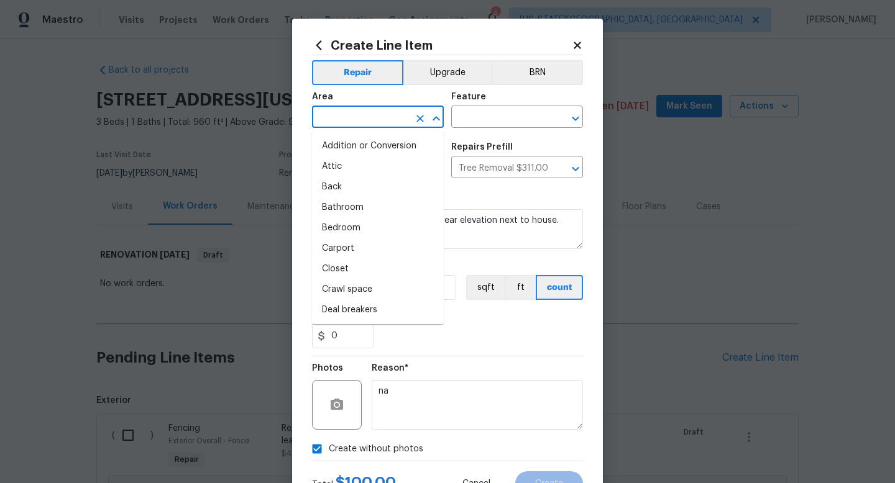
click at [350, 125] on input "text" at bounding box center [360, 118] width 97 height 19
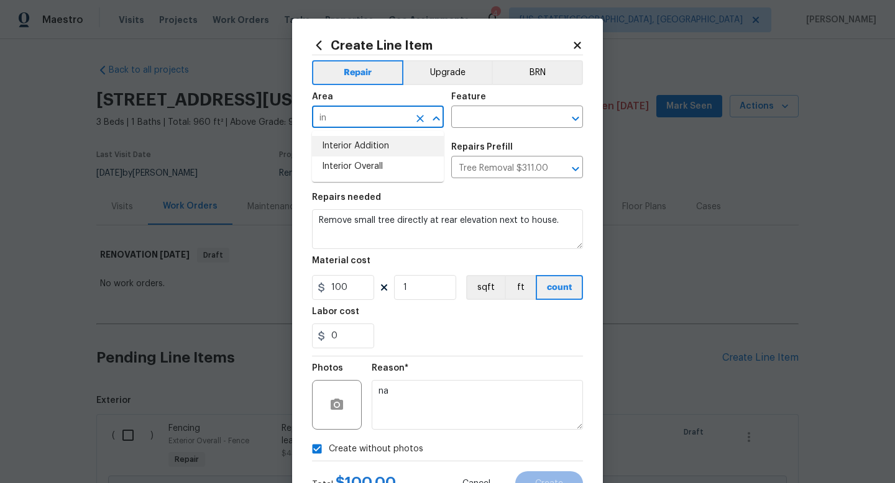
type input "i"
click at [347, 166] on li "Exterior Overall" at bounding box center [378, 167] width 132 height 21
type input "Exterior Overall"
click at [467, 122] on input "text" at bounding box center [499, 118] width 97 height 19
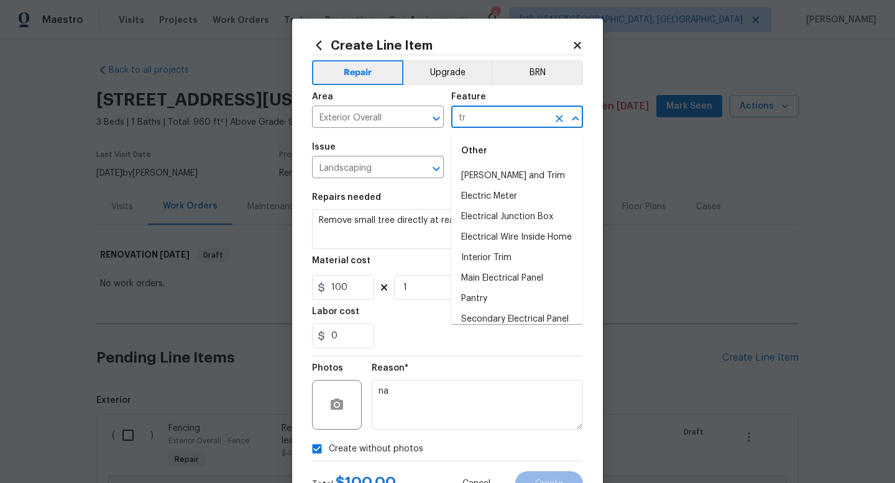
type input "t"
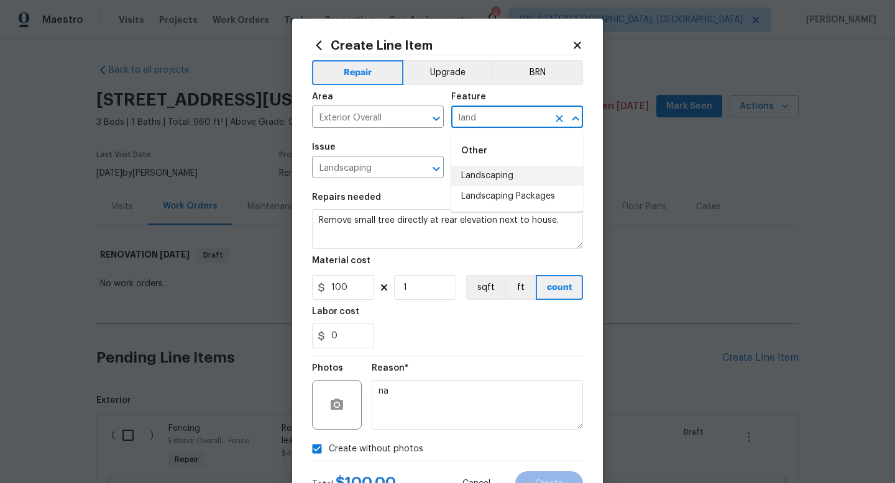
click at [475, 179] on li "Landscaping" at bounding box center [517, 176] width 132 height 21
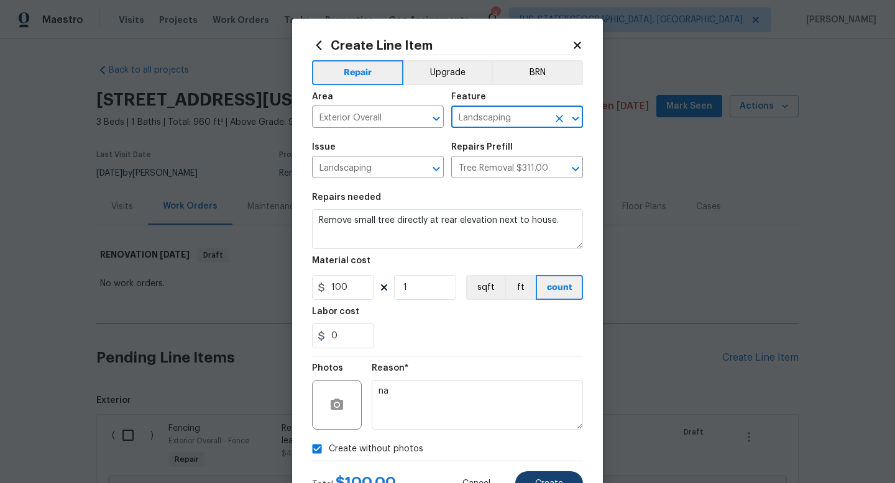
type input "Landscaping"
click at [542, 479] on button "Create" at bounding box center [549, 484] width 68 height 25
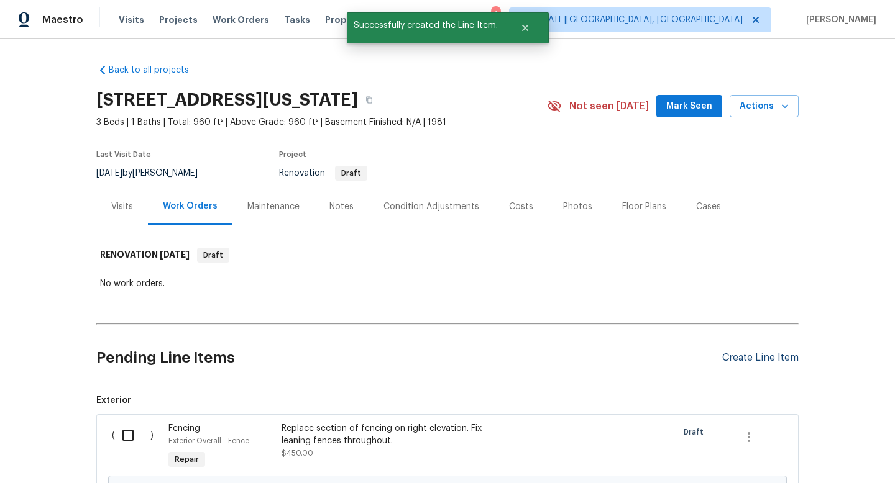
click at [762, 357] on div "Create Line Item" at bounding box center [760, 358] width 76 height 12
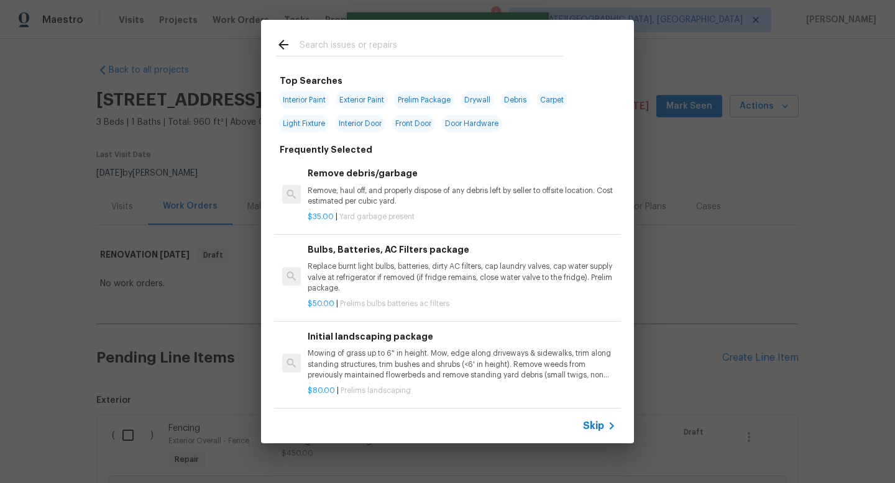
click at [369, 47] on input "text" at bounding box center [431, 46] width 263 height 19
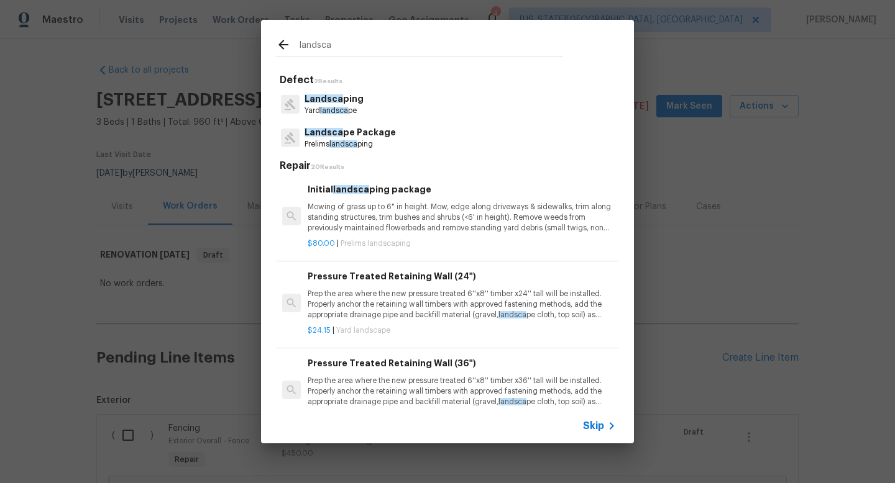
type input "landsca"
click at [354, 134] on p "Landsca pe Package" at bounding box center [349, 132] width 91 height 13
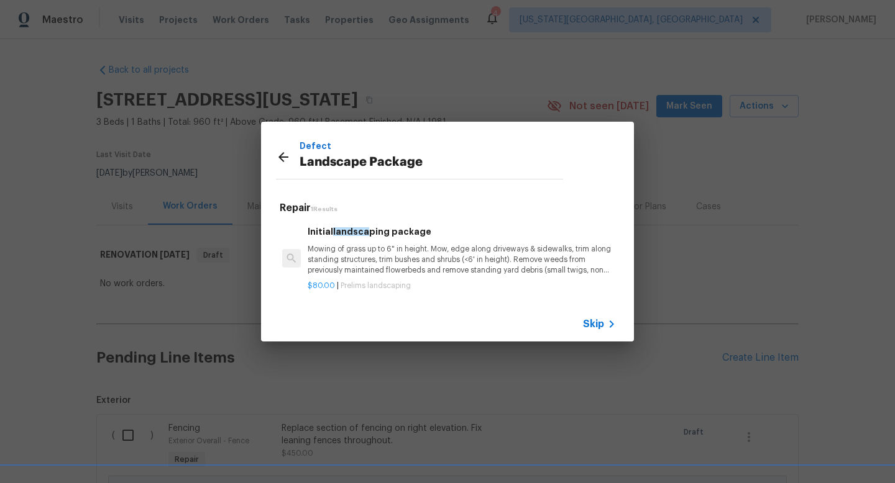
click at [382, 242] on div "Initial landsca ping package Mowing of grass up to 6" in height. Mow, edge alon…" at bounding box center [462, 250] width 308 height 51
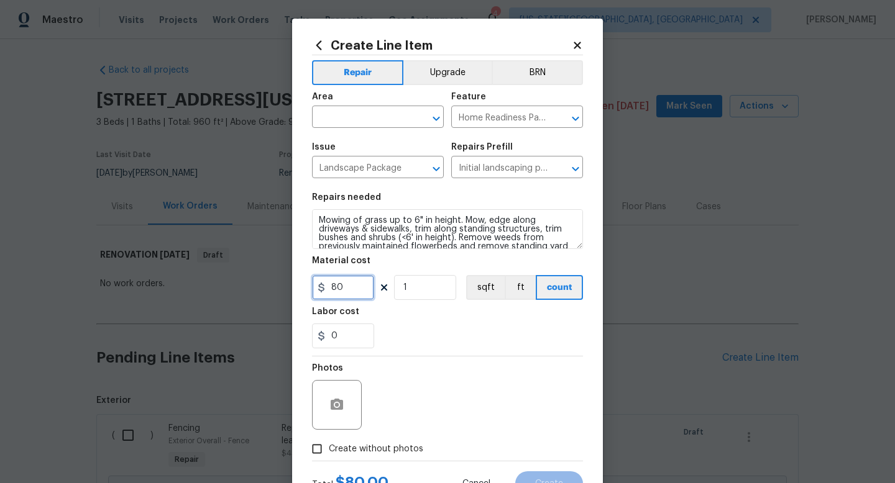
click at [361, 290] on input "80" at bounding box center [343, 287] width 62 height 25
click at [425, 292] on input "1" at bounding box center [425, 287] width 62 height 25
type input "16"
click at [382, 453] on span "Create without photos" at bounding box center [376, 449] width 94 height 13
click at [329, 453] on input "Create without photos" at bounding box center [317, 449] width 24 height 24
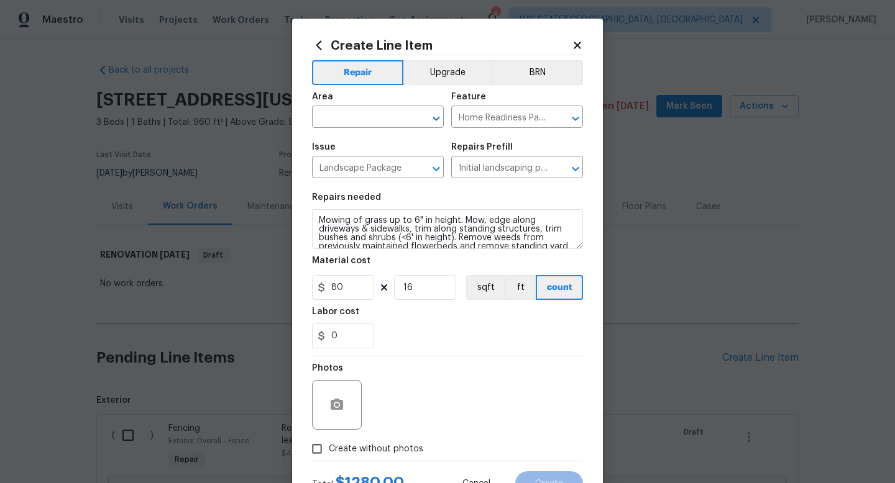
checkbox input "true"
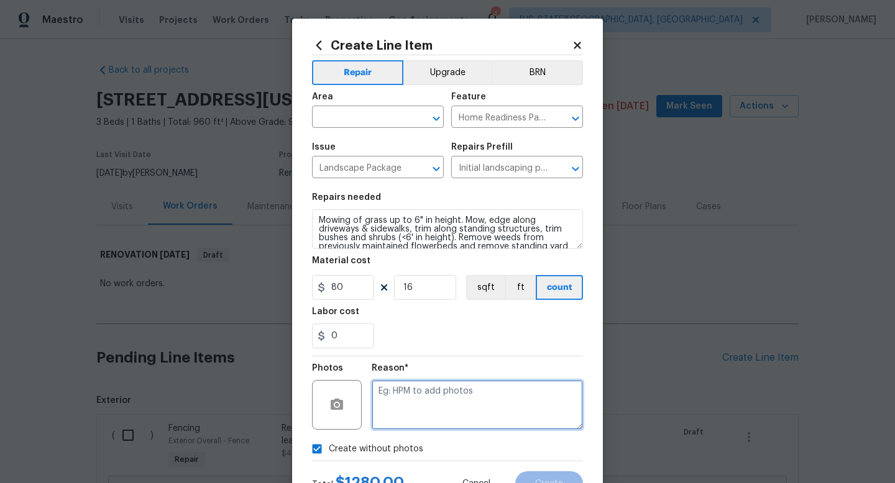
click at [428, 393] on textarea at bounding box center [477, 405] width 211 height 50
type textarea "na"
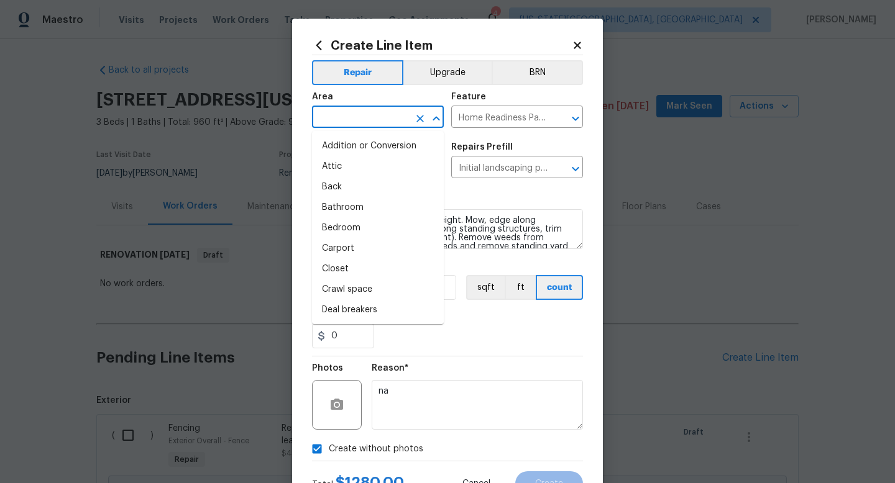
click at [367, 116] on input "text" at bounding box center [360, 118] width 97 height 19
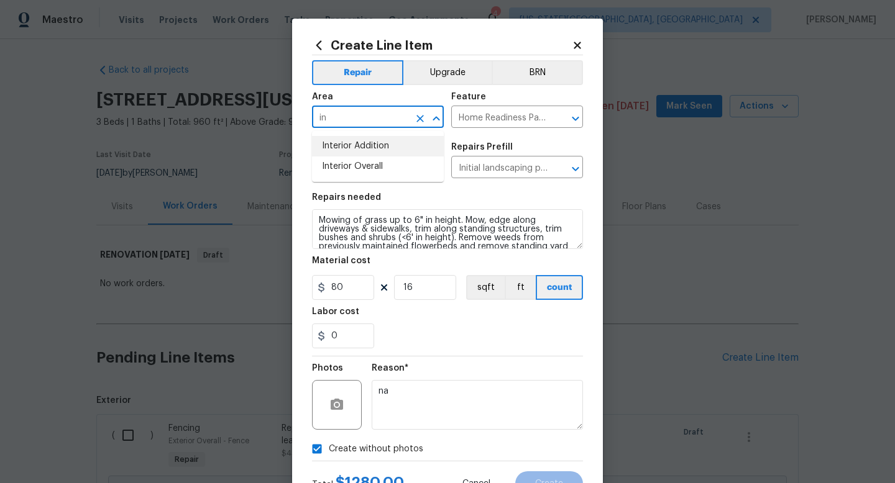
type input "i"
click at [344, 162] on li "Exterior Overall" at bounding box center [378, 167] width 132 height 21
type input "Exterior Overall"
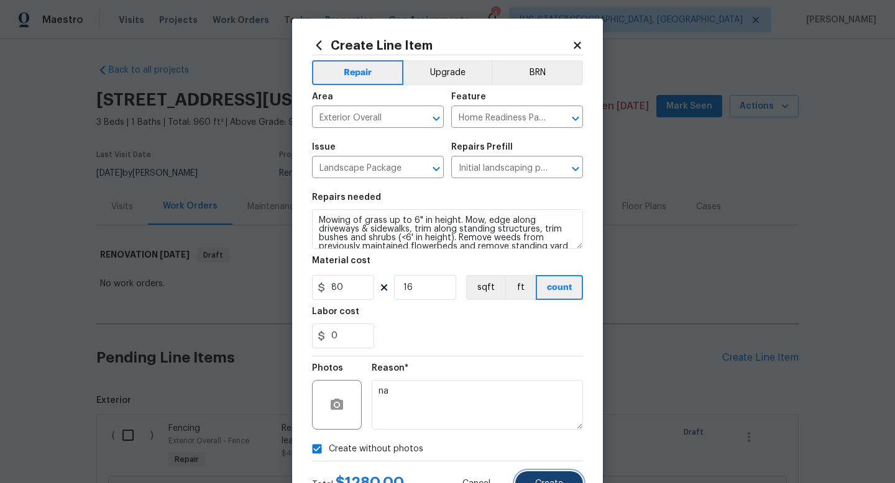
click at [551, 483] on span "Create" at bounding box center [549, 484] width 28 height 9
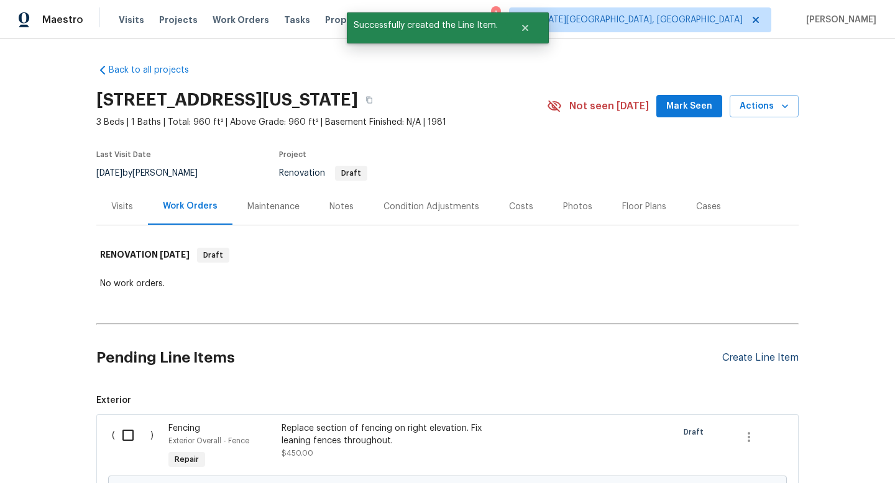
click at [750, 359] on div "Create Line Item" at bounding box center [760, 358] width 76 height 12
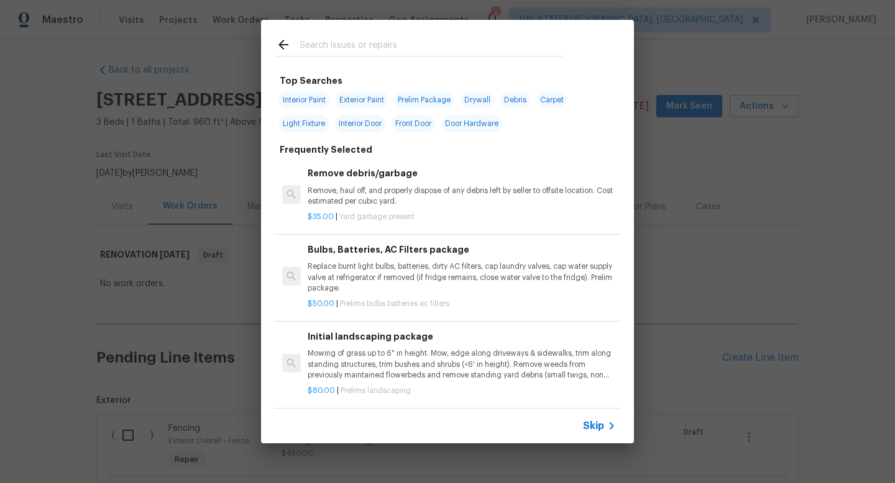
click at [352, 44] on input "text" at bounding box center [431, 46] width 263 height 19
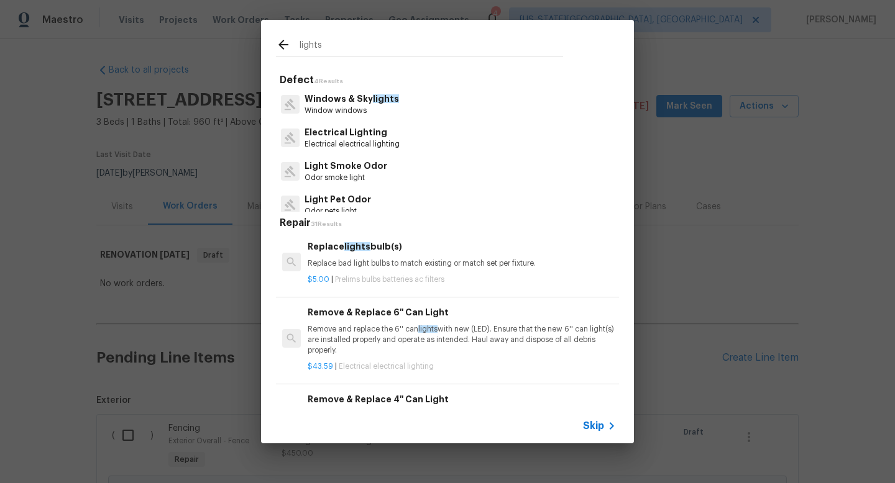
type input "lights"
click at [347, 139] on p "Electrical electrical lighting" at bounding box center [351, 144] width 95 height 11
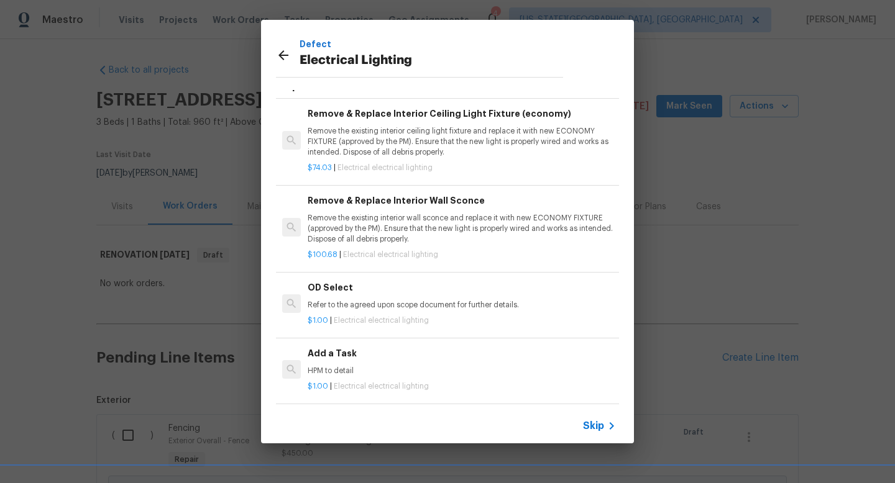
click at [363, 350] on h6 "Add a Task" at bounding box center [462, 354] width 308 height 14
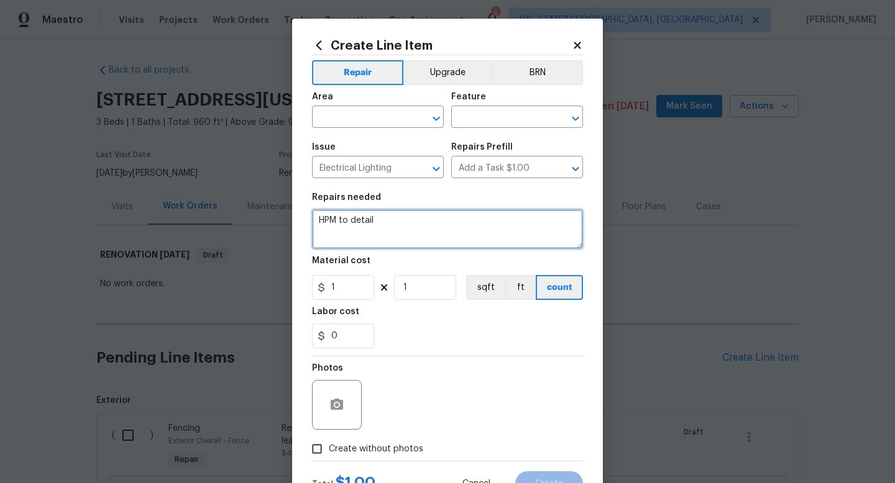
drag, startPoint x: 378, startPoint y: 220, endPoint x: 270, endPoint y: 201, distance: 109.7
click at [272, 207] on div "Create Line Item Repair Upgrade BRN Area ​ Feature ​ Issue Electrical Lighting …" at bounding box center [447, 241] width 895 height 483
type textarea "Replace both entry light and side door lights."
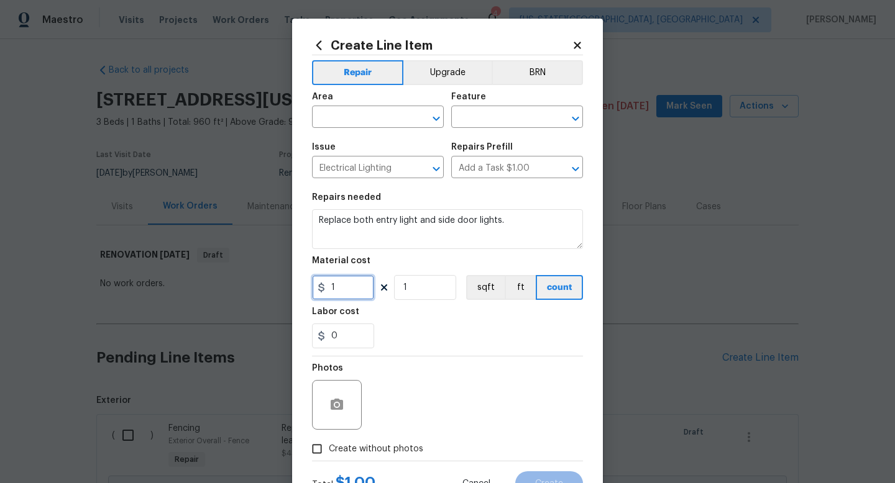
click at [347, 289] on input "1" at bounding box center [343, 287] width 62 height 25
type input "45"
click at [423, 282] on input "1" at bounding box center [425, 287] width 62 height 25
type input "2"
click at [385, 450] on span "Create without photos" at bounding box center [376, 449] width 94 height 13
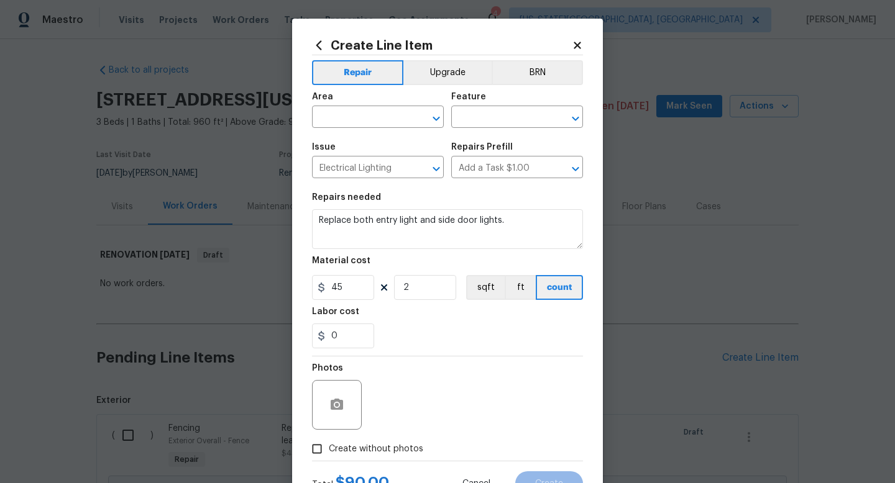
click at [329, 450] on input "Create without photos" at bounding box center [317, 449] width 24 height 24
checkbox input "true"
click at [394, 402] on textarea at bounding box center [477, 405] width 211 height 50
type textarea "na"
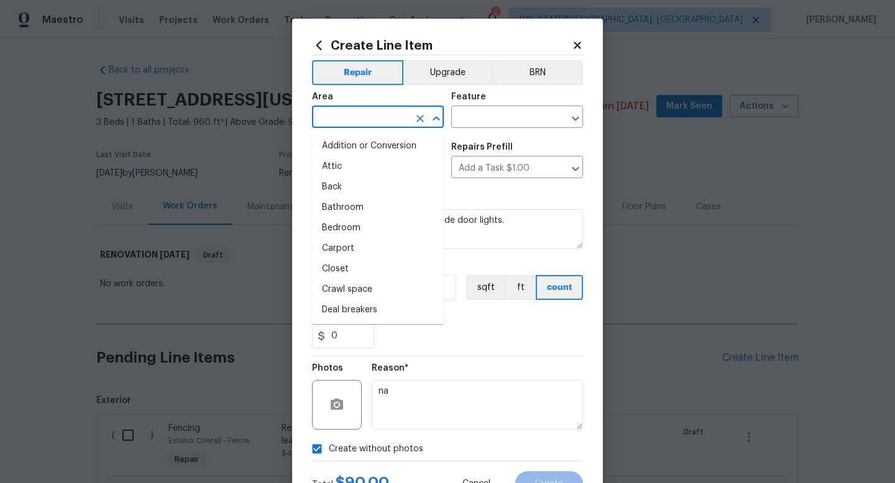
click at [345, 123] on input "text" at bounding box center [360, 118] width 97 height 19
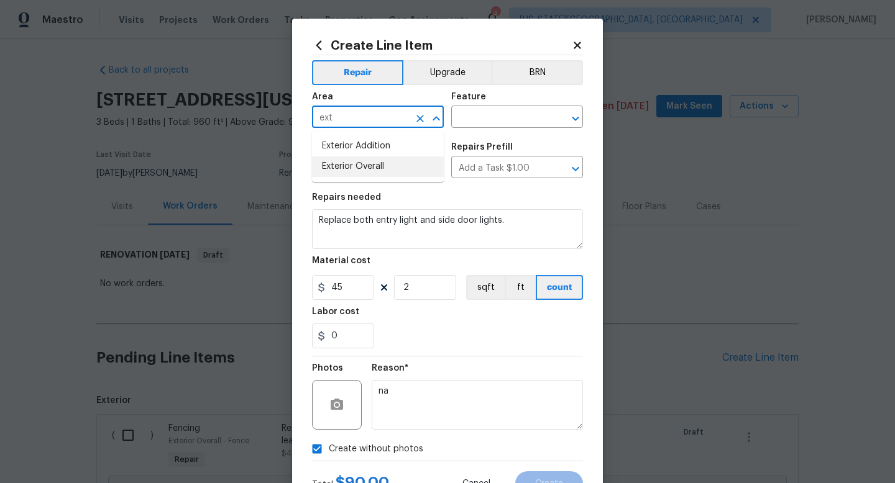
click at [360, 161] on li "Exterior Overall" at bounding box center [378, 167] width 132 height 21
type input "Exterior Overall"
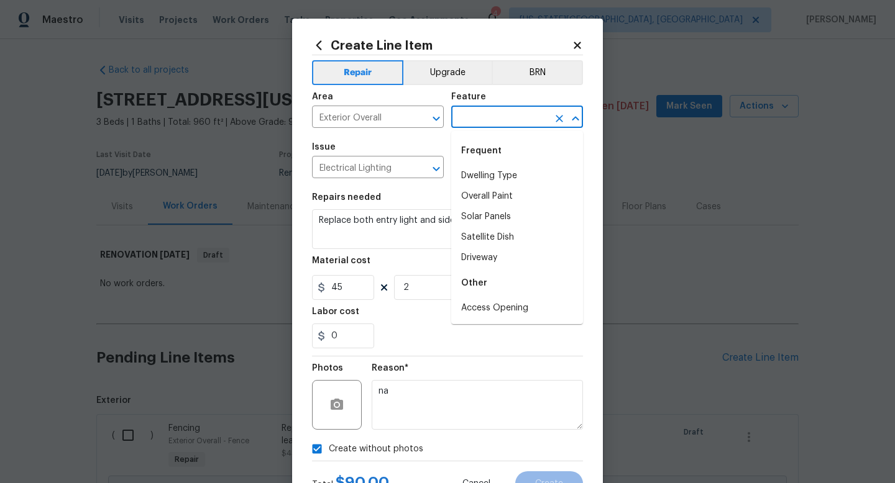
click at [469, 123] on input "text" at bounding box center [499, 118] width 97 height 19
type input "o"
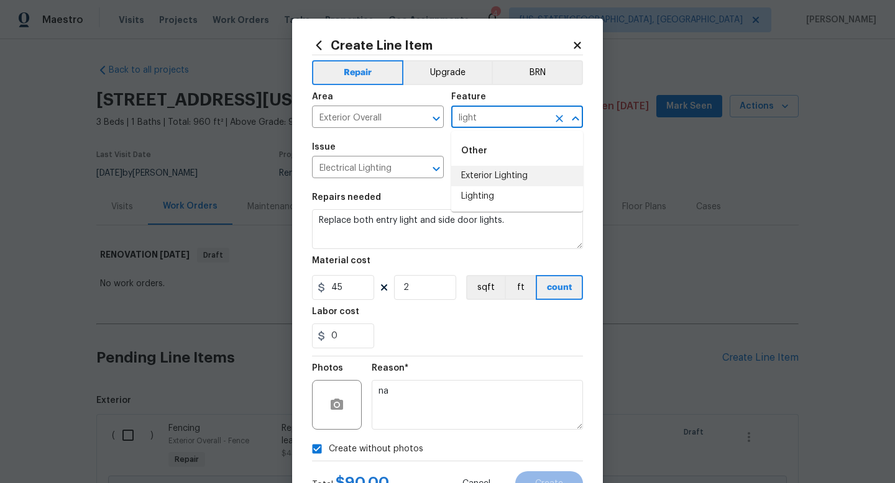
click at [483, 178] on li "Exterior Lighting" at bounding box center [517, 176] width 132 height 21
type input "Exterior Lighting"
click at [534, 480] on button "Create" at bounding box center [549, 484] width 68 height 25
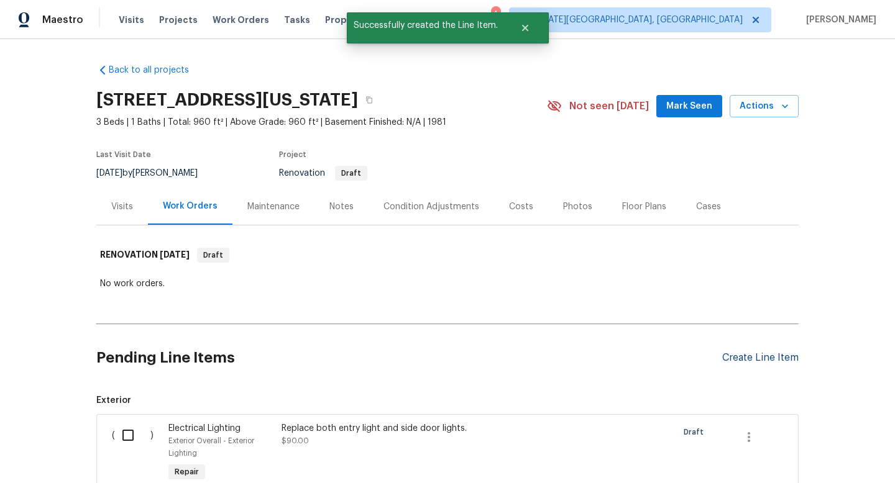
click at [733, 359] on div "Create Line Item" at bounding box center [760, 358] width 76 height 12
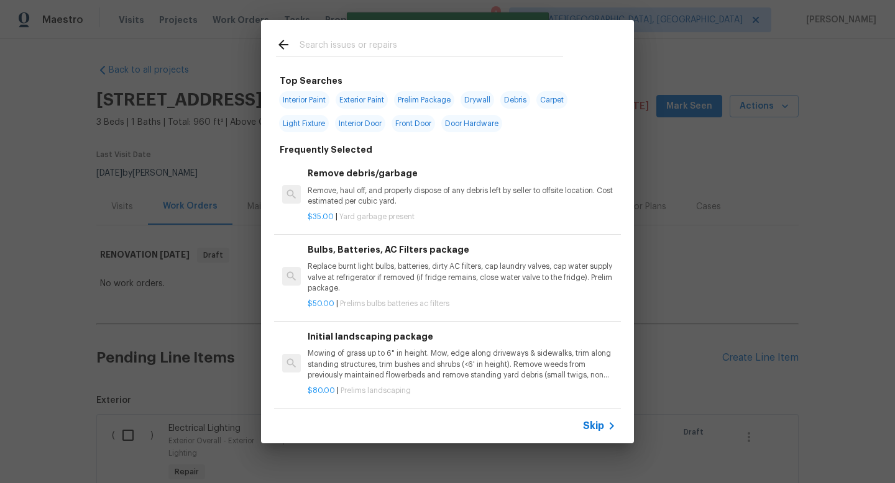
click at [341, 43] on input "text" at bounding box center [431, 46] width 263 height 19
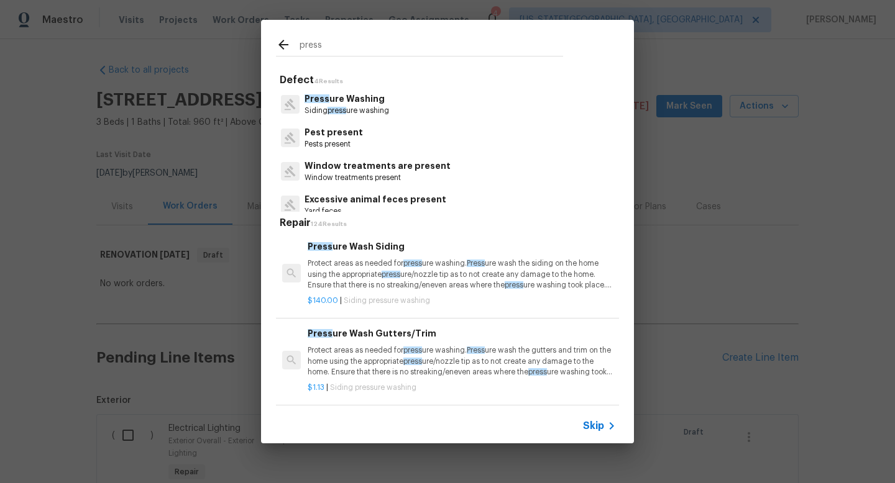
type input "press"
click at [364, 95] on p "Press ure Washing" at bounding box center [346, 99] width 85 height 13
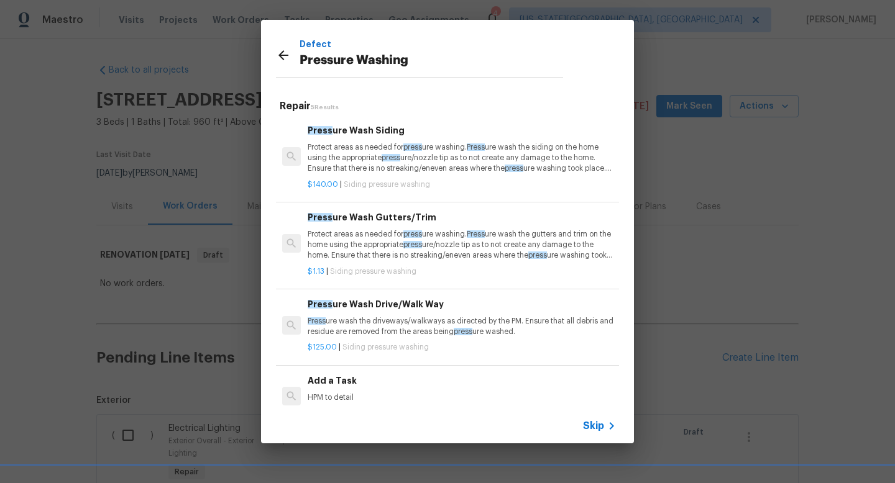
click at [377, 313] on div "Press ure Wash Drive/Walk Way Press ure wash the driveways/walkways as directed…" at bounding box center [462, 318] width 308 height 40
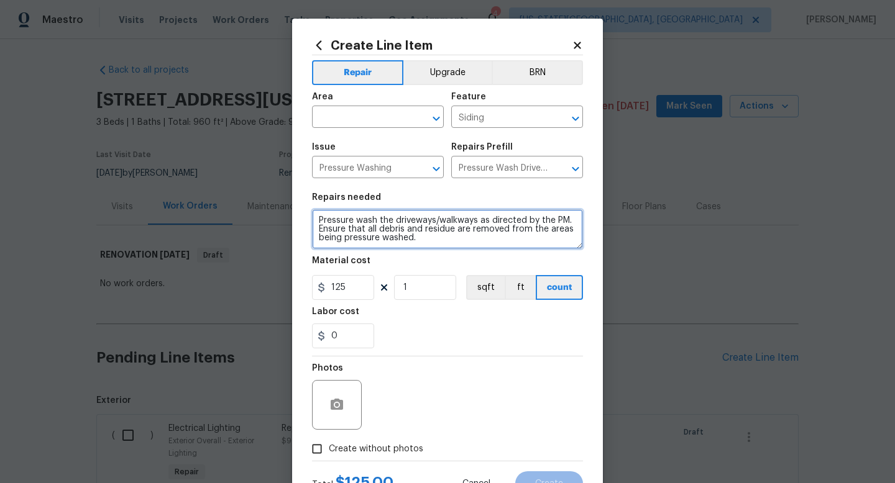
click at [428, 237] on textarea "Pressure wash the driveways/walkways as directed by the PM. Ensure that all deb…" at bounding box center [447, 229] width 271 height 40
type textarea "Pressure wash the driveways/walkways as directed by the PM. Ensure that all deb…"
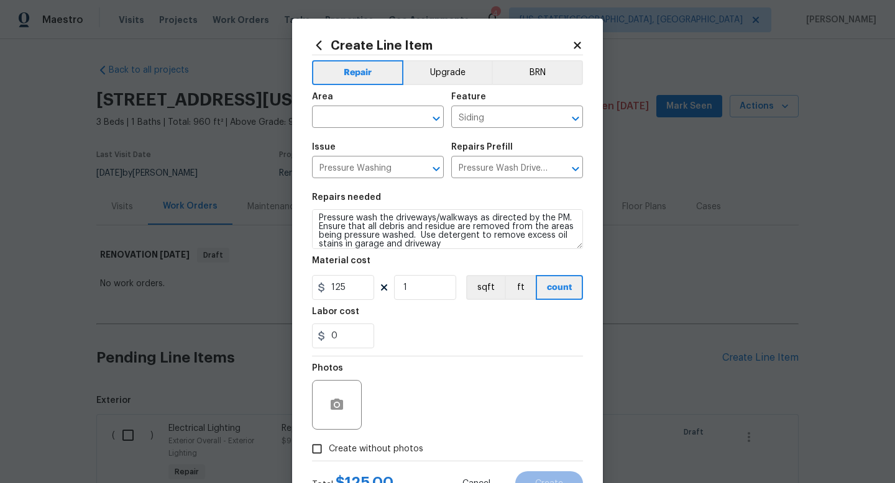
click at [367, 453] on span "Create without photos" at bounding box center [376, 449] width 94 height 13
click at [329, 453] on input "Create without photos" at bounding box center [317, 449] width 24 height 24
checkbox input "true"
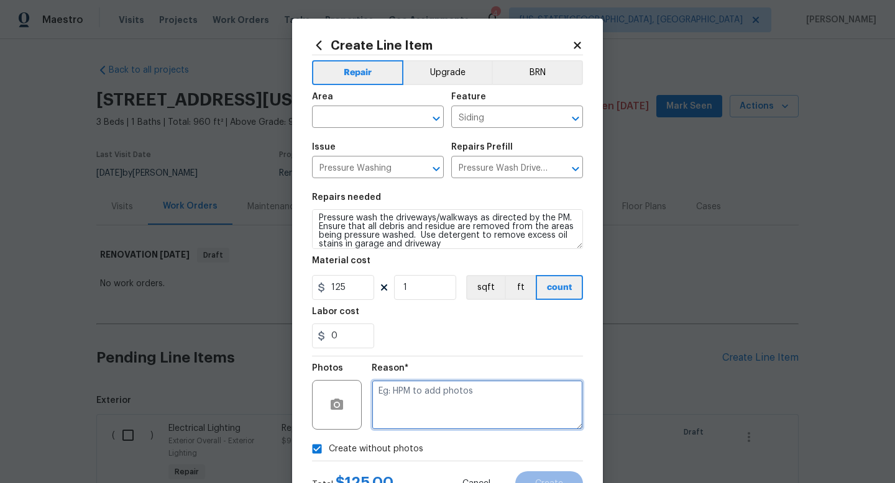
click at [424, 394] on textarea at bounding box center [477, 405] width 211 height 50
type textarea "na"
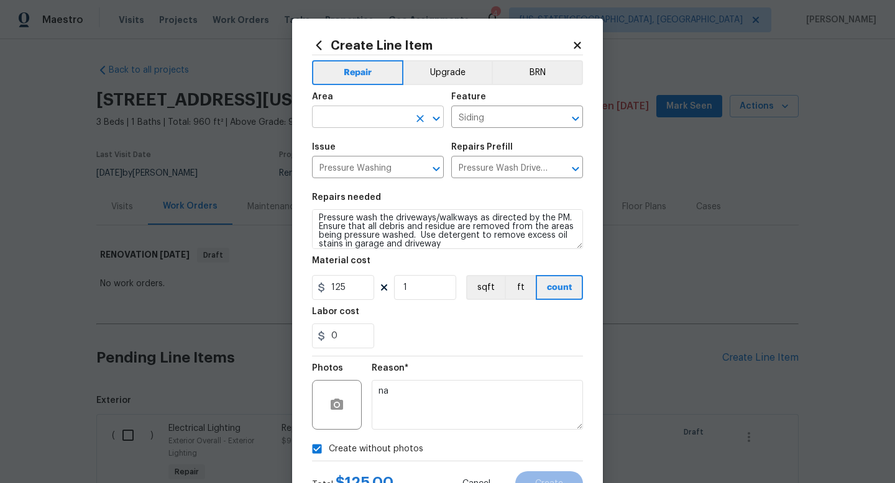
click at [349, 126] on input "text" at bounding box center [360, 118] width 97 height 19
click at [351, 174] on li "Exterior Overall" at bounding box center [378, 167] width 132 height 21
type input "Exterior Overall"
click at [538, 483] on span "Create" at bounding box center [549, 484] width 28 height 9
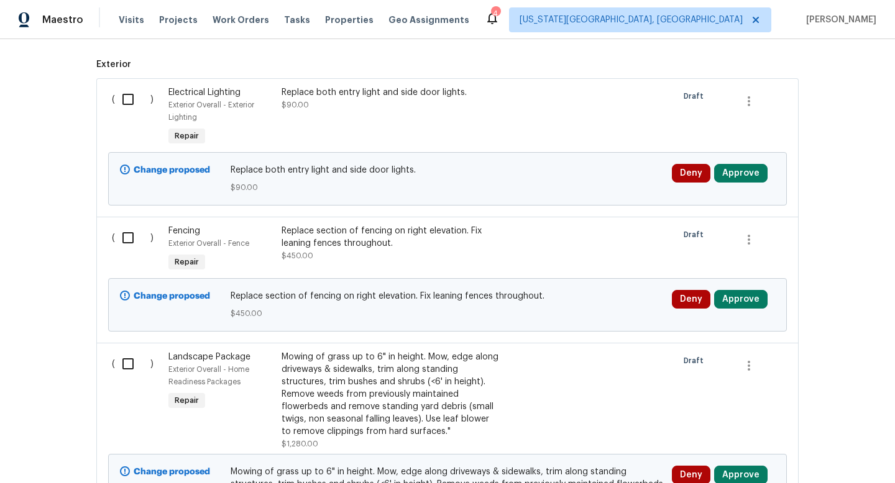
scroll to position [0, 0]
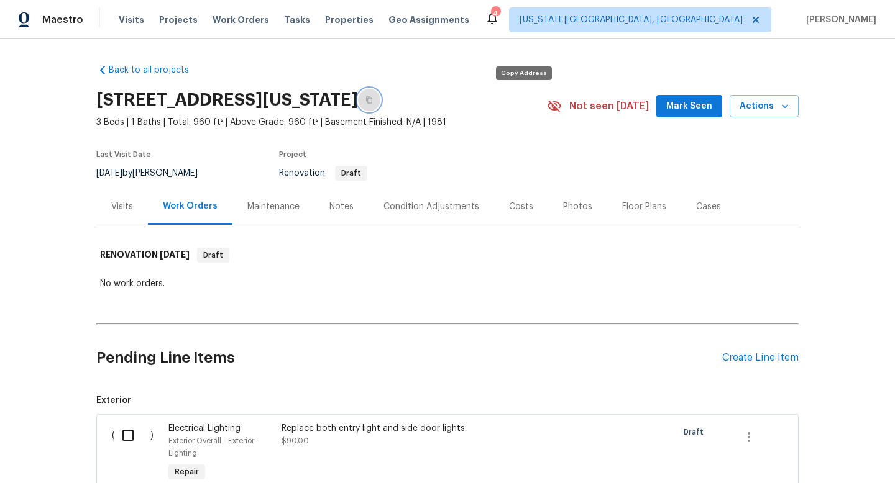
click at [372, 101] on icon "button" at bounding box center [369, 100] width 6 height 7
click at [572, 204] on div "Photos" at bounding box center [577, 207] width 29 height 12
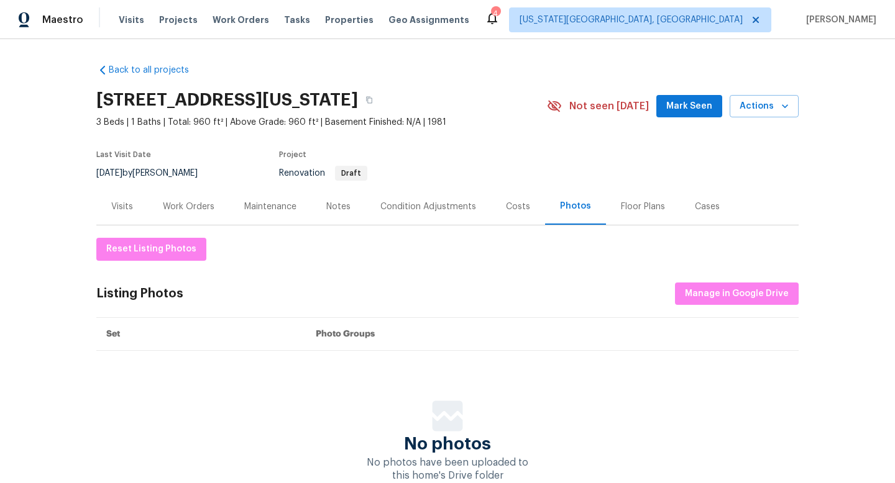
click at [515, 211] on div "Costs" at bounding box center [518, 207] width 24 height 12
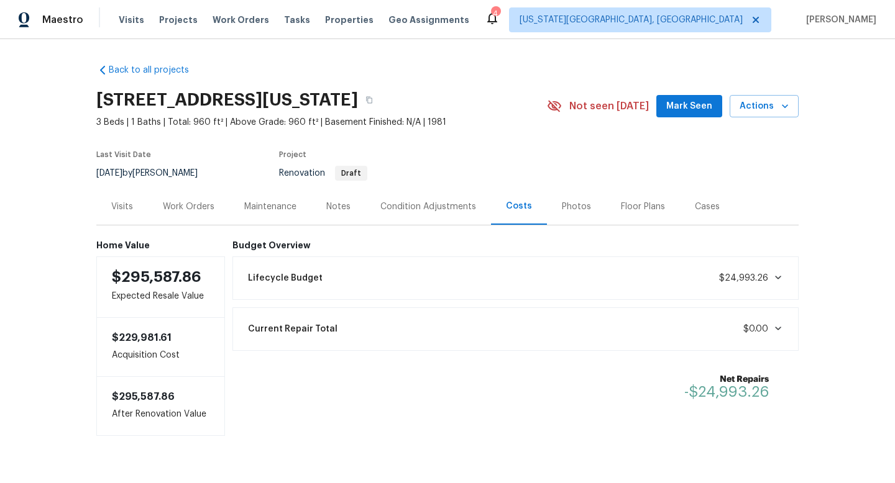
scroll to position [28, 0]
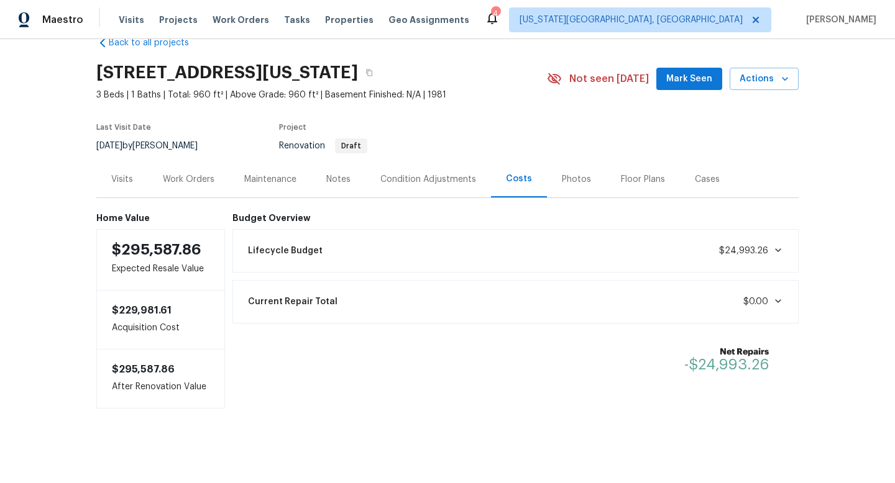
click at [180, 174] on div "Work Orders" at bounding box center [189, 179] width 52 height 12
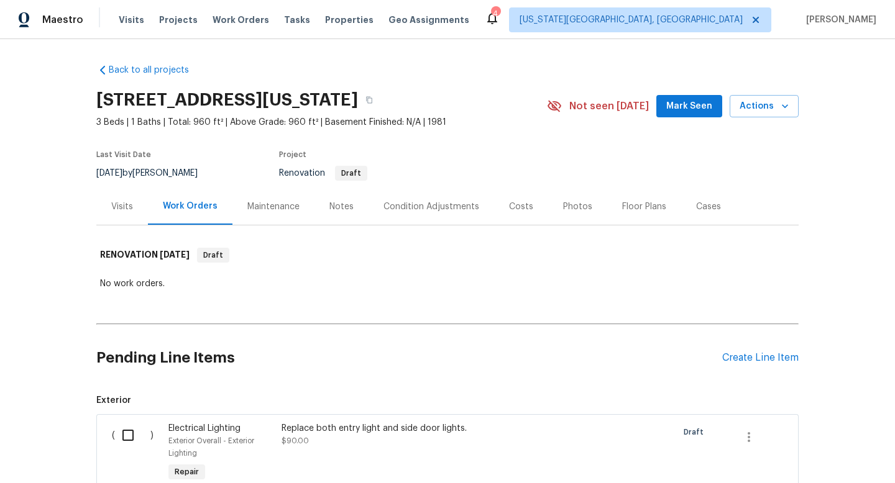
click at [410, 203] on div "Condition Adjustments" at bounding box center [431, 207] width 96 height 12
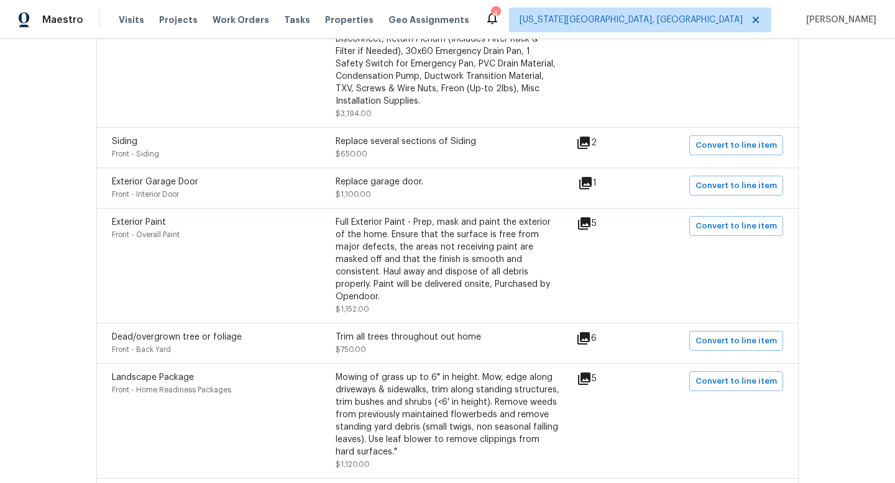
scroll to position [780, 0]
click at [589, 145] on icon at bounding box center [583, 143] width 12 height 12
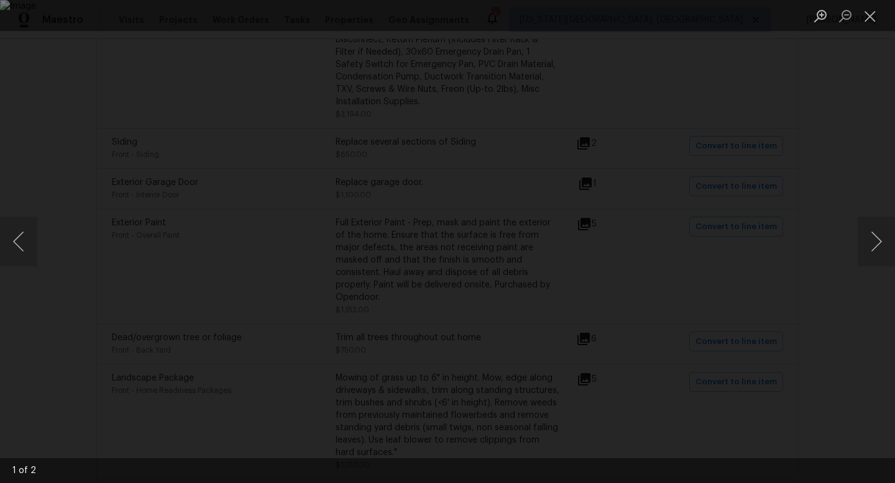
click at [864, 151] on div "Lightbox" at bounding box center [447, 241] width 895 height 483
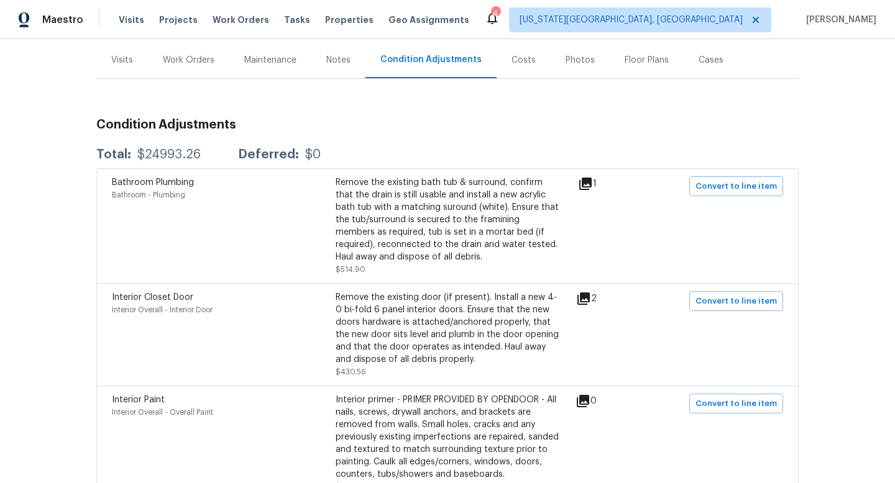
scroll to position [0, 0]
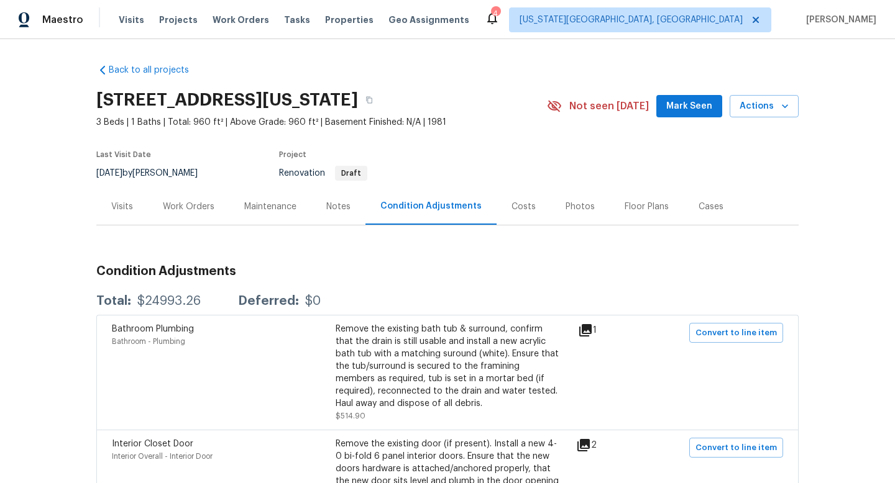
click at [203, 201] on div "Work Orders" at bounding box center [189, 207] width 52 height 12
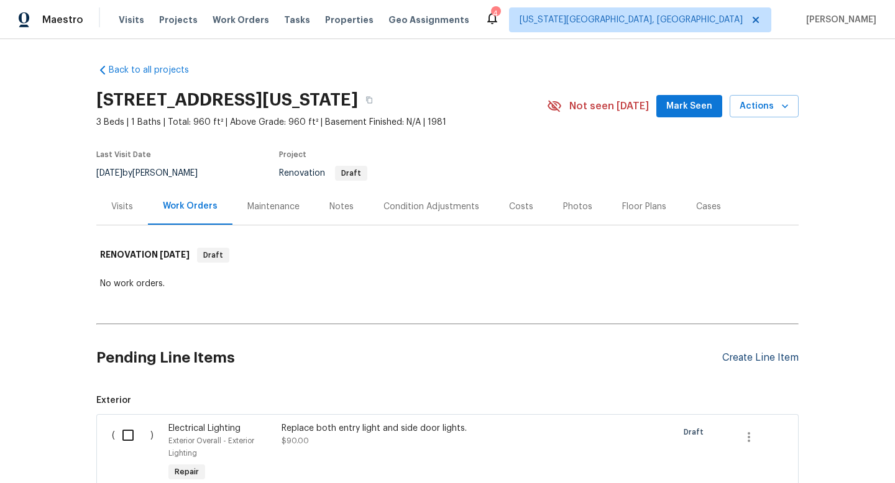
click at [756, 359] on div "Create Line Item" at bounding box center [760, 358] width 76 height 12
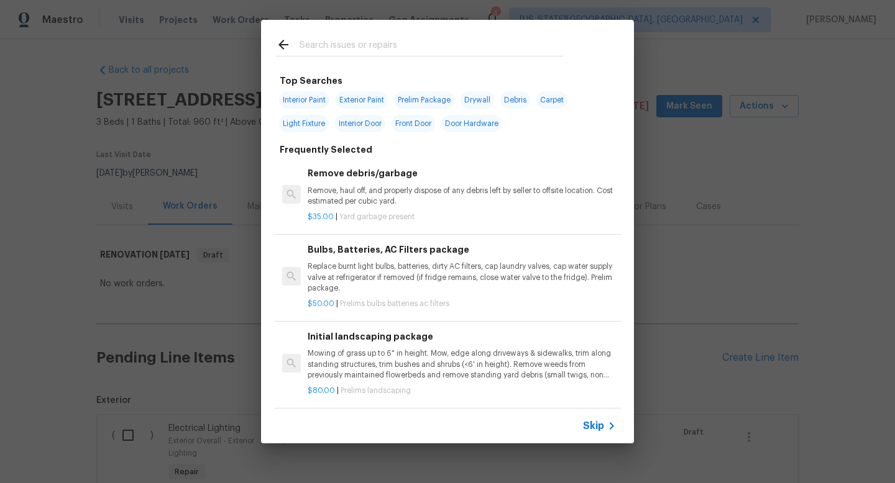
click at [320, 45] on input "text" at bounding box center [431, 46] width 263 height 19
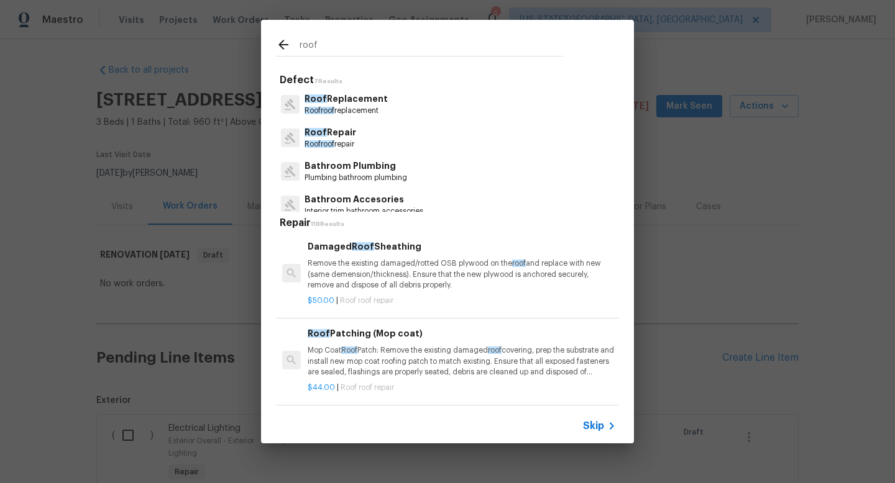
type input "roof"
click at [352, 98] on p "Roof Replacement" at bounding box center [345, 99] width 83 height 13
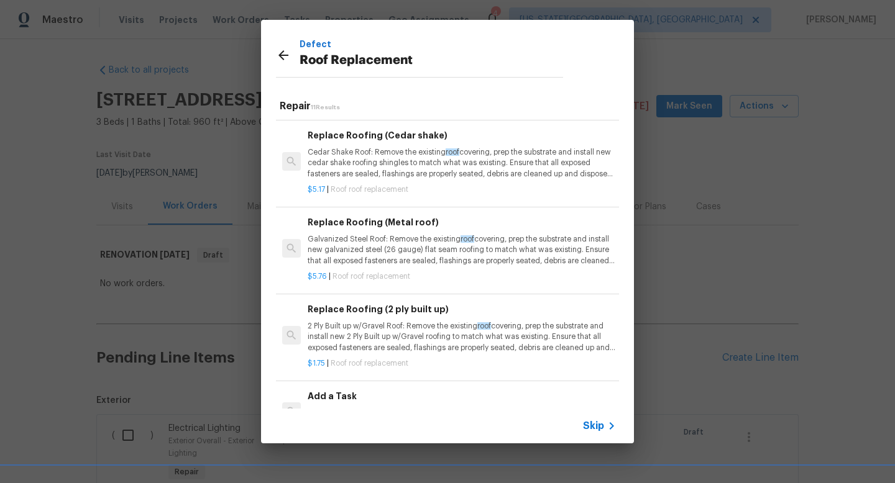
scroll to position [605, 0]
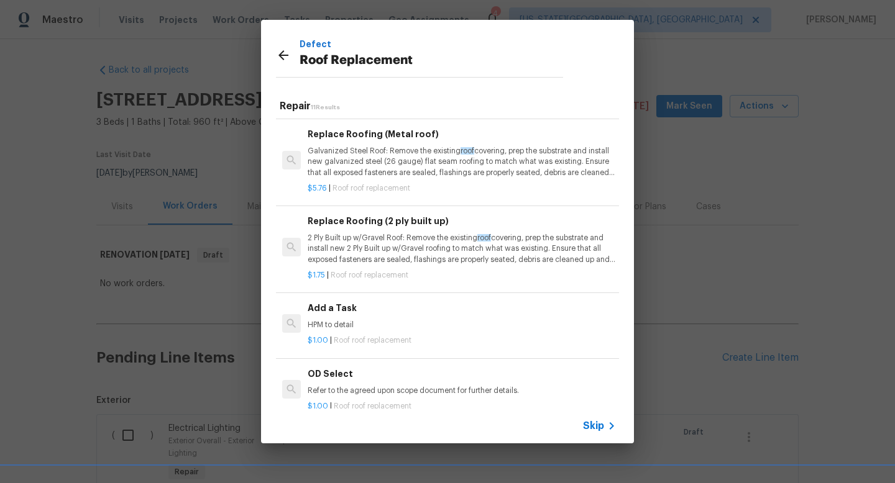
click at [347, 323] on p "HPM to detail" at bounding box center [462, 325] width 308 height 11
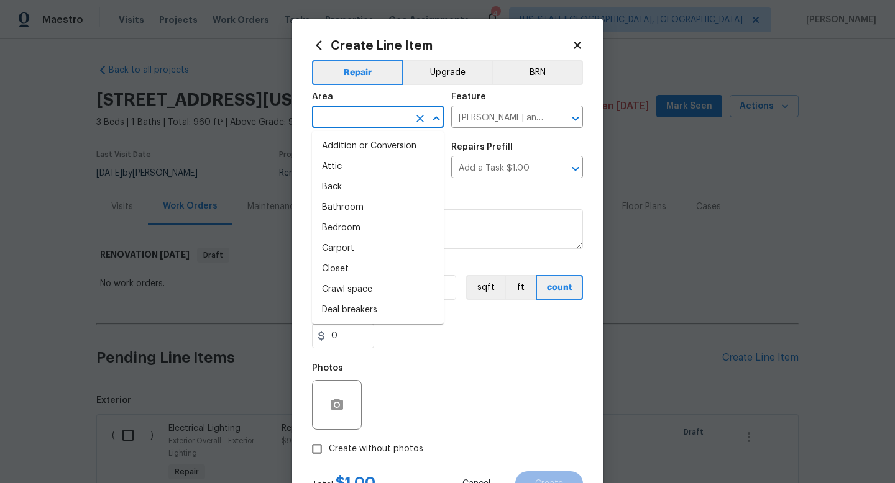
click at [378, 119] on input "text" at bounding box center [360, 118] width 97 height 19
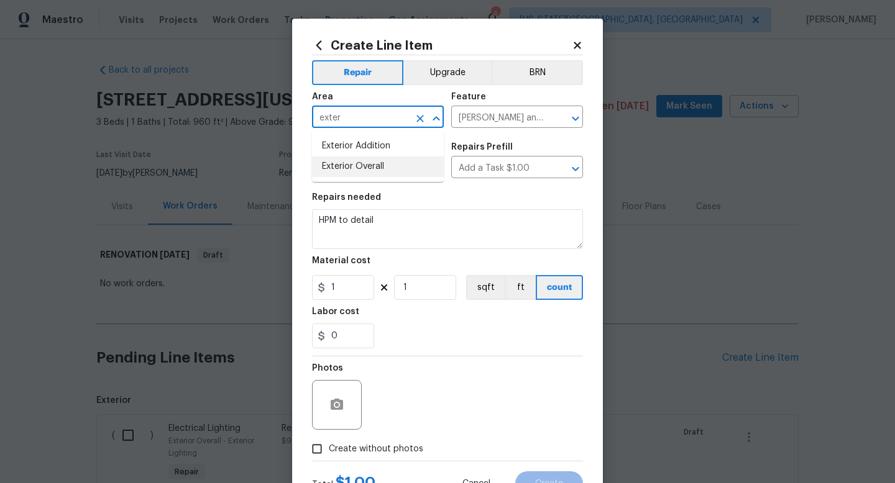
click at [362, 160] on li "Exterior Overall" at bounding box center [378, 167] width 132 height 21
type input "Exterior Overall"
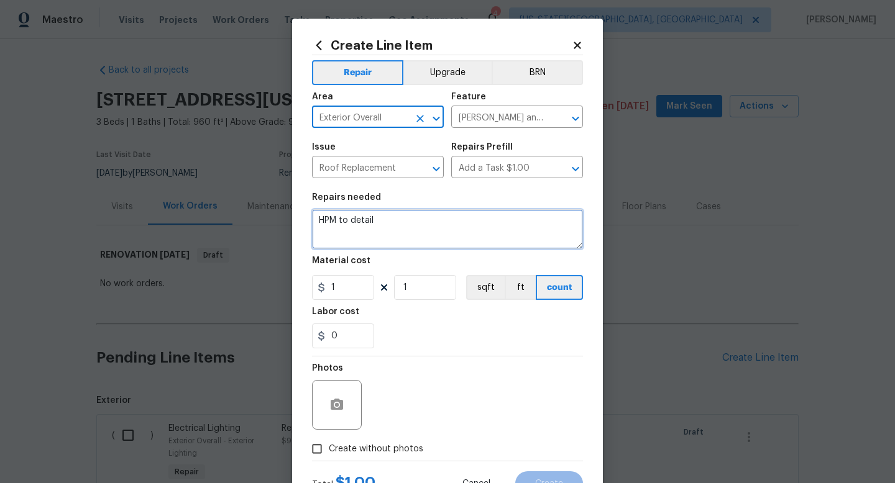
drag, startPoint x: 380, startPoint y: 221, endPoint x: 242, endPoint y: 194, distance: 141.1
click at [244, 199] on div "Create Line Item Repair Upgrade BRN Area Exterior Overall ​ Feature Eaves and T…" at bounding box center [447, 241] width 895 height 483
type textarea "replace roof due to hail"
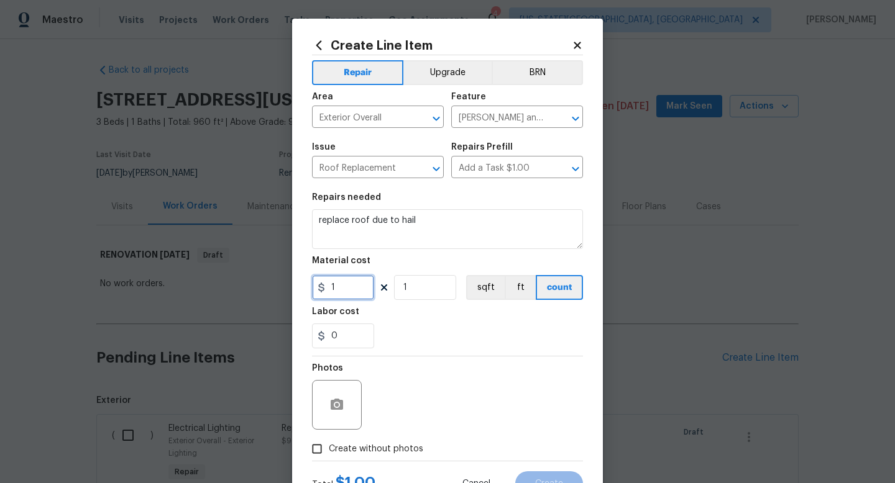
click at [339, 291] on input "1" at bounding box center [343, 287] width 62 height 25
type input "12000"
click at [448, 355] on section "Repairs needed replace roof due to hail Material cost 12000 1 sqft ft count Lab…" at bounding box center [447, 271] width 271 height 170
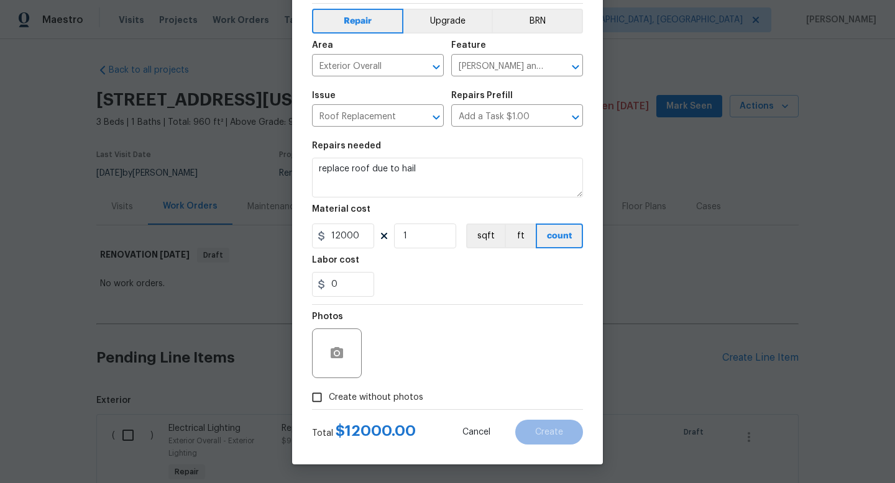
click at [376, 394] on span "Create without photos" at bounding box center [376, 397] width 94 height 13
click at [329, 394] on input "Create without photos" at bounding box center [317, 398] width 24 height 24
checkbox input "true"
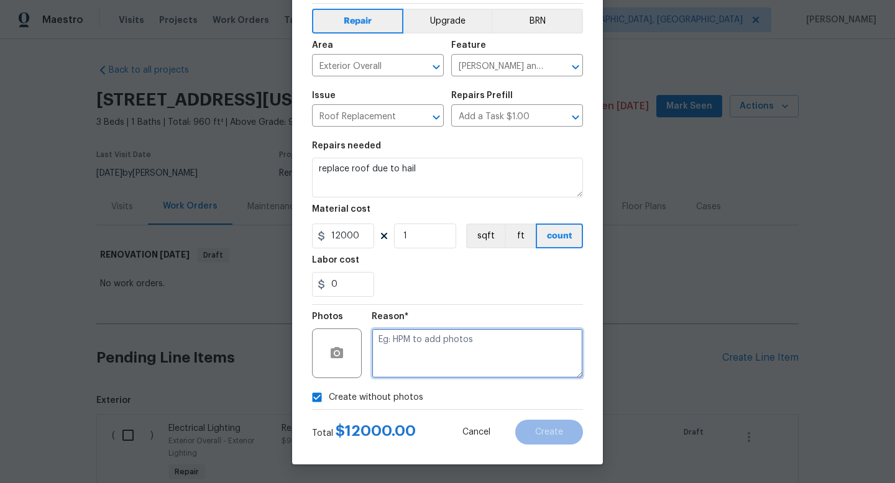
click at [409, 355] on textarea at bounding box center [477, 354] width 211 height 50
type textarea "na"
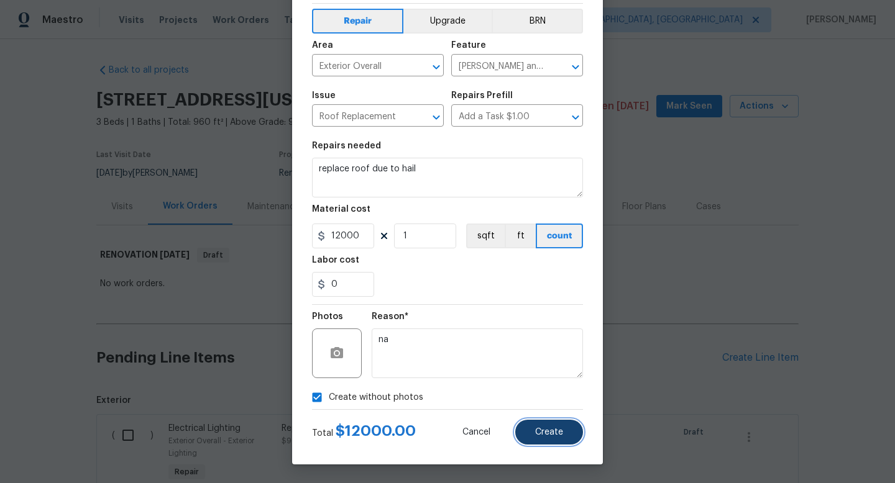
click at [544, 424] on button "Create" at bounding box center [549, 432] width 68 height 25
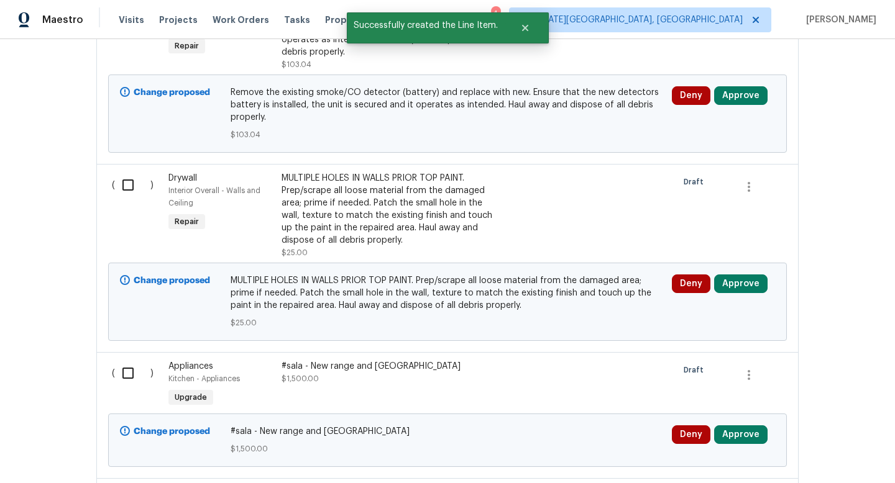
scroll to position [4139, 0]
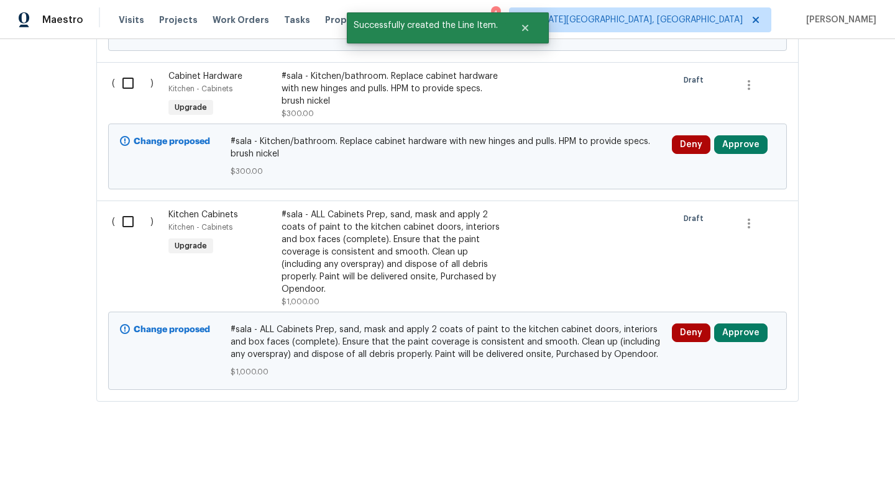
click at [132, 217] on input "checkbox" at bounding box center [132, 222] width 35 height 26
checkbox input "true"
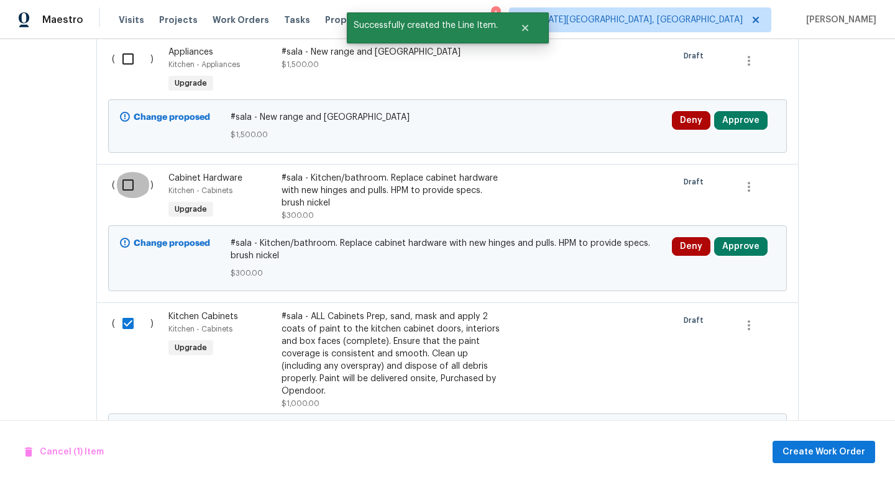
click at [127, 180] on input "checkbox" at bounding box center [132, 185] width 35 height 26
checkbox input "true"
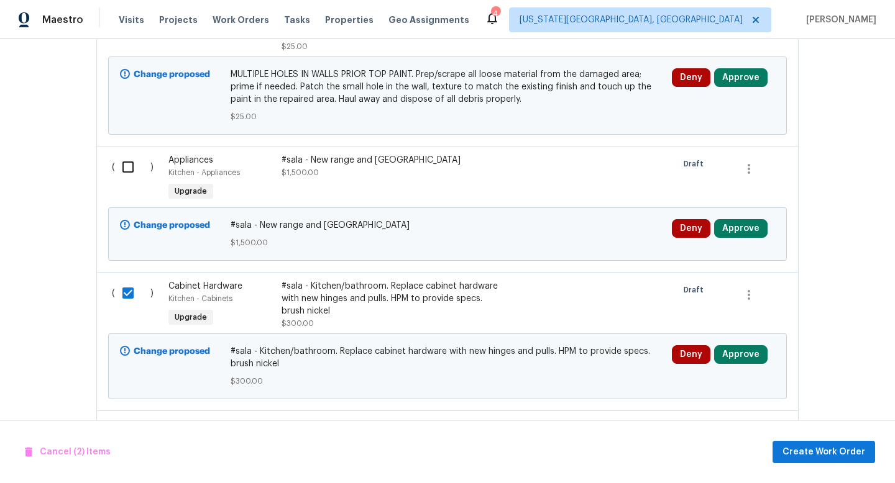
scroll to position [3917, 0]
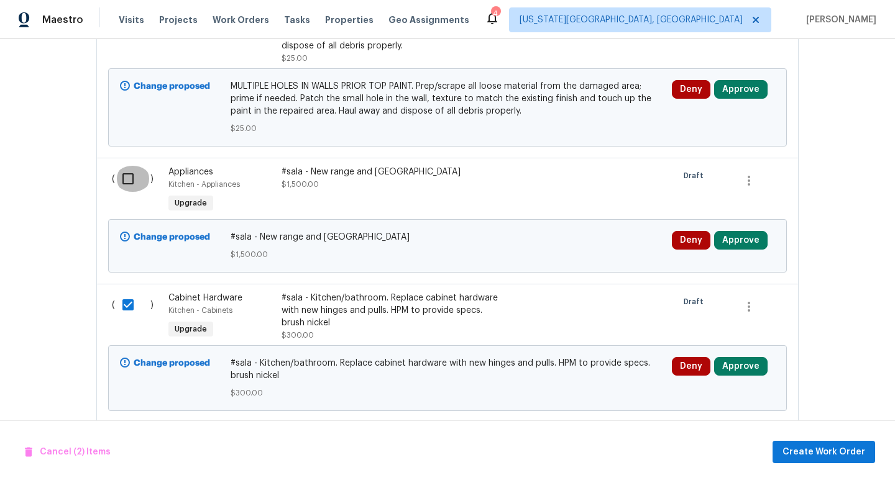
click at [127, 177] on input "checkbox" at bounding box center [132, 179] width 35 height 26
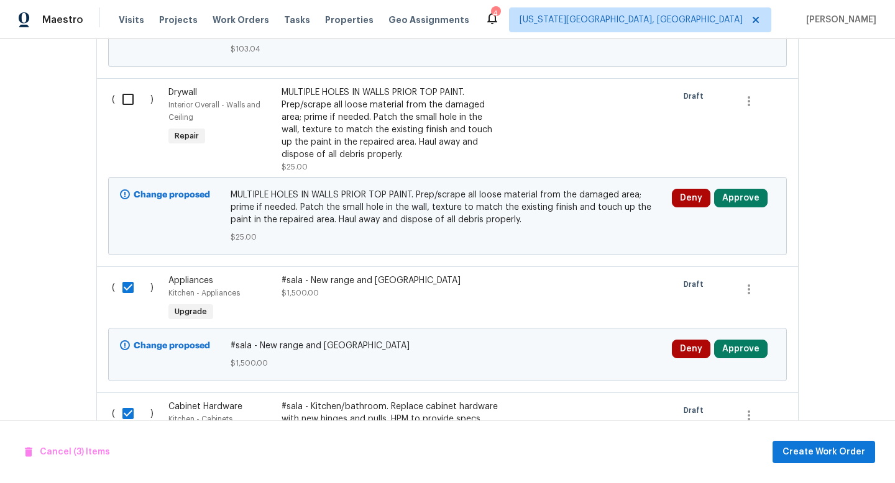
scroll to position [3810, 0]
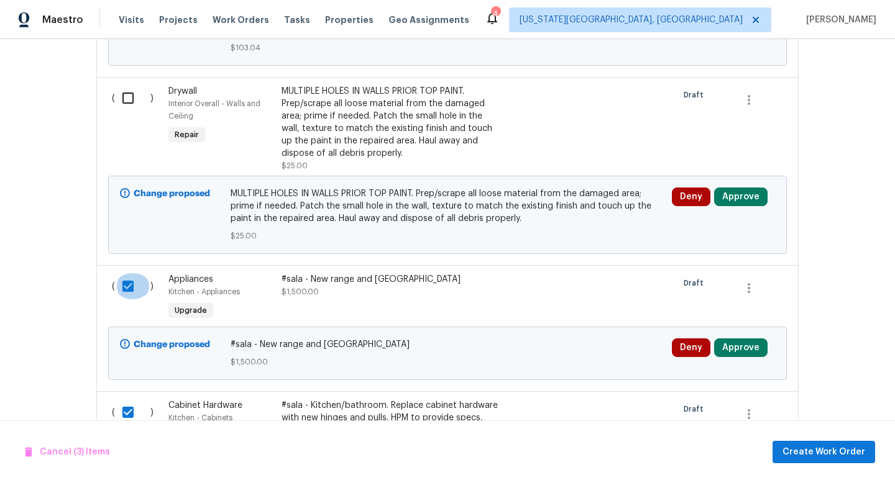
click at [129, 283] on input "checkbox" at bounding box center [132, 286] width 35 height 26
checkbox input "false"
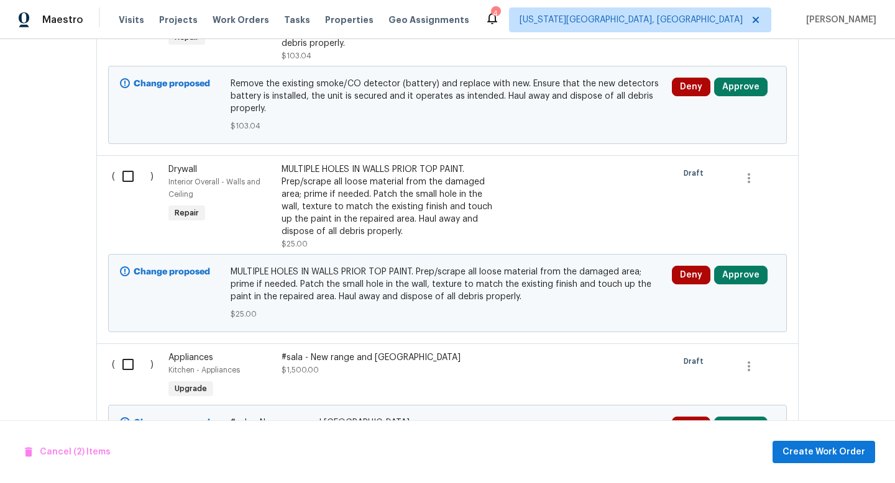
scroll to position [3735, 0]
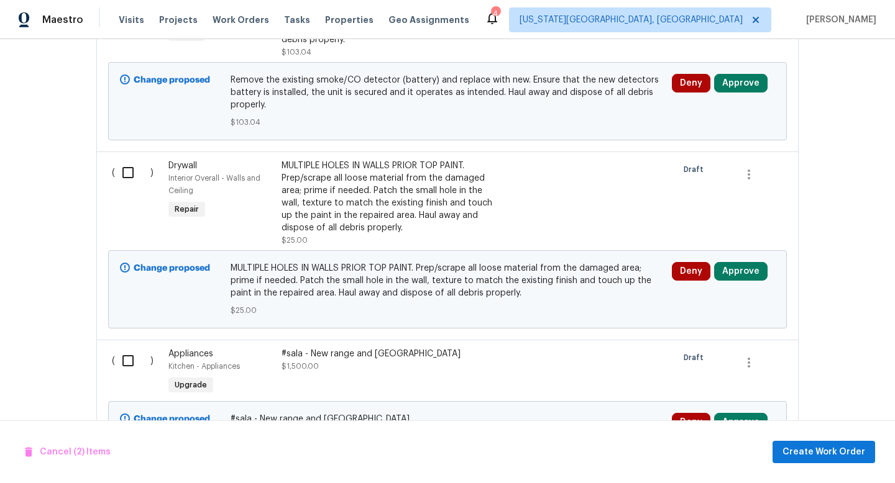
click at [136, 168] on input "checkbox" at bounding box center [132, 173] width 35 height 26
checkbox input "true"
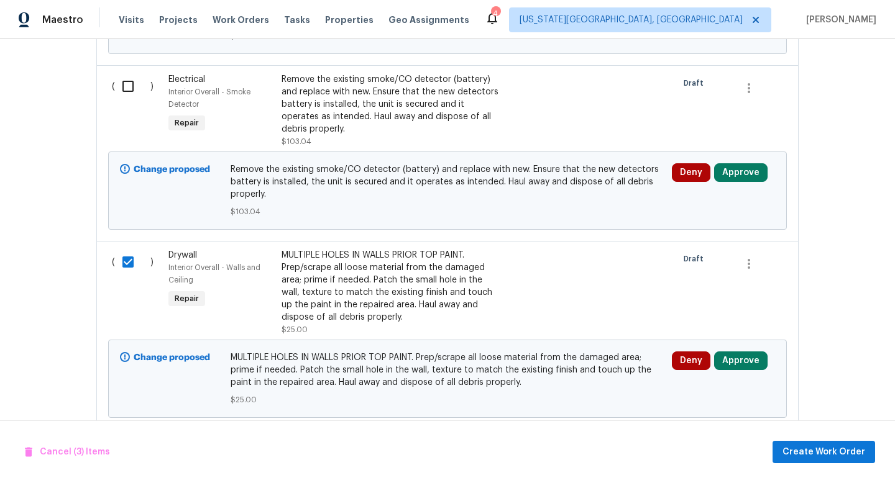
scroll to position [3646, 0]
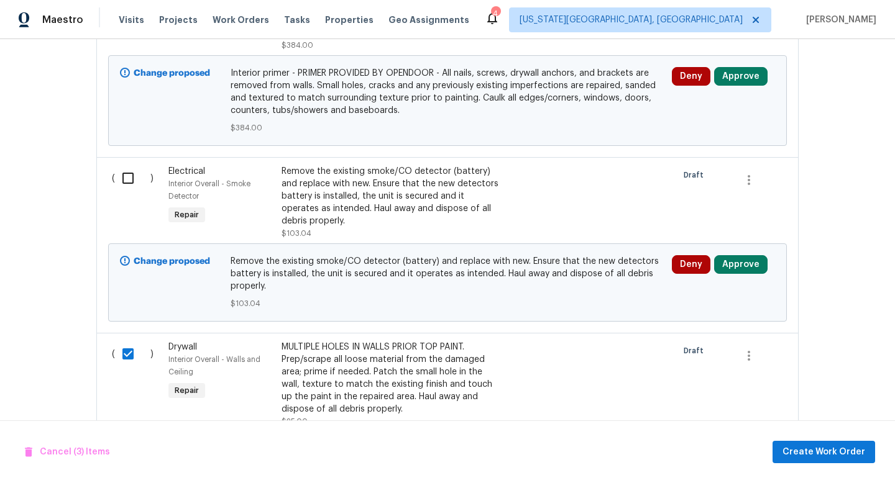
click at [130, 185] on input "checkbox" at bounding box center [132, 178] width 35 height 26
checkbox input "true"
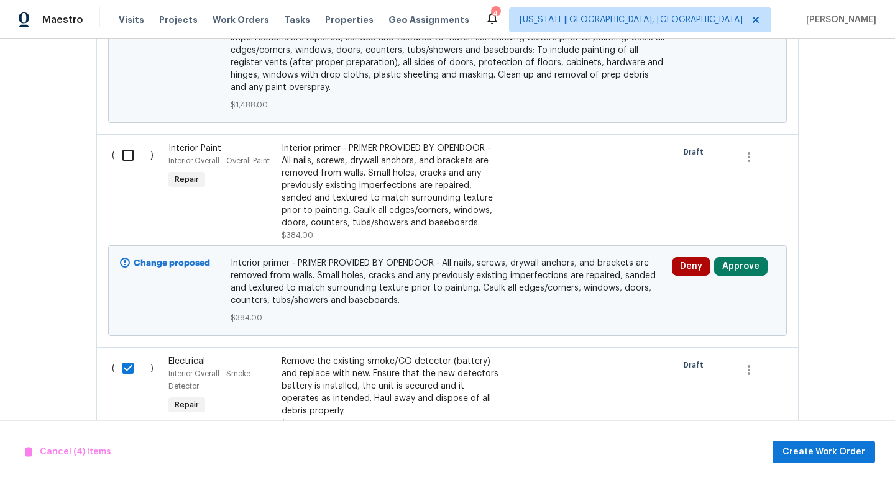
scroll to position [3363, 0]
click at [129, 150] on input "checkbox" at bounding box center [132, 156] width 35 height 26
checkbox input "true"
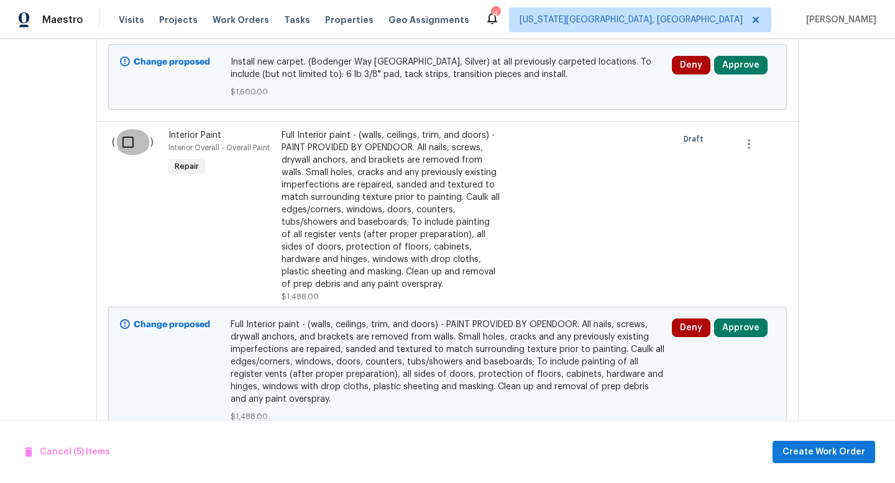
click at [127, 129] on input "checkbox" at bounding box center [132, 142] width 35 height 26
checkbox input "true"
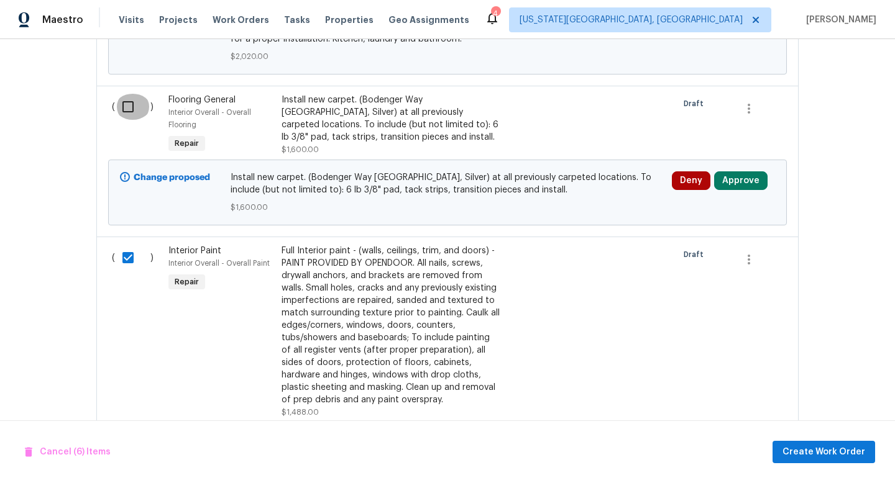
click at [134, 104] on input "checkbox" at bounding box center [132, 107] width 35 height 26
checkbox input "false"
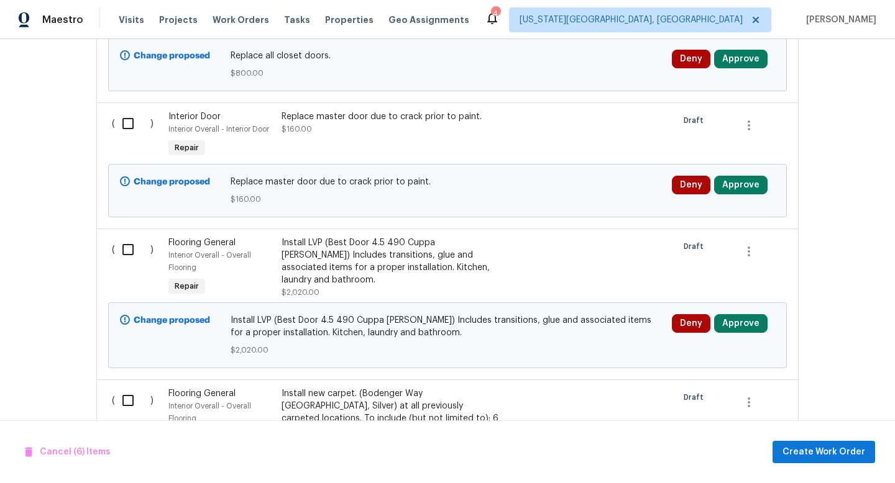
click at [134, 107] on div "( )" at bounding box center [136, 135] width 57 height 57
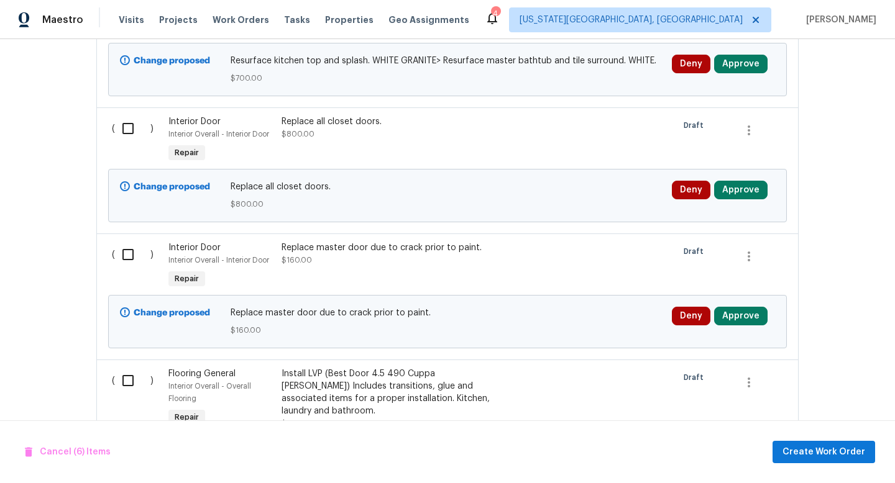
scroll to position [2510, 0]
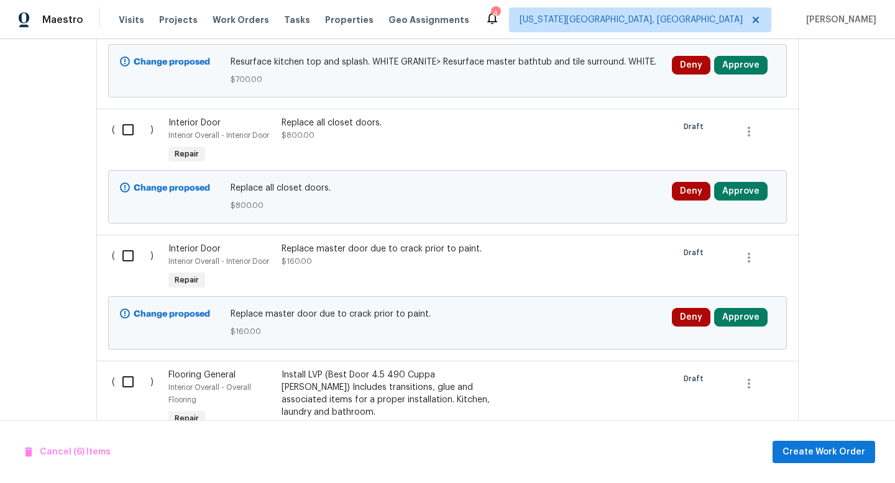
click at [125, 249] on input "checkbox" at bounding box center [132, 256] width 35 height 26
checkbox input "true"
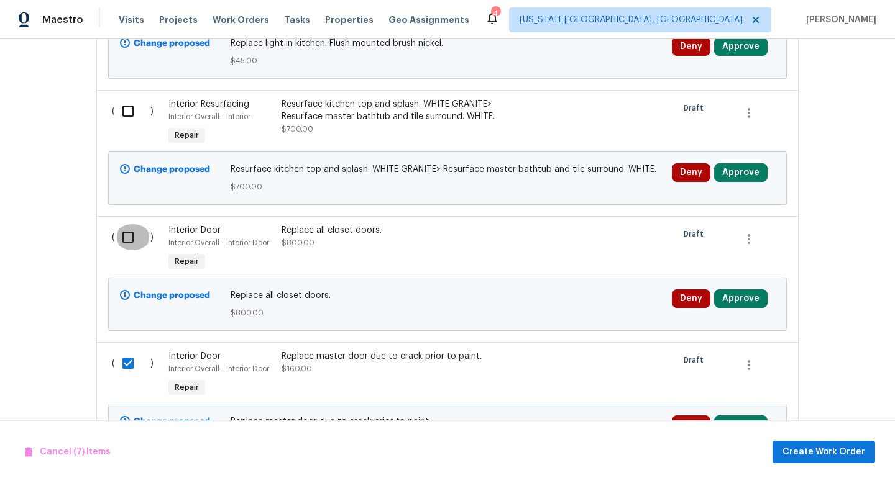
click at [129, 238] on input "checkbox" at bounding box center [132, 237] width 35 height 26
checkbox input "true"
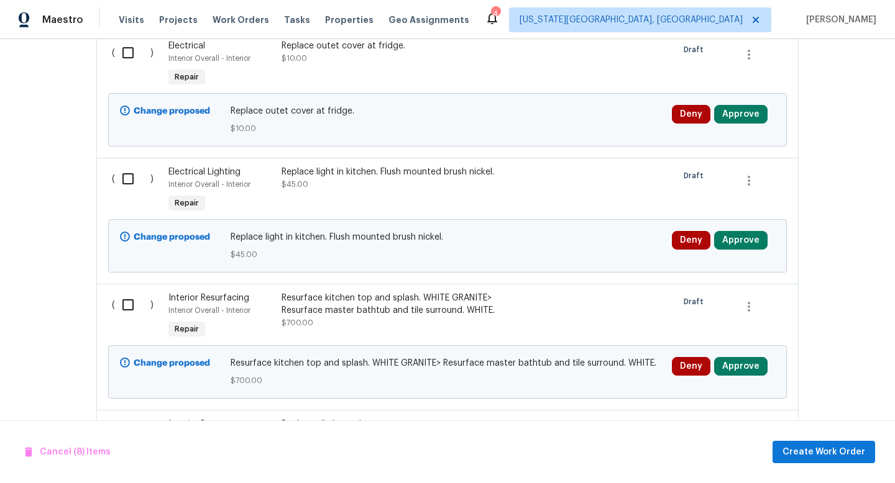
scroll to position [2205, 0]
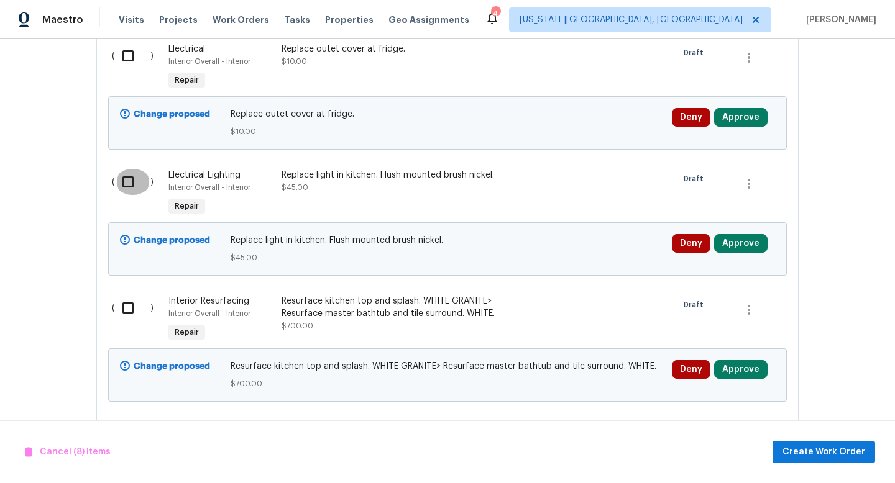
click at [132, 178] on input "checkbox" at bounding box center [132, 182] width 35 height 26
checkbox input "true"
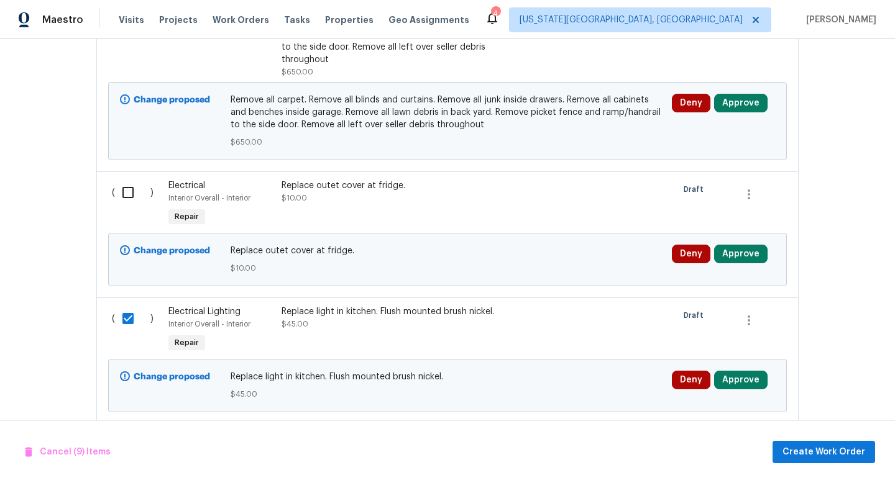
scroll to position [2067, 0]
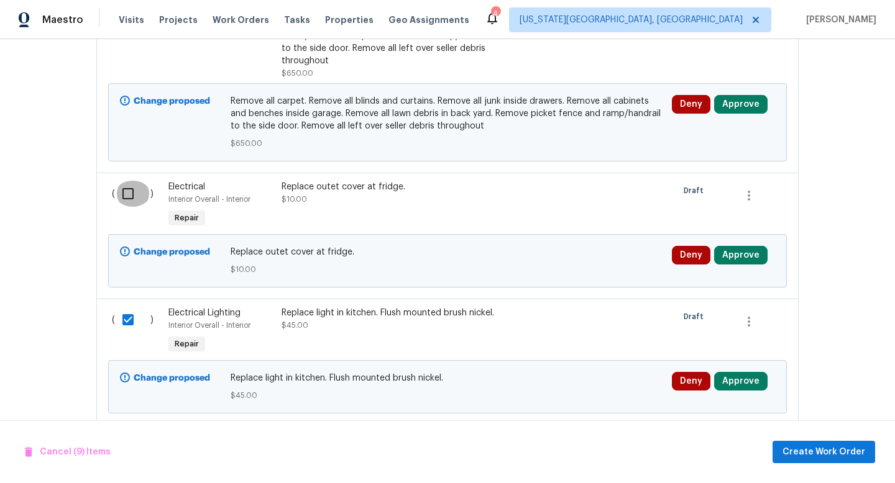
click at [132, 189] on input "checkbox" at bounding box center [132, 194] width 35 height 26
checkbox input "true"
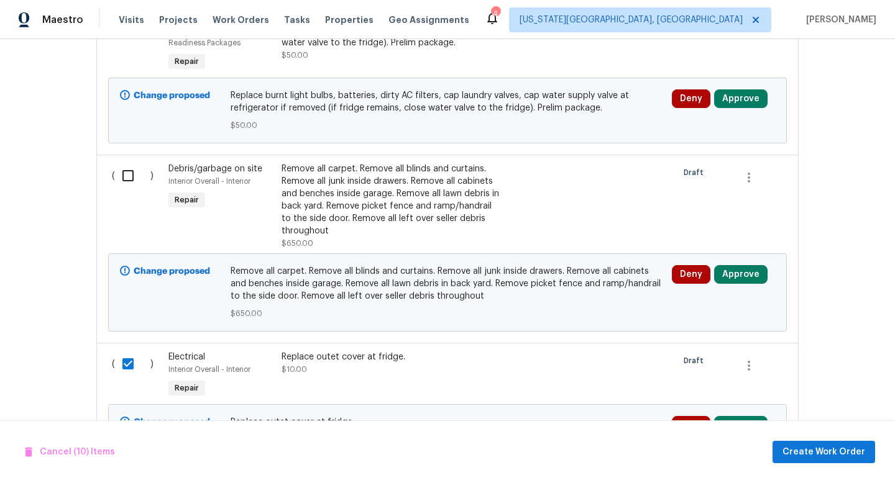
click at [131, 170] on input "checkbox" at bounding box center [132, 176] width 35 height 26
checkbox input "true"
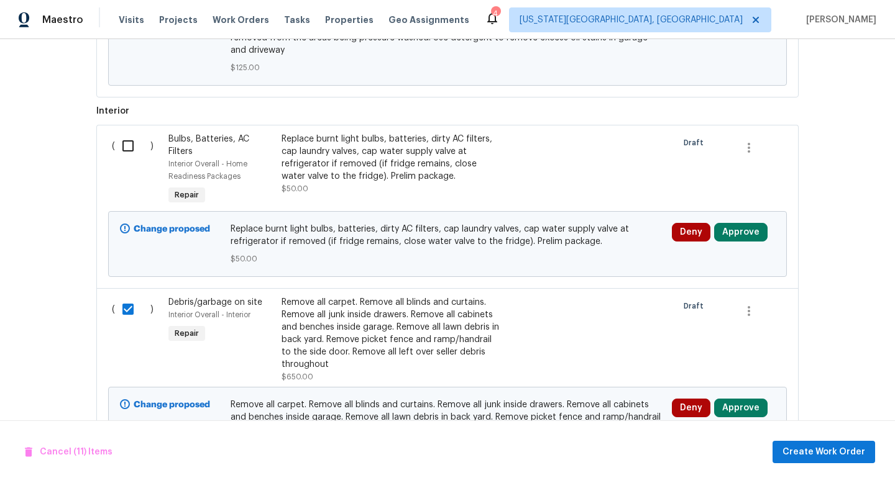
click at [130, 145] on input "checkbox" at bounding box center [132, 146] width 35 height 26
checkbox input "true"
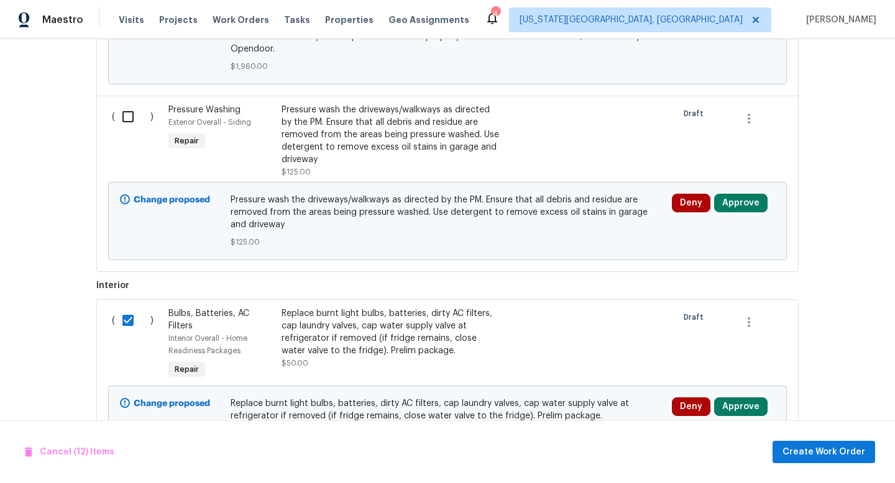
click at [131, 113] on input "checkbox" at bounding box center [132, 117] width 35 height 26
checkbox input "true"
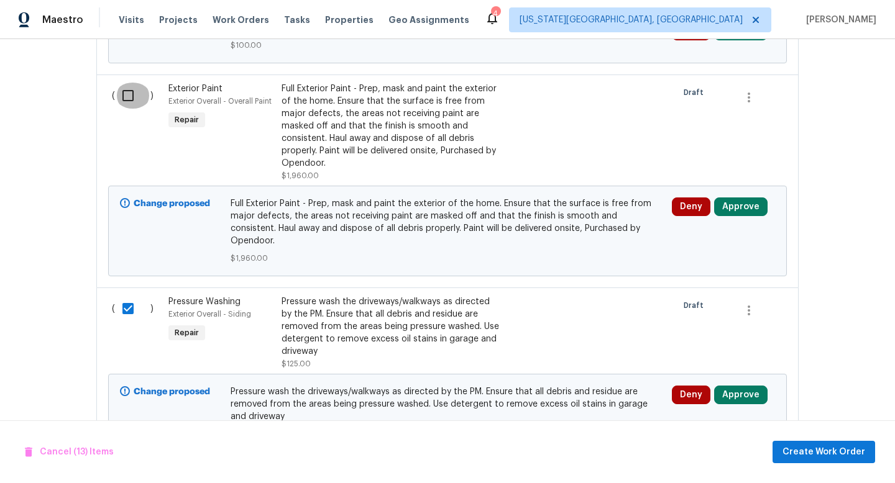
click at [130, 107] on input "checkbox" at bounding box center [132, 96] width 35 height 26
checkbox input "true"
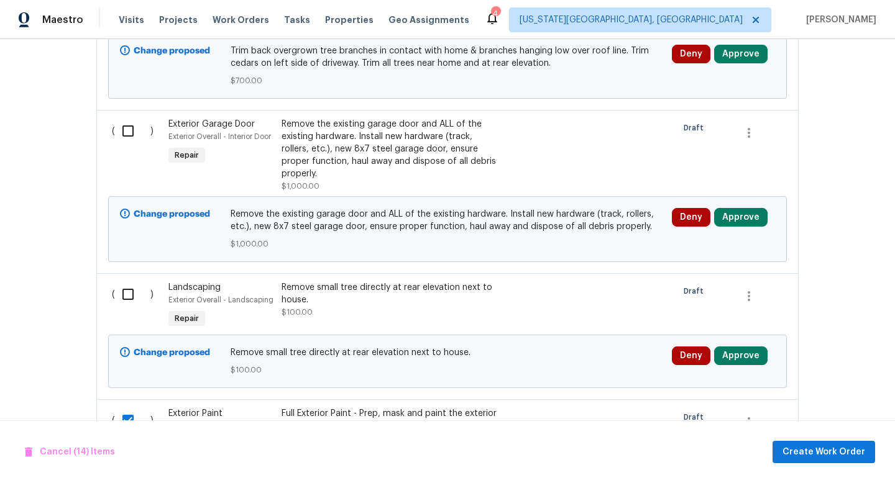
click at [127, 132] on input "checkbox" at bounding box center [132, 131] width 35 height 26
checkbox input "true"
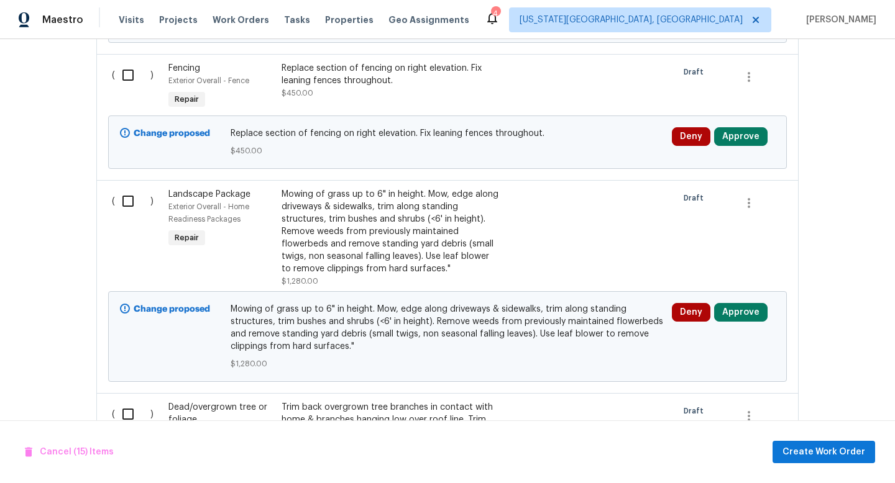
scroll to position [635, 0]
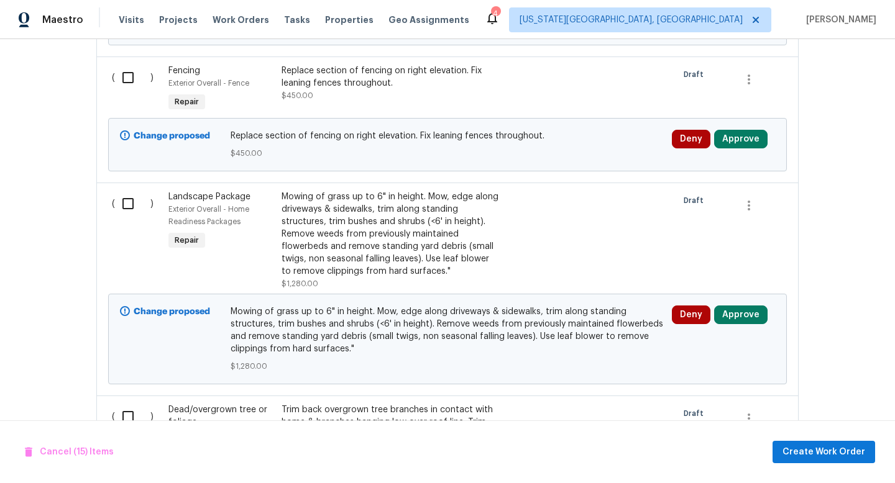
click at [135, 75] on input "checkbox" at bounding box center [132, 78] width 35 height 26
checkbox input "true"
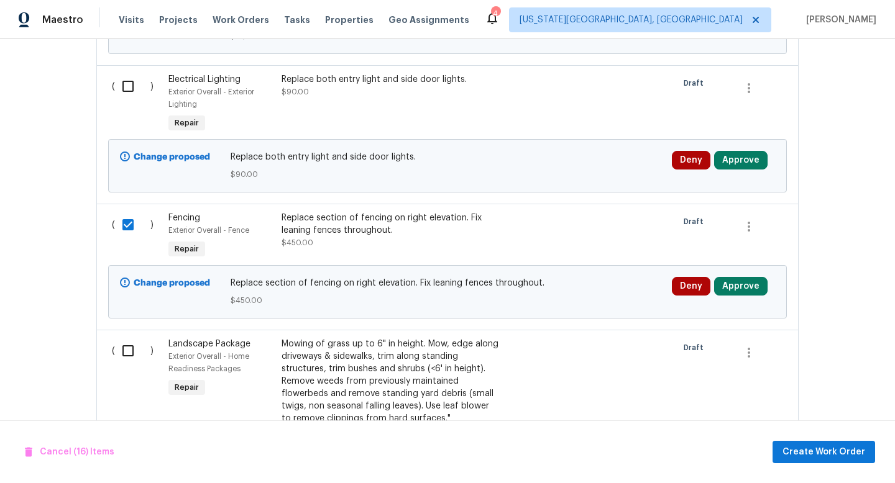
scroll to position [469, 0]
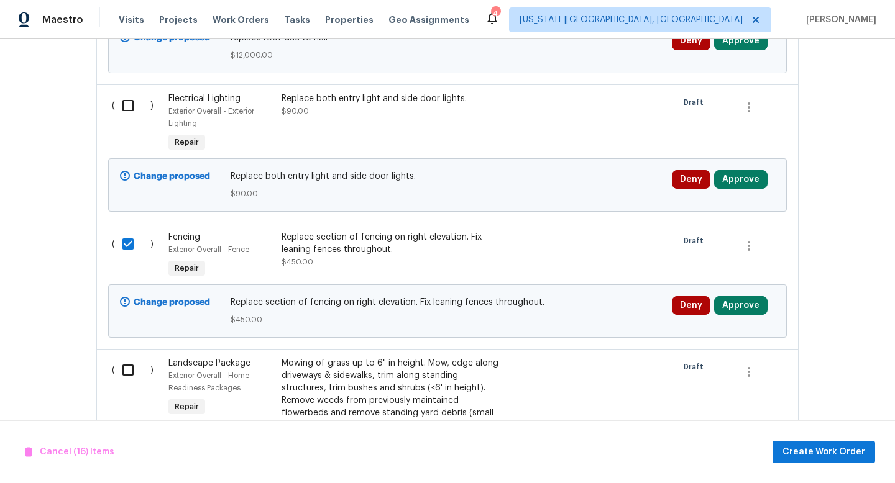
click at [122, 115] on input "checkbox" at bounding box center [132, 106] width 35 height 26
checkbox input "true"
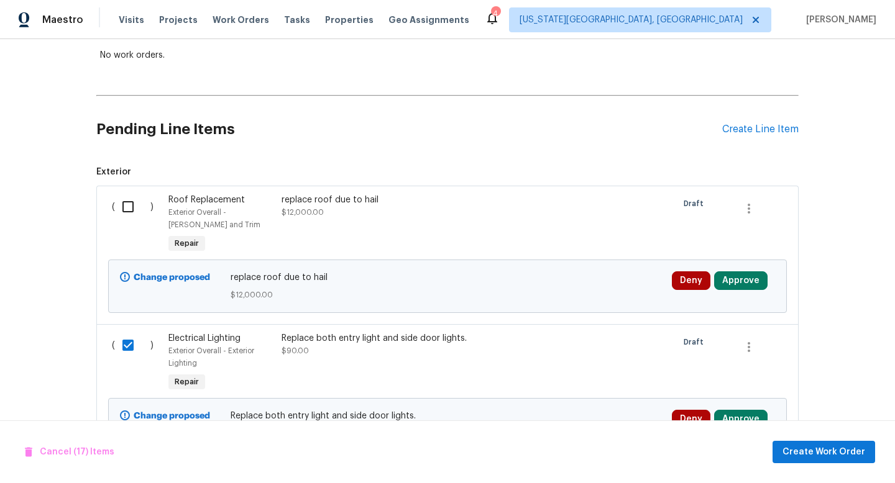
scroll to position [229, 0]
click at [797, 449] on span "Create Work Order" at bounding box center [823, 453] width 83 height 16
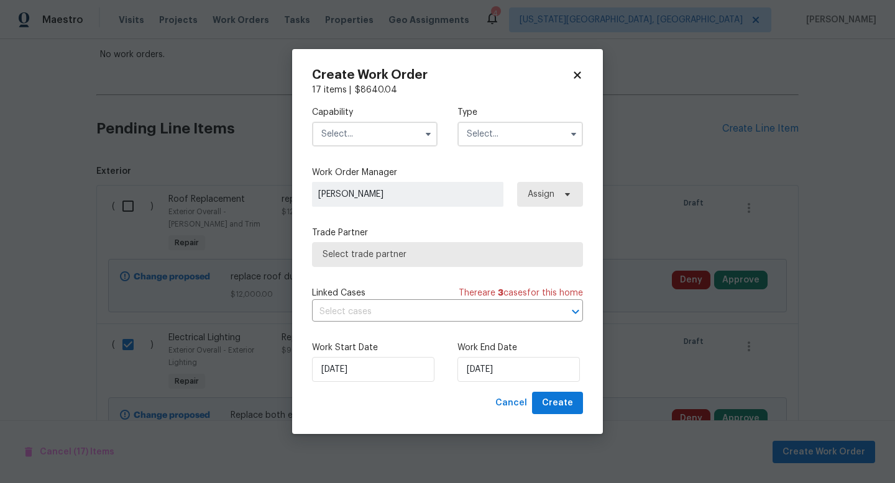
click at [362, 137] on input "text" at bounding box center [375, 134] width 126 height 25
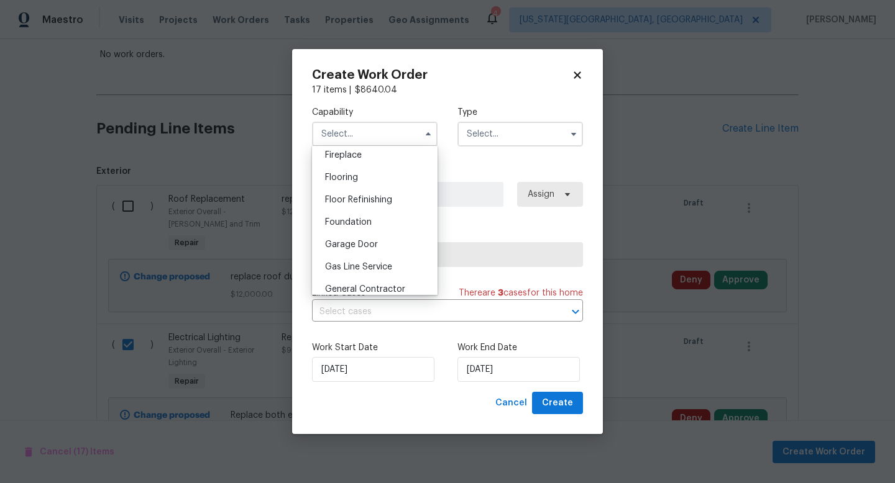
scroll to position [467, 0]
click at [354, 285] on span "General Contractor" at bounding box center [365, 287] width 80 height 9
type input "General Contractor"
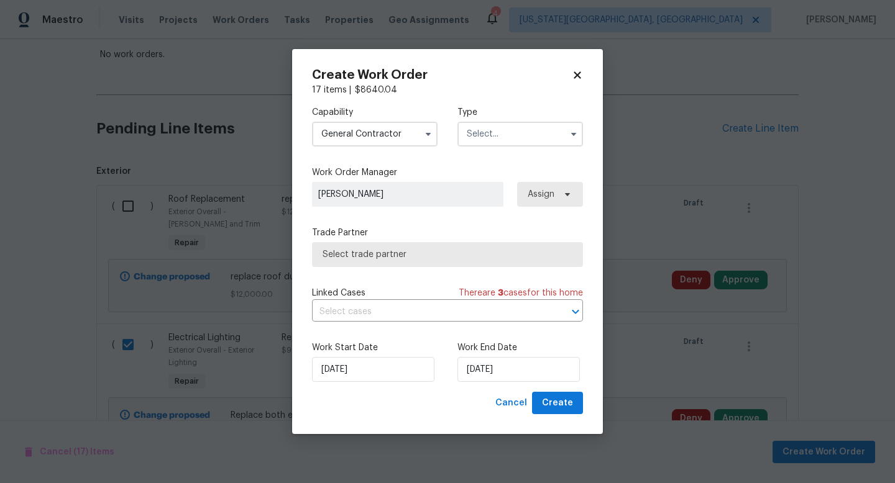
click at [507, 139] on input "text" at bounding box center [520, 134] width 126 height 25
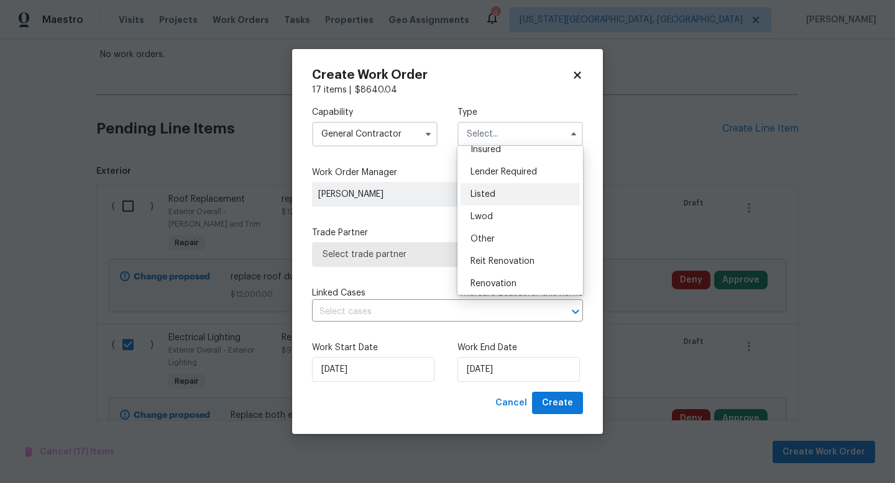
scroll to position [148, 0]
click at [498, 207] on div "Renovation" at bounding box center [519, 214] width 119 height 22
type input "Renovation"
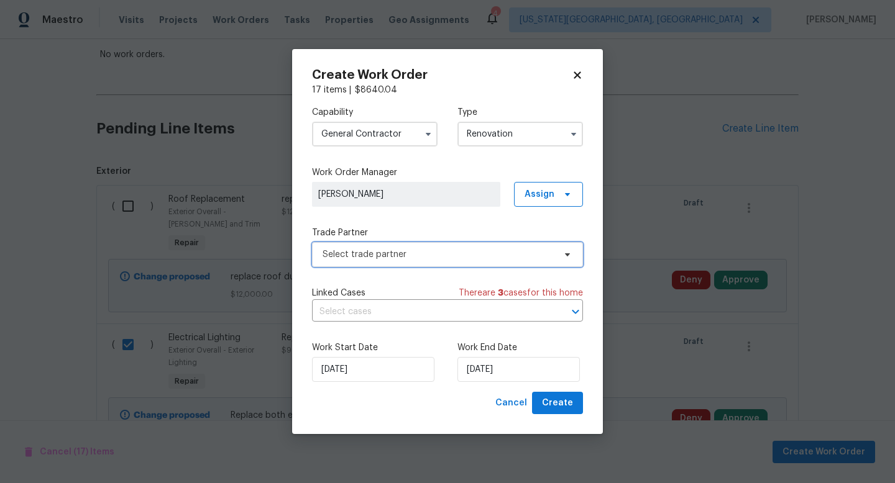
click at [389, 247] on span "Select trade partner" at bounding box center [447, 254] width 271 height 25
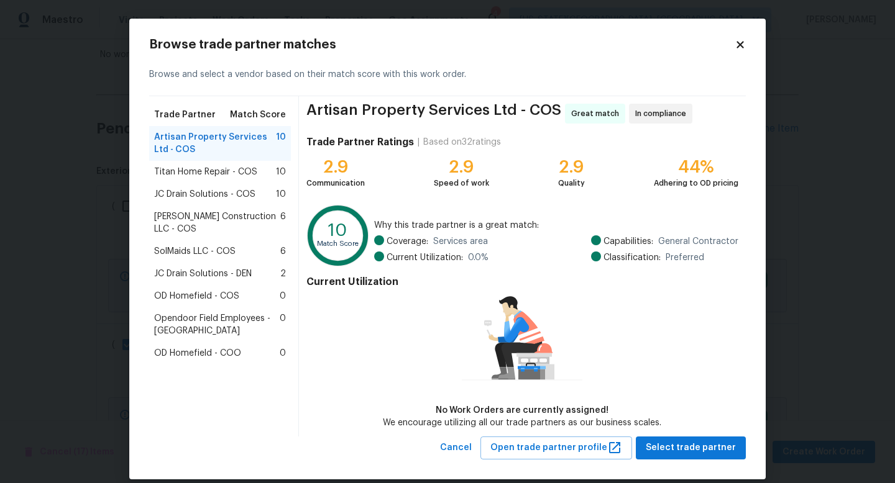
click at [204, 169] on span "Titan Home Repair - COS" at bounding box center [205, 172] width 103 height 12
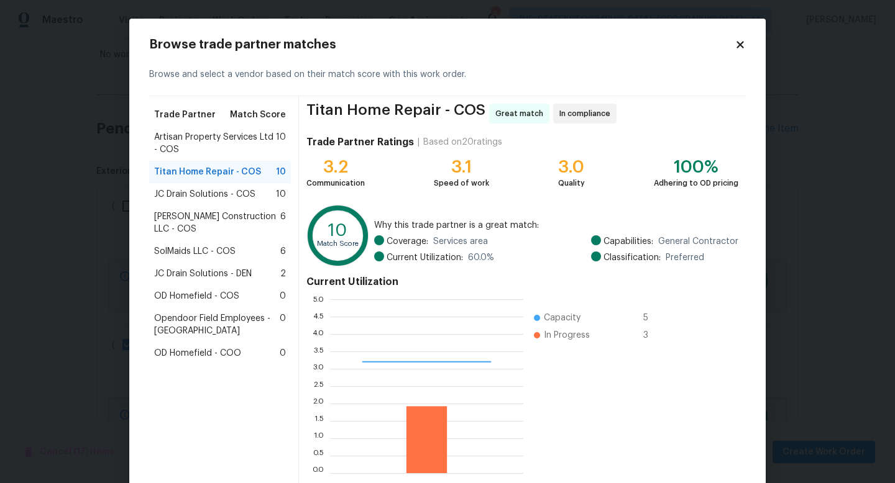
scroll to position [65, 0]
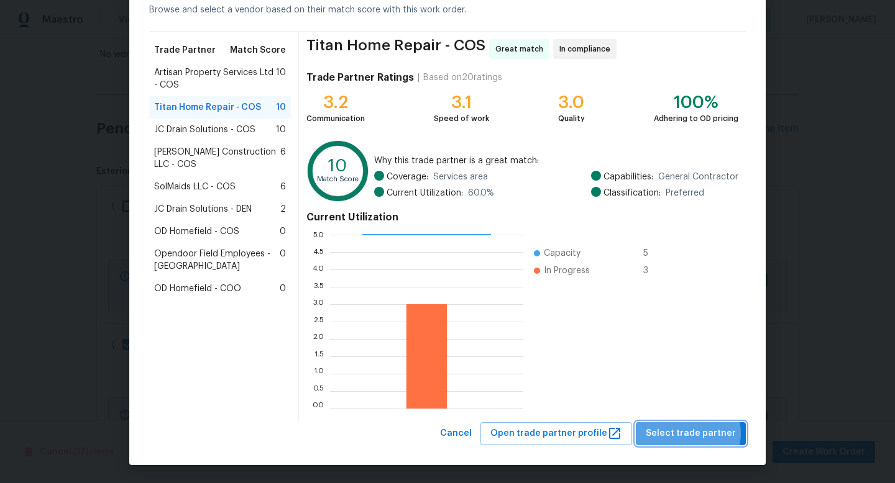
click at [688, 434] on span "Select trade partner" at bounding box center [691, 434] width 90 height 16
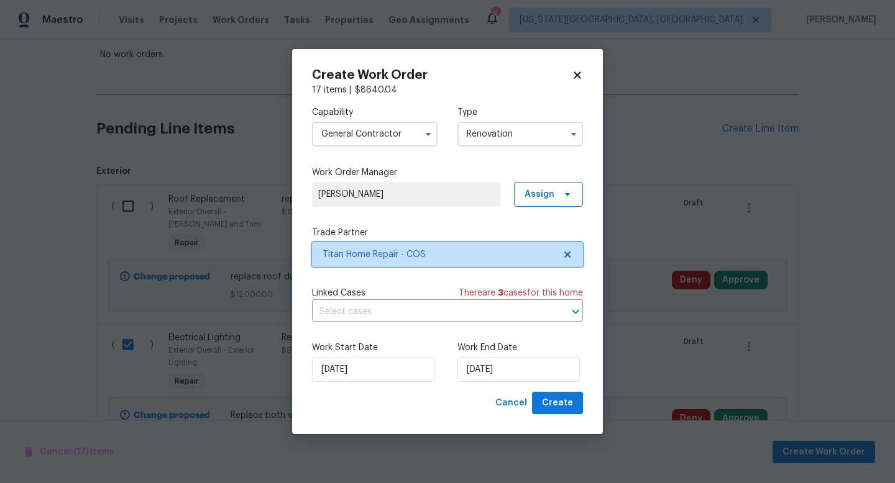
scroll to position [0, 0]
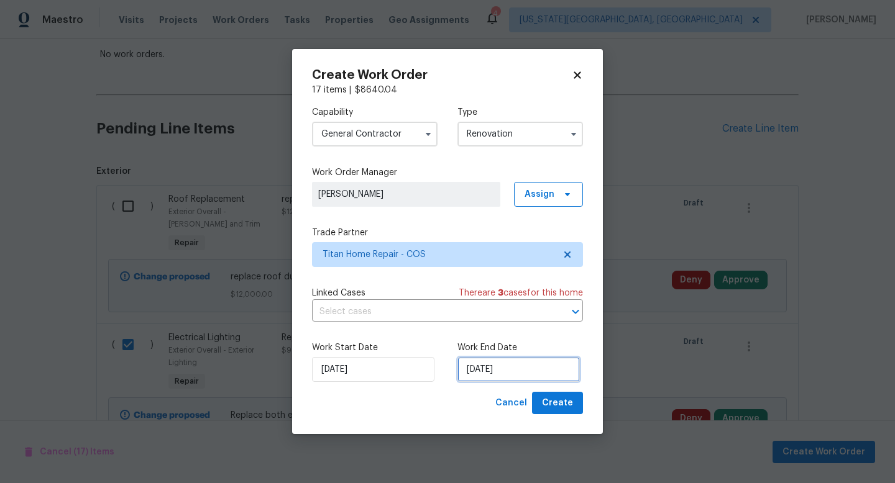
click at [517, 382] on input "10/9/2025" at bounding box center [518, 369] width 122 height 25
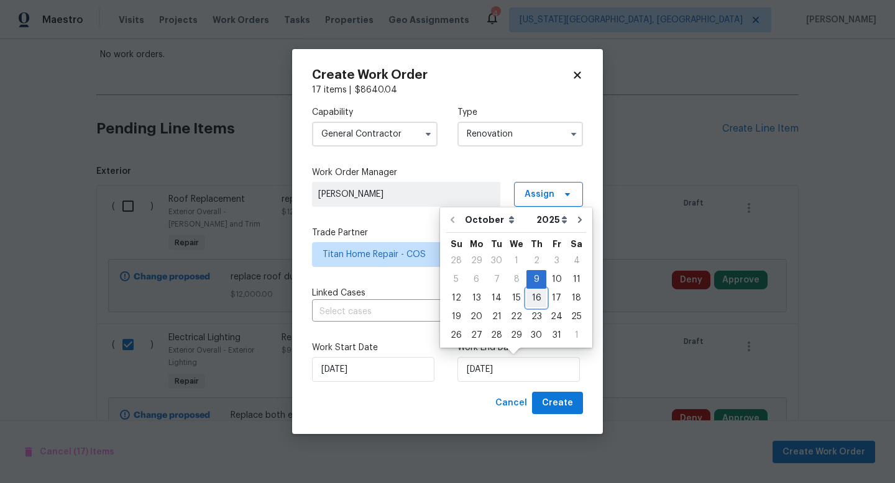
click at [537, 297] on div "16" at bounding box center [536, 298] width 20 height 17
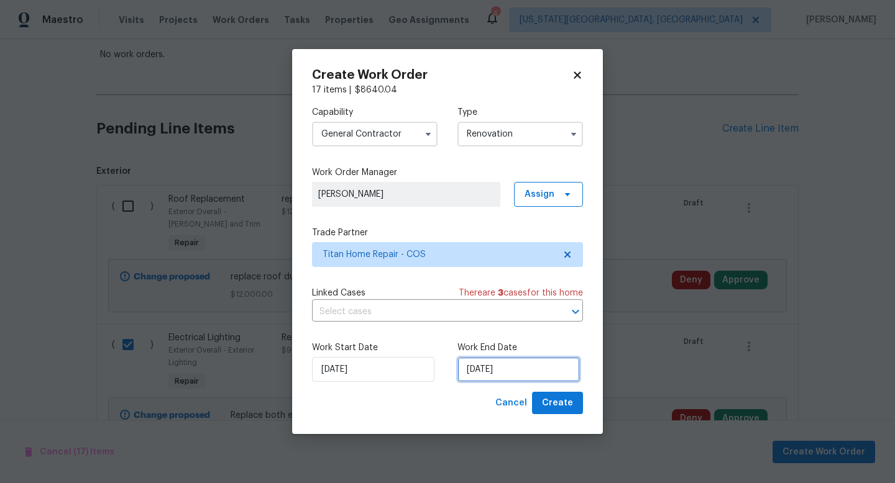
click at [493, 372] on input "10/16/2025" at bounding box center [518, 369] width 122 height 25
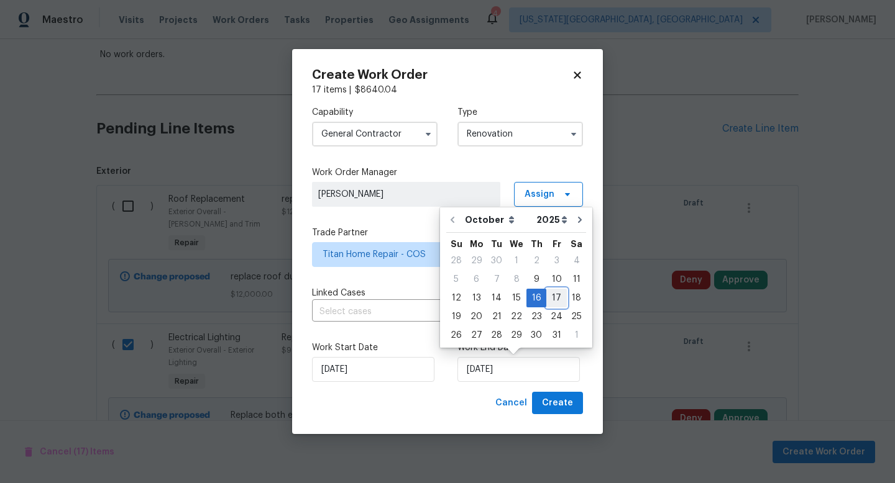
click at [549, 296] on div "17" at bounding box center [556, 298] width 21 height 17
type input "10/17/2025"
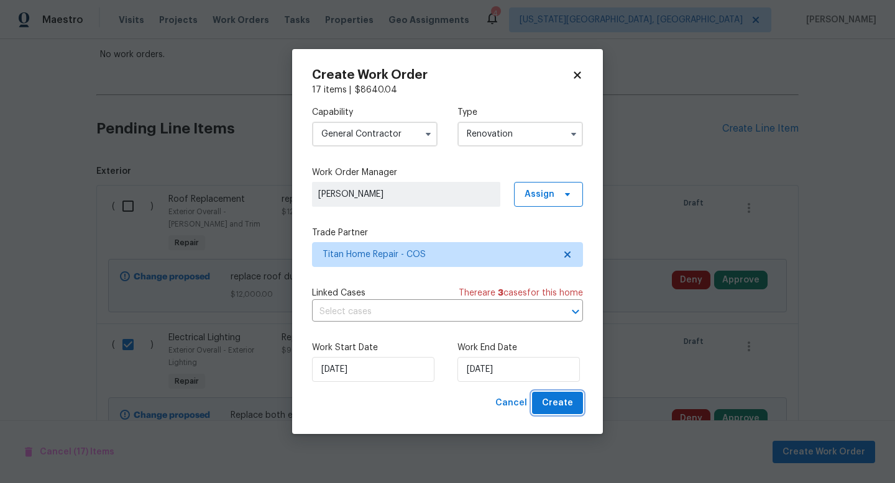
click at [547, 403] on span "Create" at bounding box center [557, 404] width 31 height 16
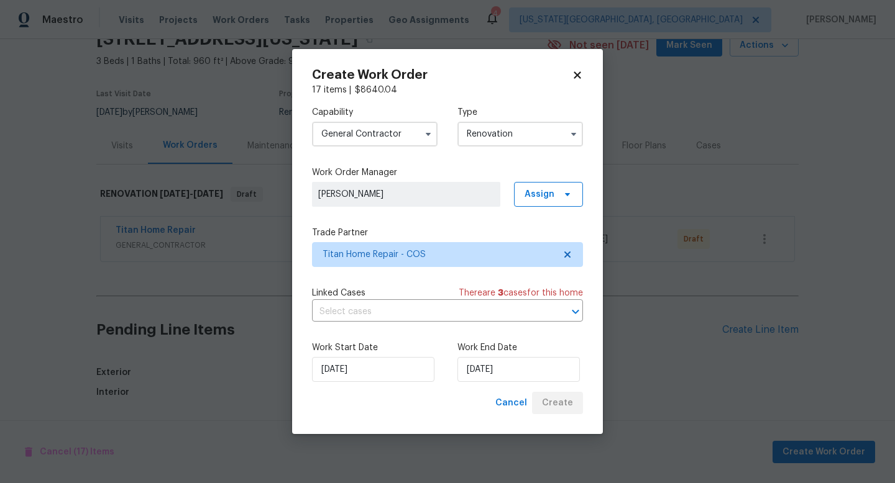
scroll to position [229, 0]
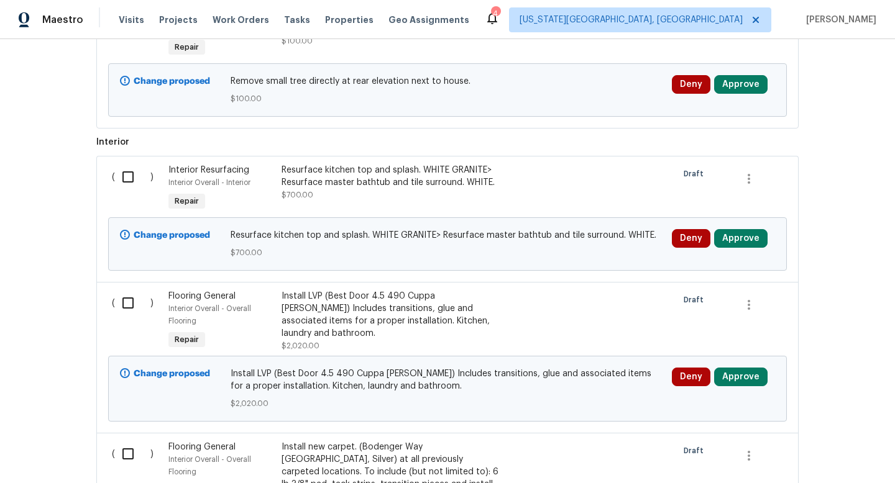
scroll to position [947, 0]
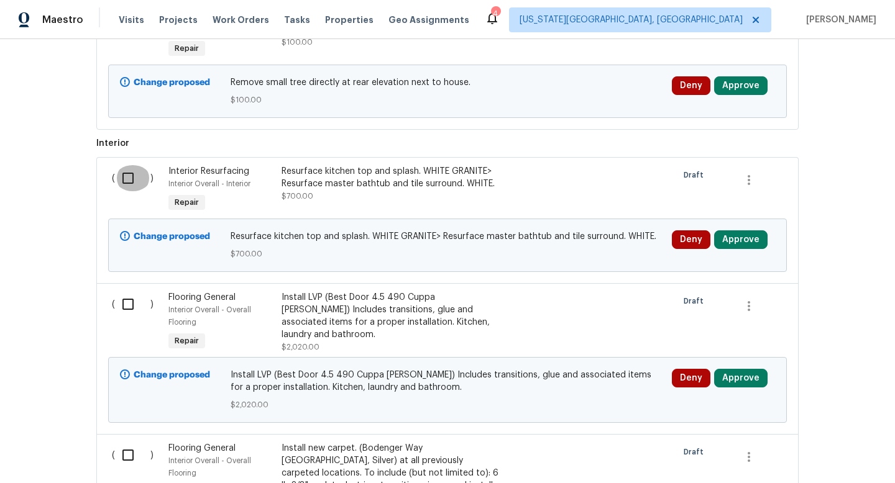
click at [133, 176] on input "checkbox" at bounding box center [132, 178] width 35 height 26
checkbox input "true"
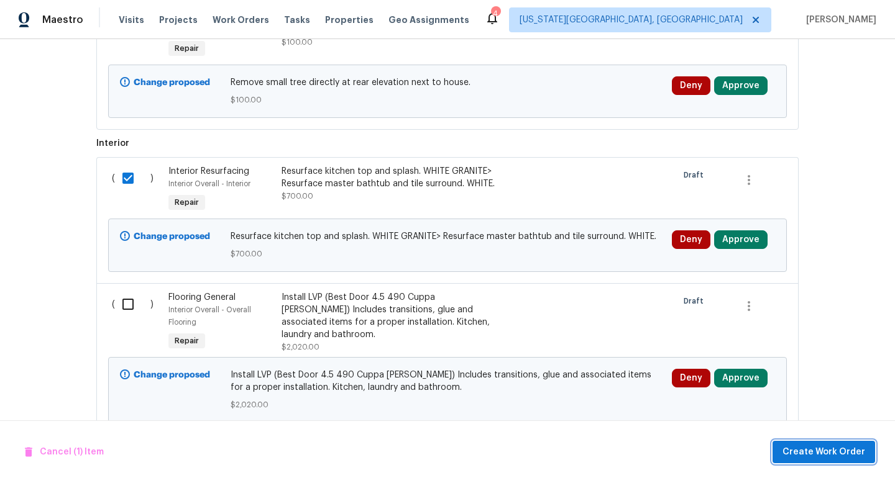
click at [819, 456] on span "Create Work Order" at bounding box center [823, 453] width 83 height 16
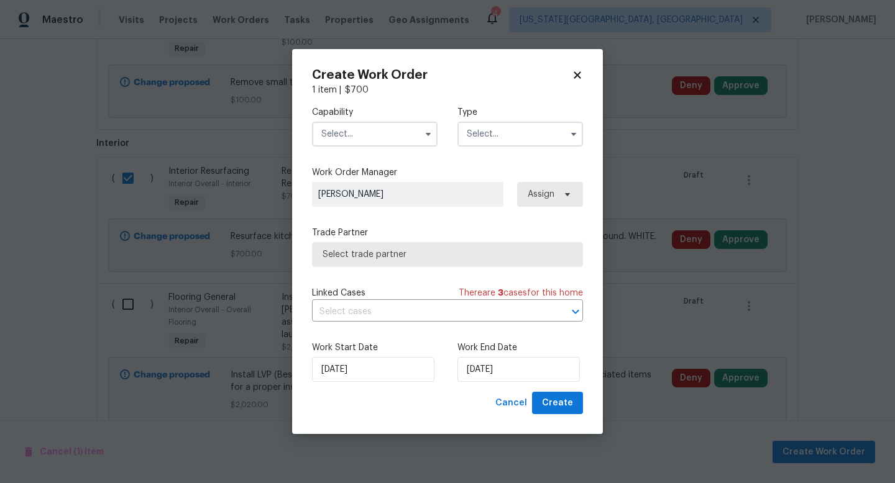
click at [338, 142] on input "text" at bounding box center [375, 134] width 126 height 25
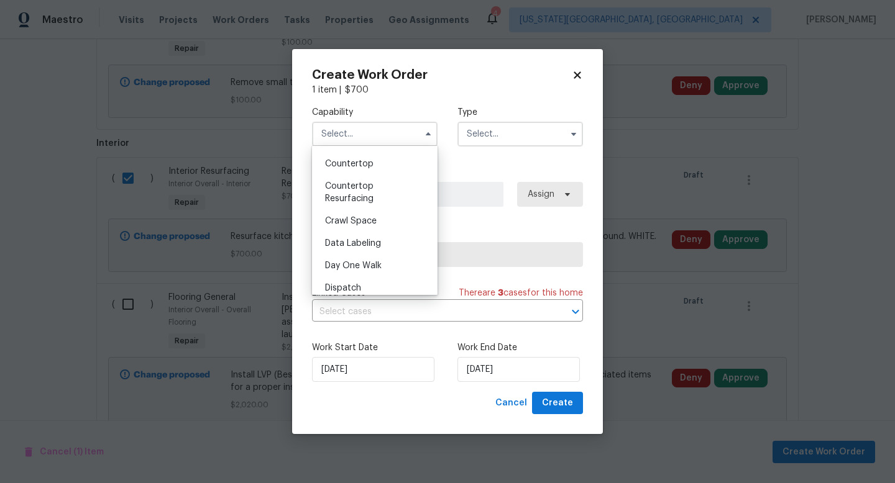
scroll to position [241, 0]
click at [339, 201] on span "Countertop Resurfacing" at bounding box center [349, 193] width 48 height 21
type input "Countertop Resurfacing"
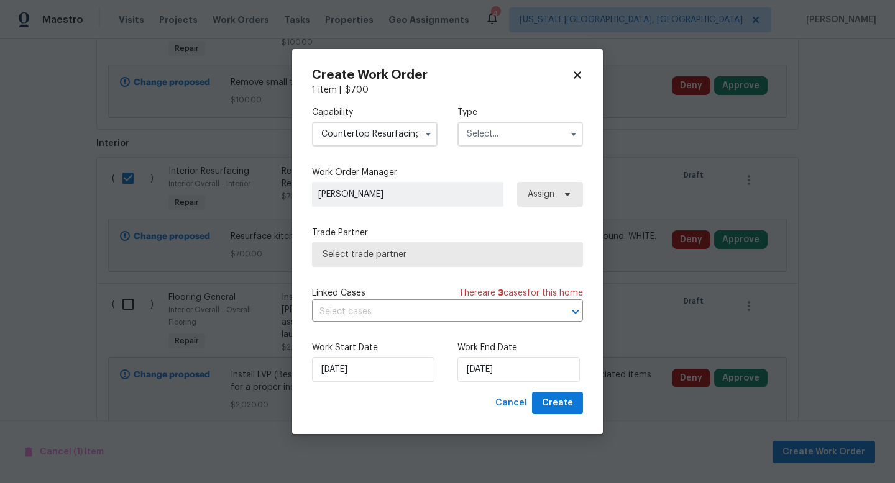
click at [471, 135] on input "text" at bounding box center [520, 134] width 126 height 25
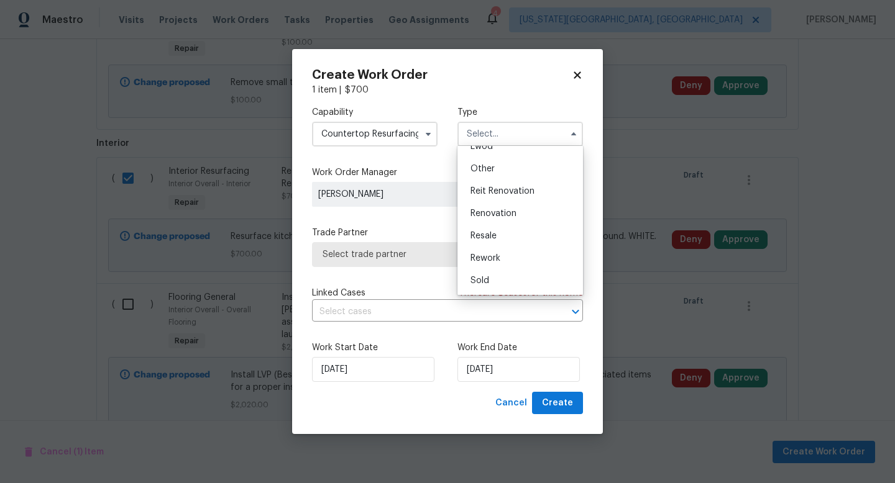
scroll to position [148, 0]
click at [480, 215] on span "Renovation" at bounding box center [493, 213] width 46 height 9
type input "Renovation"
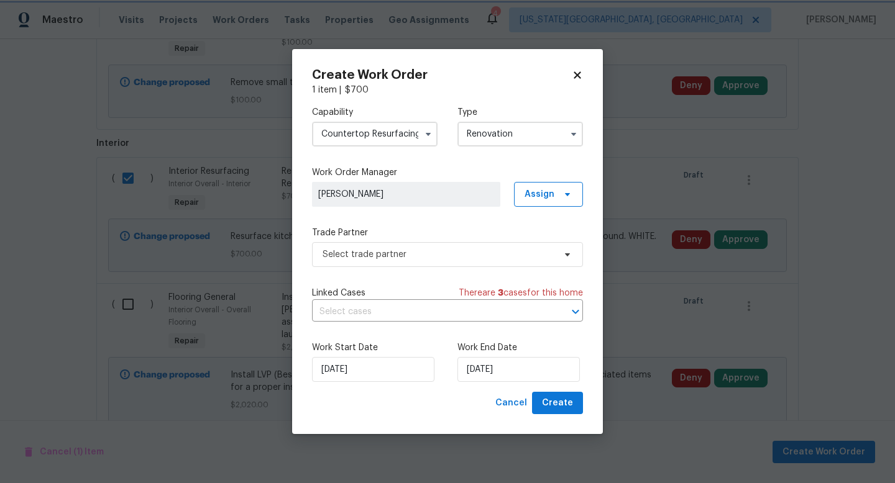
scroll to position [0, 0]
click at [383, 254] on span "Select trade partner" at bounding box center [438, 255] width 232 height 12
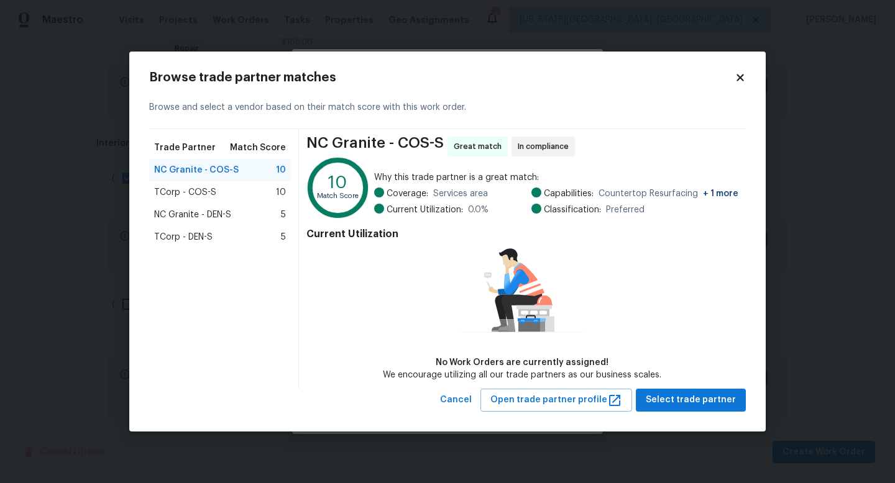
click at [192, 190] on span "TCorp - COS-S" at bounding box center [185, 192] width 62 height 12
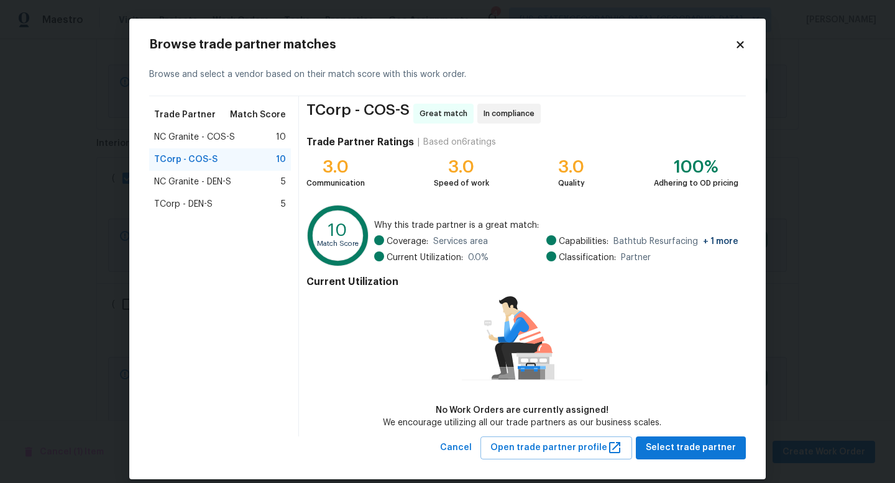
scroll to position [14, 0]
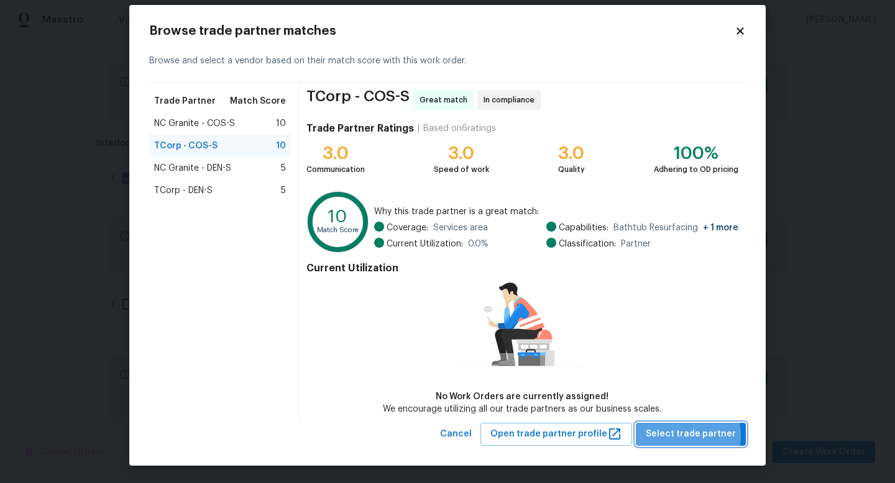
click at [679, 436] on span "Select trade partner" at bounding box center [691, 435] width 90 height 16
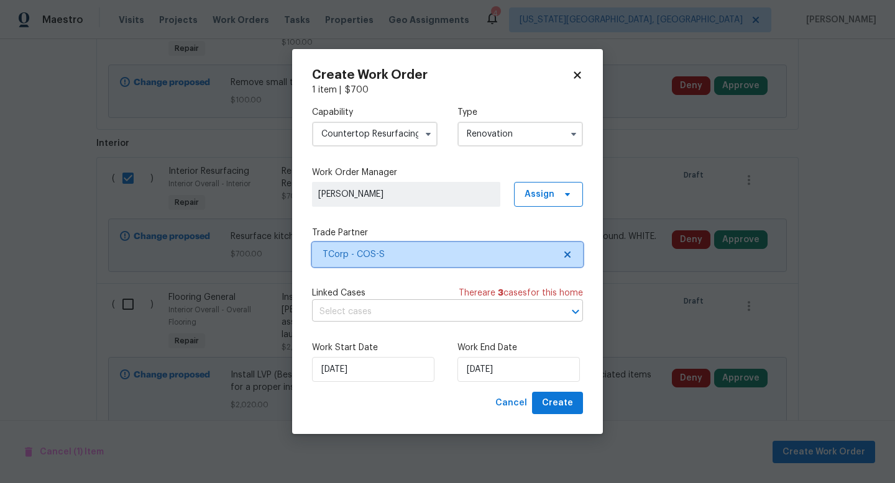
scroll to position [0, 0]
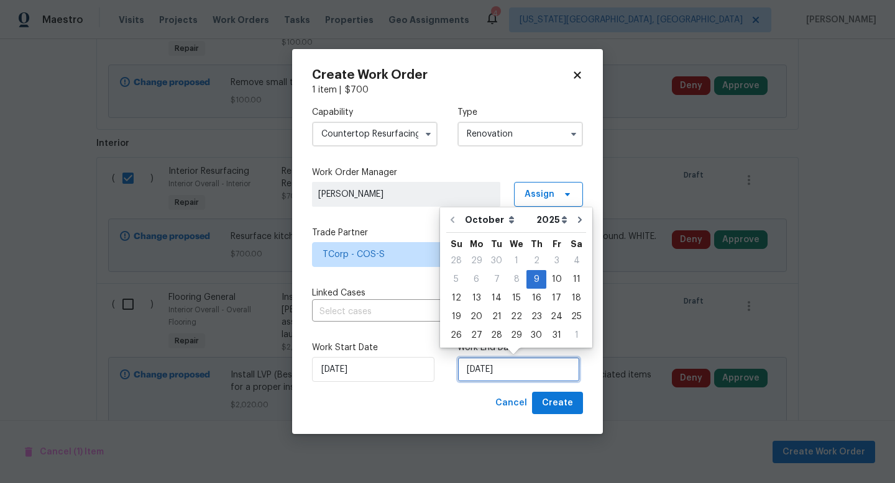
click at [482, 378] on input "[DATE]" at bounding box center [518, 369] width 122 height 25
click at [478, 318] on div "20" at bounding box center [476, 316] width 21 height 17
type input "[DATE]"
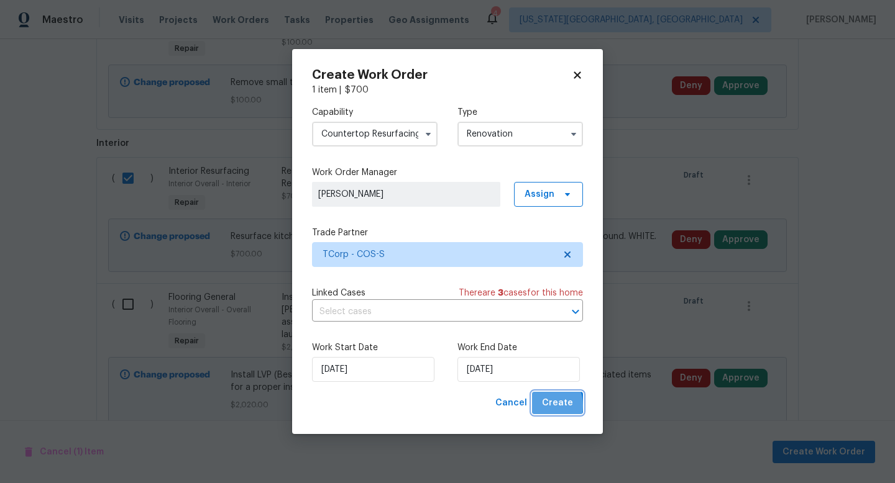
click at [543, 406] on button "Create" at bounding box center [557, 403] width 51 height 23
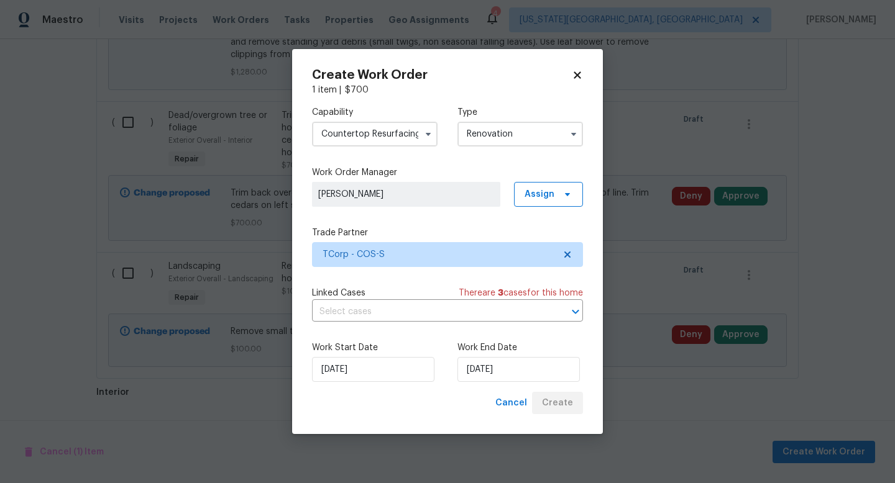
scroll to position [992, 0]
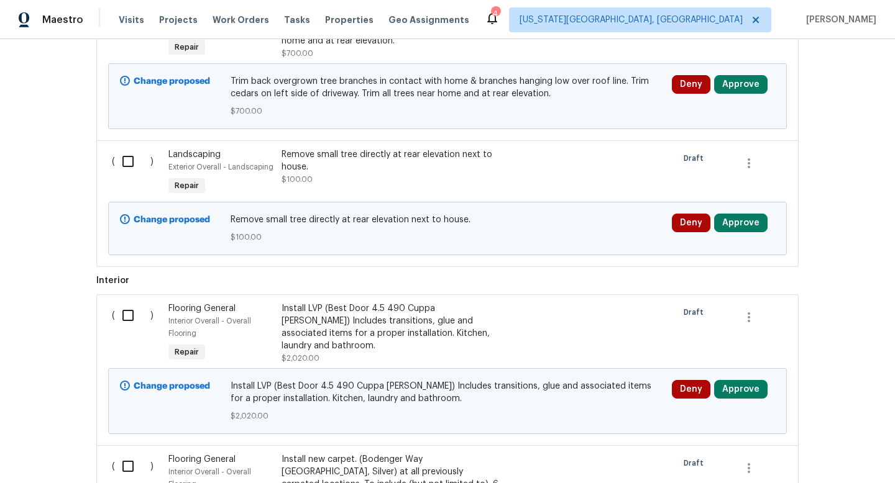
scroll to position [1160, 0]
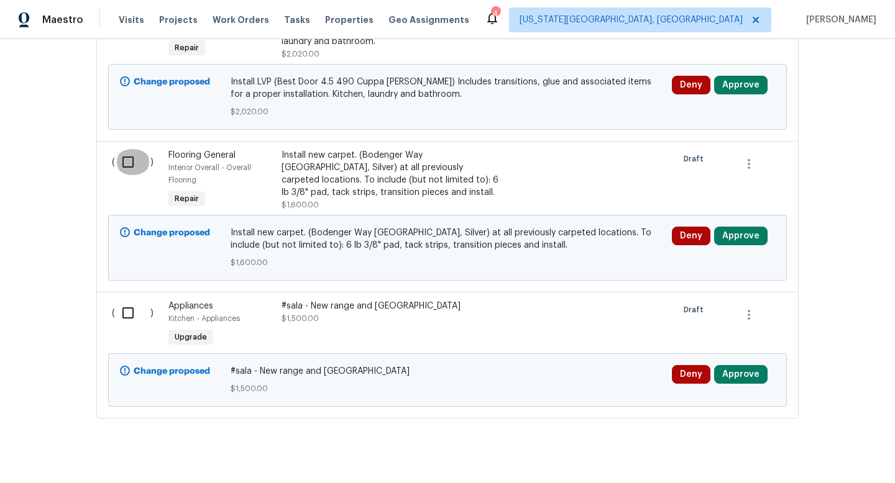
click at [134, 161] on input "checkbox" at bounding box center [132, 162] width 35 height 26
checkbox input "true"
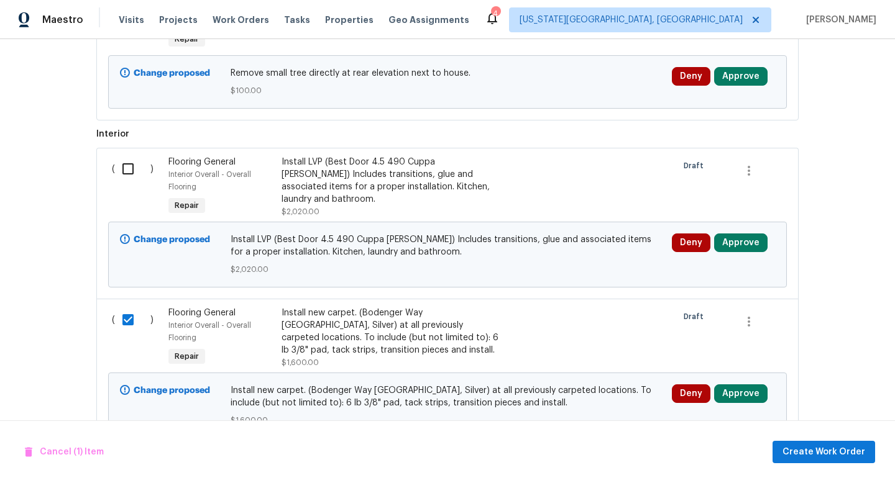
scroll to position [1004, 0]
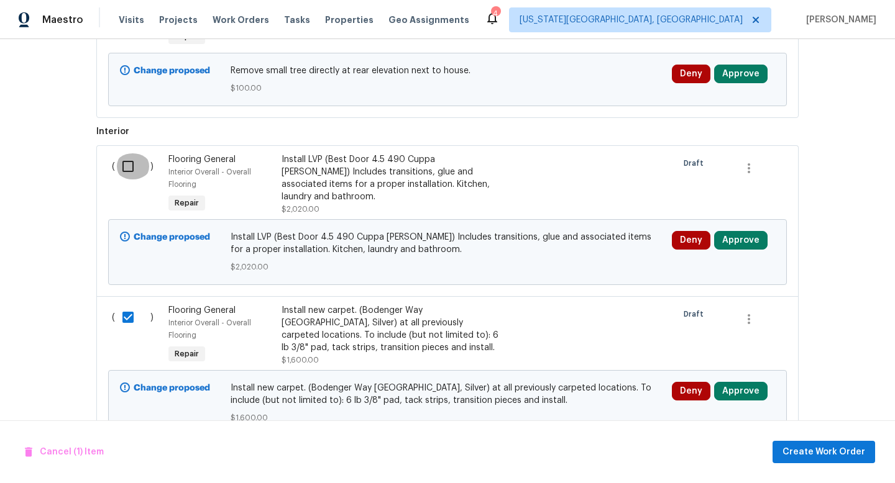
click at [133, 163] on input "checkbox" at bounding box center [132, 166] width 35 height 26
checkbox input "true"
click at [796, 455] on span "Create Work Order" at bounding box center [823, 453] width 83 height 16
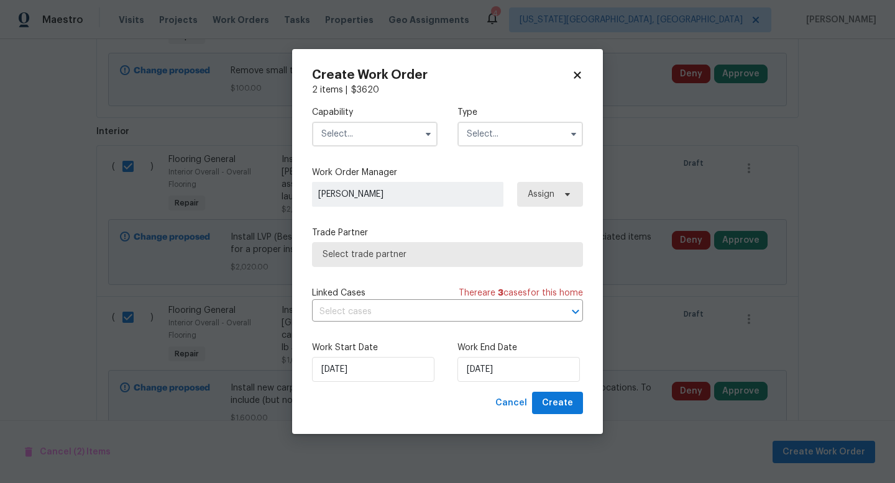
click at [336, 142] on input "text" at bounding box center [375, 134] width 126 height 25
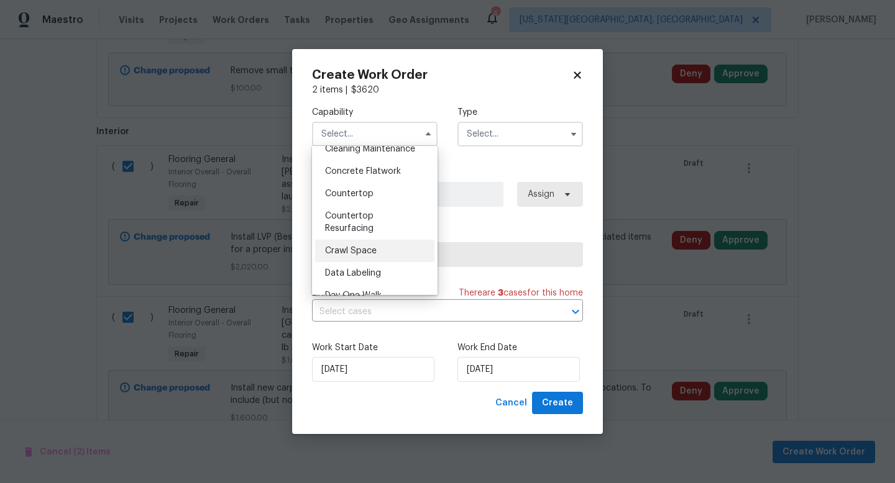
scroll to position [388, 0]
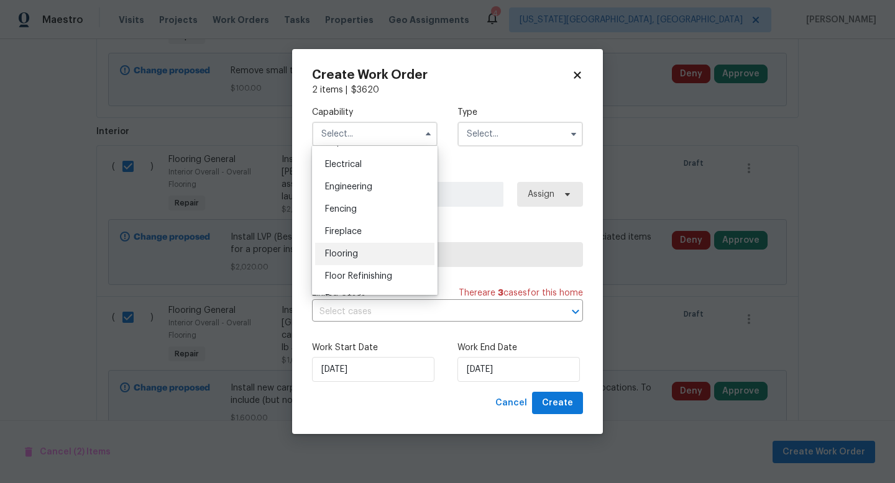
click at [334, 252] on span "Flooring" at bounding box center [341, 254] width 33 height 9
type input "Flooring"
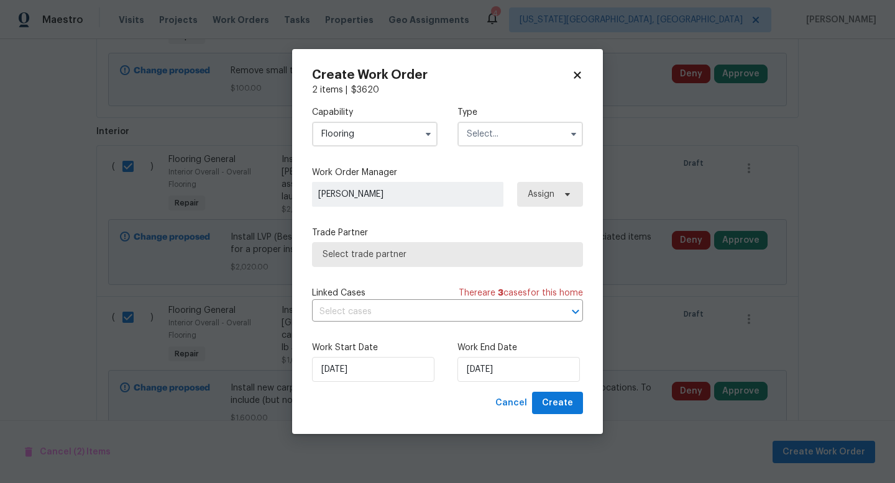
click at [506, 132] on input "text" at bounding box center [520, 134] width 126 height 25
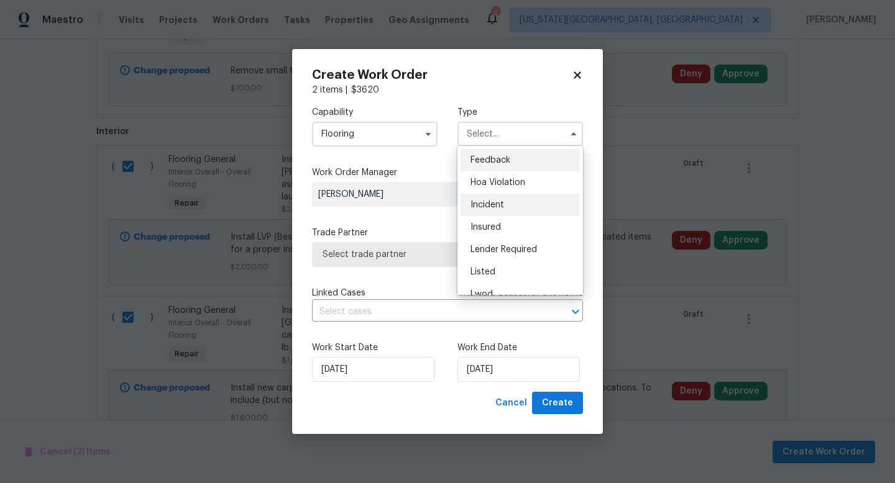
scroll to position [148, 0]
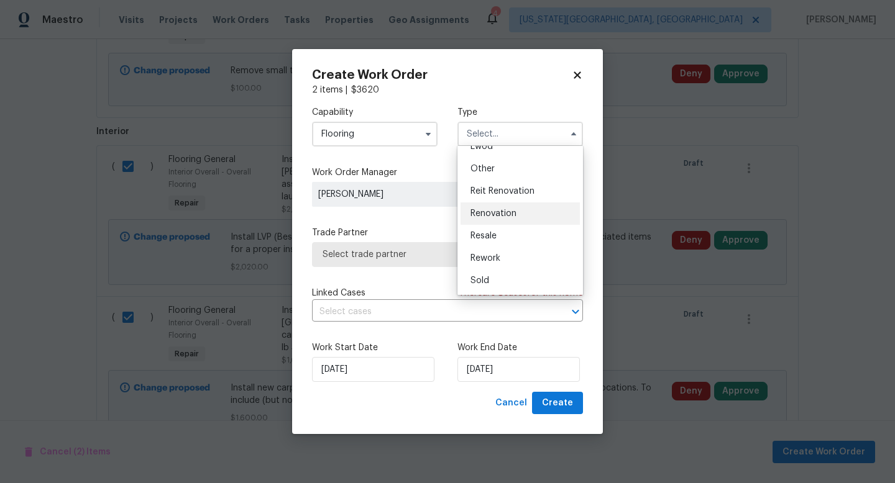
click at [494, 216] on span "Renovation" at bounding box center [493, 213] width 46 height 9
type input "Renovation"
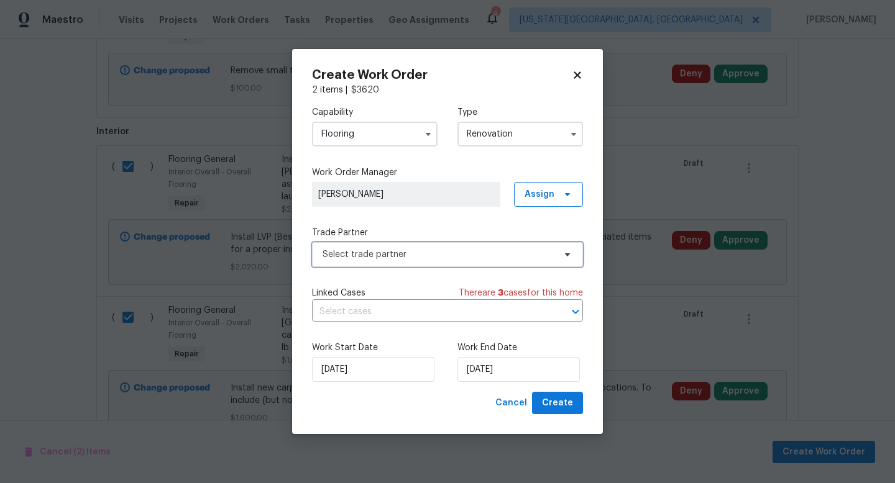
click at [426, 247] on span "Select trade partner" at bounding box center [447, 254] width 271 height 25
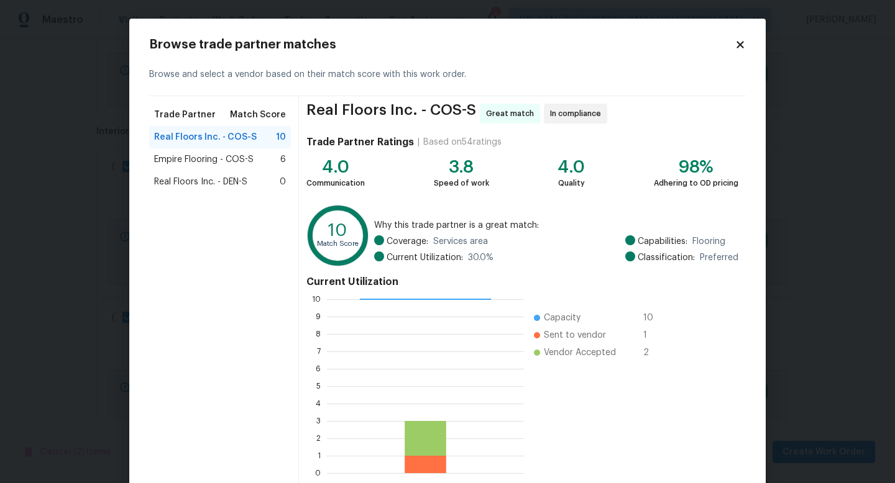
scroll to position [65, 0]
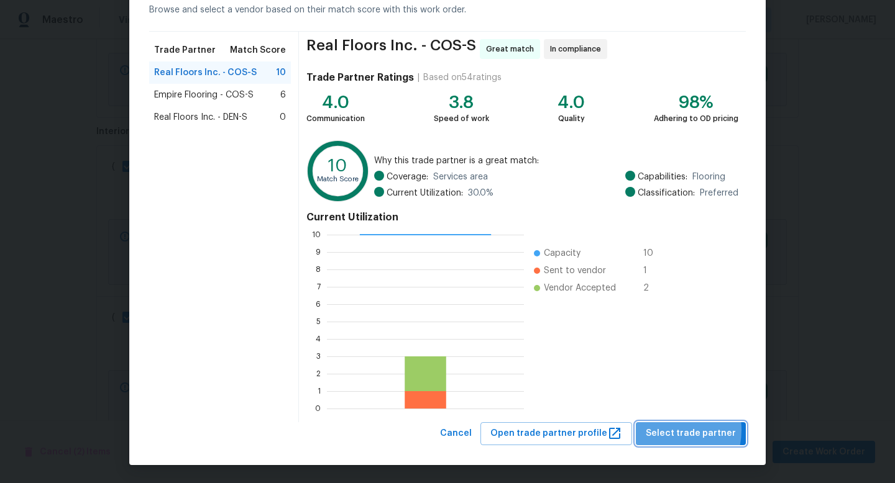
click at [666, 430] on span "Select trade partner" at bounding box center [691, 434] width 90 height 16
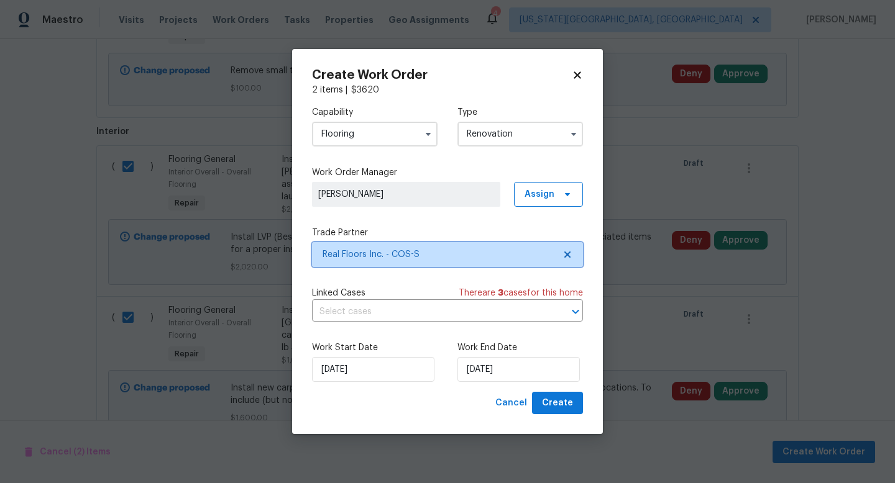
scroll to position [0, 0]
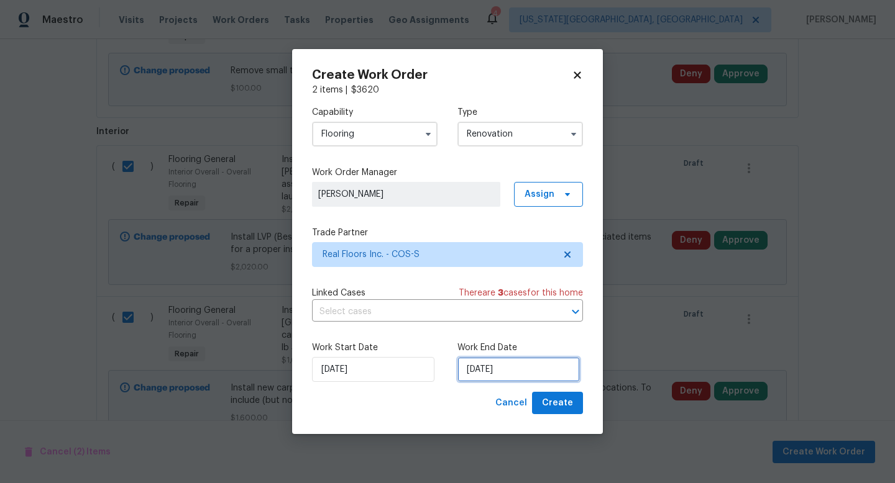
click at [492, 368] on input "[DATE]" at bounding box center [518, 369] width 122 height 25
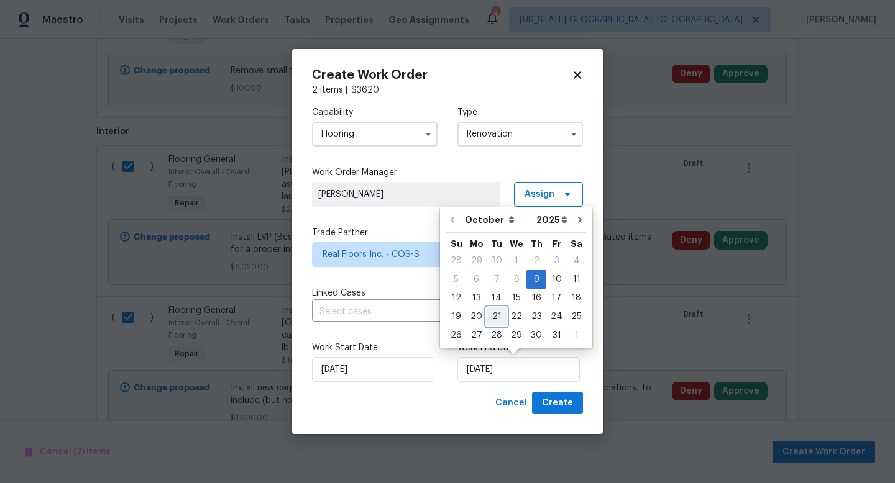
click at [496, 317] on div "21" at bounding box center [497, 316] width 20 height 17
type input "[DATE]"
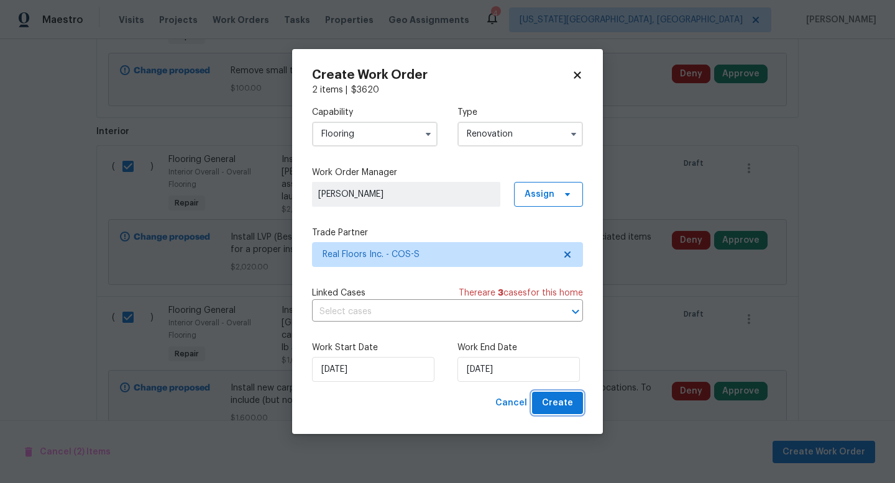
click at [554, 401] on span "Create" at bounding box center [557, 404] width 31 height 16
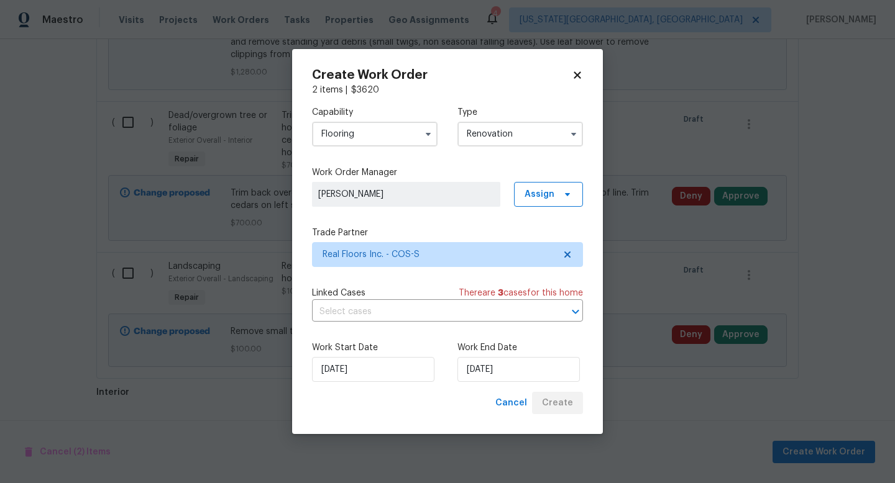
scroll to position [925, 0]
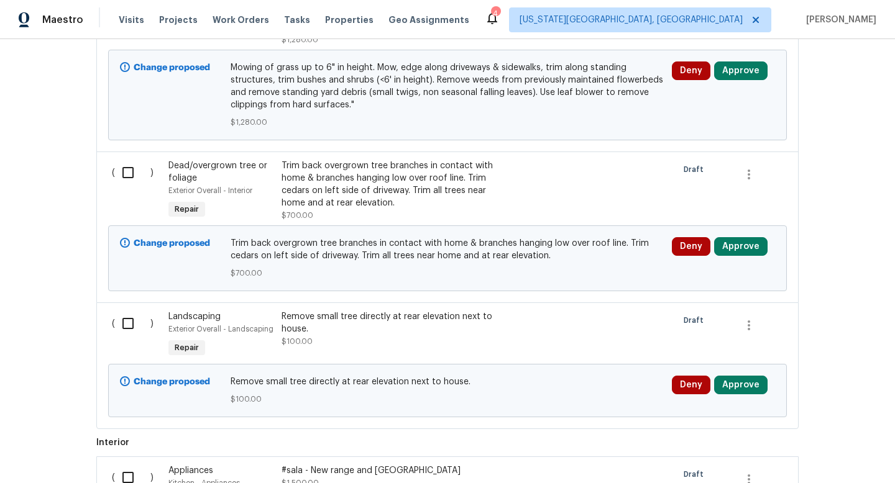
scroll to position [925, 0]
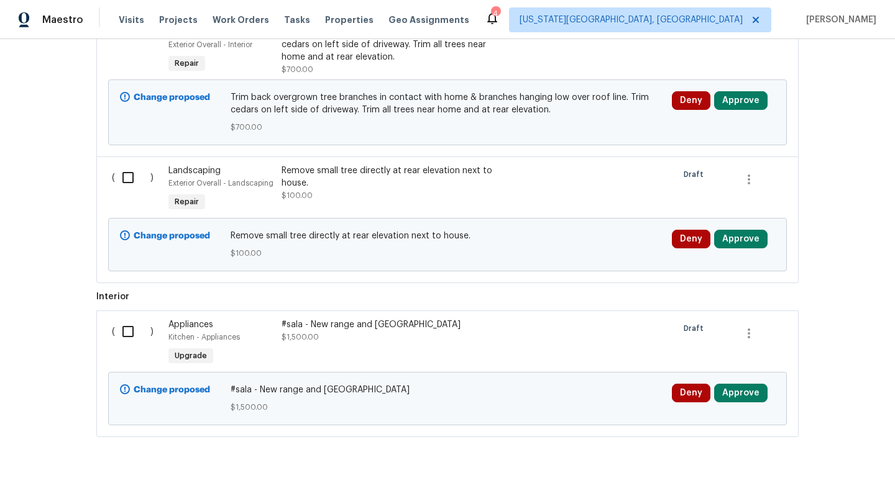
click at [124, 183] on input "checkbox" at bounding box center [132, 178] width 35 height 26
checkbox input "true"
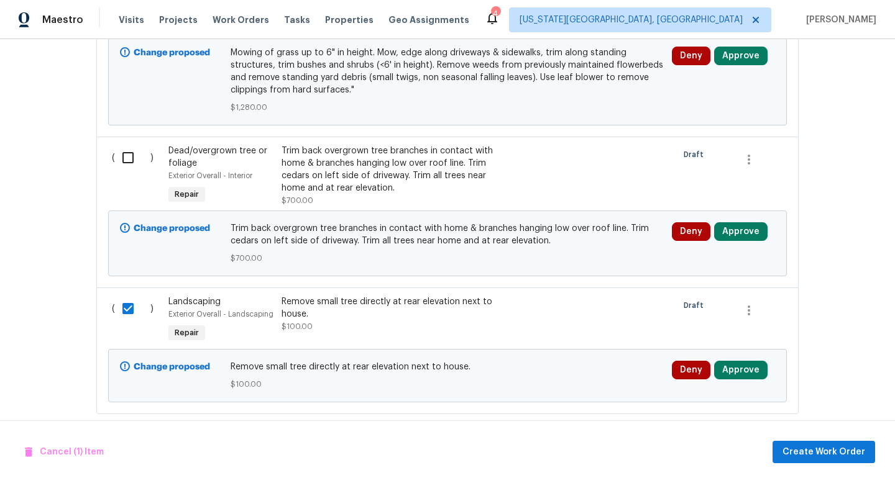
click at [128, 157] on input "checkbox" at bounding box center [132, 158] width 35 height 26
checkbox input "true"
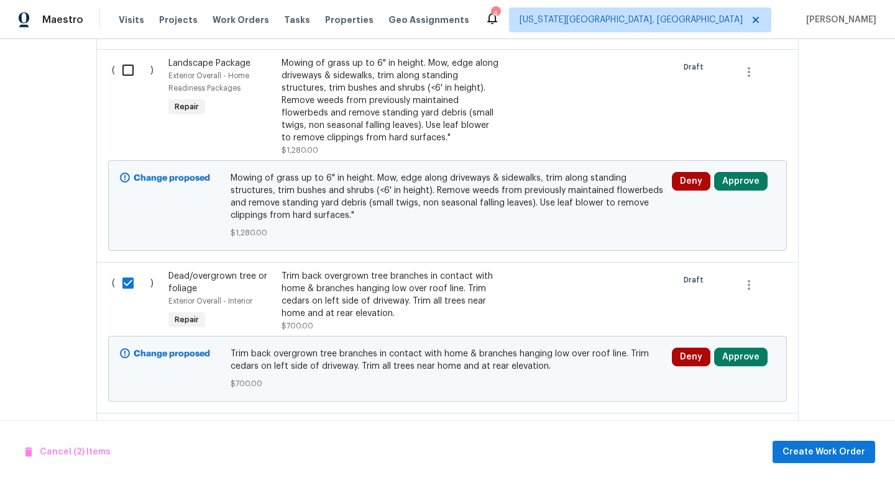
scroll to position [608, 0]
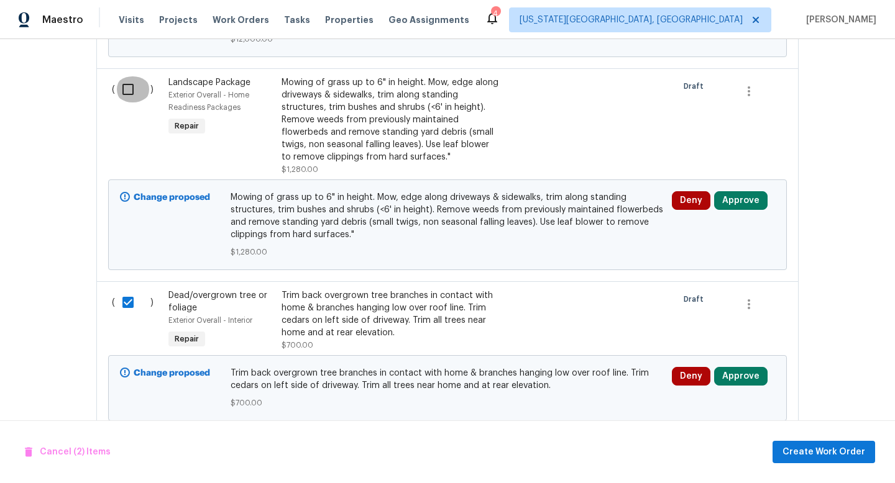
click at [127, 95] on input "checkbox" at bounding box center [132, 89] width 35 height 26
checkbox input "true"
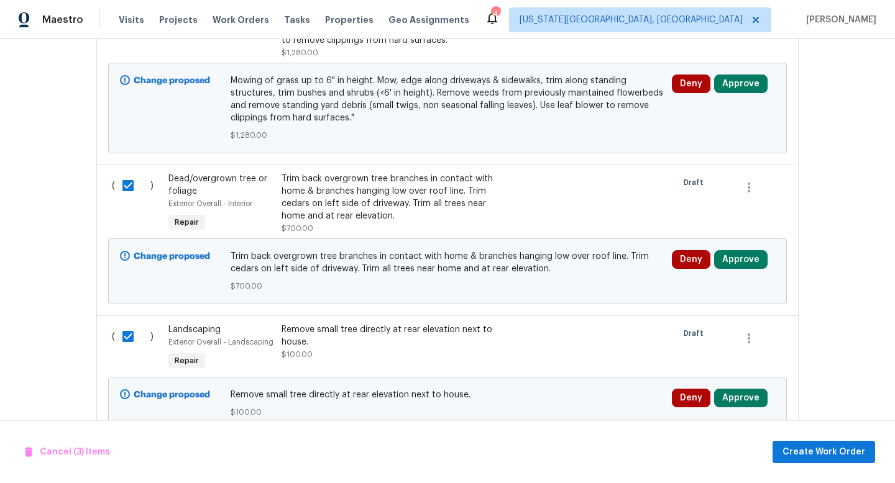
scroll to position [728, 0]
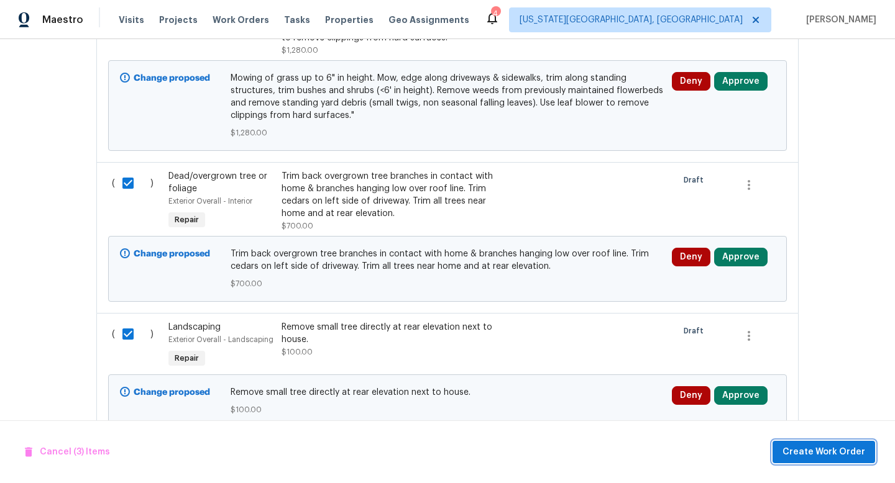
click at [813, 459] on span "Create Work Order" at bounding box center [823, 453] width 83 height 16
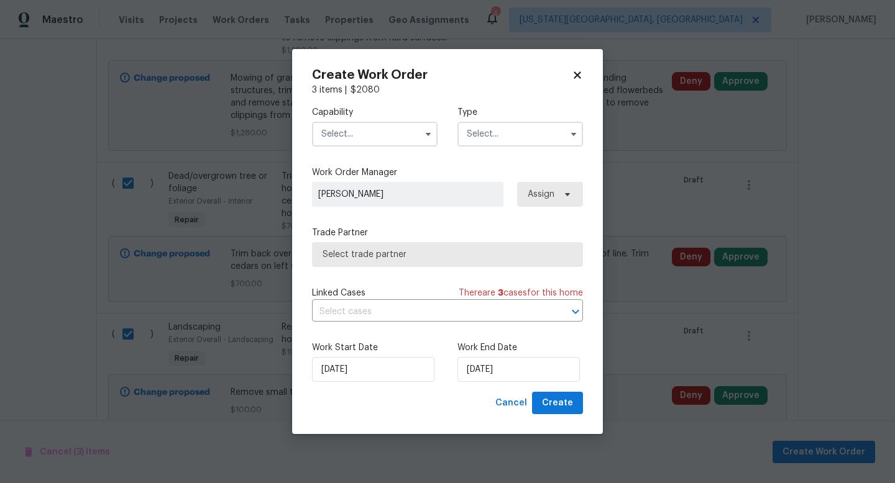
click at [334, 128] on input "text" at bounding box center [375, 134] width 126 height 25
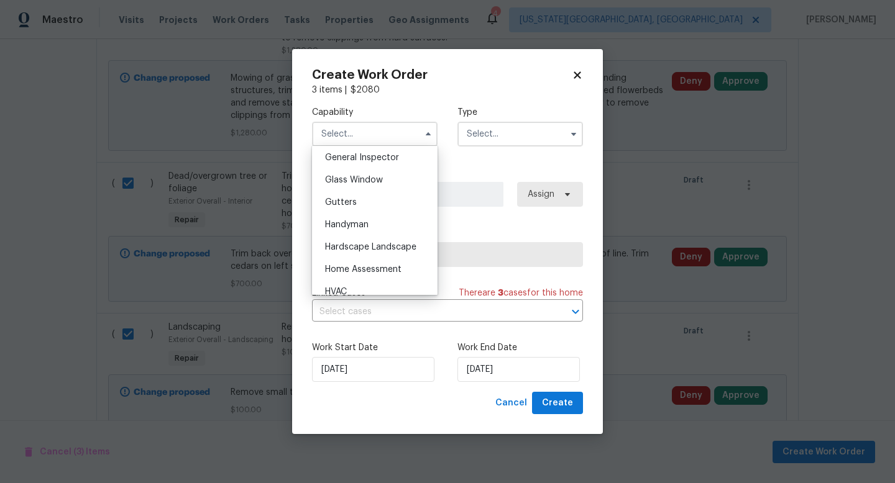
scroll to position [762, 0]
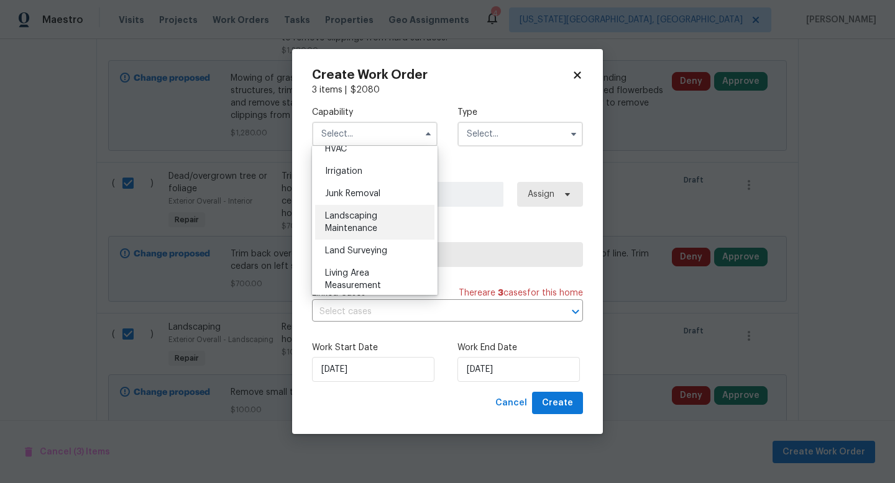
click at [347, 224] on div "Landscaping Maintenance" at bounding box center [374, 222] width 119 height 35
type input "Landscaping Maintenance"
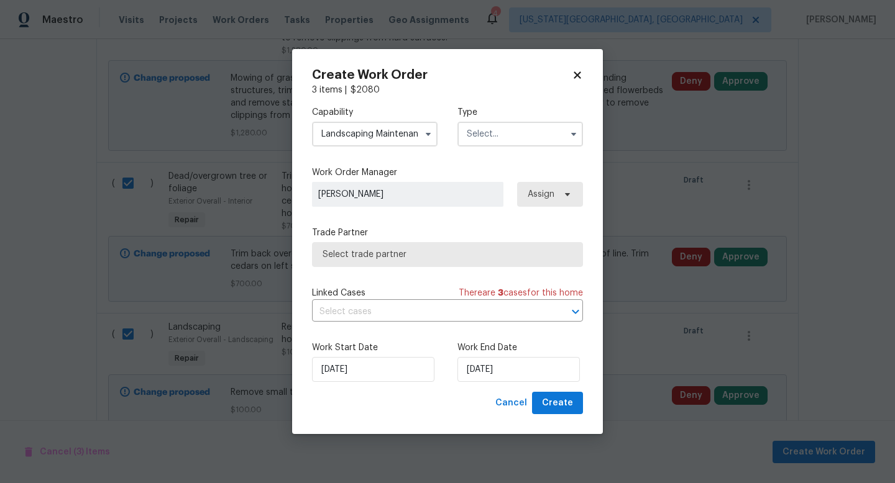
click at [496, 140] on input "text" at bounding box center [520, 134] width 126 height 25
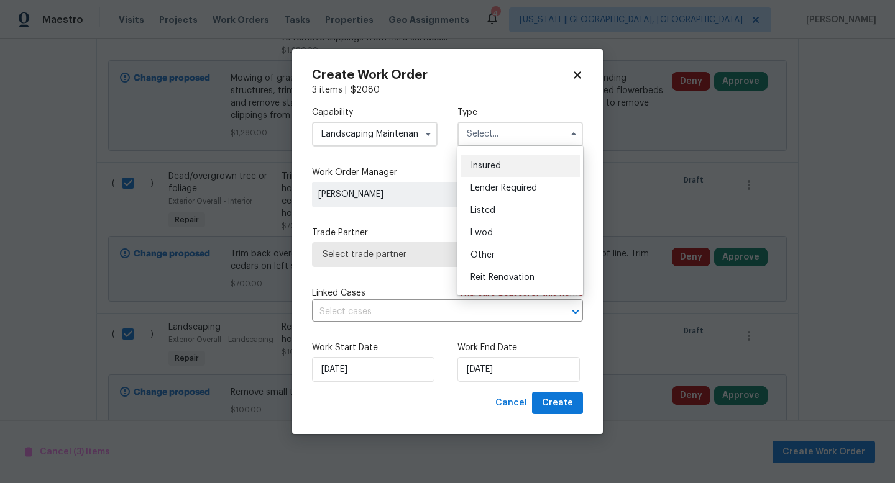
scroll to position [148, 0]
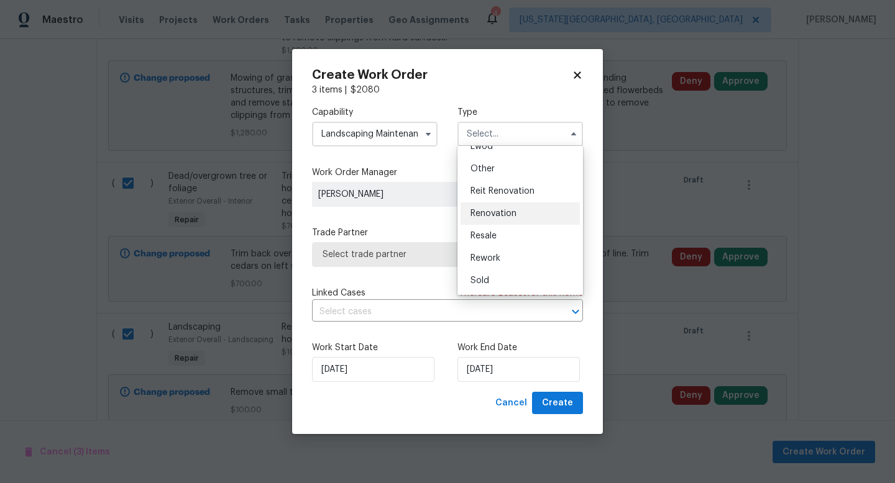
click at [495, 214] on span "Renovation" at bounding box center [493, 213] width 46 height 9
type input "Renovation"
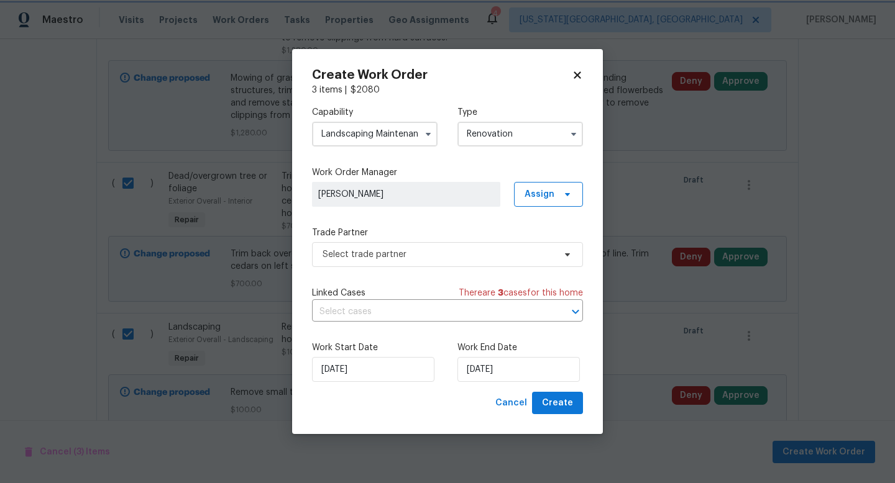
scroll to position [0, 0]
click at [414, 250] on span "Select trade partner" at bounding box center [438, 255] width 232 height 12
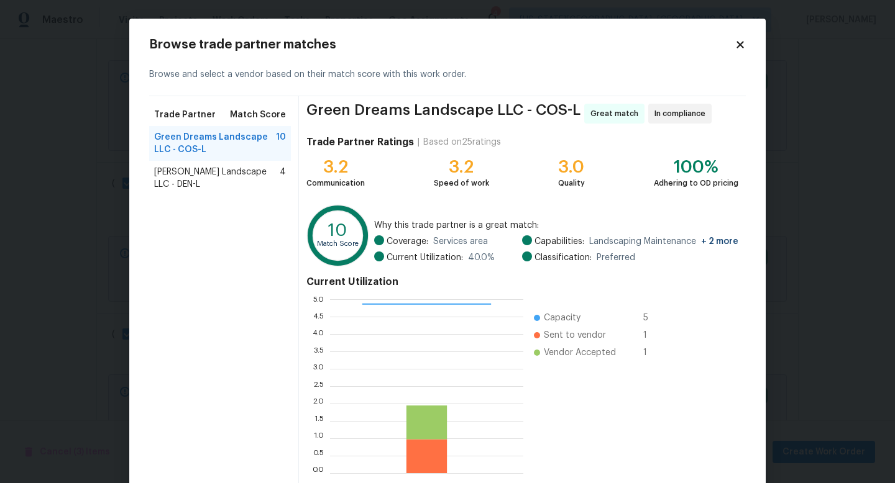
scroll to position [65, 0]
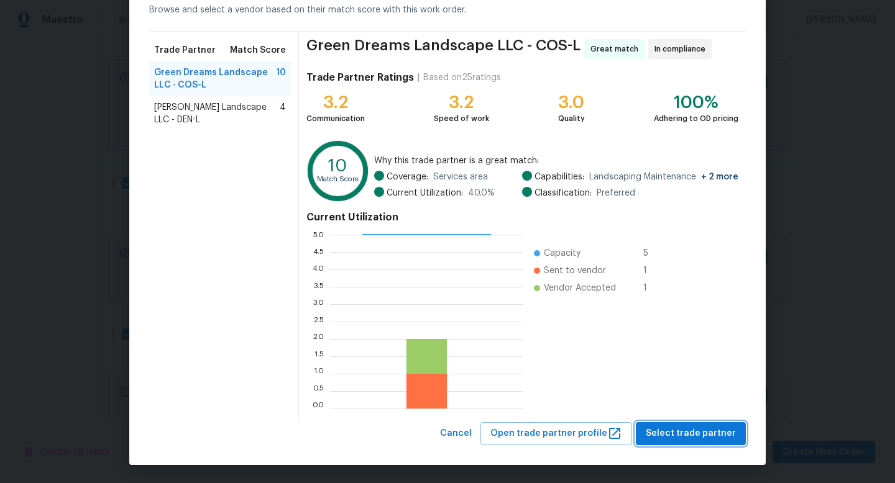
click at [692, 432] on span "Select trade partner" at bounding box center [691, 434] width 90 height 16
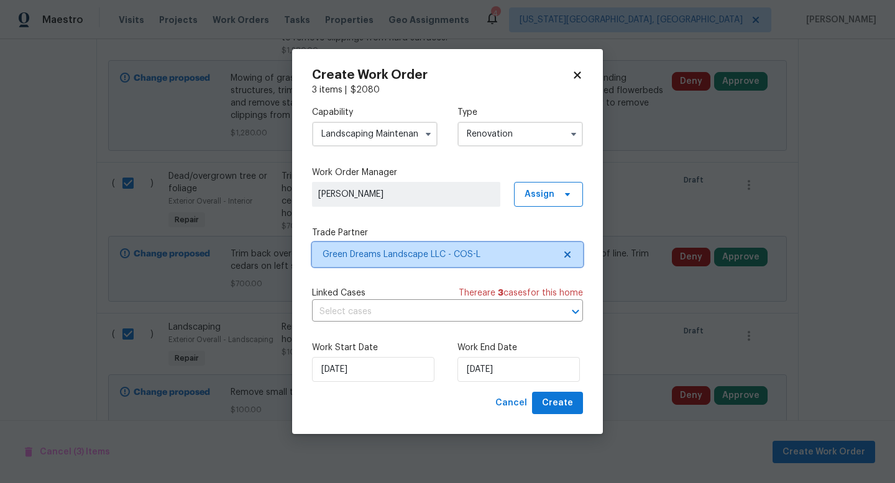
scroll to position [0, 0]
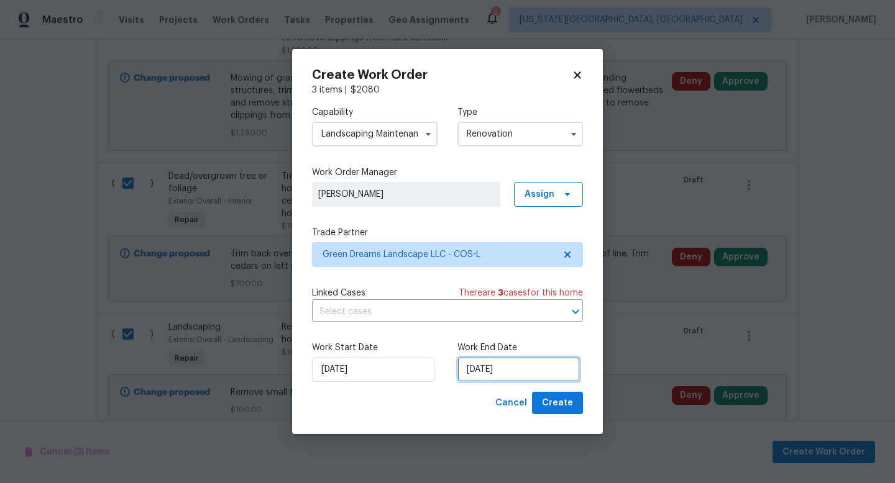
click at [508, 380] on input "10/9/2025" at bounding box center [518, 369] width 122 height 25
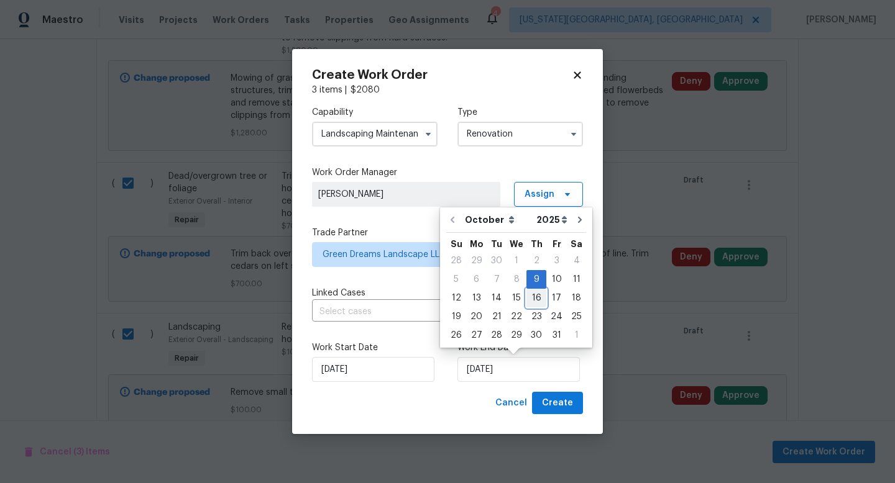
click at [532, 296] on div "16" at bounding box center [536, 298] width 20 height 17
type input "10/16/2025"
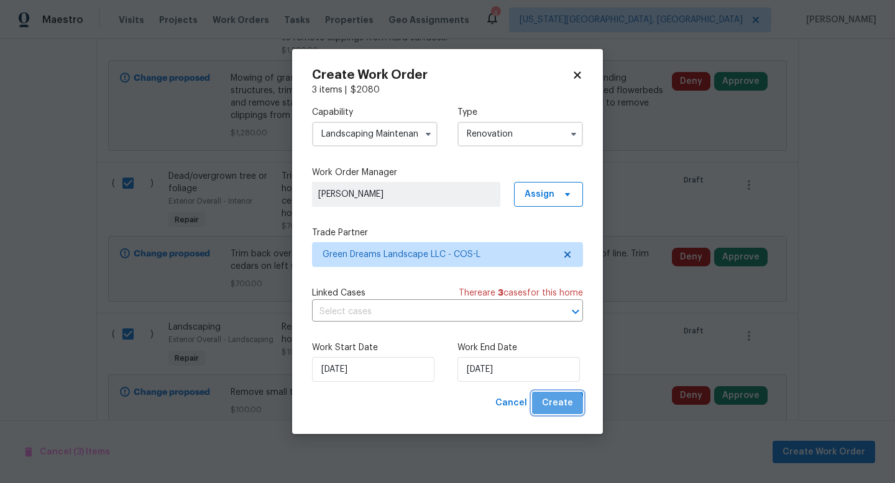
click at [549, 408] on span "Create" at bounding box center [557, 404] width 31 height 16
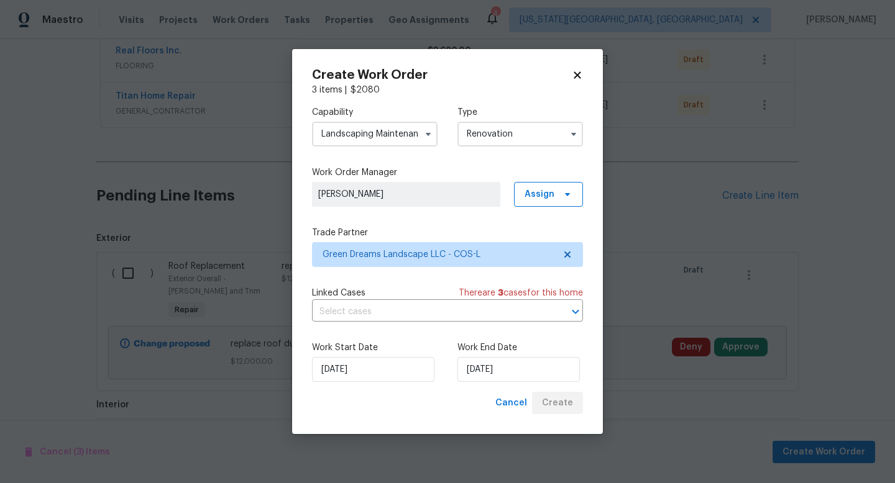
scroll to position [478, 0]
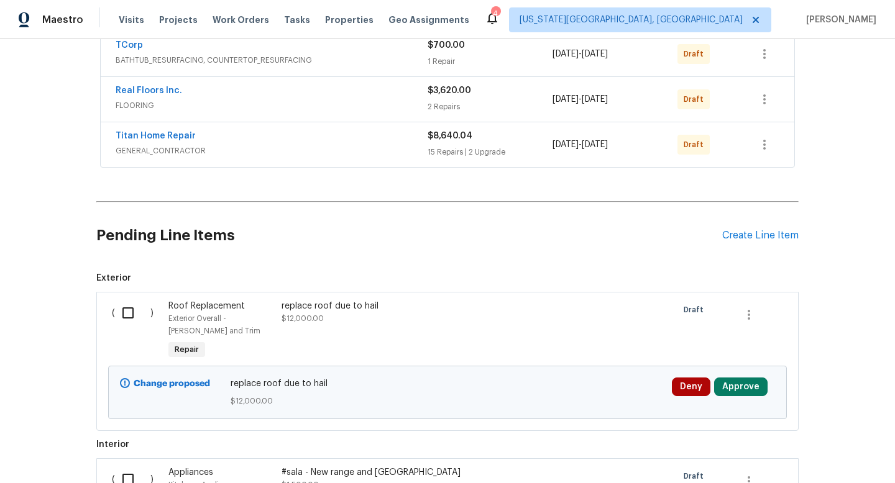
scroll to position [319, 0]
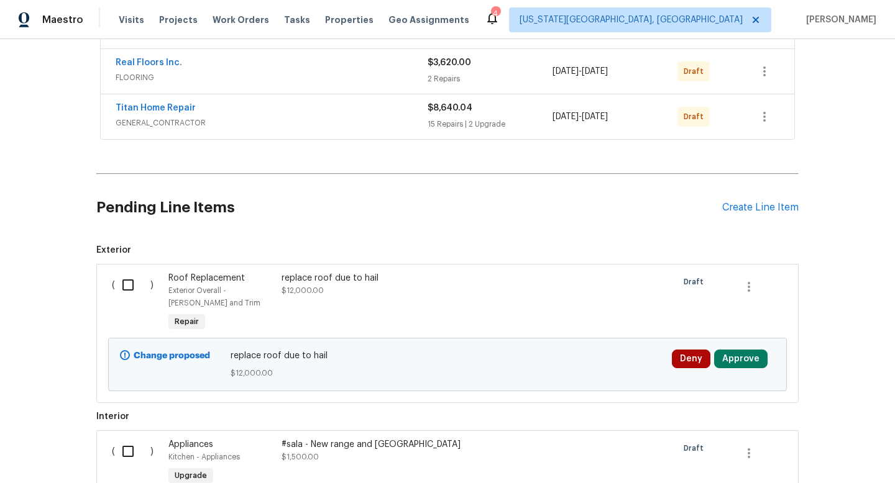
click at [124, 279] on input "checkbox" at bounding box center [132, 285] width 35 height 26
checkbox input "true"
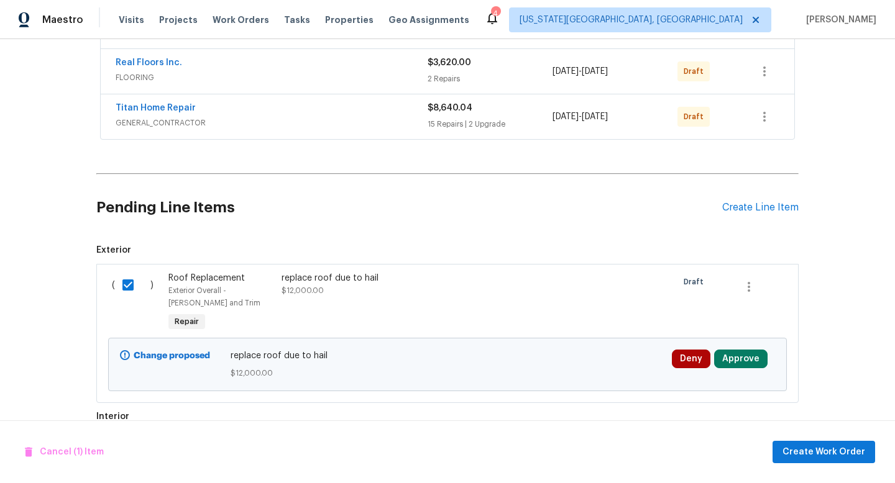
click at [812, 466] on div "Cancel (1) Item Create Work Order" at bounding box center [447, 452] width 895 height 63
click at [805, 454] on span "Create Work Order" at bounding box center [823, 453] width 83 height 16
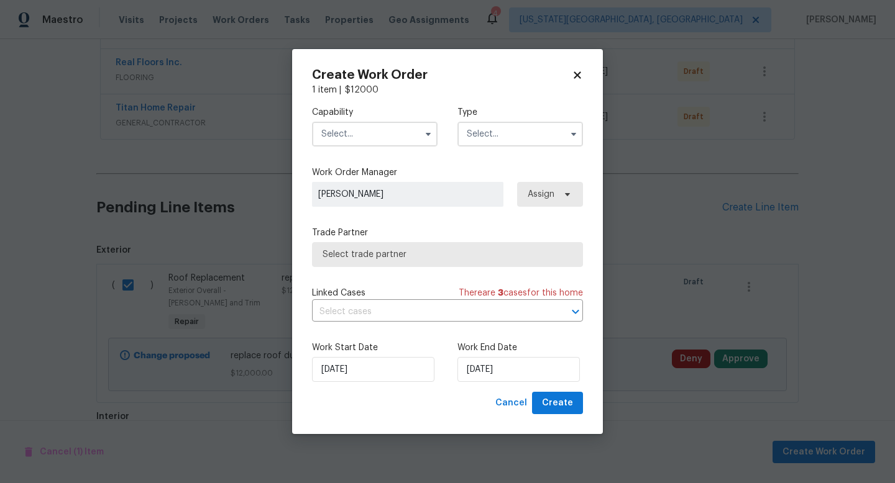
click at [334, 130] on input "text" at bounding box center [375, 134] width 126 height 25
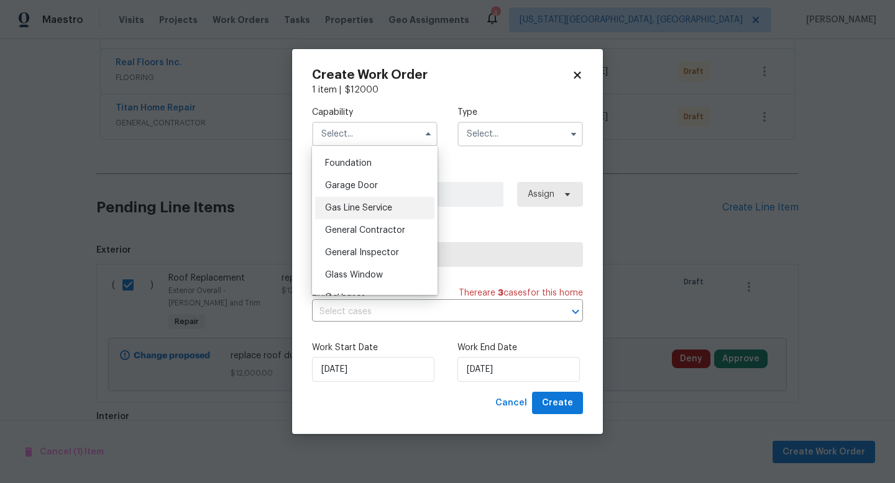
scroll to position [527, 0]
click at [354, 224] on span "General Contractor" at bounding box center [365, 227] width 80 height 9
type input "General Contractor"
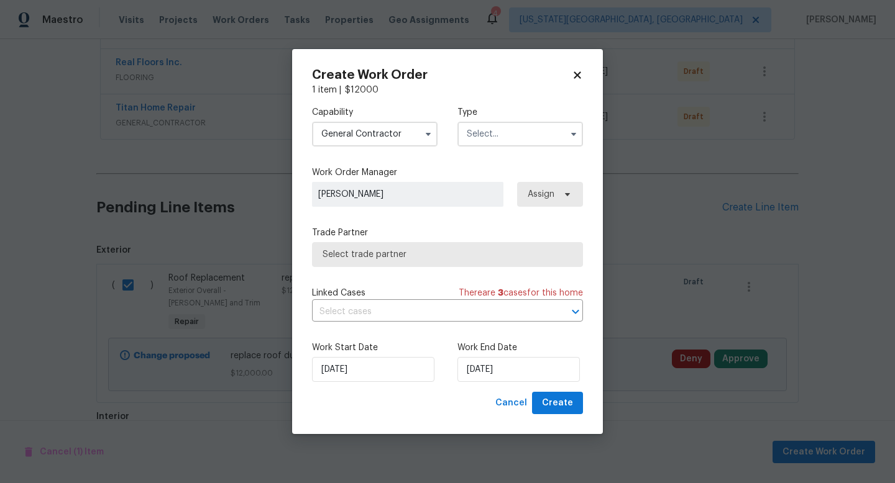
click at [490, 137] on input "text" at bounding box center [520, 134] width 126 height 25
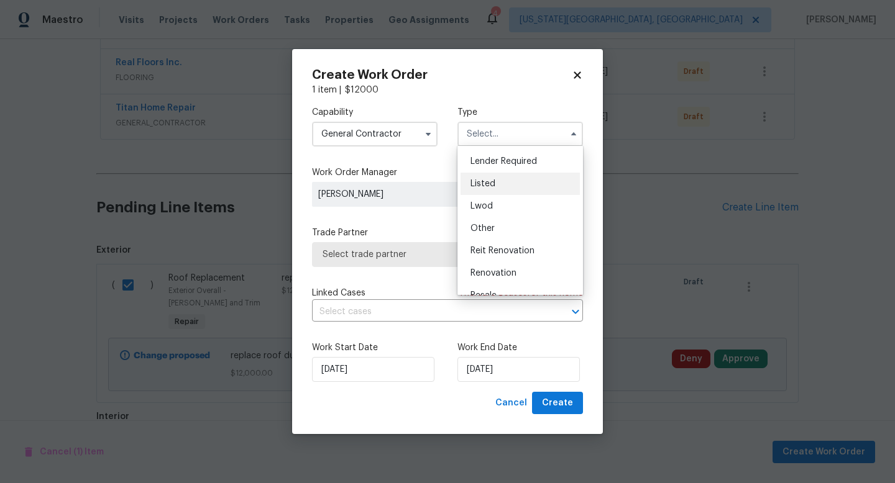
scroll to position [148, 0]
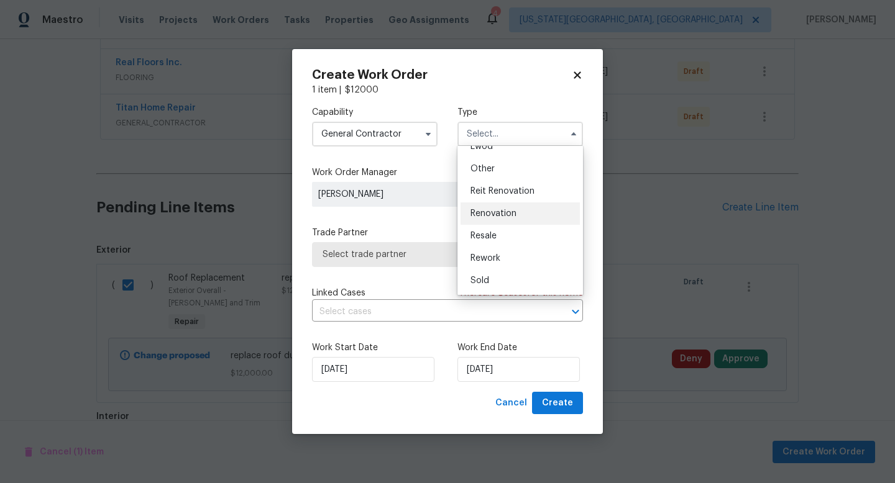
click at [498, 207] on div "Renovation" at bounding box center [519, 214] width 119 height 22
type input "Renovation"
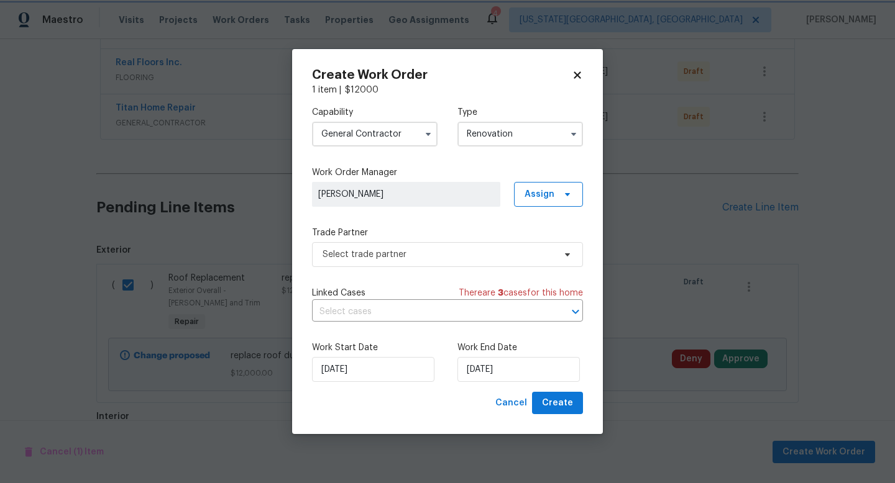
scroll to position [0, 0]
click at [365, 265] on span "Select trade partner" at bounding box center [447, 254] width 271 height 25
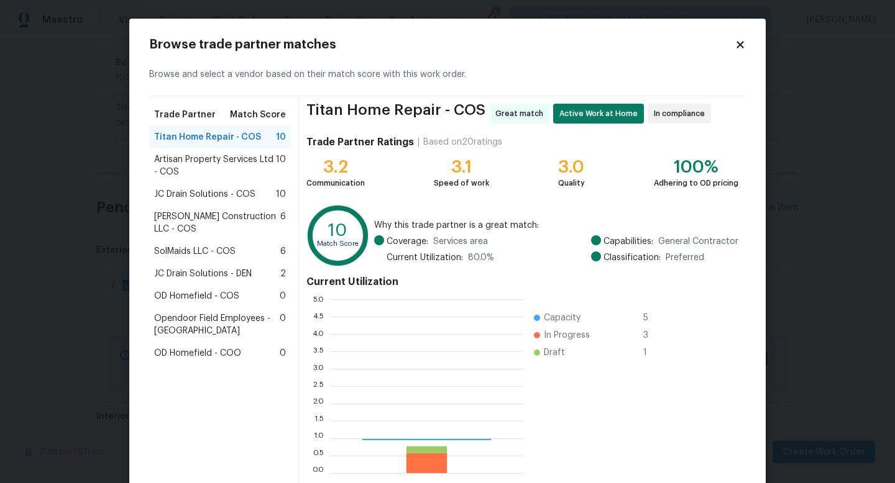
scroll to position [174, 193]
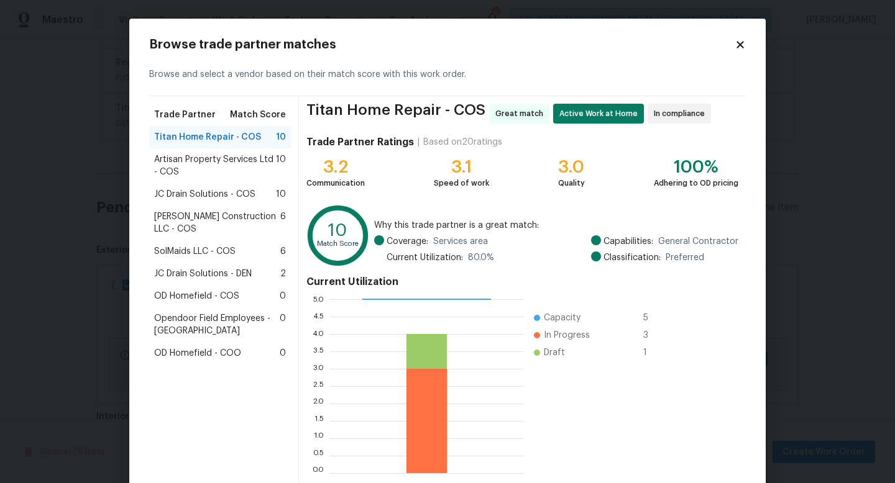
click at [738, 42] on icon at bounding box center [739, 44] width 7 height 7
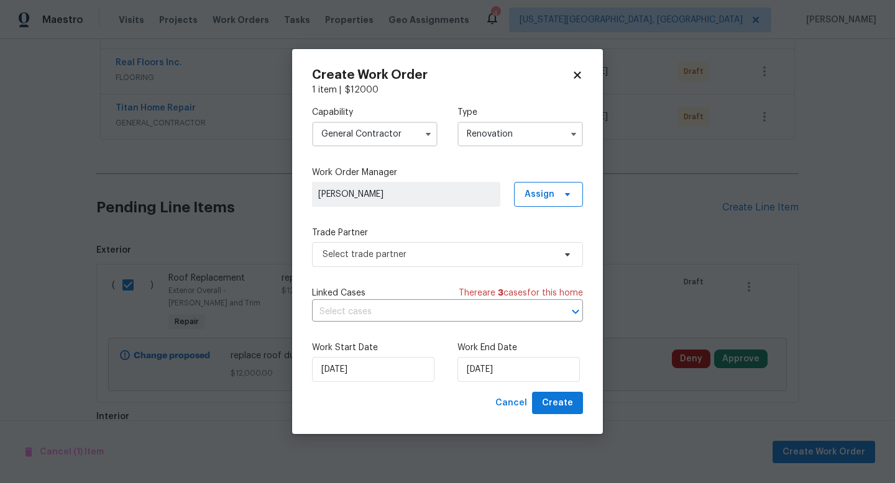
click at [580, 72] on icon at bounding box center [577, 74] width 7 height 7
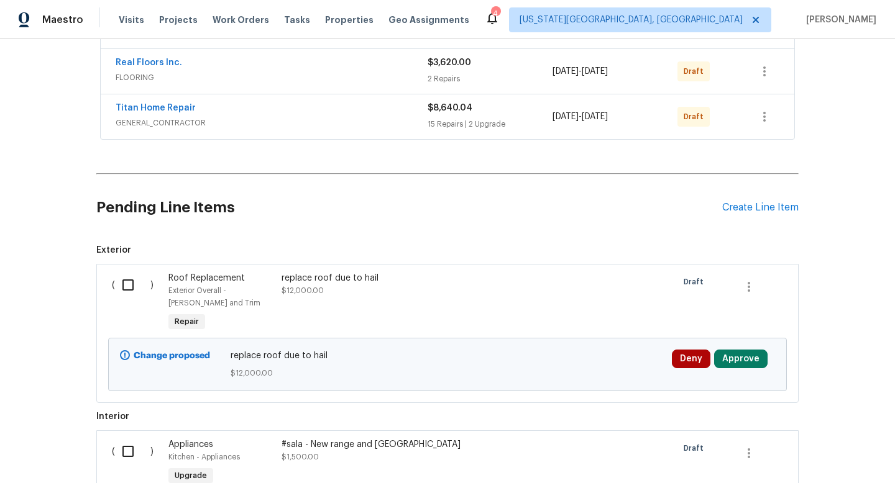
click at [355, 295] on div "replace roof due to hail $12,000.00" at bounding box center [390, 284] width 219 height 25
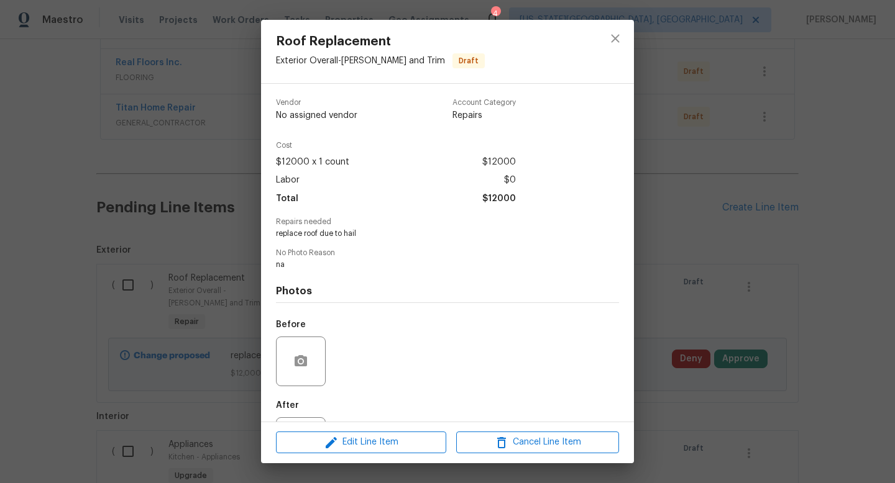
click at [134, 292] on div "Roof Replacement Exterior Overall - Eaves and Trim Draft Vendor No assigned ven…" at bounding box center [447, 241] width 895 height 483
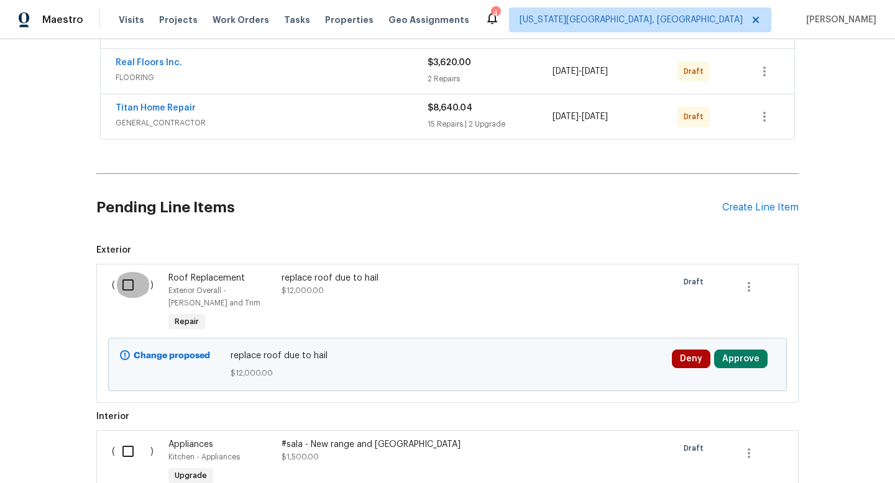
click at [129, 288] on input "checkbox" at bounding box center [132, 285] width 35 height 26
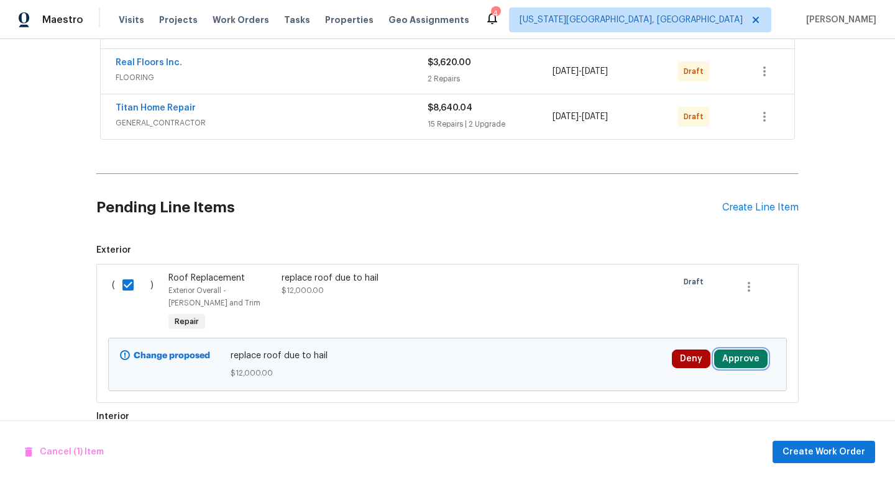
click at [755, 363] on button "Approve" at bounding box center [740, 359] width 53 height 19
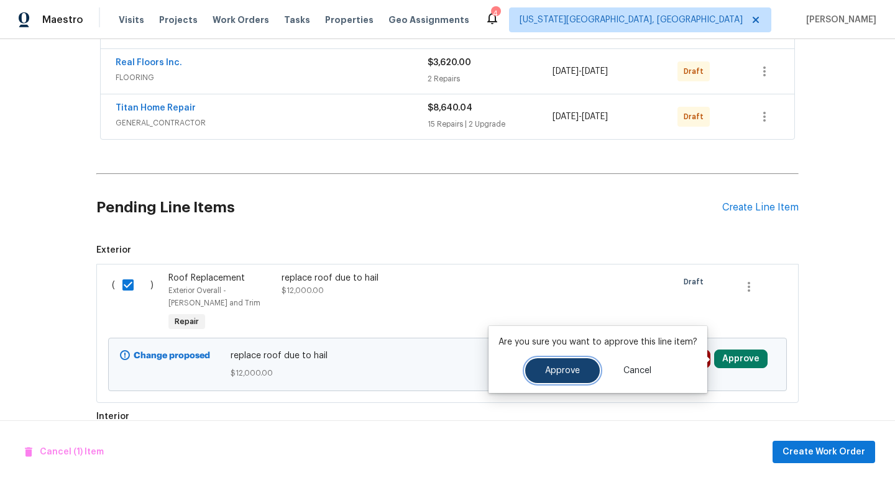
click at [580, 376] on button "Approve" at bounding box center [562, 371] width 75 height 25
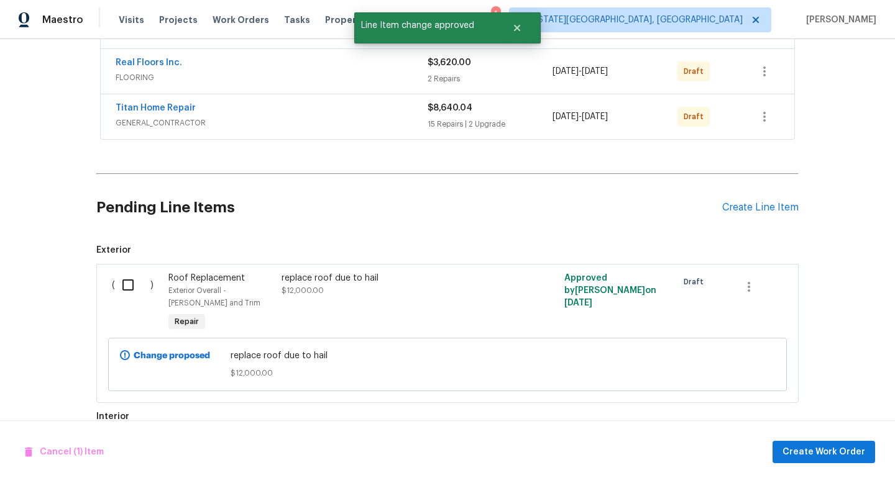
click at [112, 284] on div "( )" at bounding box center [136, 303] width 57 height 70
click at [135, 284] on input "checkbox" at bounding box center [132, 285] width 35 height 26
checkbox input "true"
click at [785, 453] on button "Create Work Order" at bounding box center [823, 452] width 103 height 23
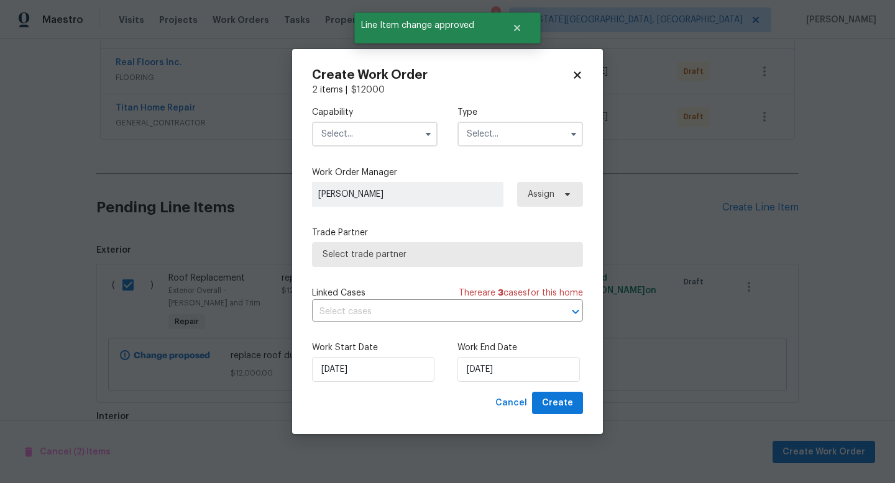
click at [333, 137] on input "text" at bounding box center [375, 134] width 126 height 25
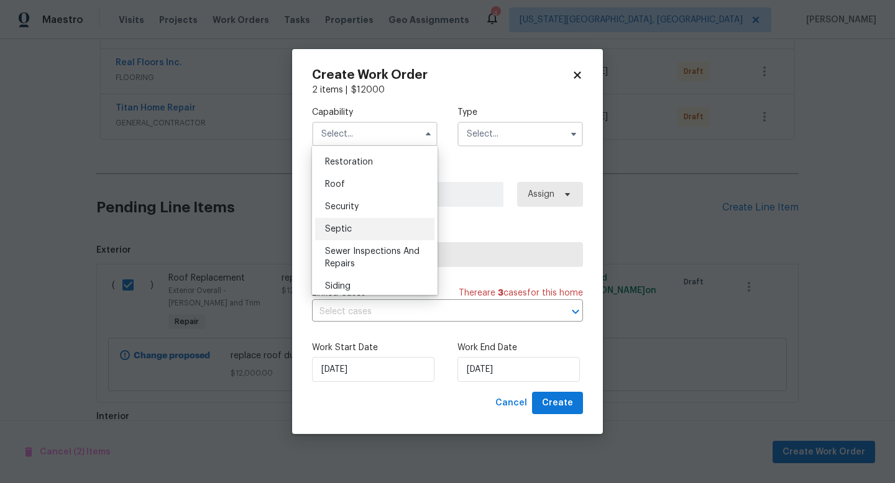
scroll to position [1240, 0]
click at [341, 192] on span "Roof" at bounding box center [335, 188] width 20 height 9
type input "Roof"
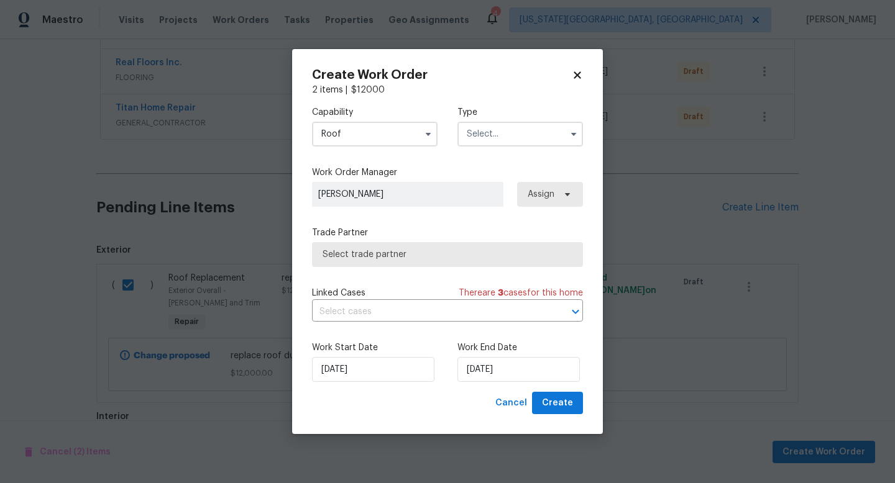
click at [492, 142] on input "text" at bounding box center [520, 134] width 126 height 25
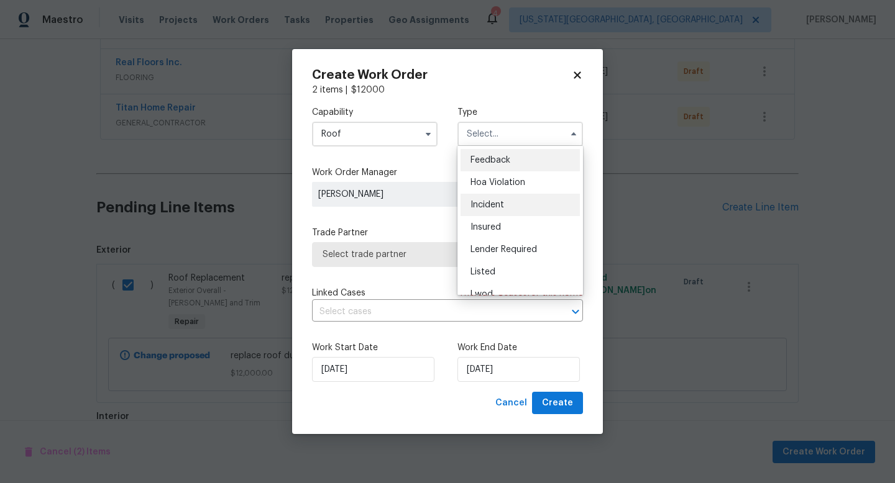
scroll to position [148, 0]
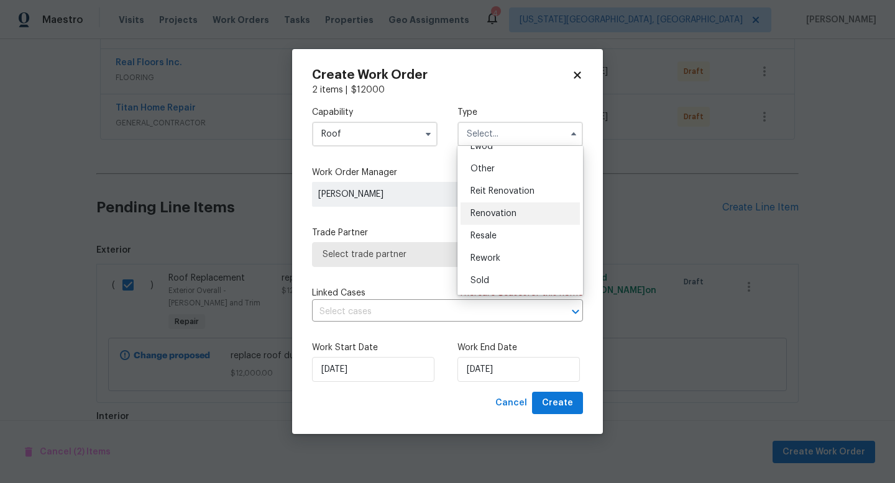
click at [482, 216] on span "Renovation" at bounding box center [493, 213] width 46 height 9
type input "Renovation"
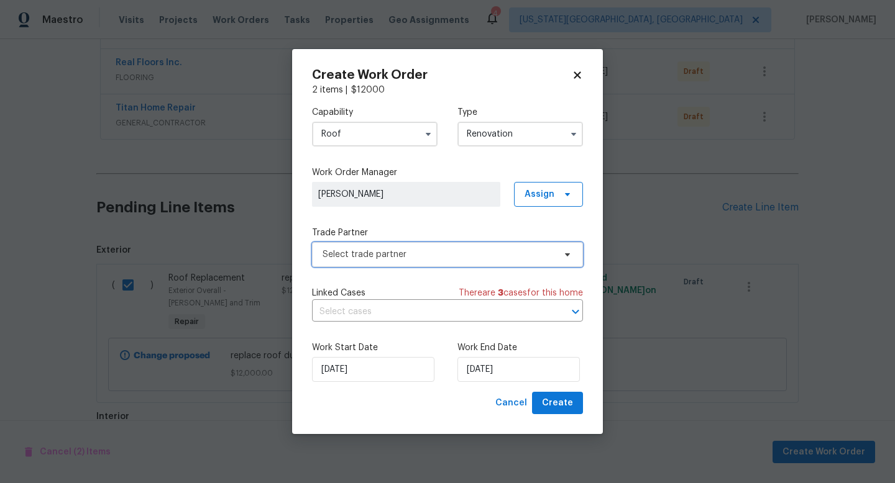
click at [391, 252] on span "Select trade partner" at bounding box center [438, 255] width 232 height 12
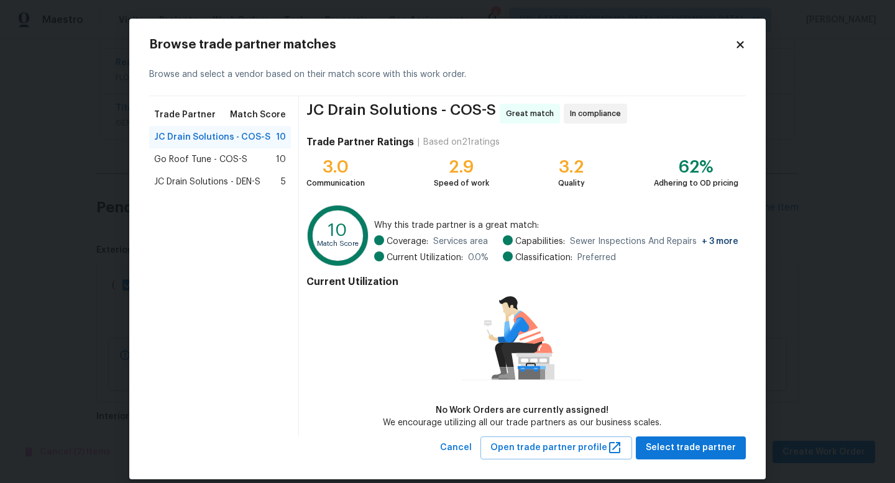
click at [193, 156] on span "Go Roof Tune - COS-S" at bounding box center [200, 159] width 93 height 12
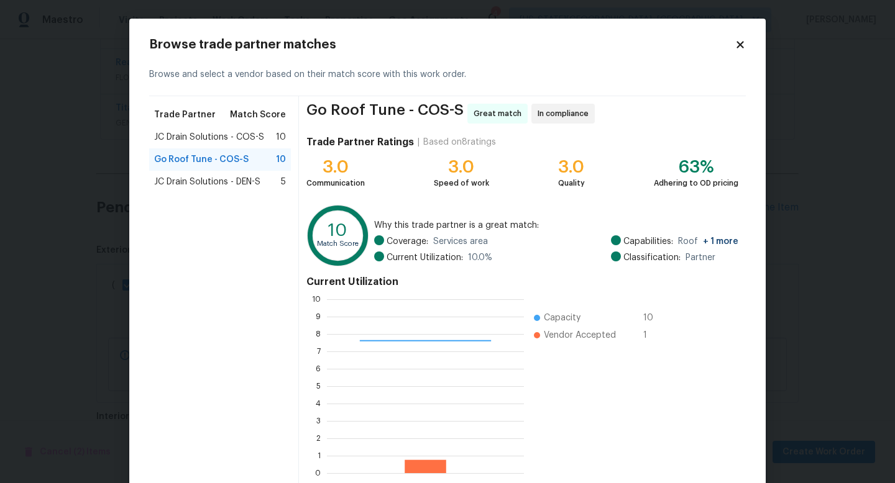
scroll to position [65, 0]
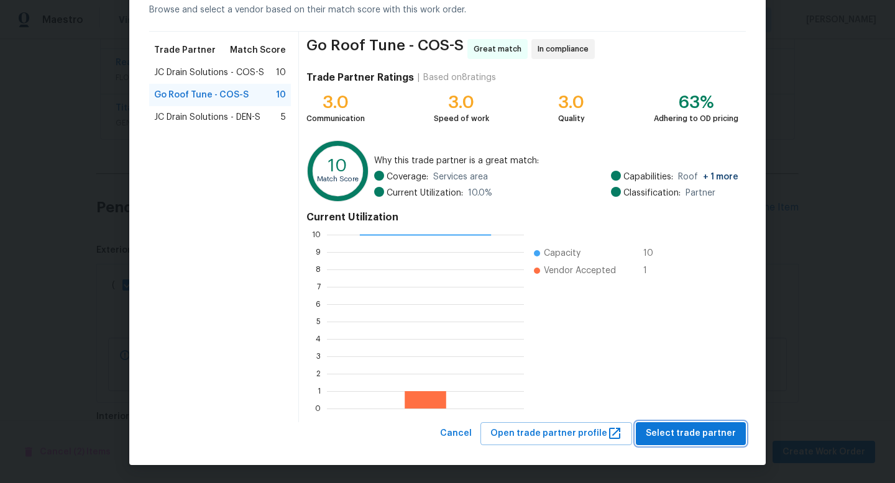
click at [692, 433] on span "Select trade partner" at bounding box center [691, 434] width 90 height 16
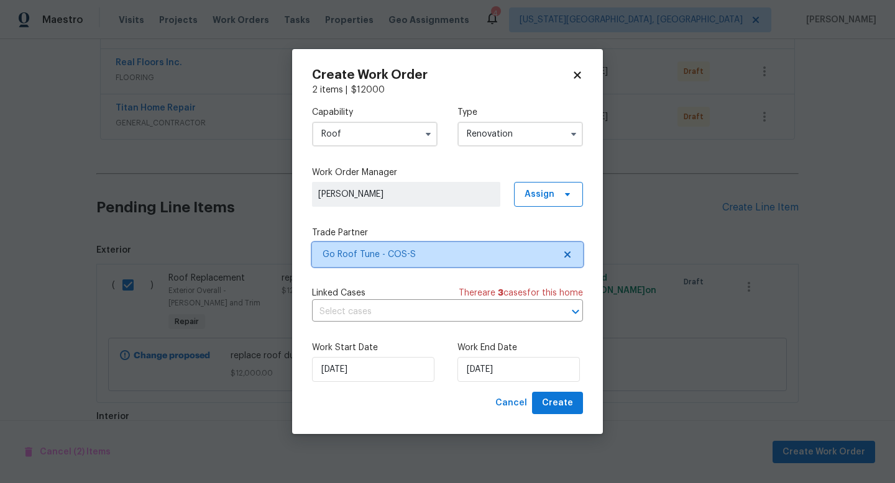
scroll to position [0, 0]
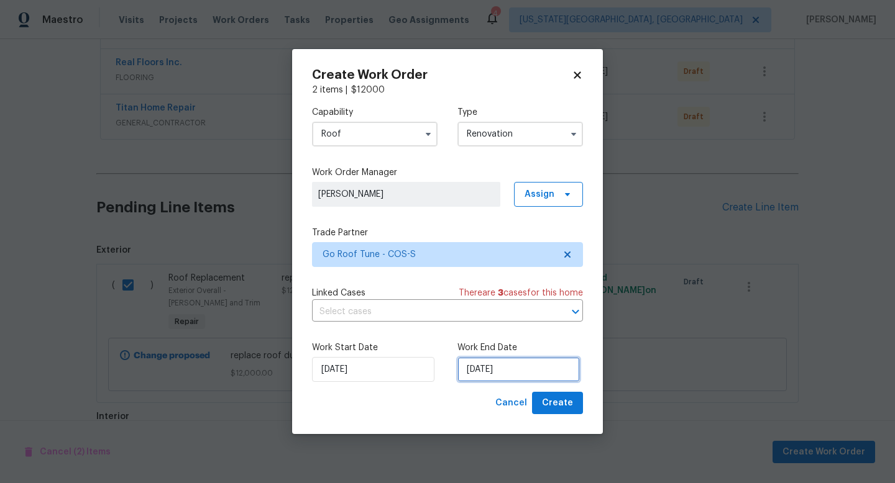
click at [537, 371] on input "[DATE]" at bounding box center [518, 369] width 122 height 25
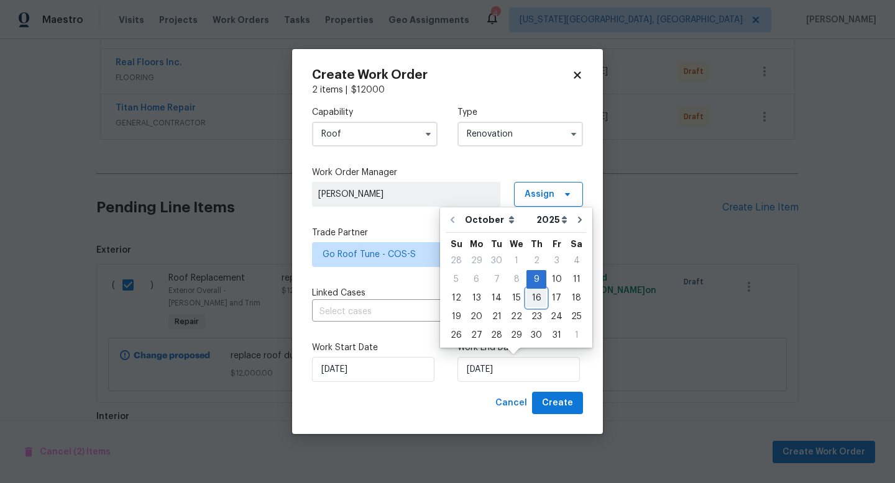
click at [534, 301] on div "16" at bounding box center [536, 298] width 20 height 17
type input "[DATE]"
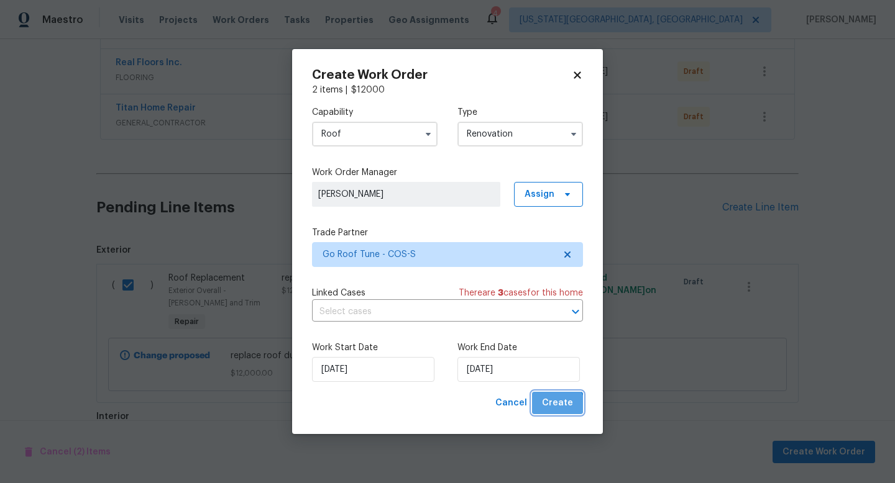
click at [557, 408] on span "Create" at bounding box center [557, 404] width 31 height 16
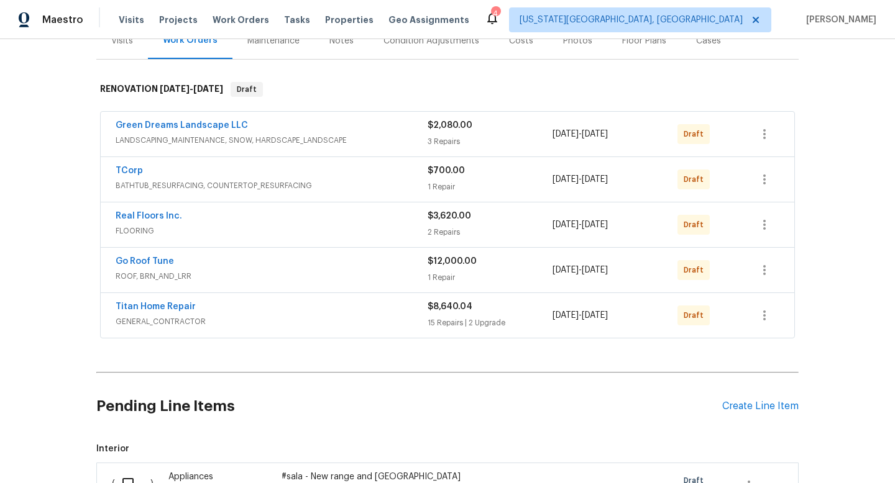
scroll to position [357, 0]
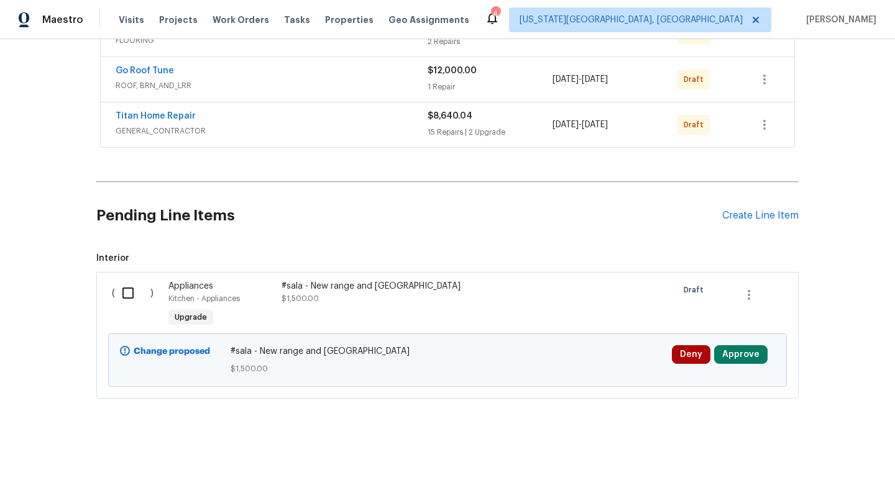
click at [140, 294] on input "checkbox" at bounding box center [132, 293] width 35 height 26
checkbox input "false"
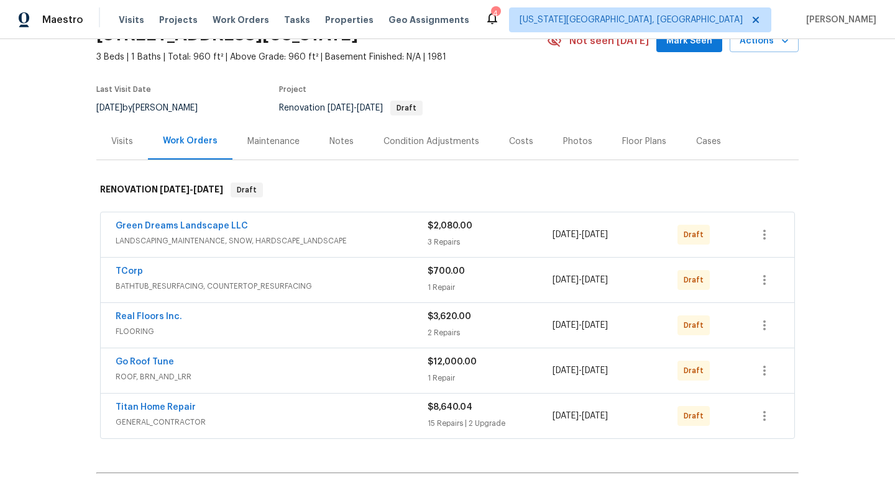
click at [513, 143] on div "Costs" at bounding box center [521, 141] width 24 height 12
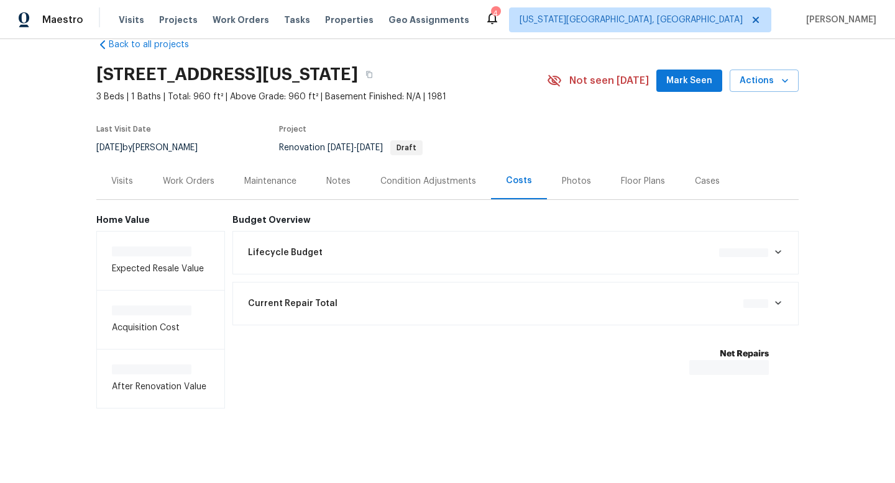
scroll to position [28, 0]
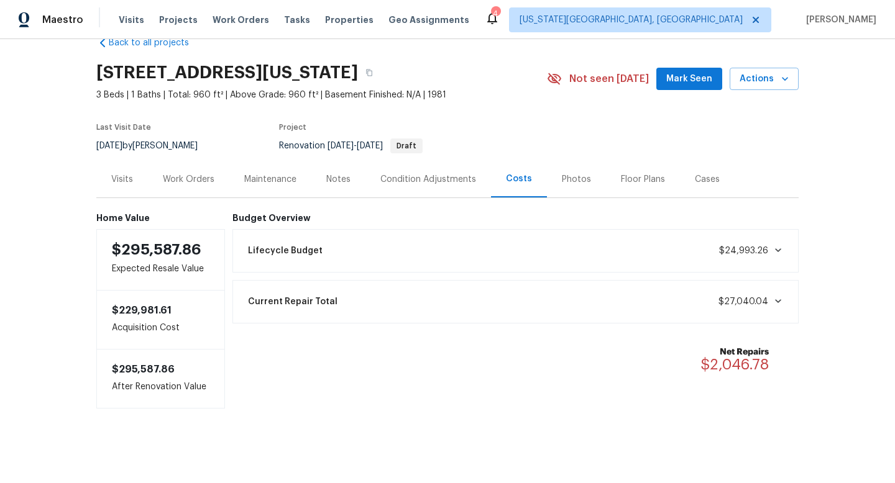
click at [183, 171] on div "Work Orders" at bounding box center [188, 179] width 81 height 37
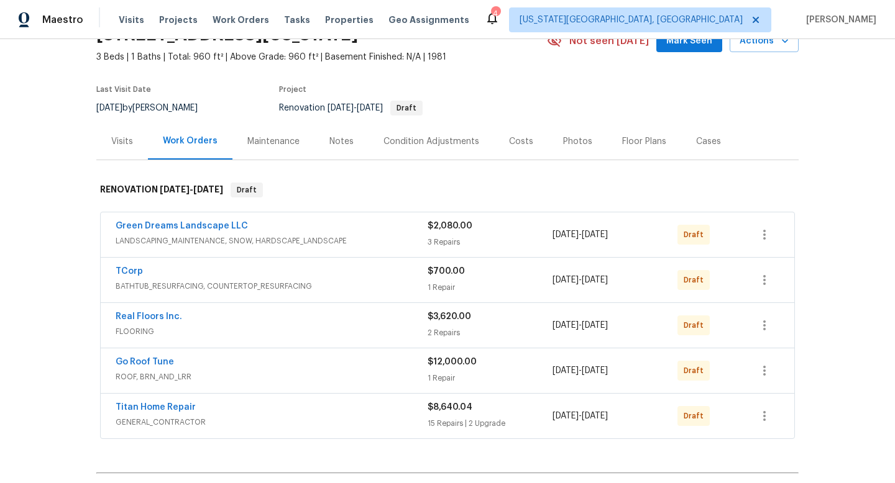
scroll to position [79, 0]
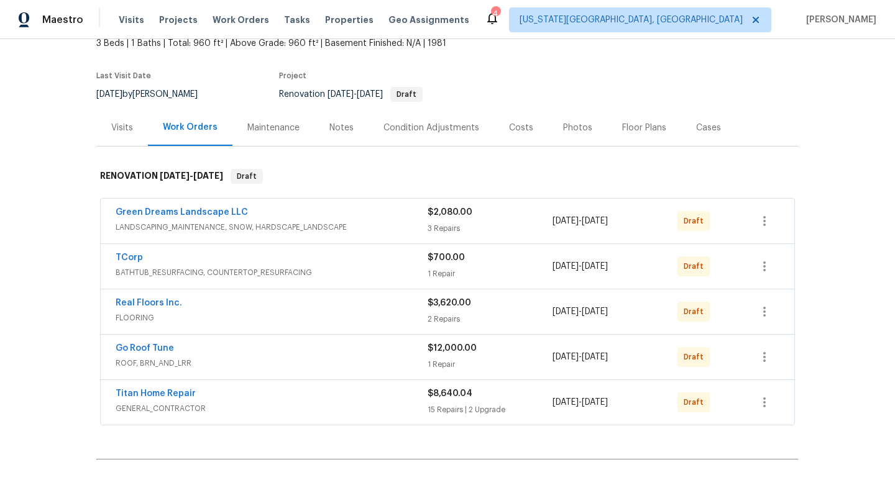
click at [417, 127] on div "Condition Adjustments" at bounding box center [431, 128] width 96 height 12
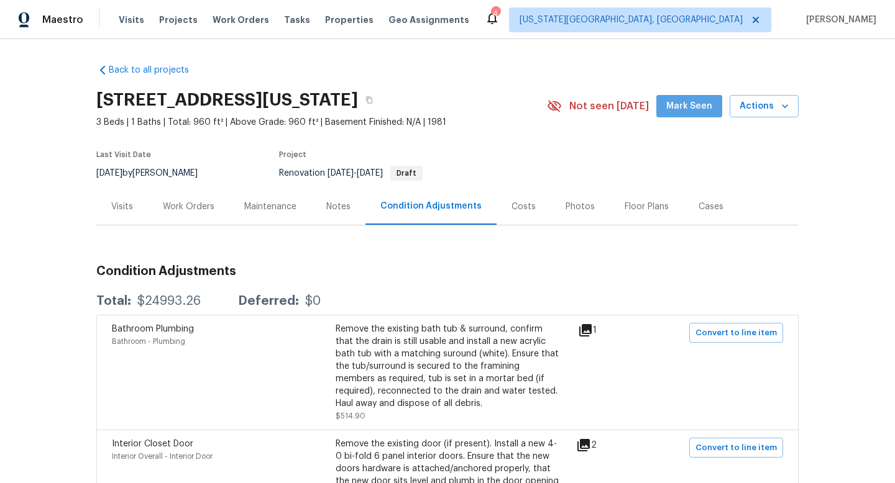
click at [681, 117] on button "Mark Seen" at bounding box center [689, 106] width 66 height 23
click at [179, 206] on div "Work Orders" at bounding box center [189, 207] width 52 height 12
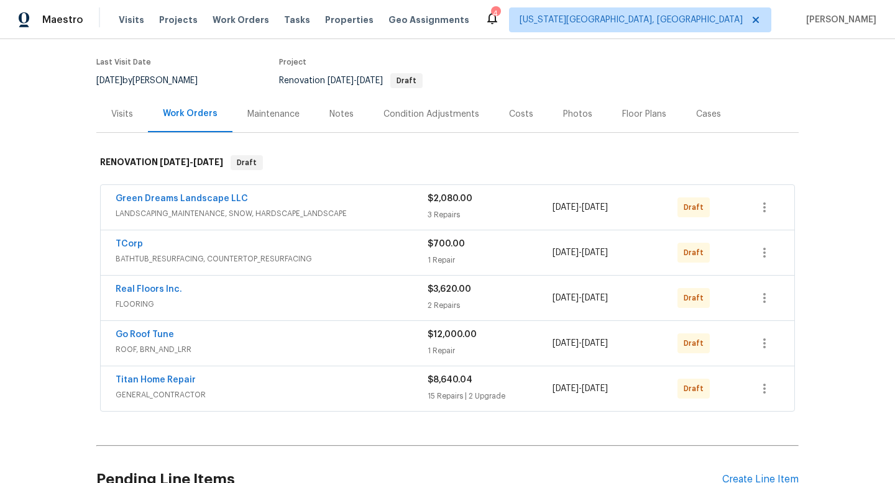
scroll to position [93, 0]
click at [516, 109] on div "Costs" at bounding box center [521, 113] width 24 height 12
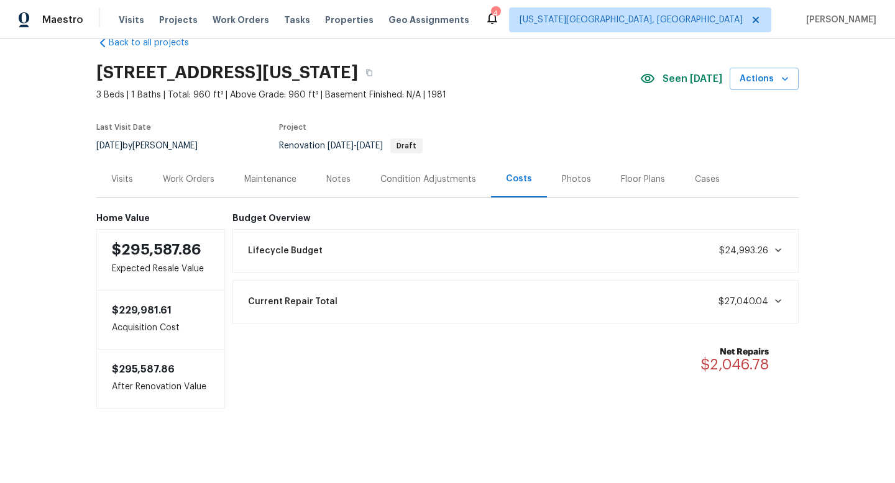
scroll to position [28, 0]
click at [198, 180] on div "Work Orders" at bounding box center [189, 179] width 52 height 12
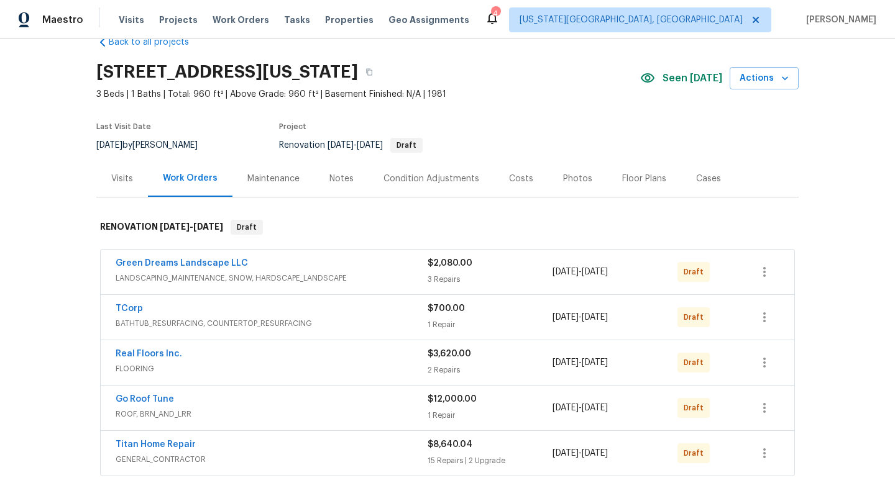
scroll to position [93, 0]
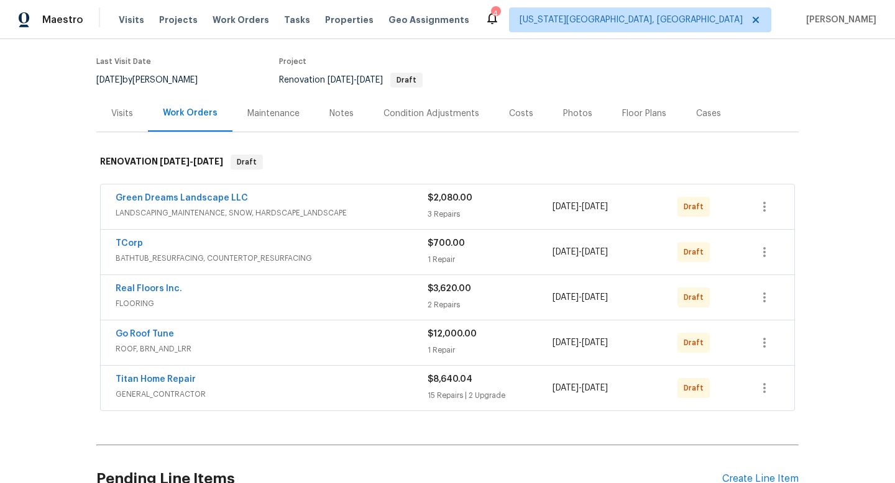
click at [579, 388] on span "[DATE]" at bounding box center [565, 388] width 26 height 9
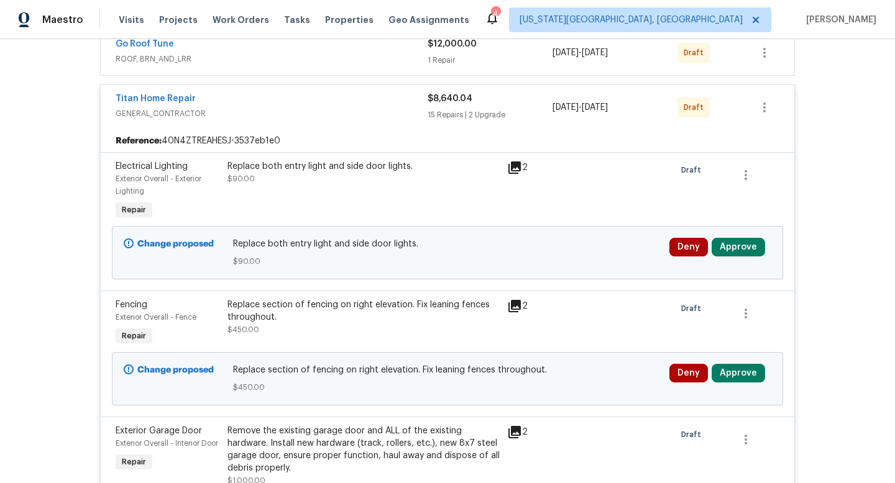
scroll to position [425, 0]
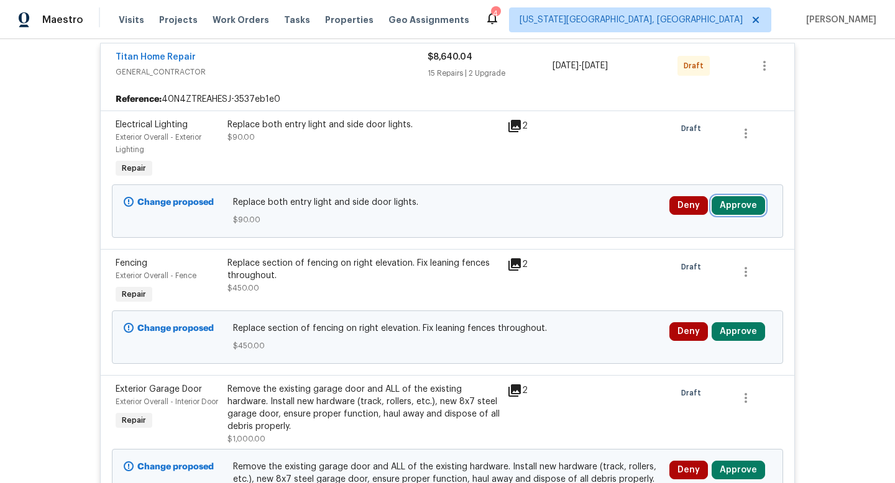
click at [730, 215] on button "Approve" at bounding box center [737, 205] width 53 height 19
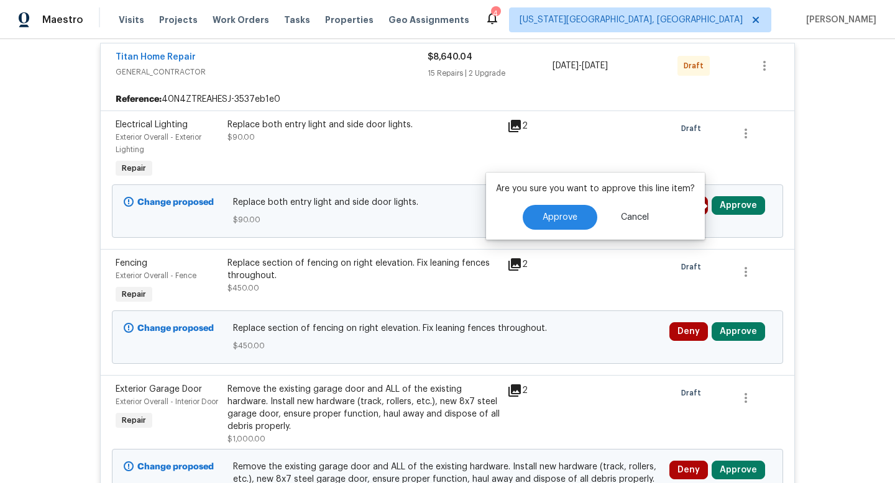
click at [571, 231] on div "Are you sure you want to approve this line item? Approve Cancel" at bounding box center [595, 206] width 219 height 67
click at [570, 220] on span "Approve" at bounding box center [559, 217] width 35 height 9
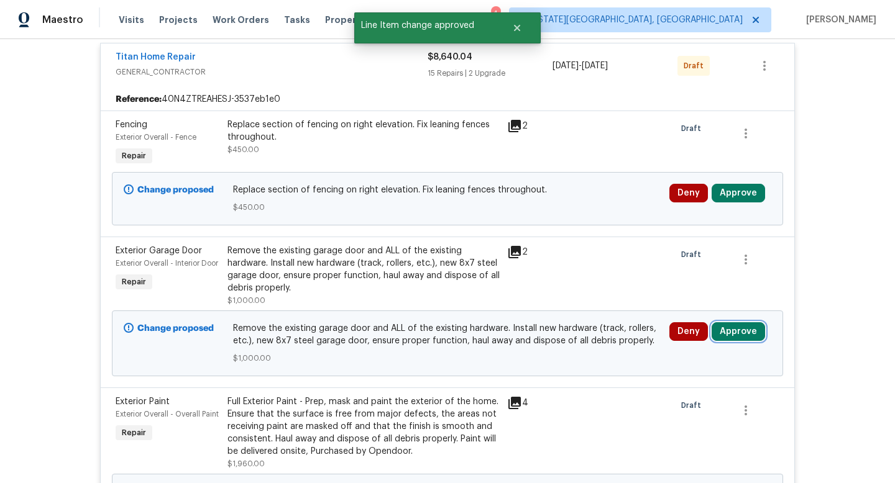
click at [734, 330] on button "Approve" at bounding box center [737, 331] width 53 height 19
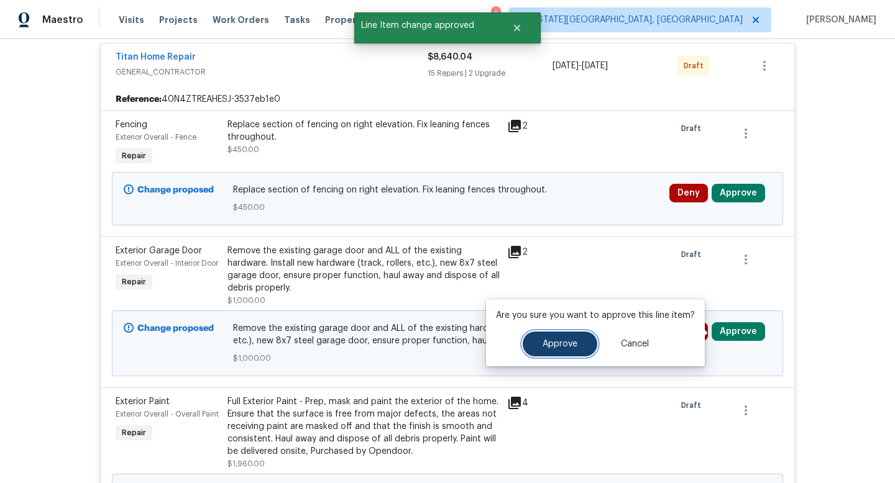
click at [568, 336] on button "Approve" at bounding box center [560, 344] width 75 height 25
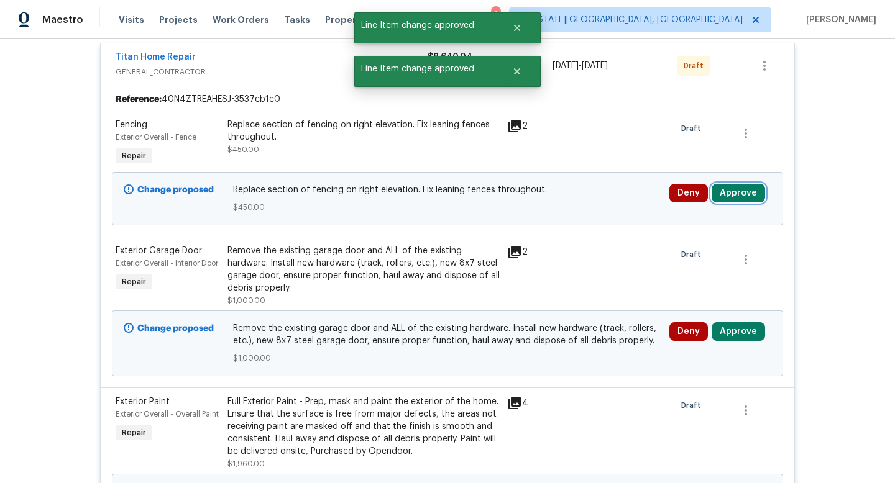
click at [743, 196] on button "Approve" at bounding box center [737, 193] width 53 height 19
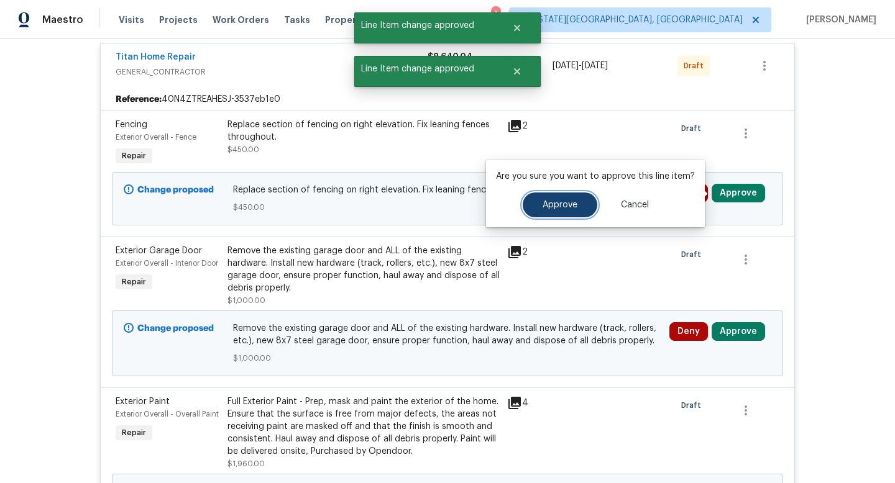
click at [557, 204] on span "Approve" at bounding box center [559, 205] width 35 height 9
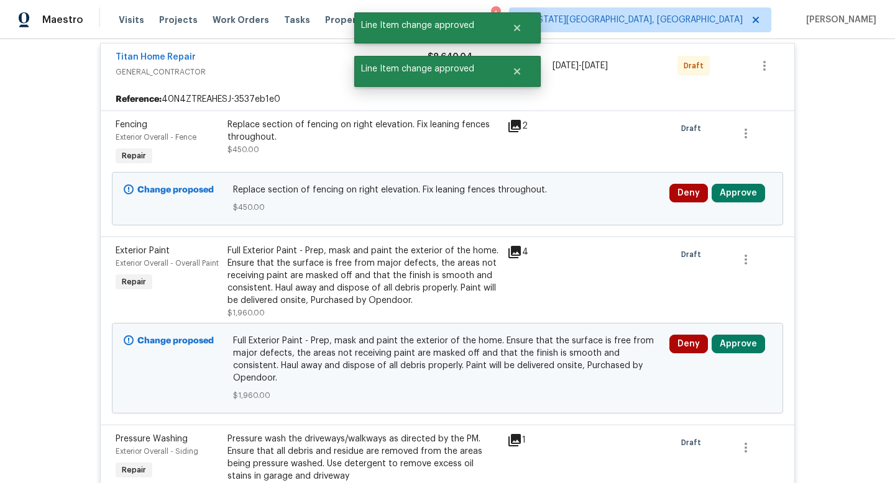
click at [734, 206] on div "Deny Approve" at bounding box center [720, 198] width 109 height 37
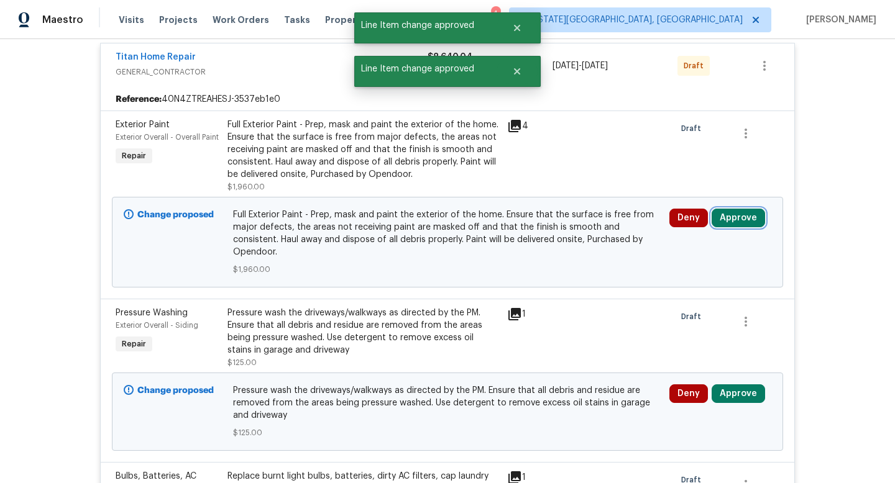
click at [731, 214] on button "Approve" at bounding box center [737, 218] width 53 height 19
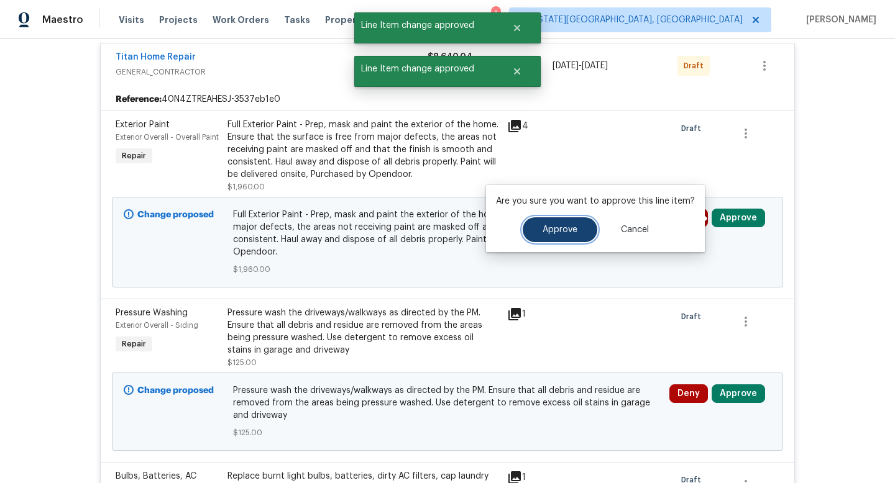
click at [556, 232] on span "Approve" at bounding box center [559, 230] width 35 height 9
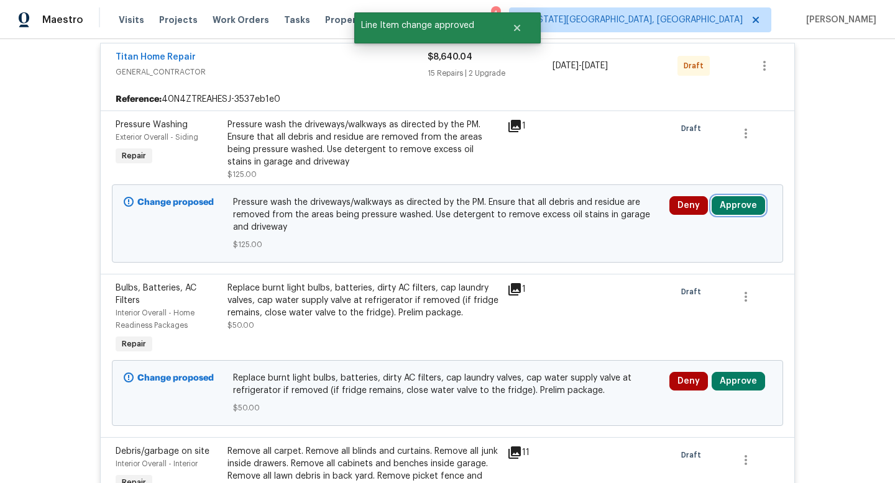
click at [751, 207] on button "Approve" at bounding box center [737, 205] width 53 height 19
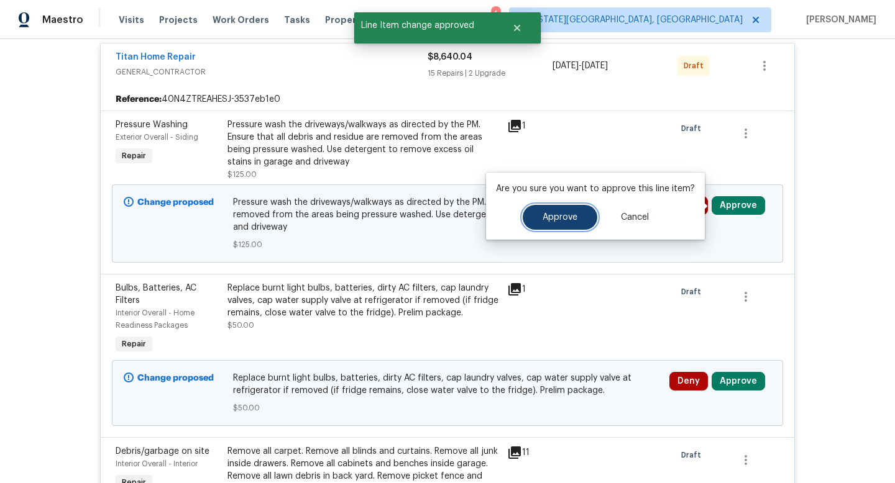
click at [542, 216] on span "Approve" at bounding box center [559, 217] width 35 height 9
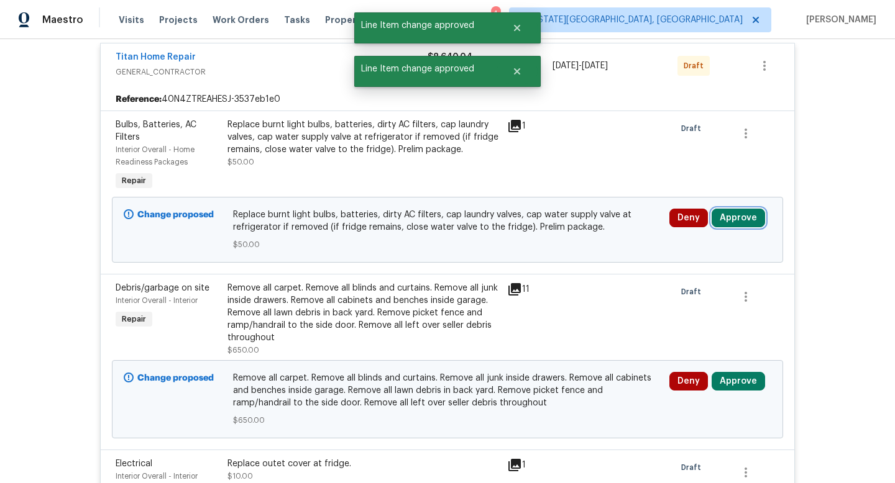
click at [735, 216] on button "Approve" at bounding box center [737, 218] width 53 height 19
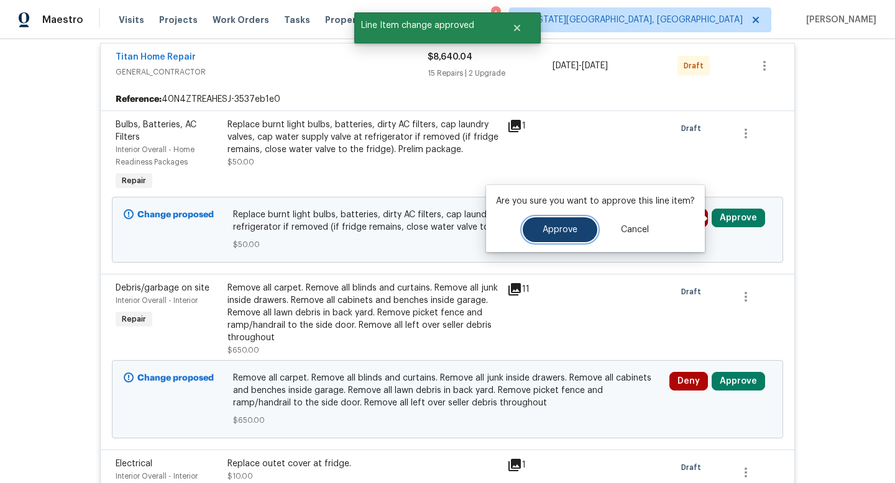
click at [565, 231] on span "Approve" at bounding box center [559, 230] width 35 height 9
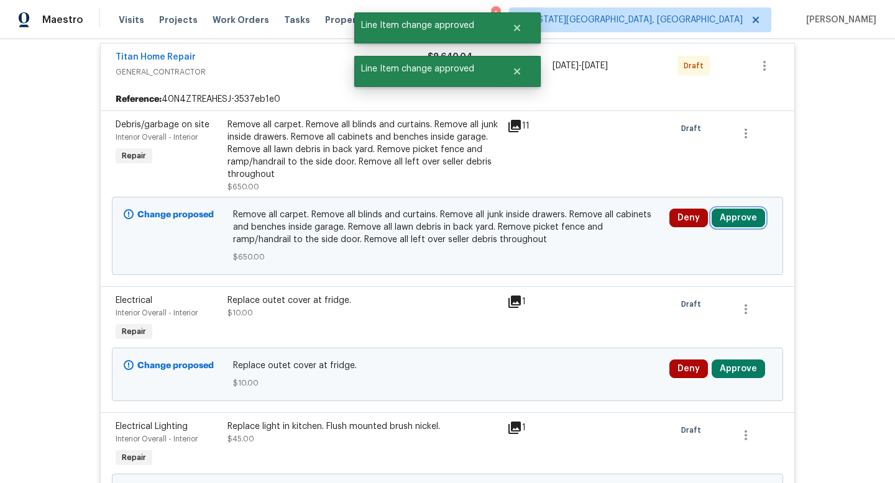
click at [744, 221] on button "Approve" at bounding box center [737, 218] width 53 height 19
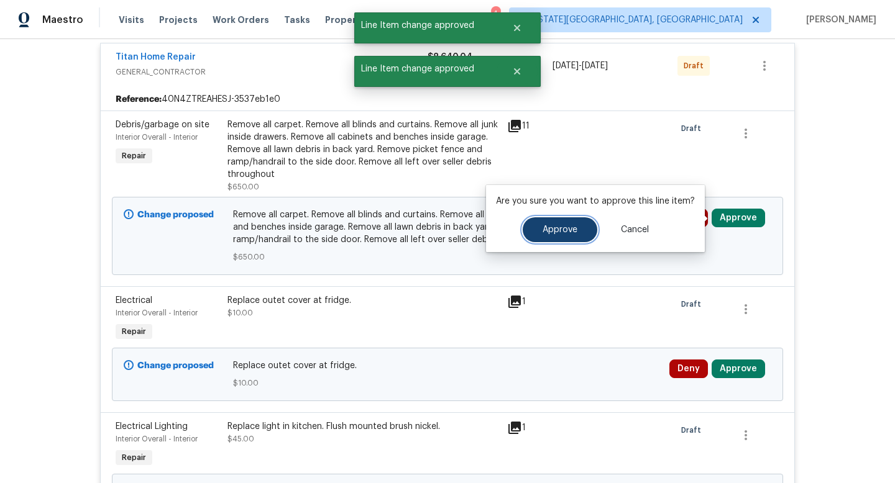
click at [593, 231] on button "Approve" at bounding box center [560, 229] width 75 height 25
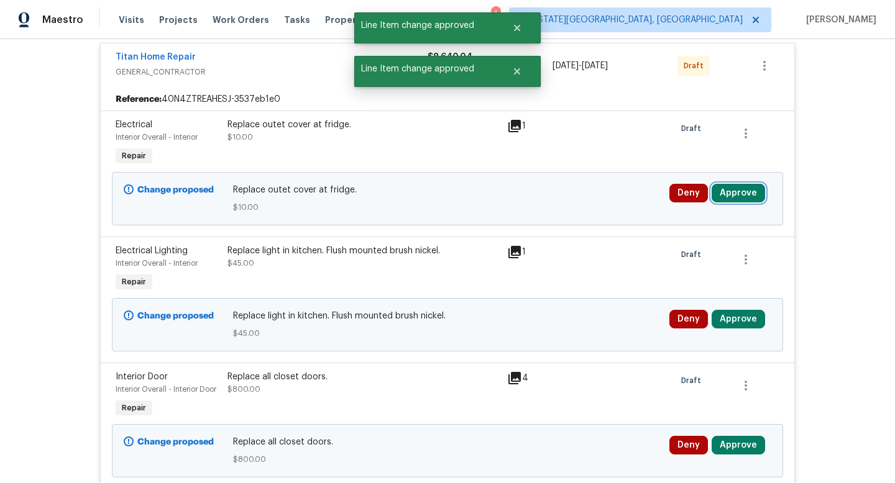
click at [738, 198] on button "Approve" at bounding box center [737, 193] width 53 height 19
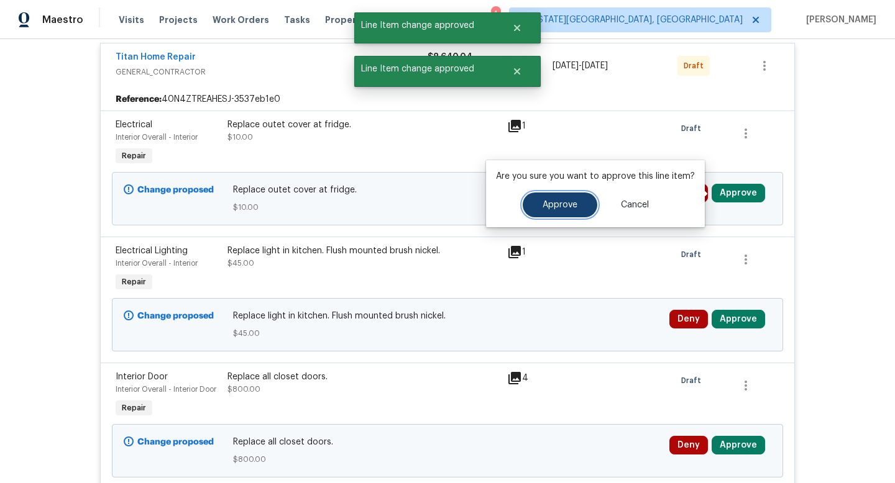
click at [556, 206] on span "Approve" at bounding box center [559, 205] width 35 height 9
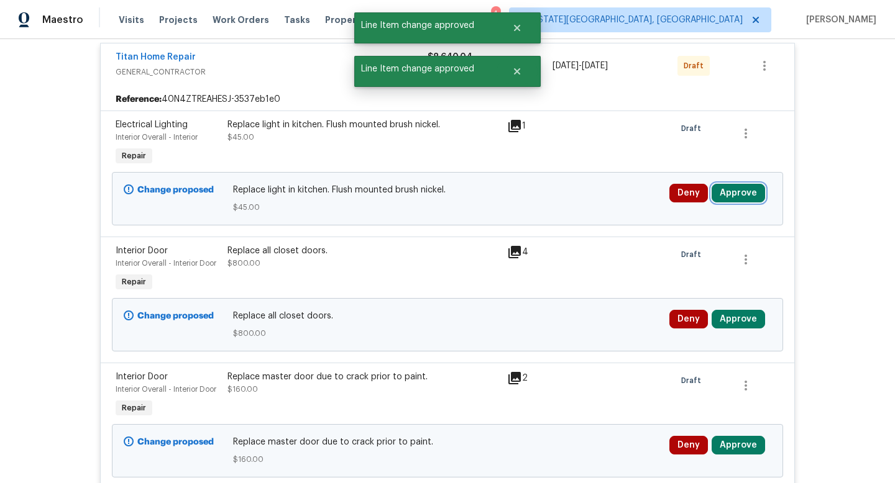
click at [749, 194] on button "Approve" at bounding box center [737, 193] width 53 height 19
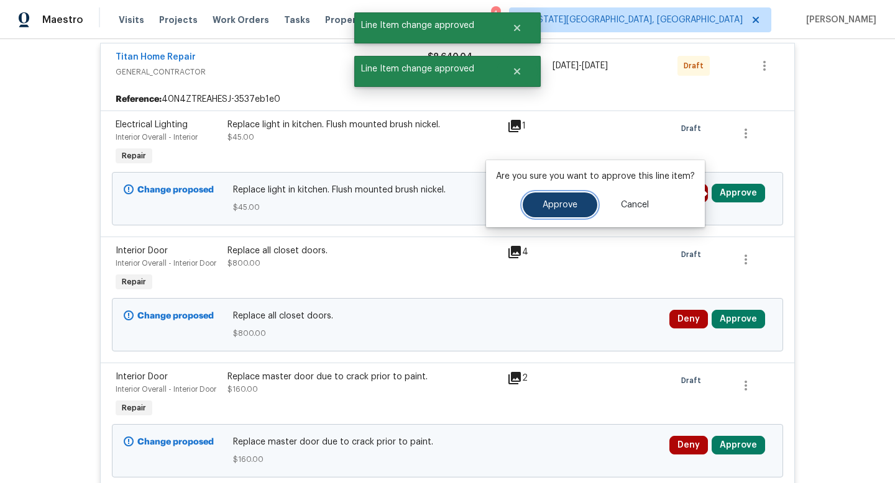
click at [542, 202] on span "Approve" at bounding box center [559, 205] width 35 height 9
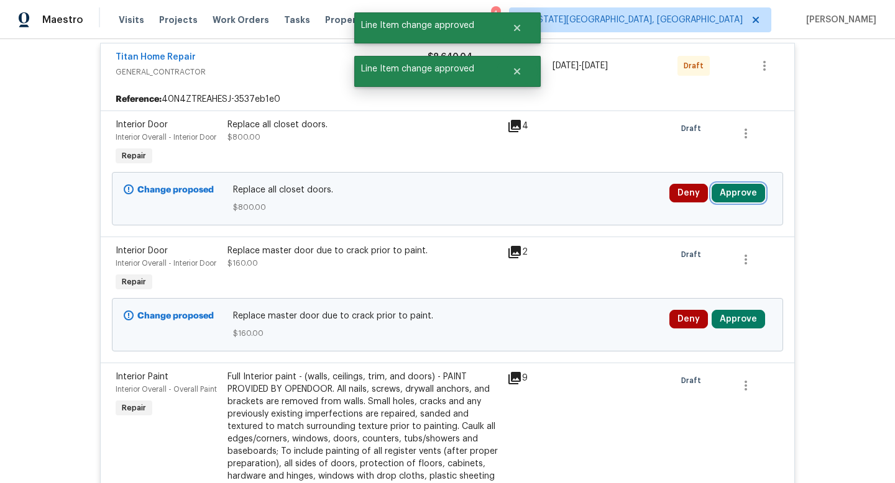
click at [753, 190] on button "Approve" at bounding box center [737, 193] width 53 height 19
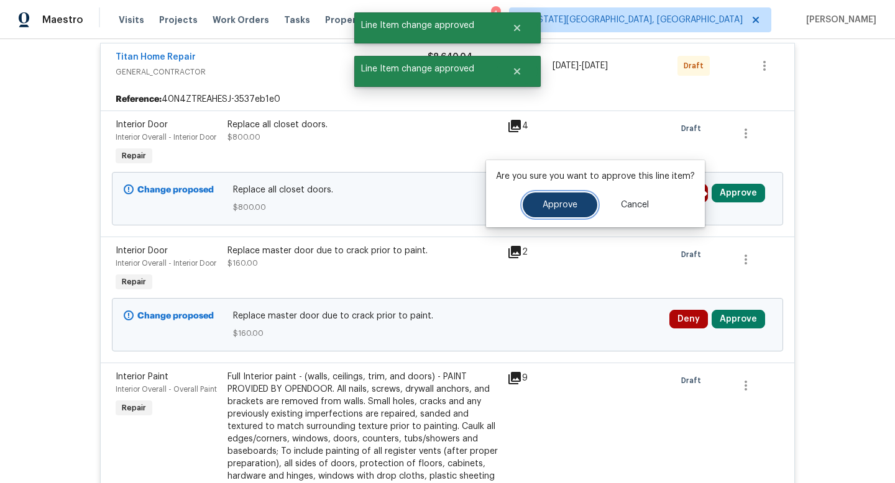
click at [523, 198] on button "Approve" at bounding box center [560, 205] width 75 height 25
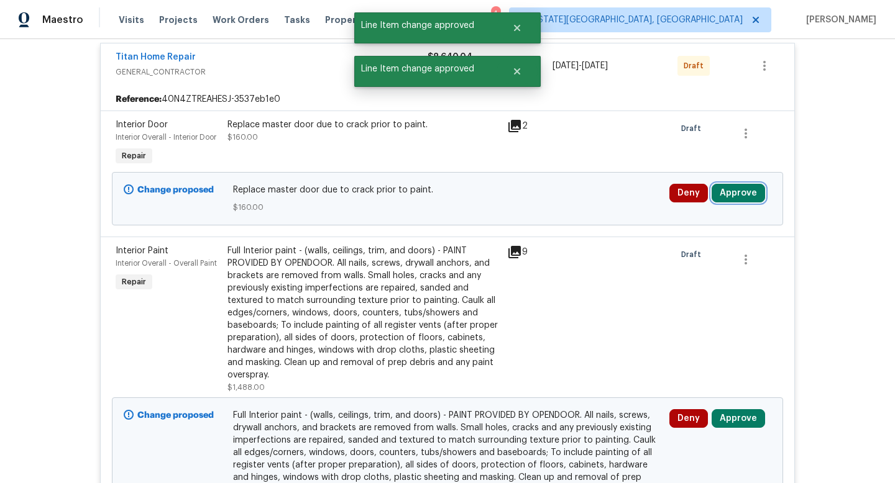
click at [737, 201] on button "Approve" at bounding box center [737, 193] width 53 height 19
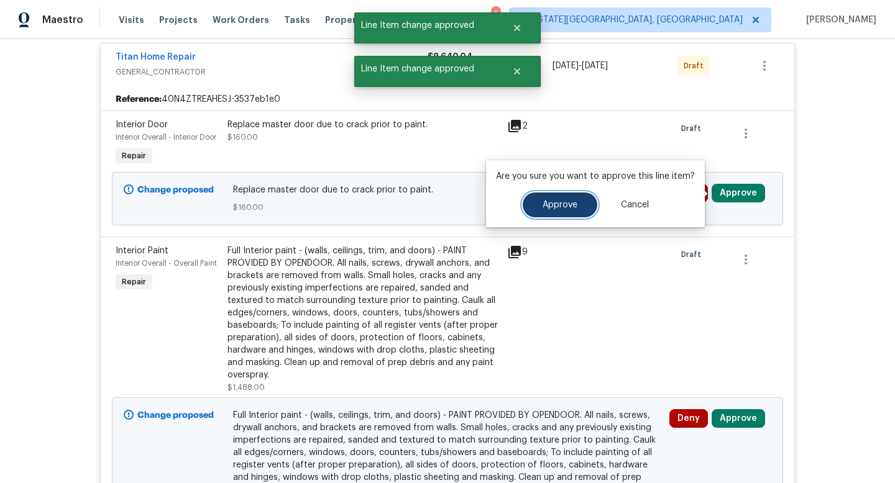
click at [546, 215] on button "Approve" at bounding box center [560, 205] width 75 height 25
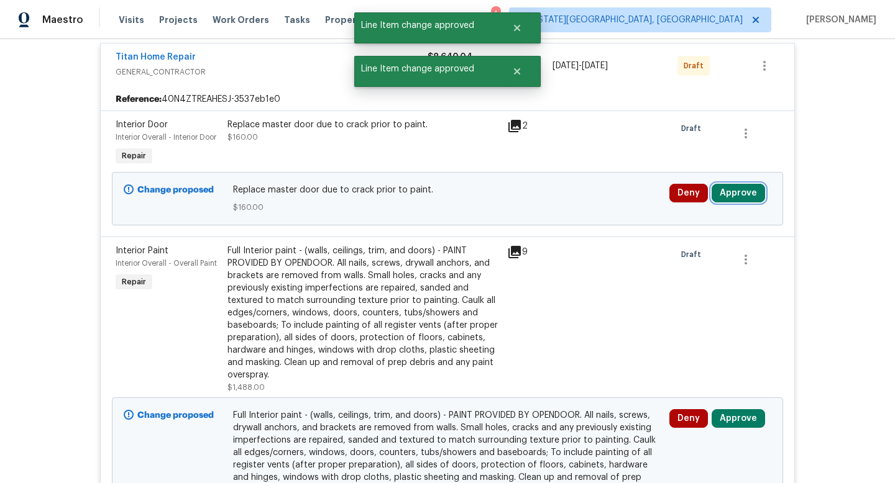
click at [726, 198] on button "Approve" at bounding box center [737, 193] width 53 height 19
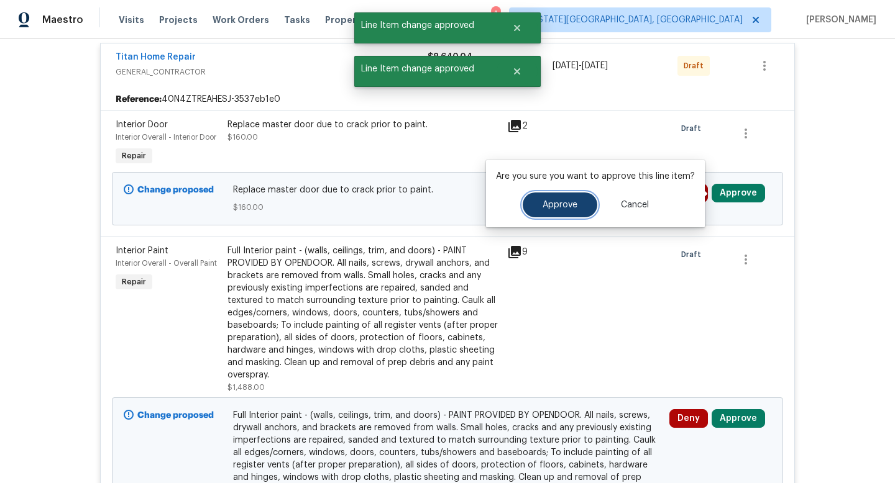
click at [577, 199] on button "Approve" at bounding box center [560, 205] width 75 height 25
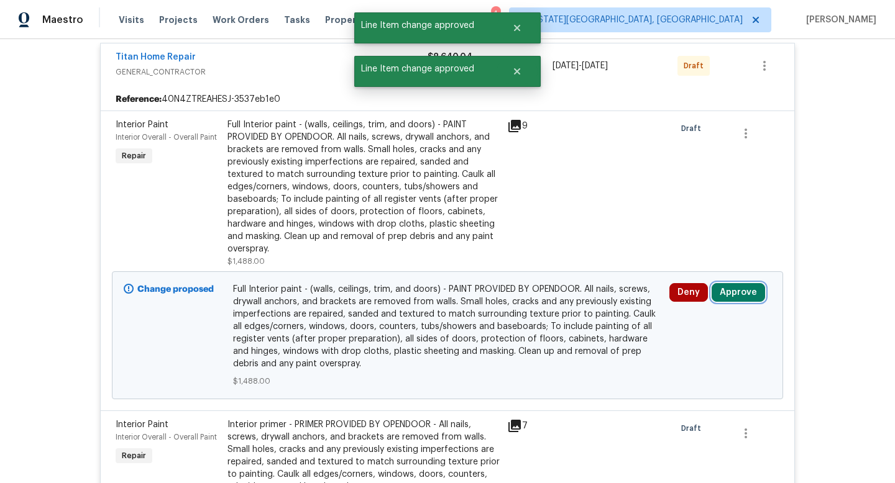
click at [741, 301] on button "Approve" at bounding box center [737, 292] width 53 height 19
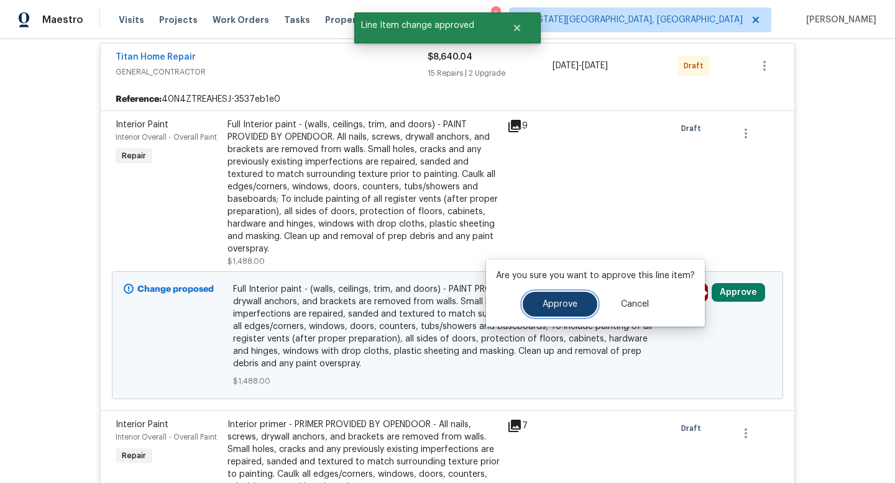
click at [575, 298] on button "Approve" at bounding box center [560, 304] width 75 height 25
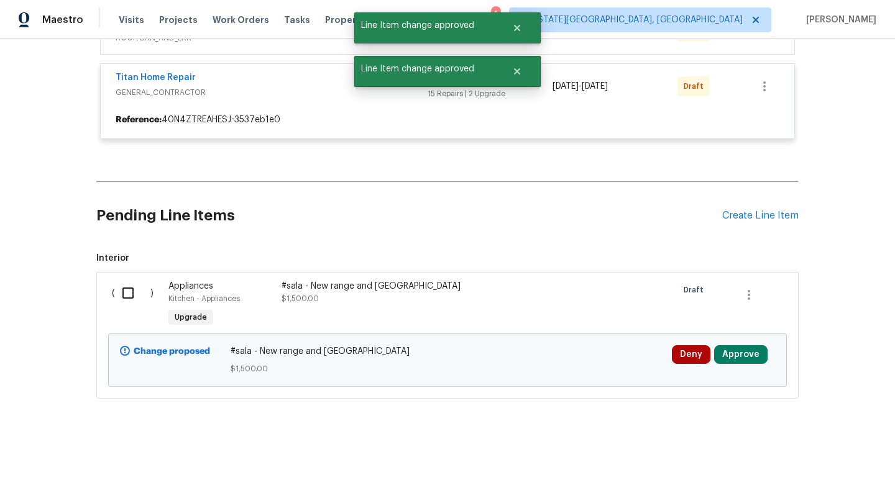
scroll to position [540, 0]
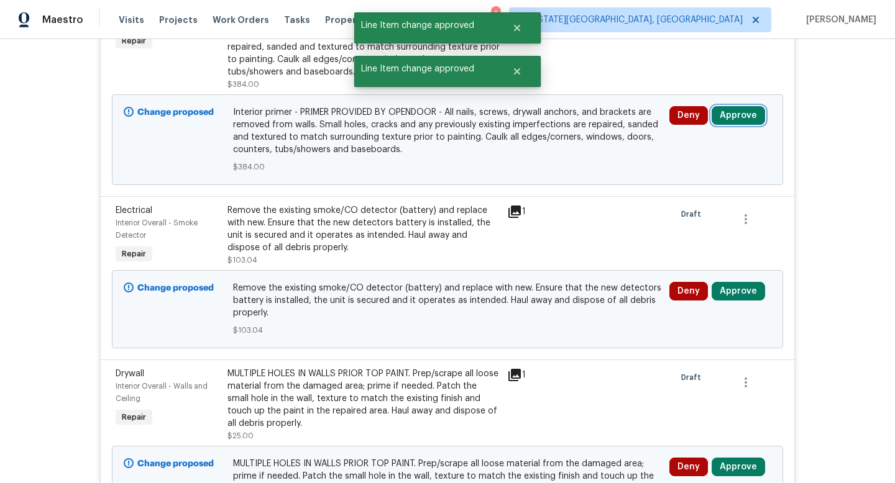
click at [745, 121] on button "Approve" at bounding box center [737, 115] width 53 height 19
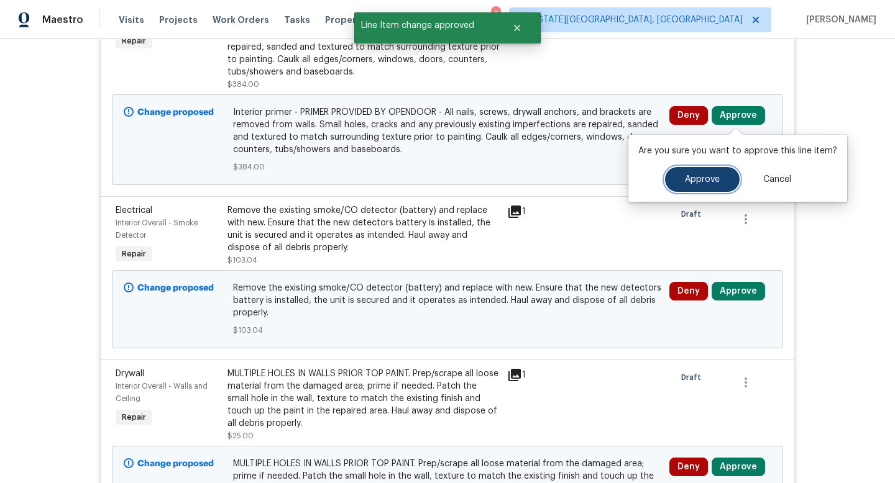
click at [699, 180] on span "Approve" at bounding box center [702, 179] width 35 height 9
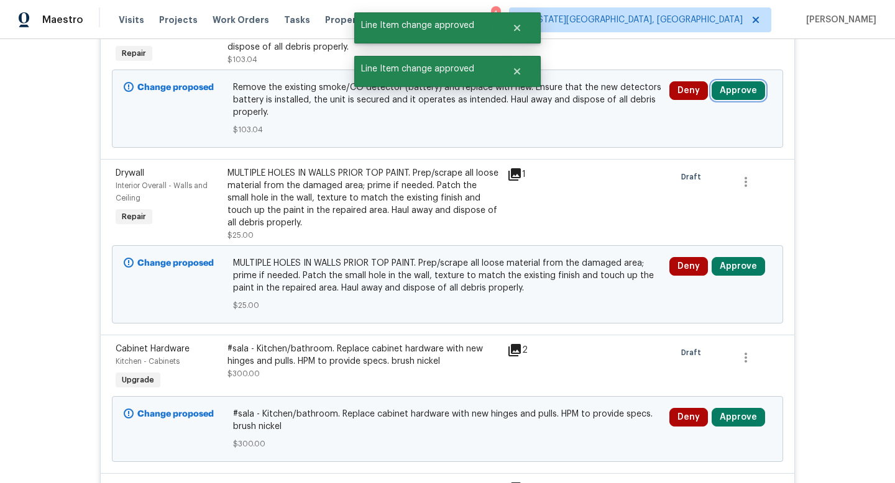
click at [749, 89] on button "Approve" at bounding box center [737, 90] width 53 height 19
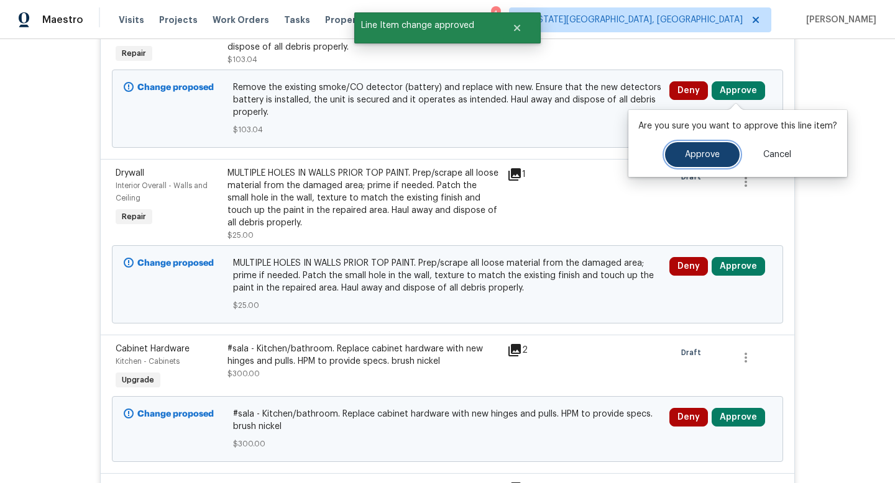
click at [695, 145] on button "Approve" at bounding box center [702, 154] width 75 height 25
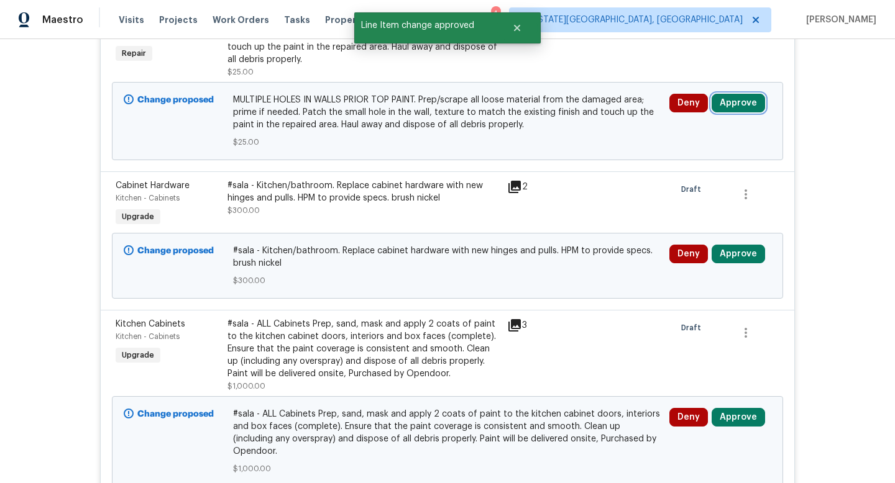
click at [738, 110] on button "Approve" at bounding box center [737, 103] width 53 height 19
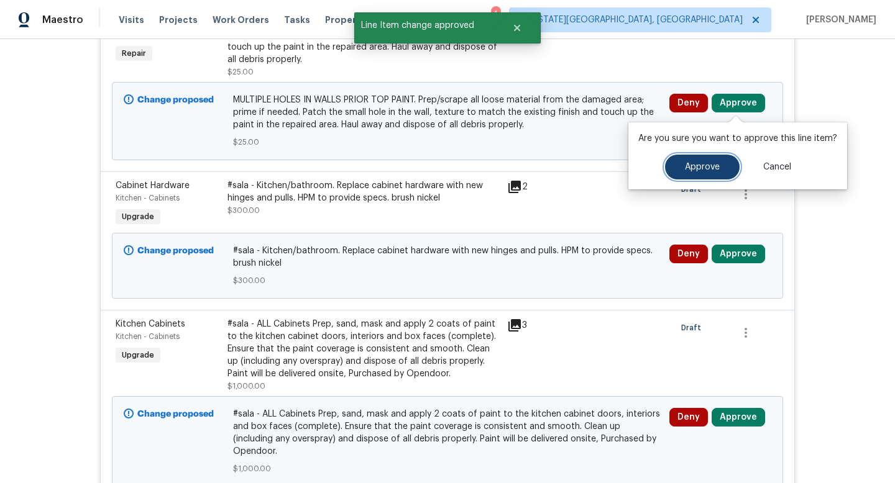
click at [697, 172] on button "Approve" at bounding box center [702, 167] width 75 height 25
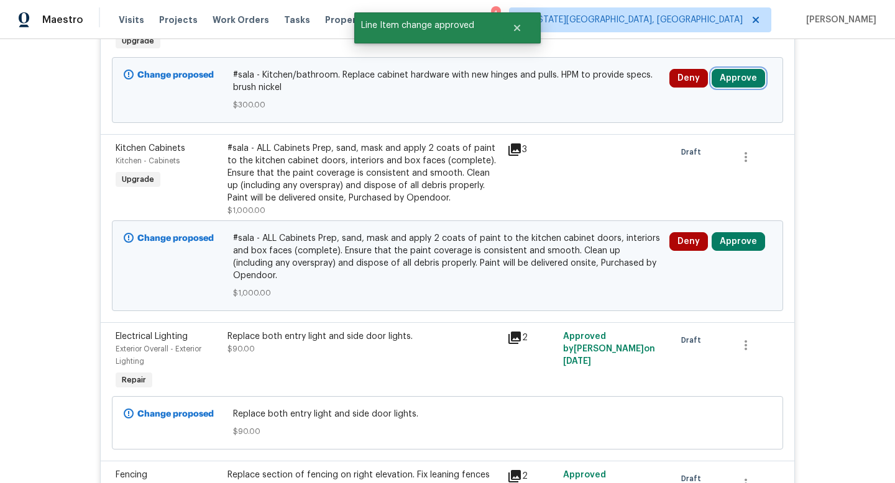
click at [735, 85] on button "Approve" at bounding box center [737, 78] width 53 height 19
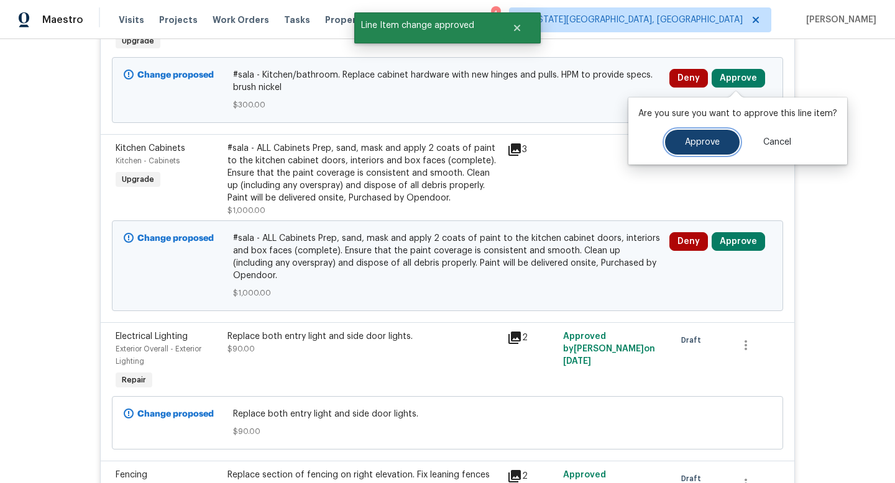
click at [670, 148] on button "Approve" at bounding box center [702, 142] width 75 height 25
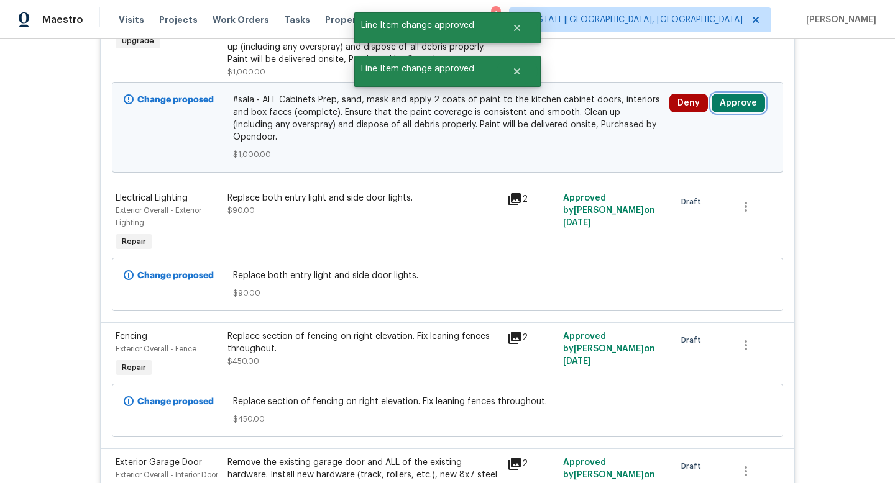
click at [754, 101] on button "Approve" at bounding box center [737, 103] width 53 height 19
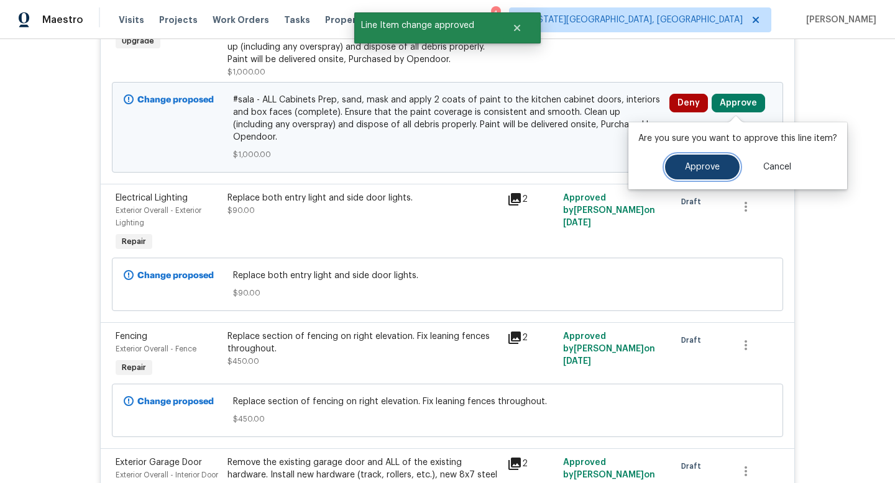
click at [679, 165] on button "Approve" at bounding box center [702, 167] width 75 height 25
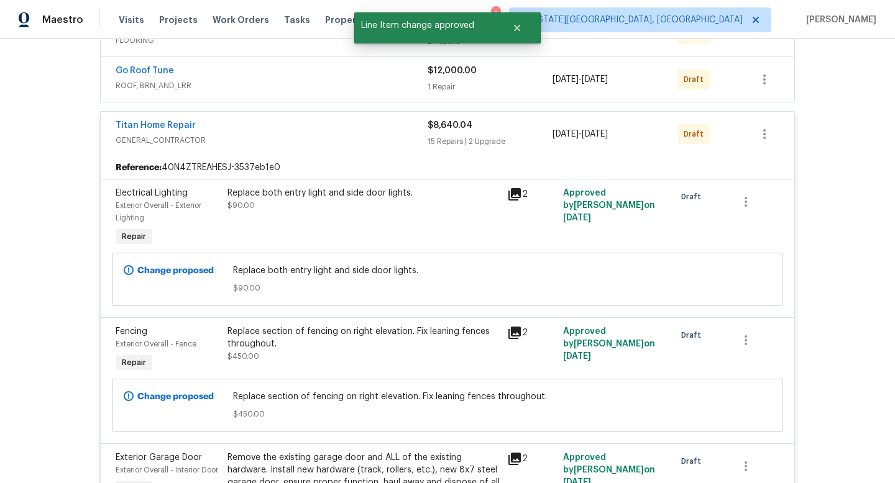
scroll to position [297, 0]
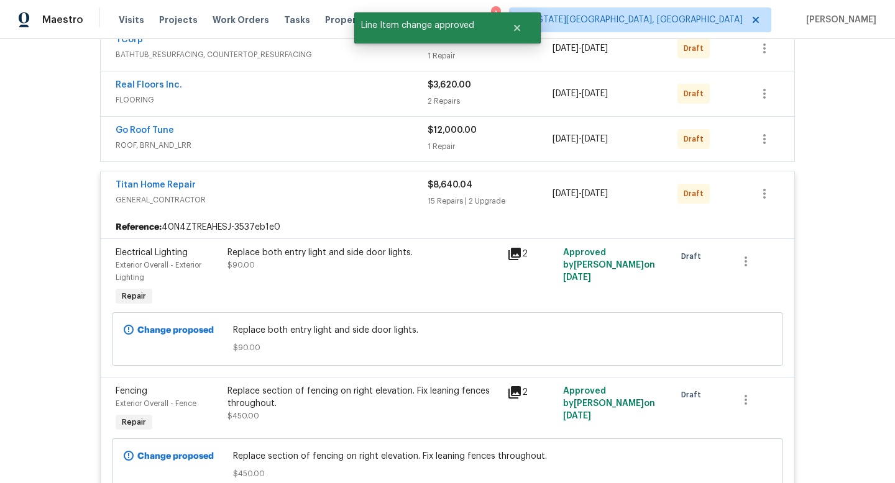
click at [451, 140] on div "1 Repair" at bounding box center [490, 146] width 125 height 12
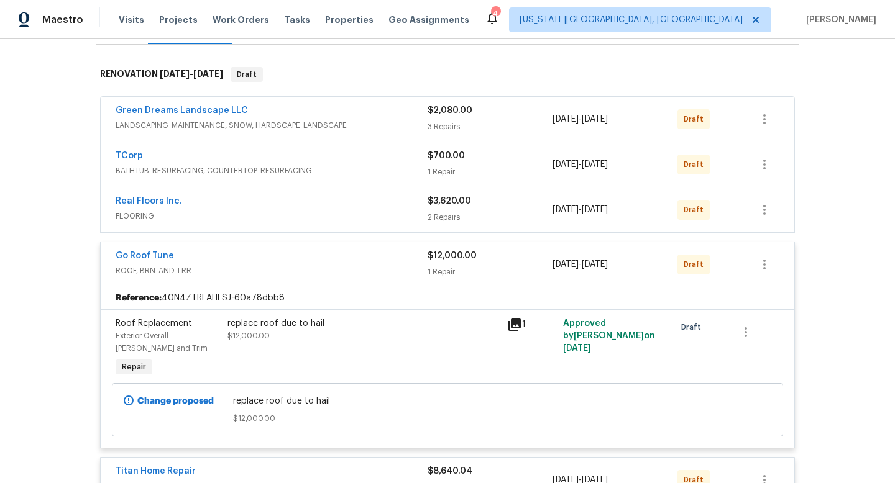
scroll to position [194, 0]
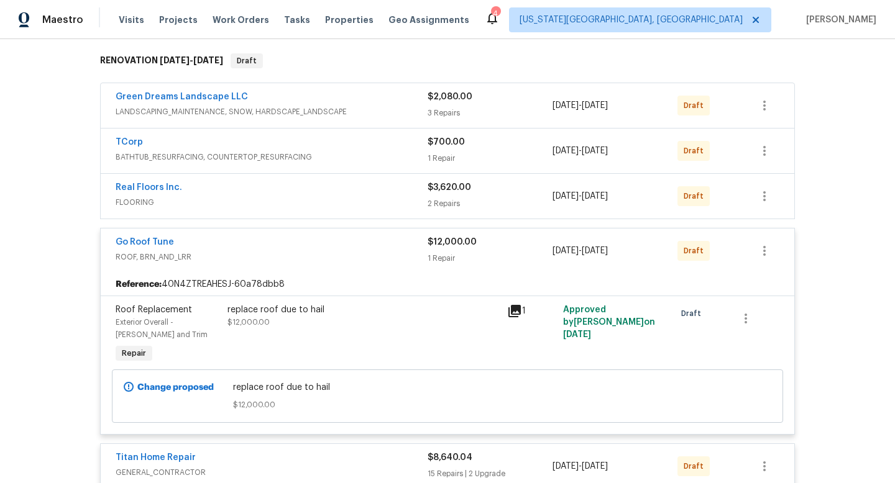
click at [536, 199] on div "2 Repairs" at bounding box center [490, 204] width 125 height 12
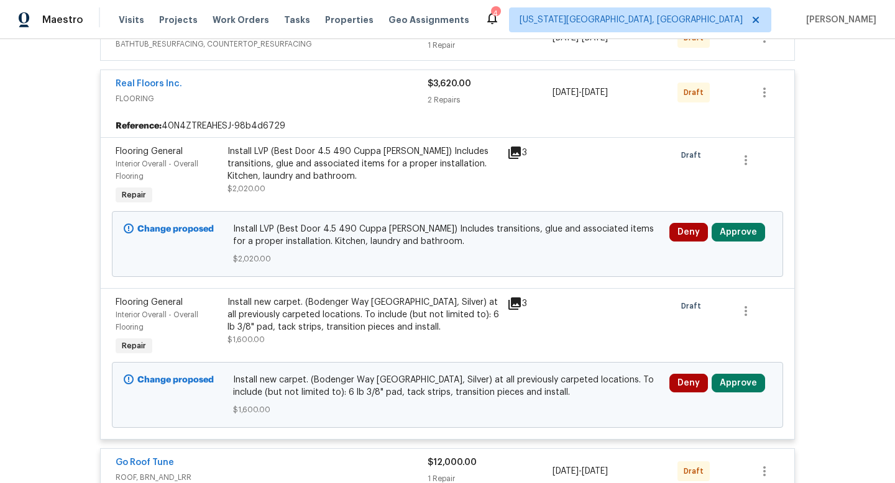
scroll to position [401, 0]
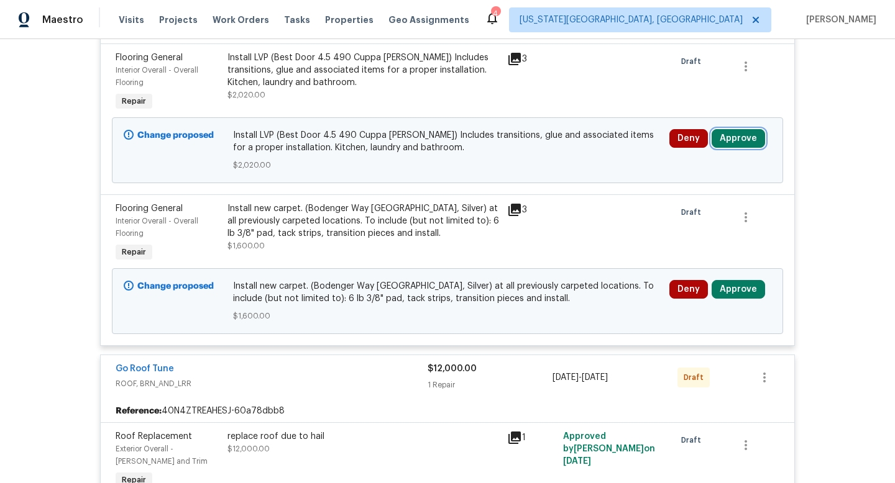
click at [748, 139] on button "Approve" at bounding box center [737, 138] width 53 height 19
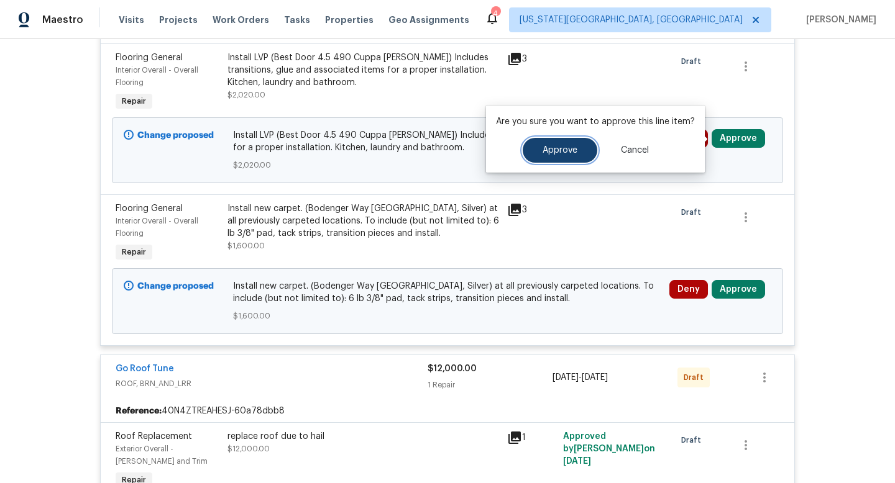
click at [572, 156] on button "Approve" at bounding box center [560, 150] width 75 height 25
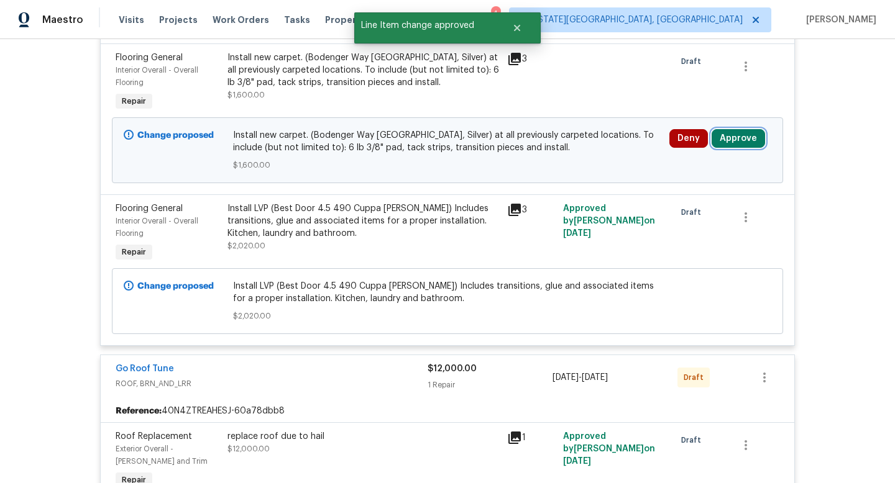
click at [735, 139] on button "Approve" at bounding box center [737, 138] width 53 height 19
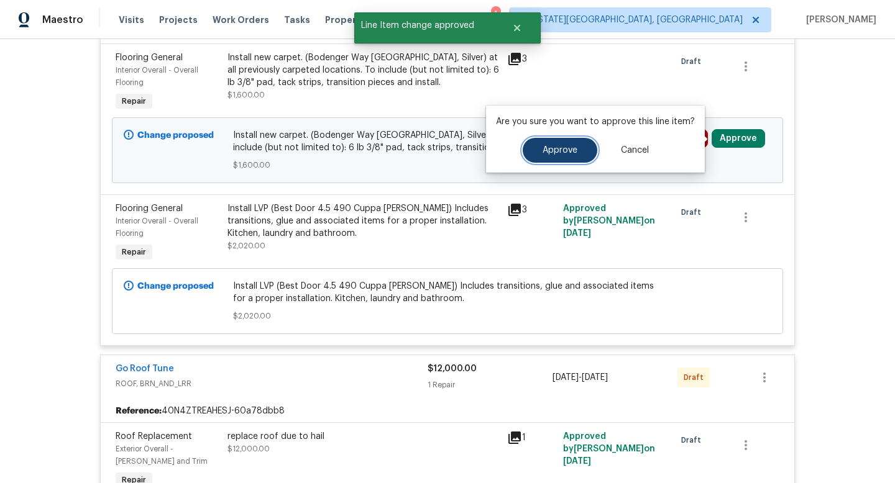
click at [573, 161] on button "Approve" at bounding box center [560, 150] width 75 height 25
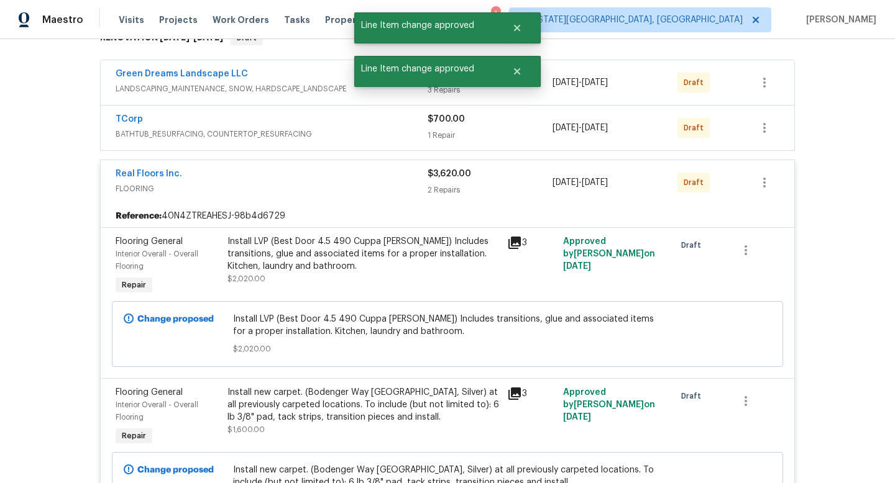
scroll to position [217, 0]
click at [511, 122] on div "$700.00" at bounding box center [490, 120] width 125 height 12
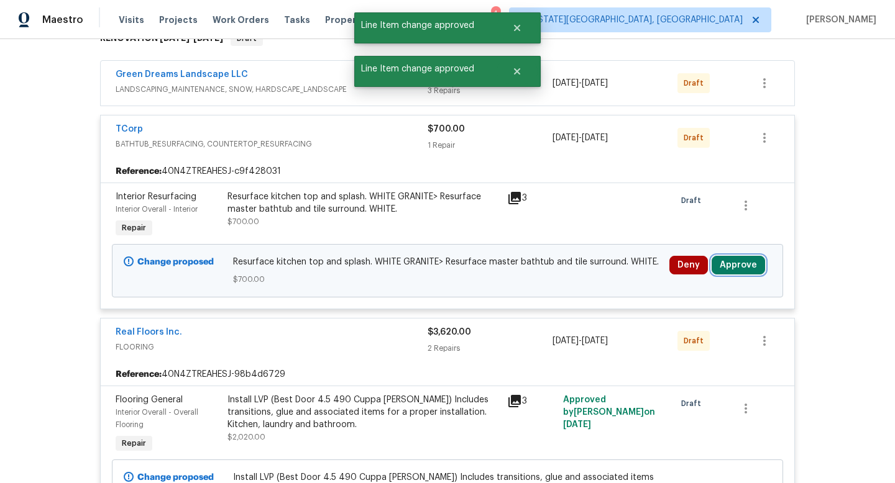
click at [734, 263] on button "Approve" at bounding box center [737, 265] width 53 height 19
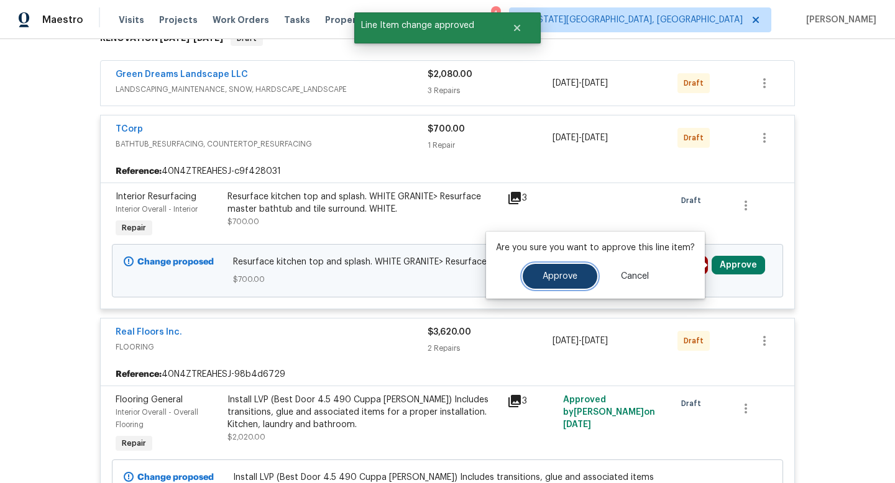
click at [559, 275] on span "Approve" at bounding box center [559, 276] width 35 height 9
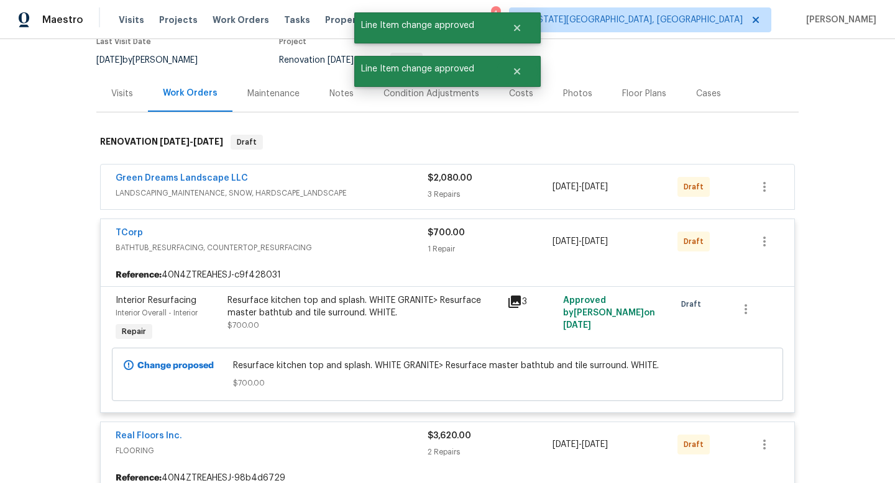
scroll to position [112, 0]
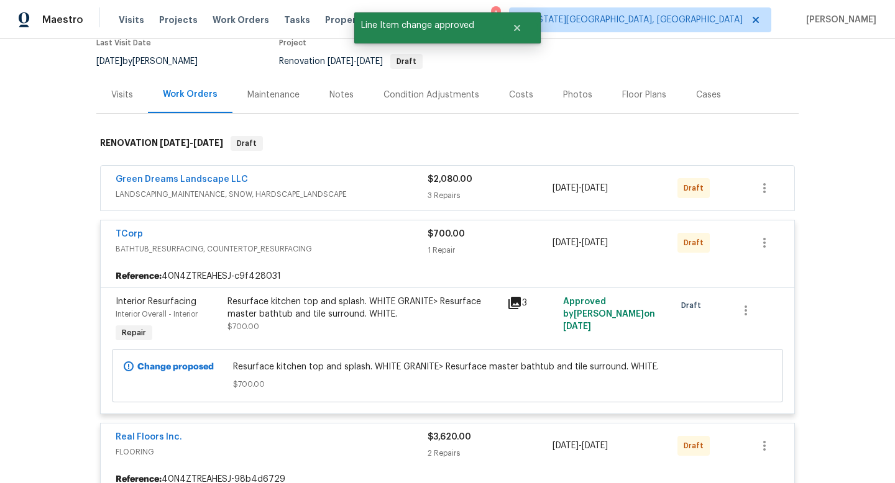
click at [531, 188] on div "$2,080.00 3 Repairs" at bounding box center [490, 188] width 125 height 30
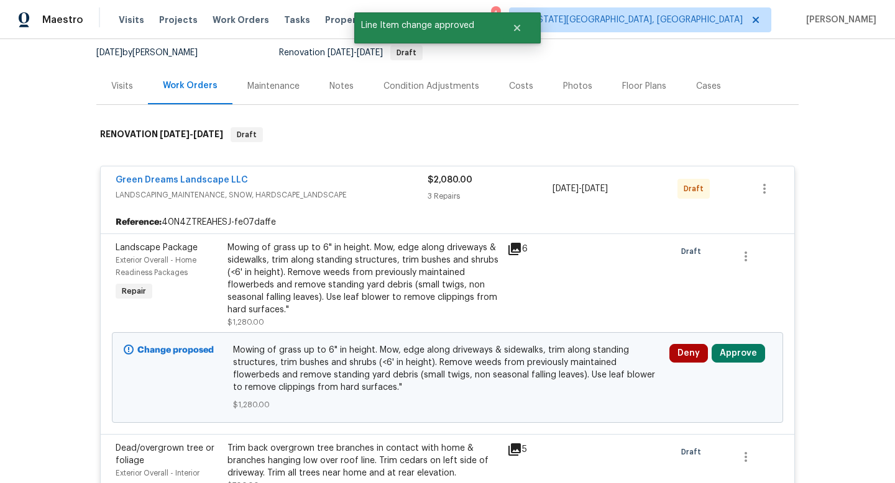
scroll to position [122, 0]
click at [742, 351] on button "Approve" at bounding box center [737, 352] width 53 height 19
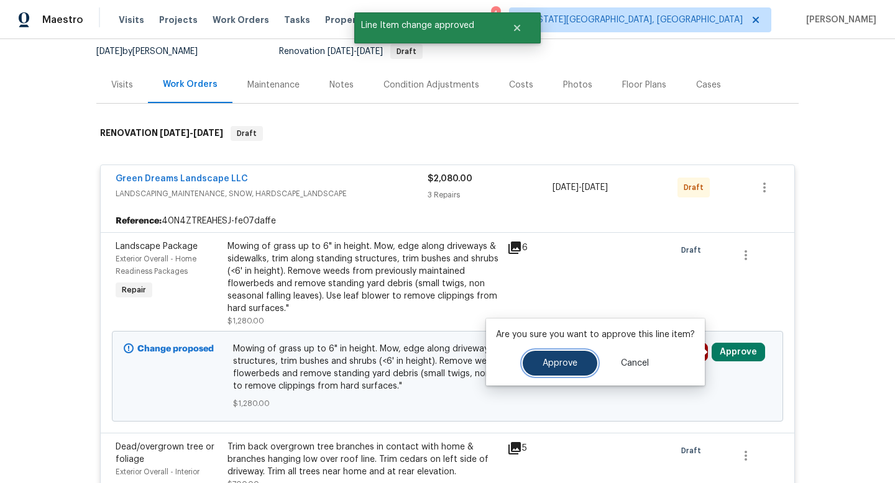
click at [562, 354] on button "Approve" at bounding box center [560, 363] width 75 height 25
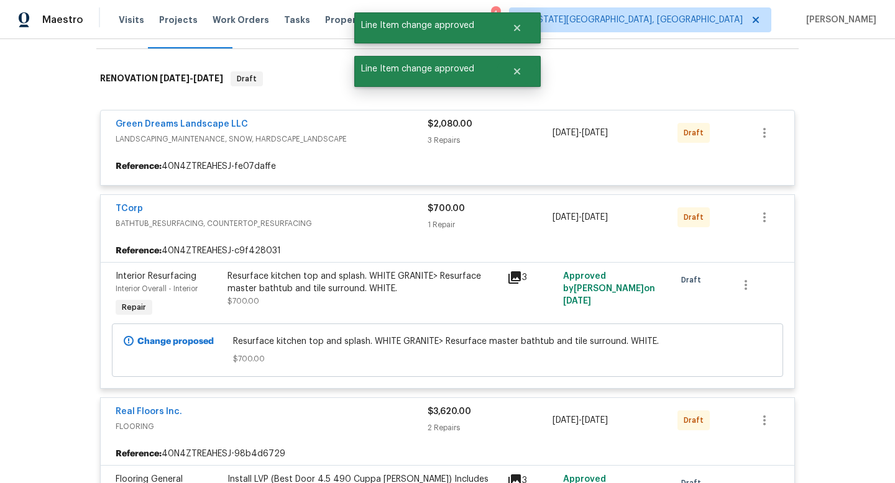
scroll to position [384, 0]
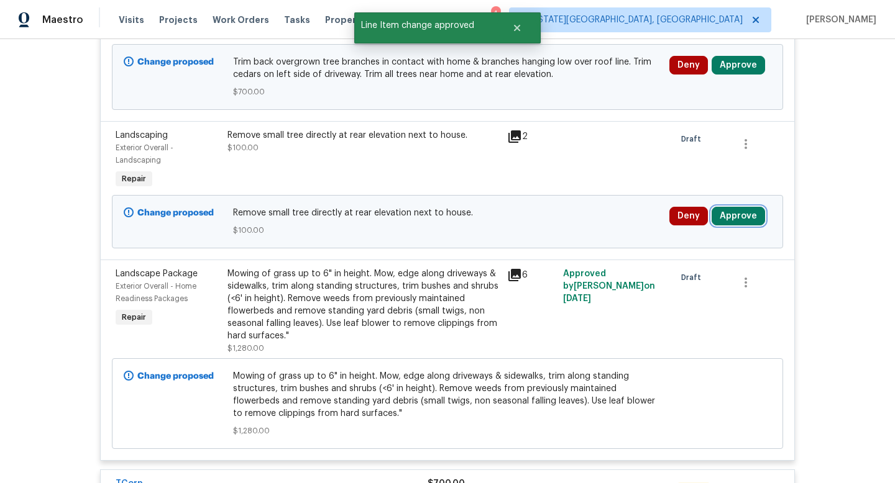
click at [744, 222] on button "Approve" at bounding box center [737, 216] width 53 height 19
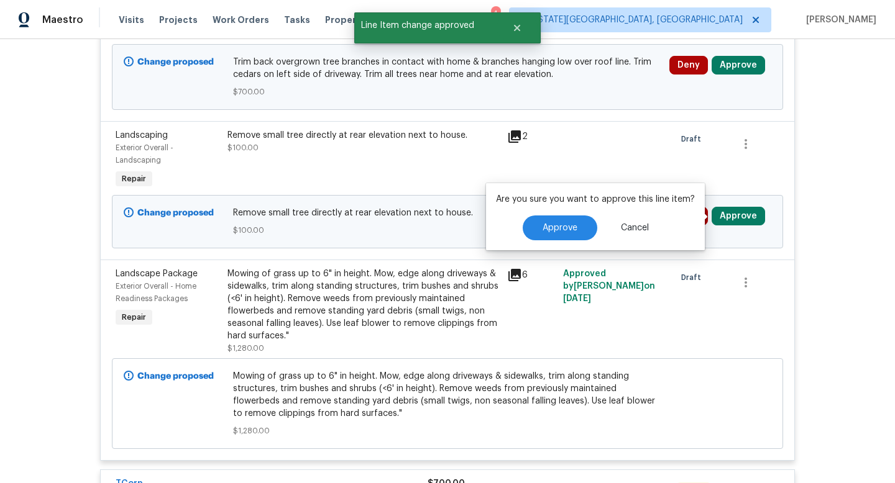
click at [590, 237] on div "Approve Cancel" at bounding box center [595, 228] width 199 height 25
click at [584, 234] on button "Approve" at bounding box center [560, 228] width 75 height 25
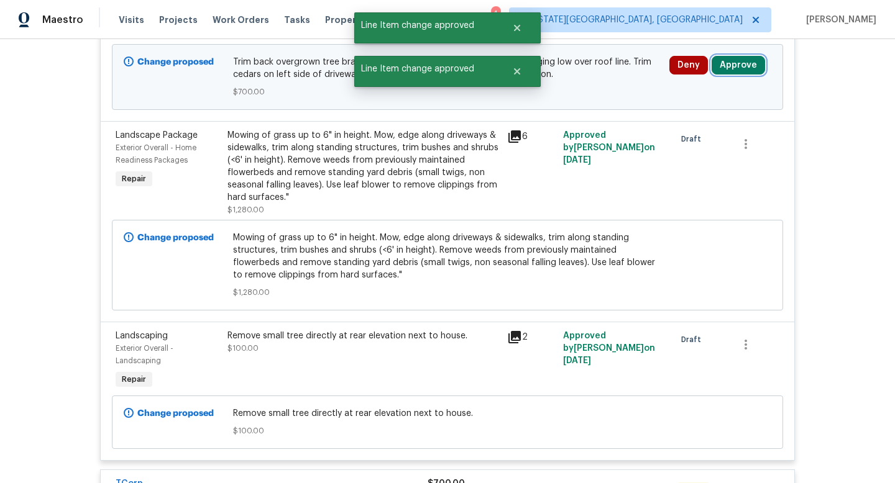
click at [748, 58] on button "Approve" at bounding box center [737, 65] width 53 height 19
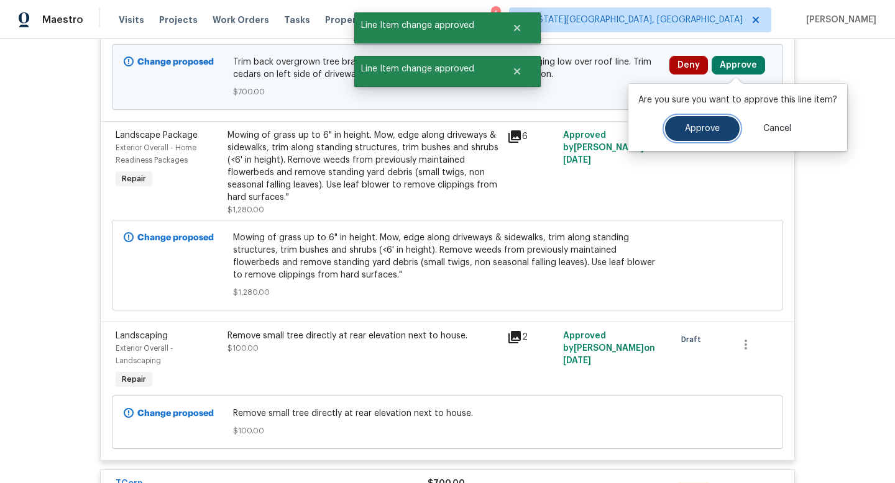
click at [668, 124] on button "Approve" at bounding box center [702, 128] width 75 height 25
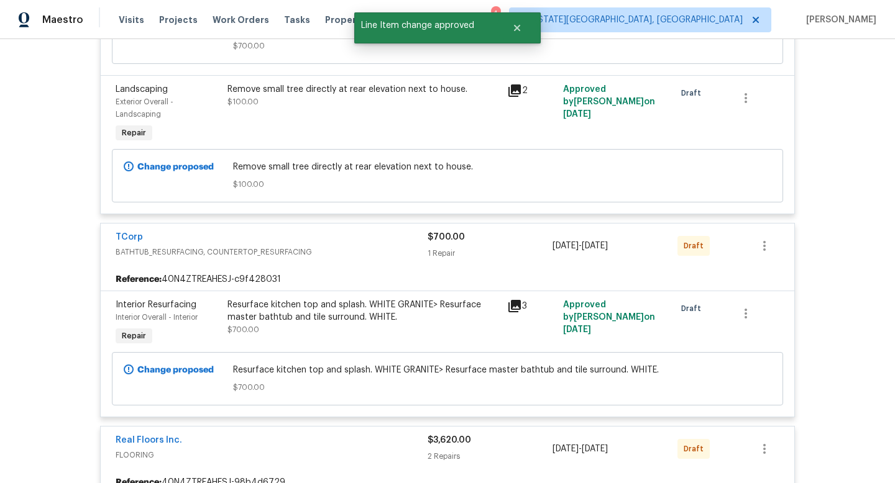
scroll to position [0, 0]
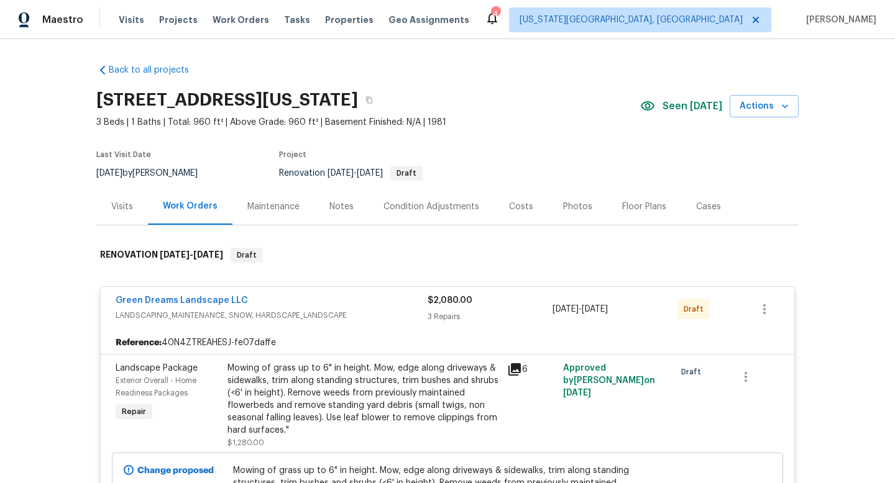
click at [341, 208] on div "Notes" at bounding box center [341, 207] width 24 height 12
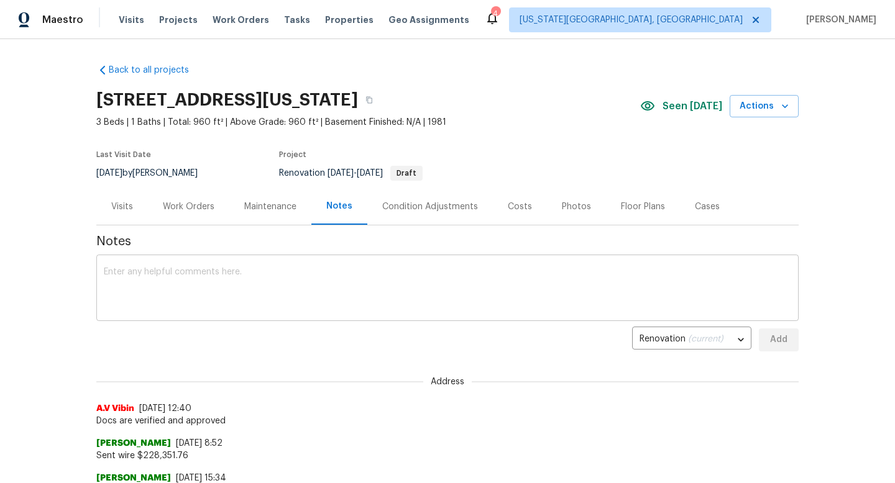
click at [254, 311] on div "x ​" at bounding box center [447, 289] width 702 height 63
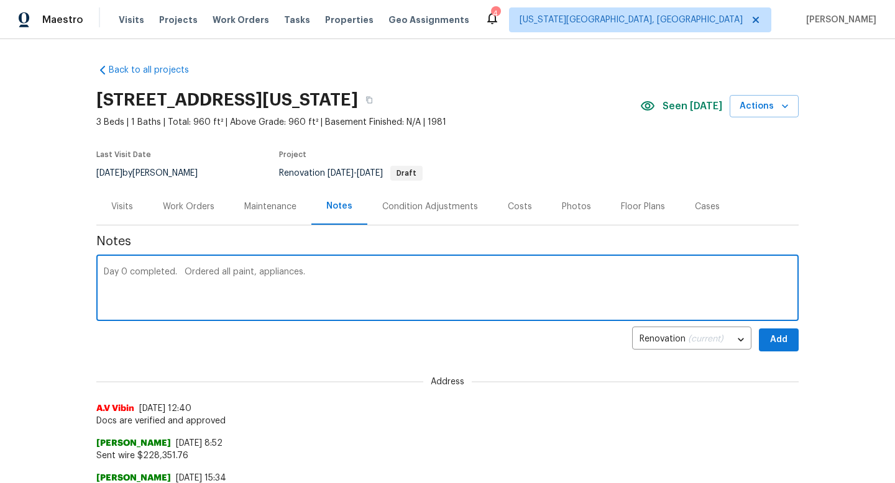
click at [255, 274] on textarea "Day 0 completed. Ordered all paint, appliances." at bounding box center [447, 289] width 687 height 43
click at [333, 277] on textarea "Day 0 completed. Ordered all paint and appliances." at bounding box center [447, 289] width 687 height 43
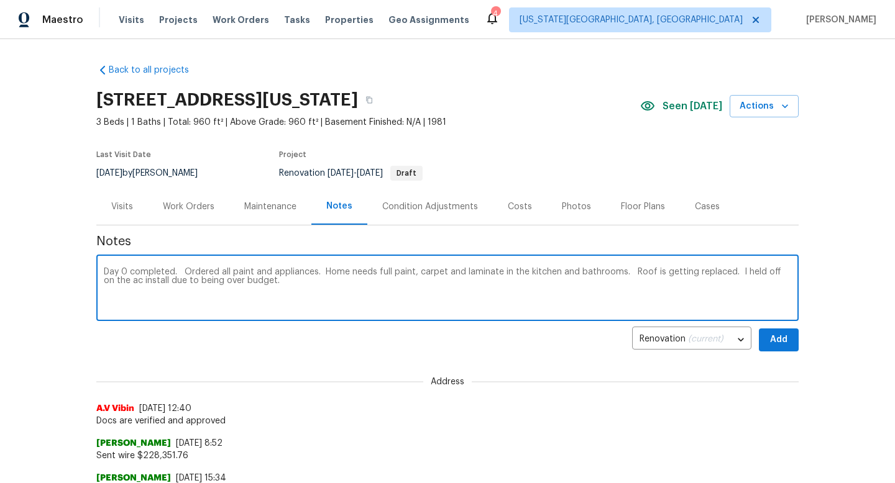
type textarea "Day 0 completed. Ordered all paint and appliances. Home needs full paint, carpe…"
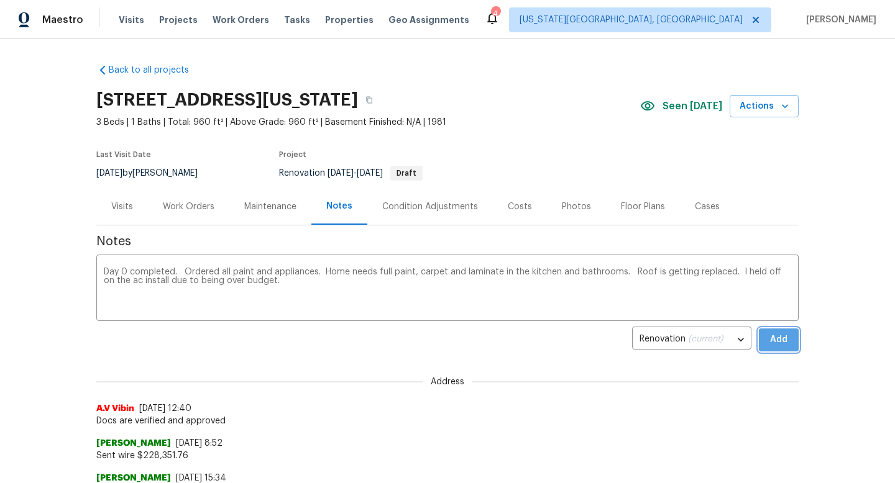
click at [770, 337] on span "Add" at bounding box center [779, 340] width 20 height 16
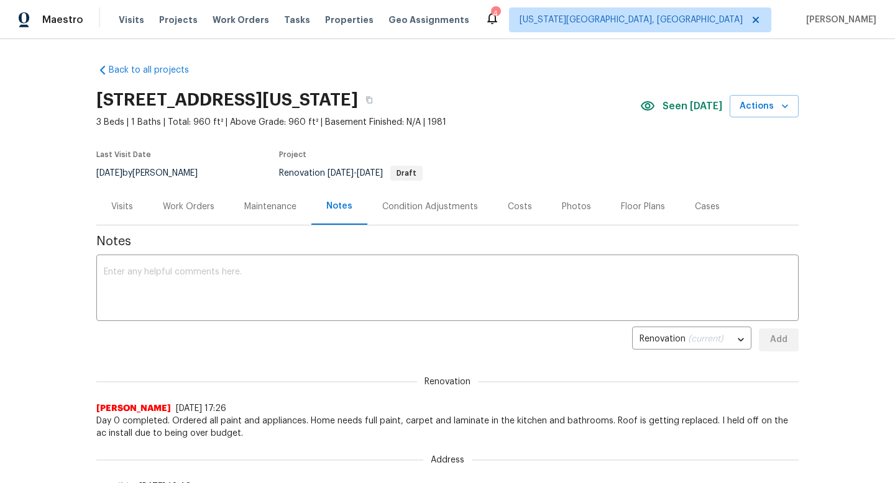
click at [199, 208] on div "Work Orders" at bounding box center [189, 207] width 52 height 12
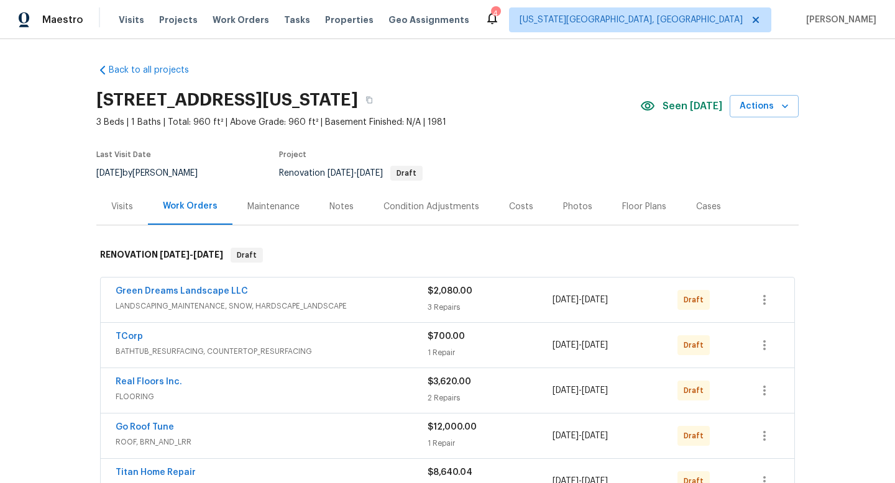
scroll to position [160, 0]
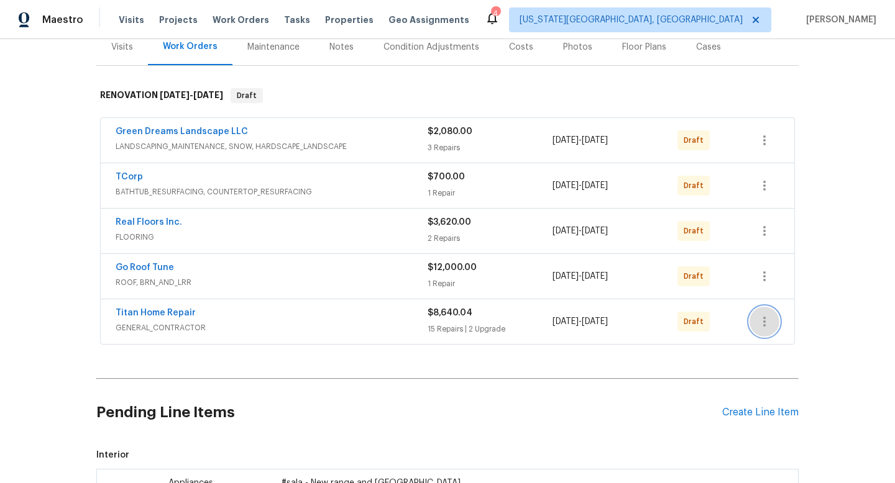
click at [767, 325] on icon "button" at bounding box center [764, 321] width 15 height 15
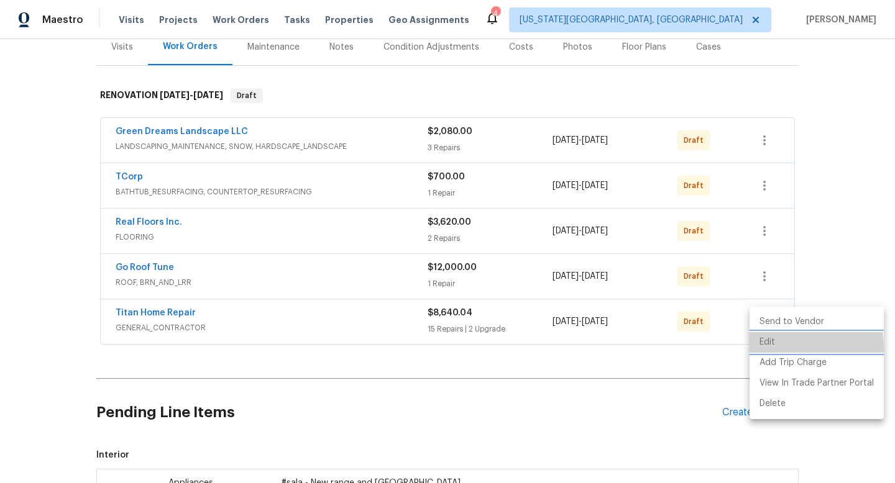
click at [765, 348] on li "Edit" at bounding box center [816, 342] width 134 height 21
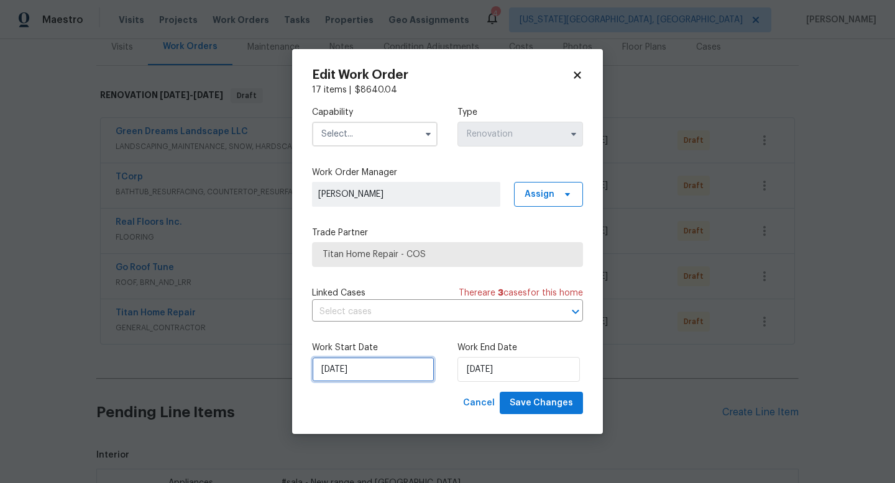
click at [370, 365] on input "[DATE]" at bounding box center [373, 369] width 122 height 25
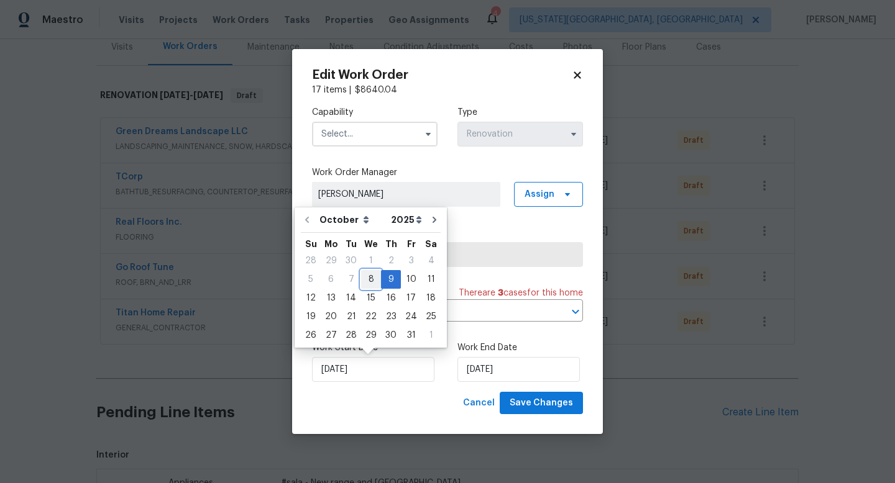
click at [370, 280] on div "8" at bounding box center [371, 279] width 20 height 17
type input "[DATE]"
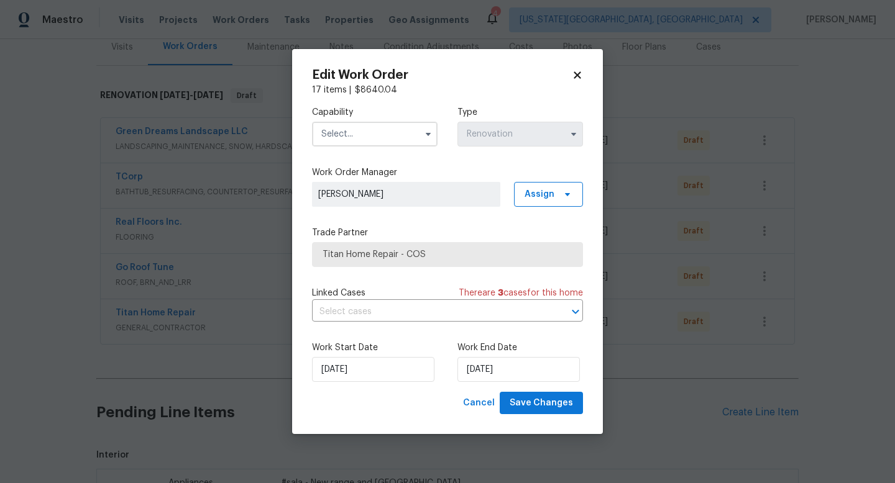
click at [353, 138] on input "text" at bounding box center [375, 134] width 126 height 25
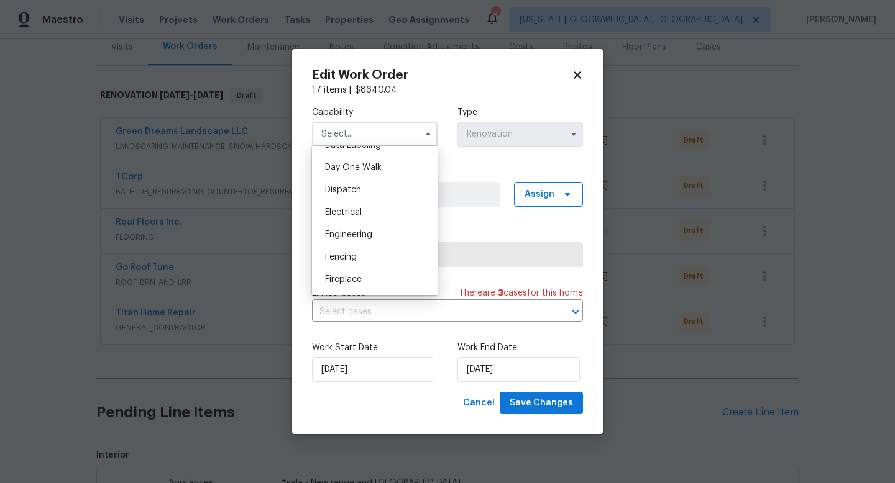
scroll to position [534, 0]
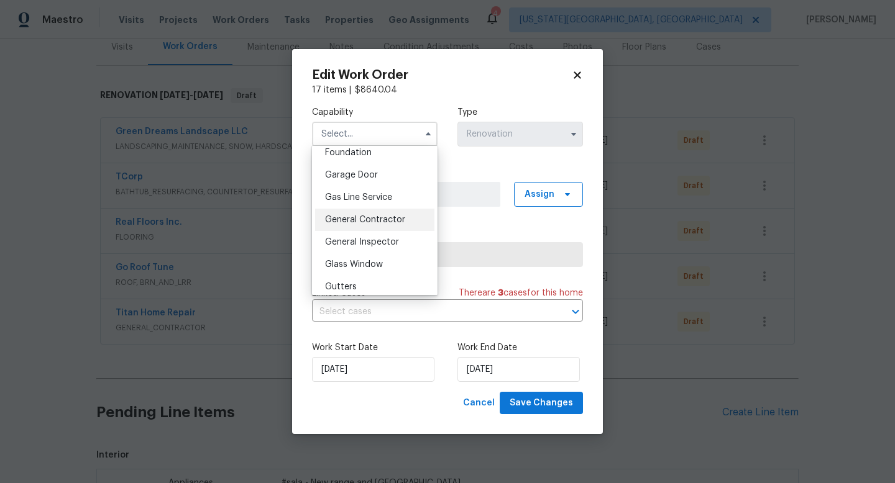
click at [355, 221] on span "General Contractor" at bounding box center [365, 220] width 80 height 9
type input "General Contractor"
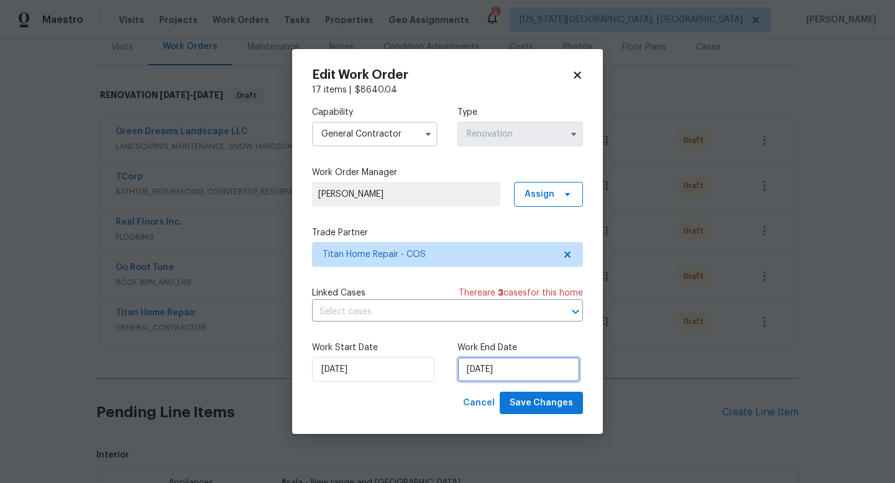
click at [504, 373] on input "[DATE]" at bounding box center [518, 369] width 122 height 25
click at [403, 412] on div "Cancel Save Changes" at bounding box center [447, 403] width 271 height 23
click at [515, 409] on span "Save Changes" at bounding box center [541, 404] width 63 height 16
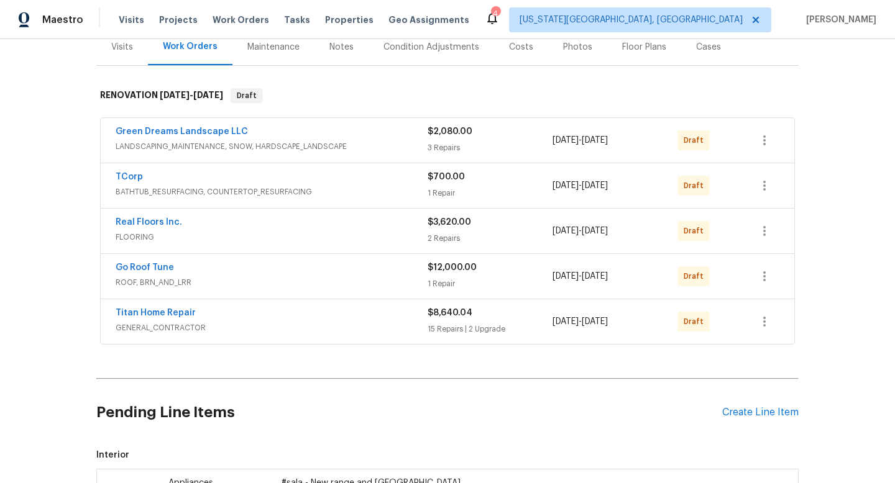
click at [757, 403] on div "Pending Line Items Create Line Item" at bounding box center [447, 413] width 702 height 58
click at [752, 413] on div "Create Line Item" at bounding box center [760, 413] width 76 height 12
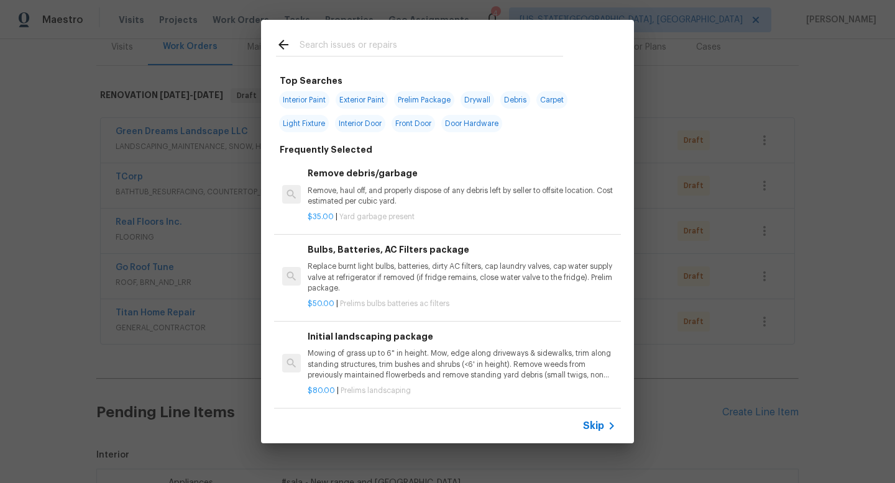
click at [326, 33] on div at bounding box center [419, 44] width 317 height 49
click at [321, 45] on input "text" at bounding box center [431, 46] width 263 height 19
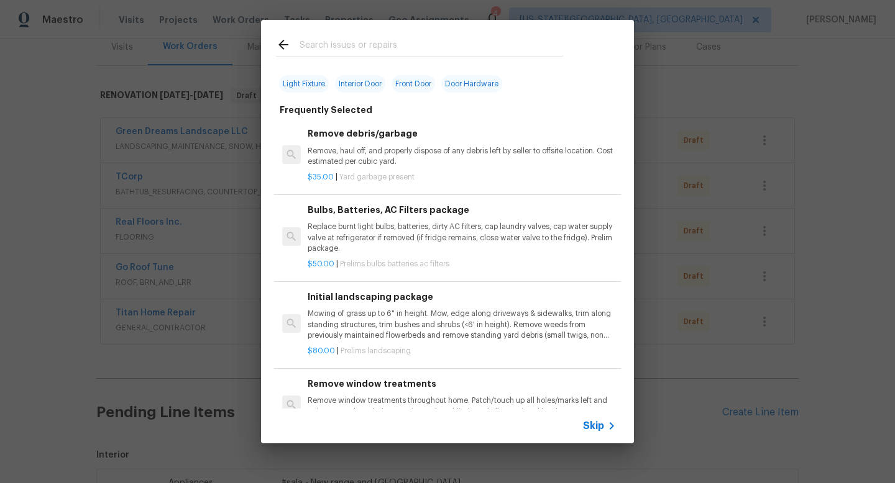
scroll to position [40, 0]
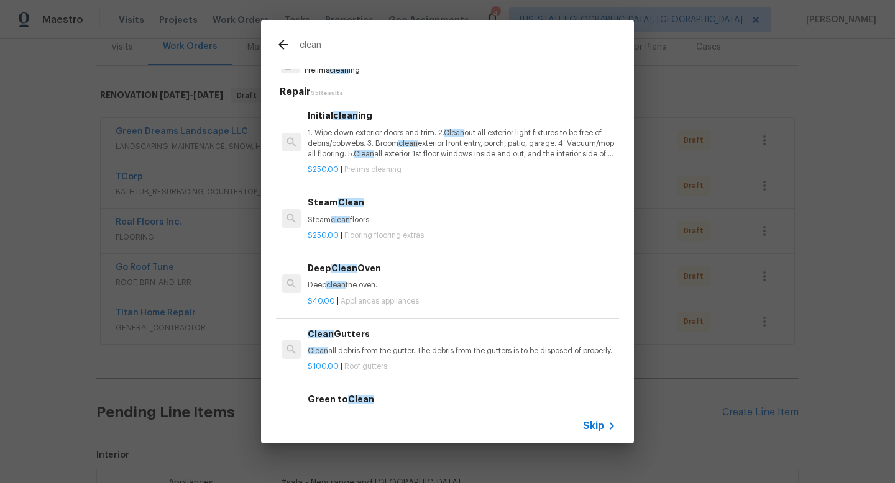
type input "clean"
click at [346, 136] on p "1. Wipe down exterior doors and trim. 2. Clean out all exterior light fixtures …" at bounding box center [462, 144] width 308 height 32
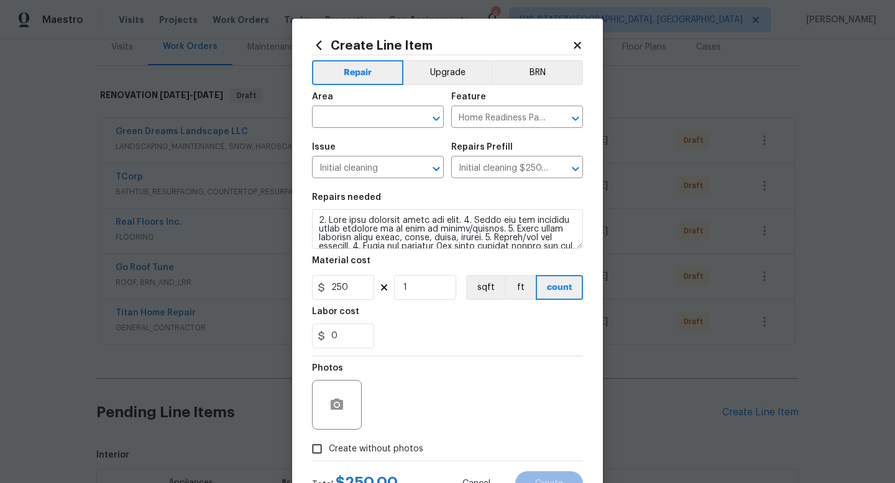
scroll to position [52, 0]
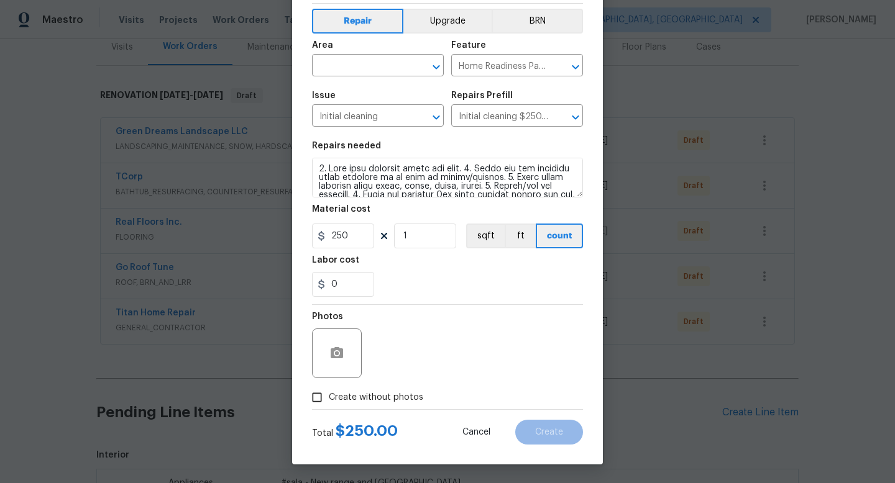
click at [369, 395] on span "Create without photos" at bounding box center [376, 397] width 94 height 13
click at [329, 395] on input "Create without photos" at bounding box center [317, 398] width 24 height 24
checkbox input "true"
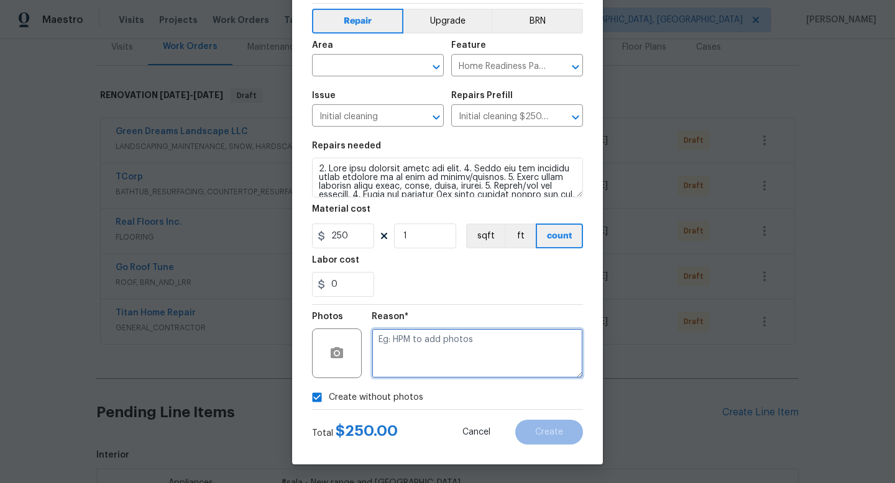
click at [409, 354] on textarea at bounding box center [477, 354] width 211 height 50
type textarea "na"
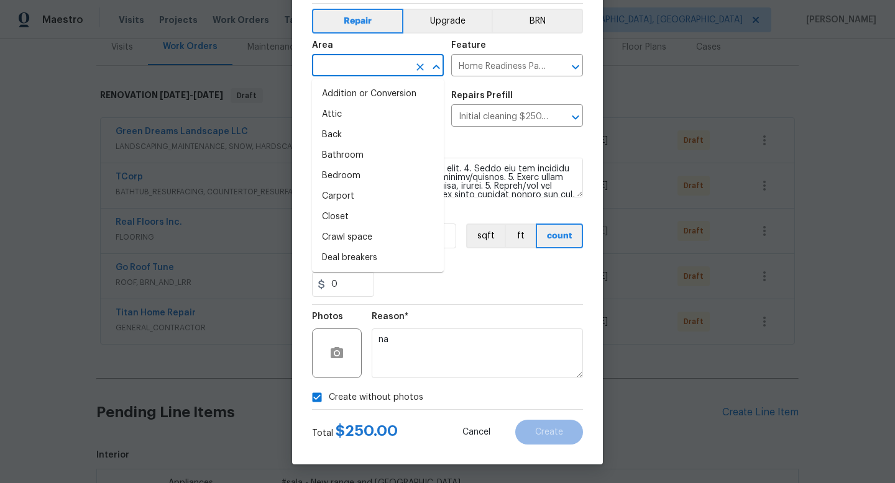
click at [362, 64] on input "text" at bounding box center [360, 66] width 97 height 19
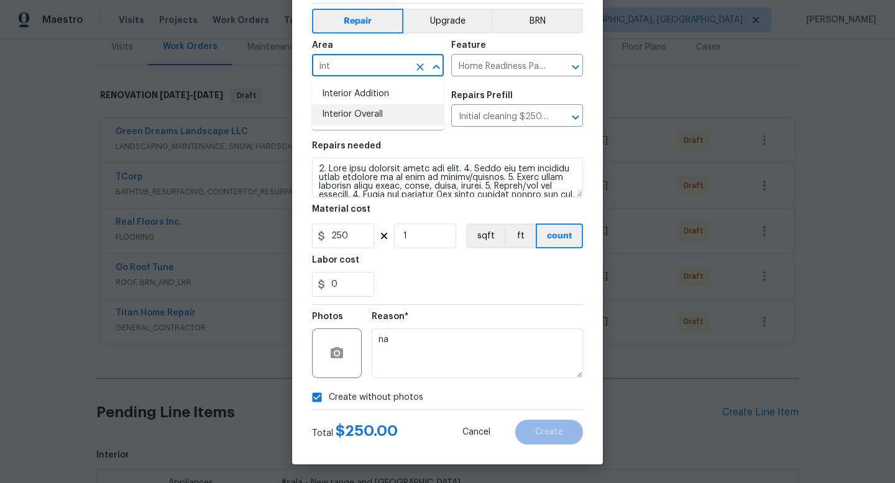
click at [354, 109] on li "Interior Overall" at bounding box center [378, 114] width 132 height 21
type input "Interior Overall"
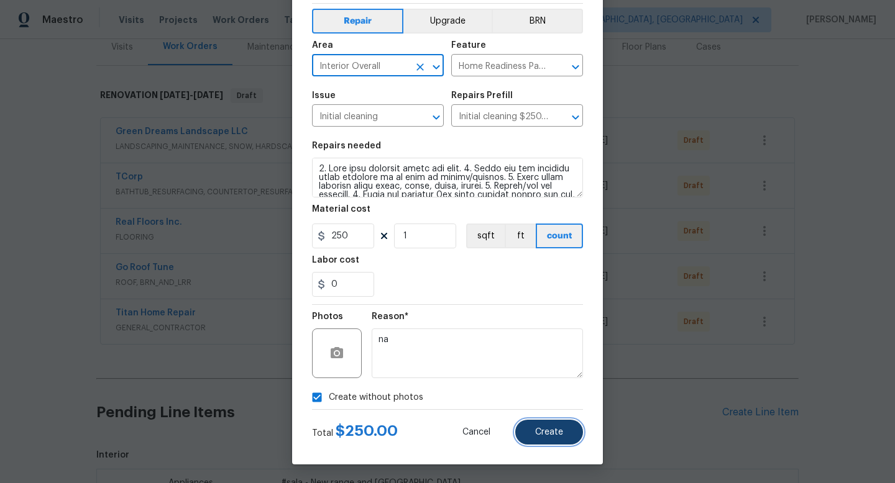
click at [535, 428] on span "Create" at bounding box center [549, 432] width 28 height 9
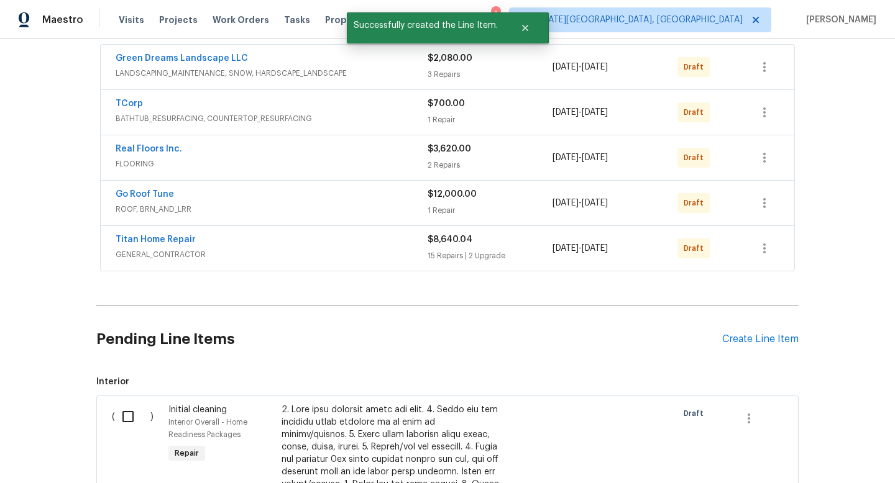
scroll to position [334, 0]
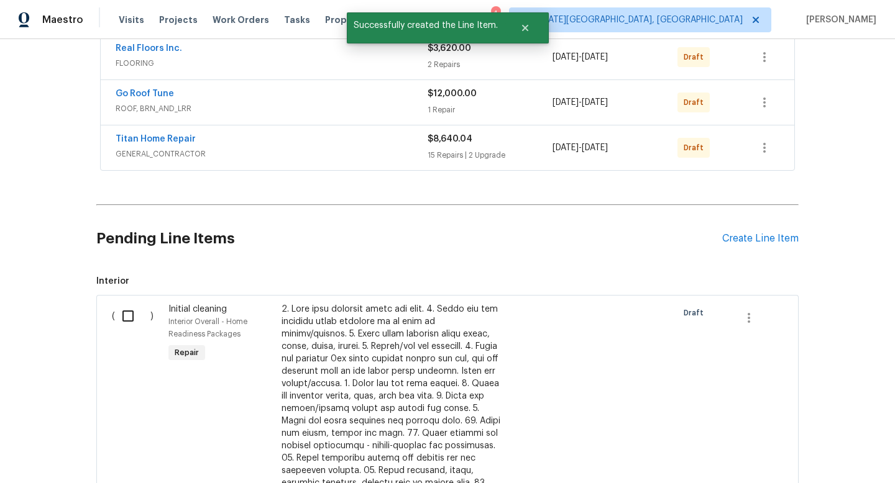
click at [126, 315] on input "checkbox" at bounding box center [132, 316] width 35 height 26
checkbox input "true"
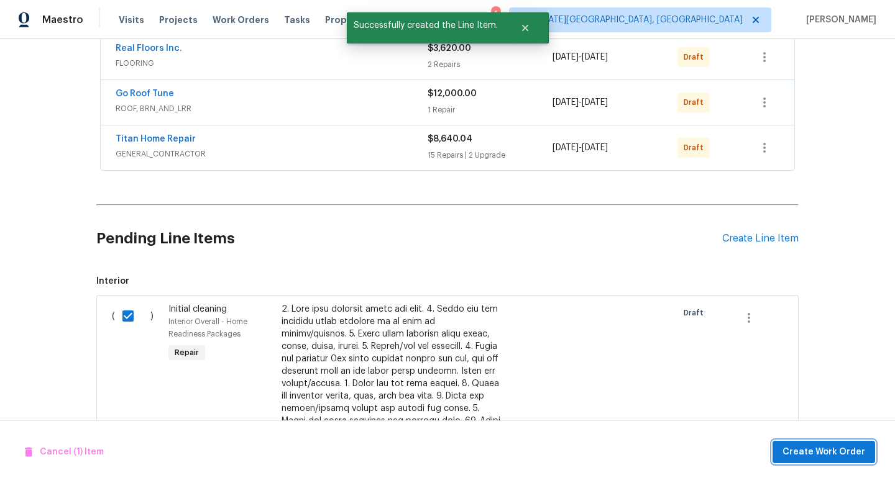
click at [800, 458] on span "Create Work Order" at bounding box center [823, 453] width 83 height 16
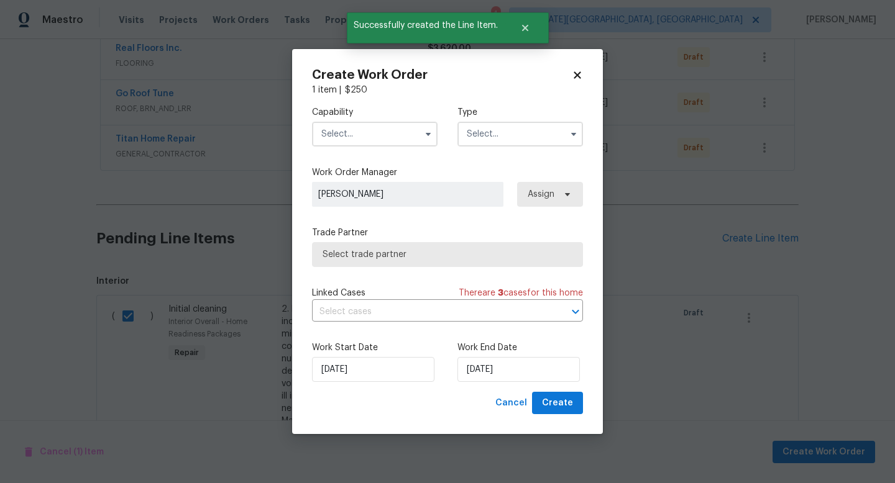
click at [345, 137] on input "text" at bounding box center [375, 134] width 126 height 25
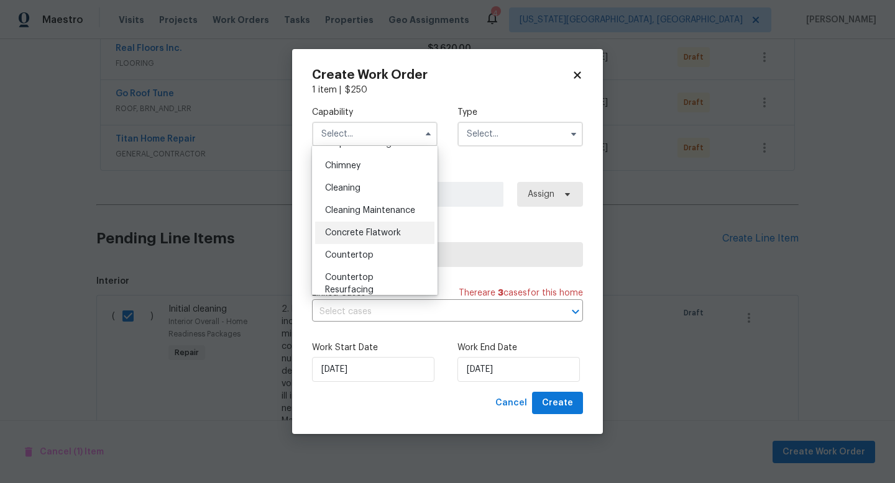
scroll to position [140, 0]
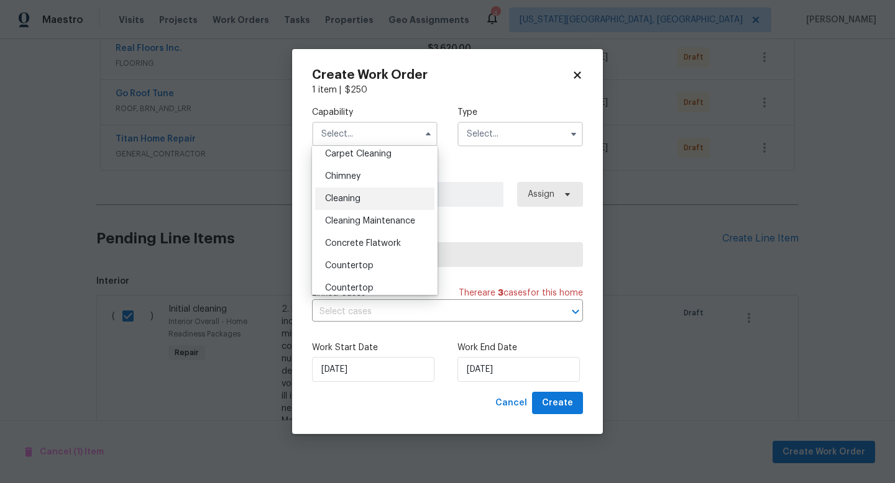
click at [342, 202] on span "Cleaning" at bounding box center [342, 198] width 35 height 9
type input "Cleaning"
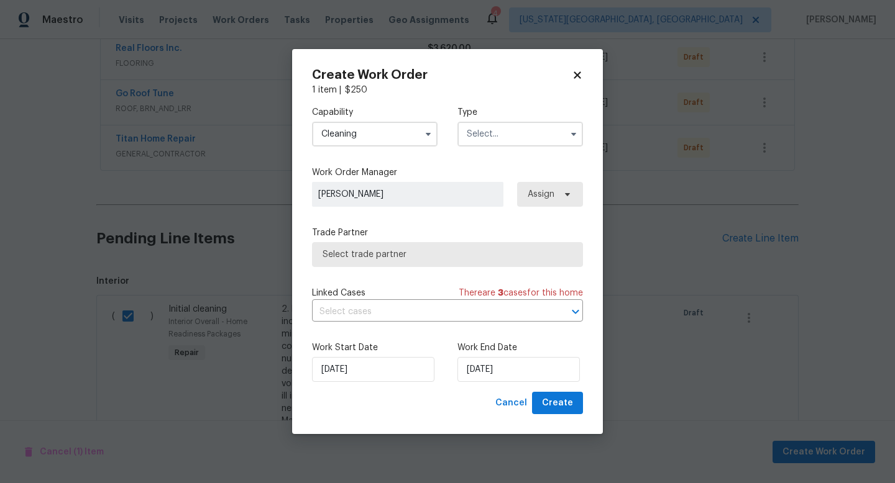
click at [467, 135] on input "text" at bounding box center [520, 134] width 126 height 25
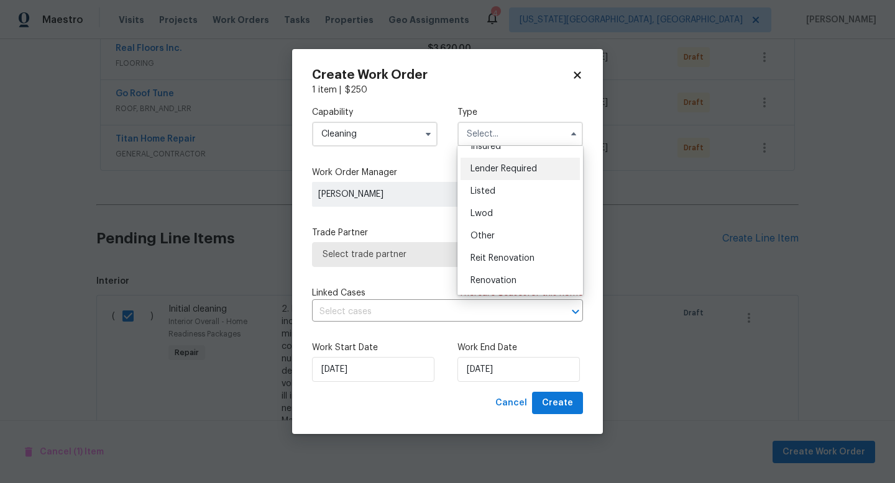
scroll to position [148, 0]
click at [488, 211] on span "Renovation" at bounding box center [493, 213] width 46 height 9
type input "Renovation"
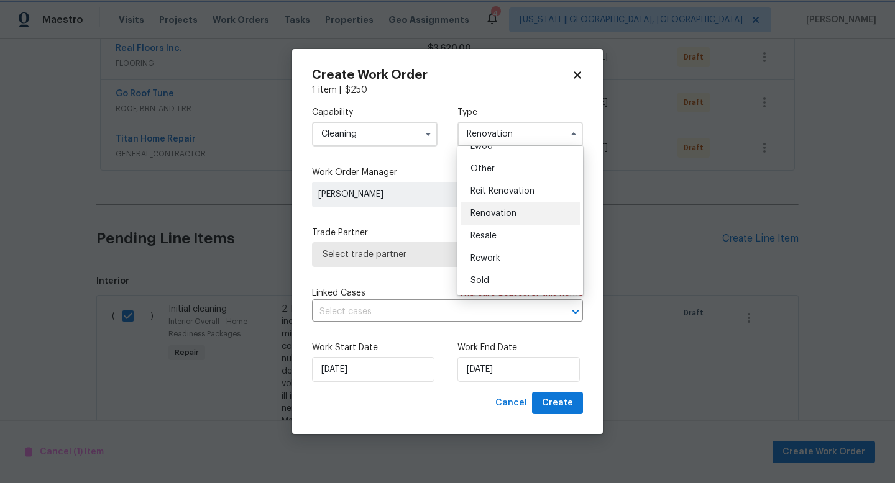
scroll to position [0, 0]
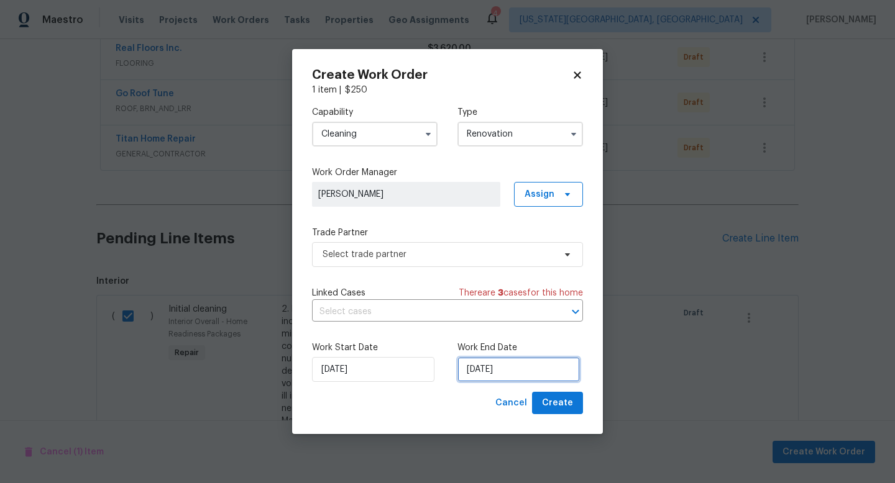
click at [485, 358] on input "[DATE]" at bounding box center [518, 369] width 122 height 25
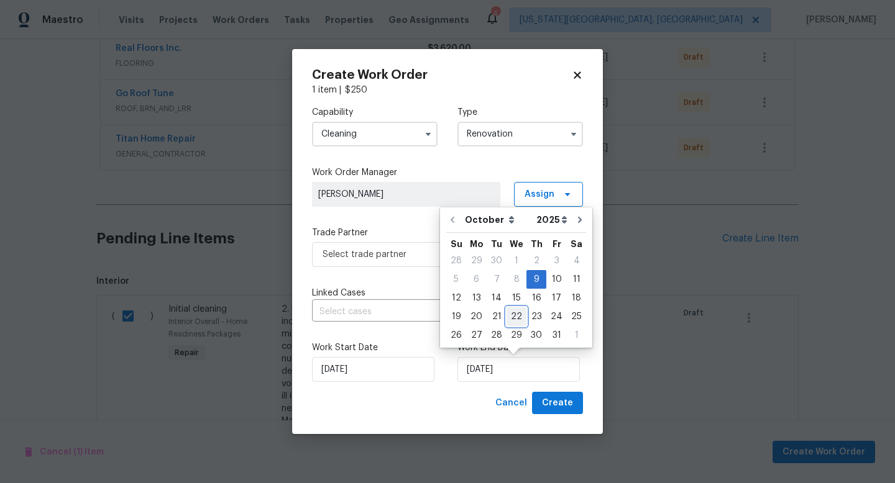
click at [516, 321] on div "22" at bounding box center [516, 316] width 20 height 17
type input "[DATE]"
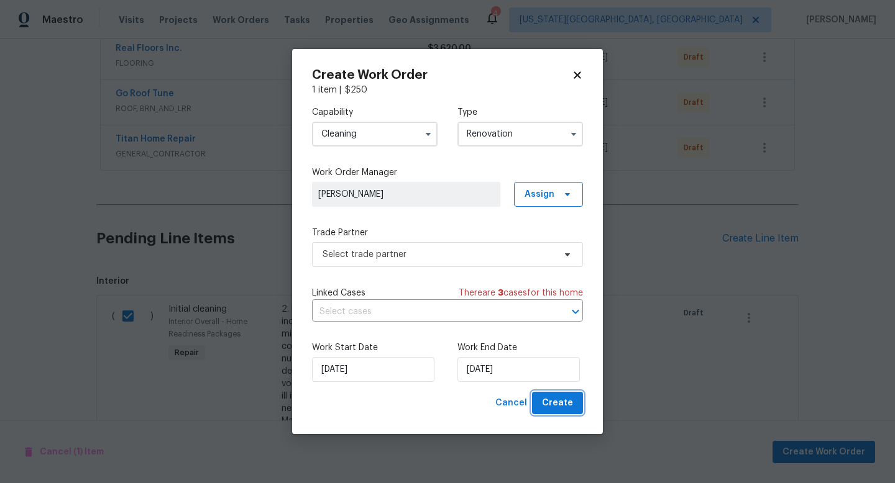
click at [569, 405] on span "Create" at bounding box center [557, 404] width 31 height 16
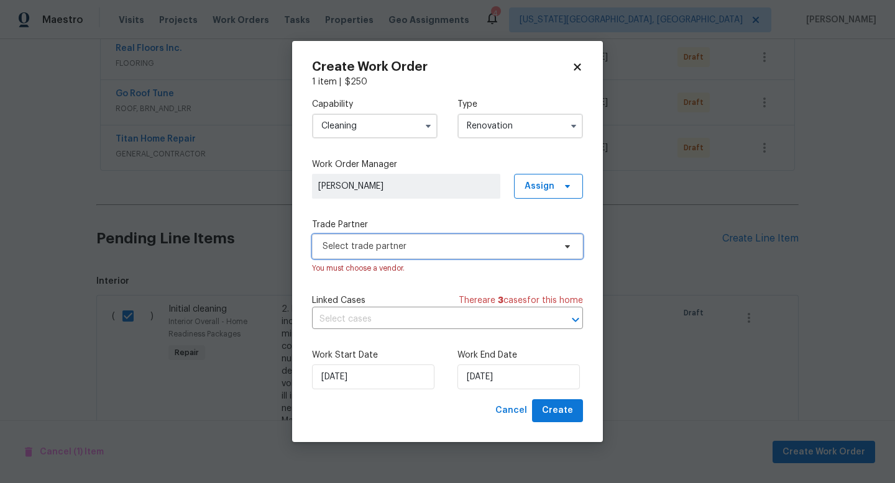
click at [387, 241] on span "Select trade partner" at bounding box center [438, 246] width 232 height 12
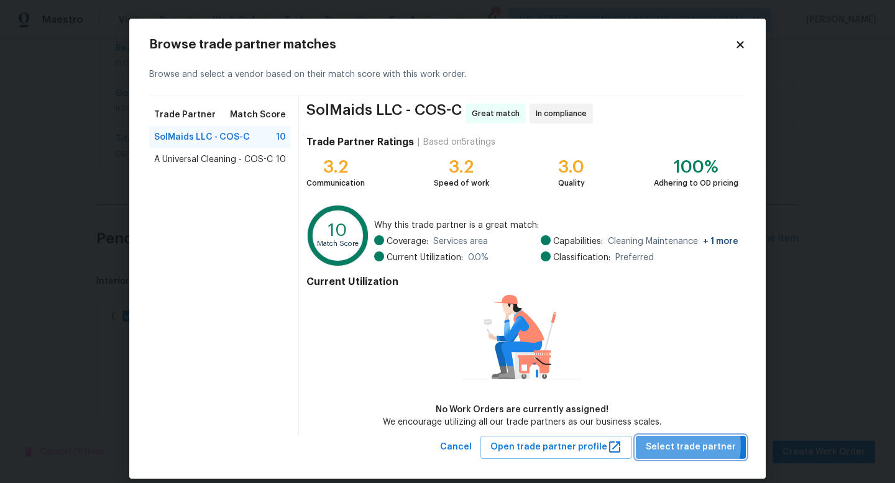
click at [675, 446] on span "Select trade partner" at bounding box center [691, 448] width 90 height 16
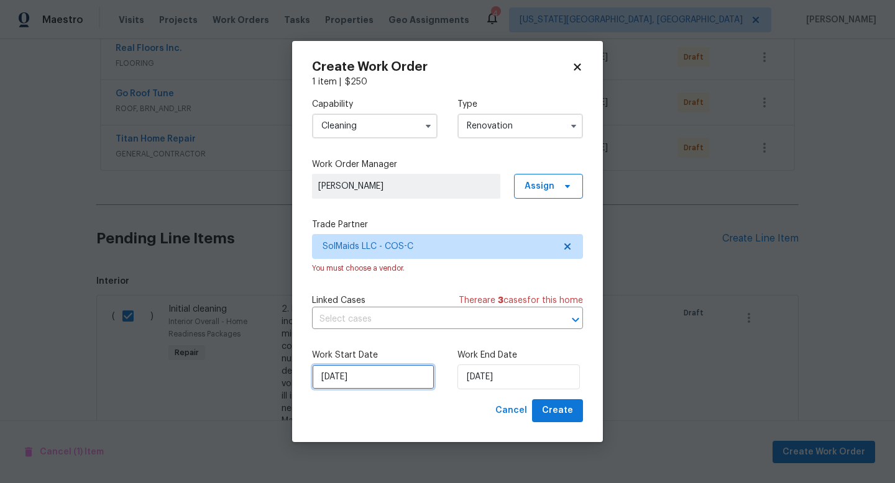
click at [366, 376] on input "[DATE]" at bounding box center [373, 377] width 122 height 25
click at [564, 413] on span "Create" at bounding box center [557, 411] width 31 height 16
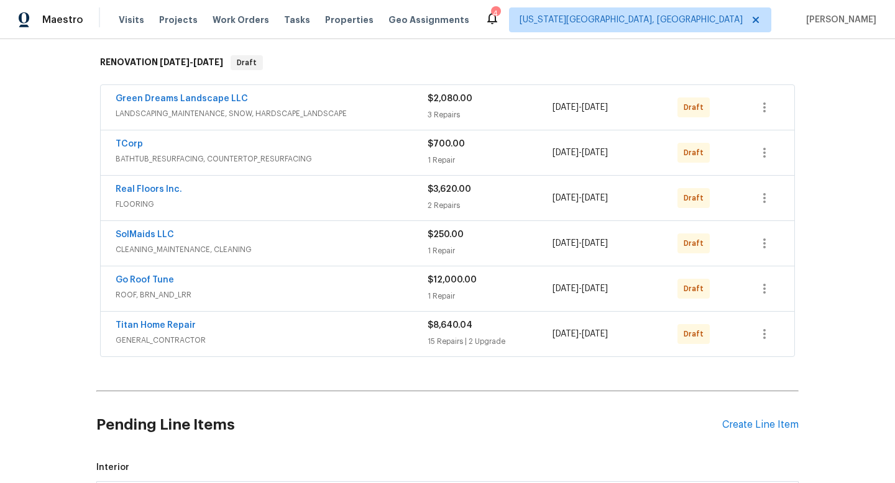
scroll to position [224, 0]
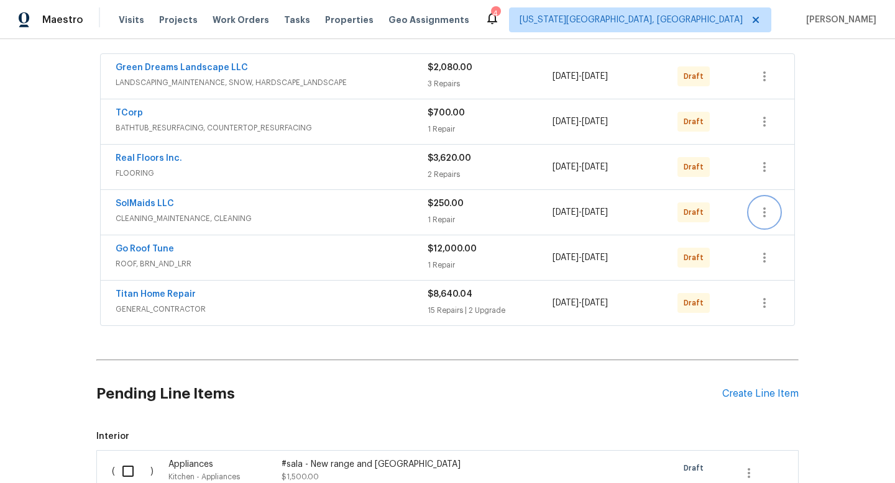
click at [768, 212] on icon "button" at bounding box center [764, 212] width 15 height 15
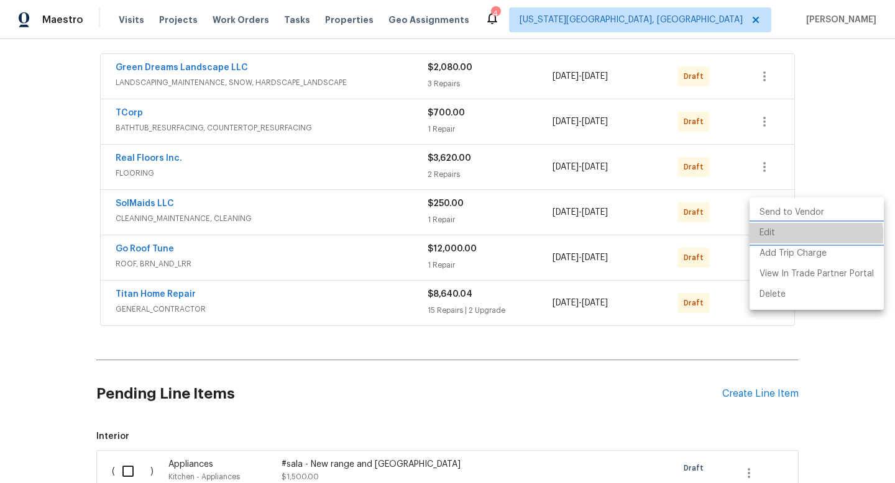
click at [765, 235] on li "Edit" at bounding box center [816, 233] width 134 height 21
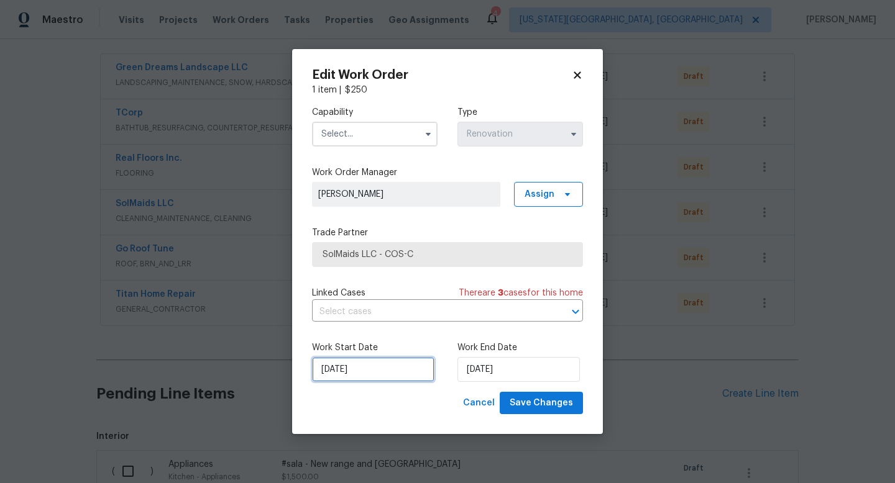
click at [375, 372] on input "10/9/2025" at bounding box center [373, 369] width 122 height 25
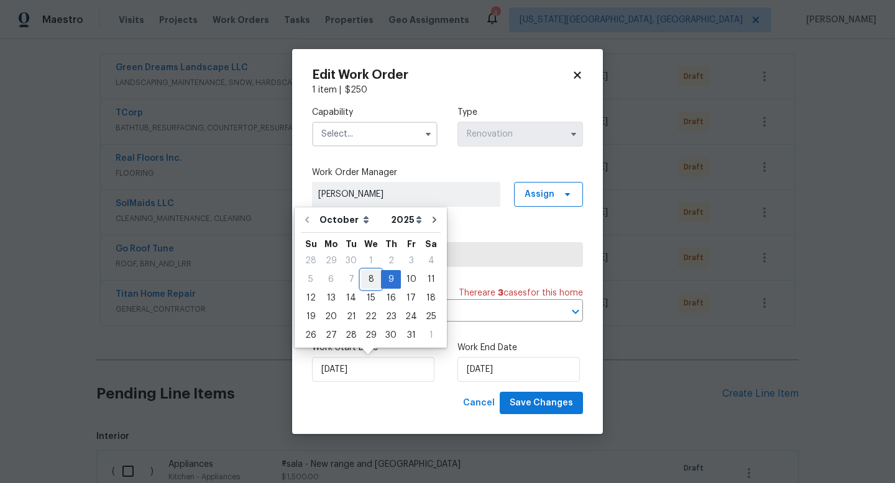
click at [368, 277] on div "8" at bounding box center [371, 279] width 20 height 17
type input "10/8/2025"
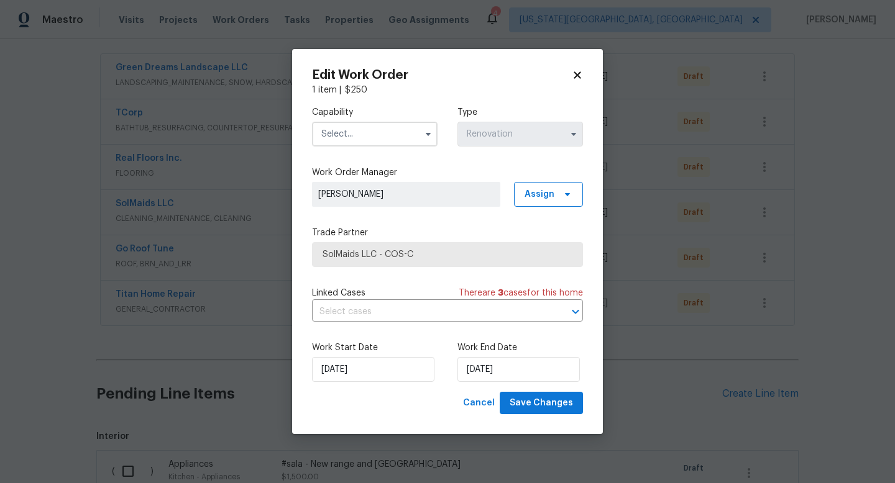
click at [366, 130] on input "text" at bounding box center [375, 134] width 126 height 25
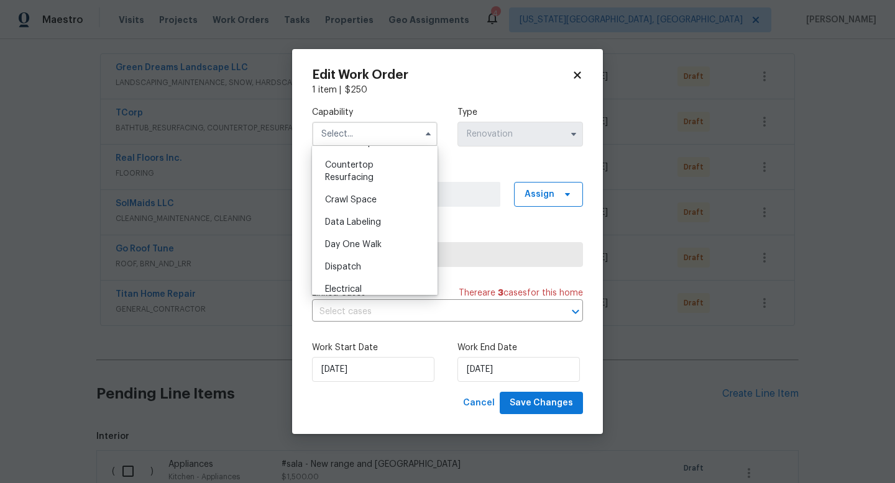
scroll to position [159, 0]
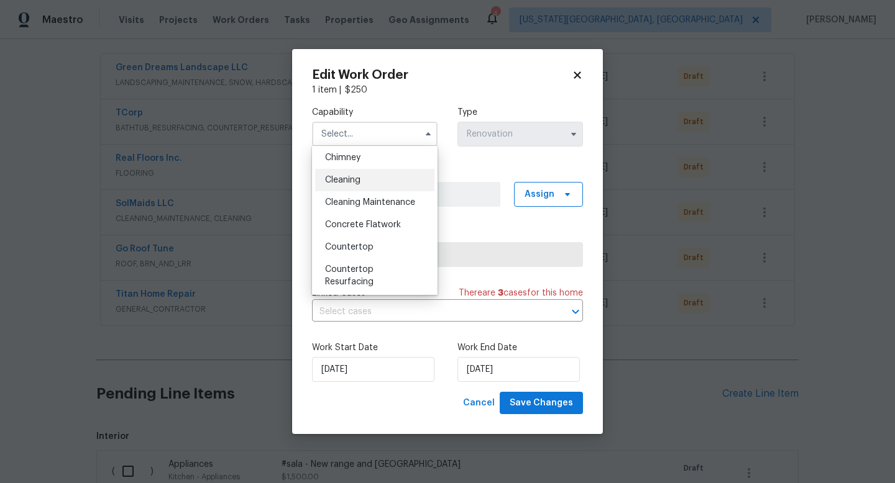
click at [353, 183] on span "Cleaning" at bounding box center [342, 180] width 35 height 9
type input "Cleaning"
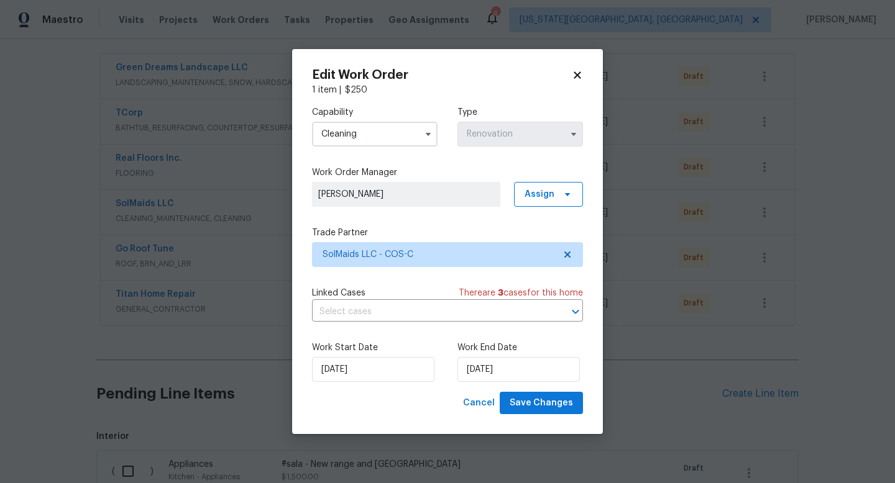
click at [515, 391] on div "Work Start Date 10/8/2025 Work End Date 10/22/2025" at bounding box center [447, 362] width 271 height 60
click at [521, 399] on span "Save Changes" at bounding box center [541, 404] width 63 height 16
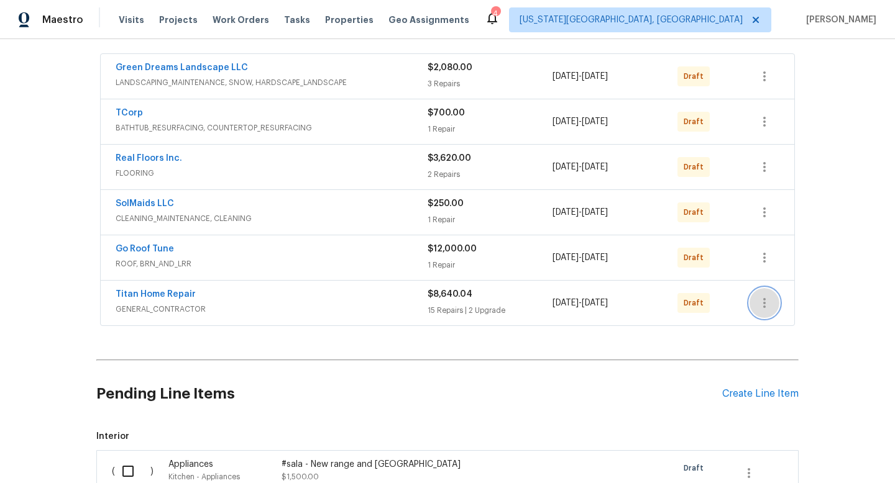
click at [760, 300] on icon "button" at bounding box center [764, 303] width 15 height 15
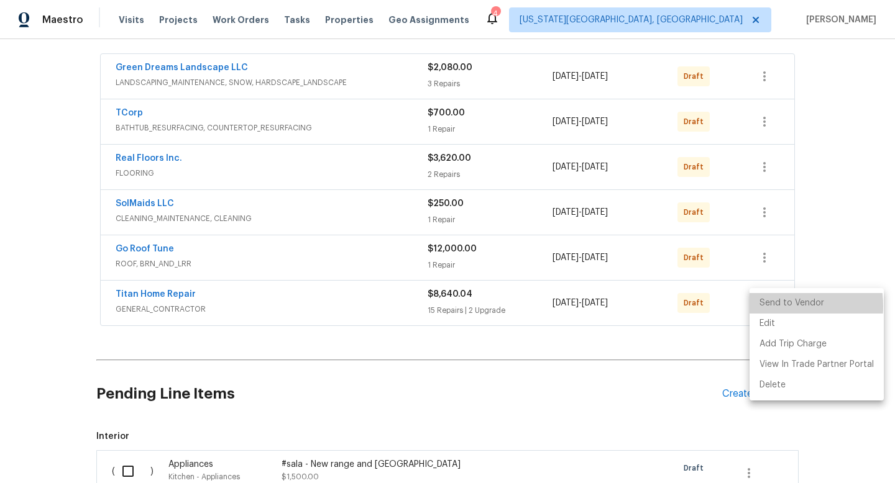
click at [769, 306] on li "Send to Vendor" at bounding box center [816, 303] width 134 height 21
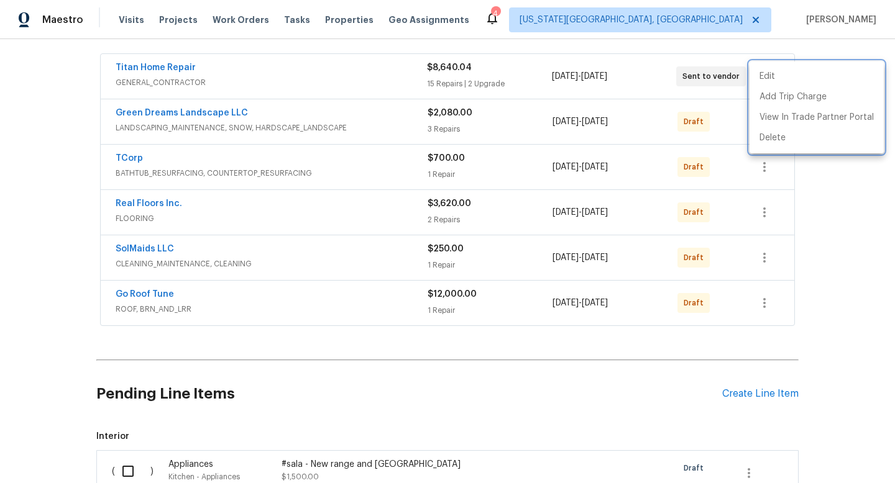
click at [726, 149] on div at bounding box center [447, 241] width 895 height 483
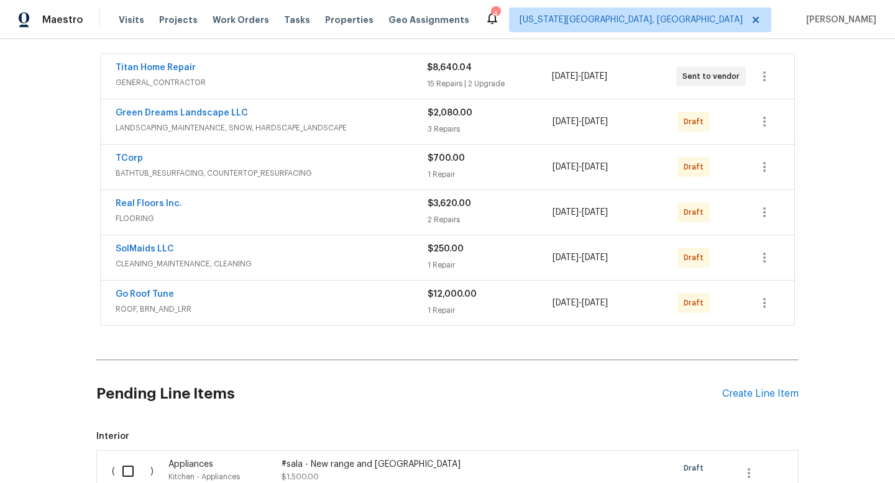
click at [733, 116] on div "Draft" at bounding box center [708, 122] width 62 height 30
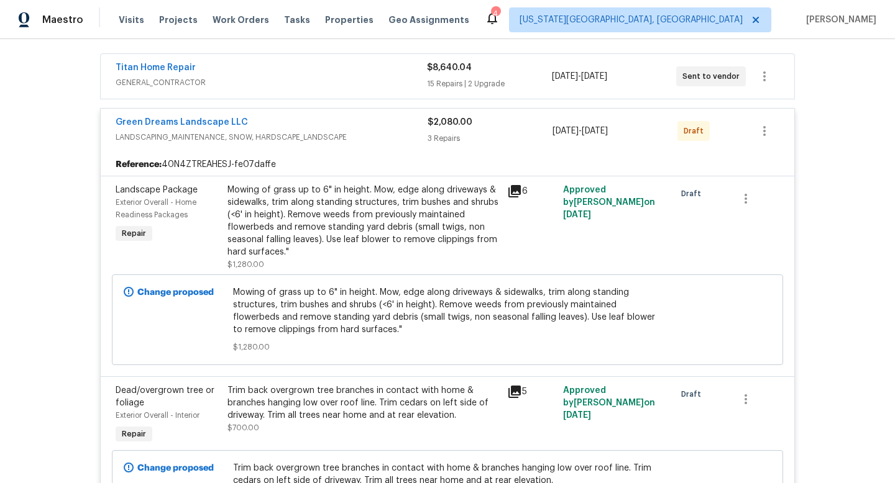
click at [399, 131] on span "LANDSCAPING_MAINTENANCE, SNOW, HARDSCAPE_LANDSCAPE" at bounding box center [272, 137] width 312 height 12
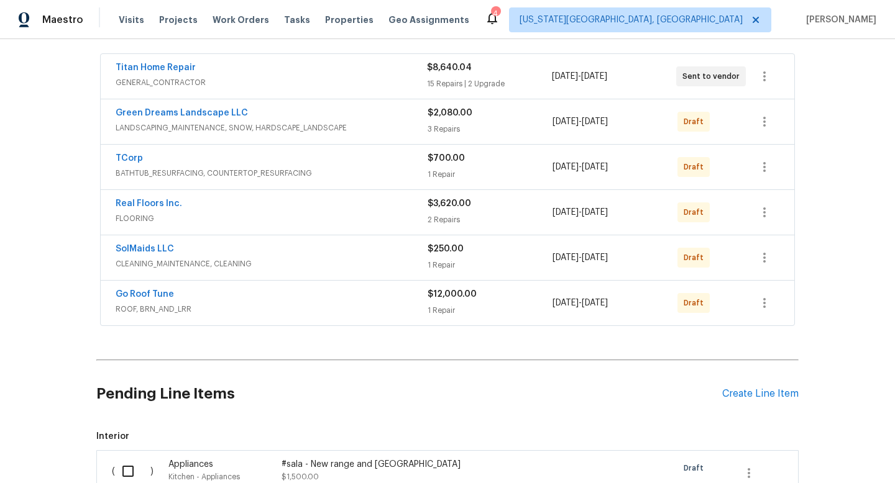
click at [380, 260] on span "CLEANING_MAINTENANCE, CLEANING" at bounding box center [272, 264] width 312 height 12
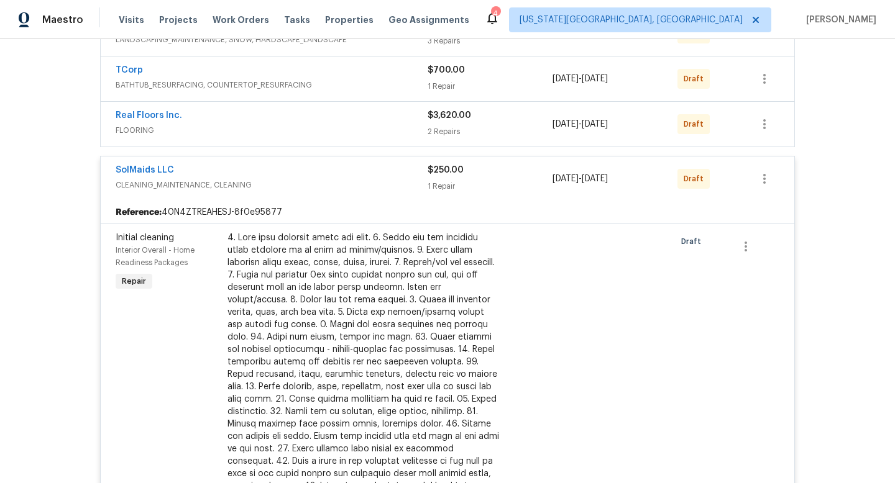
scroll to position [502, 0]
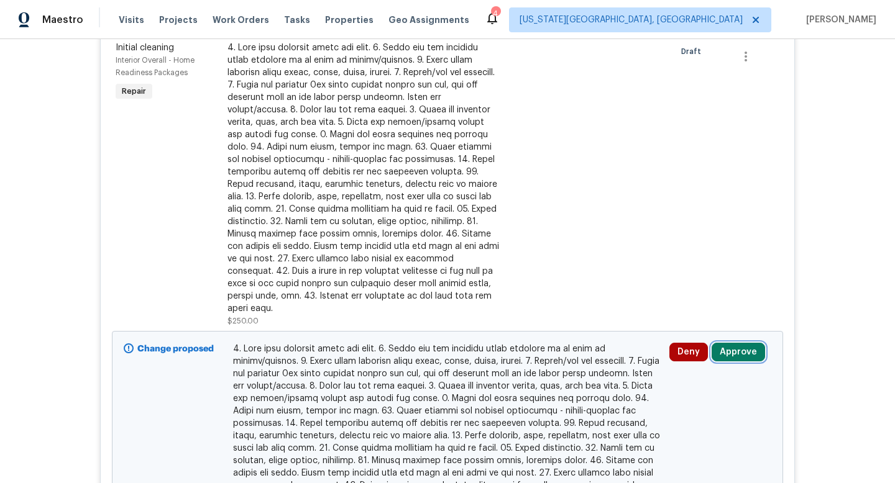
click at [739, 345] on button "Approve" at bounding box center [737, 352] width 53 height 19
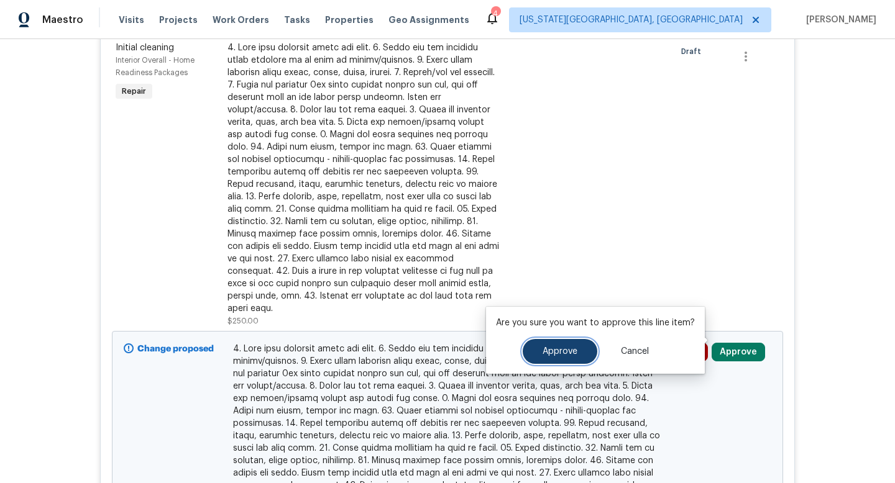
click at [556, 349] on span "Approve" at bounding box center [559, 351] width 35 height 9
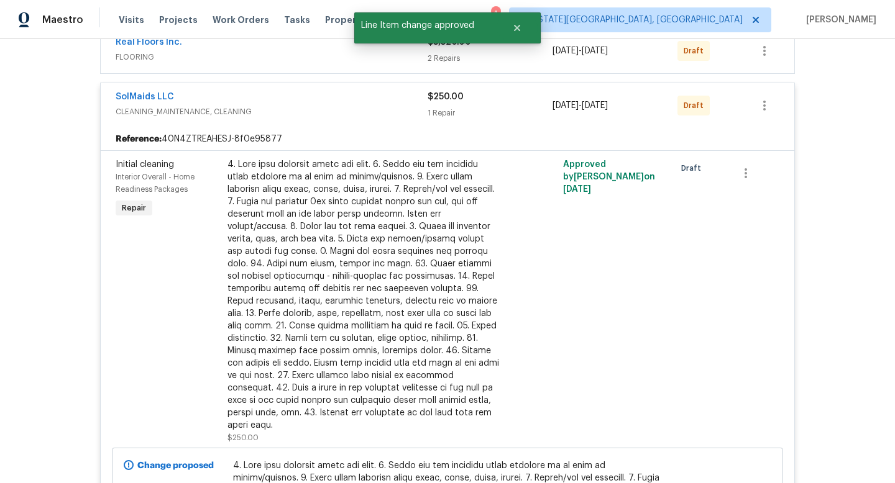
scroll to position [382, 0]
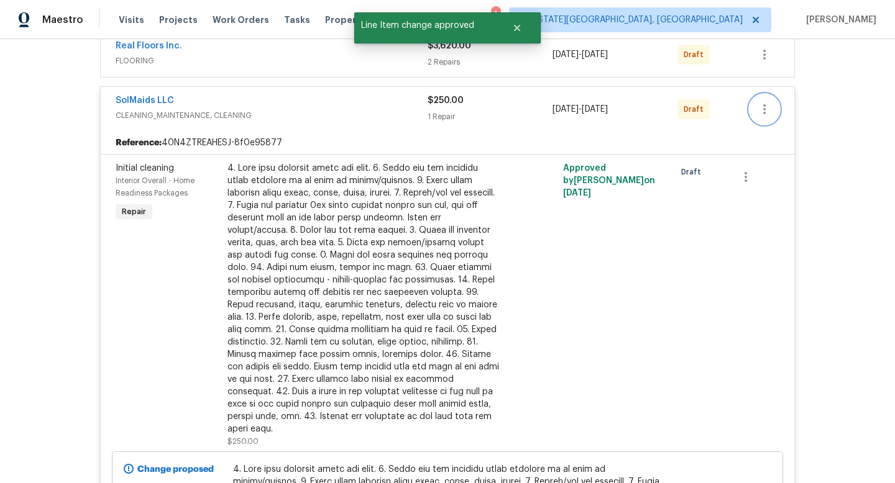
click at [769, 111] on icon "button" at bounding box center [764, 109] width 15 height 15
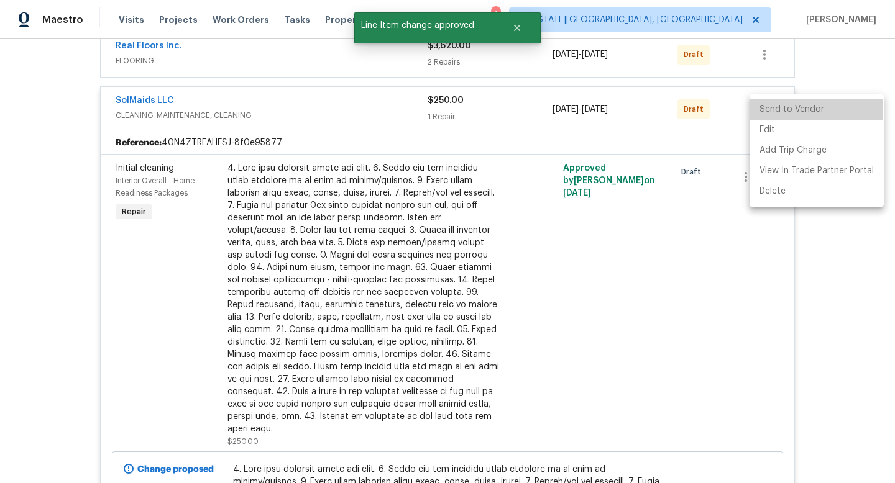
click at [775, 111] on li "Send to Vendor" at bounding box center [816, 109] width 134 height 21
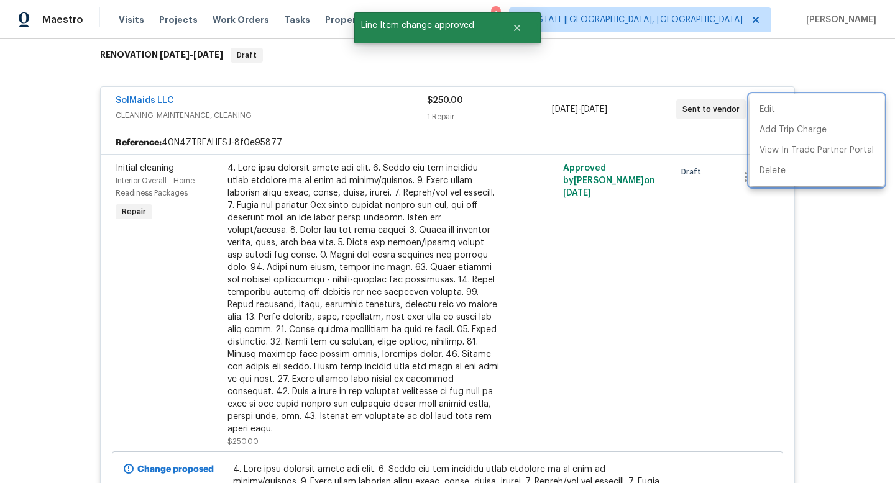
click at [363, 121] on div at bounding box center [447, 241] width 895 height 483
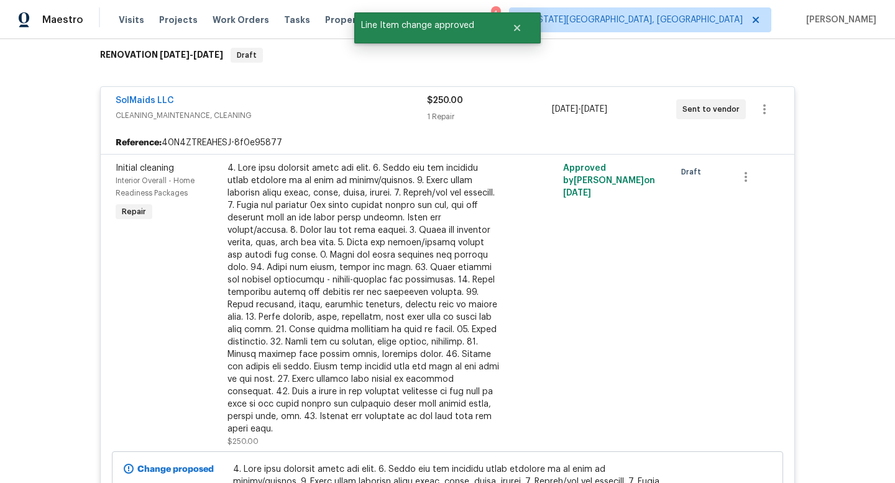
click at [355, 103] on div "SolMaids LLC" at bounding box center [271, 101] width 311 height 15
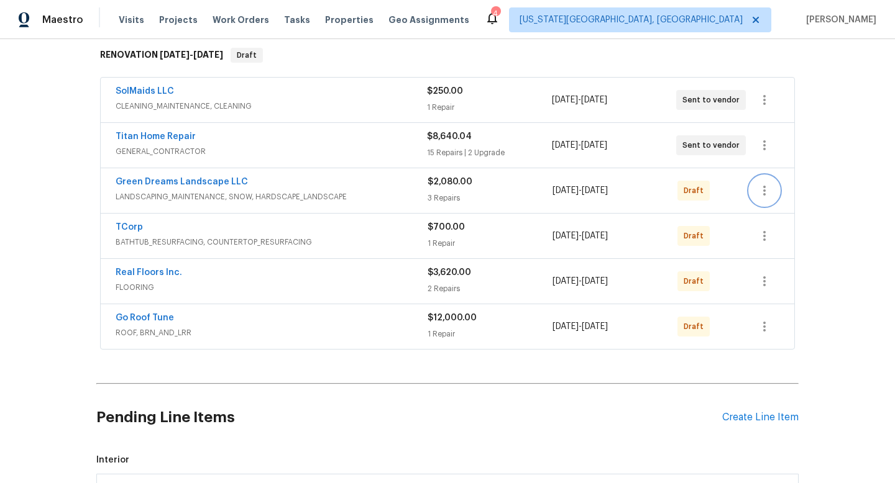
click at [766, 191] on icon "button" at bounding box center [764, 190] width 15 height 15
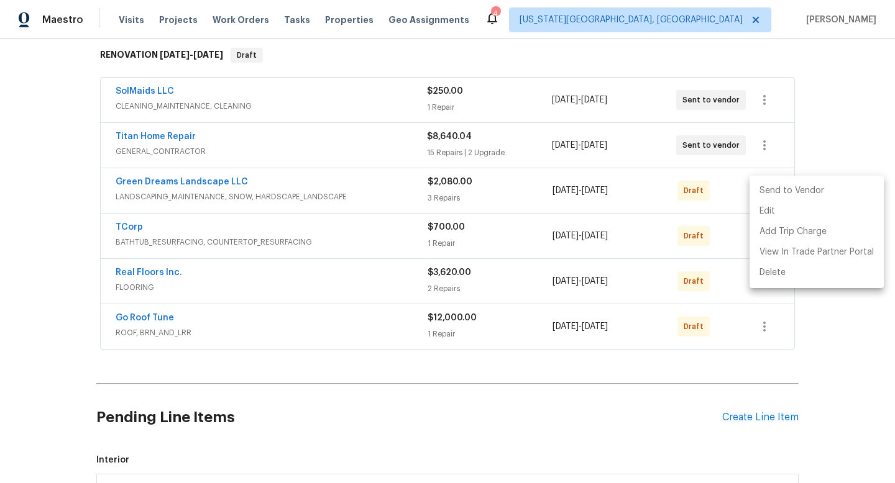
click at [772, 190] on li "Send to Vendor" at bounding box center [816, 191] width 134 height 21
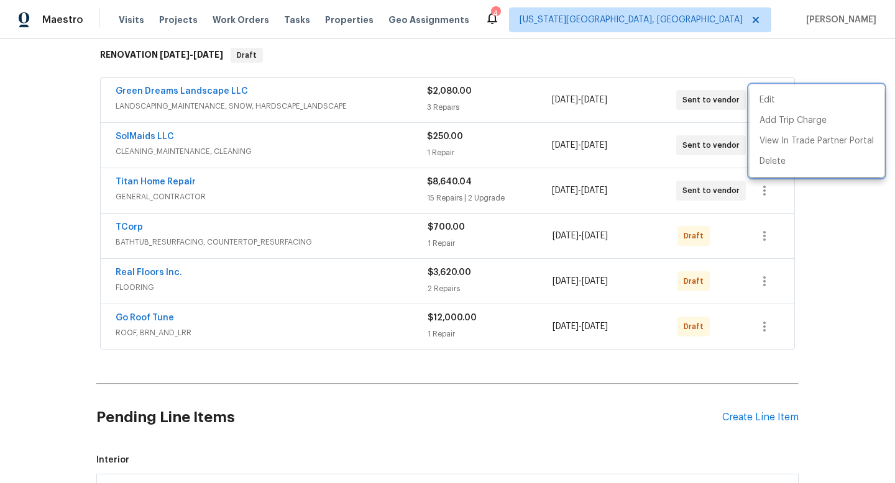
click at [723, 234] on div at bounding box center [447, 241] width 895 height 483
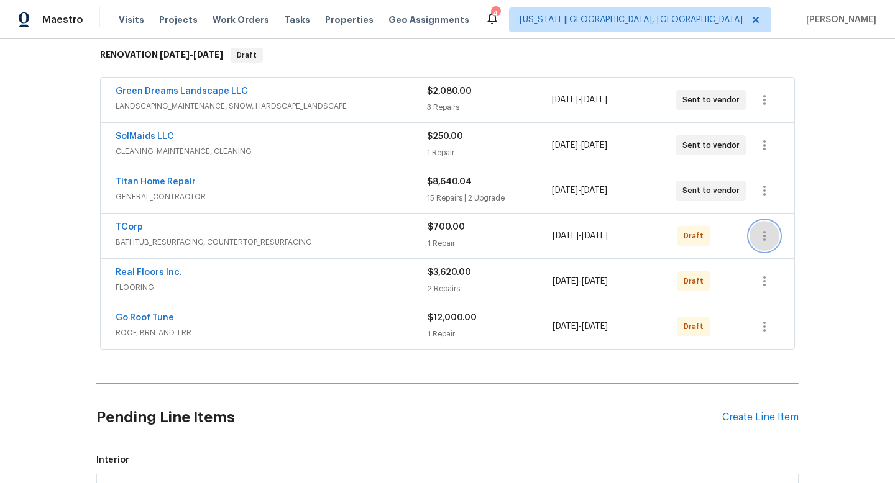
click at [765, 235] on icon "button" at bounding box center [764, 236] width 2 height 10
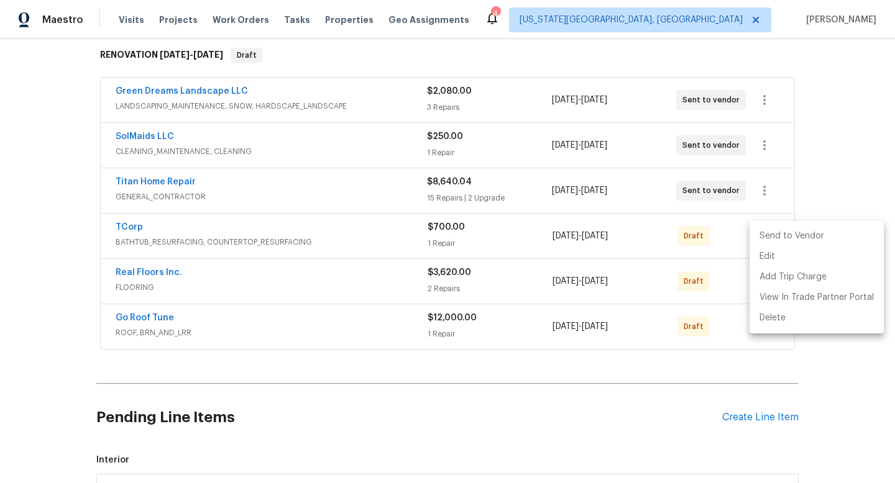
click at [770, 240] on li "Send to Vendor" at bounding box center [816, 236] width 134 height 21
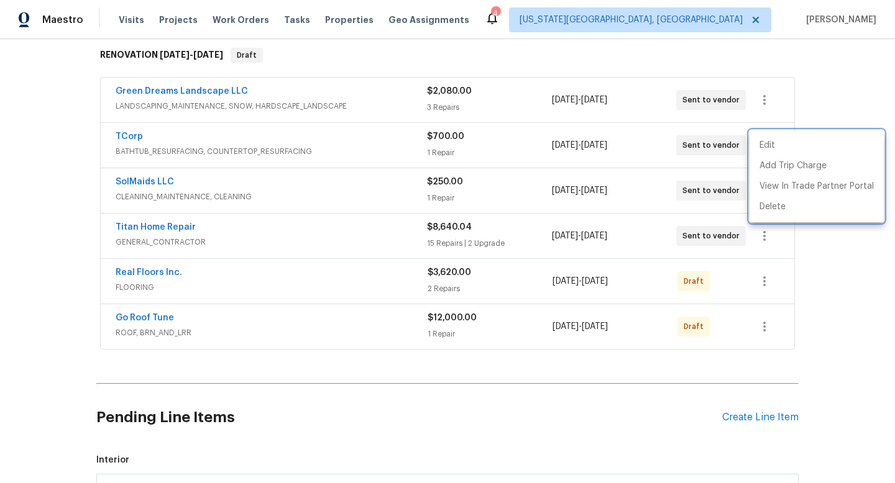
click at [707, 264] on div at bounding box center [447, 241] width 895 height 483
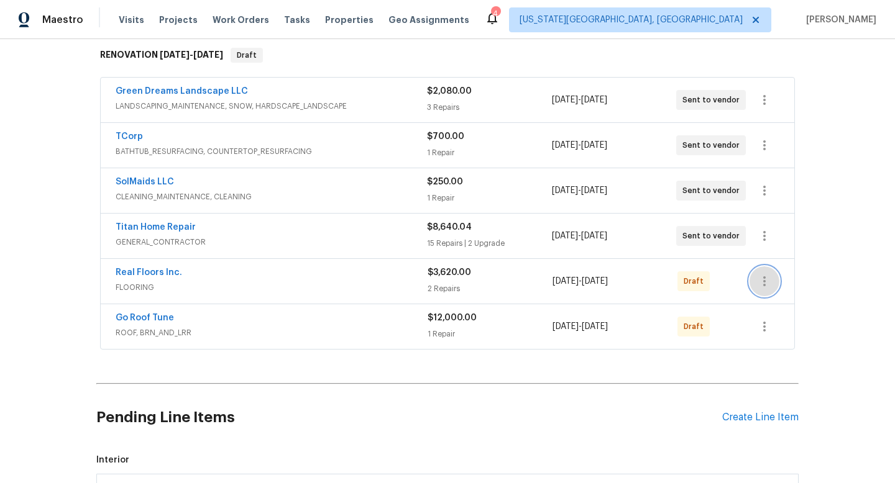
click at [763, 280] on icon "button" at bounding box center [764, 281] width 15 height 15
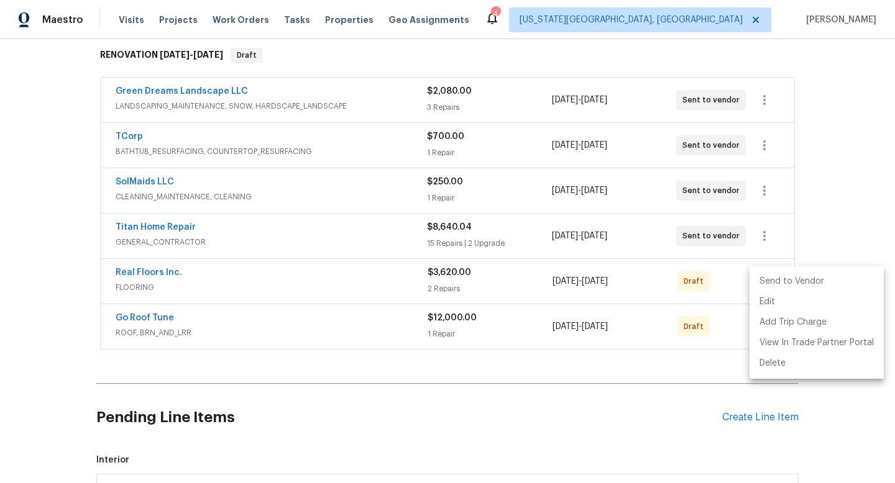
click at [772, 277] on li "Send to Vendor" at bounding box center [816, 282] width 134 height 21
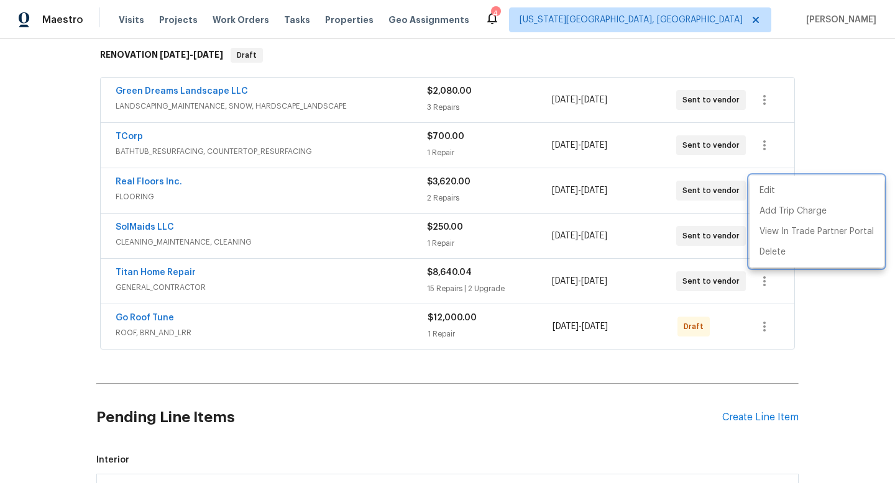
click at [728, 291] on div at bounding box center [447, 241] width 895 height 483
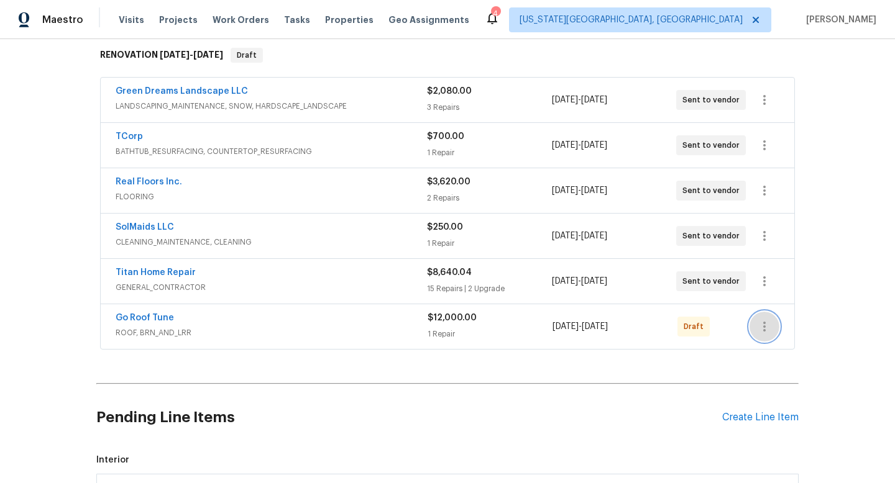
click at [769, 326] on icon "button" at bounding box center [764, 326] width 15 height 15
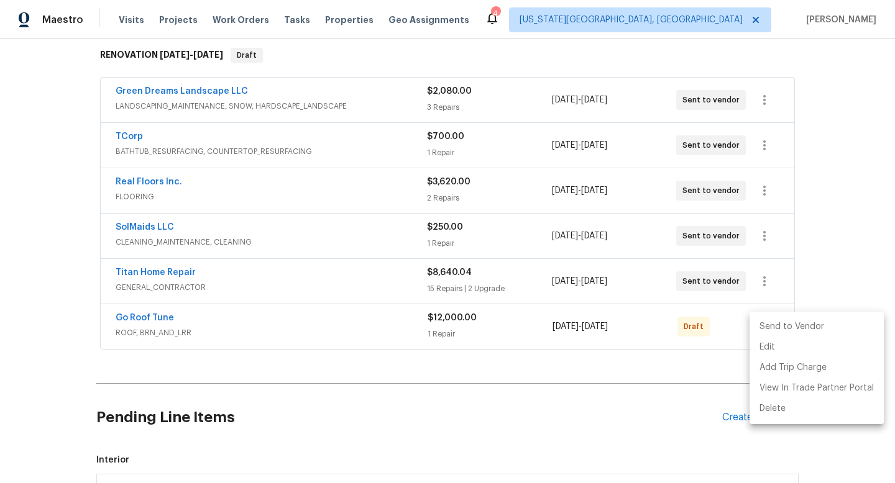
click at [769, 326] on li "Send to Vendor" at bounding box center [816, 327] width 134 height 21
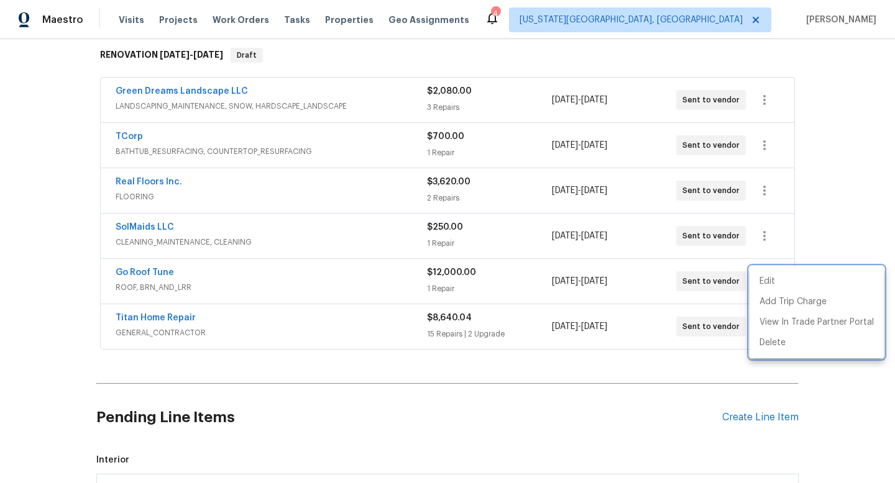
click at [330, 214] on div at bounding box center [447, 241] width 895 height 483
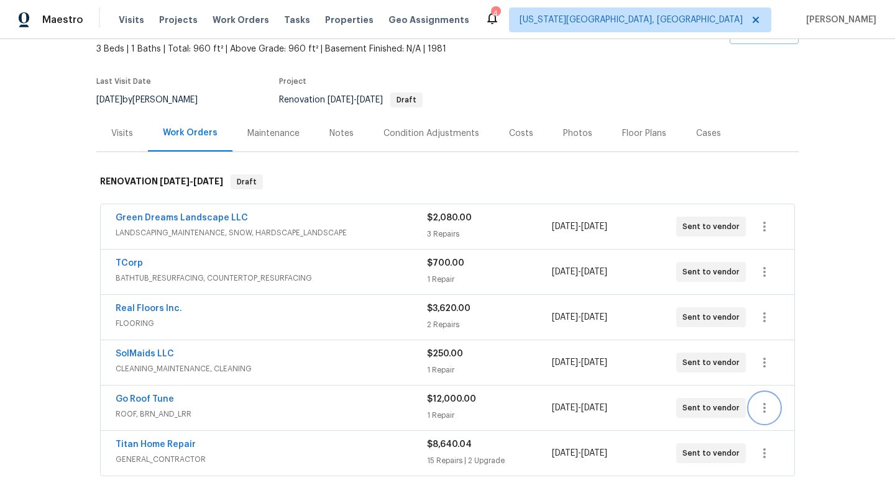
scroll to position [0, 0]
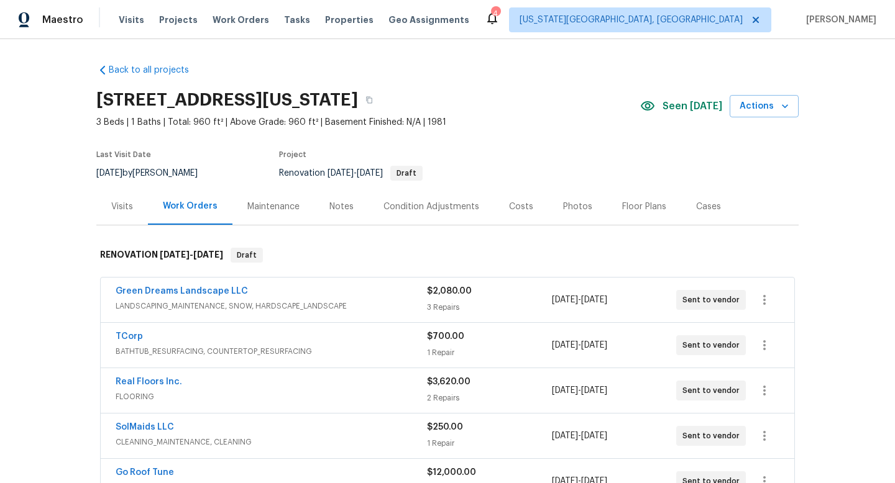
click div "Notes"
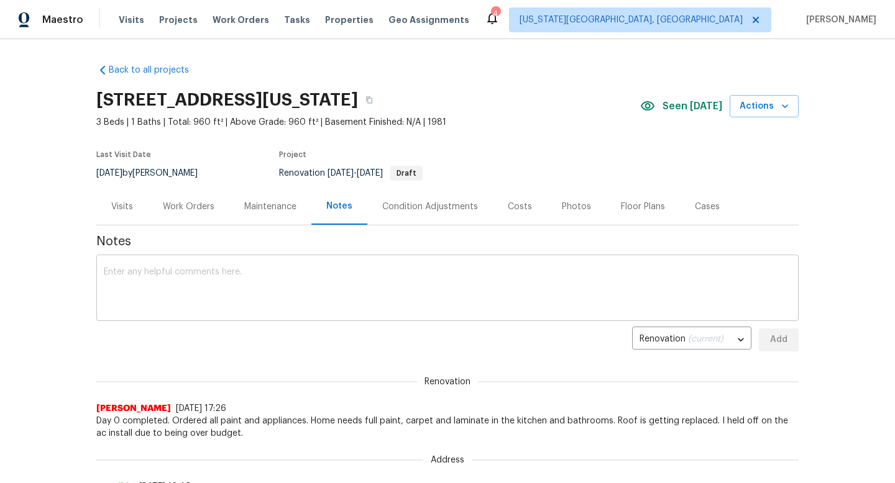
click textarea
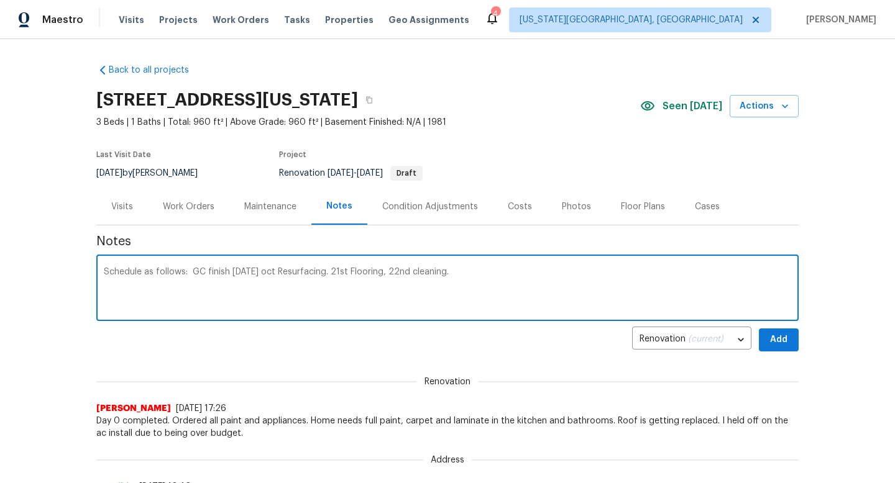
click textarea "Schedule as follows: GC finish 17 oct. 20 oct Resurfacing. 21st Flooring, 22nd …"
type textarea "Schedule as follows: GC finish is on 17 oct. 20 oct Resurfacing. 21st Flooring,…"
click span "Add"
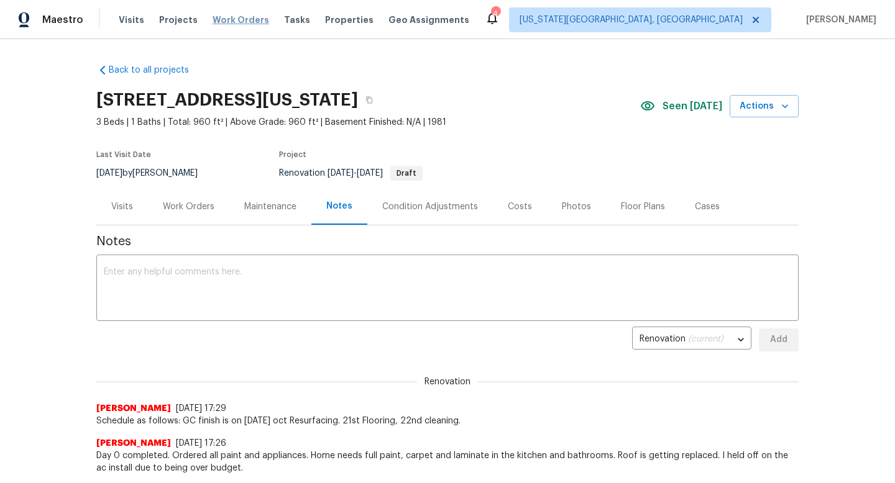
click span "Work Orders"
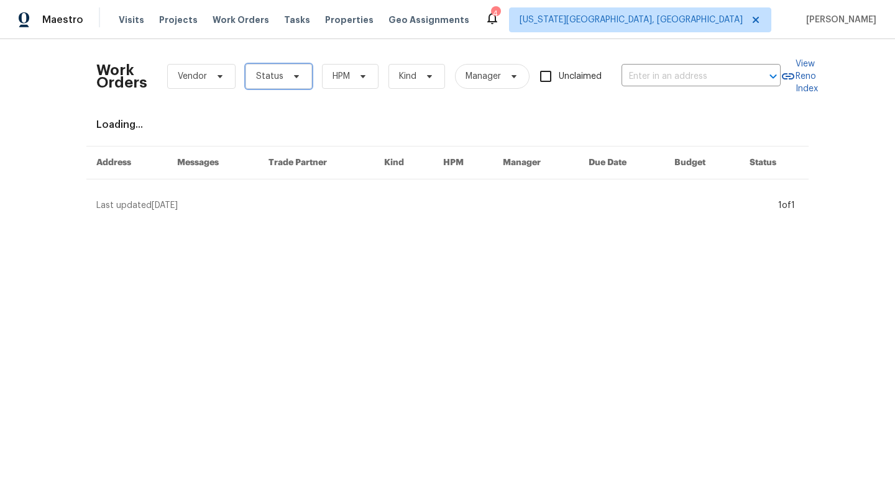
click span "Status"
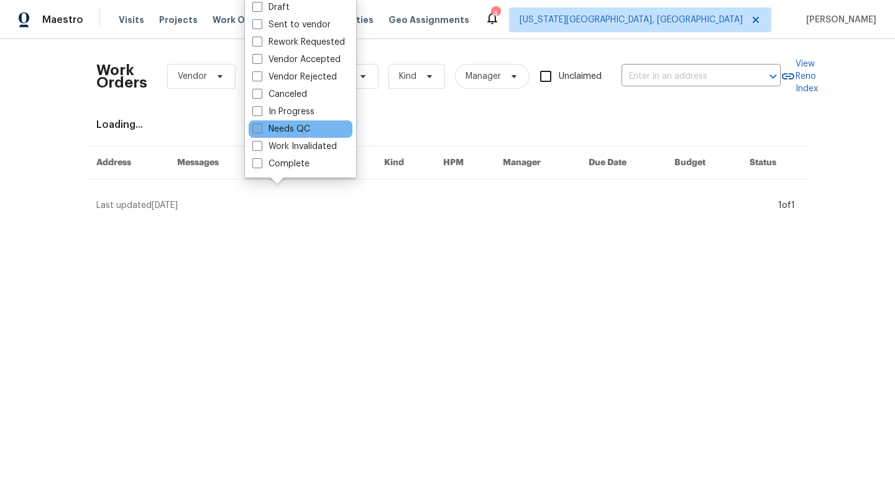
click label "Needs QC"
click input "Needs QC"
checkbox input "true"
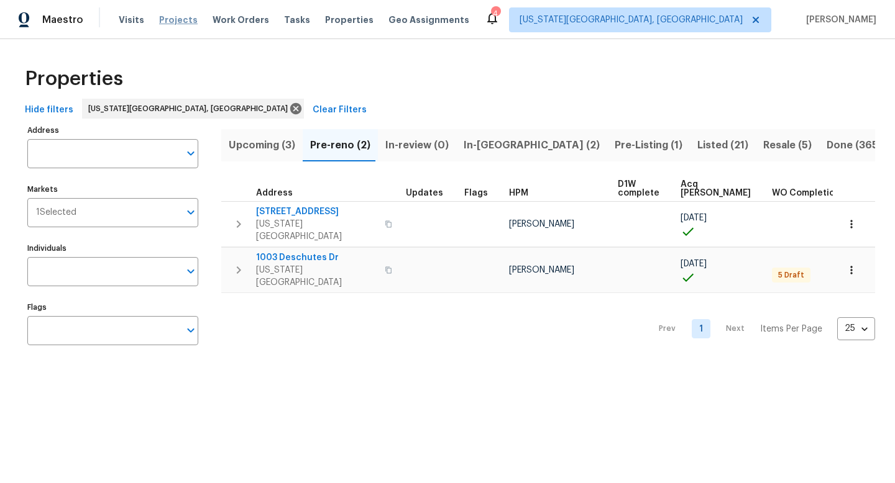
click at [178, 22] on span "Projects" at bounding box center [178, 20] width 39 height 12
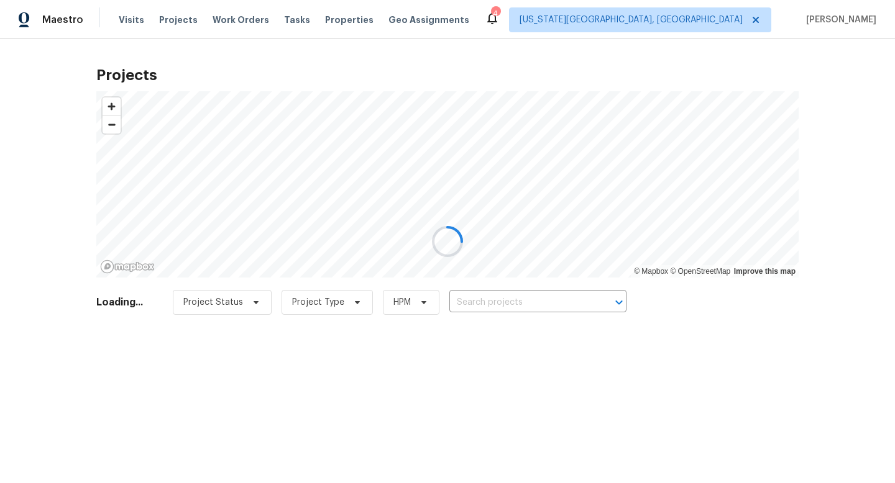
click at [480, 299] on div at bounding box center [447, 241] width 895 height 483
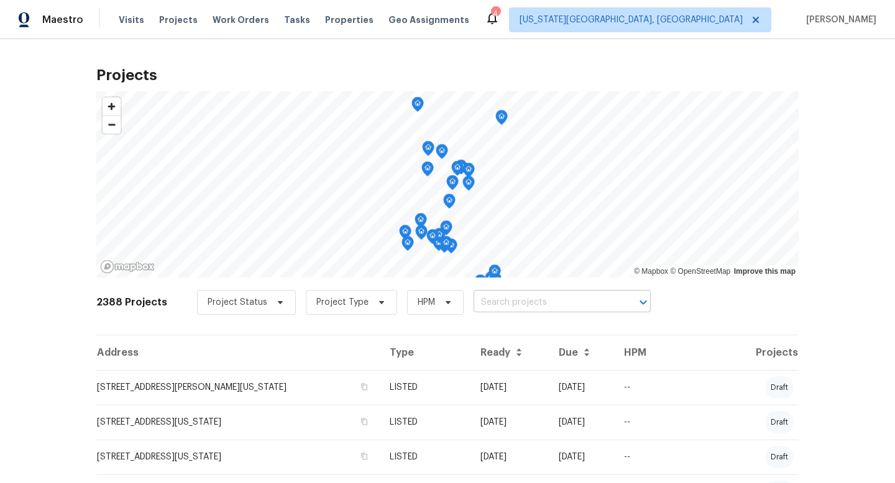
click at [477, 308] on input "text" at bounding box center [544, 302] width 142 height 19
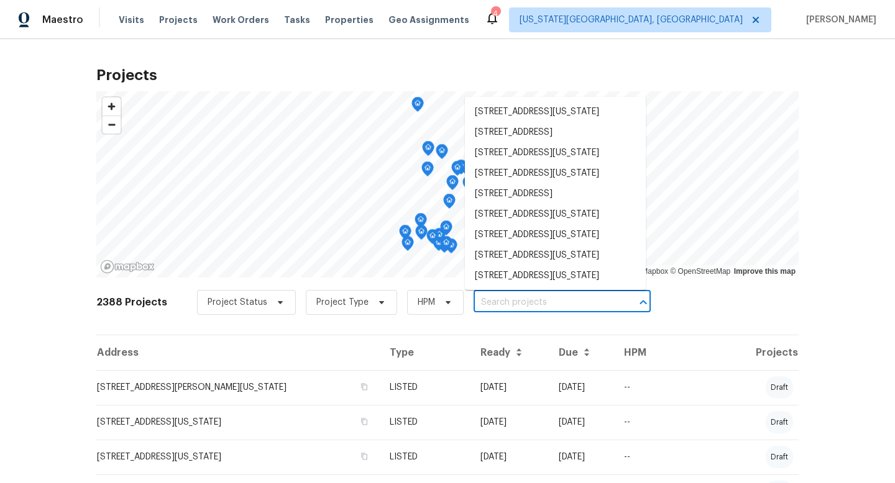
type input "4"
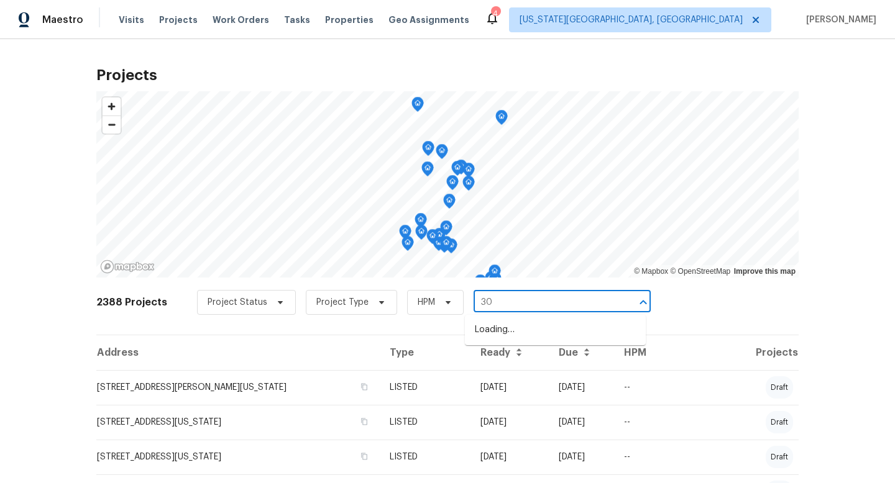
type input "307"
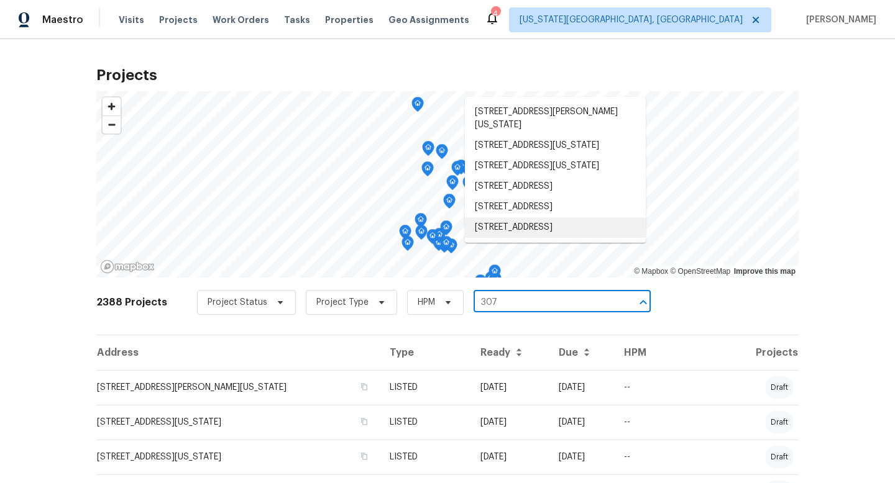
click at [505, 238] on li "[STREET_ADDRESS]" at bounding box center [555, 227] width 181 height 21
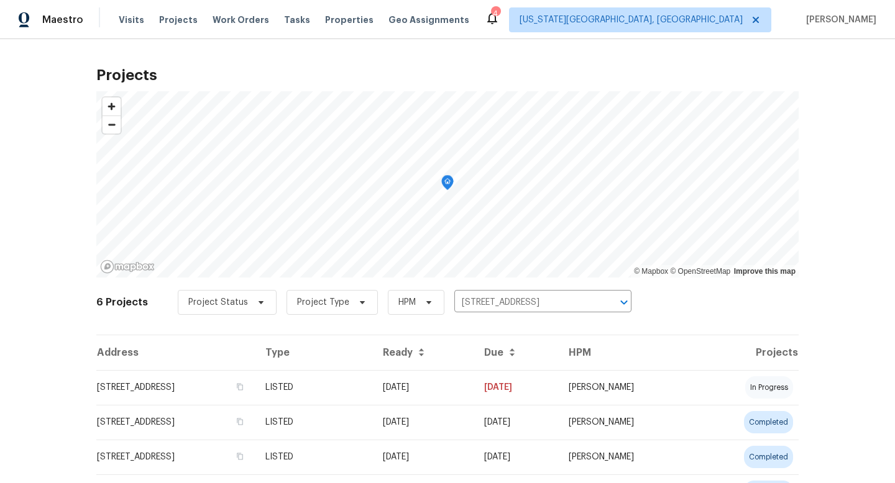
click at [231, 390] on td "[STREET_ADDRESS]" at bounding box center [175, 387] width 159 height 35
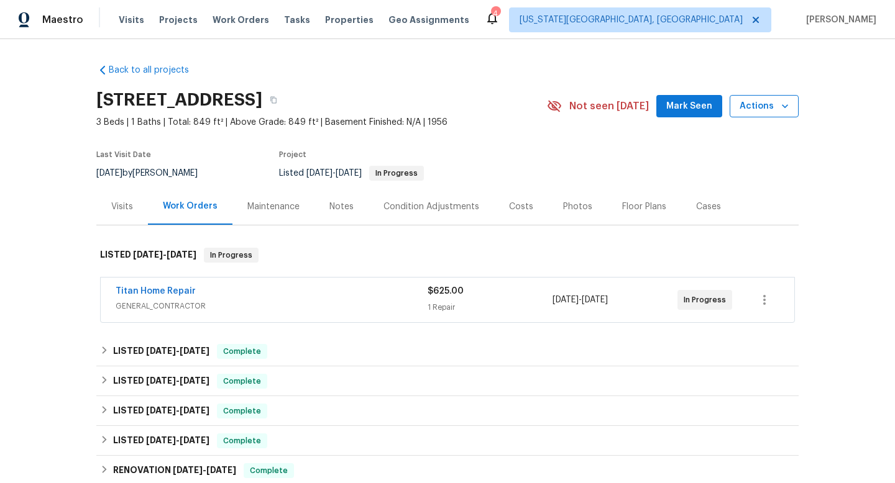
click at [786, 109] on icon "button" at bounding box center [785, 106] width 12 height 12
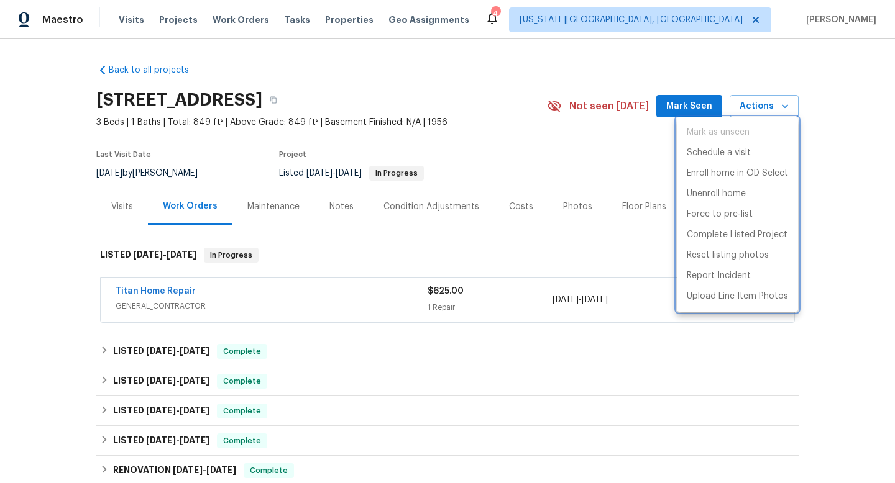
click at [443, 104] on div at bounding box center [447, 241] width 895 height 483
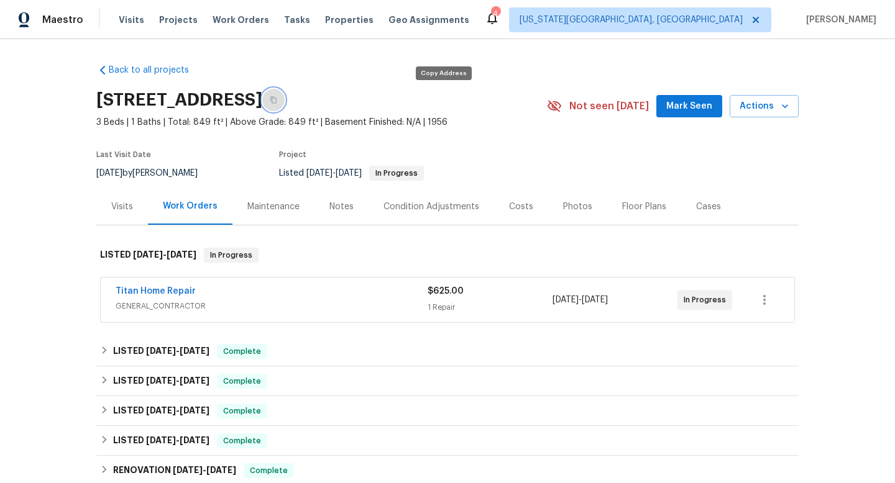
click at [285, 105] on button "button" at bounding box center [273, 100] width 22 height 22
